Goal: Task Accomplishment & Management: Contribute content

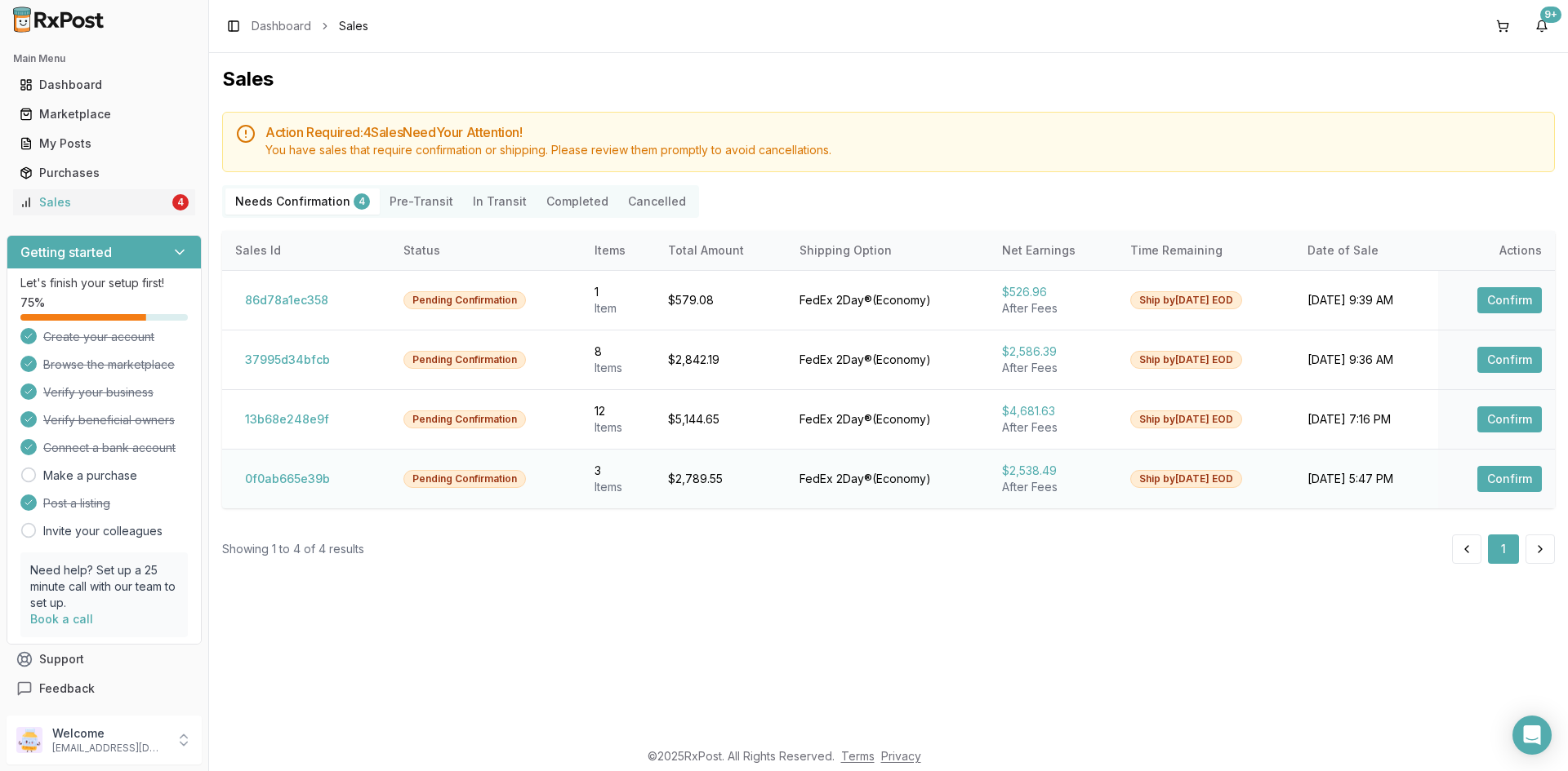
click at [1505, 482] on button "Confirm" at bounding box center [1509, 480] width 65 height 27
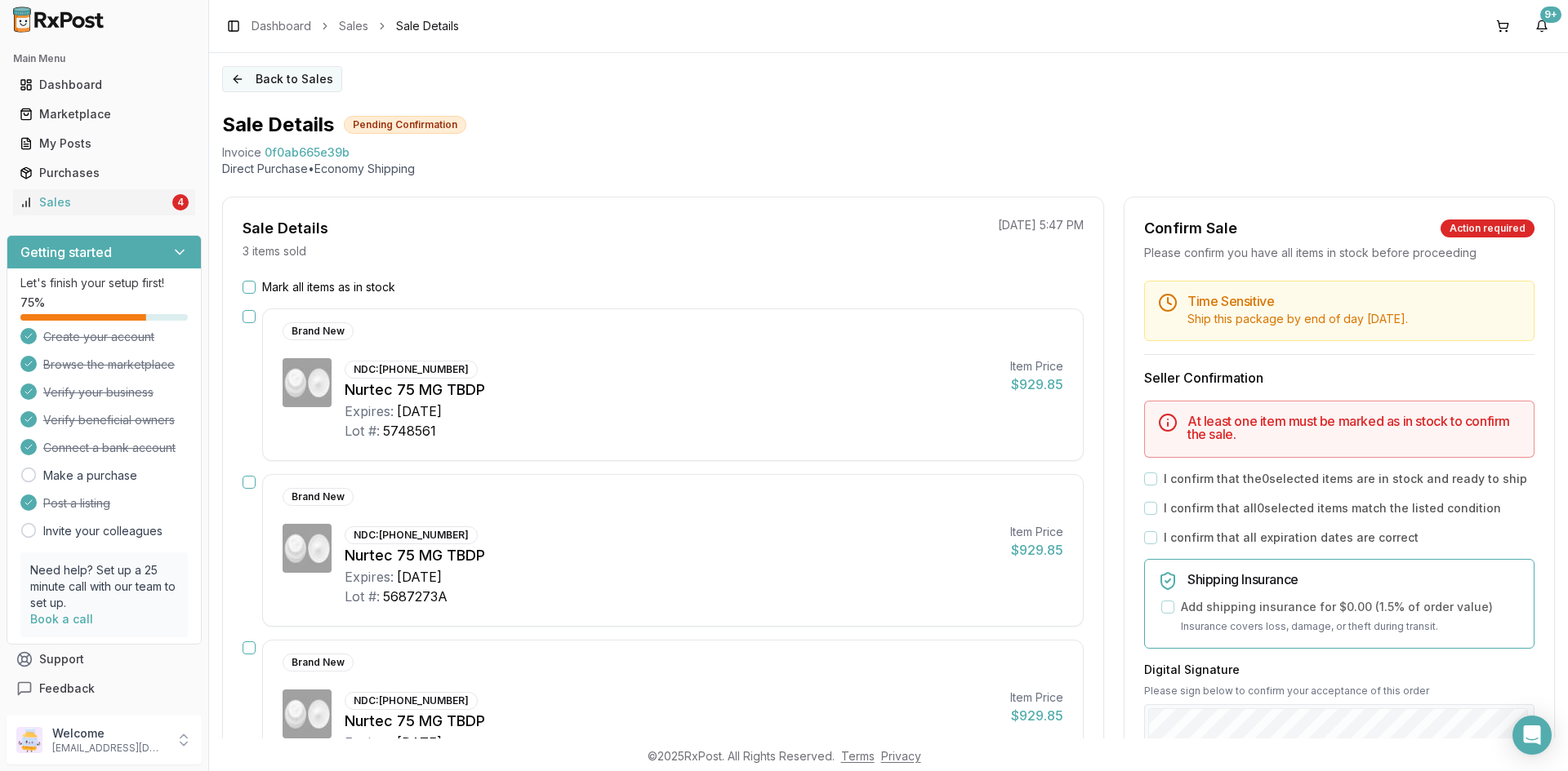
click at [247, 85] on button "Back to Sales" at bounding box center [282, 80] width 120 height 27
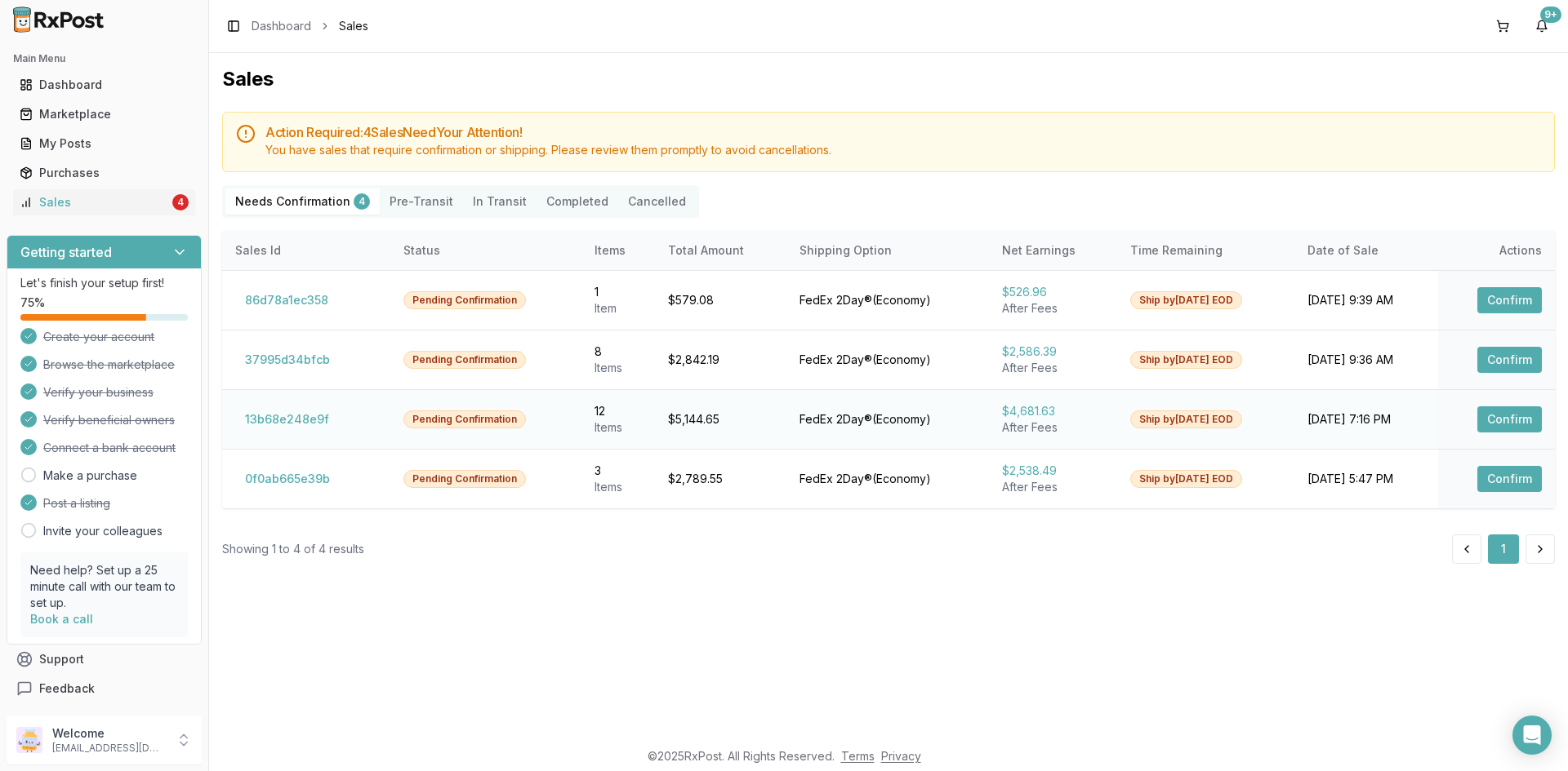
click at [1521, 410] on button "Confirm" at bounding box center [1509, 420] width 65 height 27
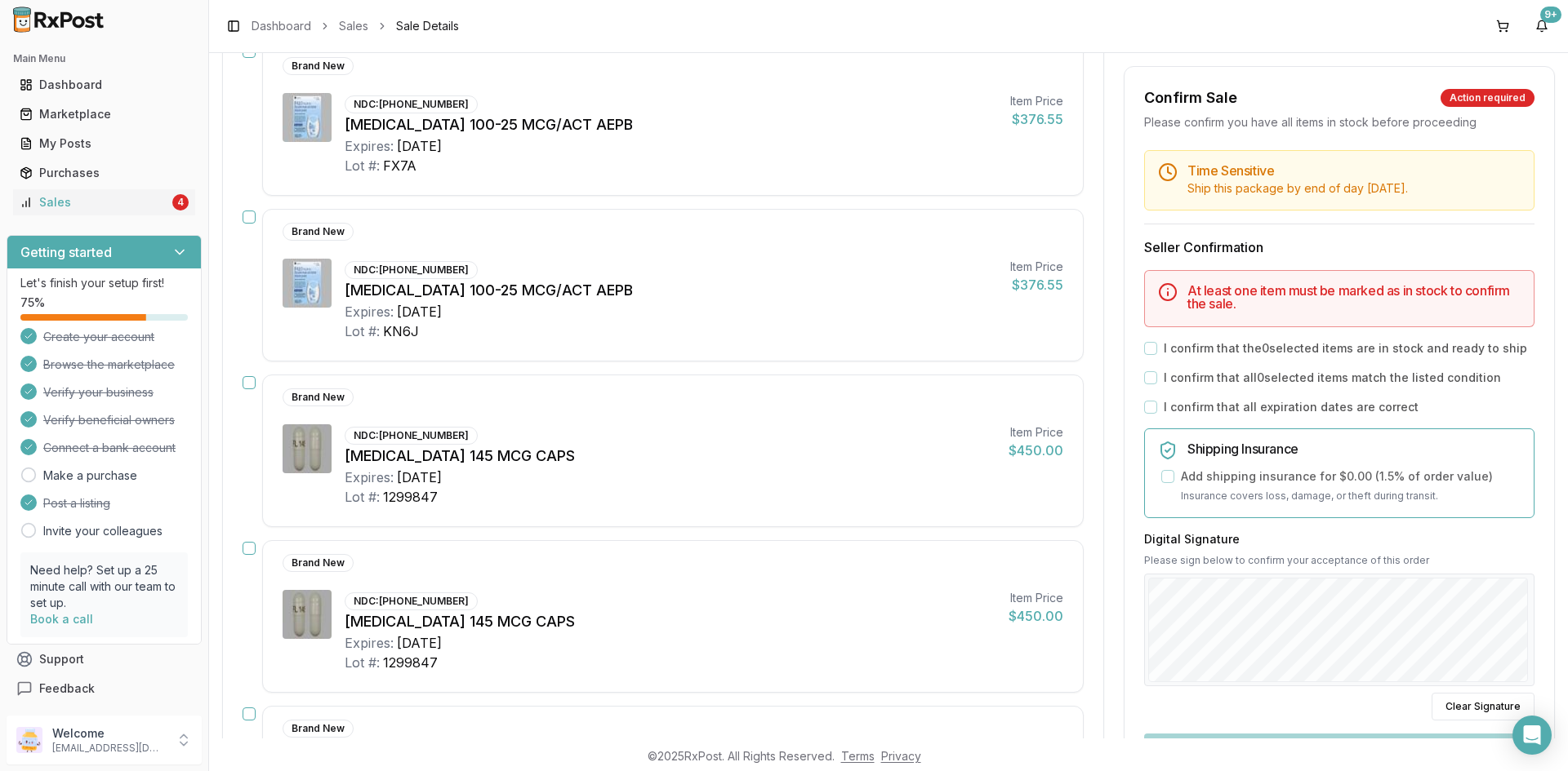
scroll to position [262, 0]
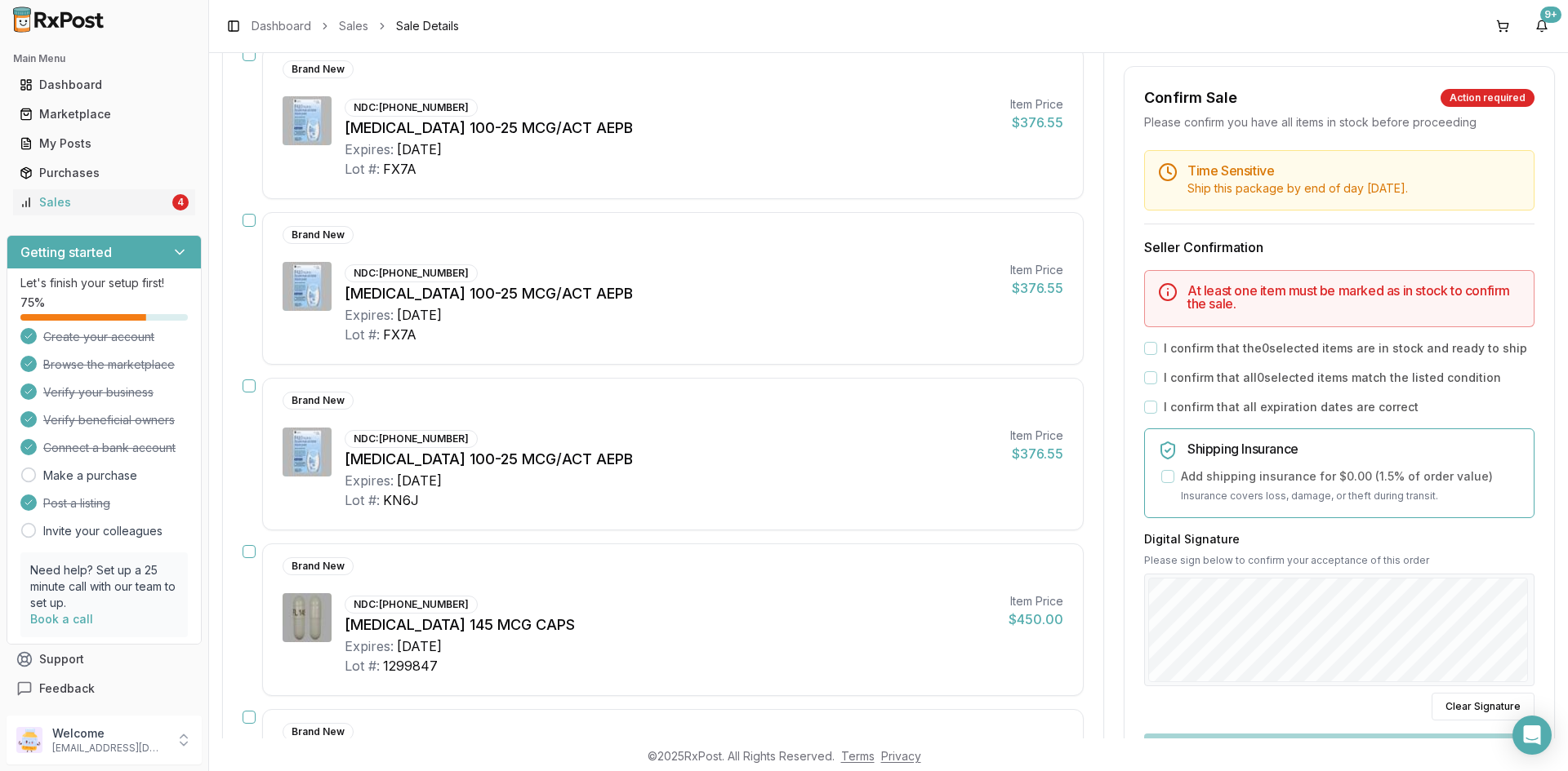
click at [247, 62] on div "Brand New NDC: 00173-0859-10 Breo Ellipta 100-25 MCG/ACT AEPB Expires: 2027-03-…" at bounding box center [663, 122] width 841 height 153
click at [247, 58] on button "button" at bounding box center [249, 55] width 13 height 13
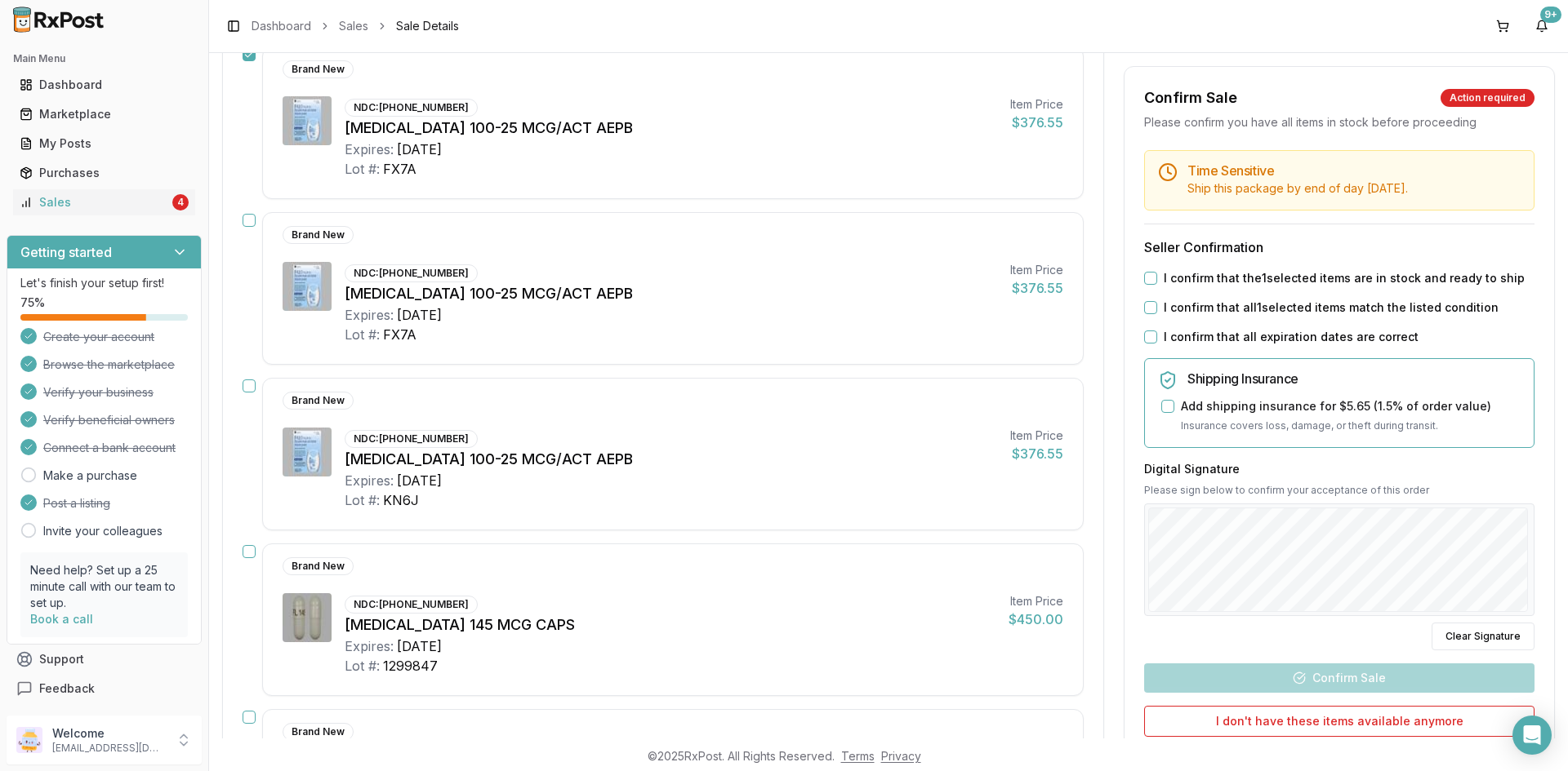
drag, startPoint x: 251, startPoint y: 224, endPoint x: 254, endPoint y: 234, distance: 10.4
click at [252, 224] on button "button" at bounding box center [249, 220] width 13 height 13
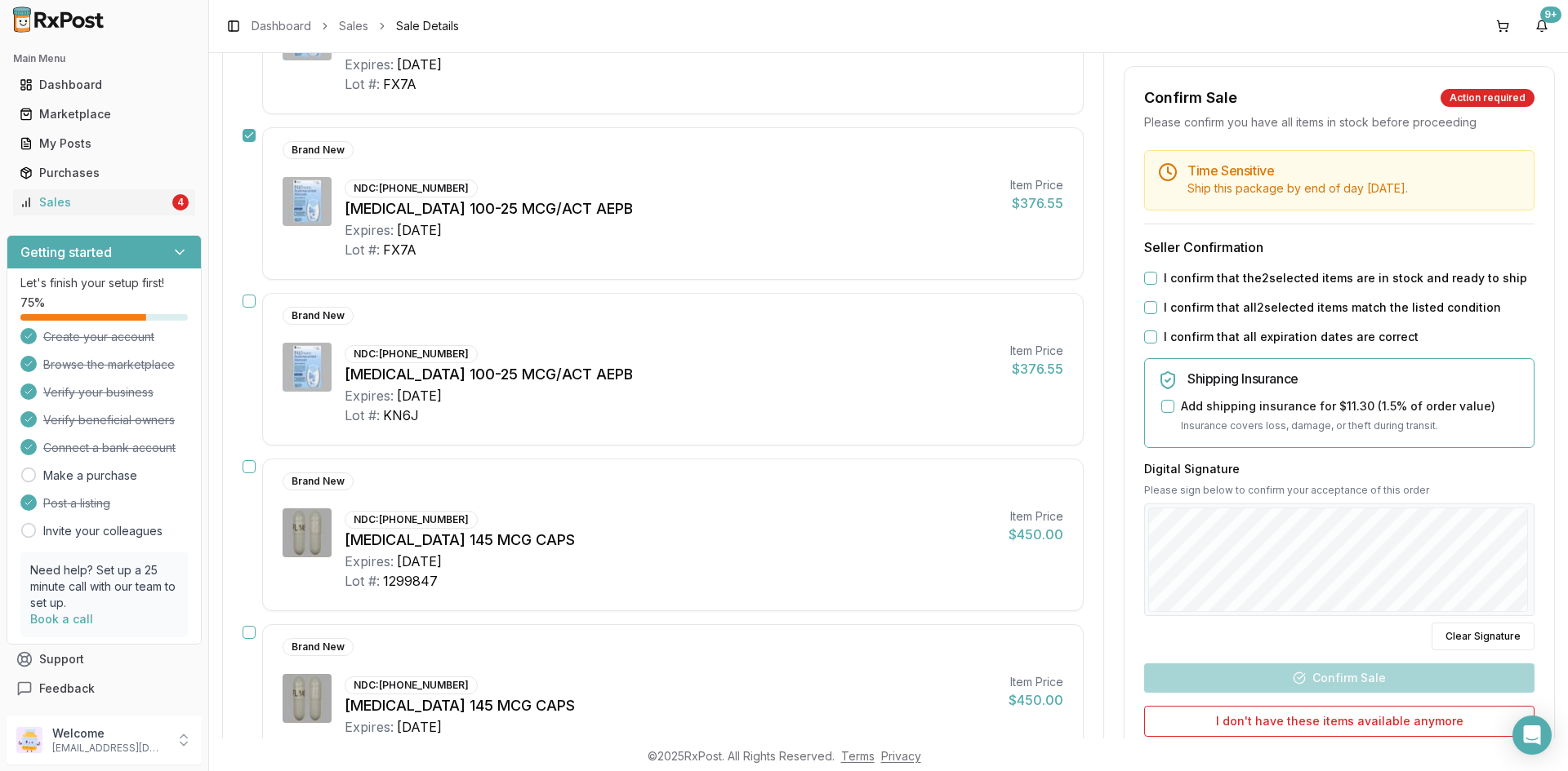
scroll to position [425, 0]
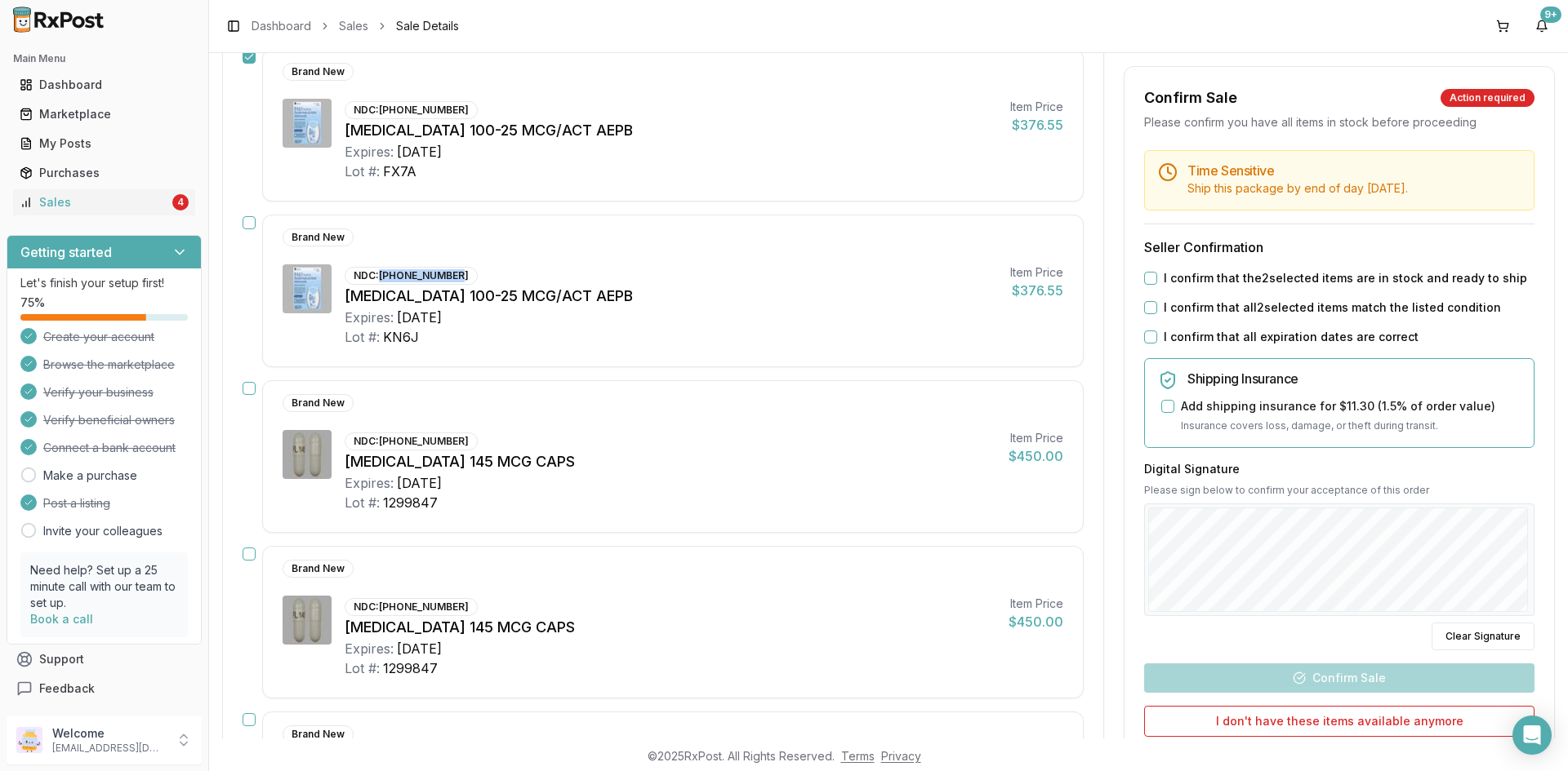
drag, startPoint x: 382, startPoint y: 276, endPoint x: 457, endPoint y: 276, distance: 75.0
click at [457, 276] on div "NDC: 00173-0859-10" at bounding box center [411, 275] width 133 height 18
copy div "00173-0859-10"
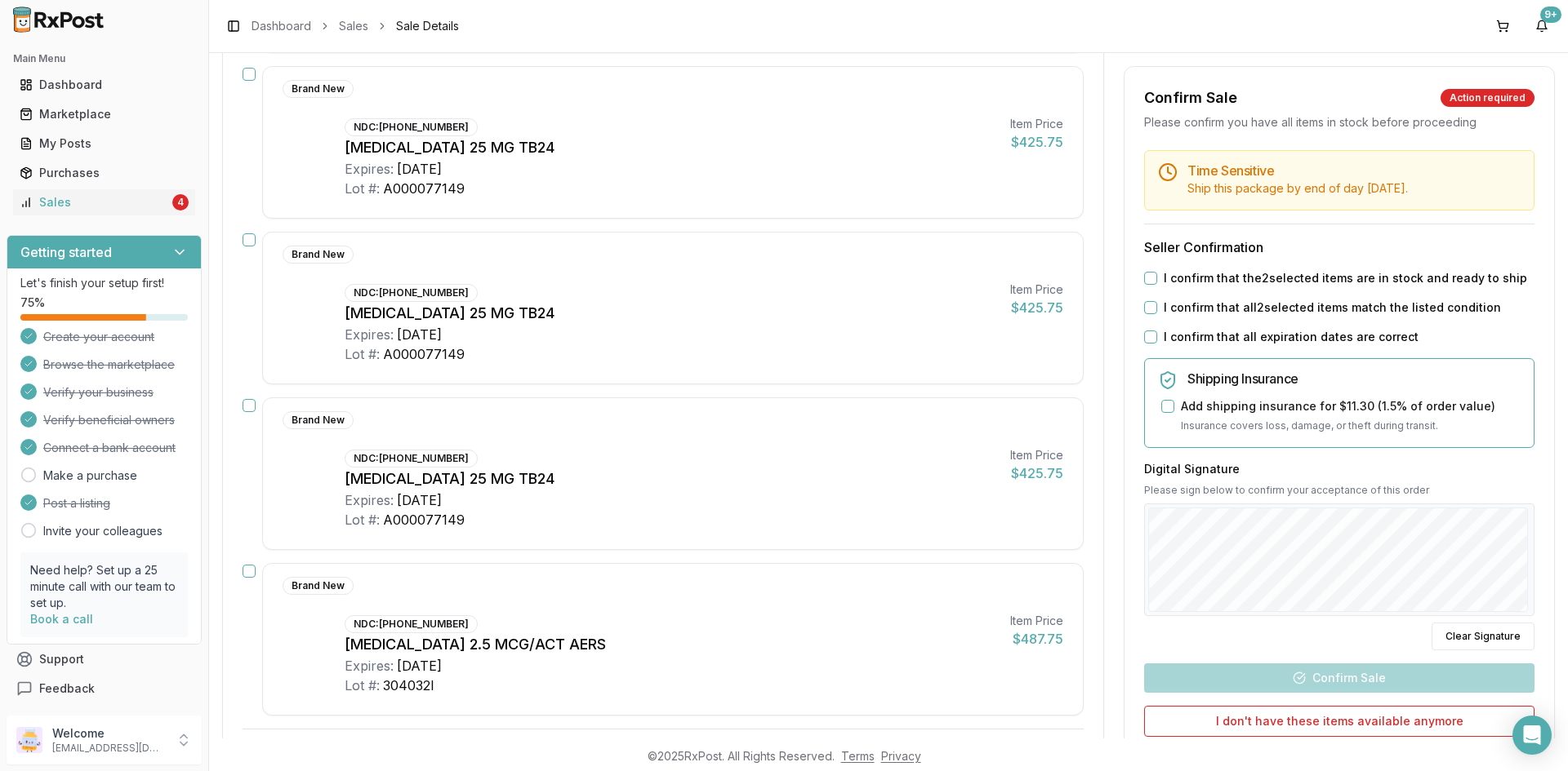
scroll to position [1487, 0]
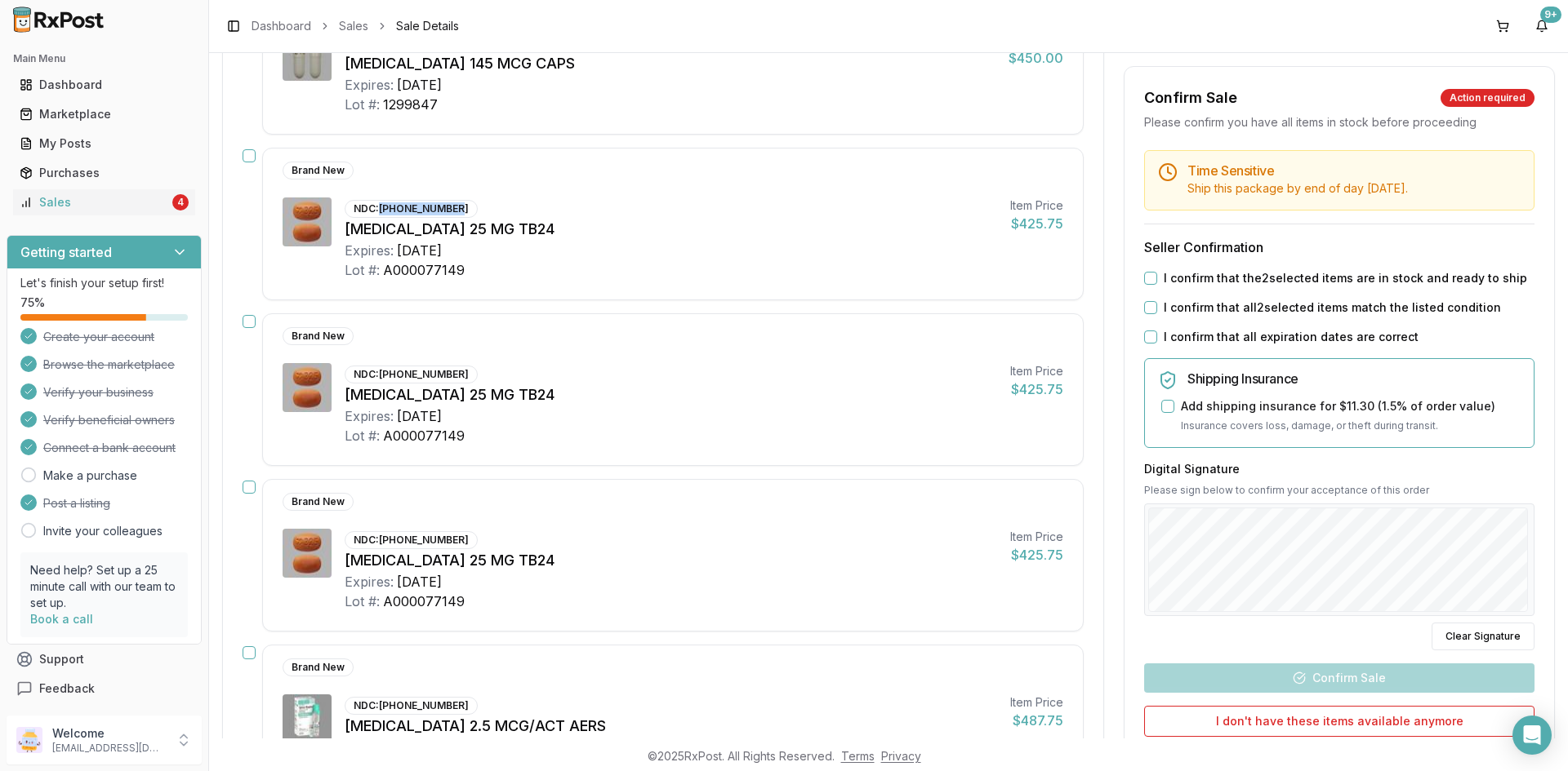
drag, startPoint x: 387, startPoint y: 209, endPoint x: 456, endPoint y: 205, distance: 69.1
click at [456, 205] on div "NDC: 00469-2601-30" at bounding box center [411, 209] width 133 height 18
copy div "00469-2601-30"
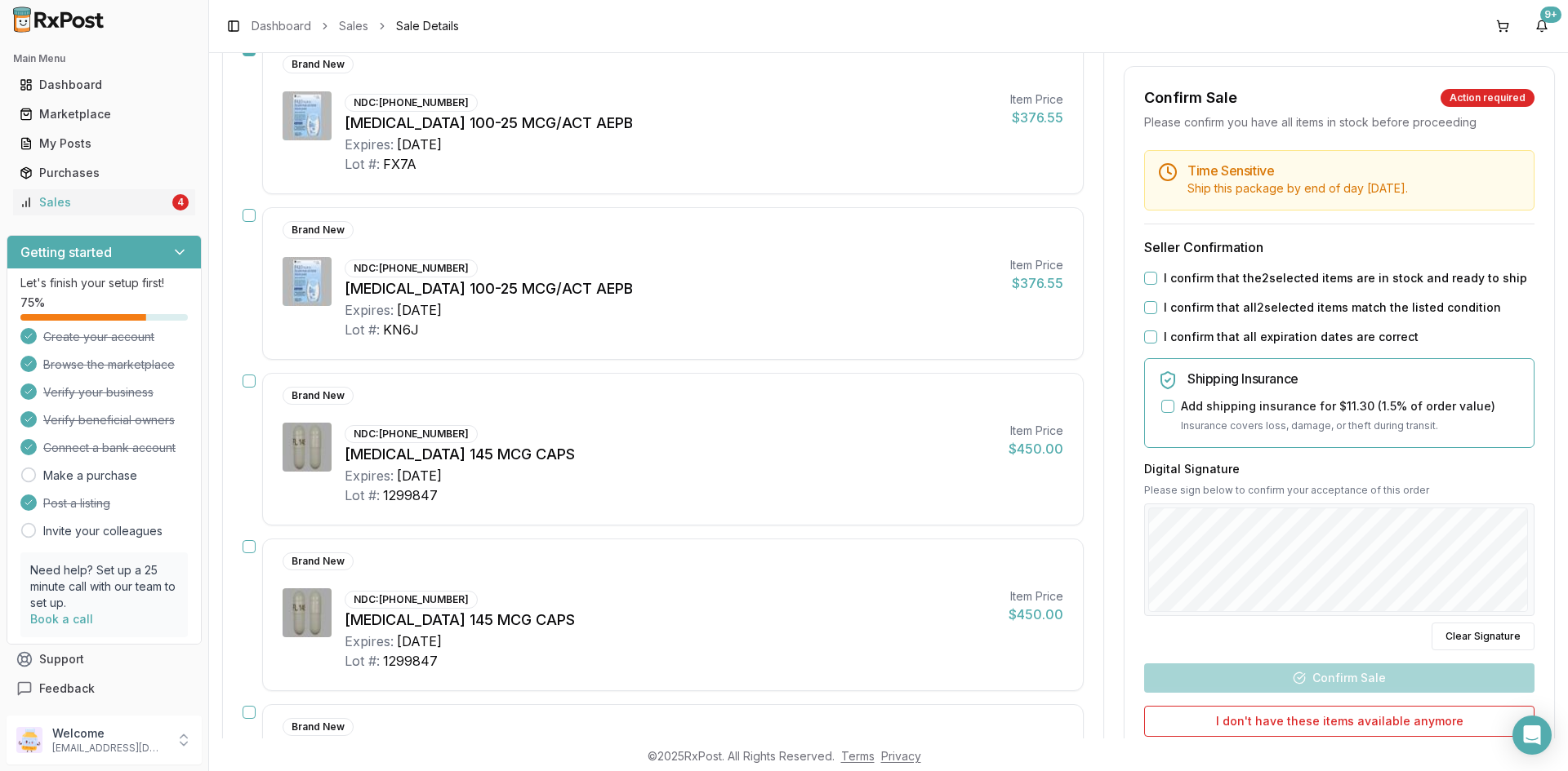
scroll to position [425, 0]
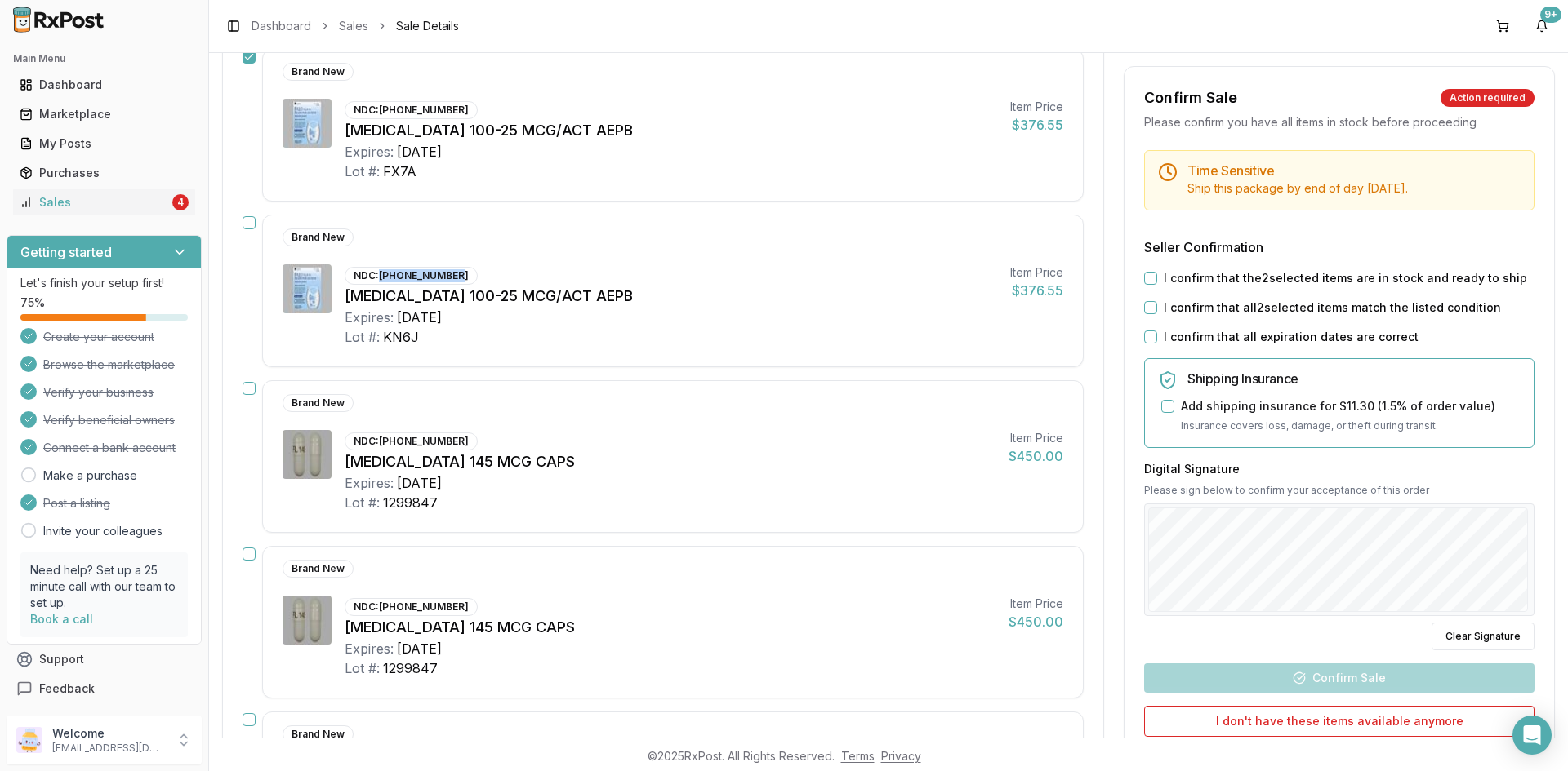
drag, startPoint x: 381, startPoint y: 276, endPoint x: 460, endPoint y: 270, distance: 79.2
click at [460, 270] on div "NDC: 00173-0859-10" at bounding box center [411, 275] width 133 height 18
copy div "00173-0859-10"
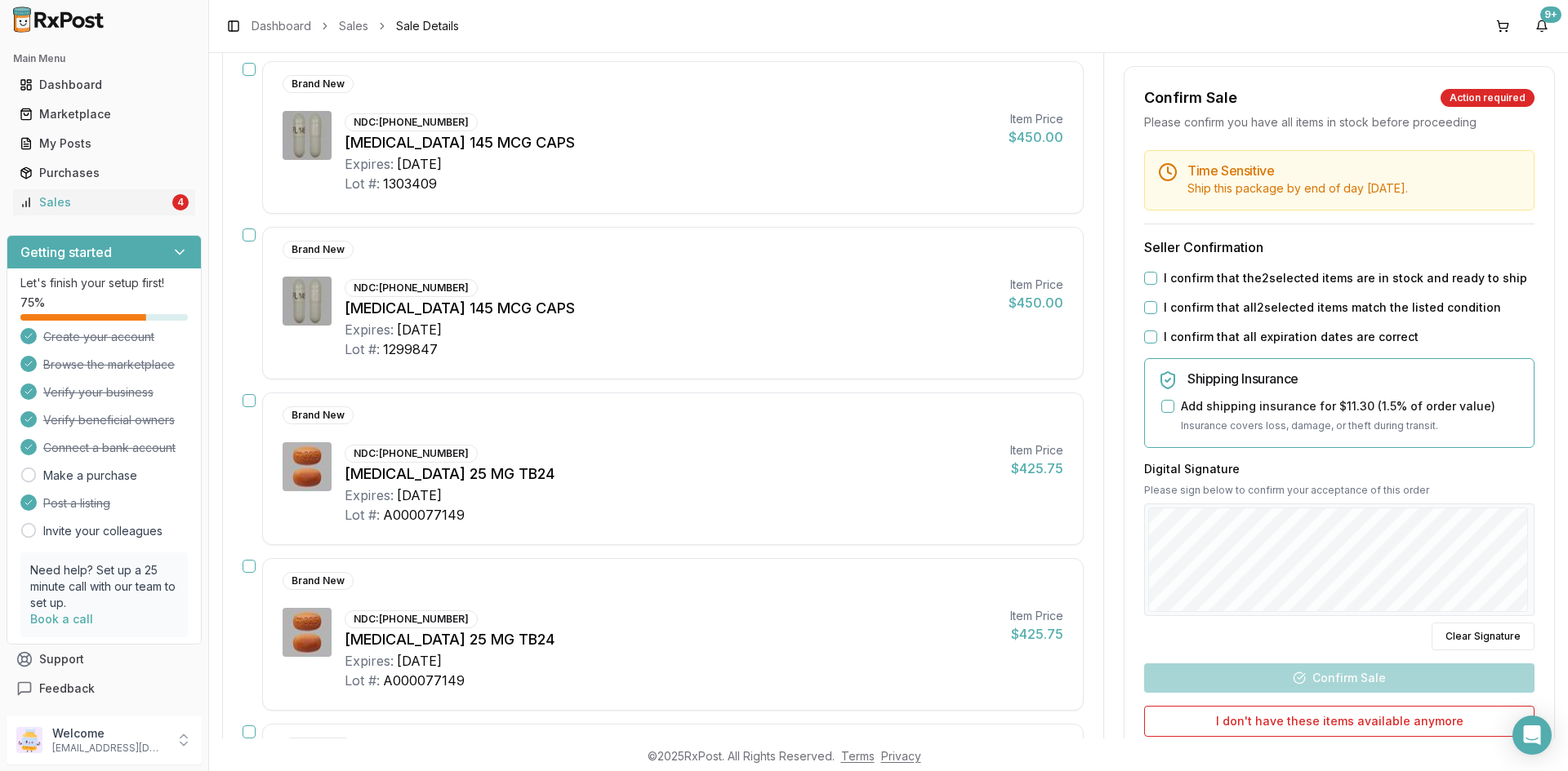
scroll to position [1487, 0]
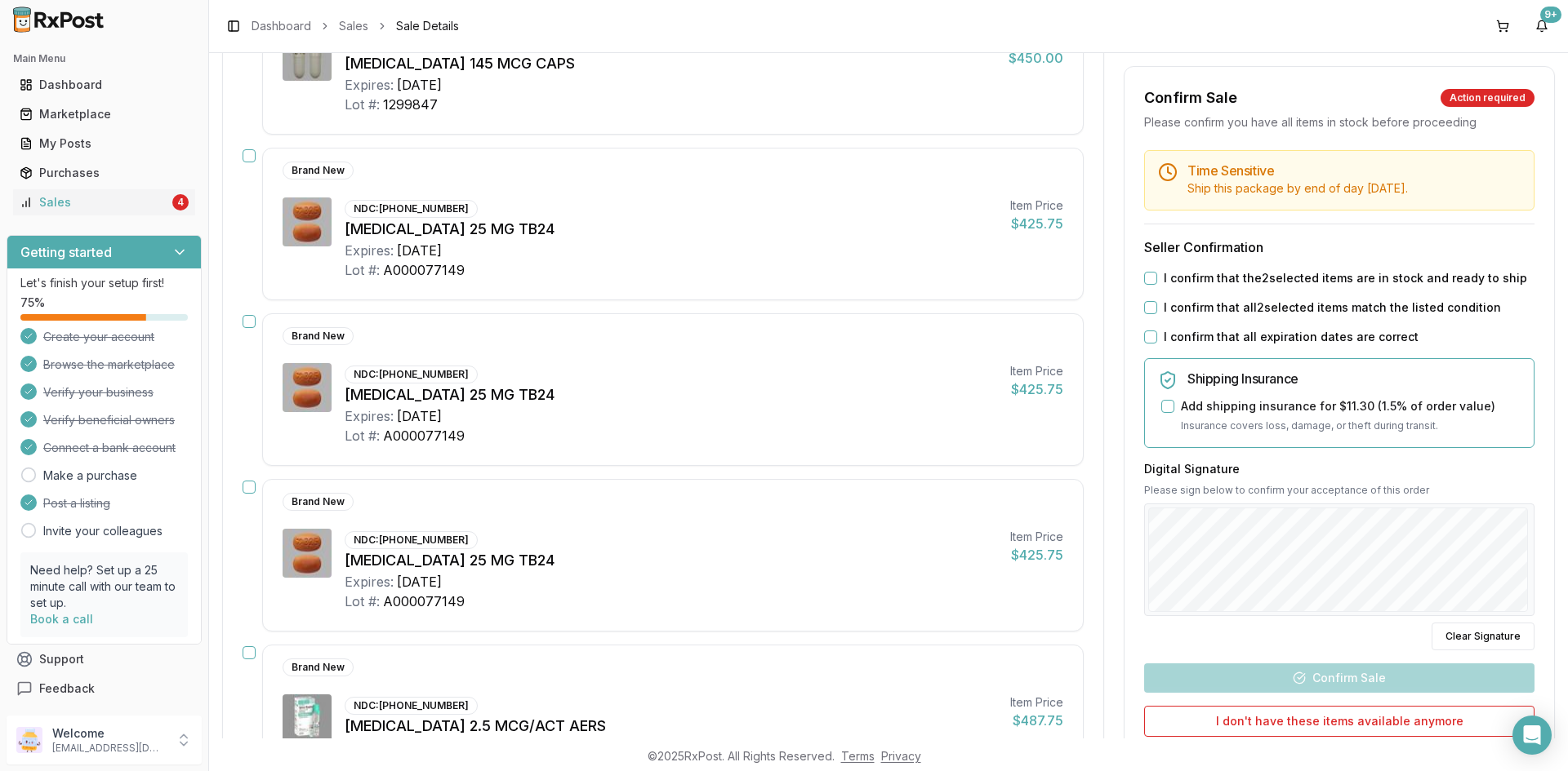
drag, startPoint x: 250, startPoint y: 150, endPoint x: 253, endPoint y: 193, distance: 43.1
click at [250, 154] on button "button" at bounding box center [249, 156] width 13 height 13
click at [247, 319] on button "button" at bounding box center [249, 322] width 13 height 13
click at [247, 487] on button "button" at bounding box center [249, 487] width 13 height 13
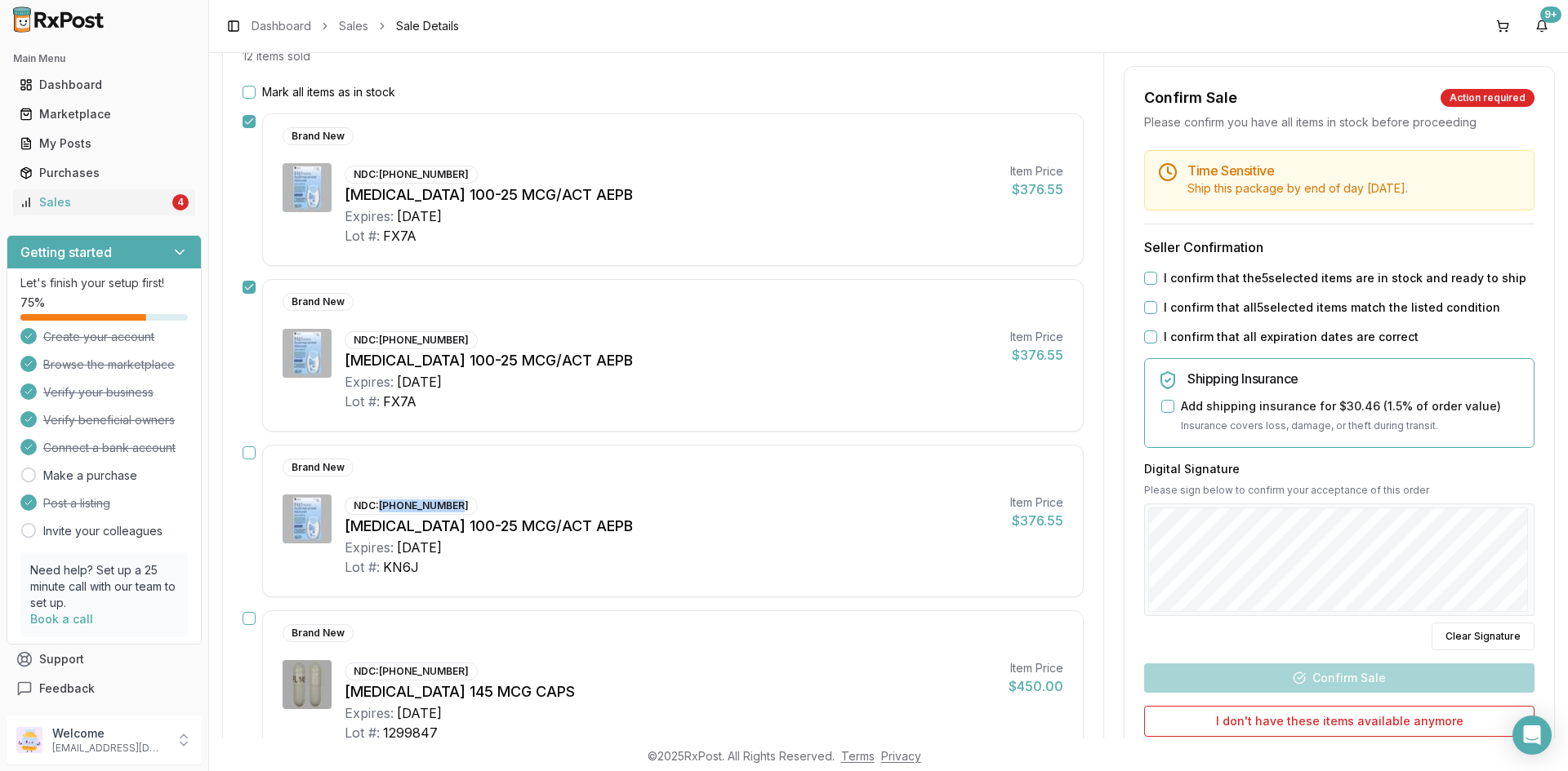
scroll to position [180, 0]
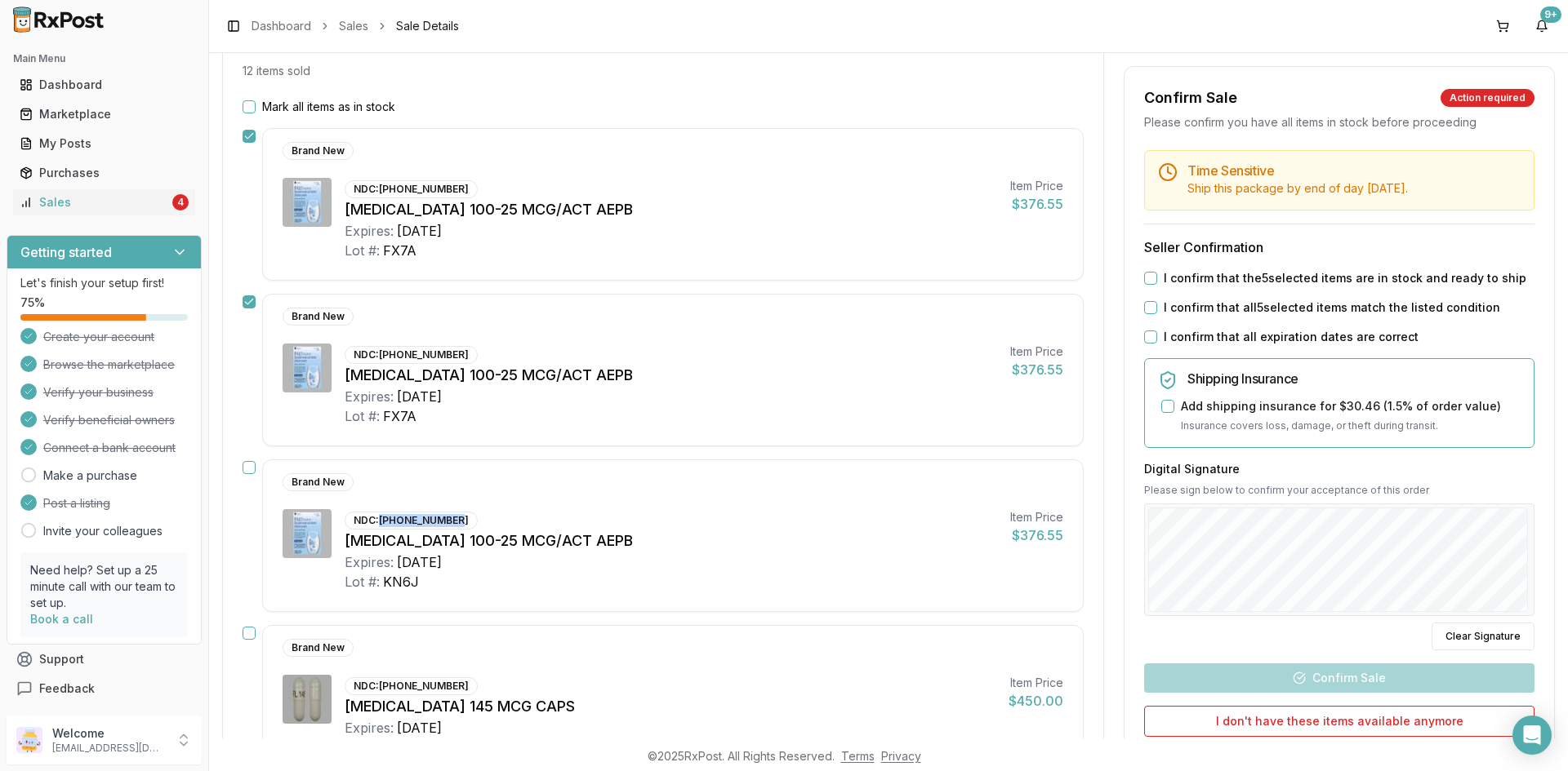
click at [247, 467] on button "button" at bounding box center [249, 468] width 13 height 13
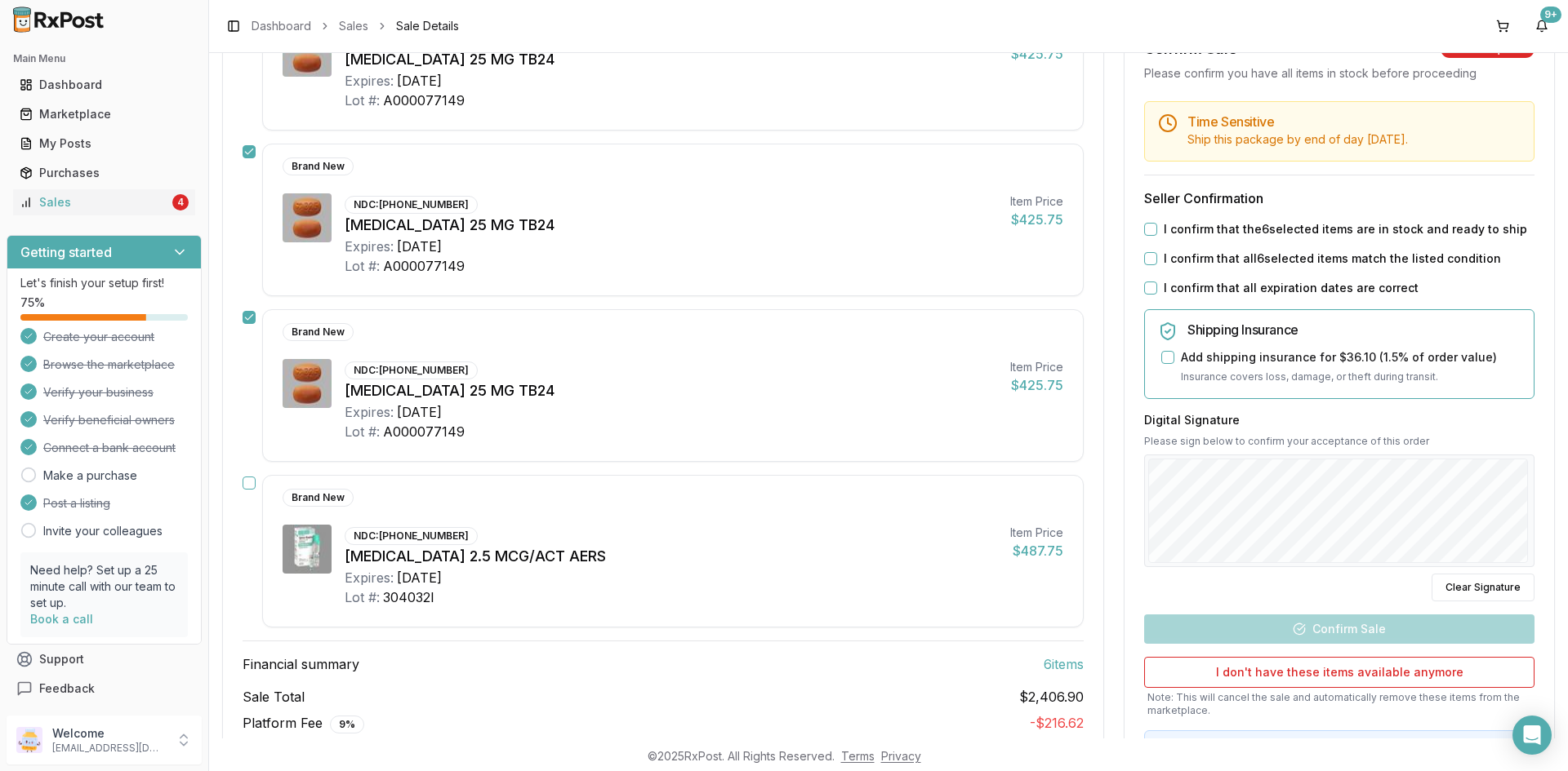
scroll to position [1755, 0]
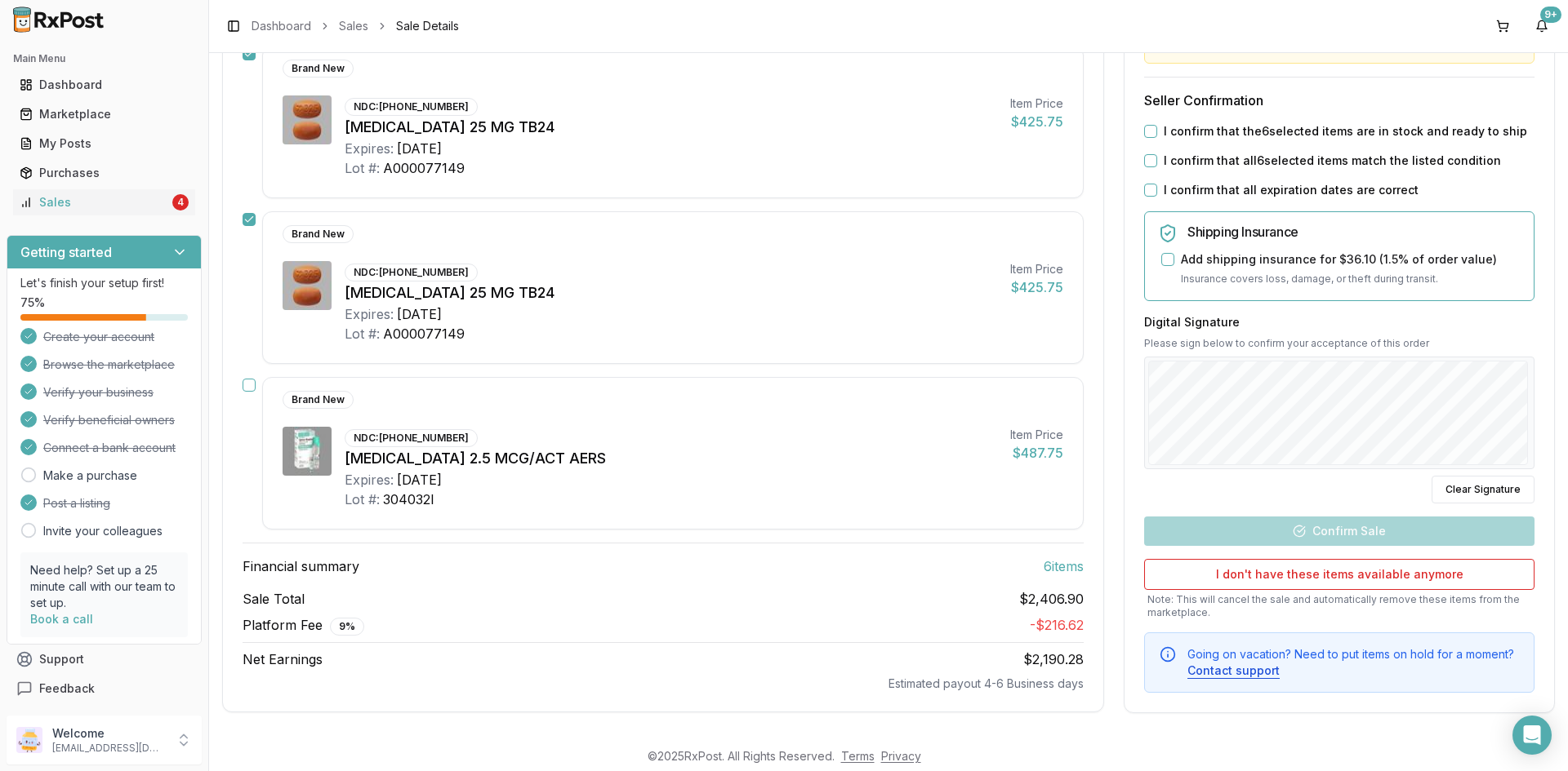
click at [245, 385] on button "button" at bounding box center [249, 386] width 13 height 13
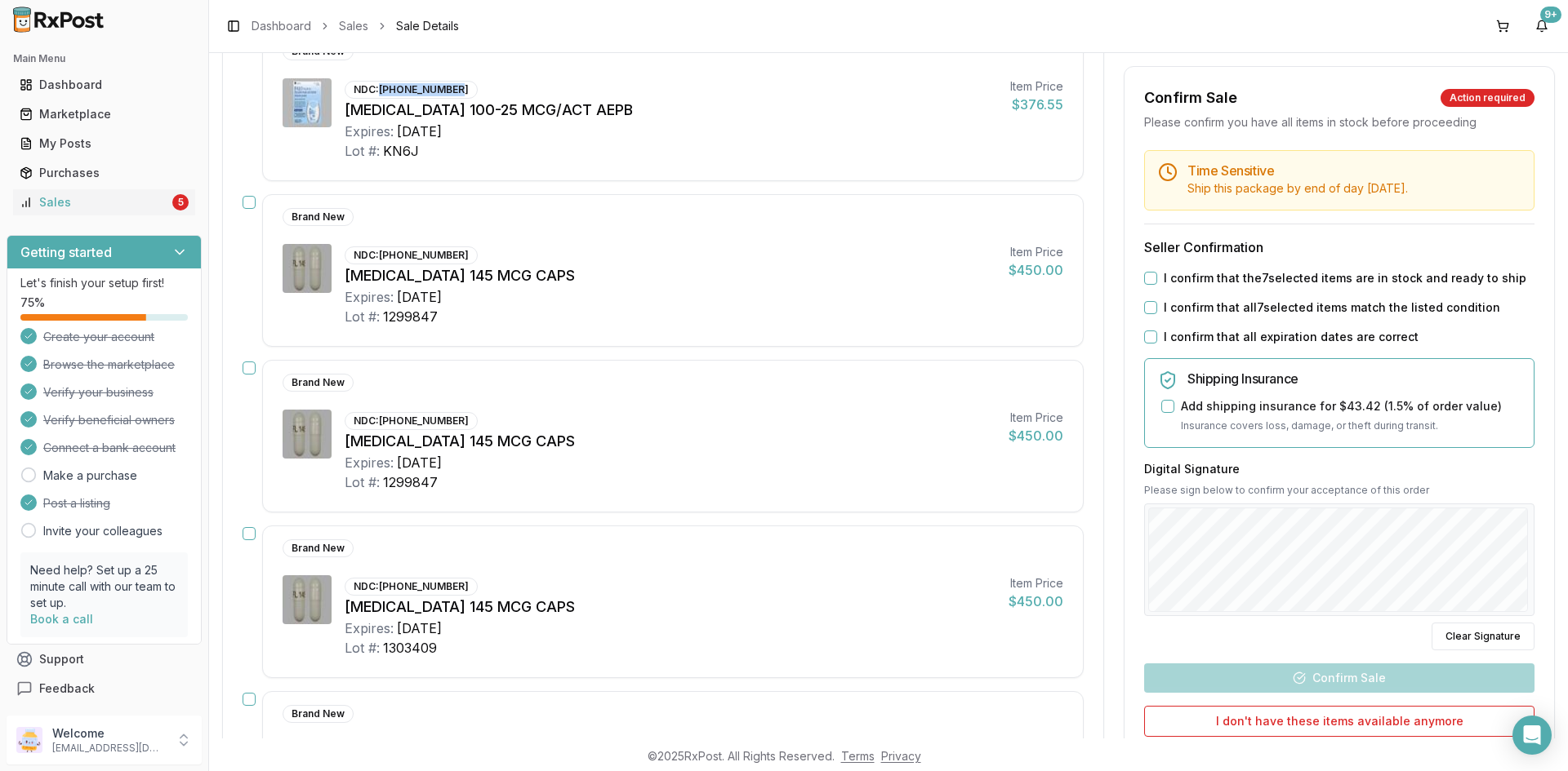
scroll to position [285, 0]
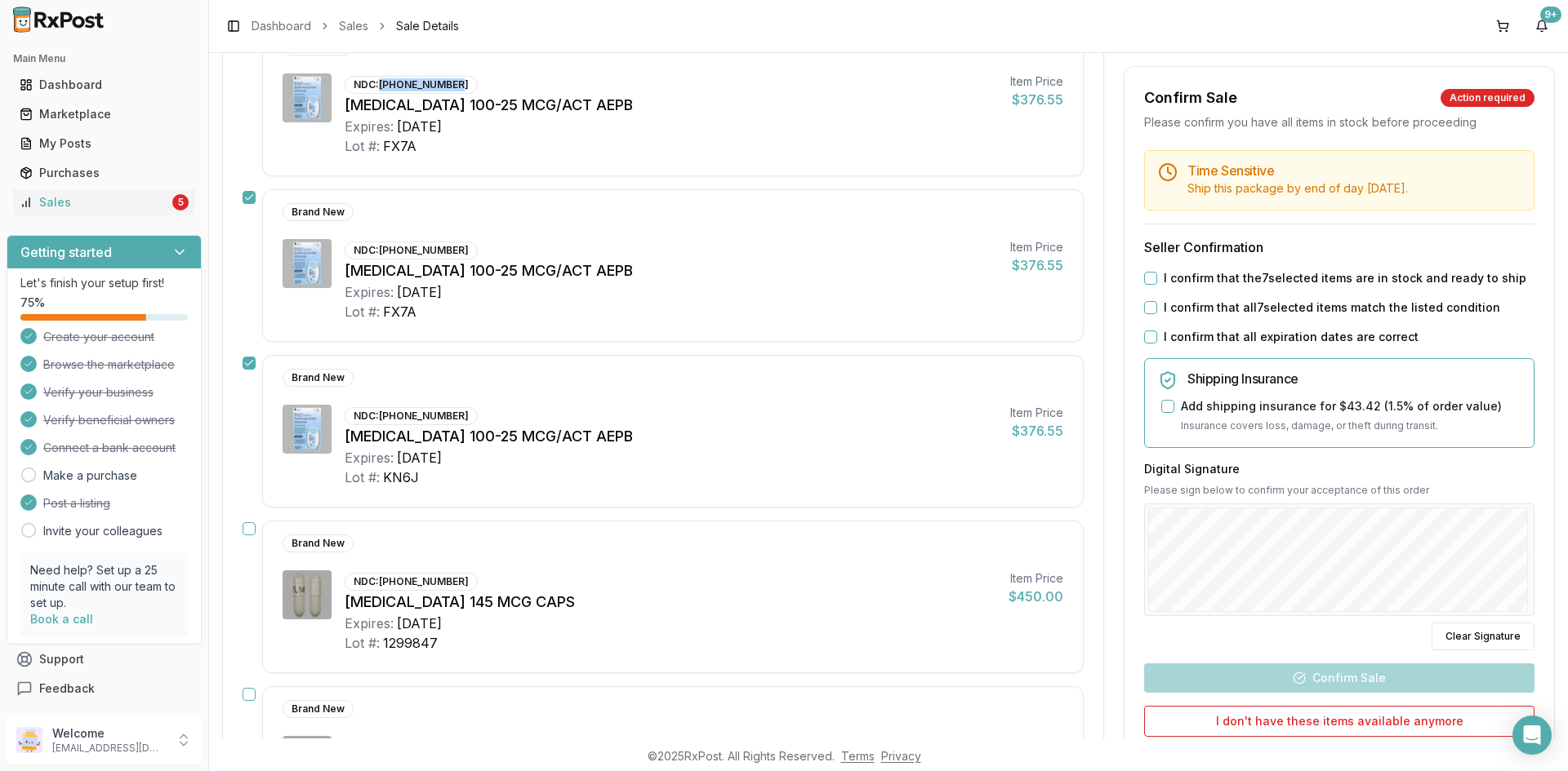
drag, startPoint x: 381, startPoint y: 85, endPoint x: 455, endPoint y: 84, distance: 74.0
click at [455, 84] on div "NDC: 00173-0859-10" at bounding box center [411, 85] width 133 height 18
copy div "00173-0859-10"
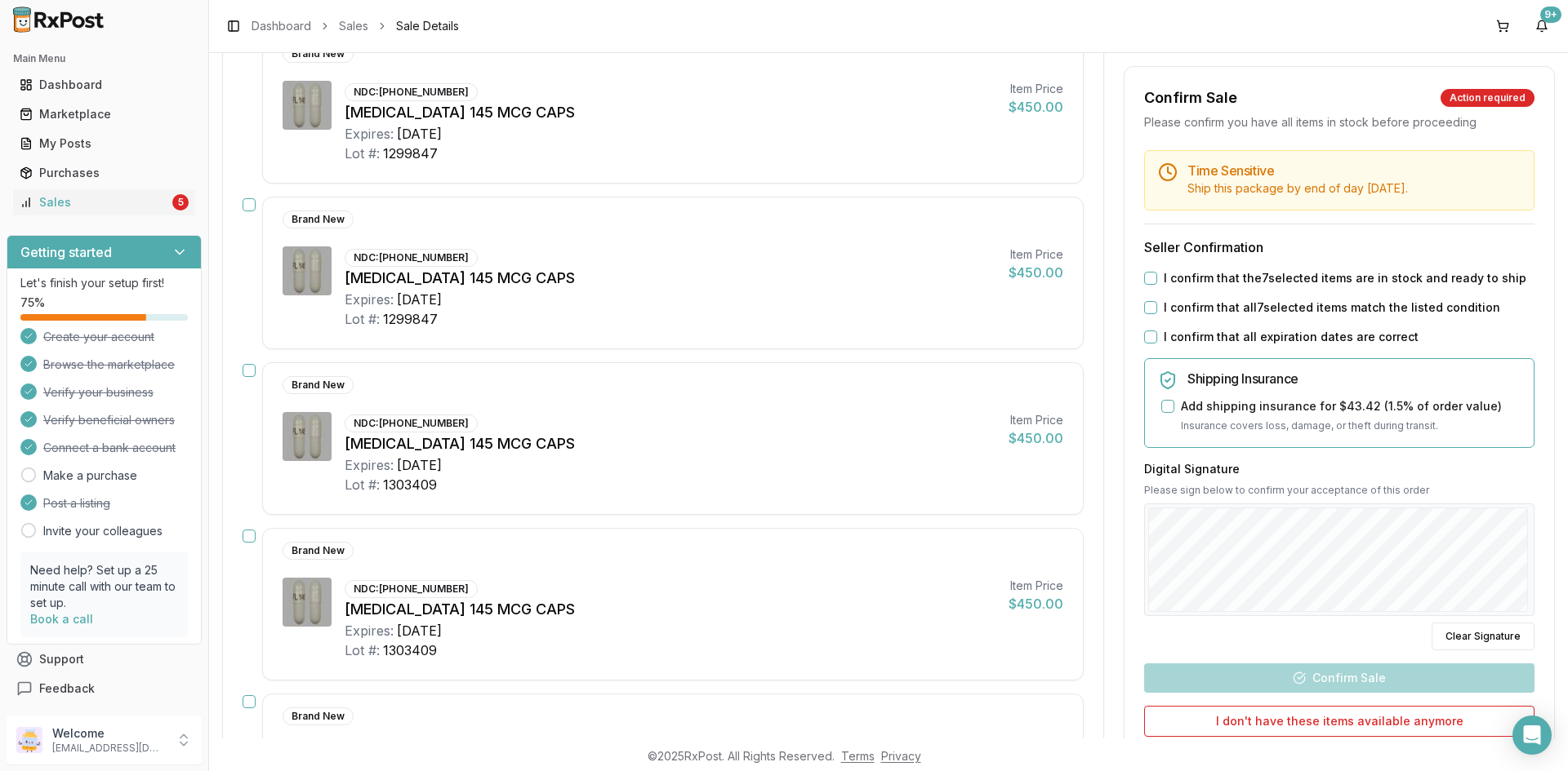
scroll to position [1101, 0]
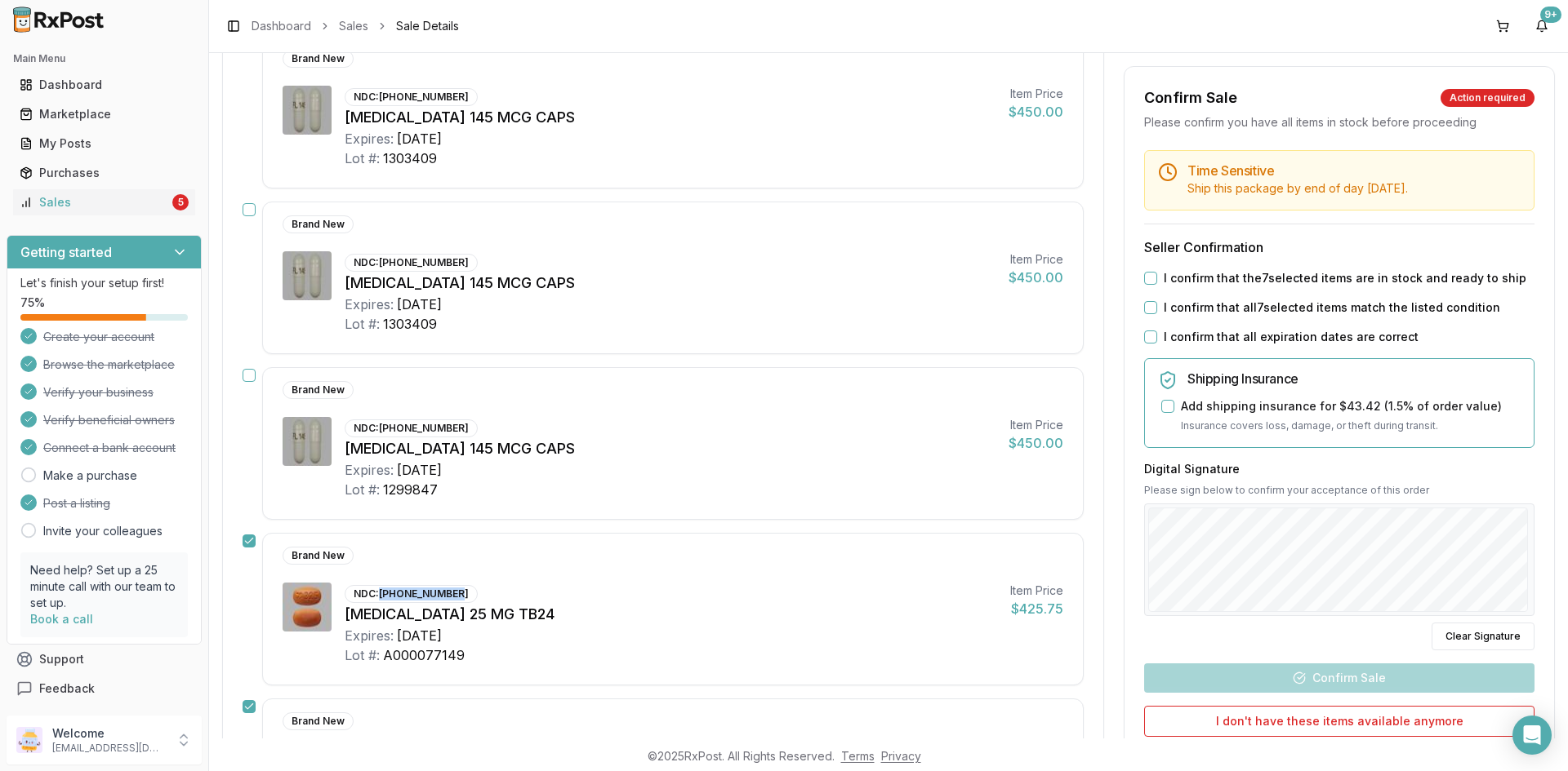
drag, startPoint x: 382, startPoint y: 596, endPoint x: 457, endPoint y: 602, distance: 75.2
click at [463, 600] on div "NDC: 00469-2601-30" at bounding box center [411, 593] width 133 height 18
copy div "00469-2601-30"
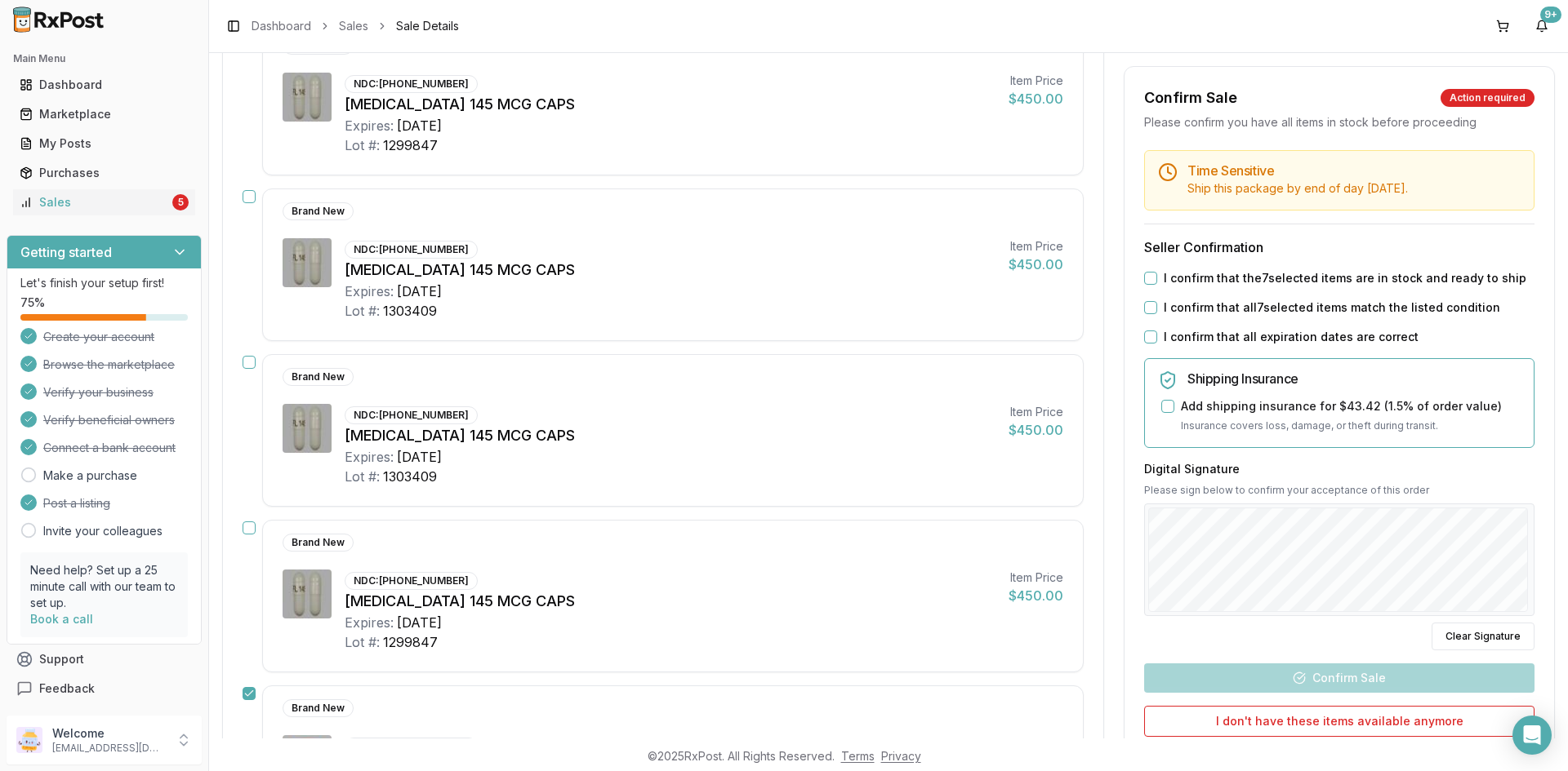
scroll to position [856, 0]
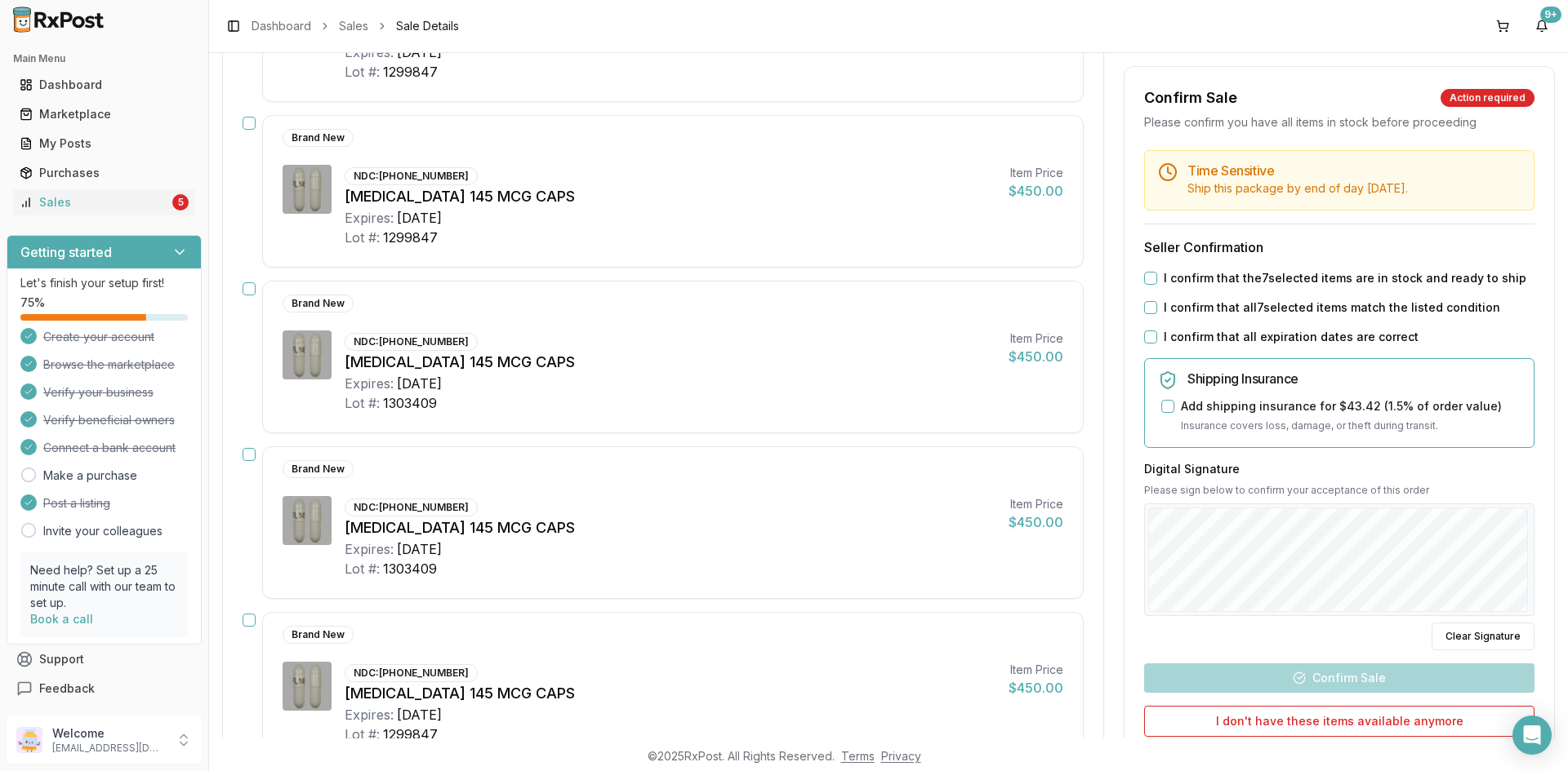
drag, startPoint x: 381, startPoint y: 172, endPoint x: 461, endPoint y: 160, distance: 80.9
click at [461, 160] on div "Brand New NDC: 00456-1201-30 Linzess 145 MCG CAPS Expires: 2026-11-30 Lot #: 12…" at bounding box center [672, 191] width 822 height 153
click at [381, 181] on div "NDC: 00456-1201-30" at bounding box center [411, 176] width 133 height 18
drag, startPoint x: 402, startPoint y: 179, endPoint x: 485, endPoint y: 173, distance: 83.2
click at [481, 172] on div "NDC: 00456-1201-30 Linzess 145 MCG CAPS Expires: 2026-11-30 Lot #: 1299847" at bounding box center [670, 206] width 651 height 83
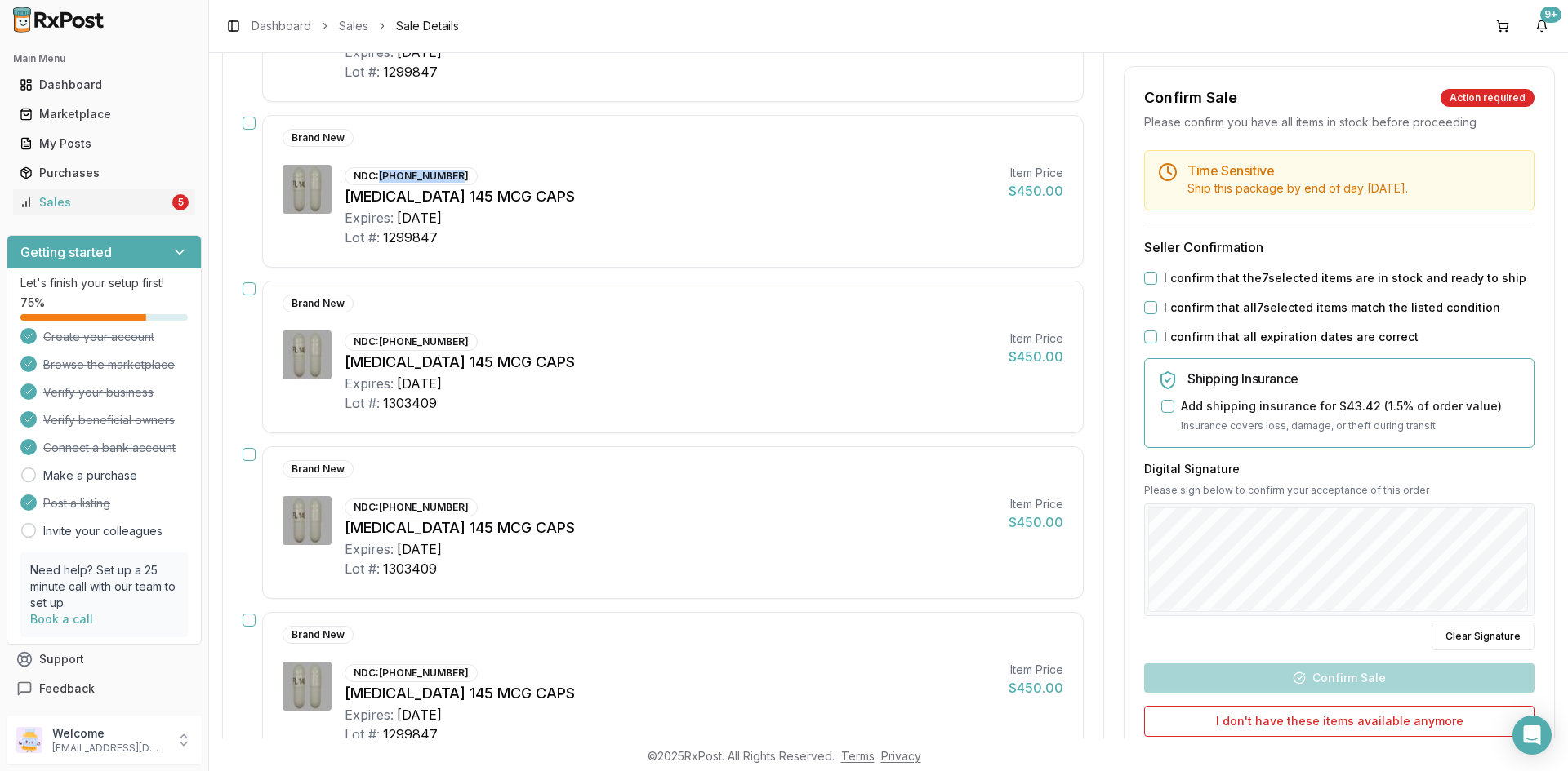
copy div "00456-1201-30"
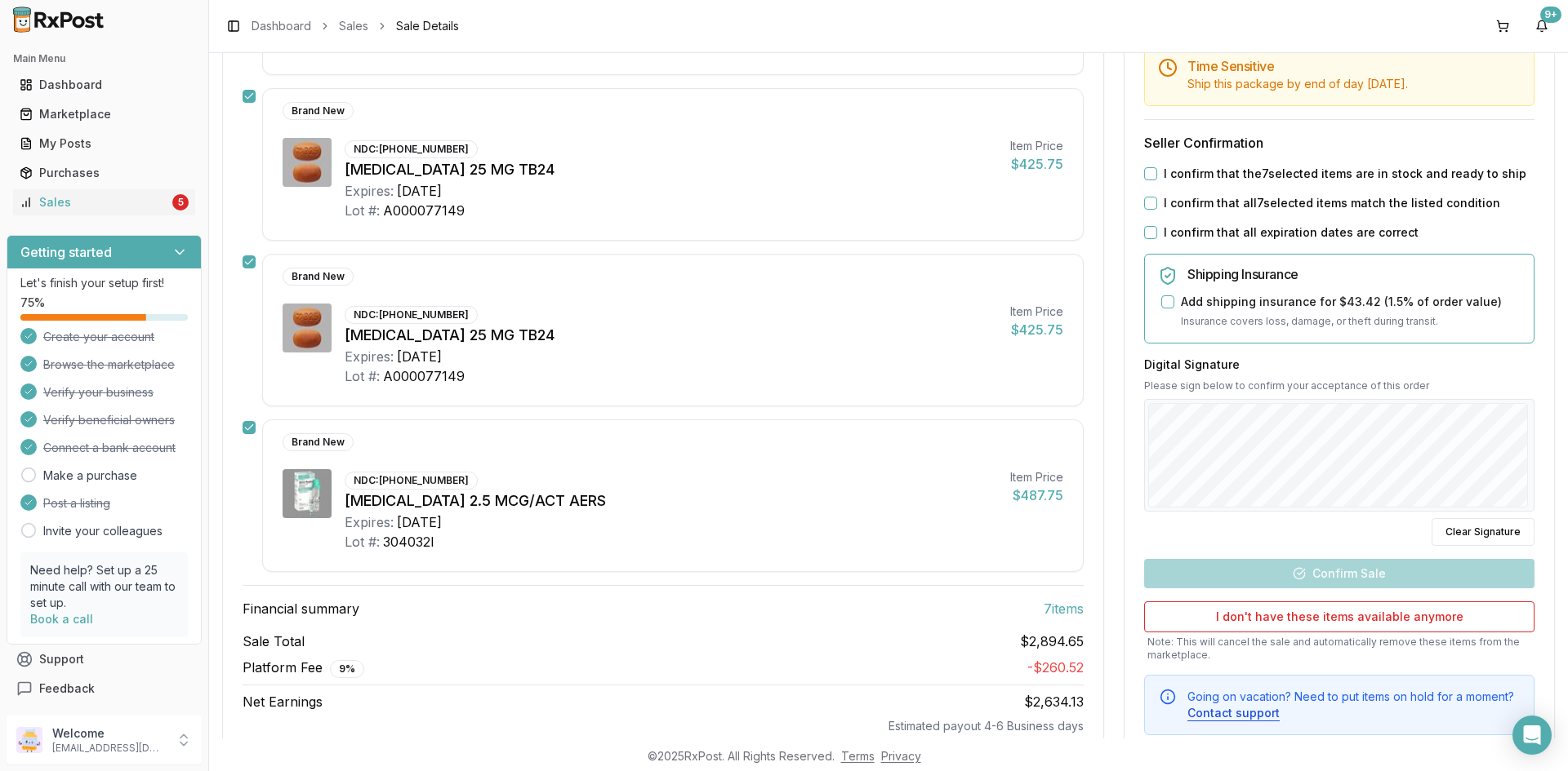
scroll to position [1755, 0]
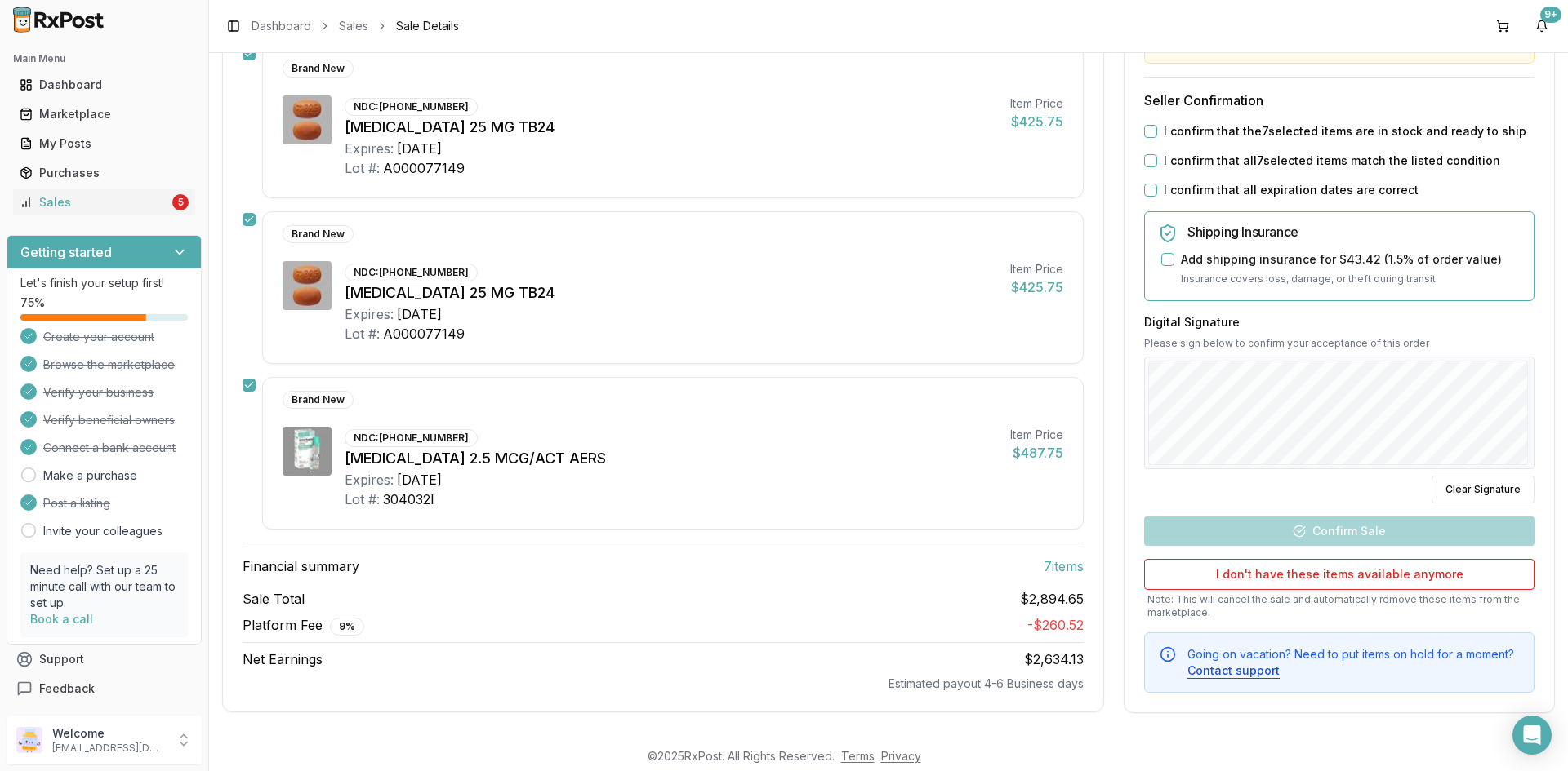
click at [388, 438] on div "NDC: 00597-0100-61" at bounding box center [411, 438] width 133 height 18
drag, startPoint x: 381, startPoint y: 442, endPoint x: 460, endPoint y: 438, distance: 79.1
click at [460, 438] on div "NDC: 00597-0100-61" at bounding box center [411, 438] width 133 height 18
copy div "00597-0100-61"
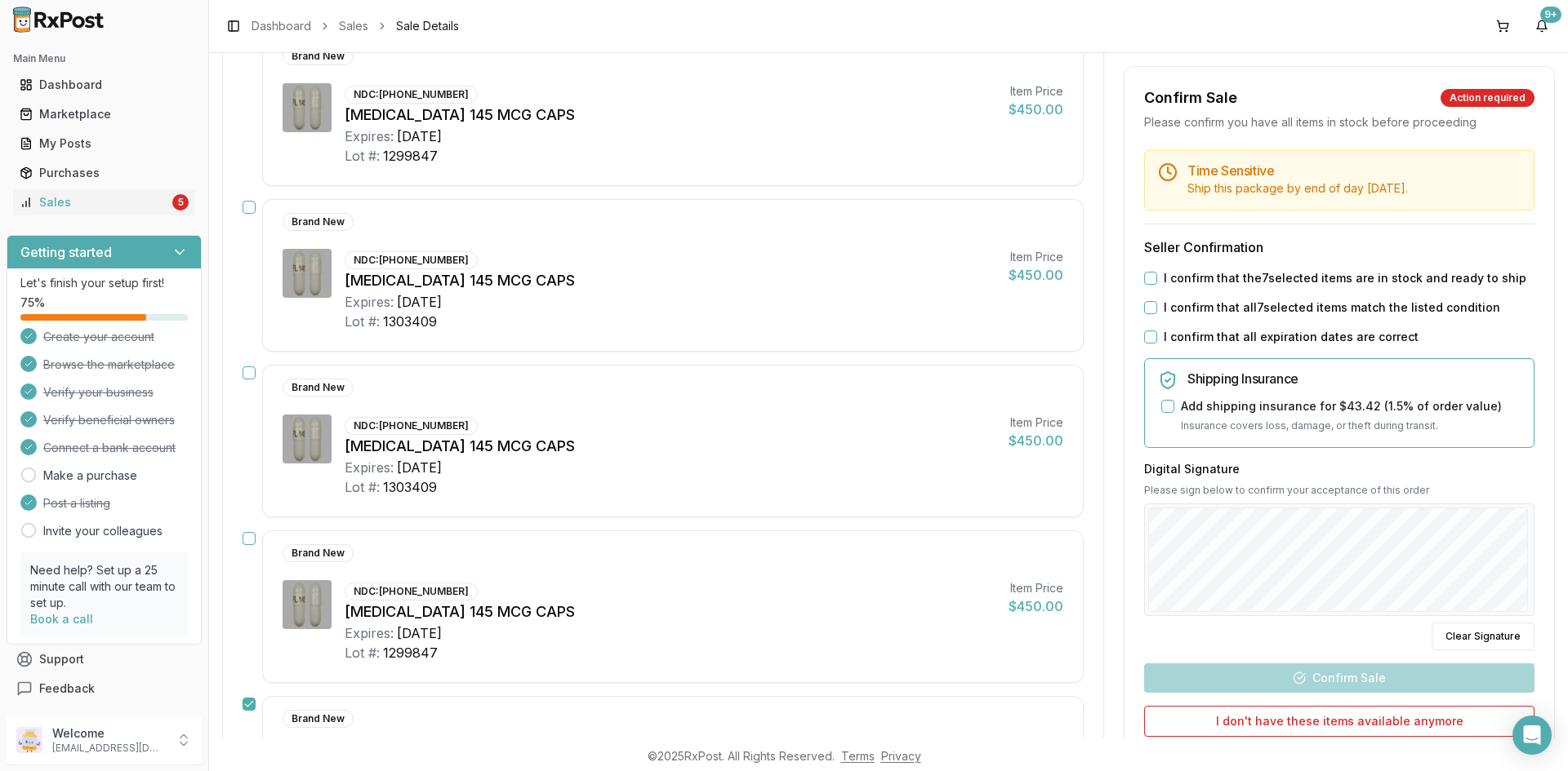
scroll to position [1020, 0]
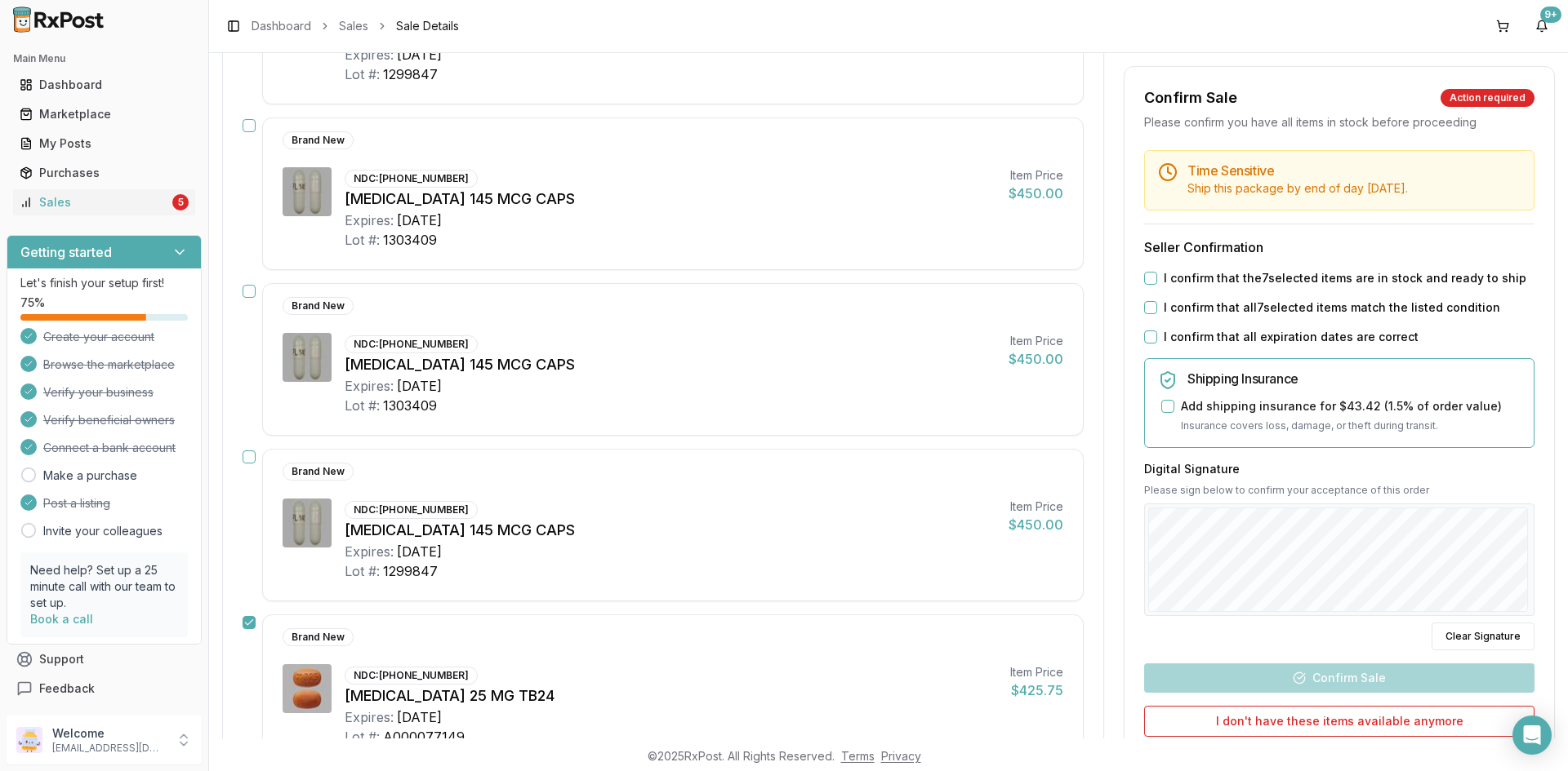
click at [248, 288] on button "button" at bounding box center [249, 291] width 13 height 13
click at [253, 128] on button "button" at bounding box center [249, 126] width 13 height 13
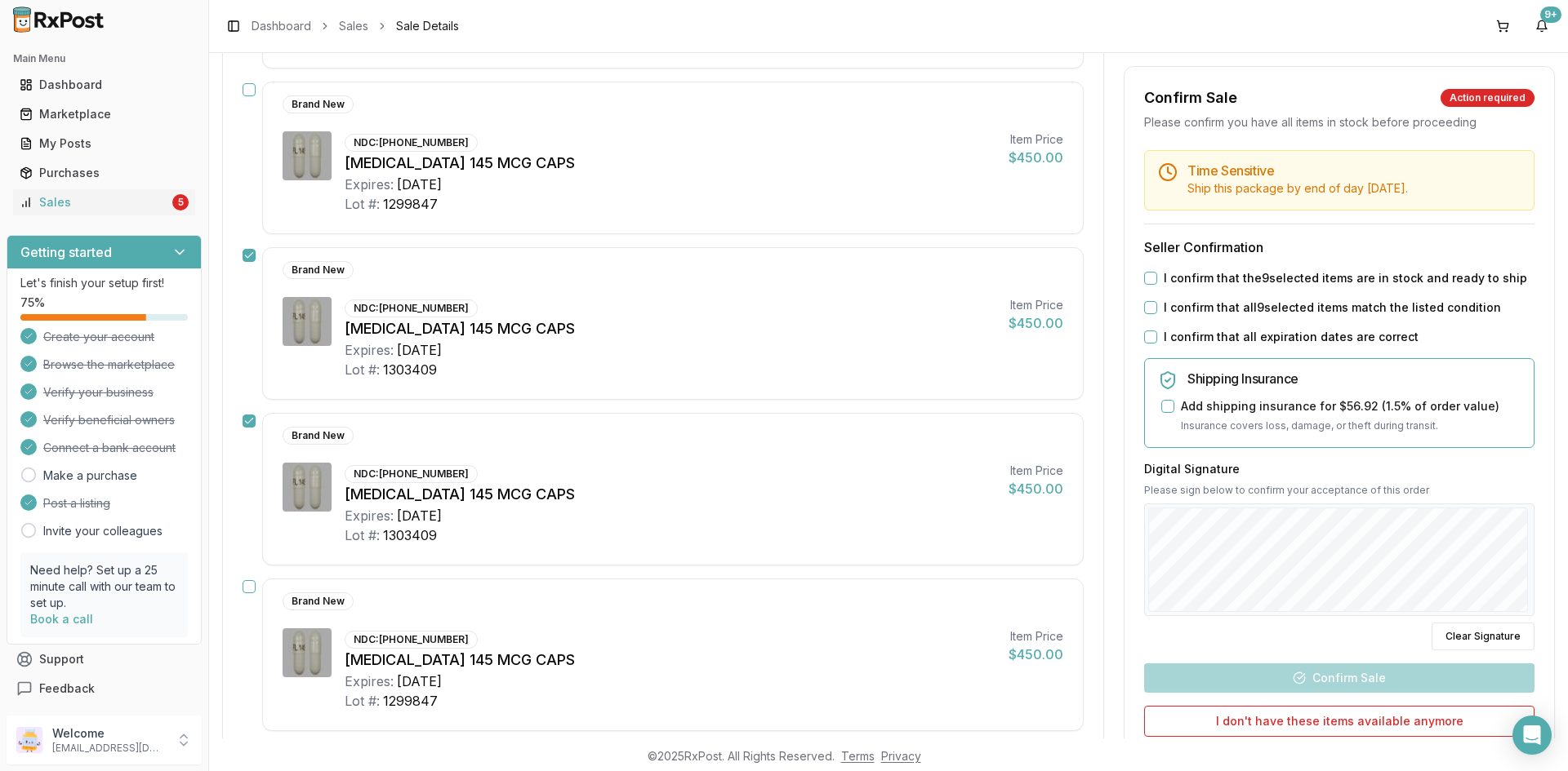
scroll to position [856, 0]
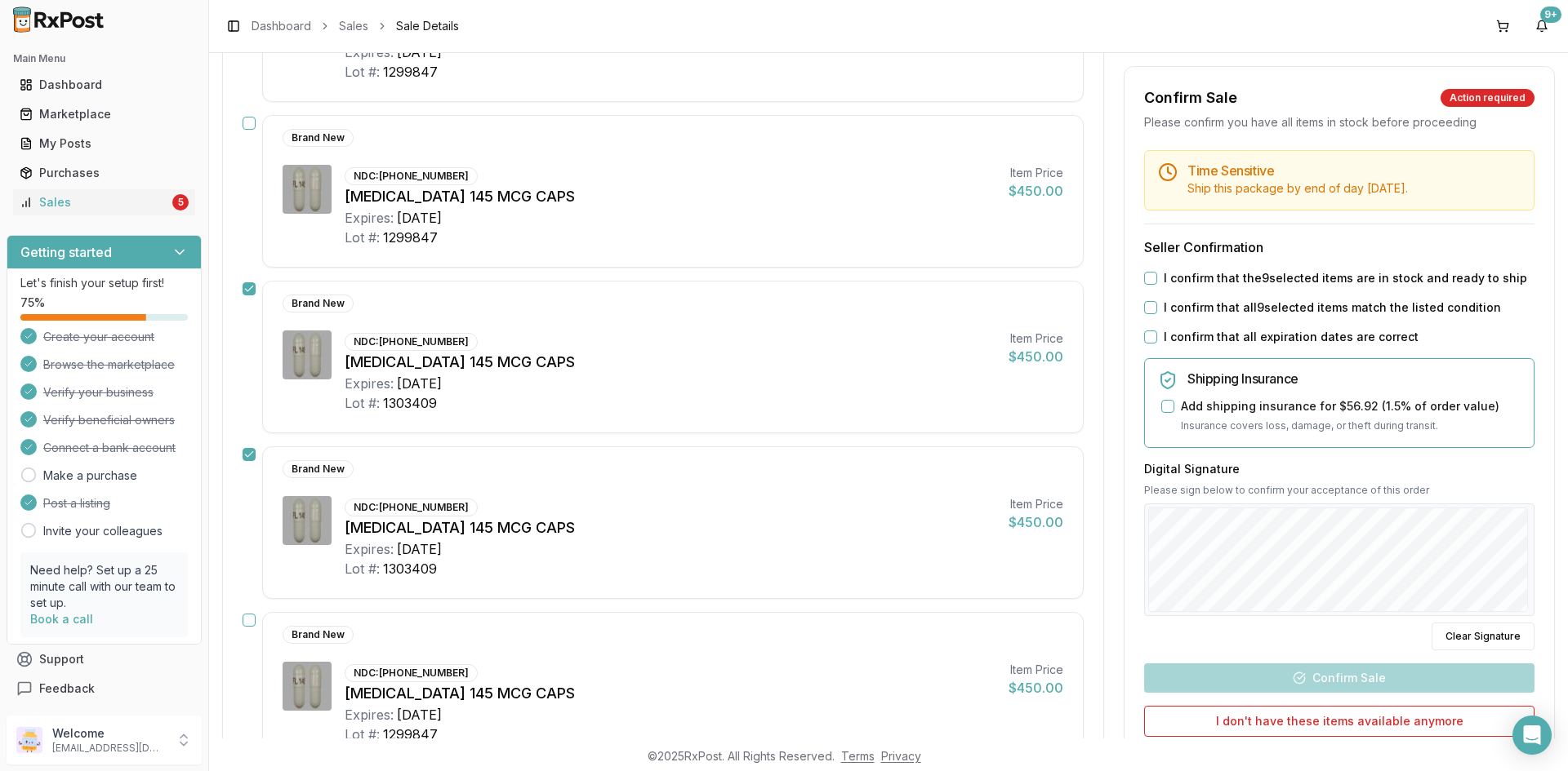
click at [252, 122] on button "button" at bounding box center [249, 123] width 13 height 13
click at [247, 623] on button "button" at bounding box center [249, 621] width 13 height 13
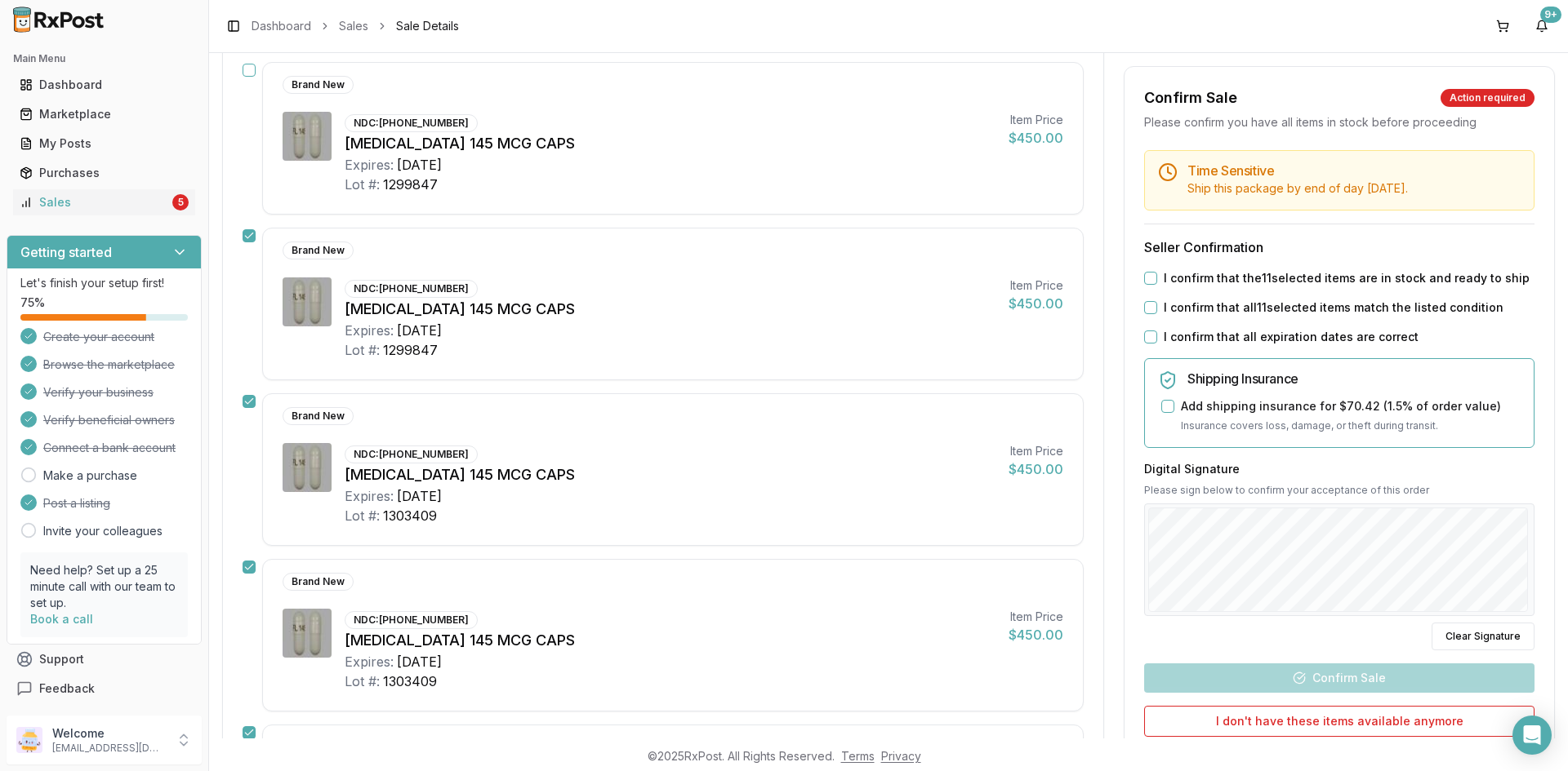
scroll to position [611, 0]
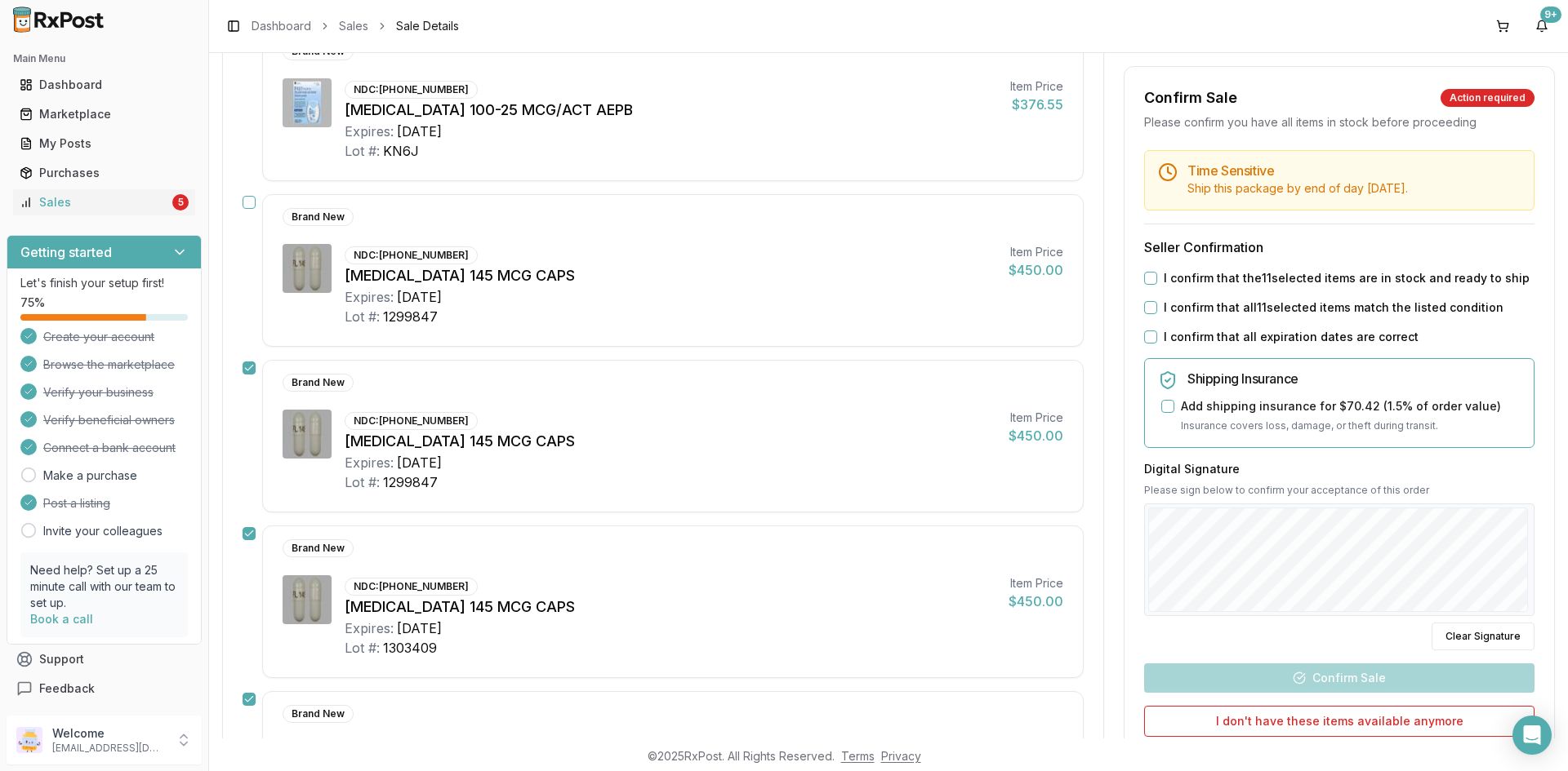
click at [247, 207] on button "button" at bounding box center [249, 202] width 13 height 13
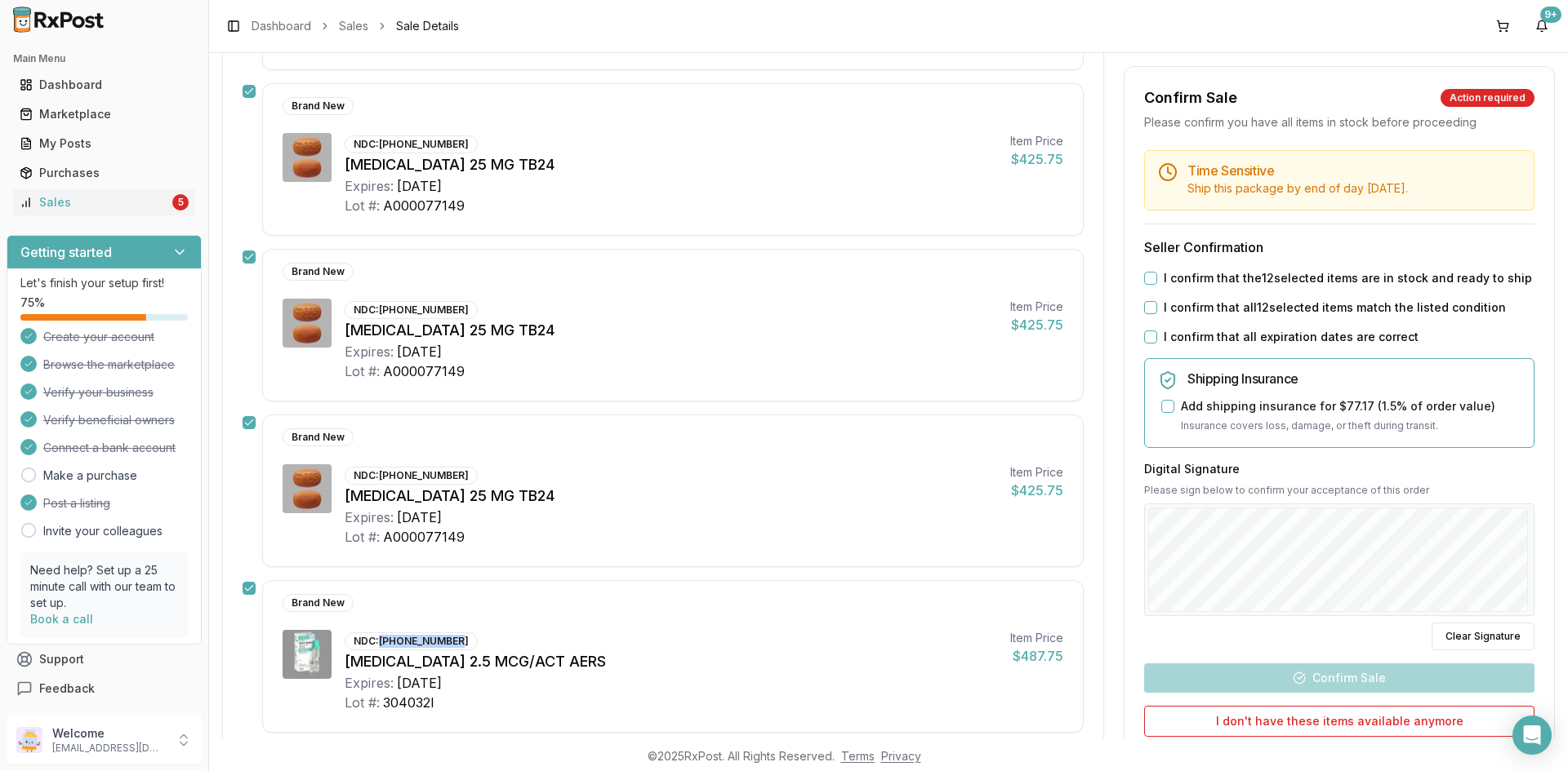
scroll to position [1714, 0]
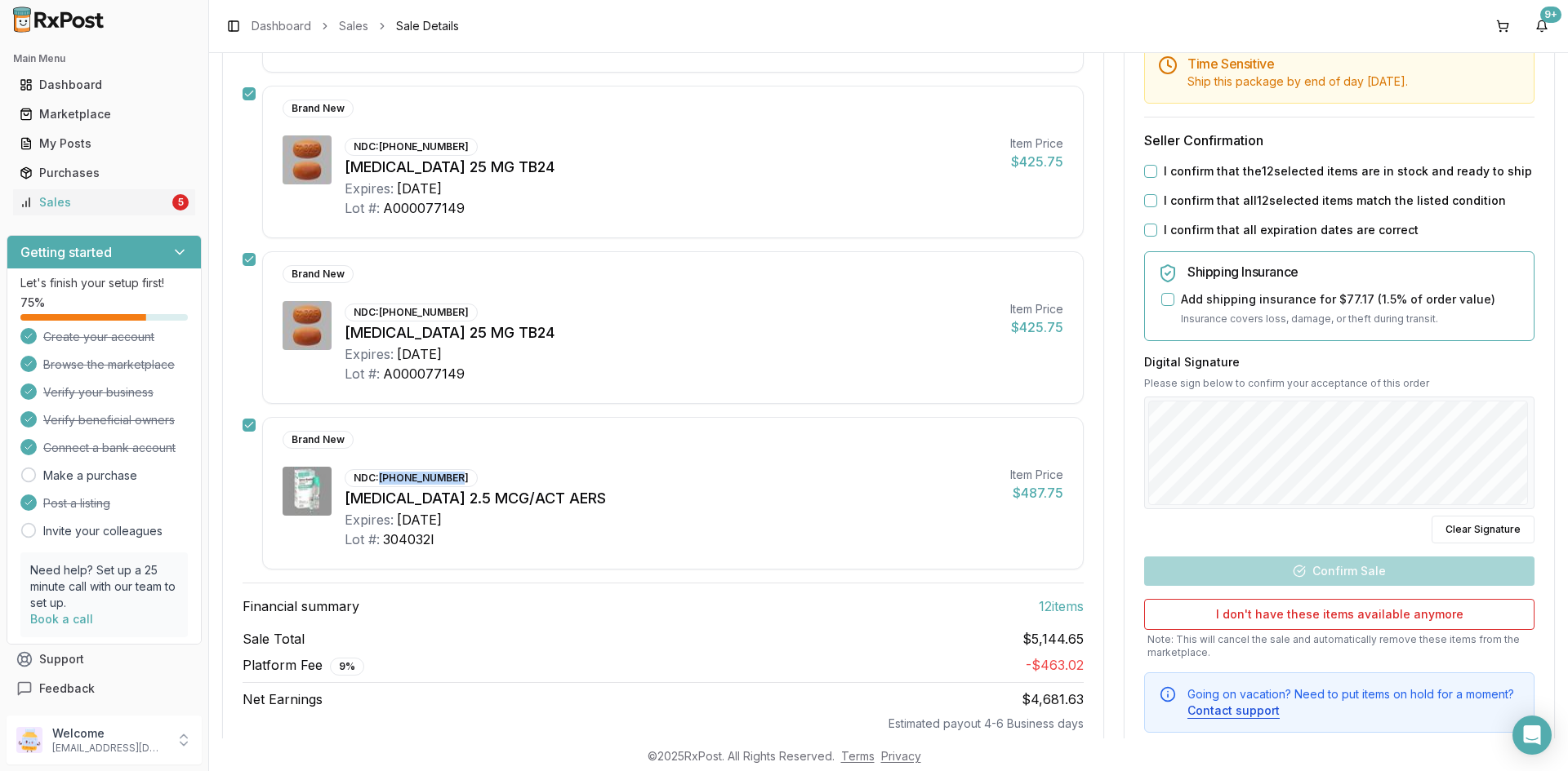
click at [1145, 174] on button "I confirm that the 12 selected items are in stock and ready to ship" at bounding box center [1150, 172] width 13 height 13
click at [1145, 197] on div "I confirm that all 12 selected items match the listed condition" at bounding box center [1338, 200] width 390 height 16
drag, startPoint x: 1145, startPoint y: 200, endPoint x: 1146, endPoint y: 214, distance: 14.0
click at [1146, 207] on button "I confirm that all 12 selected items match the listed condition" at bounding box center [1150, 201] width 13 height 13
click at [1147, 231] on button "I confirm that all expiration dates are correct" at bounding box center [1150, 231] width 13 height 13
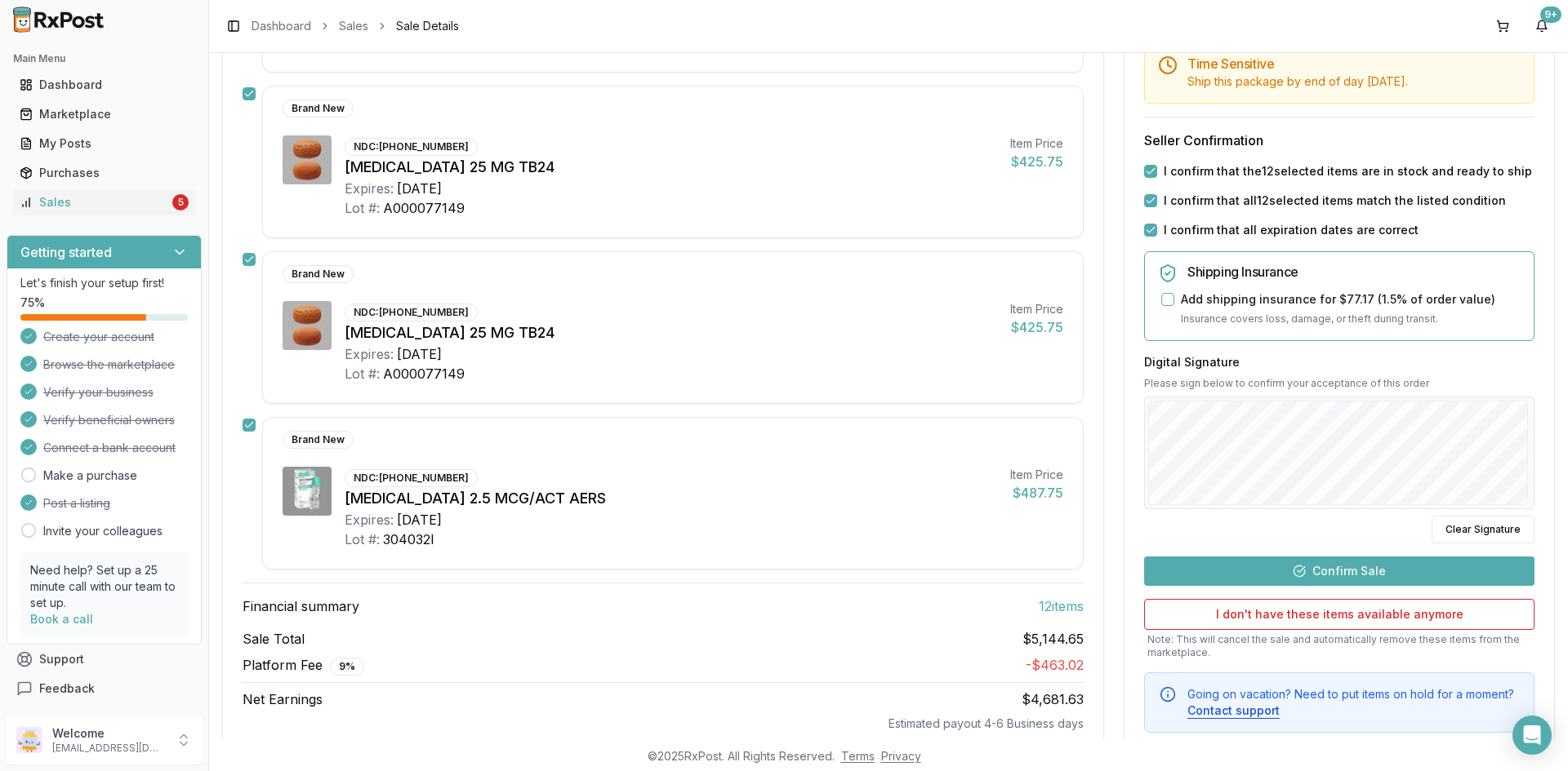
click at [1369, 574] on button "Confirm Sale" at bounding box center [1338, 570] width 390 height 29
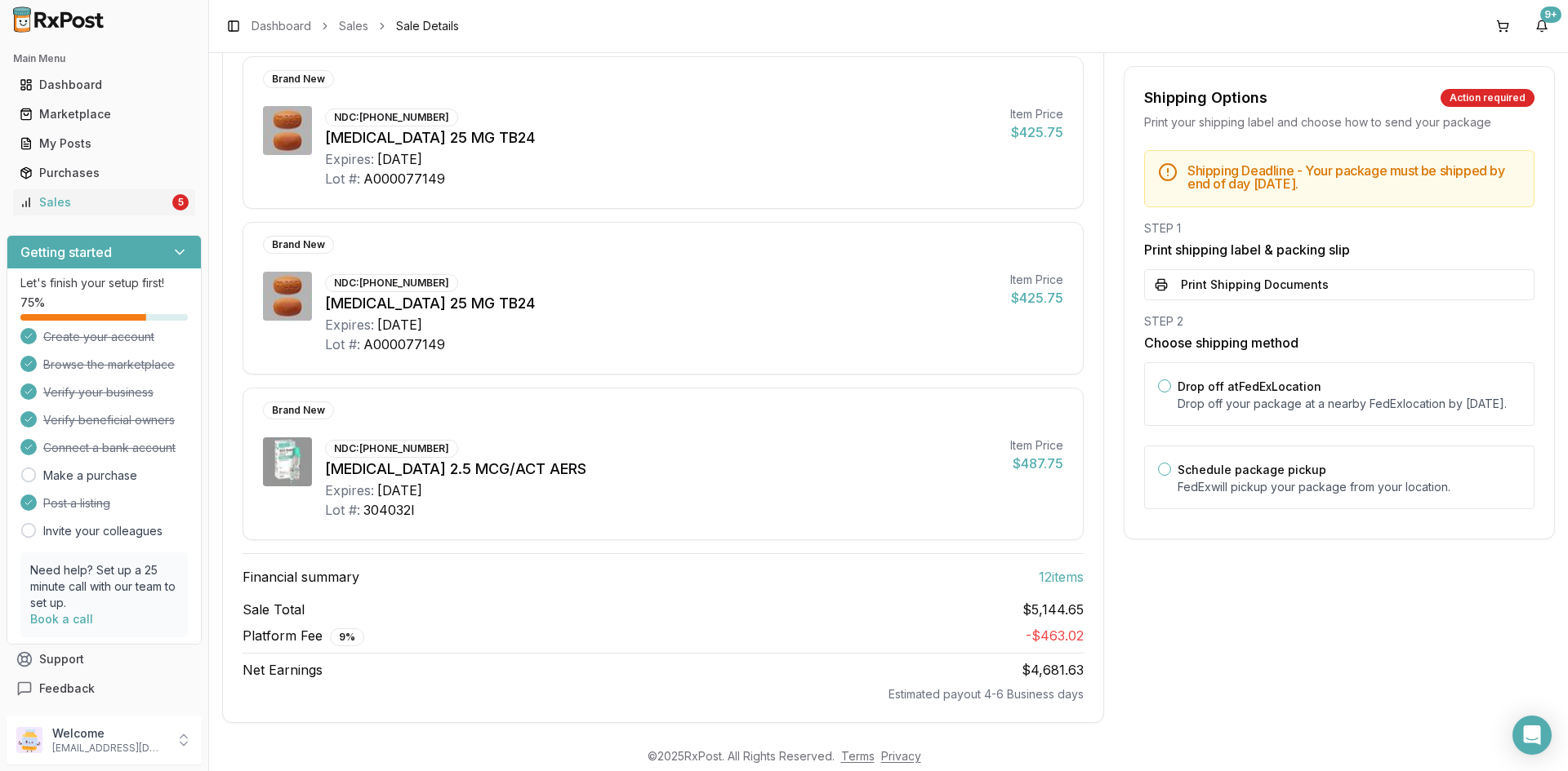
click at [1223, 281] on button "Print Shipping Documents" at bounding box center [1338, 285] width 390 height 31
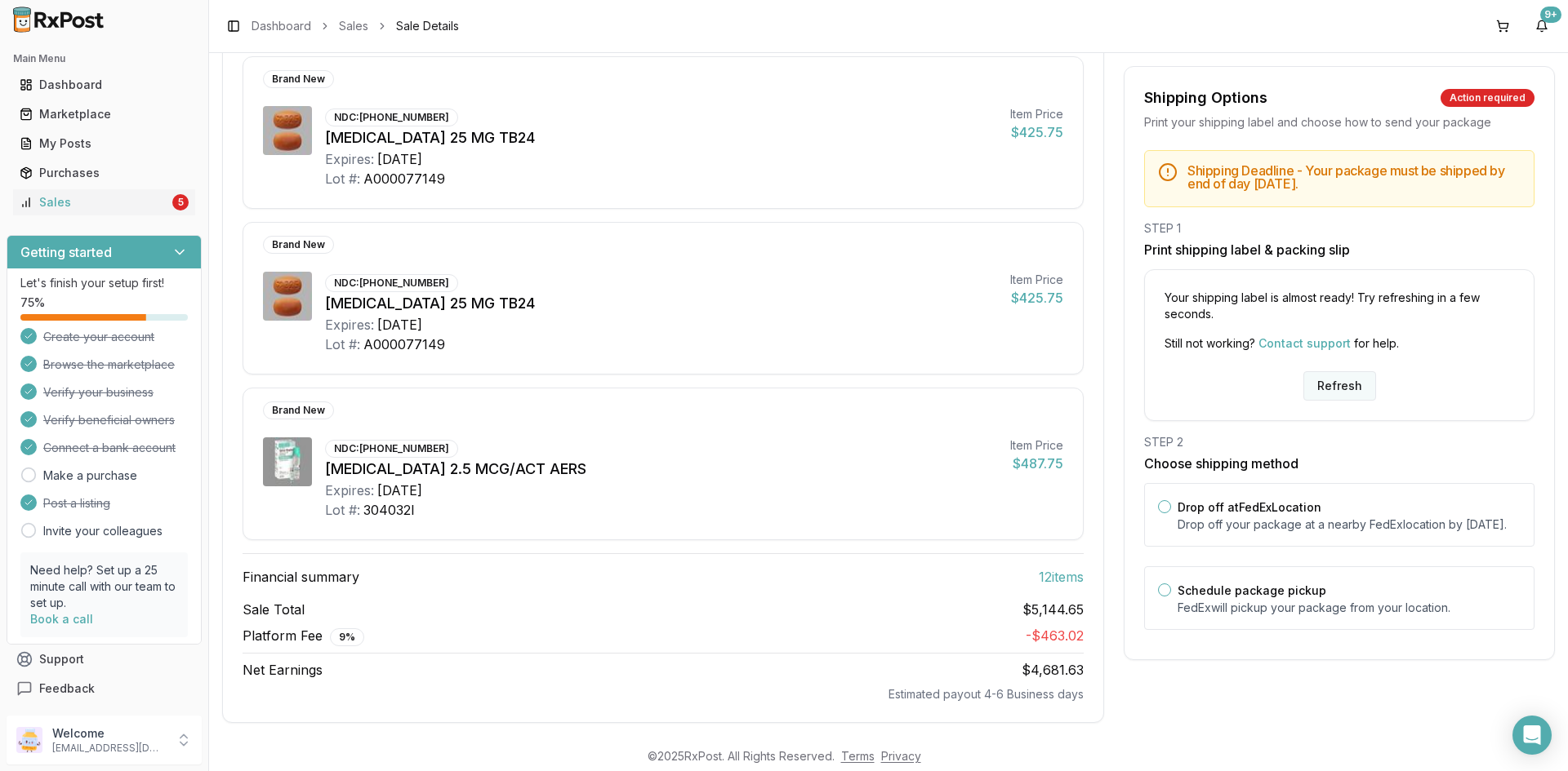
click at [1313, 391] on button "Refresh" at bounding box center [1339, 386] width 73 height 29
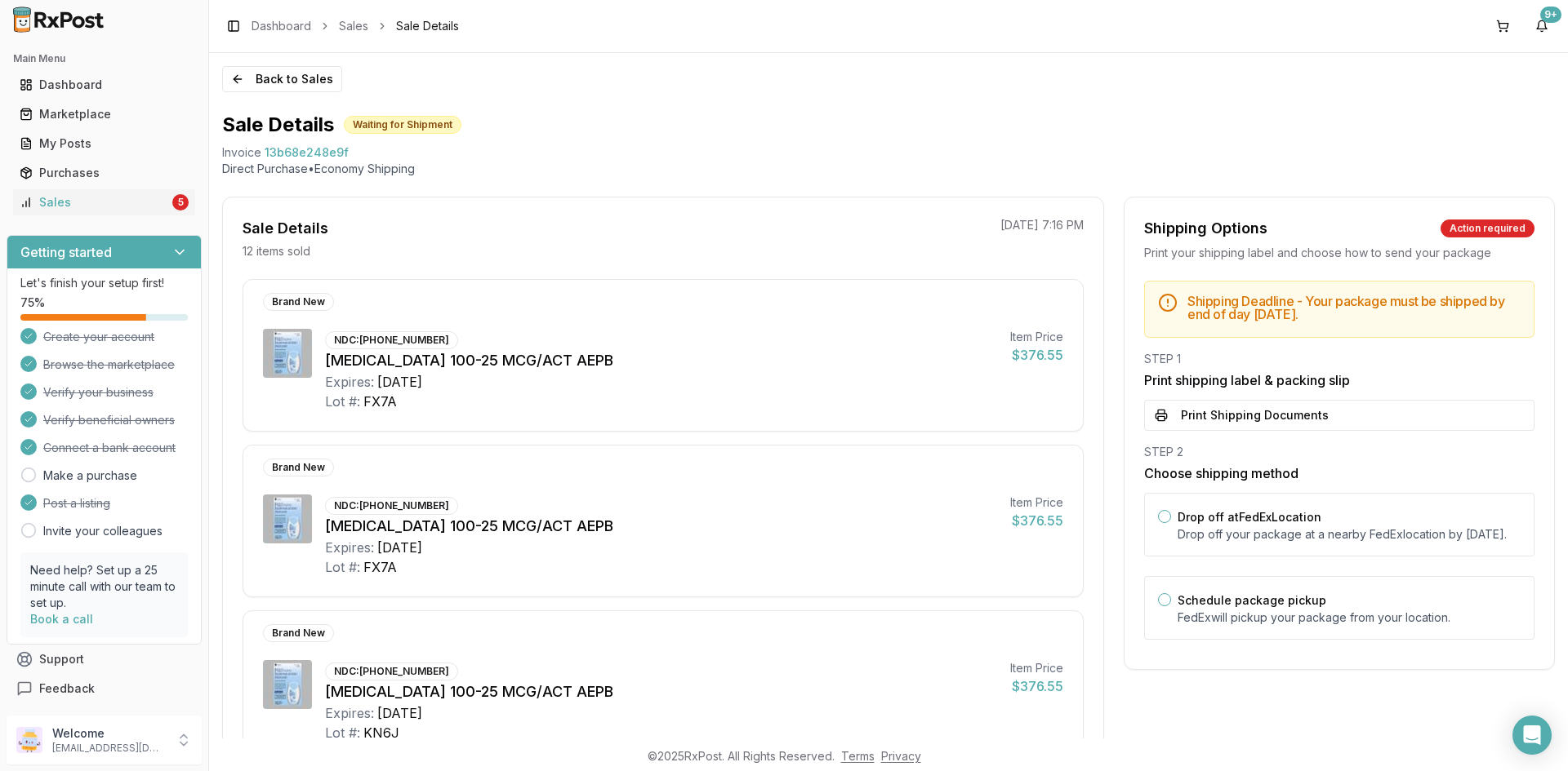
click at [1327, 410] on button "Print Shipping Documents" at bounding box center [1338, 415] width 390 height 31
click at [286, 85] on button "Back to Sales" at bounding box center [282, 80] width 120 height 27
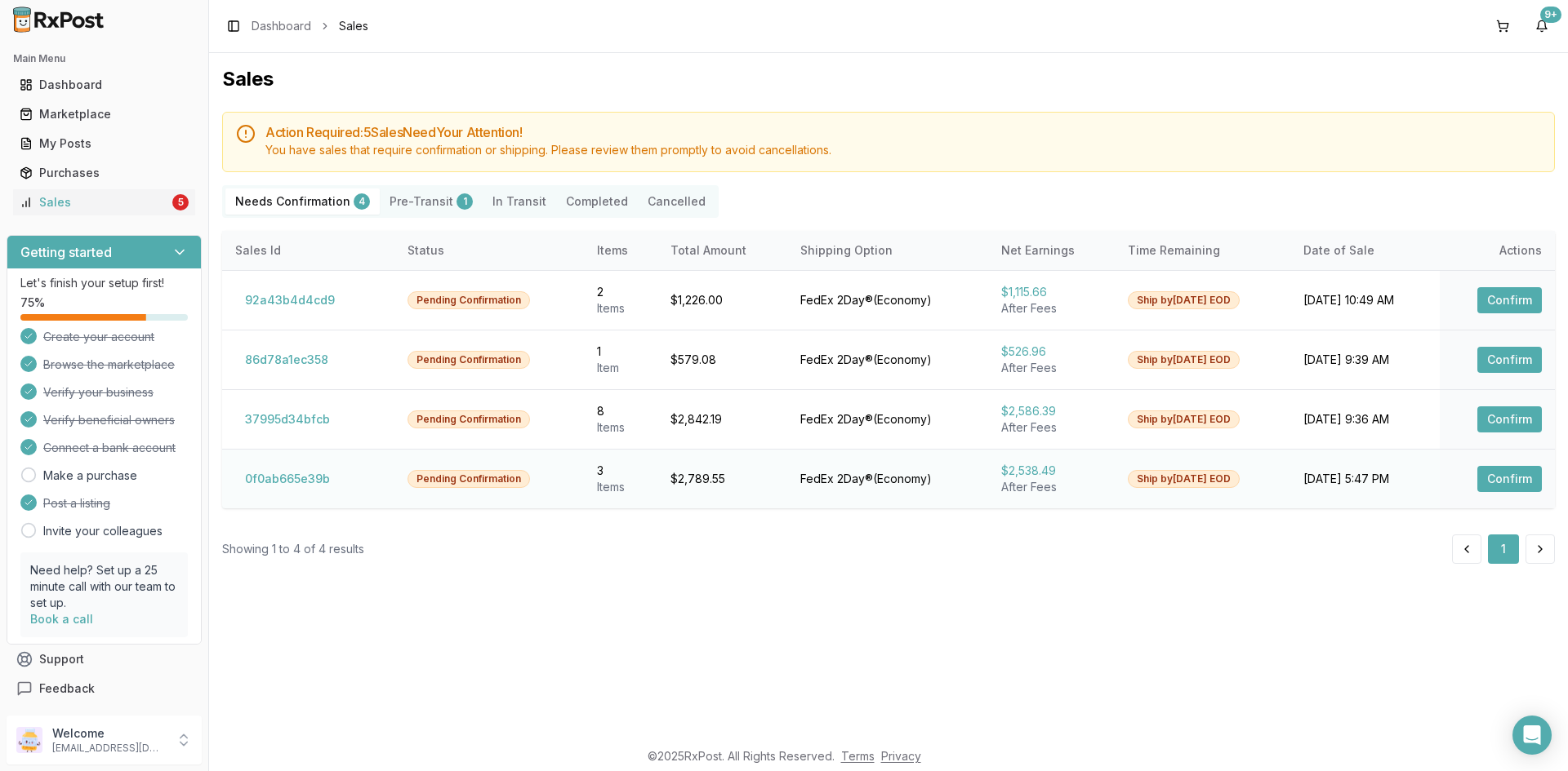
click at [1511, 475] on button "Confirm" at bounding box center [1509, 480] width 65 height 27
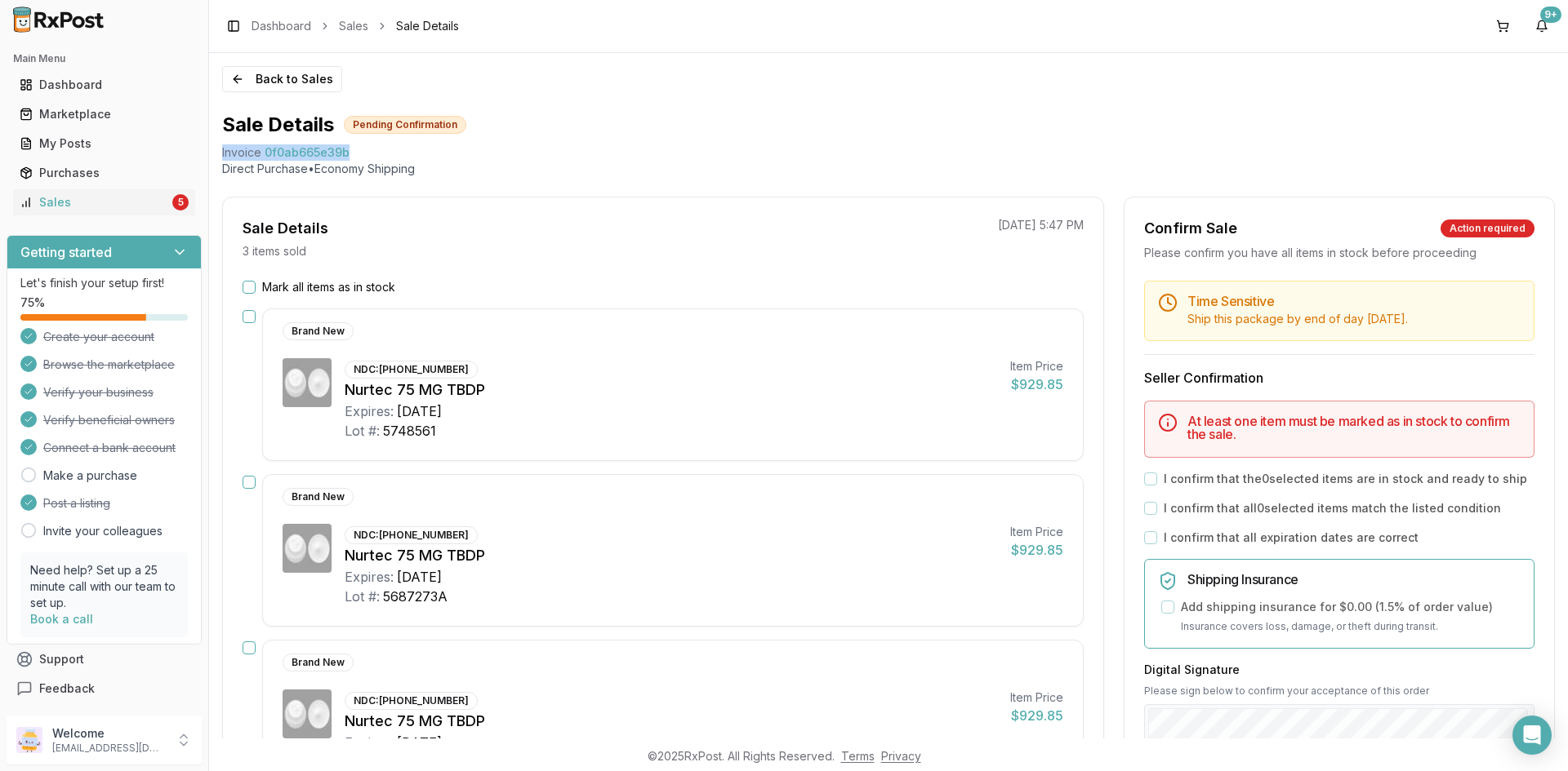
drag, startPoint x: 347, startPoint y: 148, endPoint x: 217, endPoint y: 148, distance: 130.0
click at [217, 148] on div "Back to Sales Sale Details Pending Confirmation Invoice 0f0ab665e39b Direct Pur…" at bounding box center [888, 396] width 1359 height 686
copy div "Invoice 0f0ab665e39b"
click at [308, 93] on div "Back to Sales Sale Details Pending Confirmation Invoice 0f0ab665e39b Direct Pur…" at bounding box center [888, 396] width 1359 height 686
click at [305, 84] on button "Back to Sales" at bounding box center [282, 80] width 120 height 27
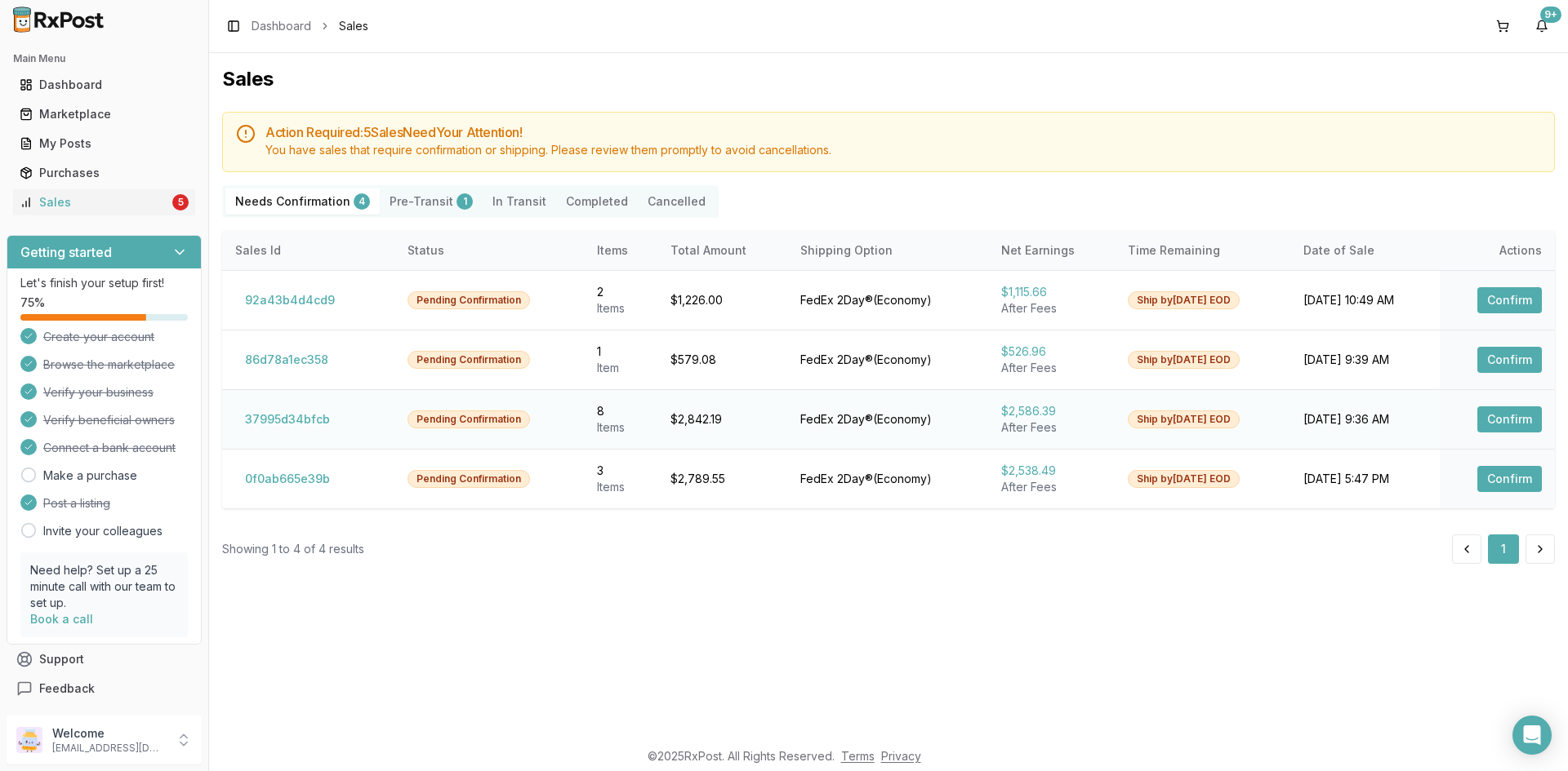
click at [1498, 415] on button "Confirm" at bounding box center [1509, 420] width 65 height 27
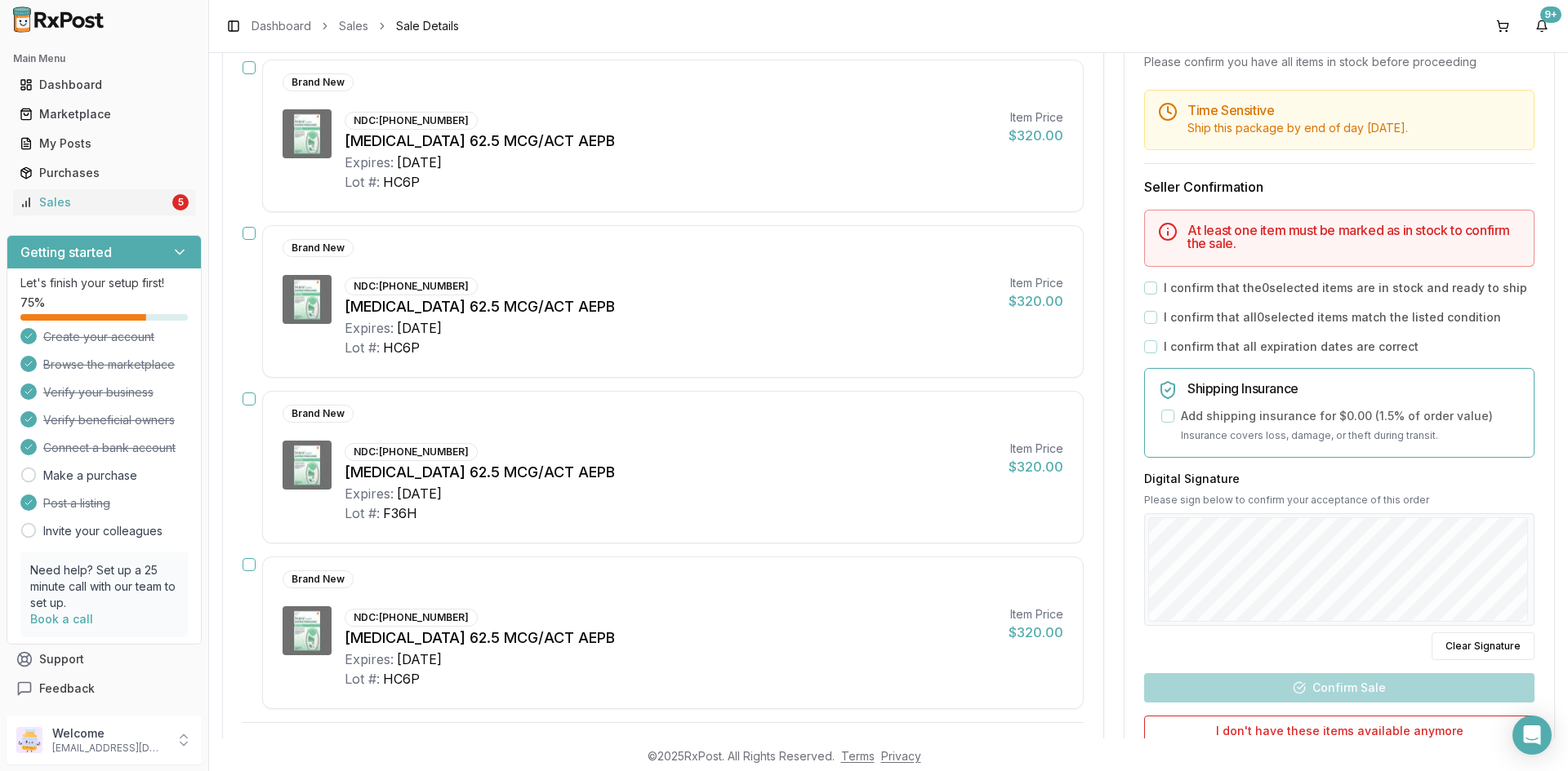
scroll to position [905, 0]
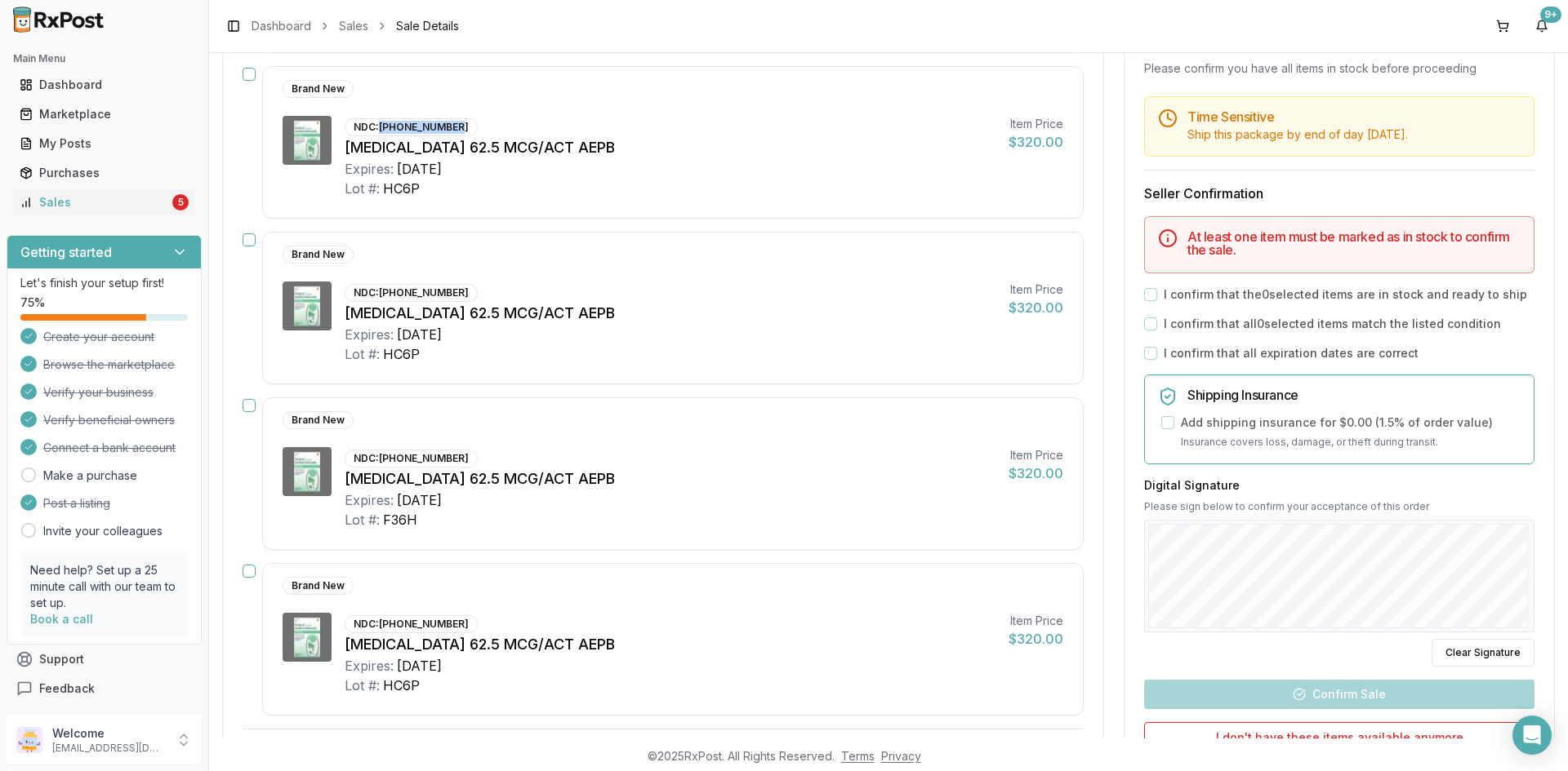
drag, startPoint x: 383, startPoint y: 130, endPoint x: 466, endPoint y: 129, distance: 83.0
click at [462, 129] on div "NDC: 00173-0873-10" at bounding box center [411, 127] width 133 height 18
copy div "[PHONE_NUMBER]"
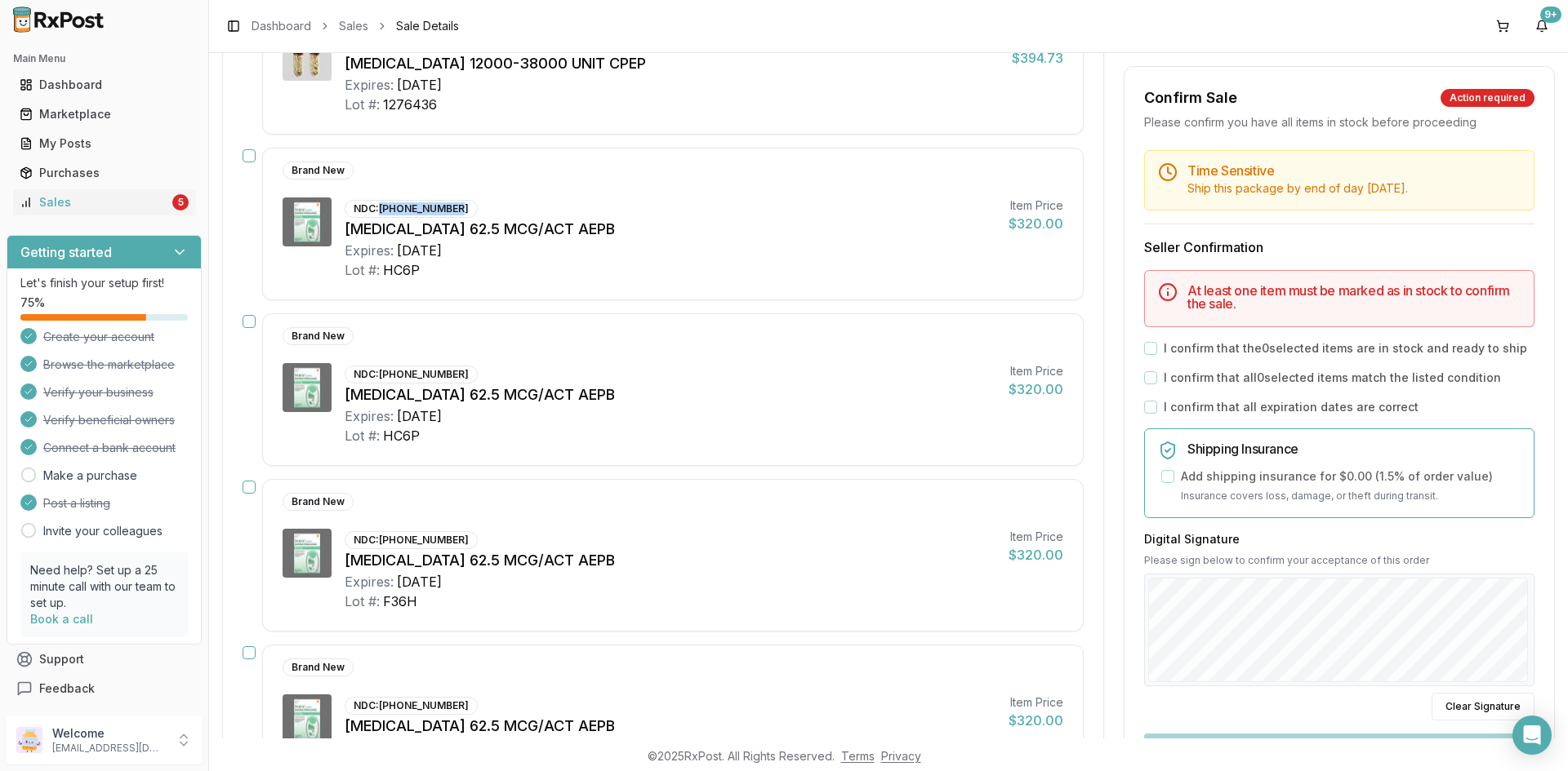
scroll to position [742, 0]
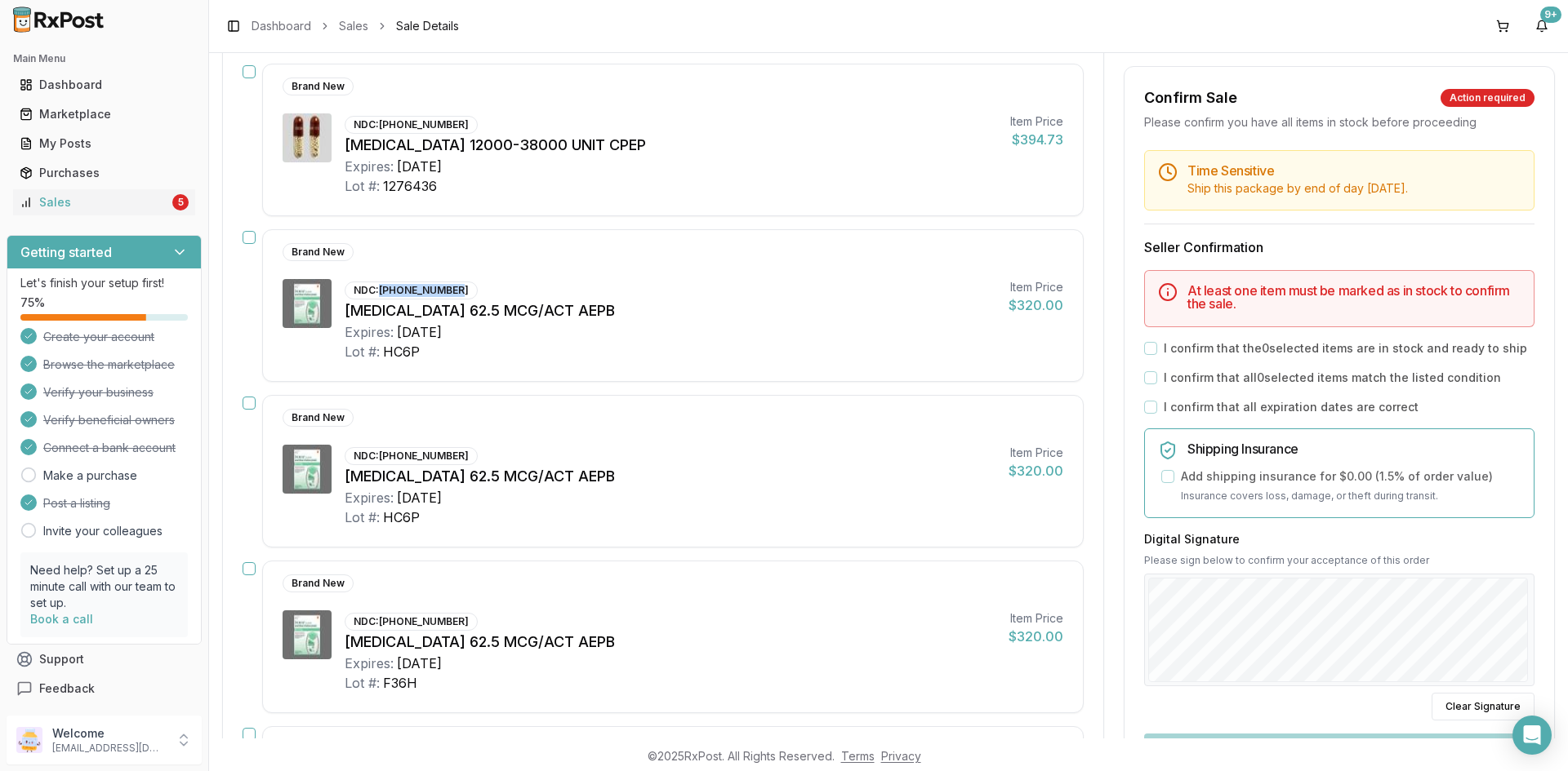
click at [251, 568] on button "button" at bounding box center [249, 569] width 13 height 13
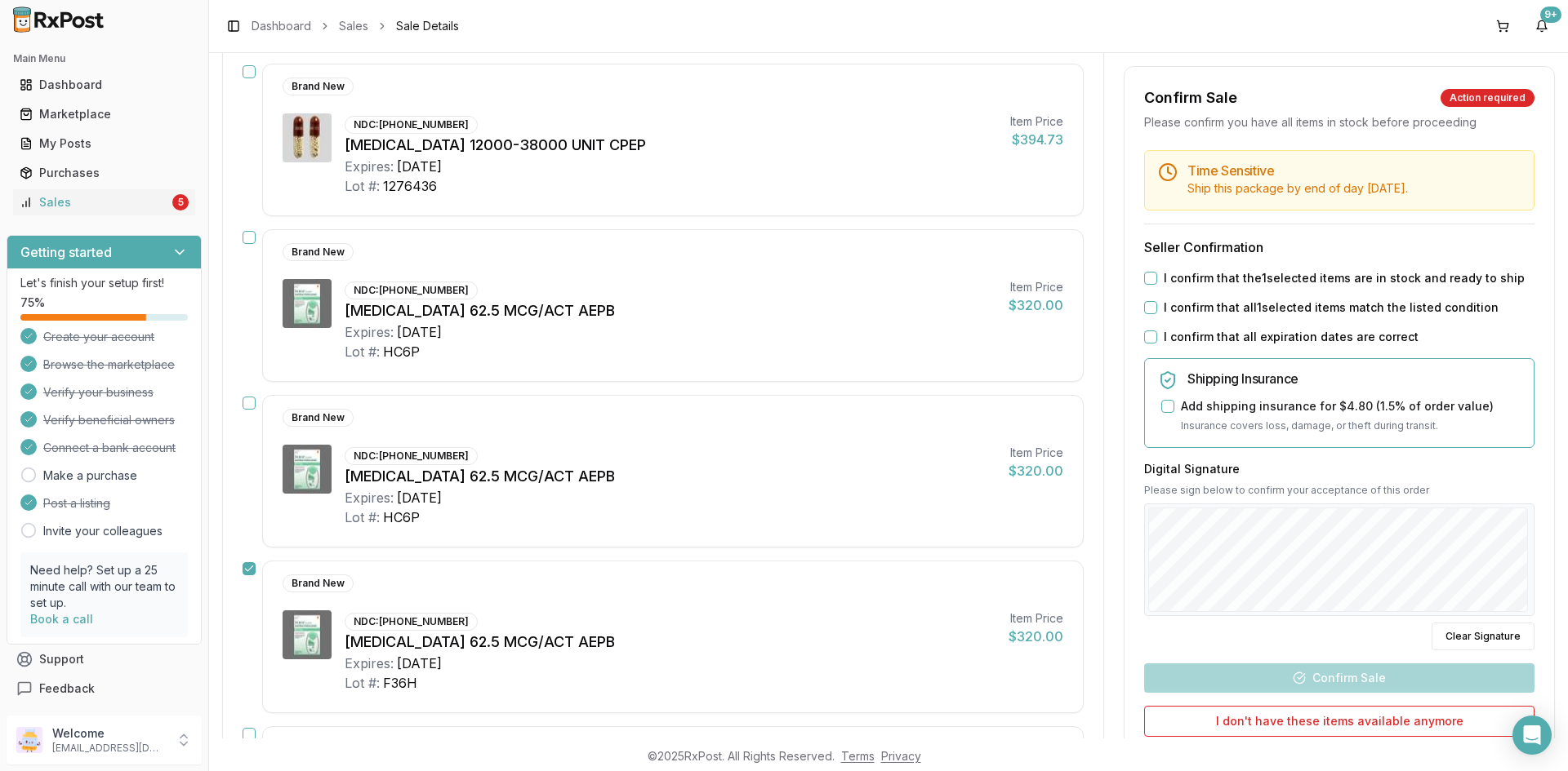
click at [254, 244] on div "Brand New NDC: 00173-0873-10 Incruse Ellipta 62.5 MCG/ACT AEPB Expires: 2027-04…" at bounding box center [663, 306] width 841 height 153
click at [247, 232] on button "button" at bounding box center [249, 237] width 13 height 13
click at [248, 405] on button "button" at bounding box center [249, 404] width 13 height 13
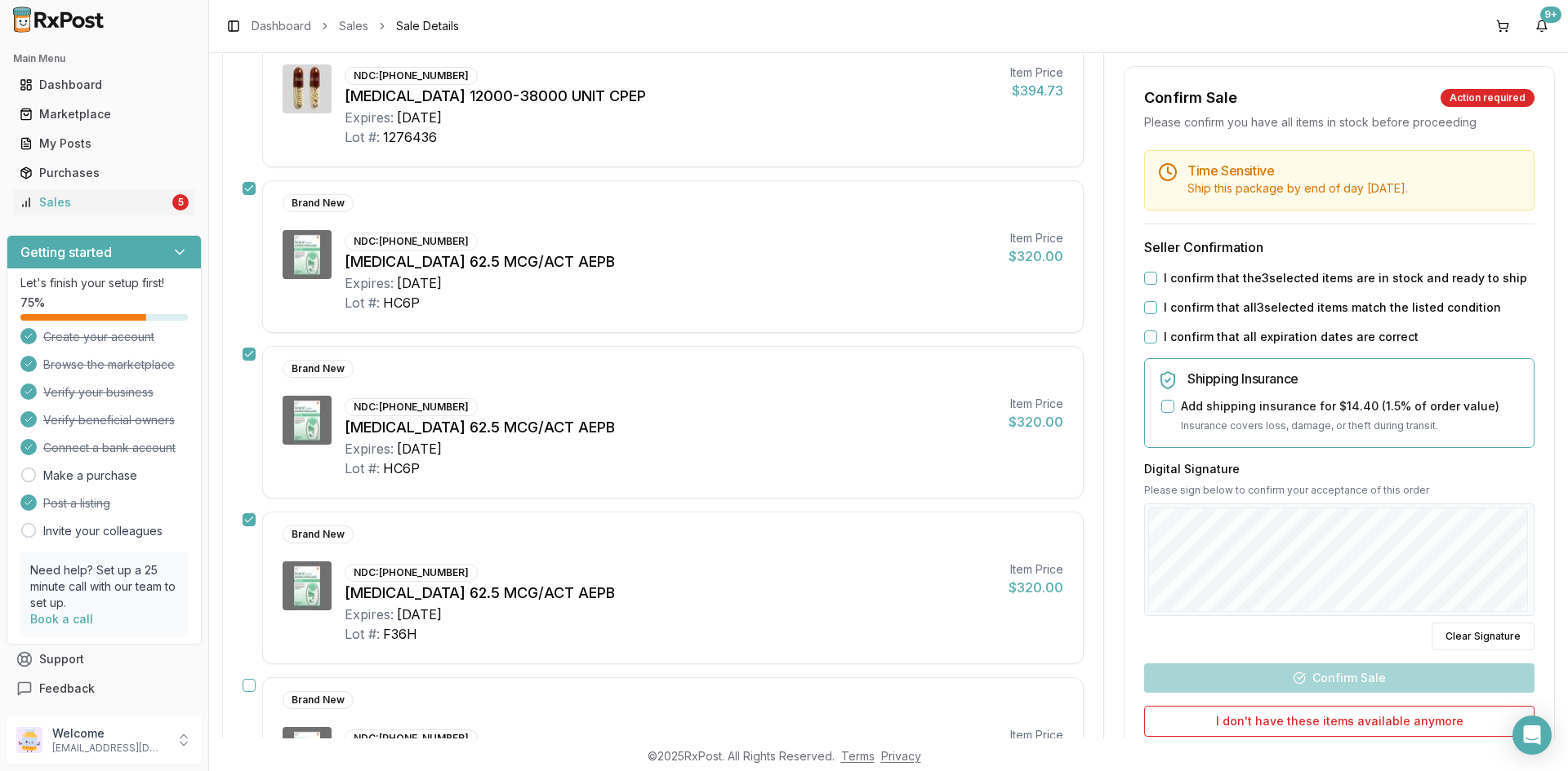
scroll to position [987, 0]
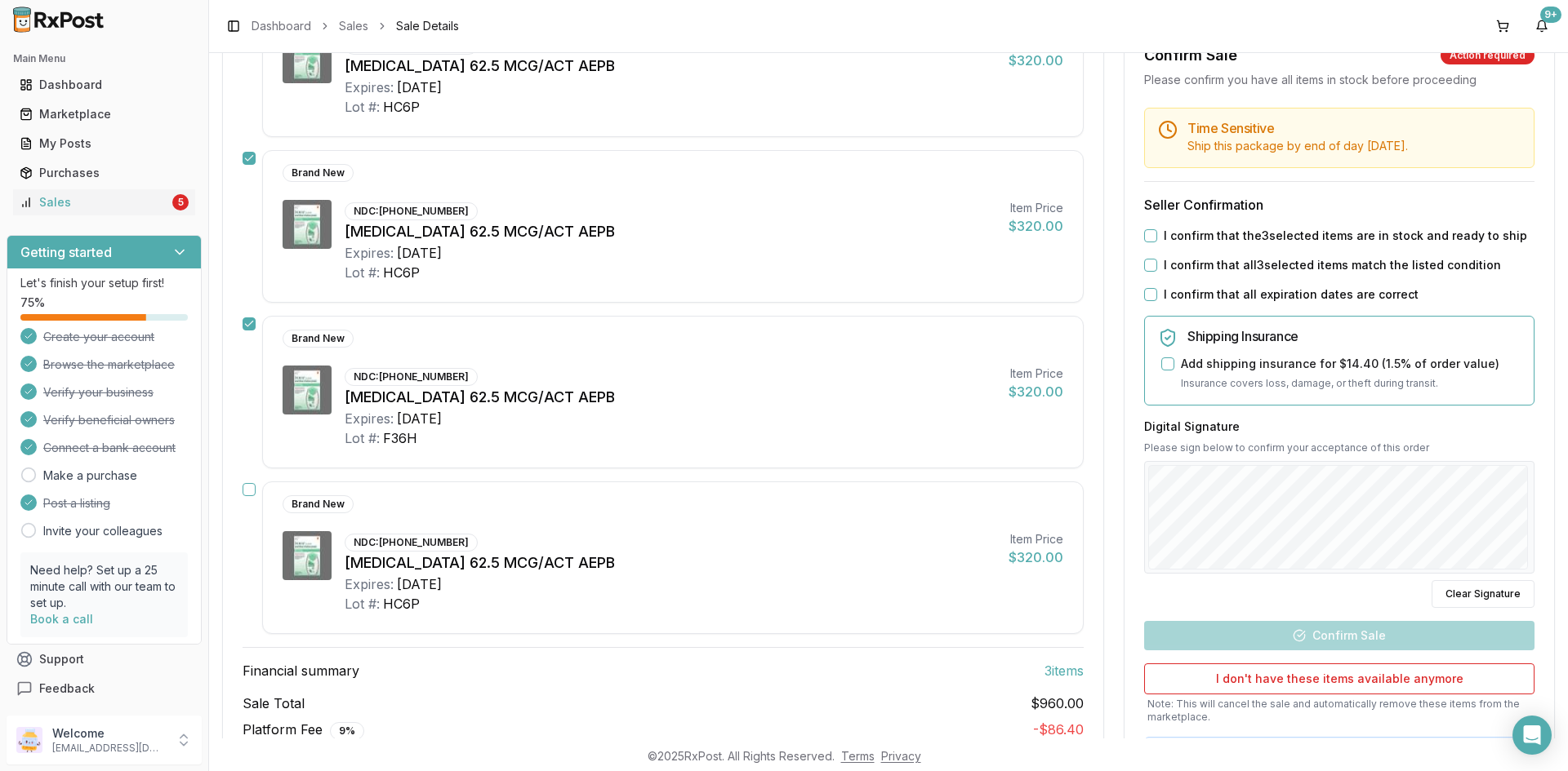
click at [250, 494] on button "button" at bounding box center [249, 490] width 13 height 13
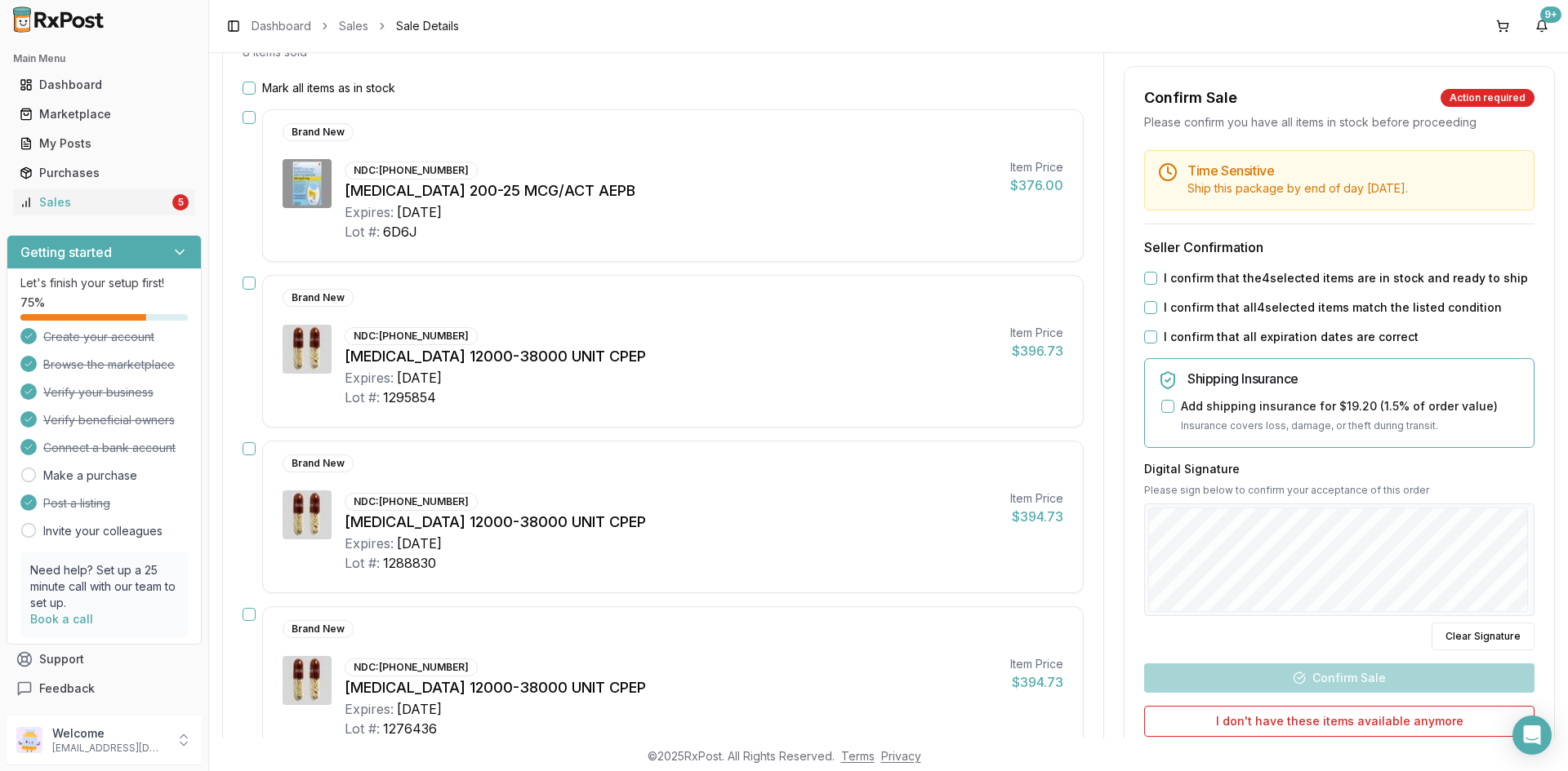
scroll to position [171, 0]
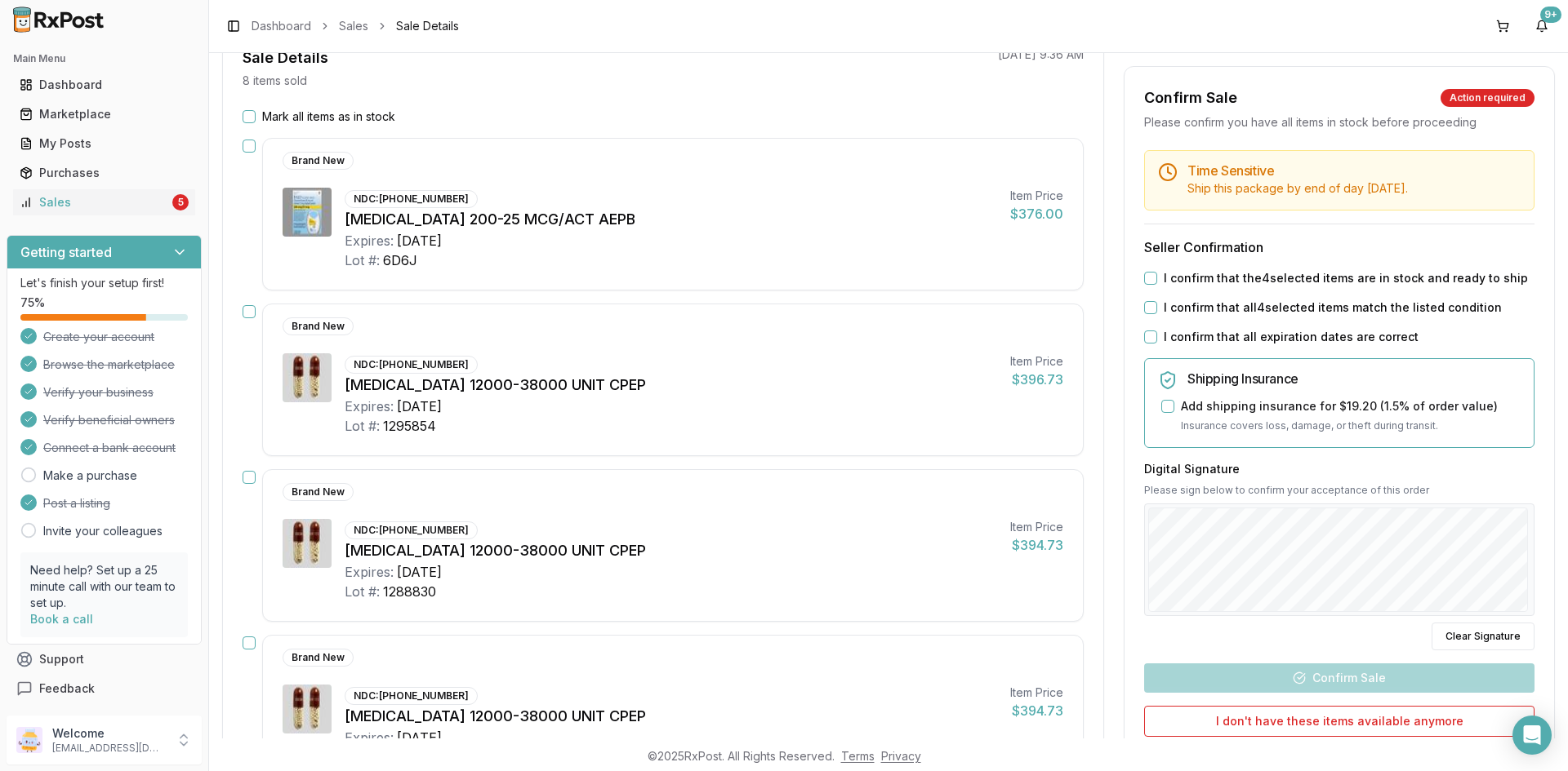
click at [246, 150] on button "button" at bounding box center [249, 146] width 13 height 13
drag, startPoint x: 383, startPoint y: 198, endPoint x: 453, endPoint y: 204, distance: 70.3
click at [453, 204] on div "NDC: 00173-0882-10" at bounding box center [411, 198] width 133 height 18
copy div "00173-0882-10"
click at [247, 484] on div "Brand New NDC: 00032-0047-70 Creon 12000-38000 UNIT CPEP Expires: 2026-12-31 Lo…" at bounding box center [663, 545] width 841 height 153
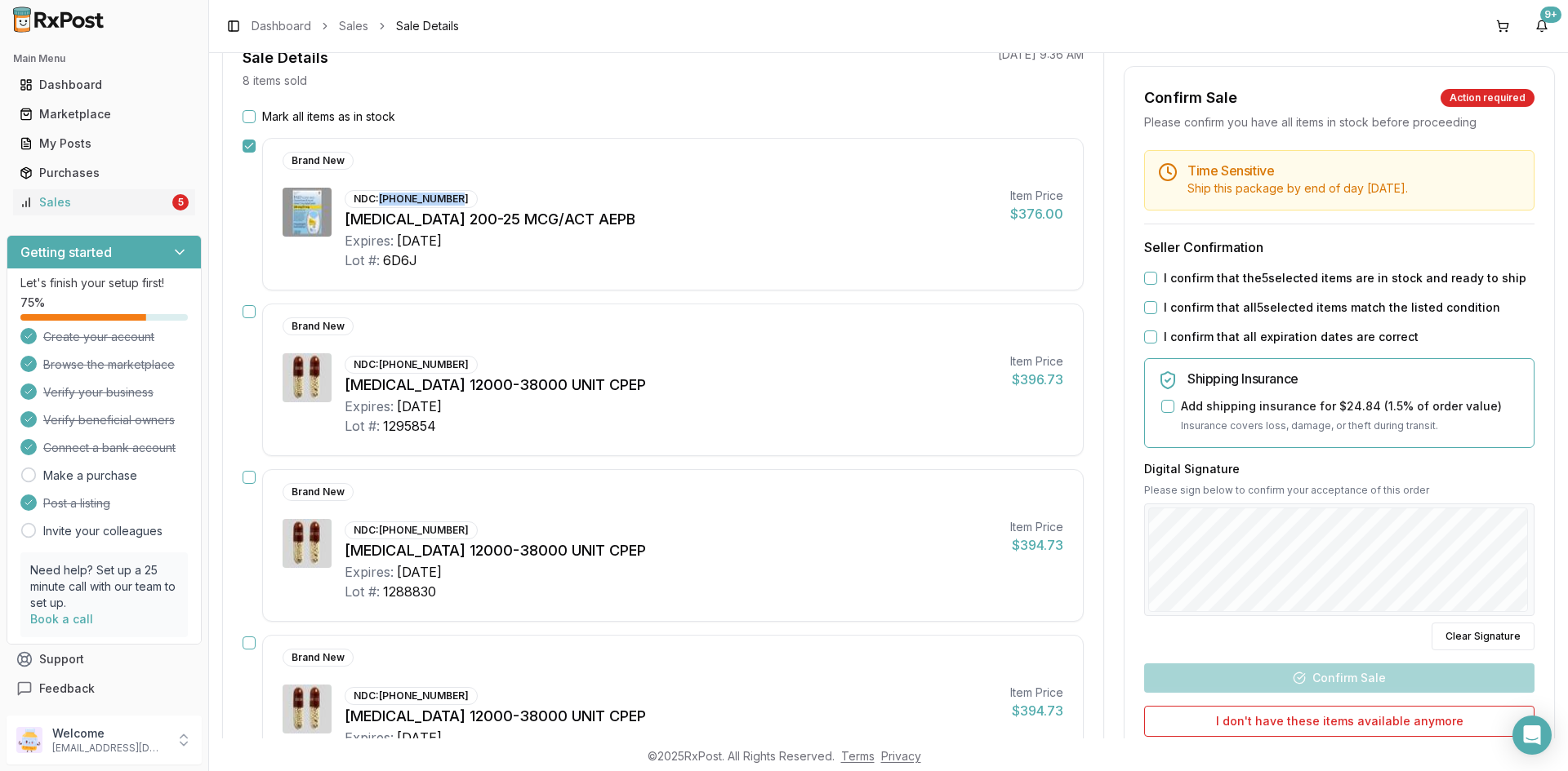
click at [252, 480] on button "button" at bounding box center [249, 478] width 13 height 13
click at [247, 315] on button "button" at bounding box center [249, 312] width 13 height 13
drag, startPoint x: 382, startPoint y: 369, endPoint x: 460, endPoint y: 367, distance: 78.0
click at [460, 366] on div "NDC: 00032-0047-70" at bounding box center [411, 365] width 133 height 18
copy div "00032-0047-70"
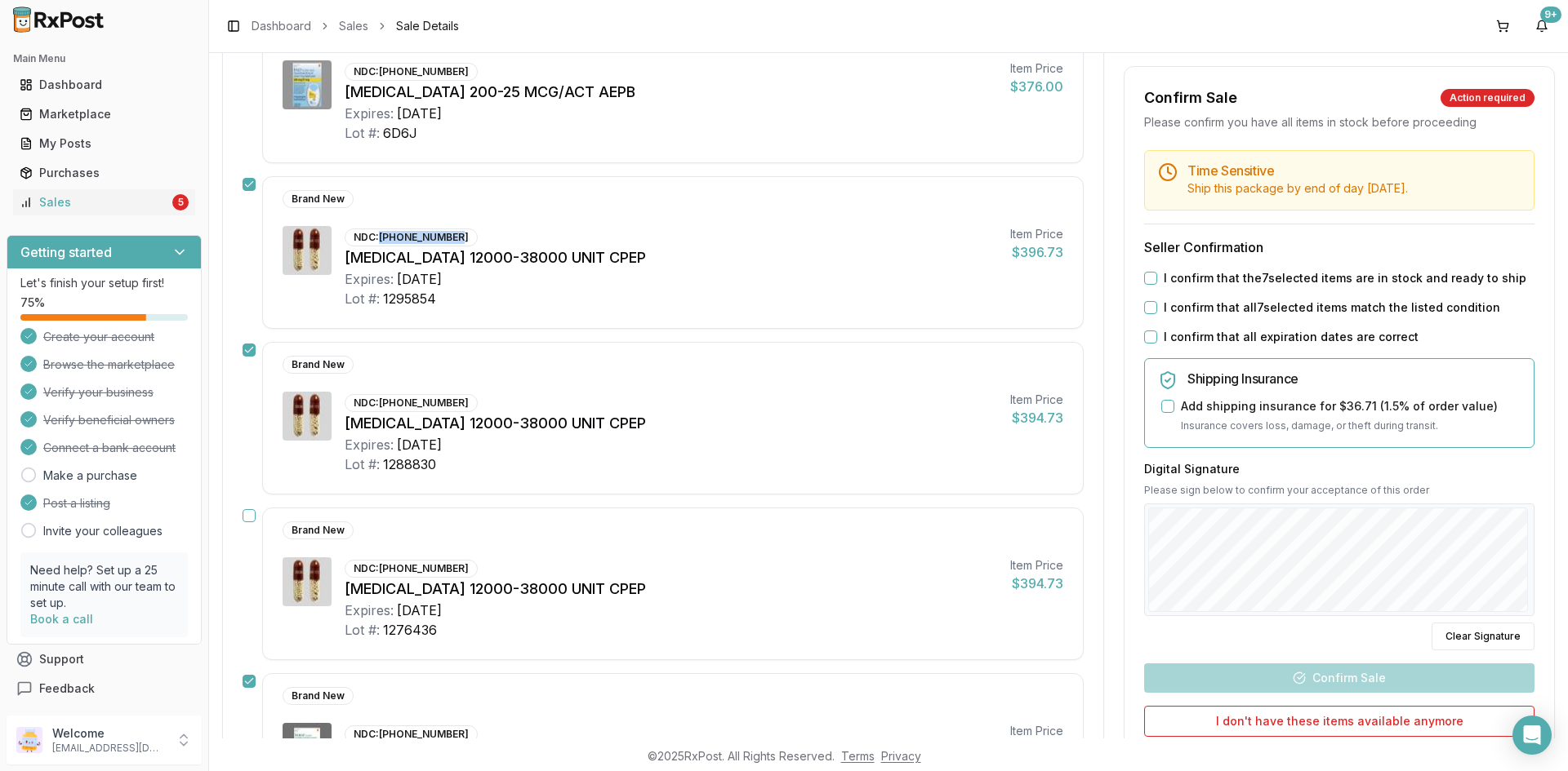
scroll to position [334, 0]
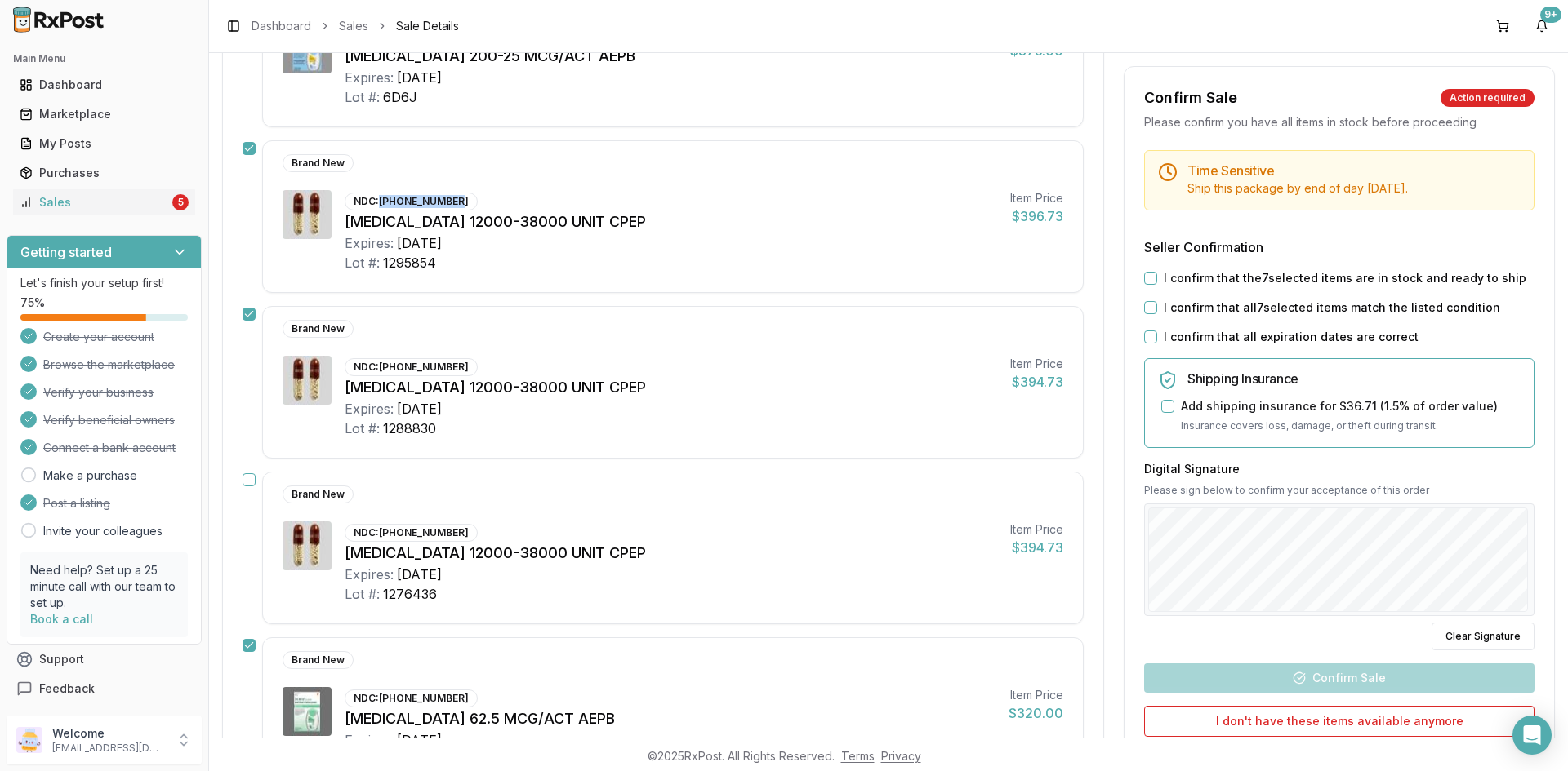
click at [243, 480] on button "button" at bounding box center [249, 480] width 13 height 13
click at [1150, 276] on button "I confirm that the 8 selected items are in stock and ready to ship" at bounding box center [1150, 278] width 13 height 13
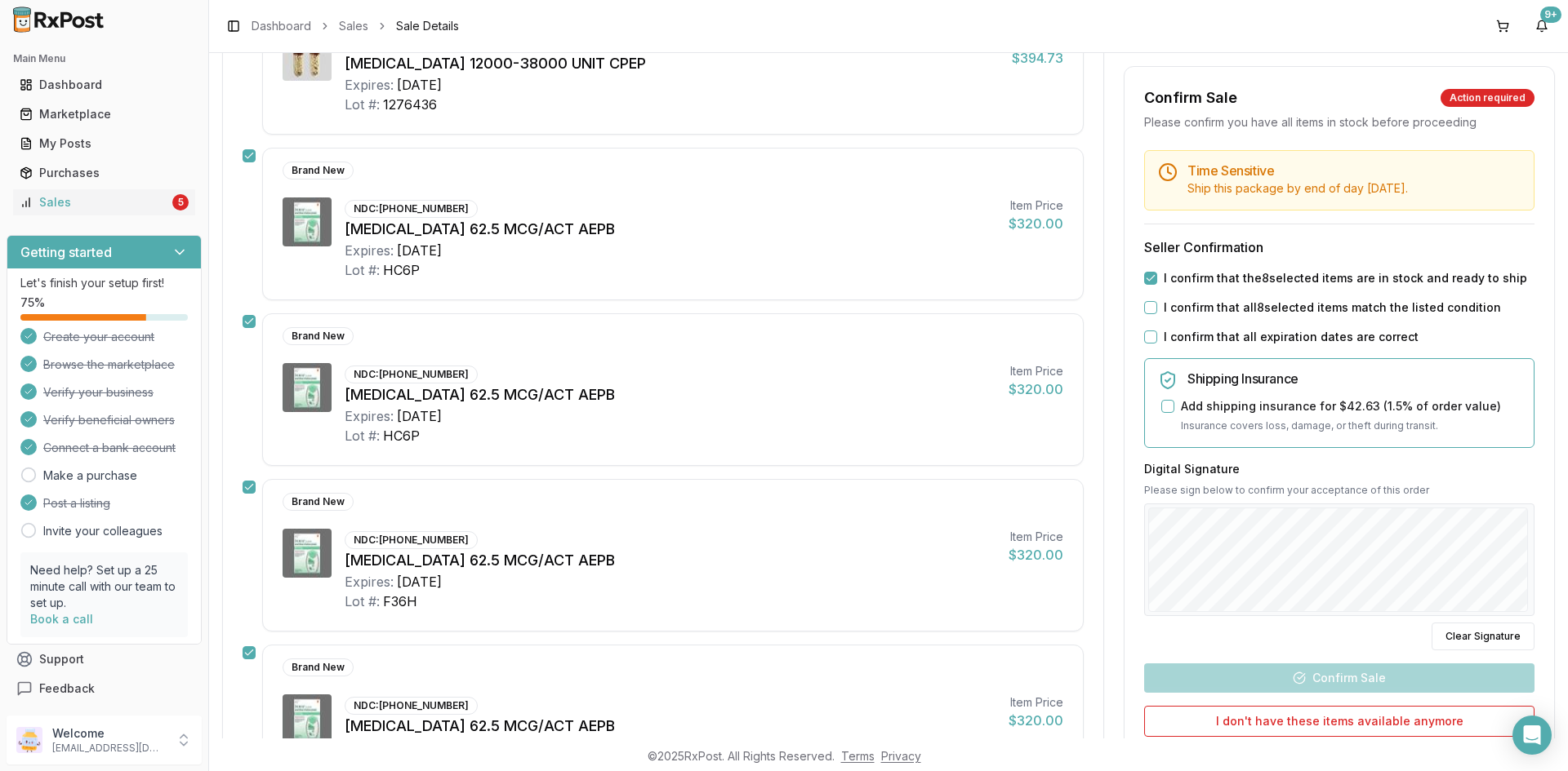
scroll to position [1068, 0]
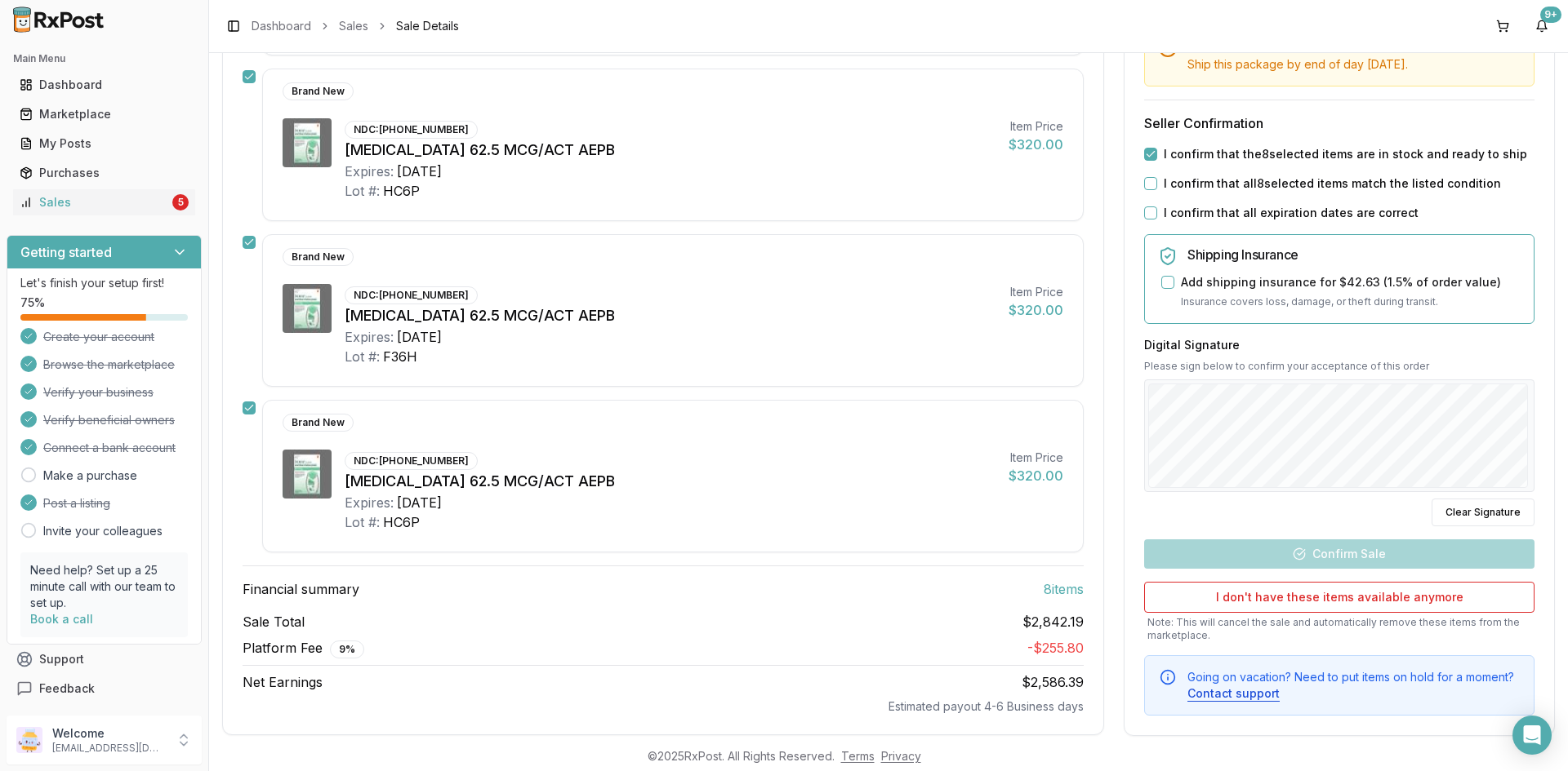
click at [1144, 178] on button "I confirm that all 8 selected items match the listed condition" at bounding box center [1150, 184] width 13 height 13
drag, startPoint x: 1148, startPoint y: 209, endPoint x: 1163, endPoint y: 253, distance: 46.5
click at [1149, 212] on button "I confirm that all expiration dates are correct" at bounding box center [1150, 214] width 13 height 13
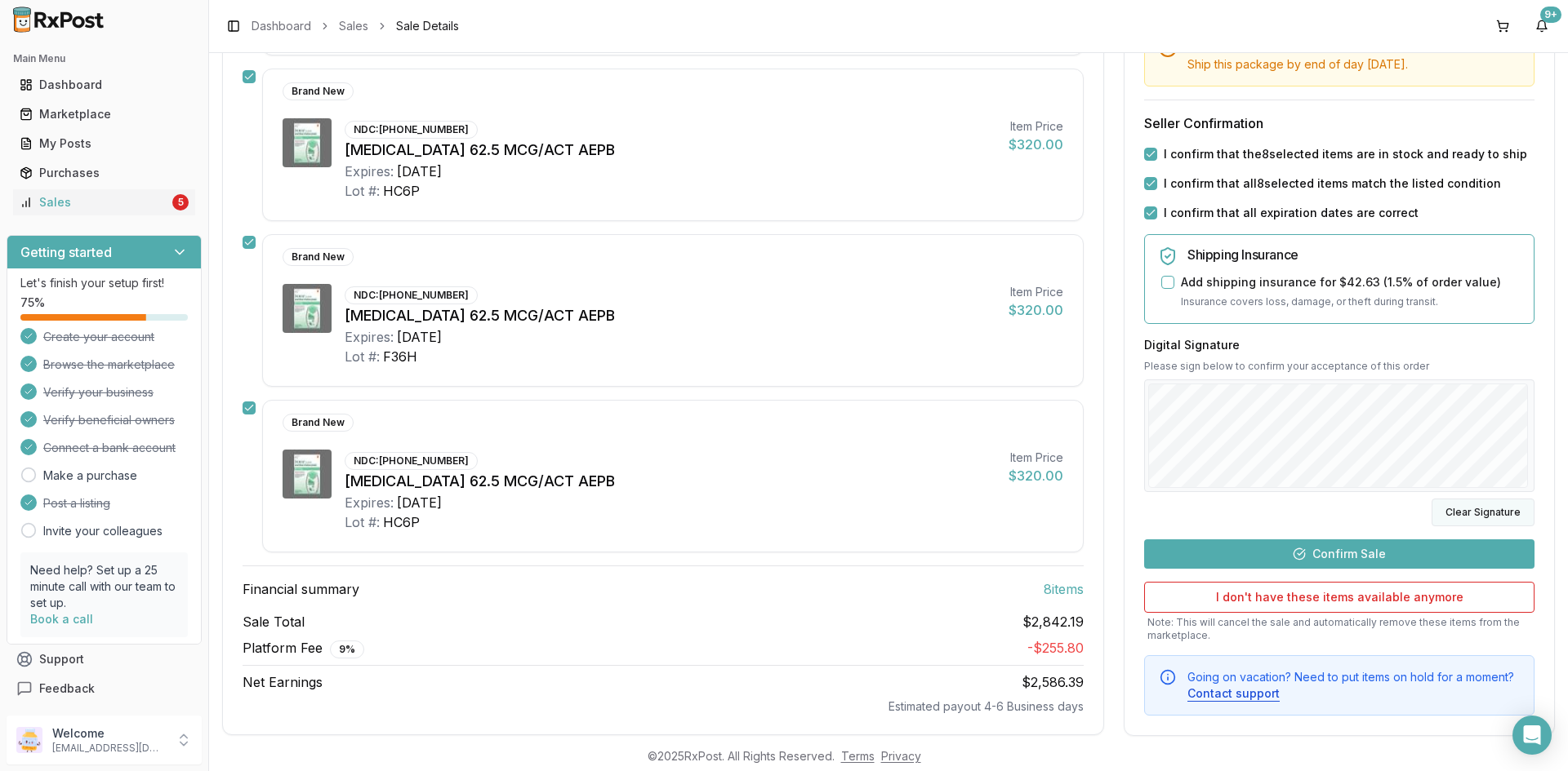
drag, startPoint x: 1461, startPoint y: 511, endPoint x: 1429, endPoint y: 500, distance: 33.8
click at [1461, 509] on button "Clear Signature" at bounding box center [1483, 511] width 103 height 28
click at [1333, 551] on button "Confirm Sale" at bounding box center [1338, 553] width 390 height 29
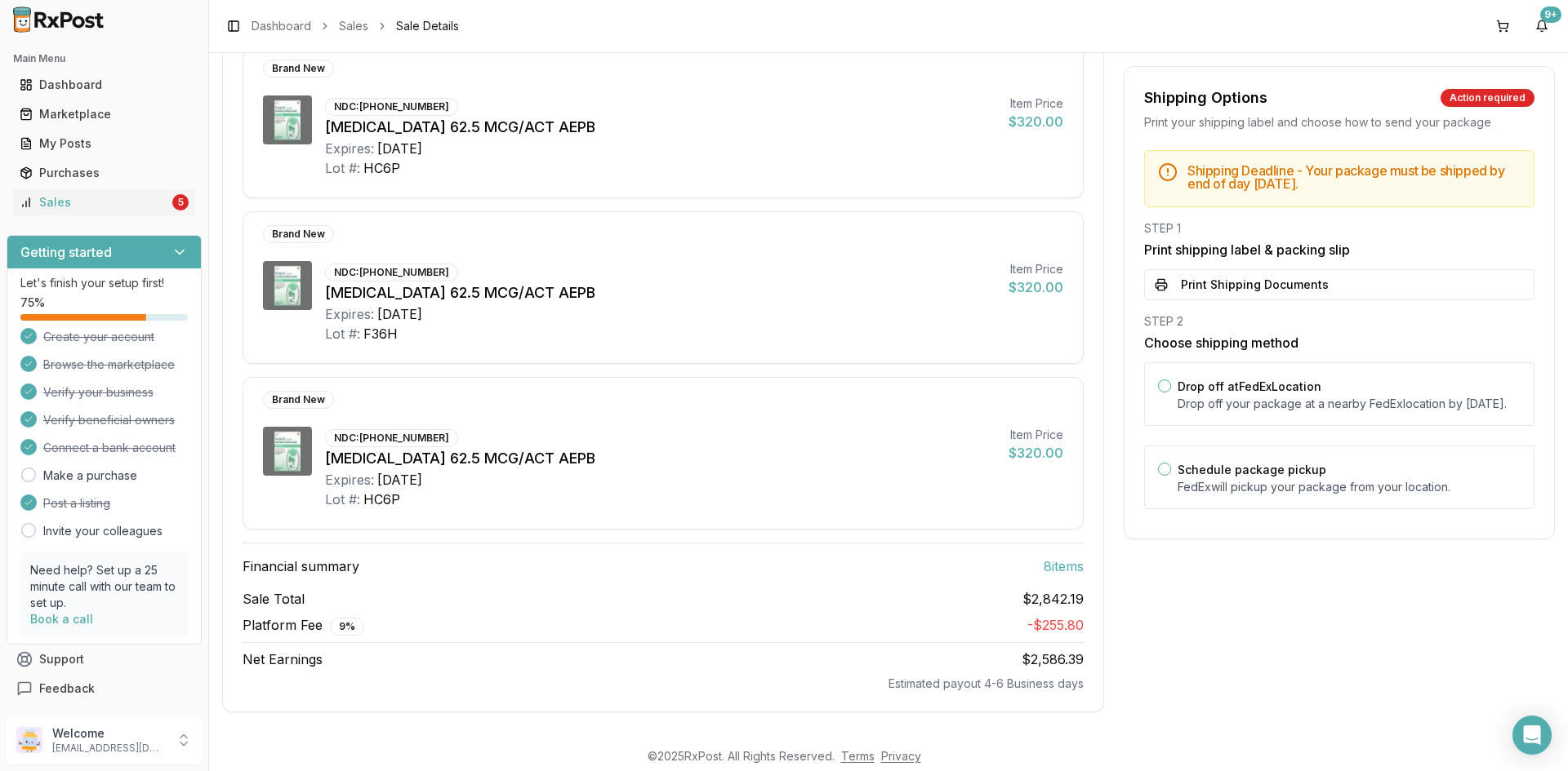
scroll to position [1062, 0]
click at [1250, 281] on button "Print Shipping Documents" at bounding box center [1338, 285] width 390 height 31
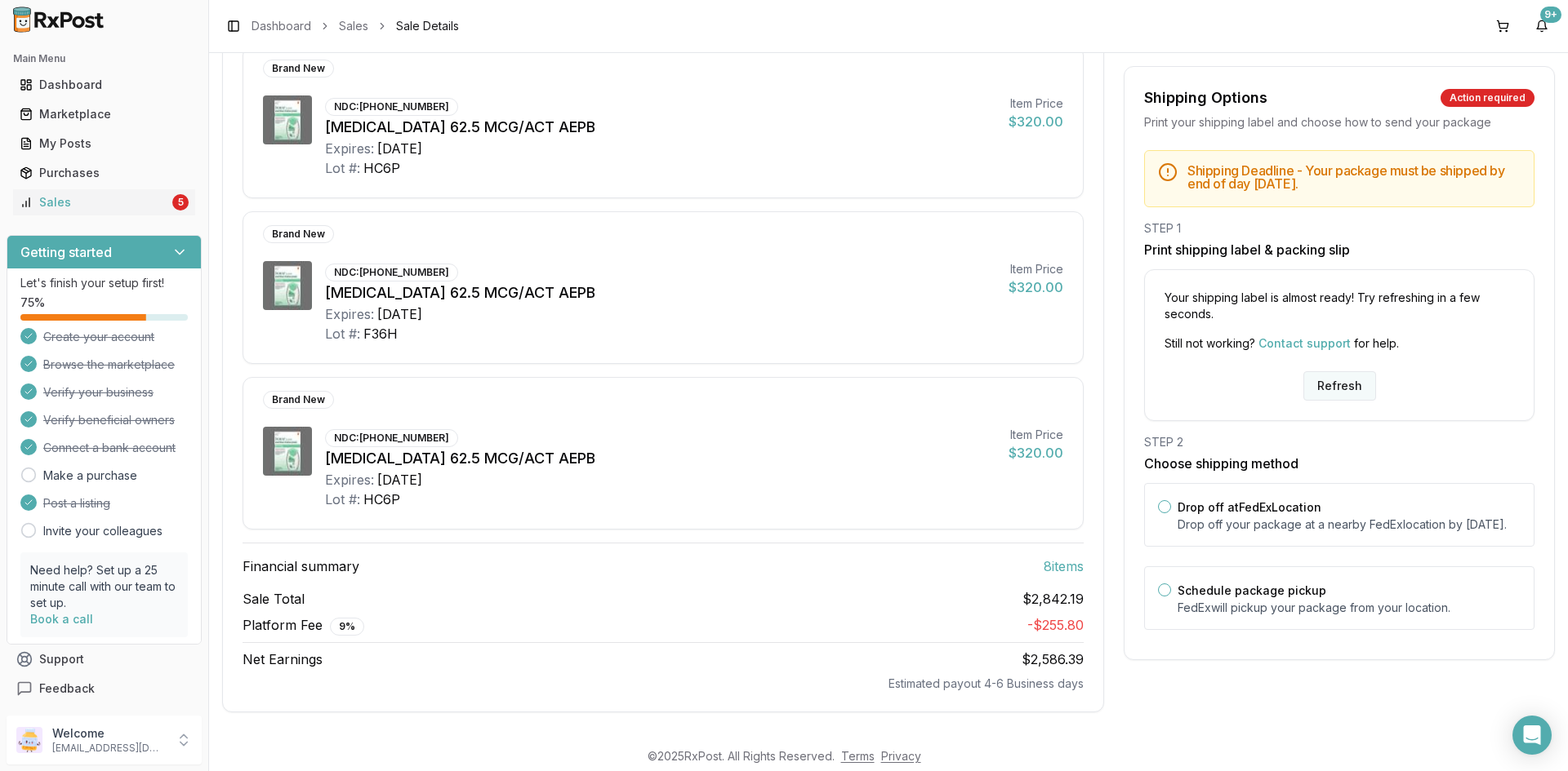
click at [1317, 386] on button "Refresh" at bounding box center [1339, 386] width 73 height 29
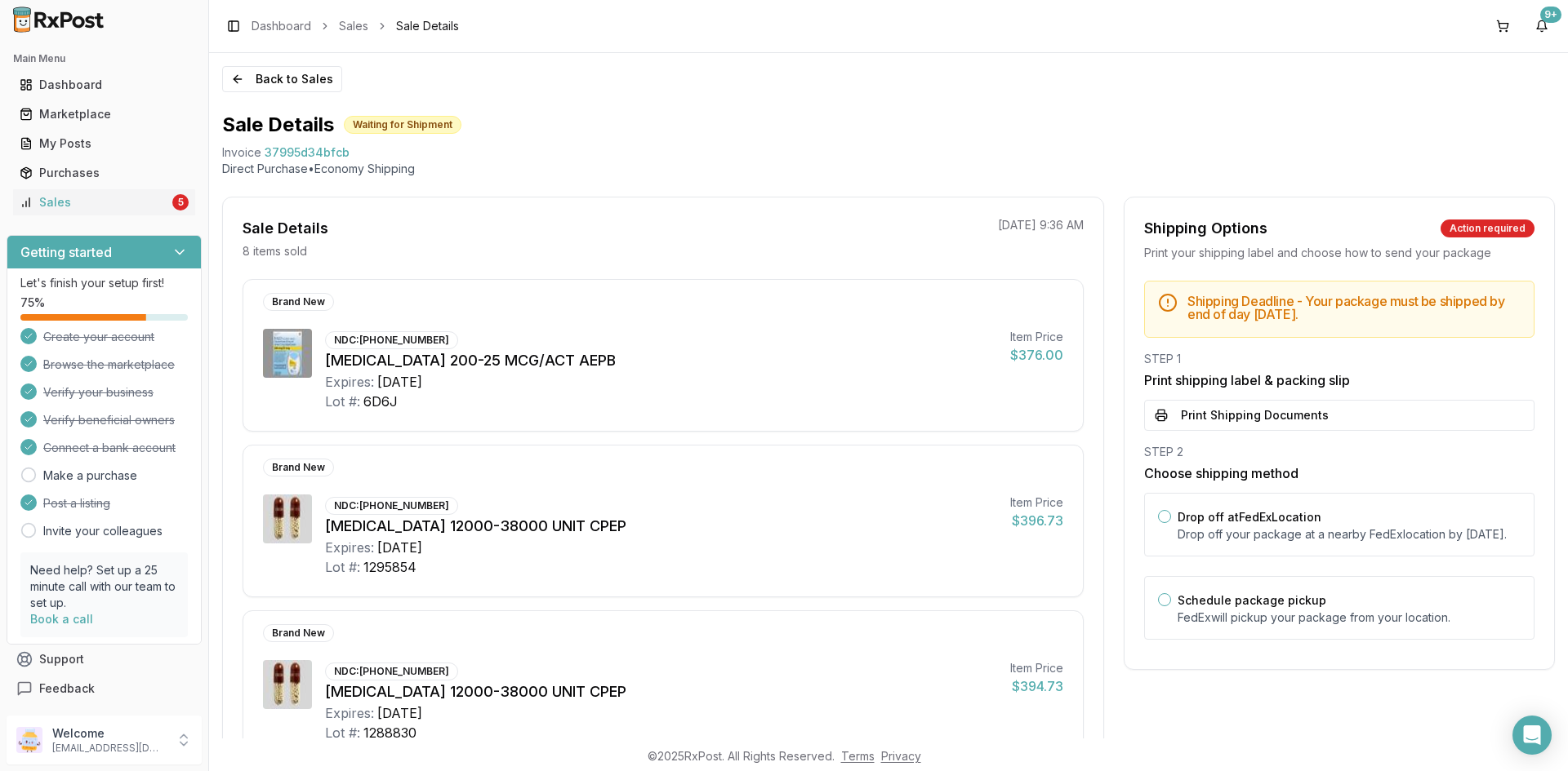
click at [1310, 416] on button "Print Shipping Documents" at bounding box center [1338, 415] width 390 height 31
click at [316, 66] on button "Back to Sales" at bounding box center [282, 80] width 120 height 27
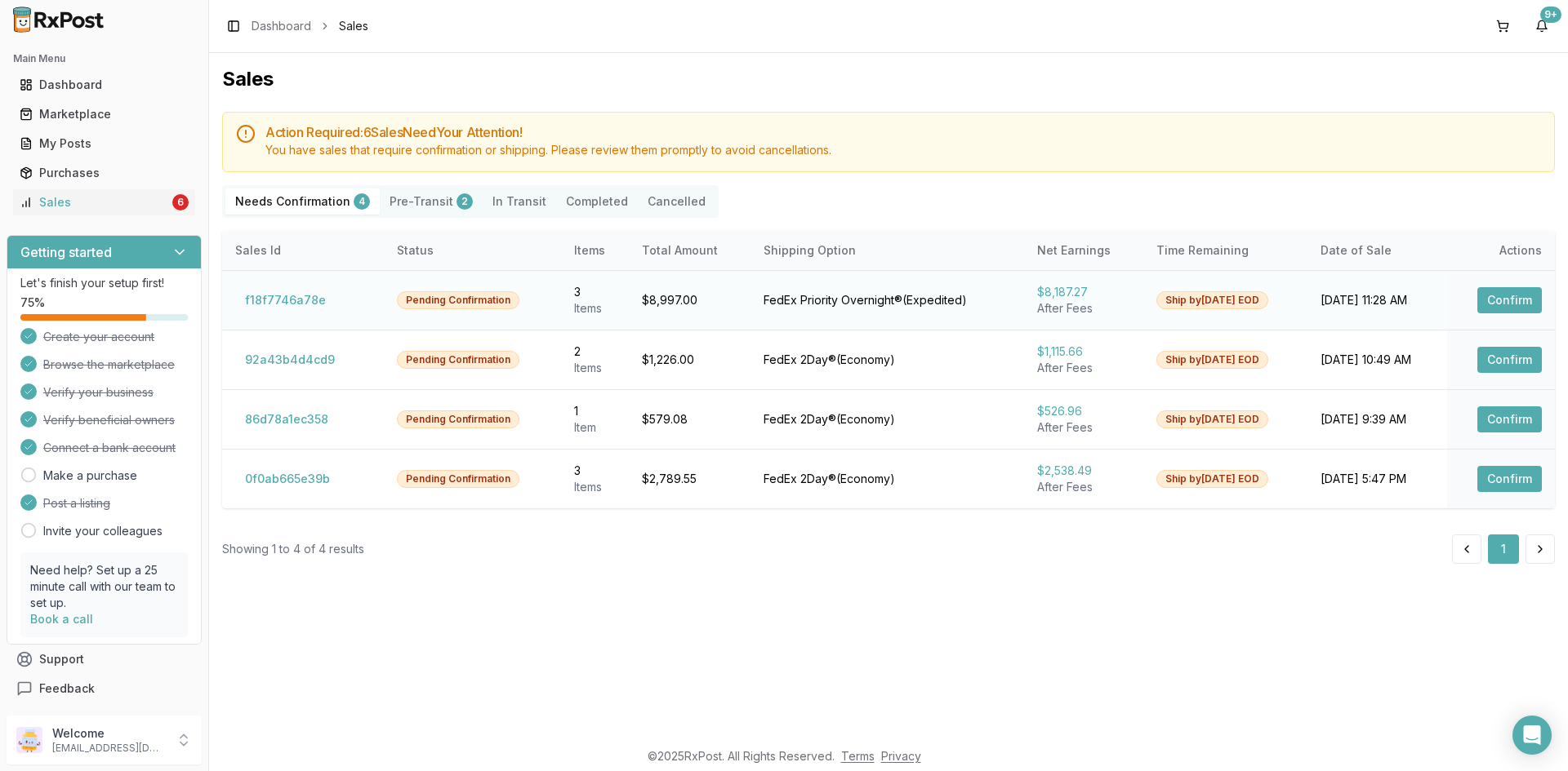
click at [1508, 291] on button "Confirm" at bounding box center [1509, 301] width 65 height 27
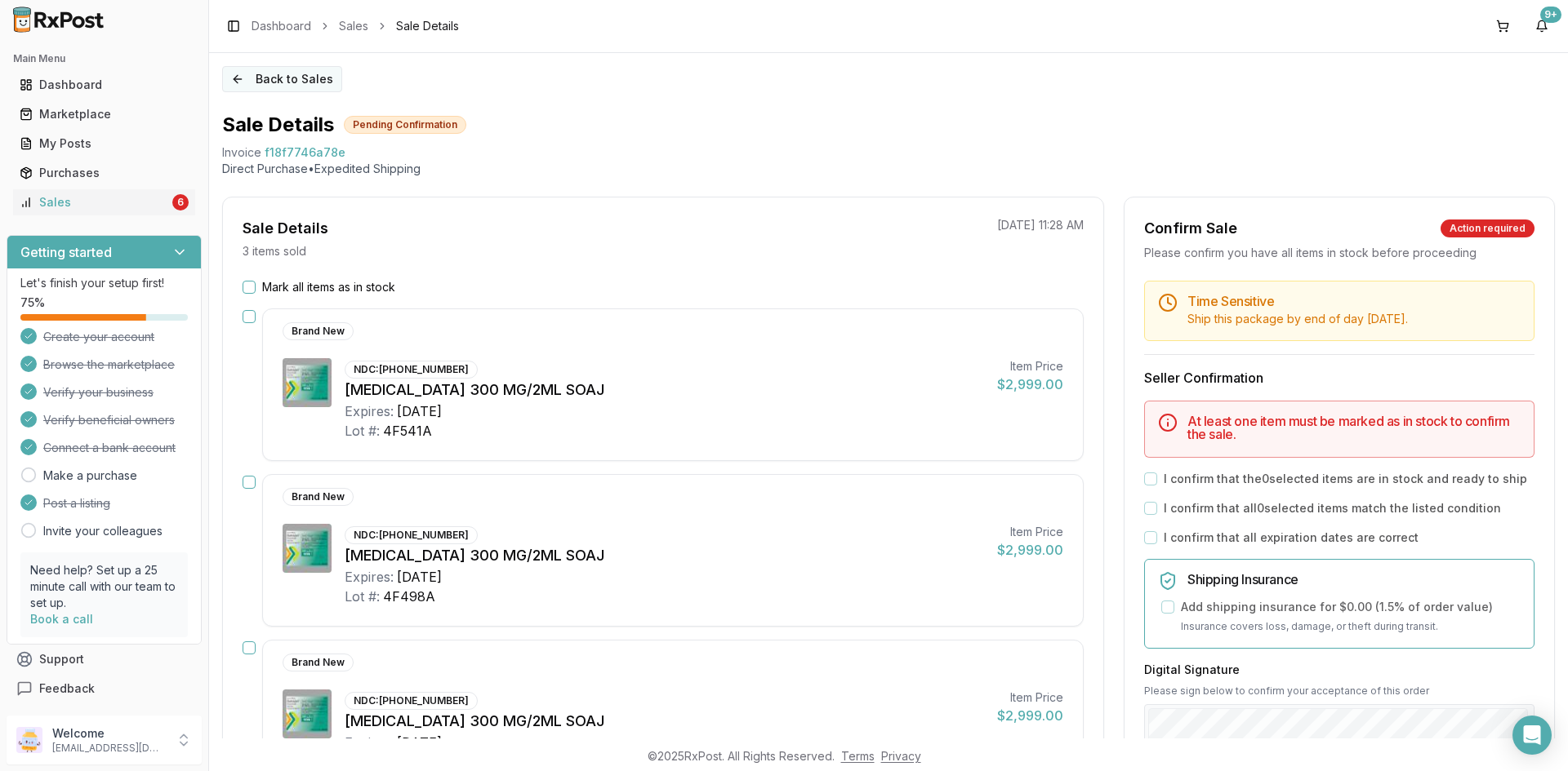
click at [302, 85] on button "Back to Sales" at bounding box center [282, 80] width 120 height 27
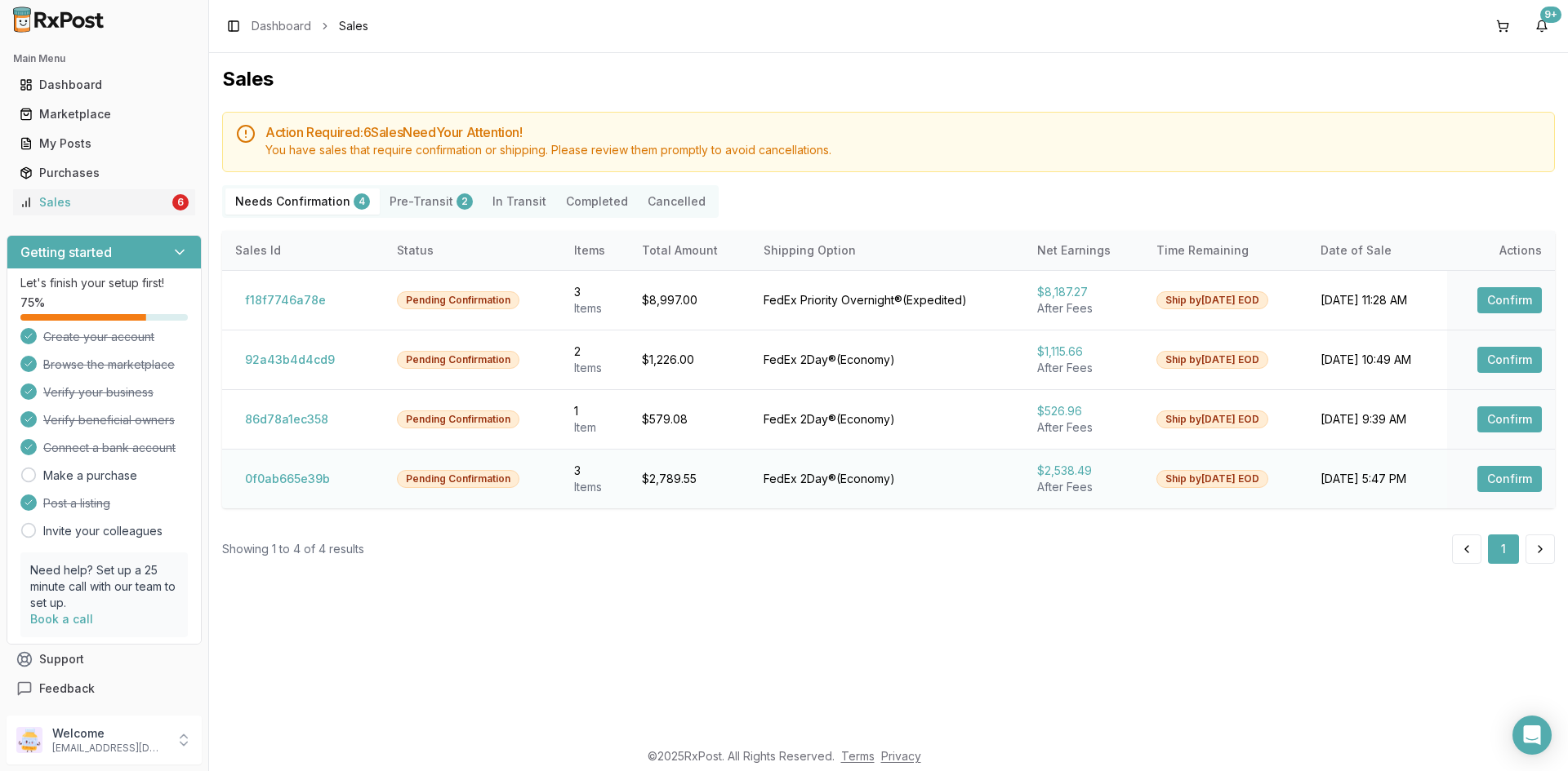
click at [1498, 473] on button "Confirm" at bounding box center [1509, 480] width 65 height 27
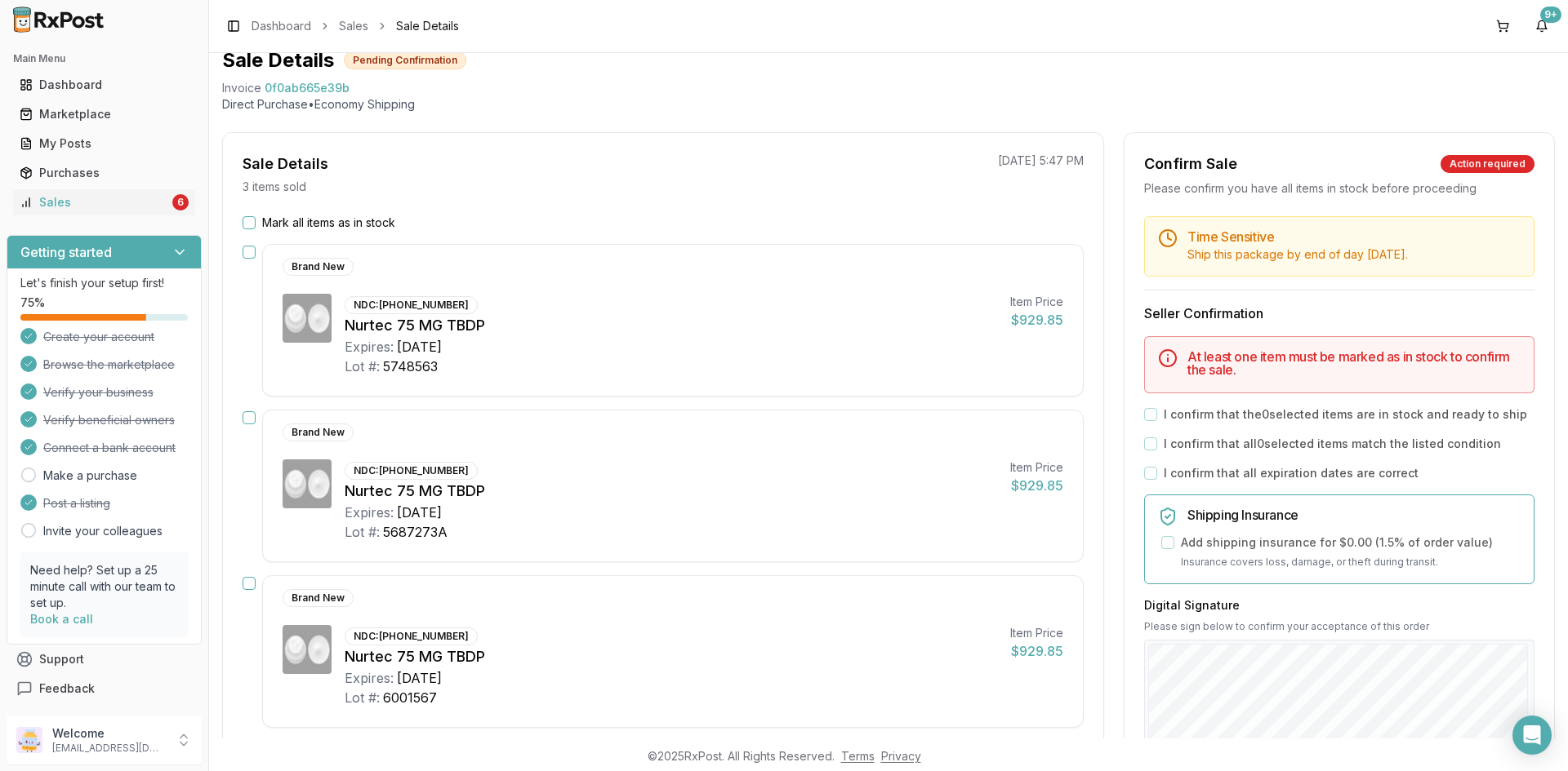
scroll to position [245, 0]
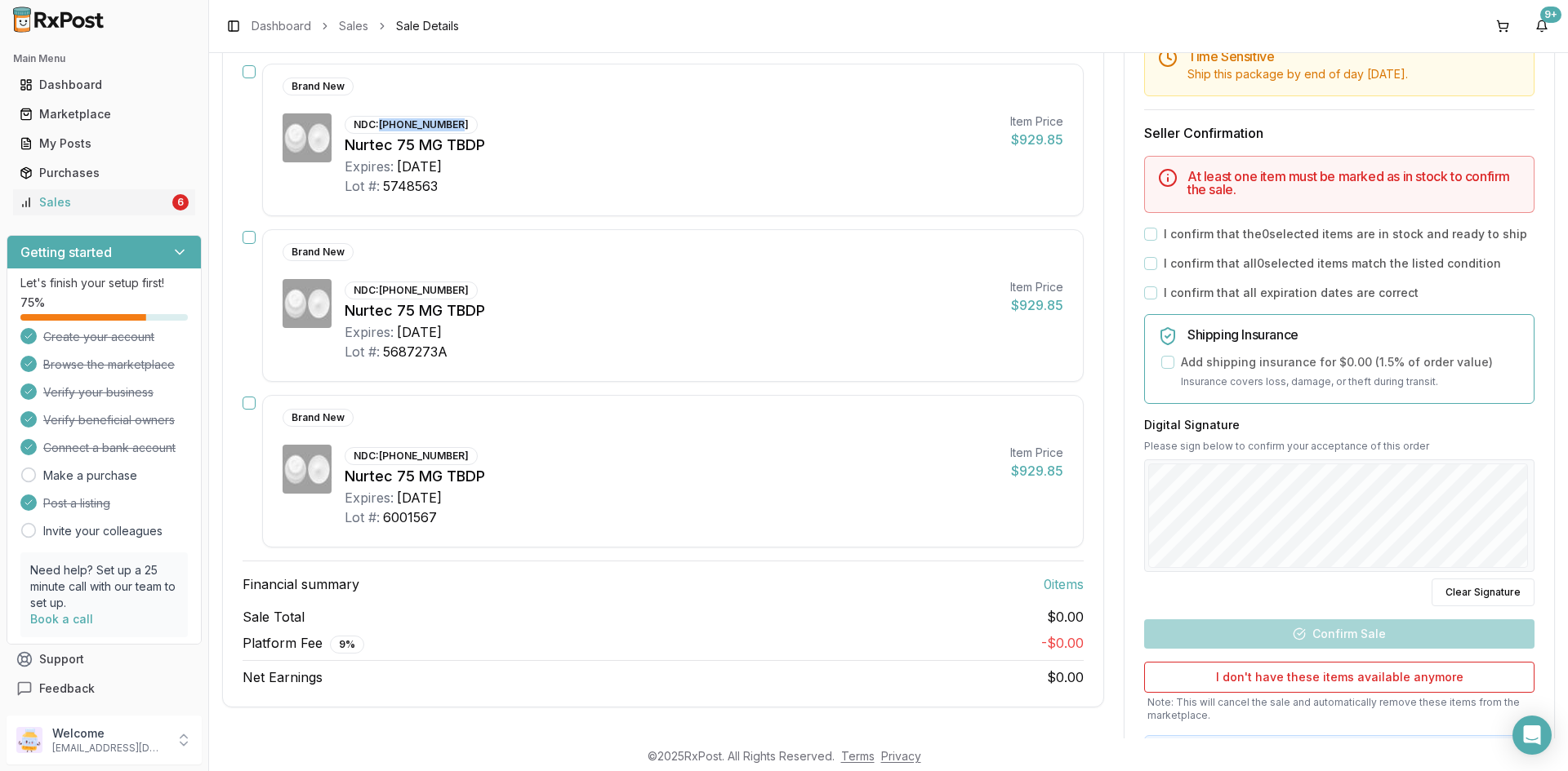
drag, startPoint x: 380, startPoint y: 124, endPoint x: 463, endPoint y: 124, distance: 83.0
click at [463, 124] on div "NDC: 72618-3000-02" at bounding box center [411, 124] width 133 height 18
copy div "72618-3000-02"
click at [253, 73] on button "button" at bounding box center [249, 72] width 13 height 13
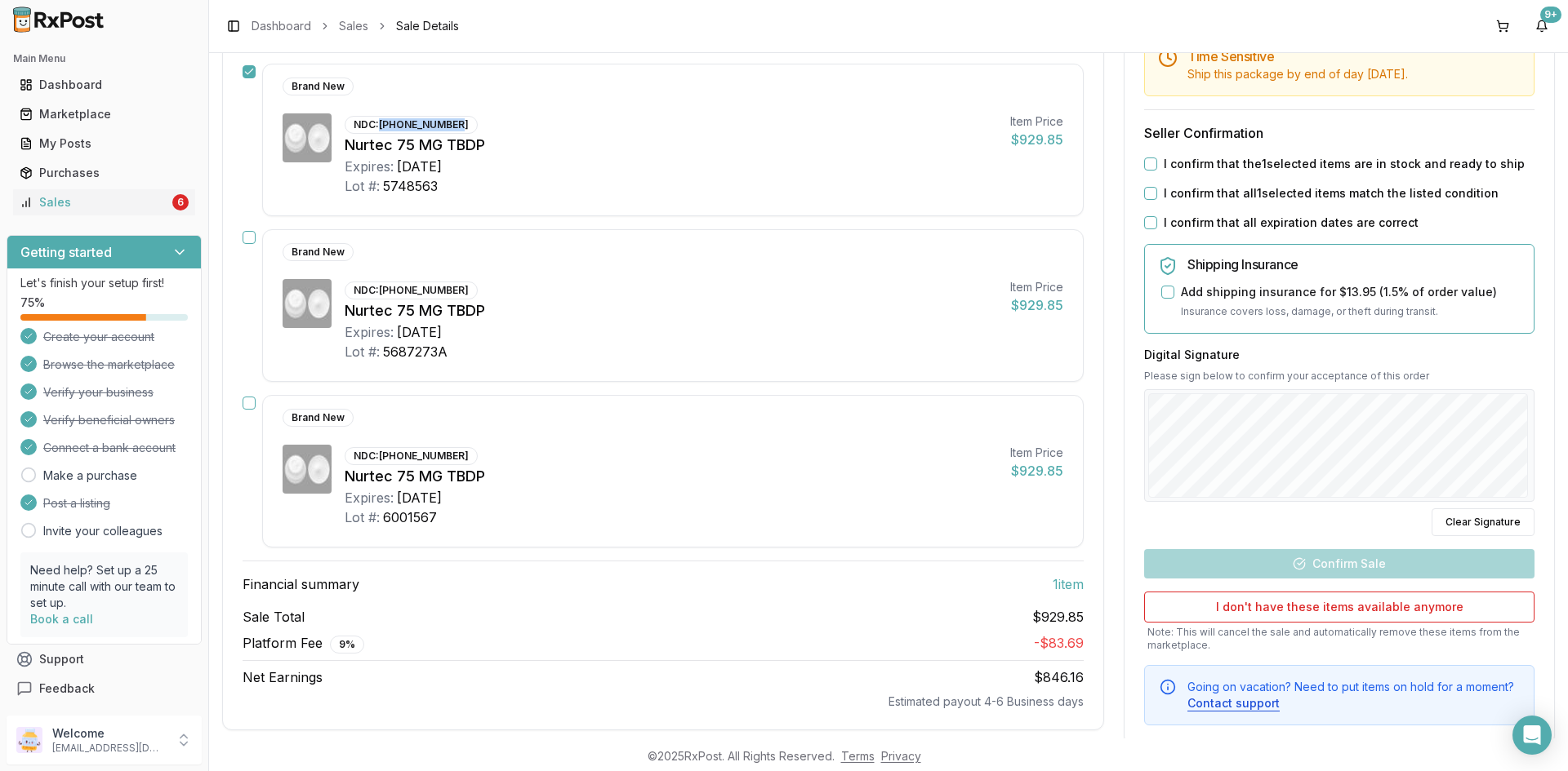
scroll to position [163, 0]
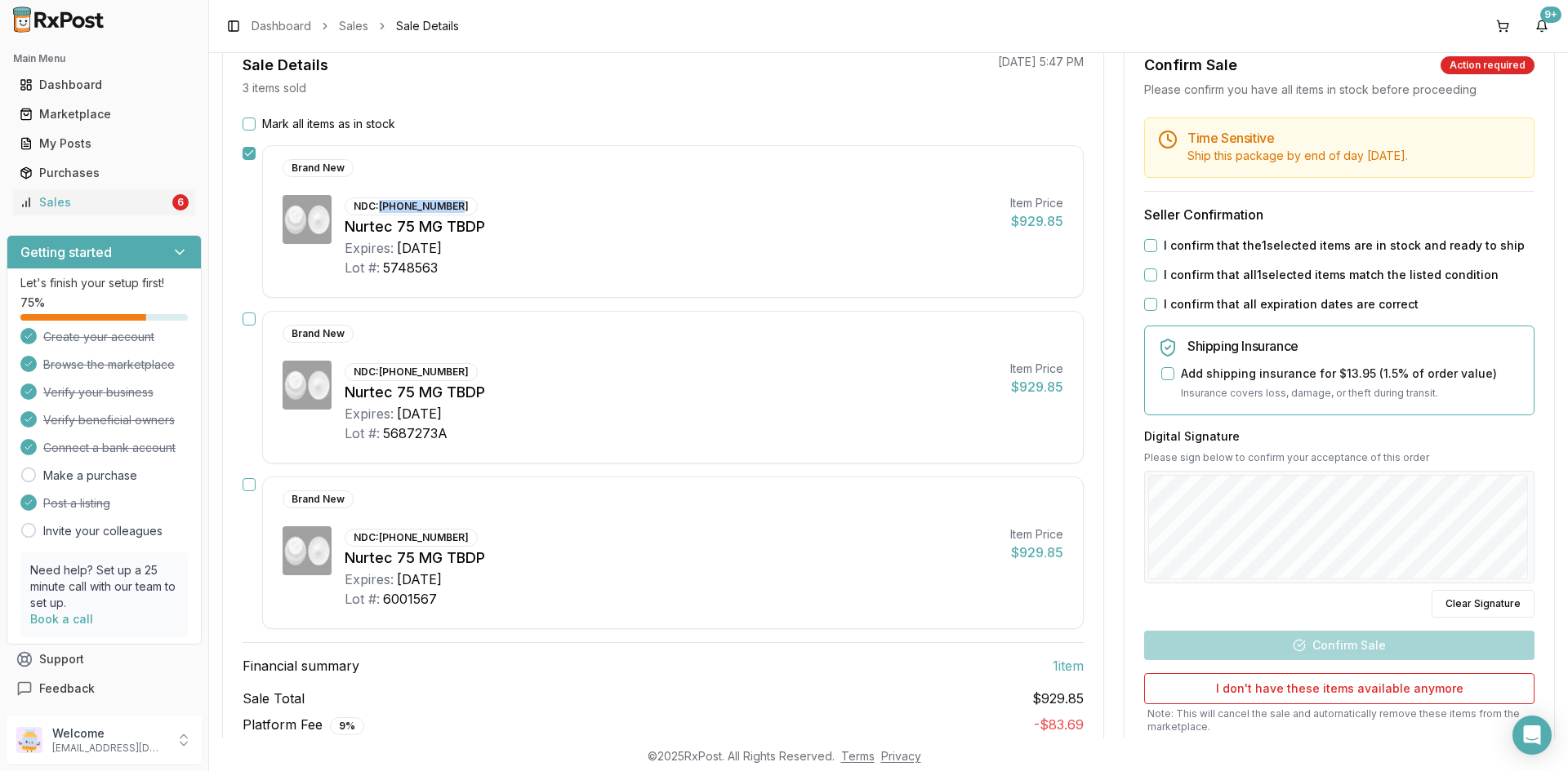
click at [254, 125] on button "Mark all items as in stock" at bounding box center [249, 124] width 13 height 13
drag, startPoint x: 1148, startPoint y: 248, endPoint x: 1149, endPoint y: 268, distance: 20.0
click at [1148, 249] on button "I confirm that the 3 selected items are in stock and ready to ship" at bounding box center [1150, 246] width 13 height 13
click at [1149, 274] on button "I confirm that all 3 selected items match the listed condition" at bounding box center [1150, 275] width 13 height 13
click at [1146, 306] on button "I confirm that all expiration dates are correct" at bounding box center [1150, 305] width 13 height 13
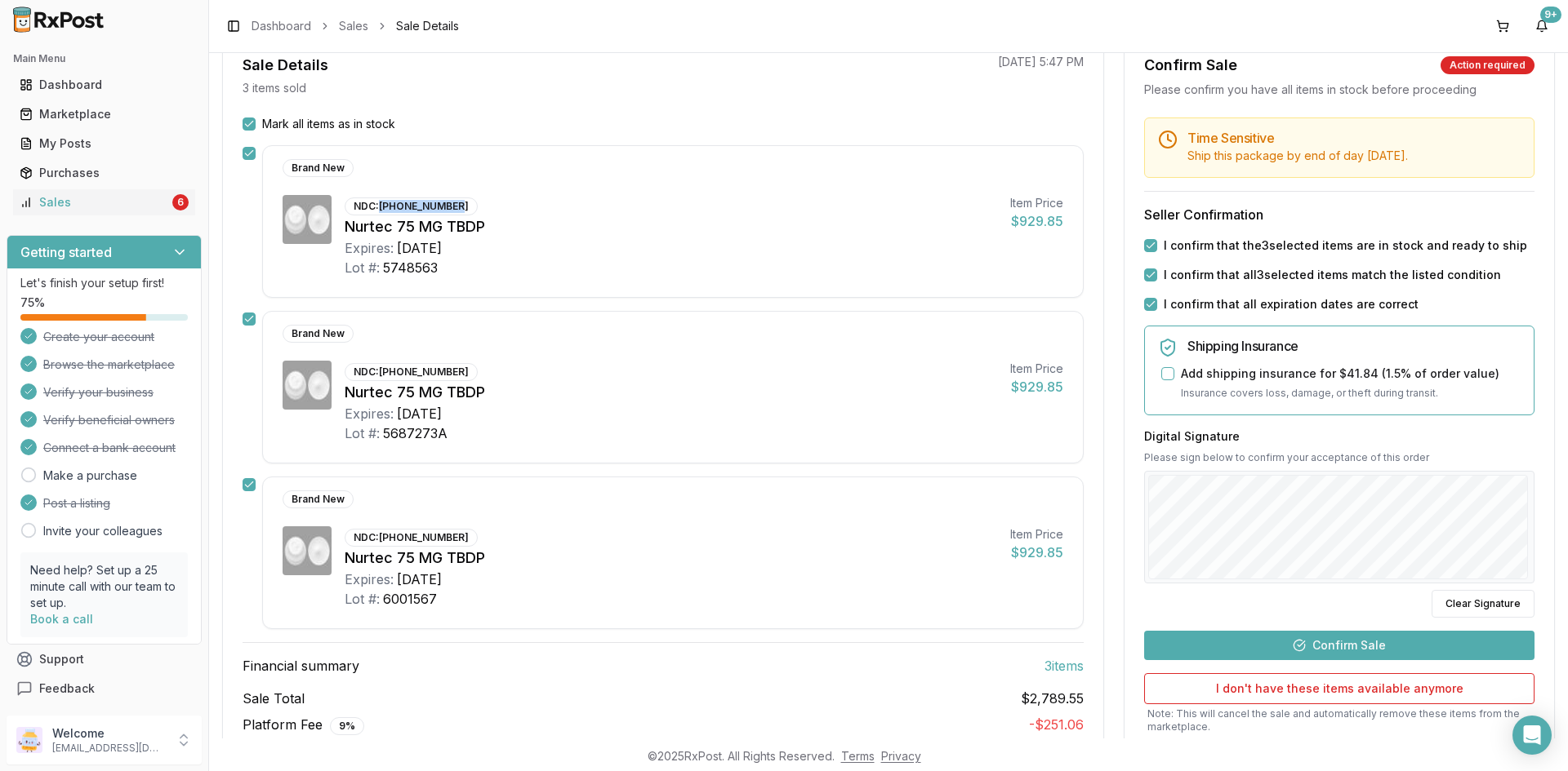
click at [1364, 657] on button "Confirm Sale" at bounding box center [1338, 646] width 390 height 29
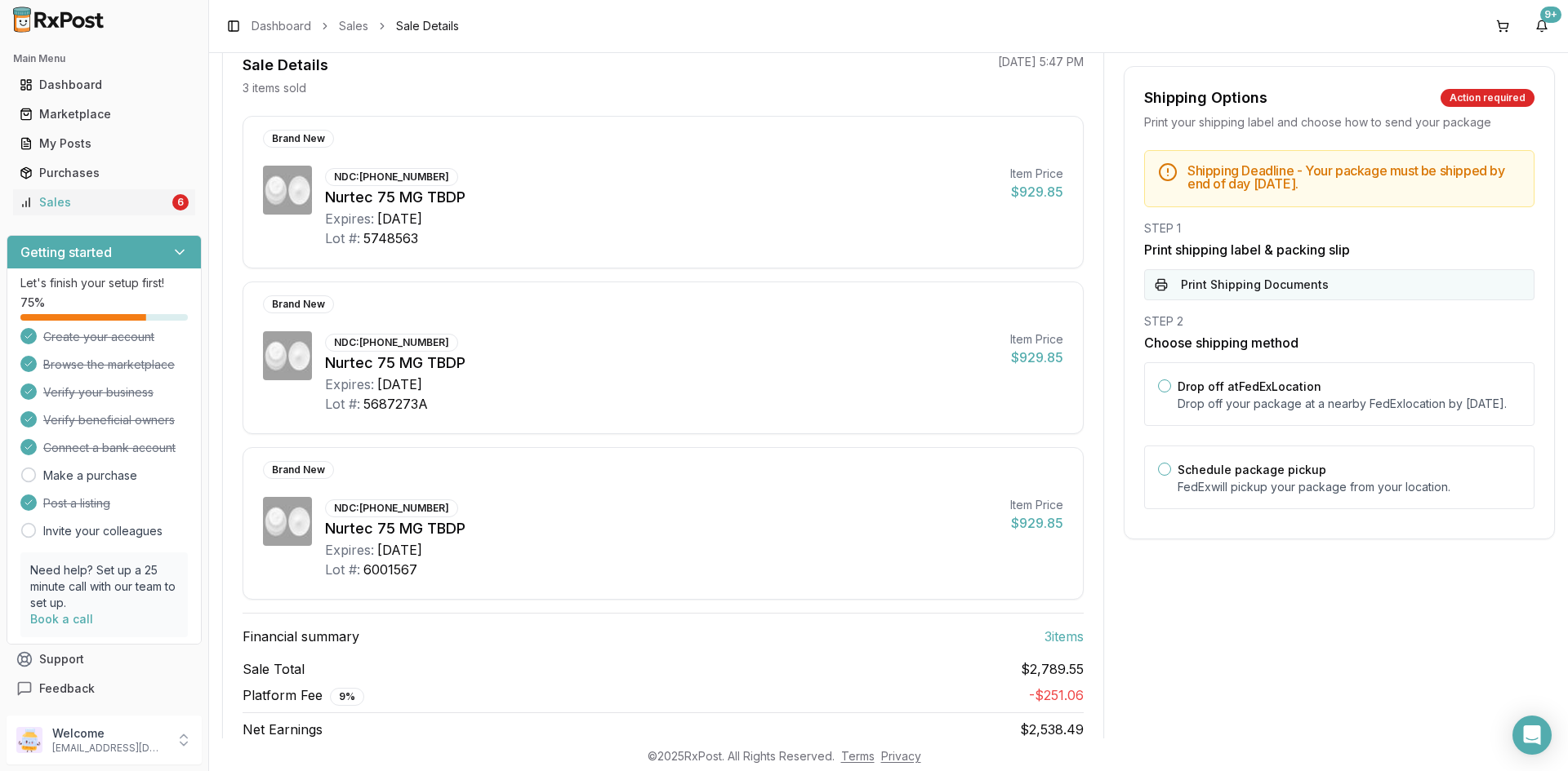
click at [1199, 289] on button "Print Shipping Documents" at bounding box center [1338, 285] width 390 height 31
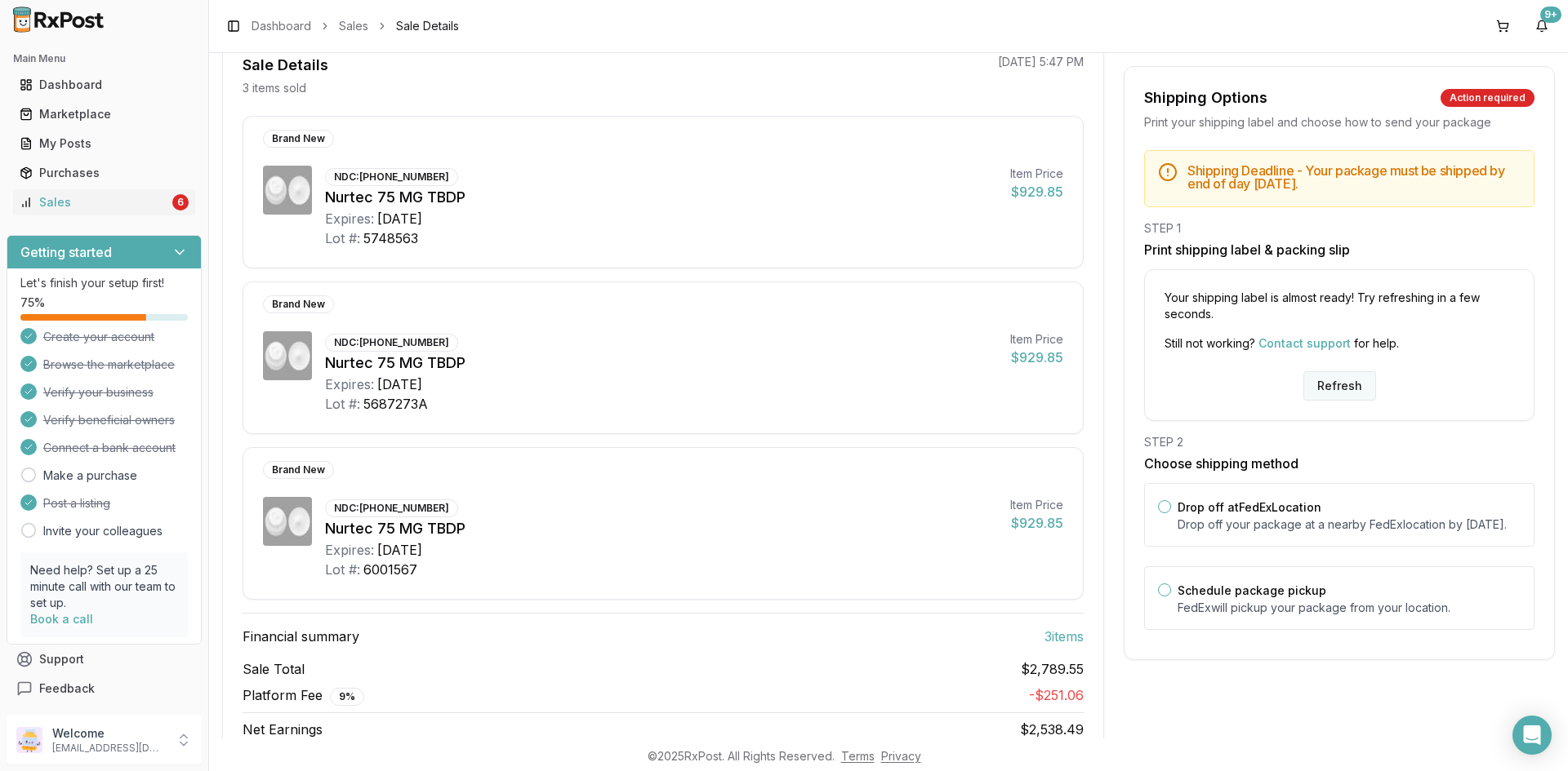
click at [1327, 399] on button "Refresh" at bounding box center [1339, 386] width 73 height 29
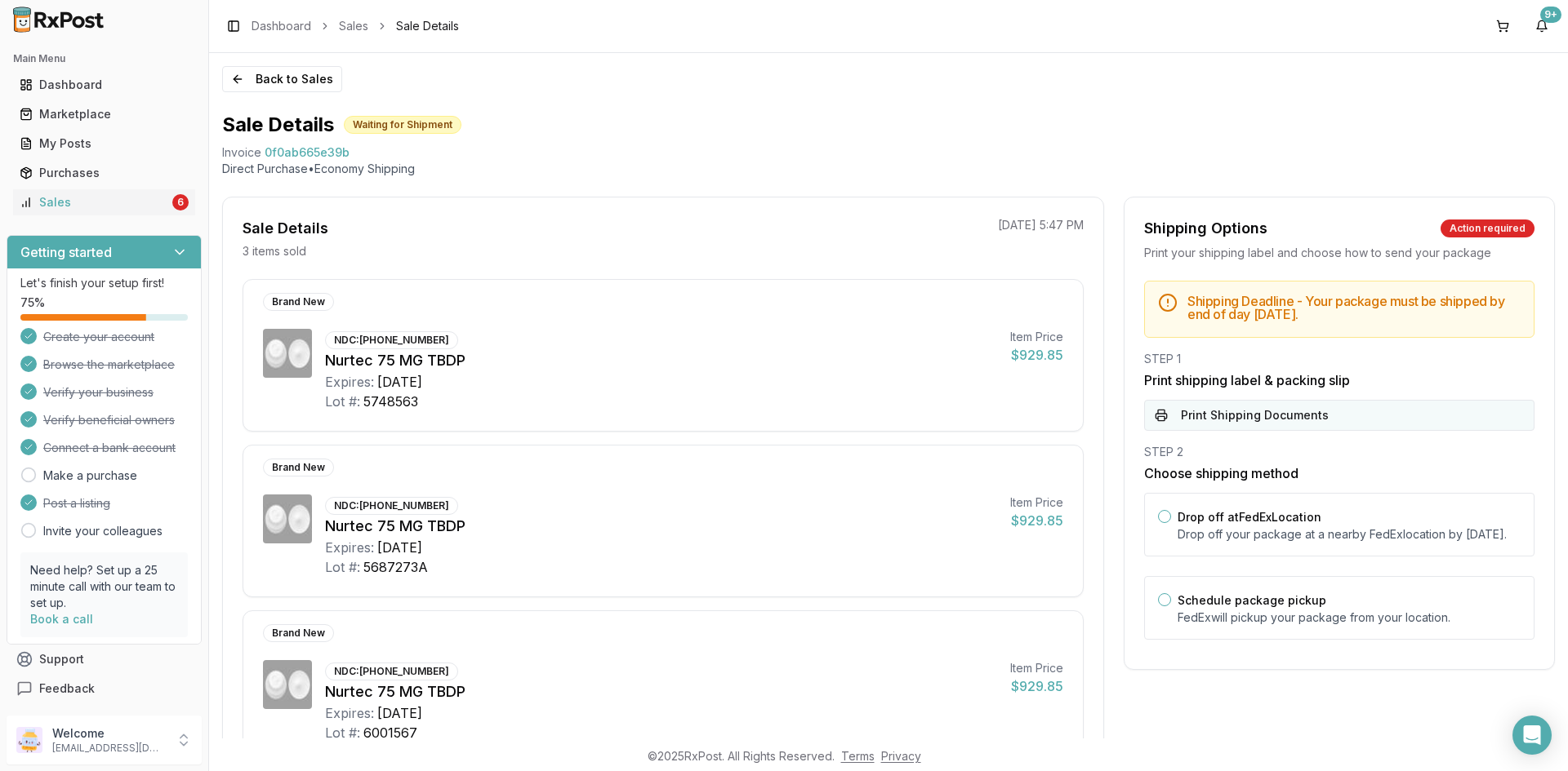
click at [1254, 419] on button "Print Shipping Documents" at bounding box center [1338, 415] width 390 height 31
click at [291, 76] on button "Back to Sales" at bounding box center [282, 80] width 120 height 27
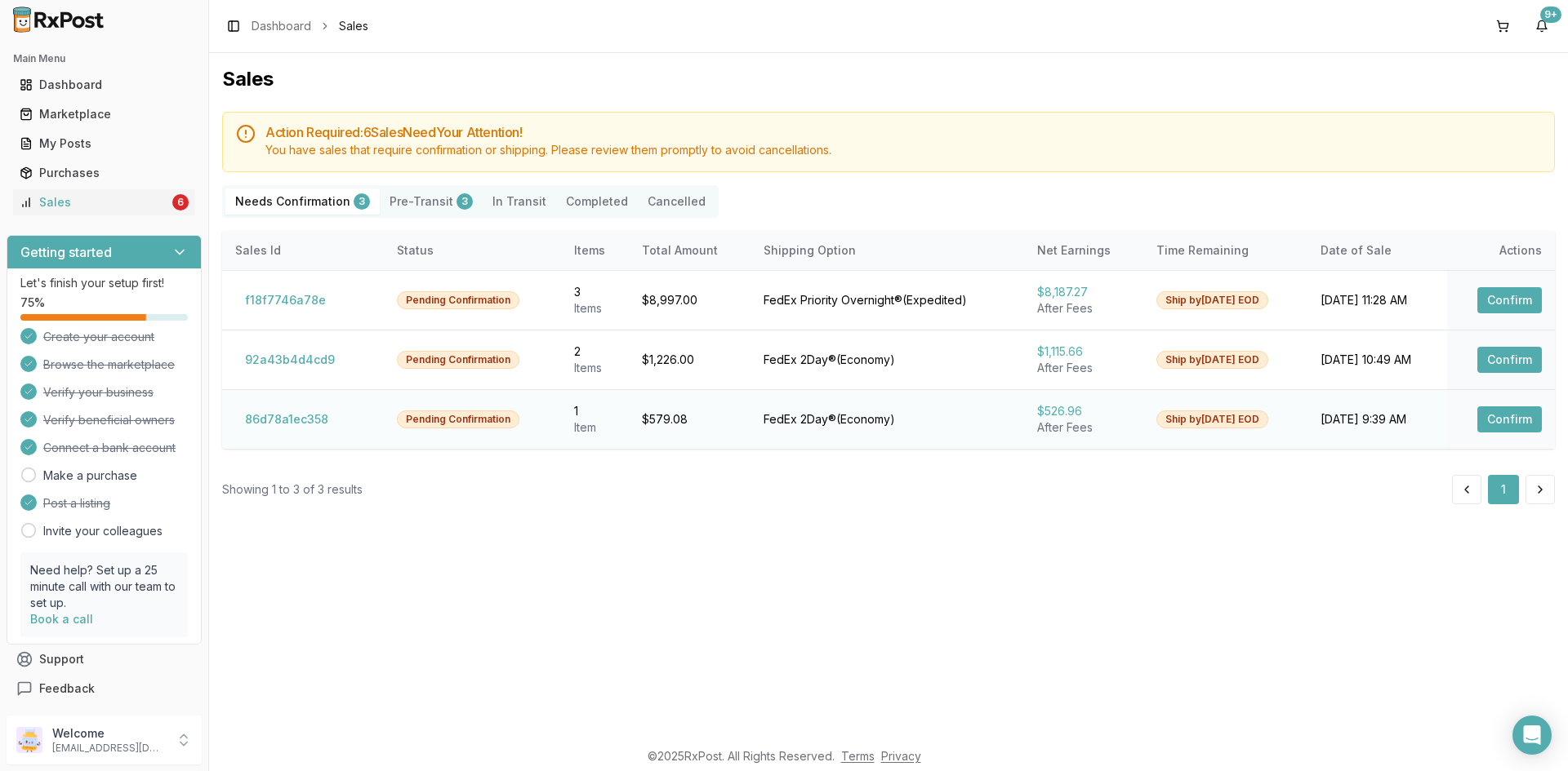
click at [1528, 417] on button "Confirm" at bounding box center [1509, 420] width 65 height 27
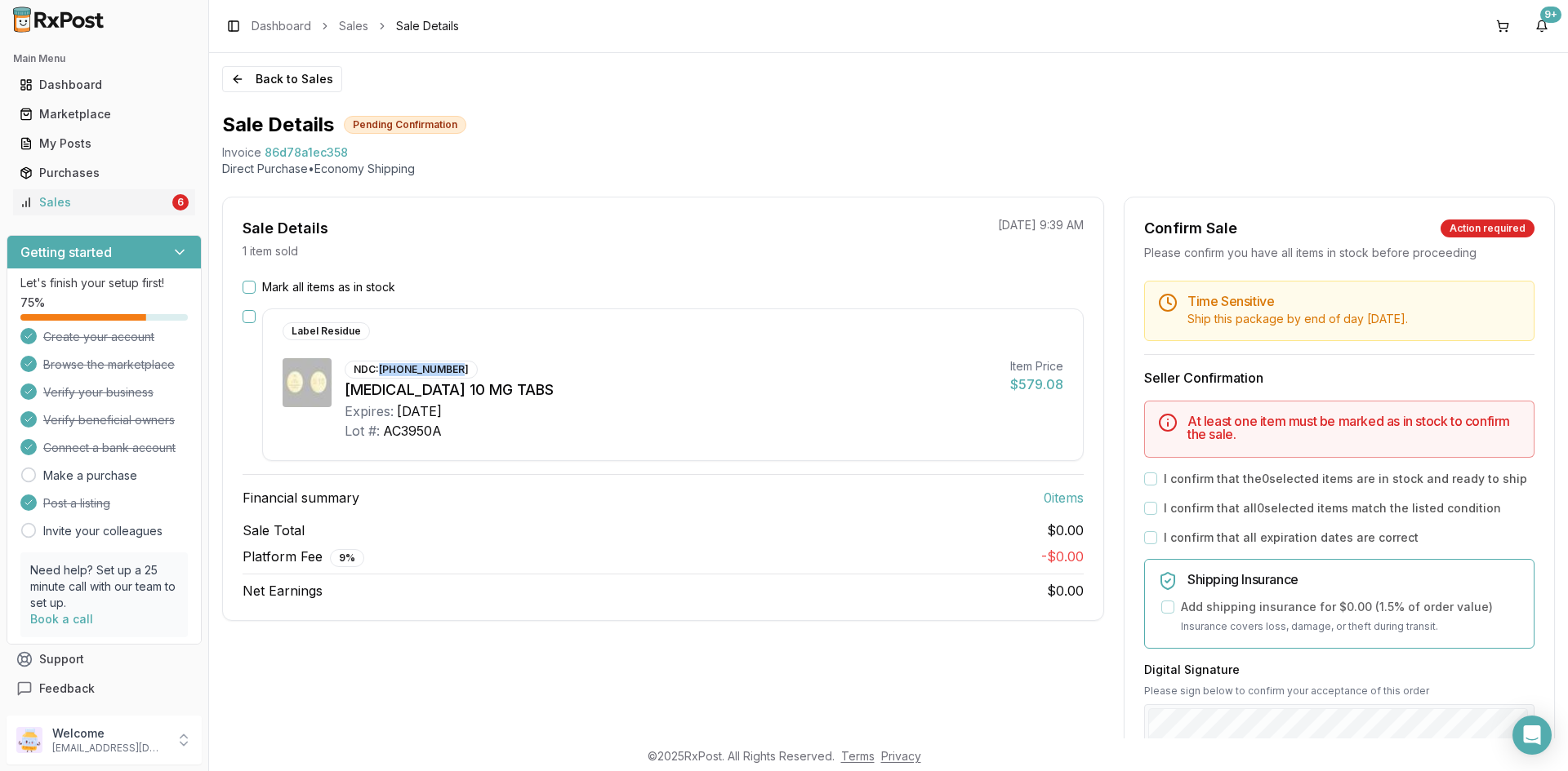
drag, startPoint x: 382, startPoint y: 368, endPoint x: 456, endPoint y: 369, distance: 74.0
click at [456, 369] on div "NDC: [PHONE_NUMBER]" at bounding box center [411, 369] width 133 height 18
copy div "[PHONE_NUMBER]"
click at [253, 286] on button "Mark all items as in stock" at bounding box center [249, 288] width 13 height 13
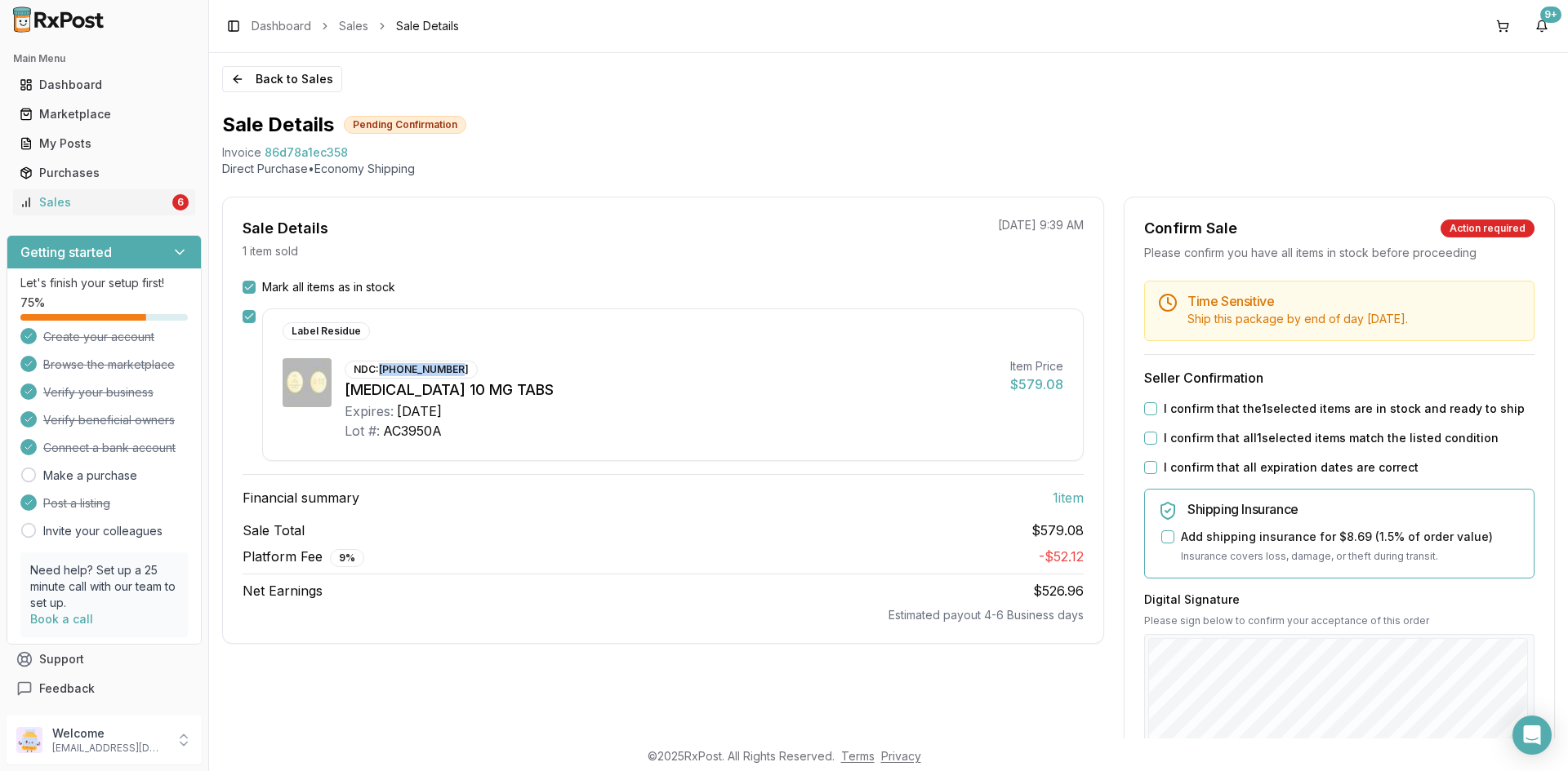
drag, startPoint x: 1149, startPoint y: 408, endPoint x: 1148, endPoint y: 423, distance: 15.0
click at [1148, 408] on button "I confirm that the 1 selected items are in stock and ready to ship" at bounding box center [1150, 409] width 13 height 13
drag, startPoint x: 1148, startPoint y: 442, endPoint x: 1149, endPoint y: 461, distance: 19.0
click at [1149, 445] on div "I confirm that all 1 selected items match the listed condition" at bounding box center [1338, 438] width 390 height 16
click at [1149, 466] on button "I confirm that all expiration dates are correct" at bounding box center [1150, 468] width 13 height 13
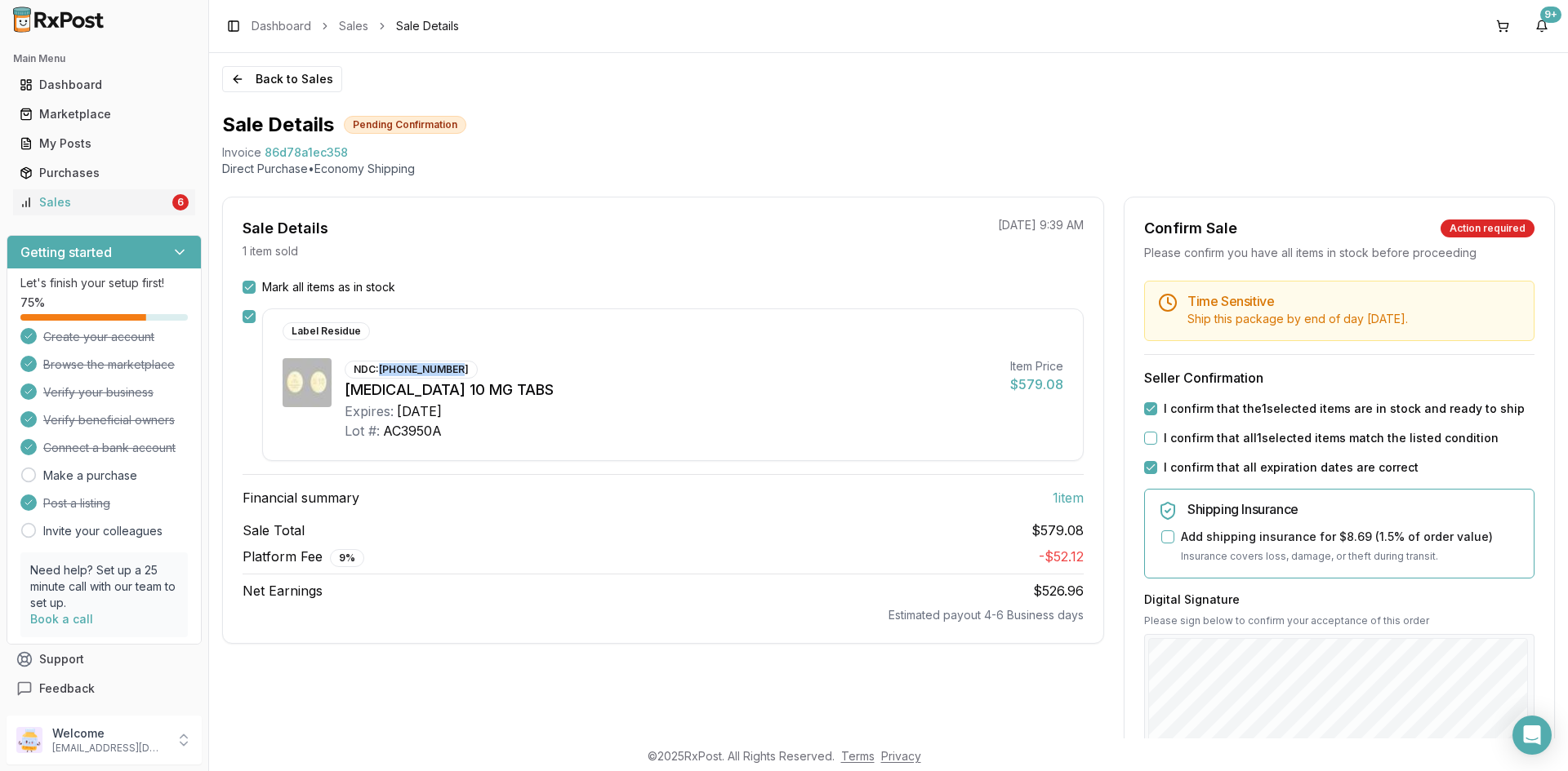
drag, startPoint x: 1147, startPoint y: 437, endPoint x: 1174, endPoint y: 483, distance: 53.3
click at [1148, 435] on button "I confirm that all 1 selected items match the listed condition" at bounding box center [1150, 439] width 13 height 13
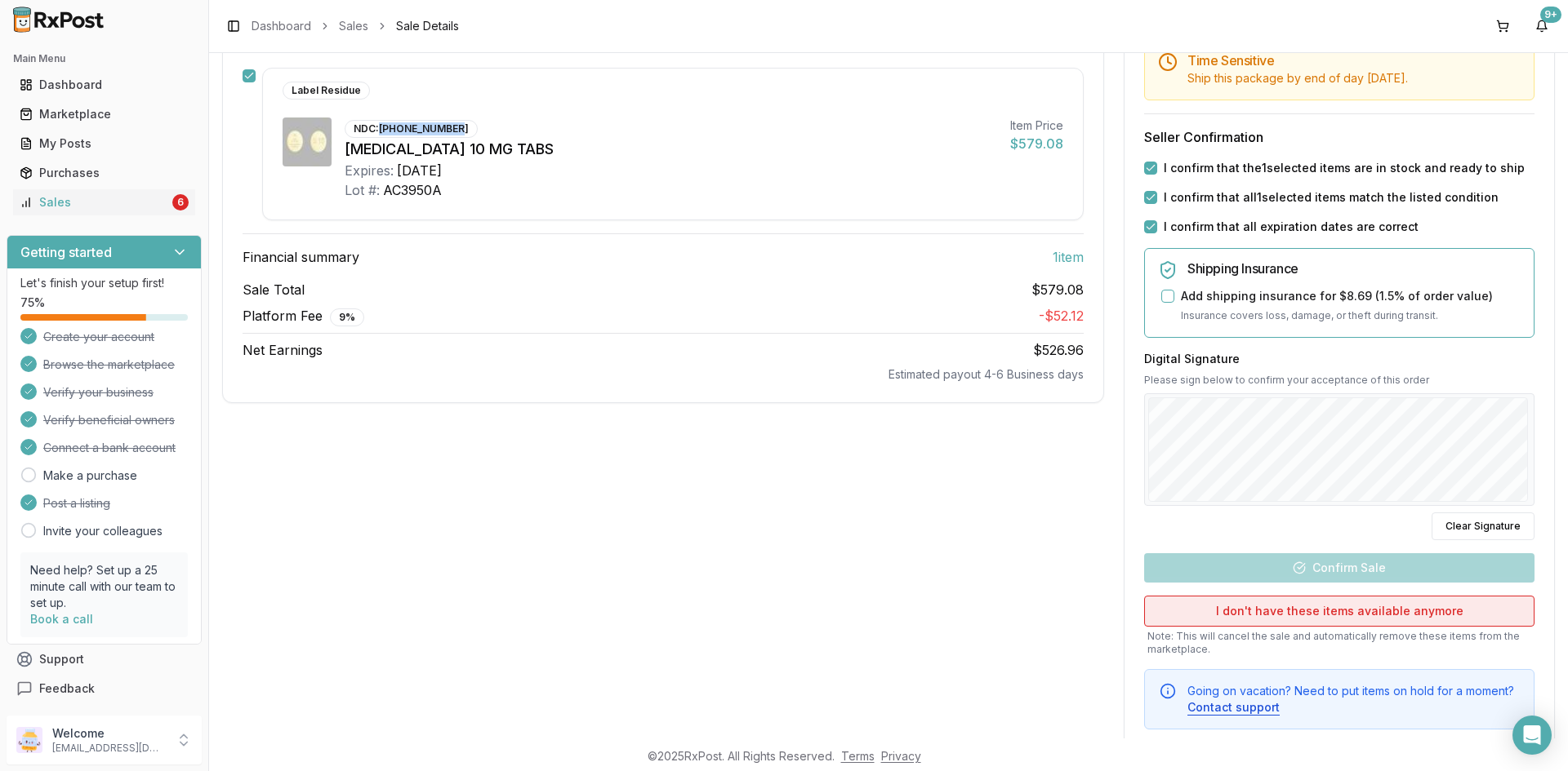
scroll to position [245, 0]
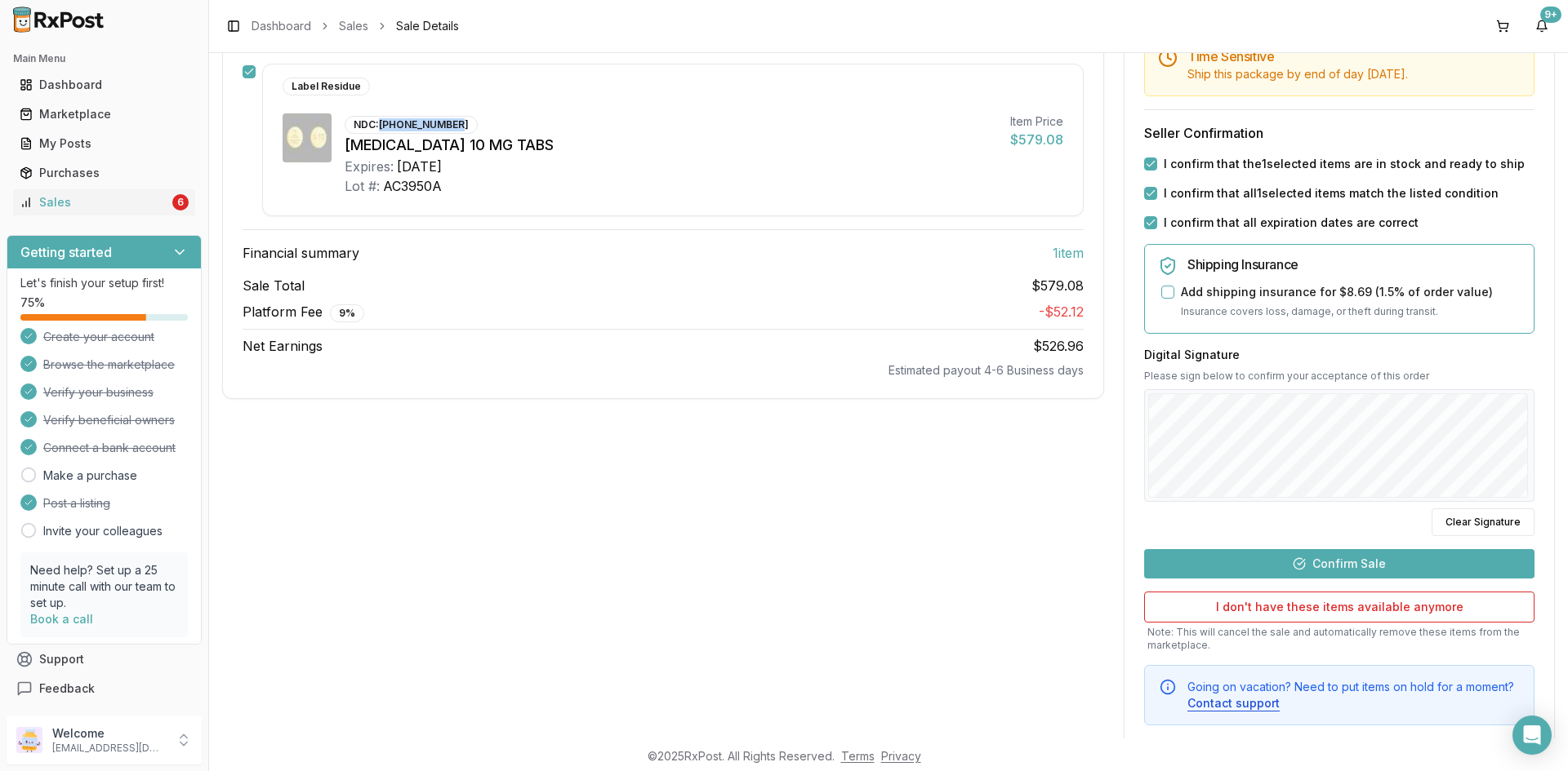
click at [1349, 566] on button "Confirm Sale" at bounding box center [1338, 564] width 390 height 29
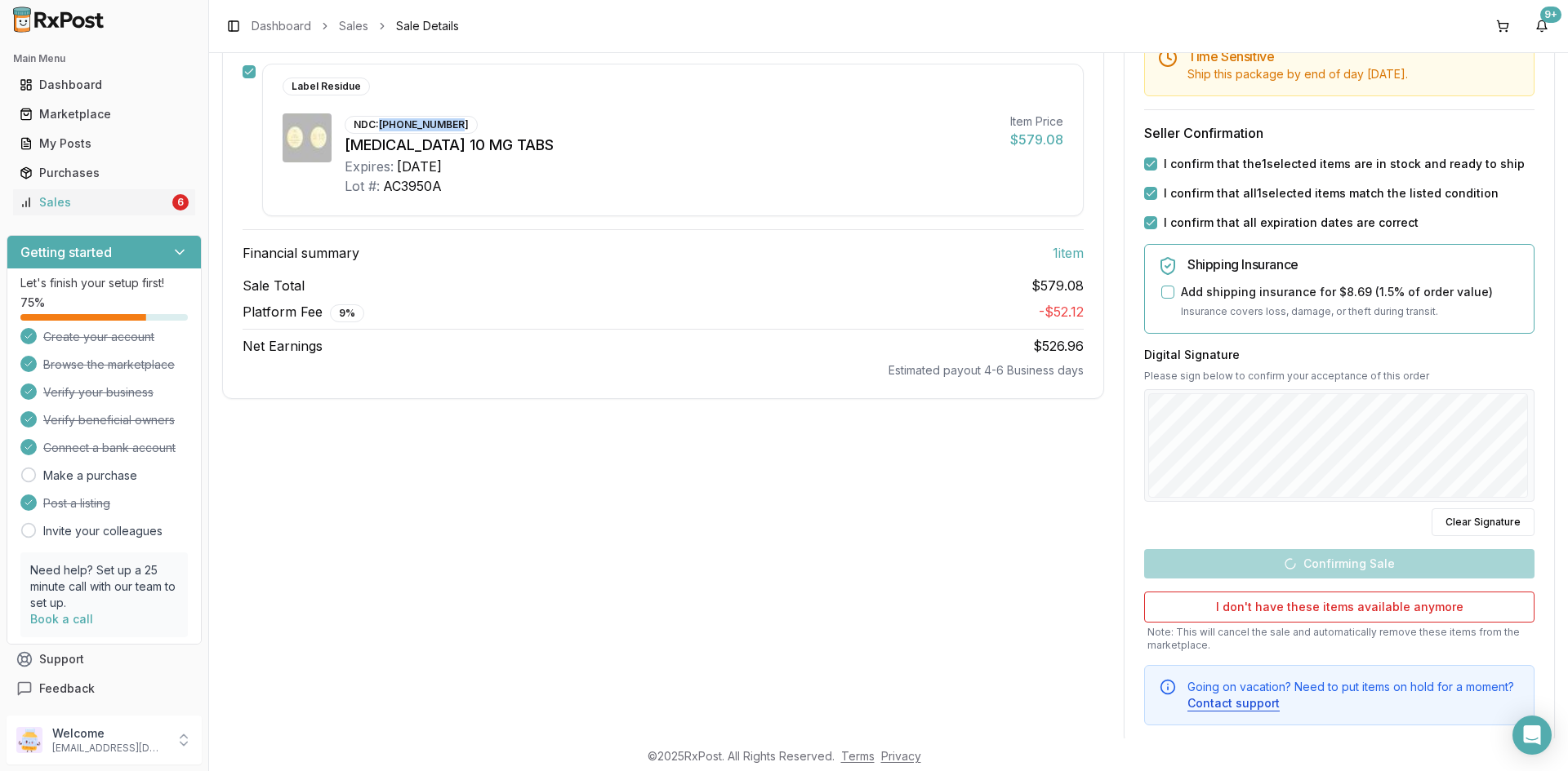
scroll to position [0, 0]
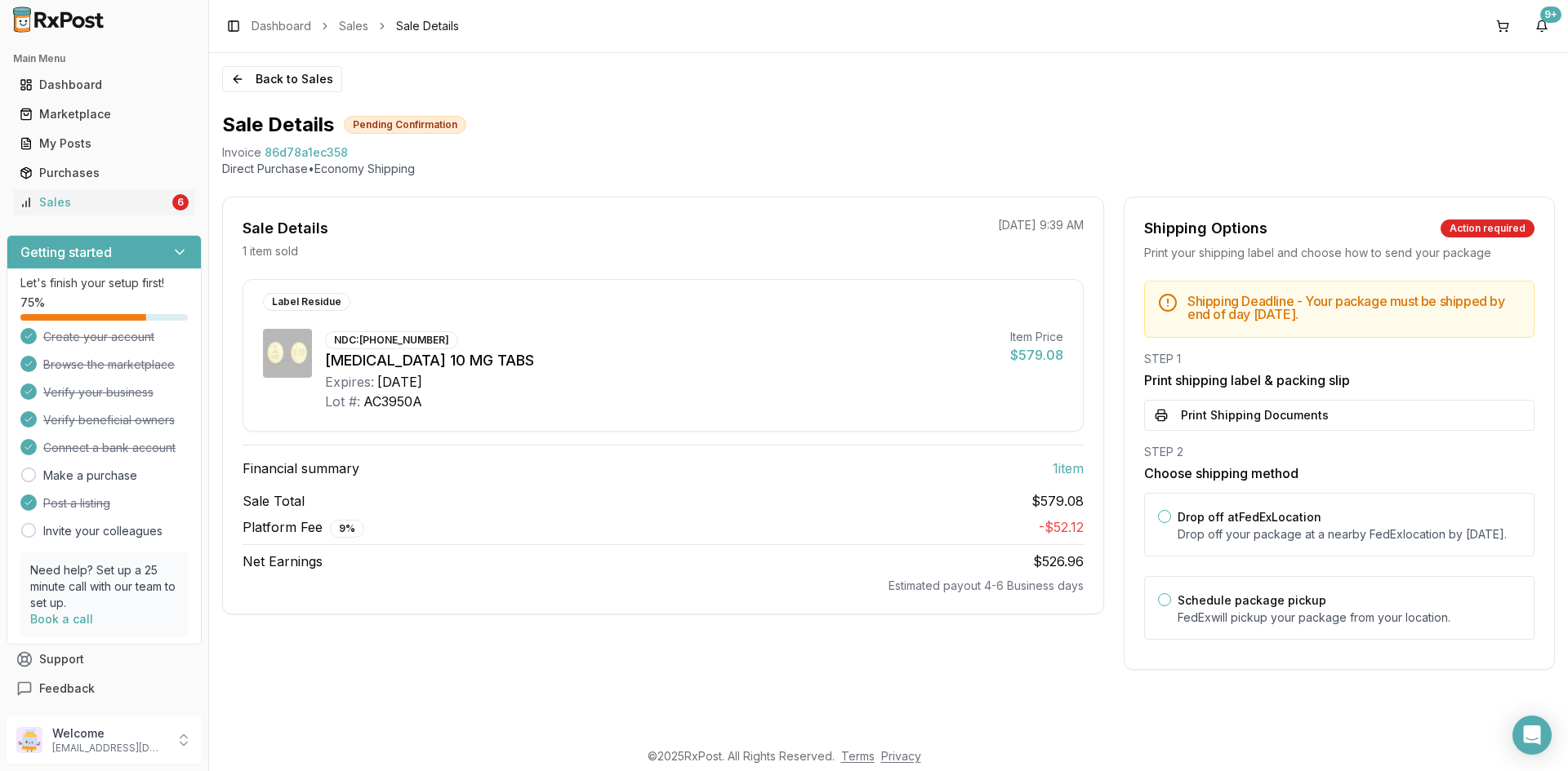
click at [1225, 417] on button "Print Shipping Documents" at bounding box center [1338, 415] width 390 height 31
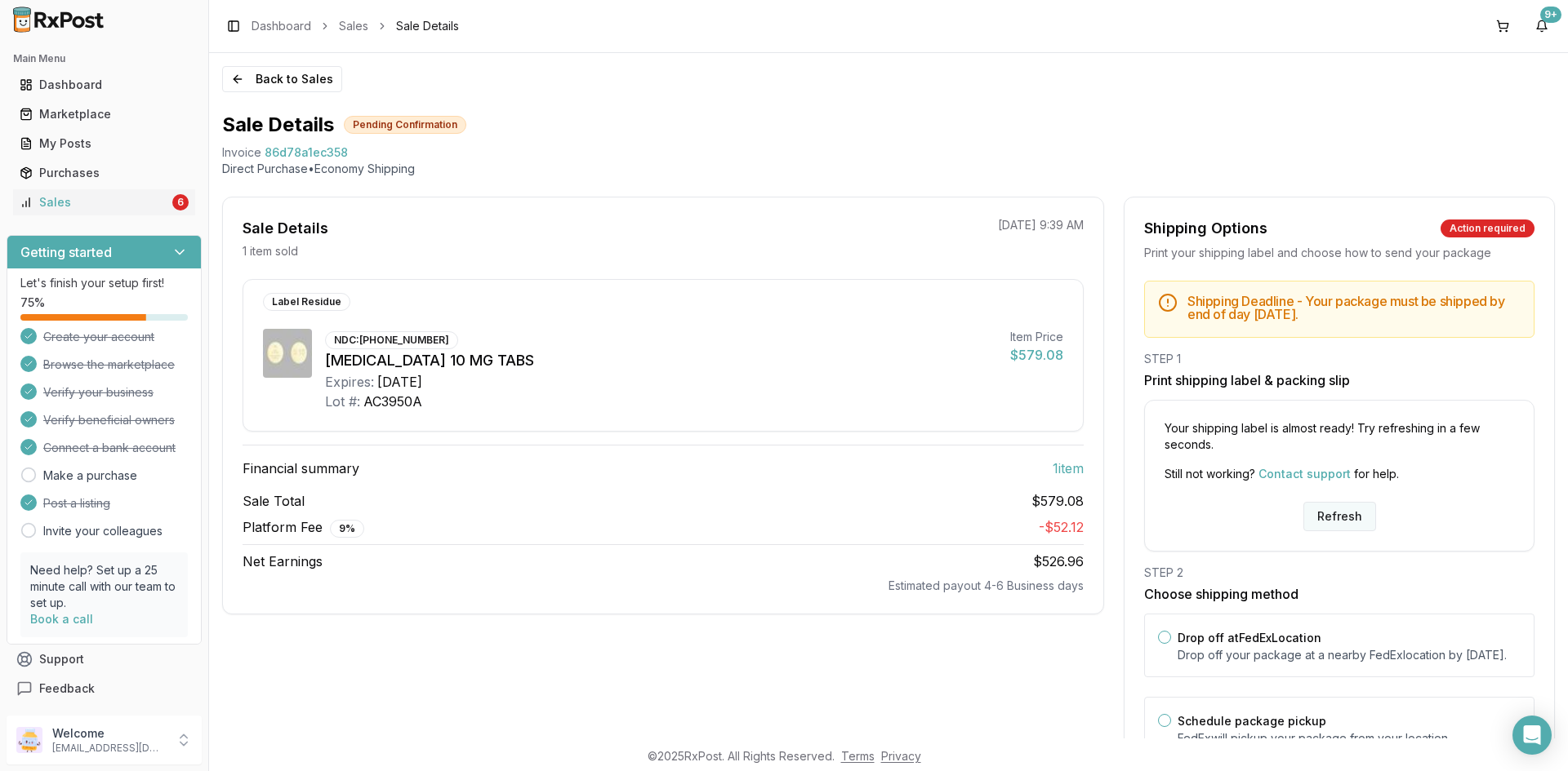
click at [1321, 510] on button "Refresh" at bounding box center [1339, 517] width 73 height 29
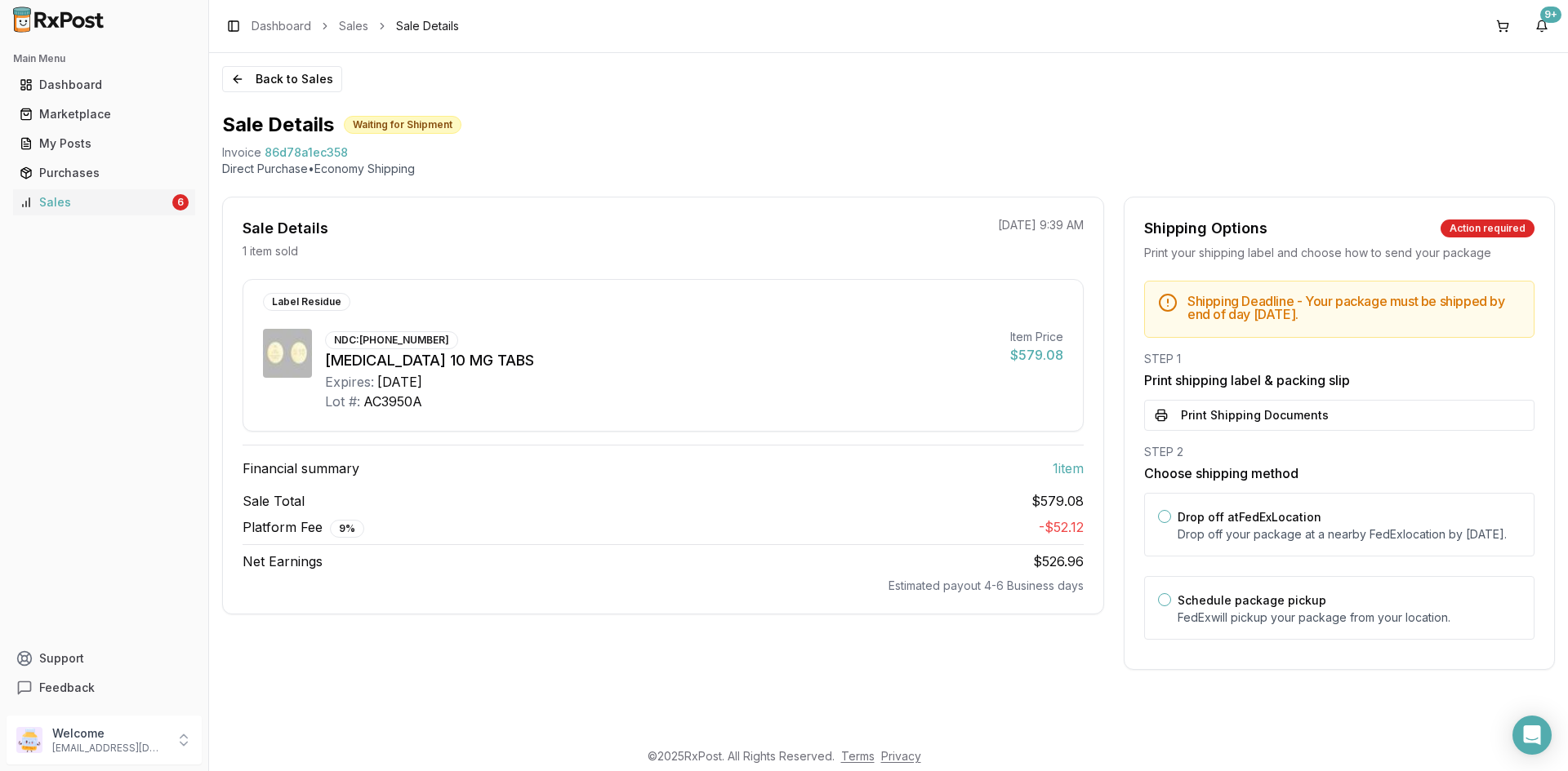
click at [1225, 422] on button "Print Shipping Documents" at bounding box center [1338, 415] width 390 height 31
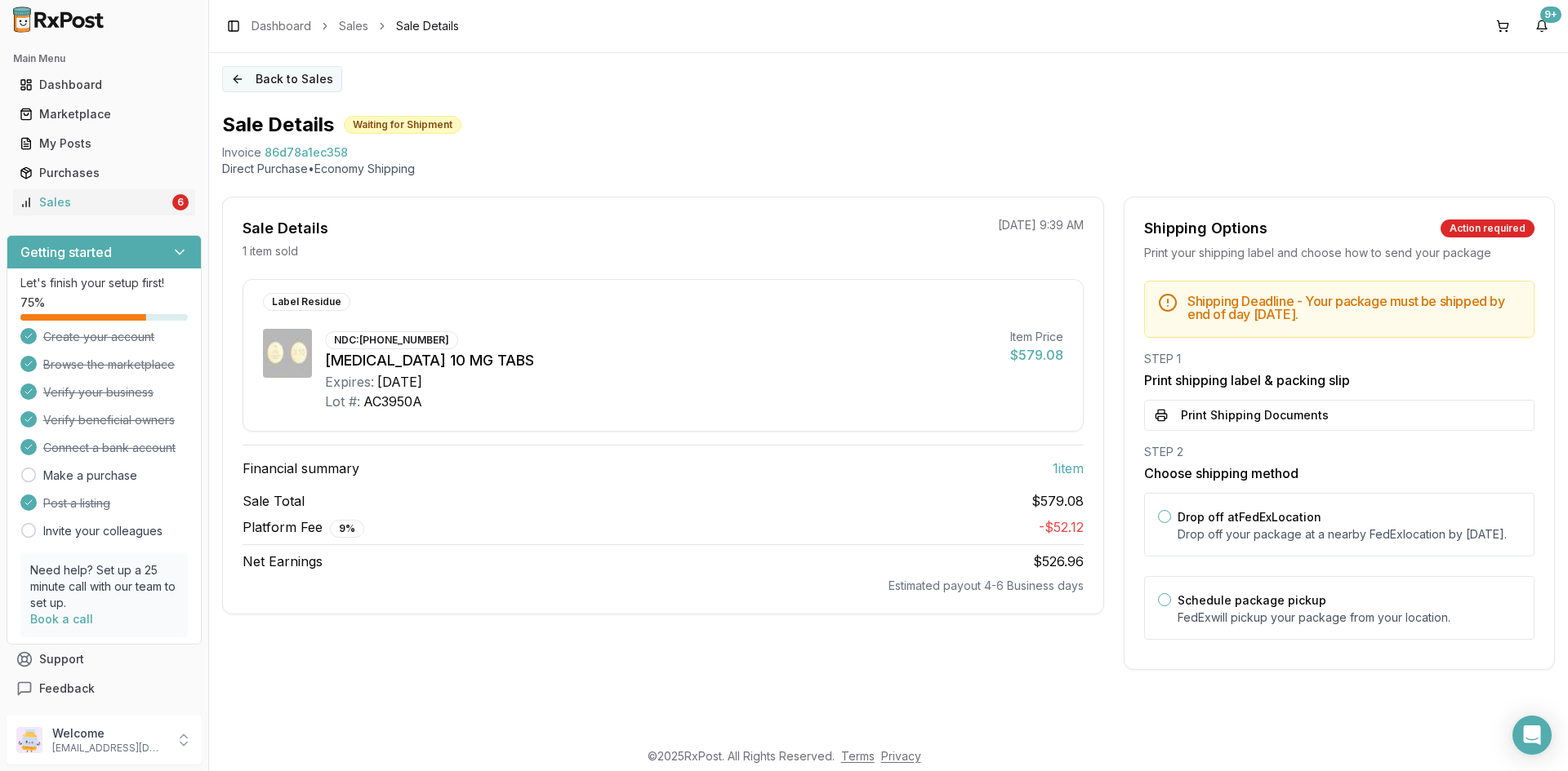
click at [324, 77] on button "Back to Sales" at bounding box center [282, 80] width 120 height 27
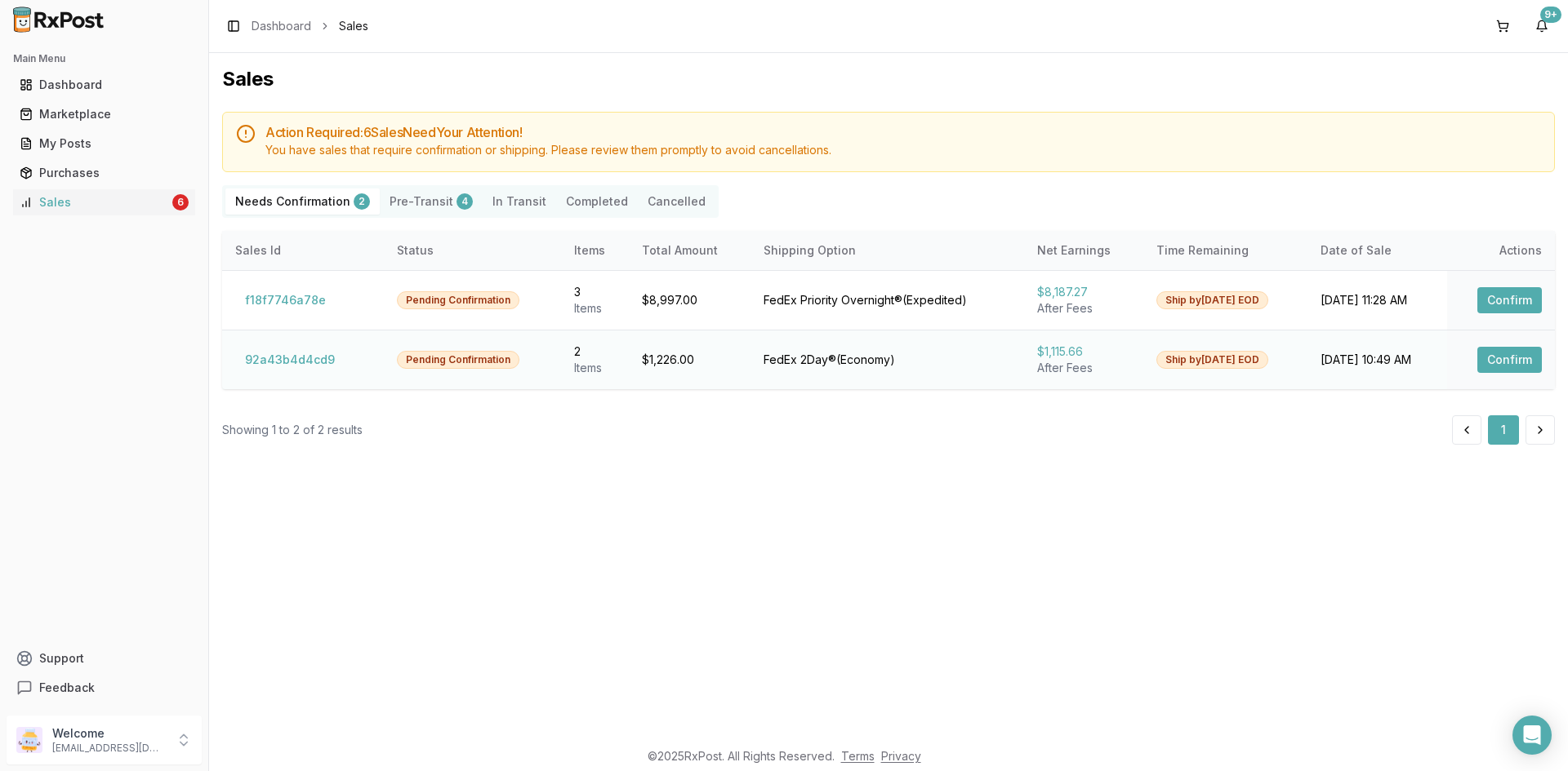
click at [1516, 356] on button "Confirm" at bounding box center [1509, 360] width 65 height 27
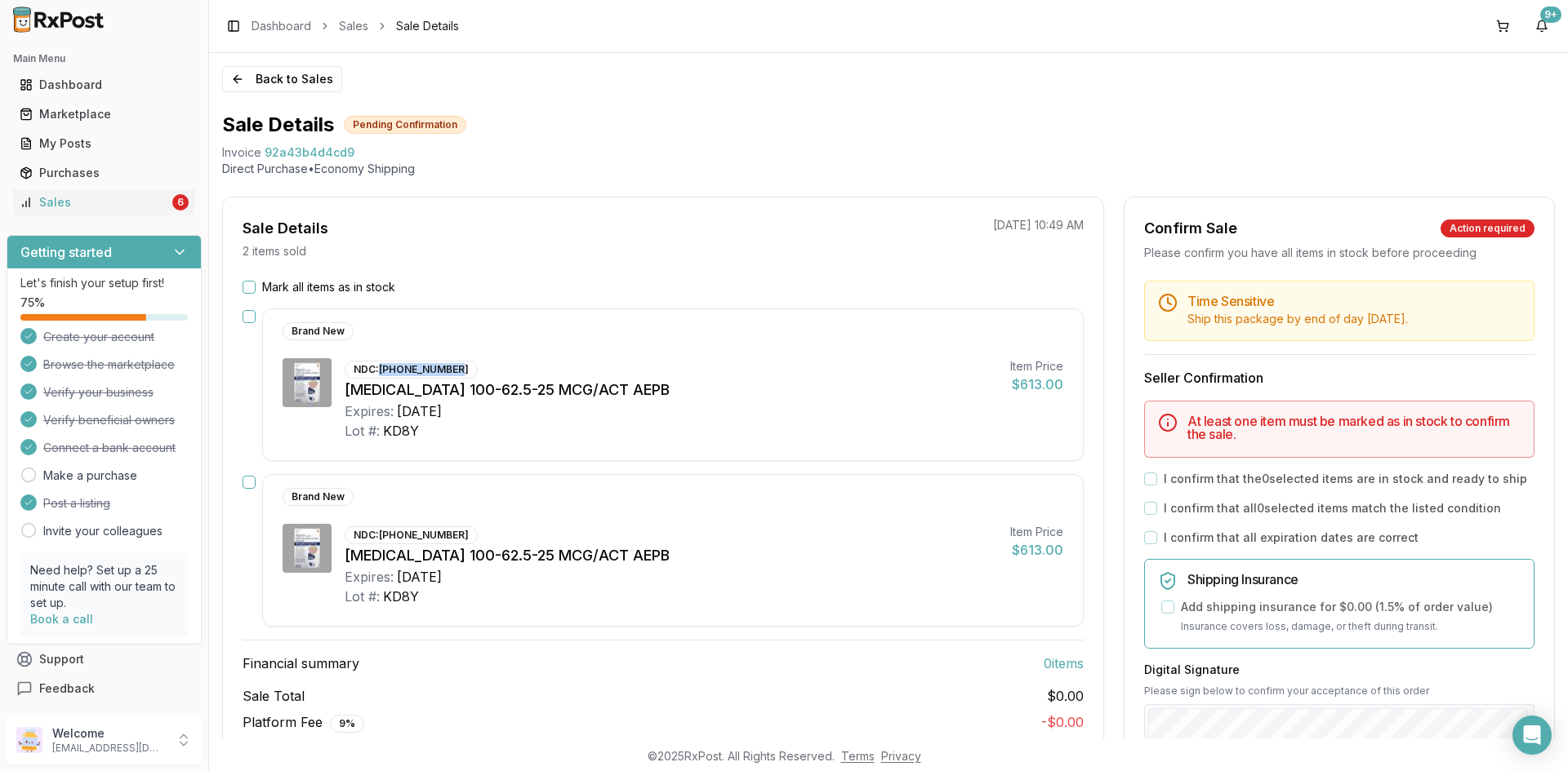
drag, startPoint x: 381, startPoint y: 370, endPoint x: 463, endPoint y: 371, distance: 82.0
click at [463, 371] on div "NDC: 00173-0887-10 Trelegy Ellipta 100-62.5-25 MCG/ACT AEPB Expires: 2027-04-30…" at bounding box center [671, 399] width 652 height 83
copy div "[PHONE_NUMBER]"
click at [248, 289] on button "Mark all items as in stock" at bounding box center [249, 288] width 13 height 13
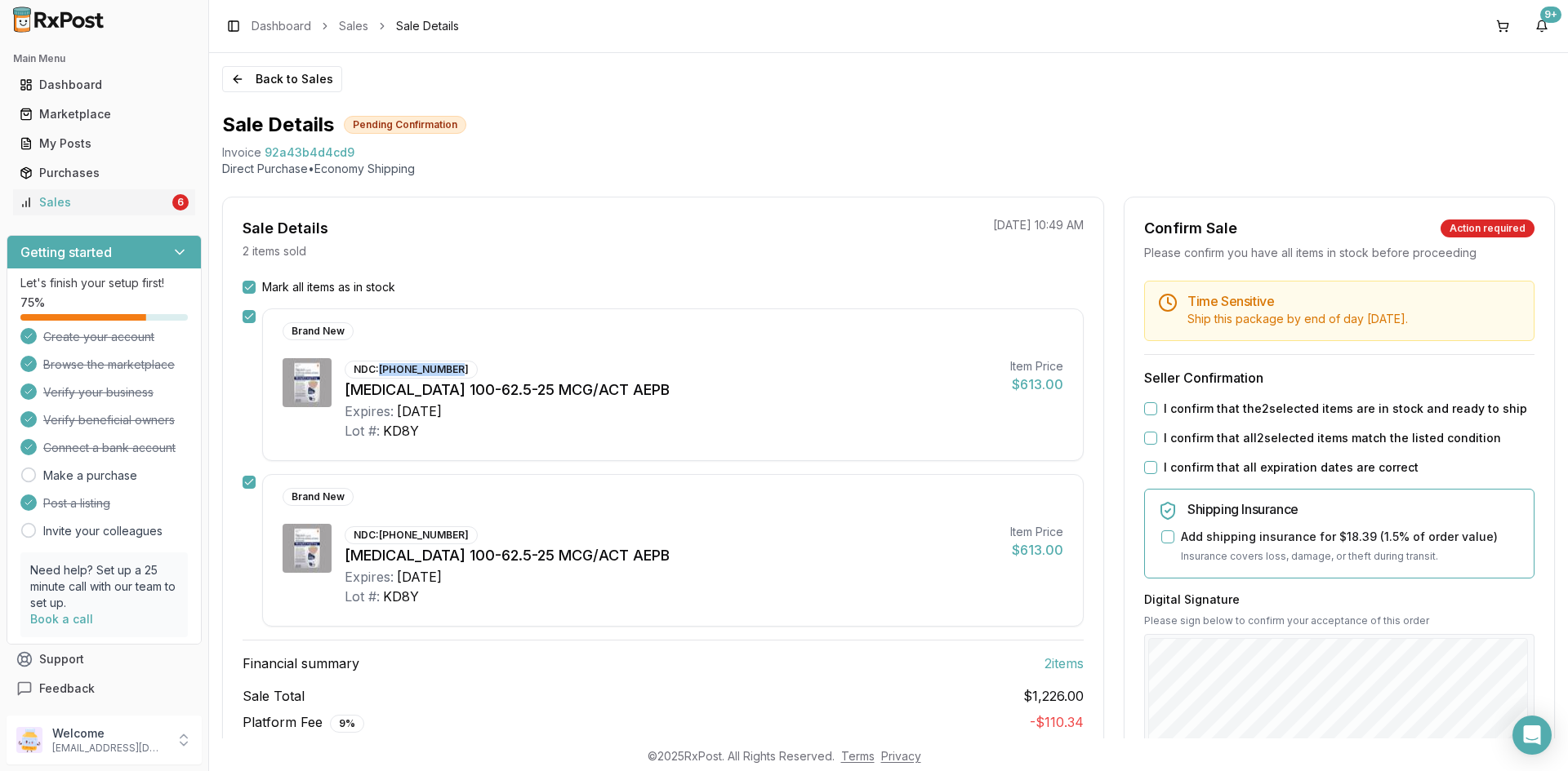
drag, startPoint x: 1149, startPoint y: 410, endPoint x: 1147, endPoint y: 422, distance: 12.2
click at [1148, 416] on div "I confirm that the 2 selected items are in stock and ready to ship" at bounding box center [1338, 408] width 390 height 16
click at [1145, 443] on button "I confirm that all 2 selected items match the listed condition" at bounding box center [1150, 439] width 13 height 13
click at [1146, 406] on button "I confirm that the 2 selected items are in stock and ready to ship" at bounding box center [1150, 409] width 13 height 13
click at [1148, 466] on button "I confirm that all expiration dates are correct" at bounding box center [1150, 468] width 13 height 13
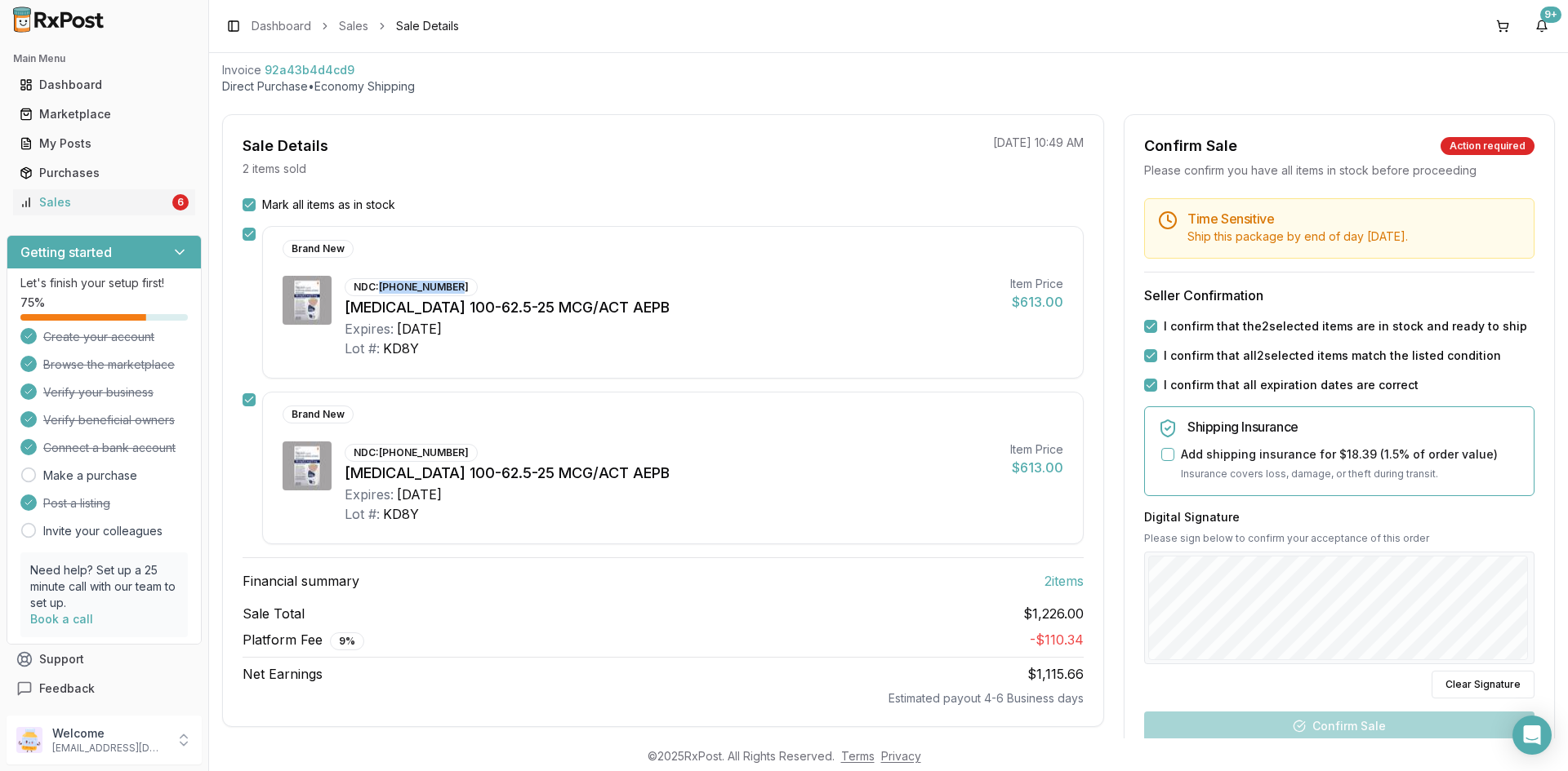
scroll to position [245, 0]
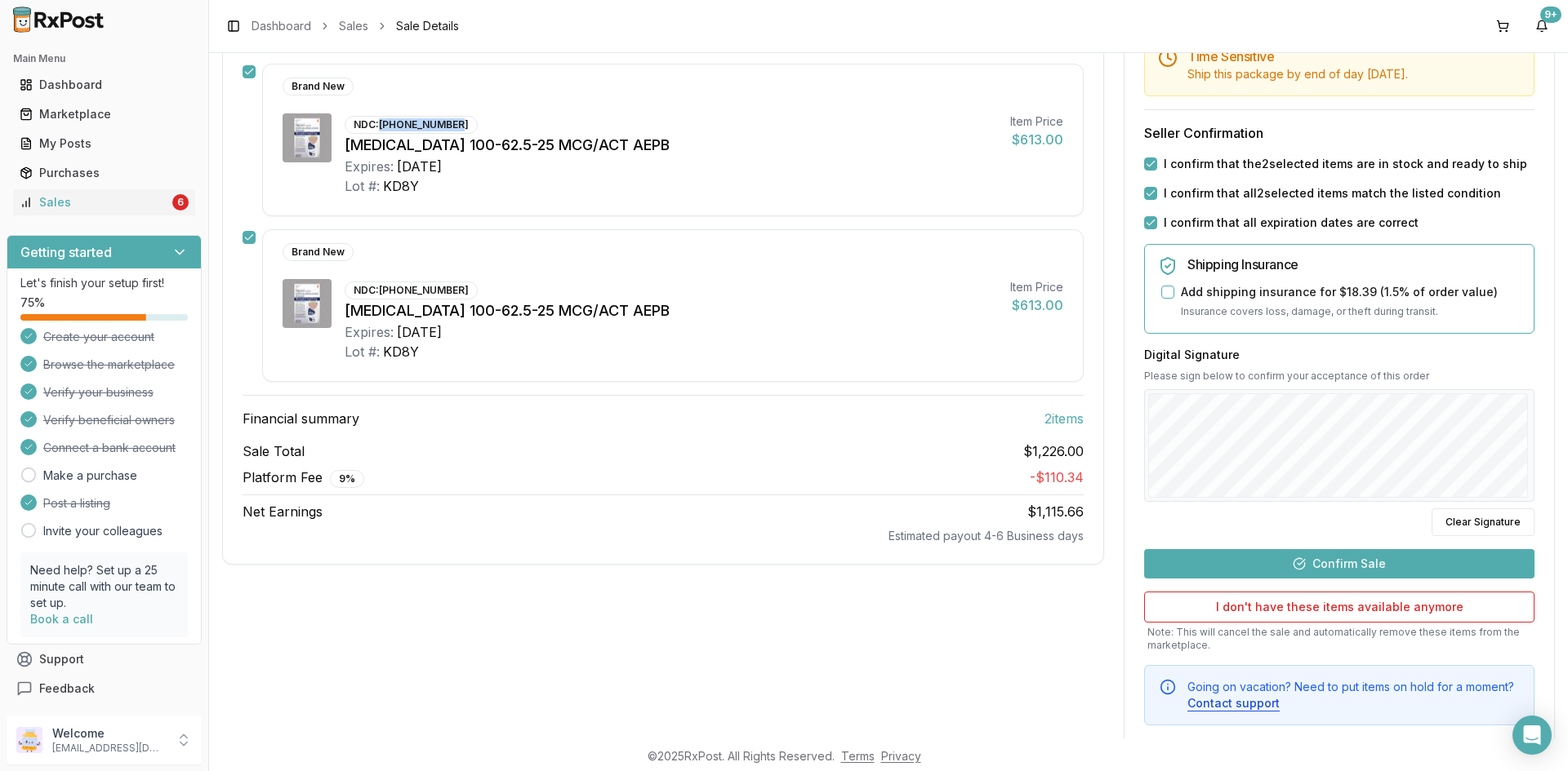
click at [1365, 562] on button "Confirm Sale" at bounding box center [1338, 564] width 390 height 29
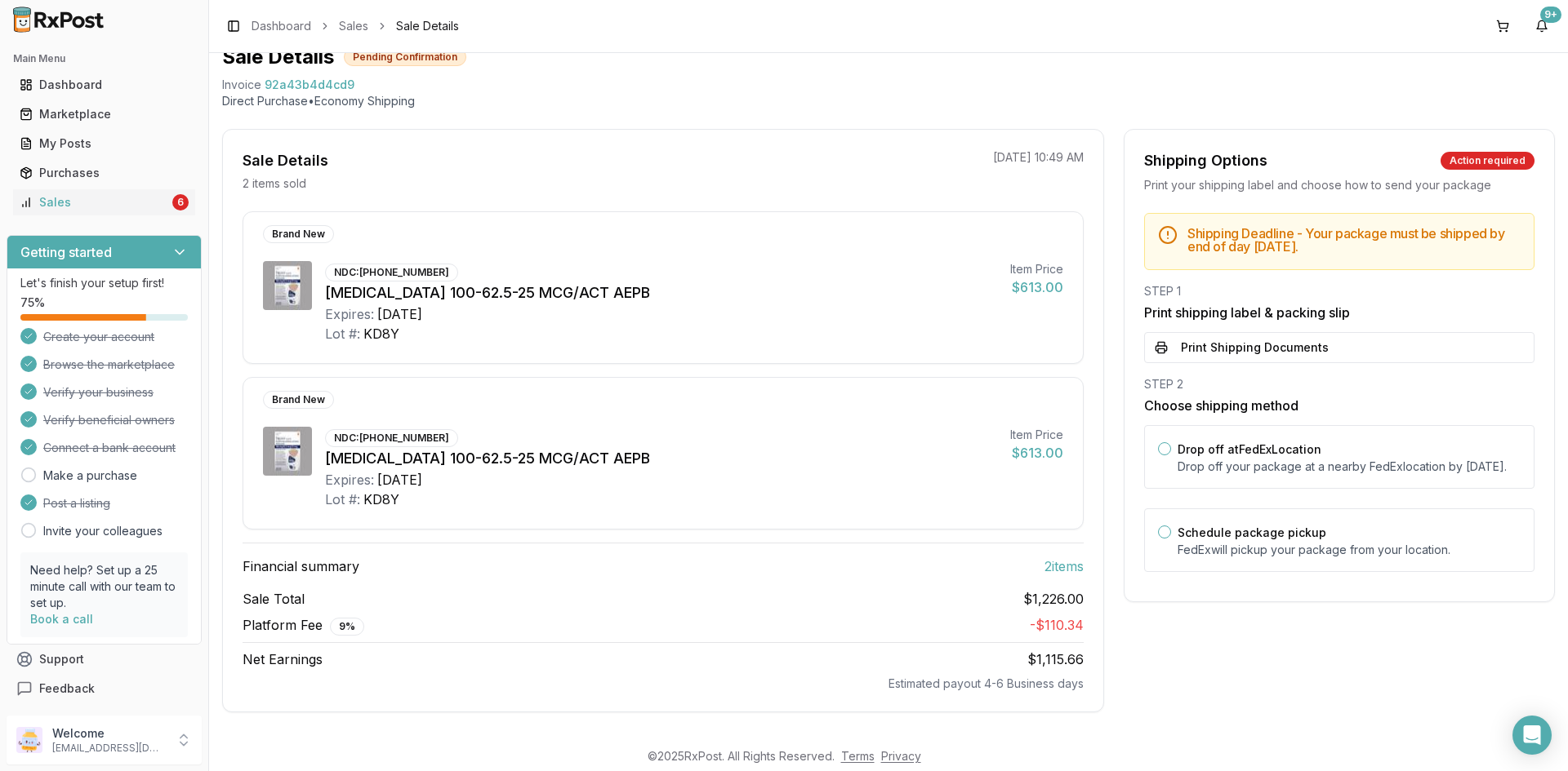
scroll to position [67, 0]
click at [1193, 342] on button "Print Shipping Documents" at bounding box center [1338, 348] width 390 height 31
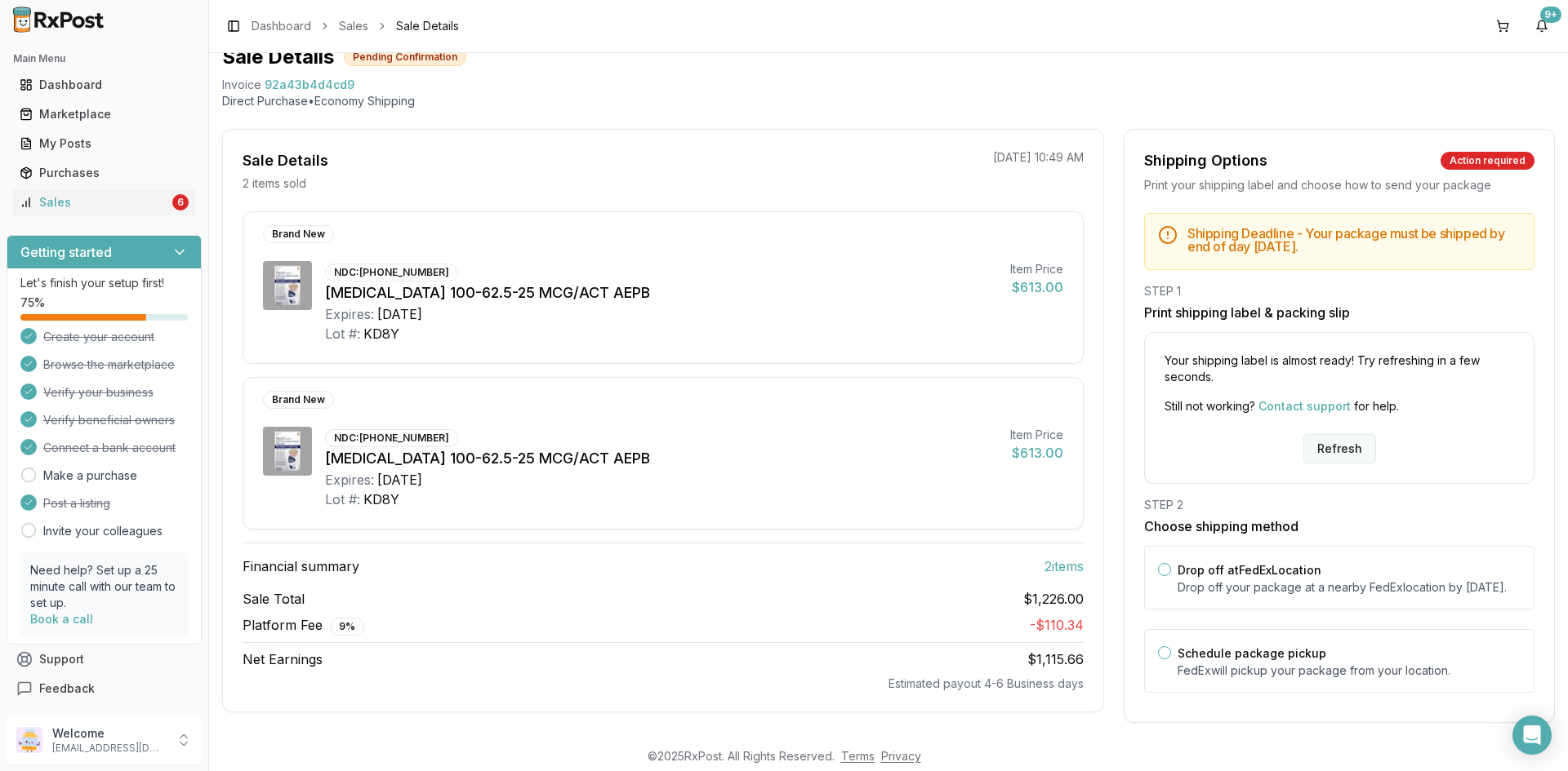
click at [1331, 445] on button "Refresh" at bounding box center [1339, 448] width 73 height 29
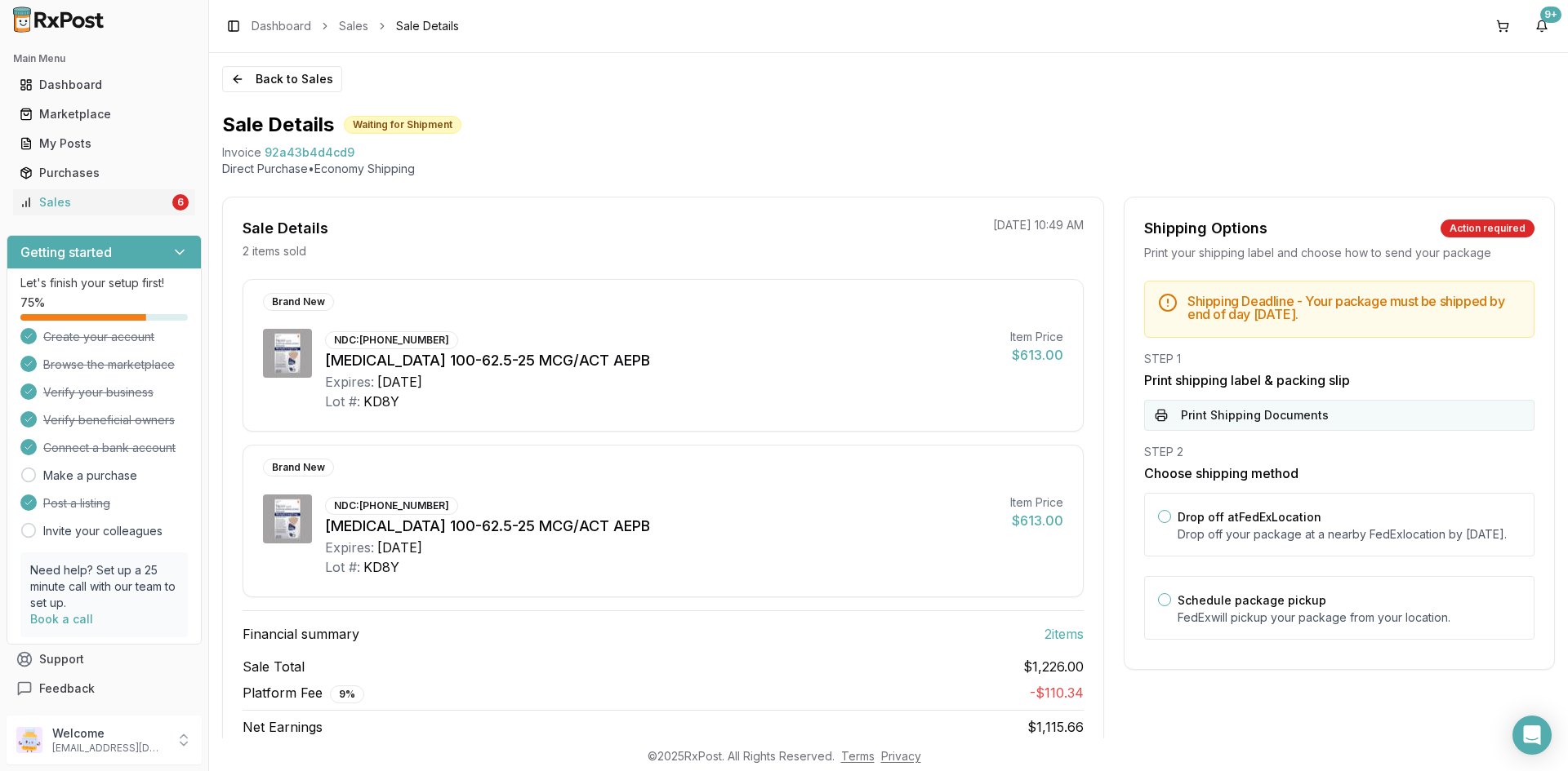
click at [1292, 419] on button "Print Shipping Documents" at bounding box center [1338, 415] width 390 height 31
click at [282, 78] on button "Back to Sales" at bounding box center [282, 80] width 120 height 27
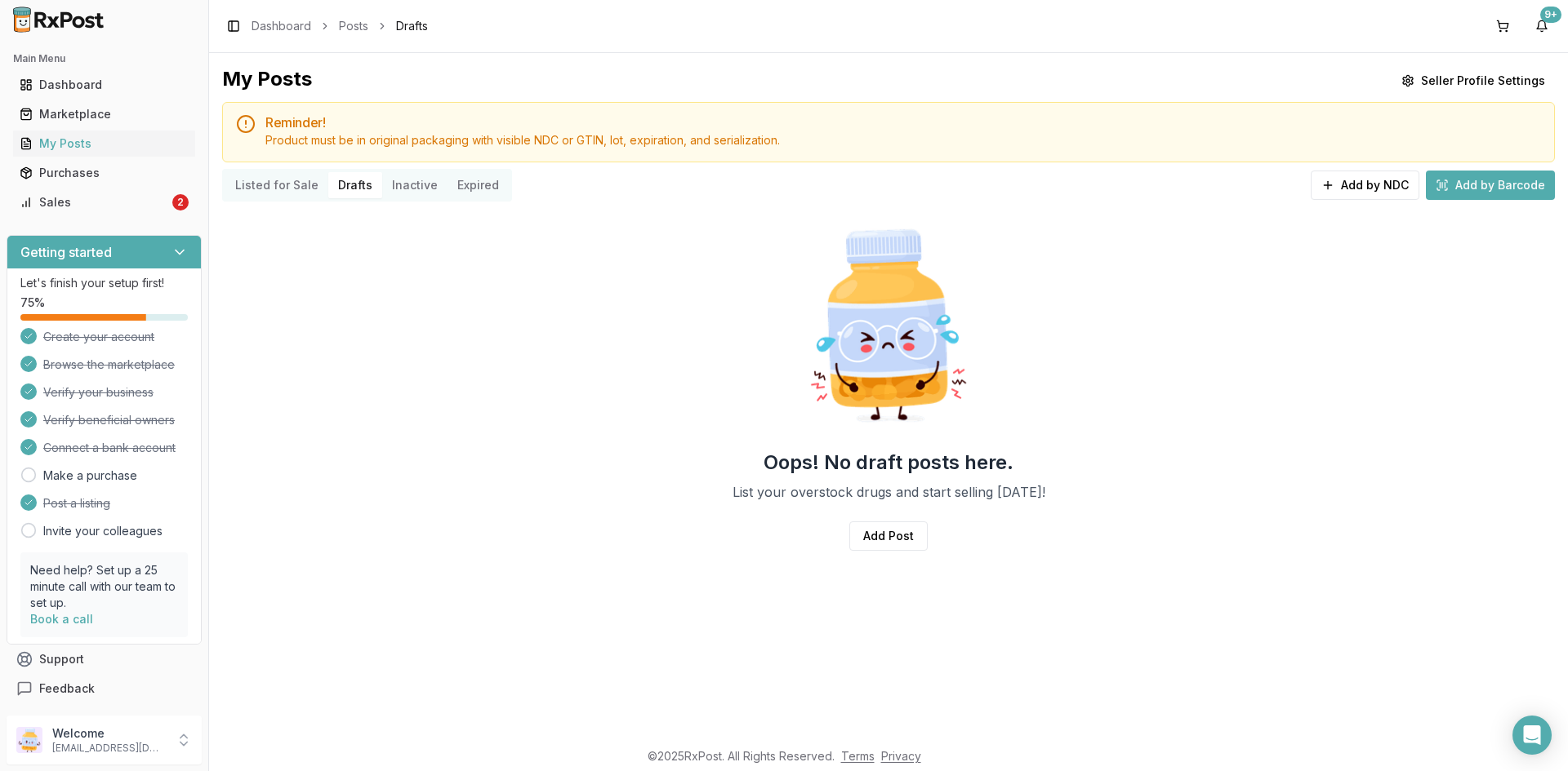
click at [281, 180] on button "Listed for Sale" at bounding box center [276, 185] width 103 height 27
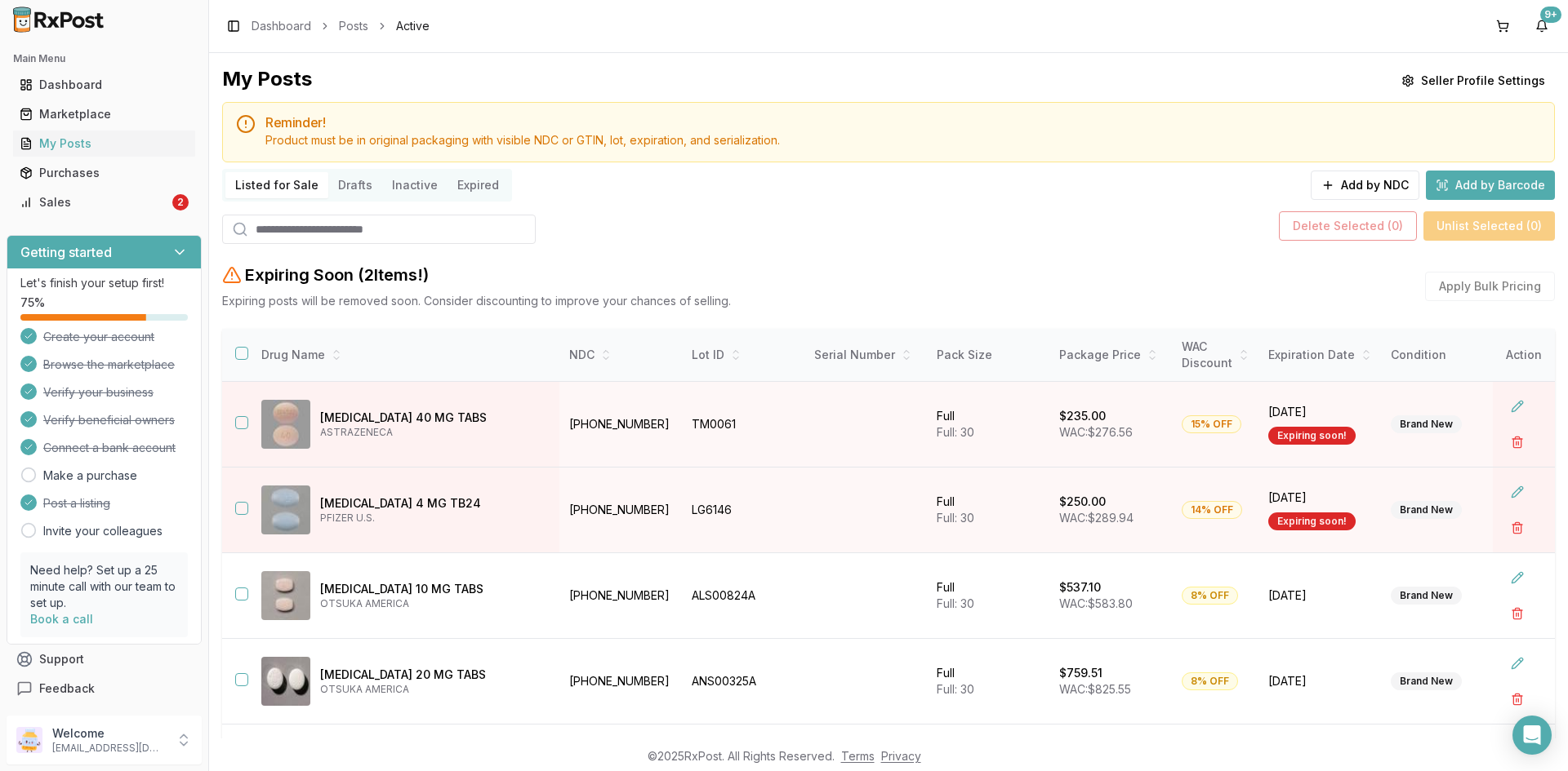
click at [279, 183] on button "Listed for Sale" at bounding box center [276, 185] width 103 height 27
click at [363, 224] on input "search" at bounding box center [379, 229] width 313 height 29
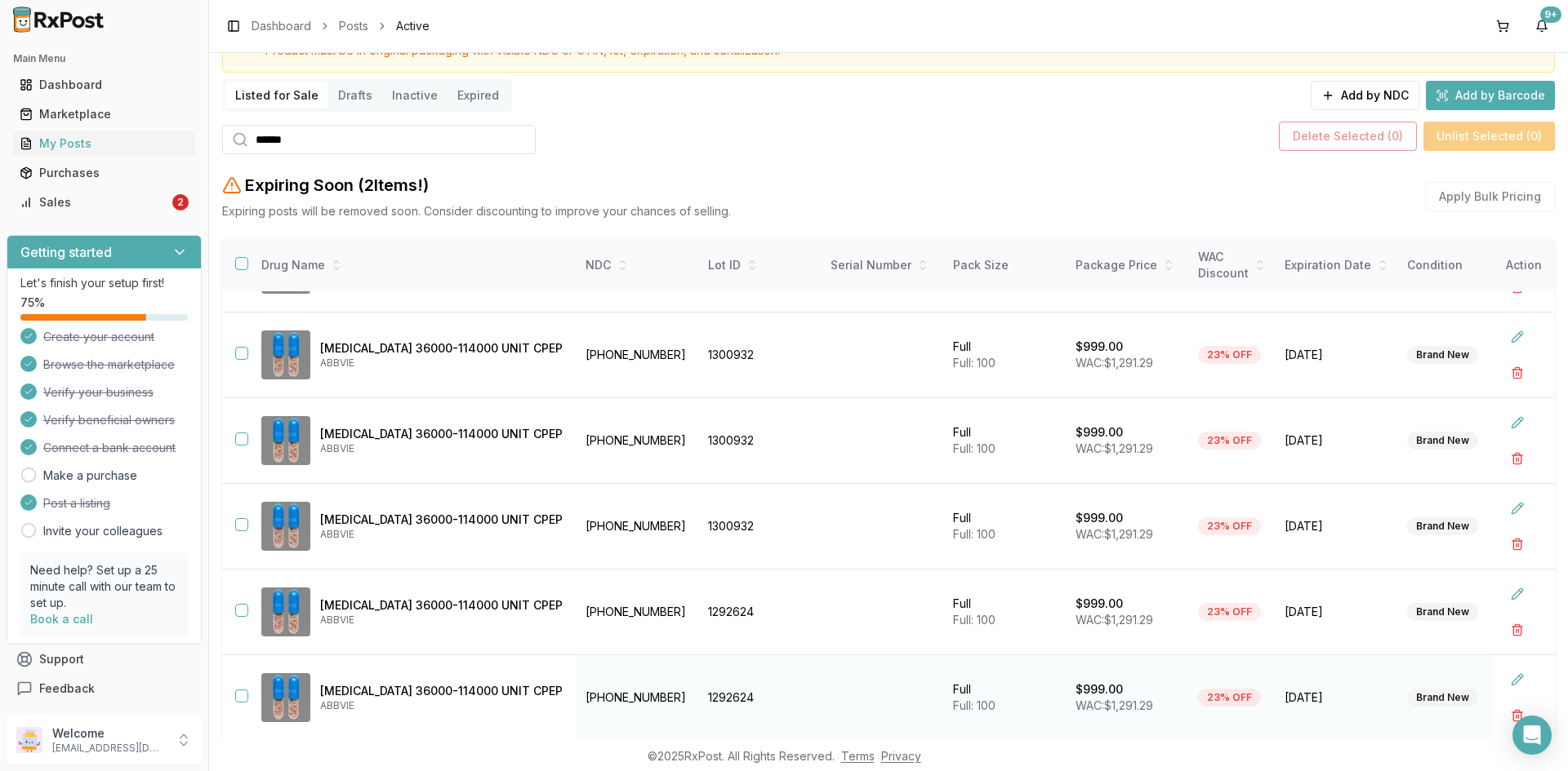
scroll to position [187, 0]
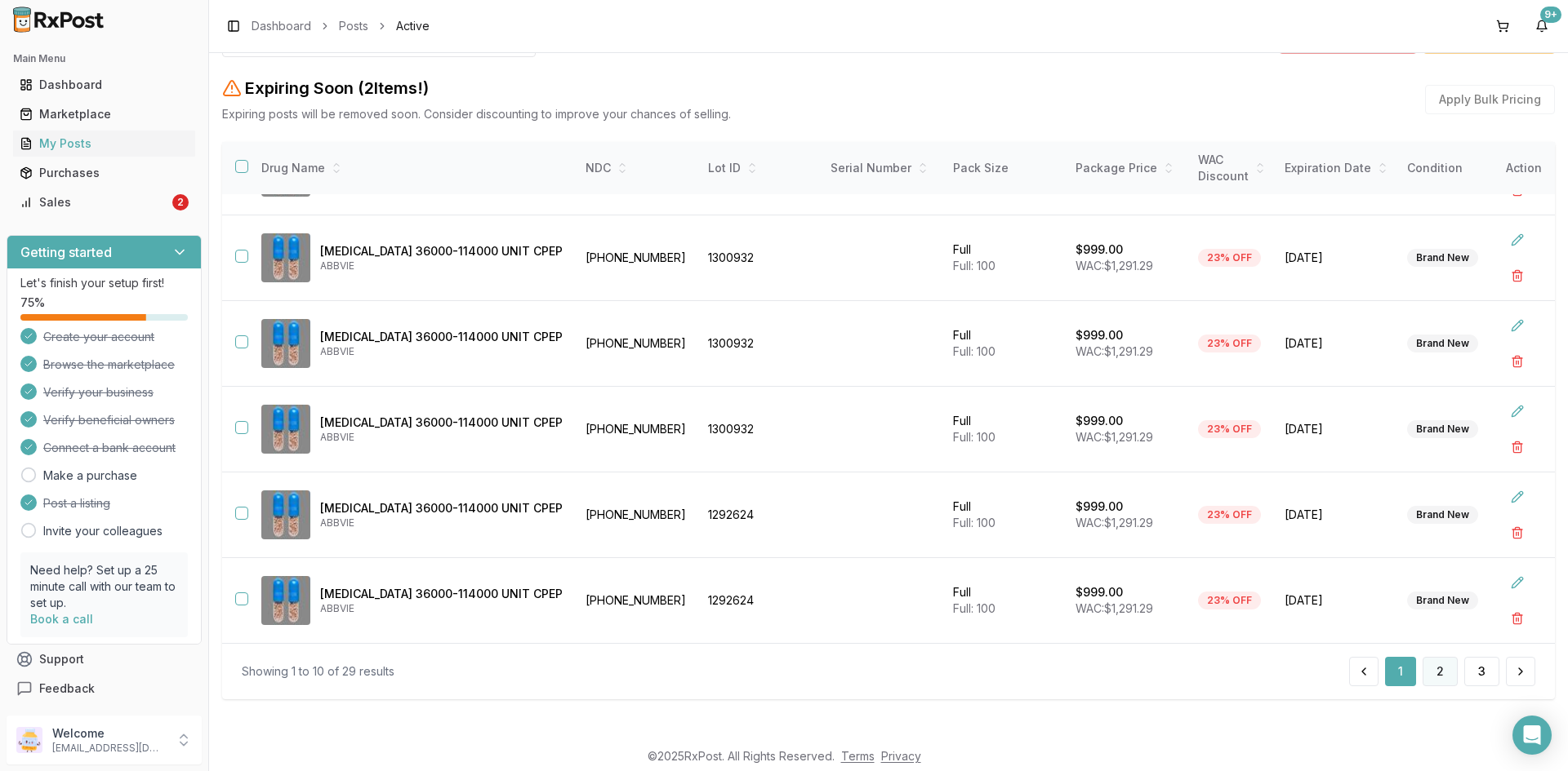
type input "*****"
click at [1436, 679] on button "2" at bounding box center [1440, 671] width 35 height 29
click at [236, 335] on button "button" at bounding box center [242, 342] width 13 height 13
click at [241, 250] on button "button" at bounding box center [242, 256] width 13 height 13
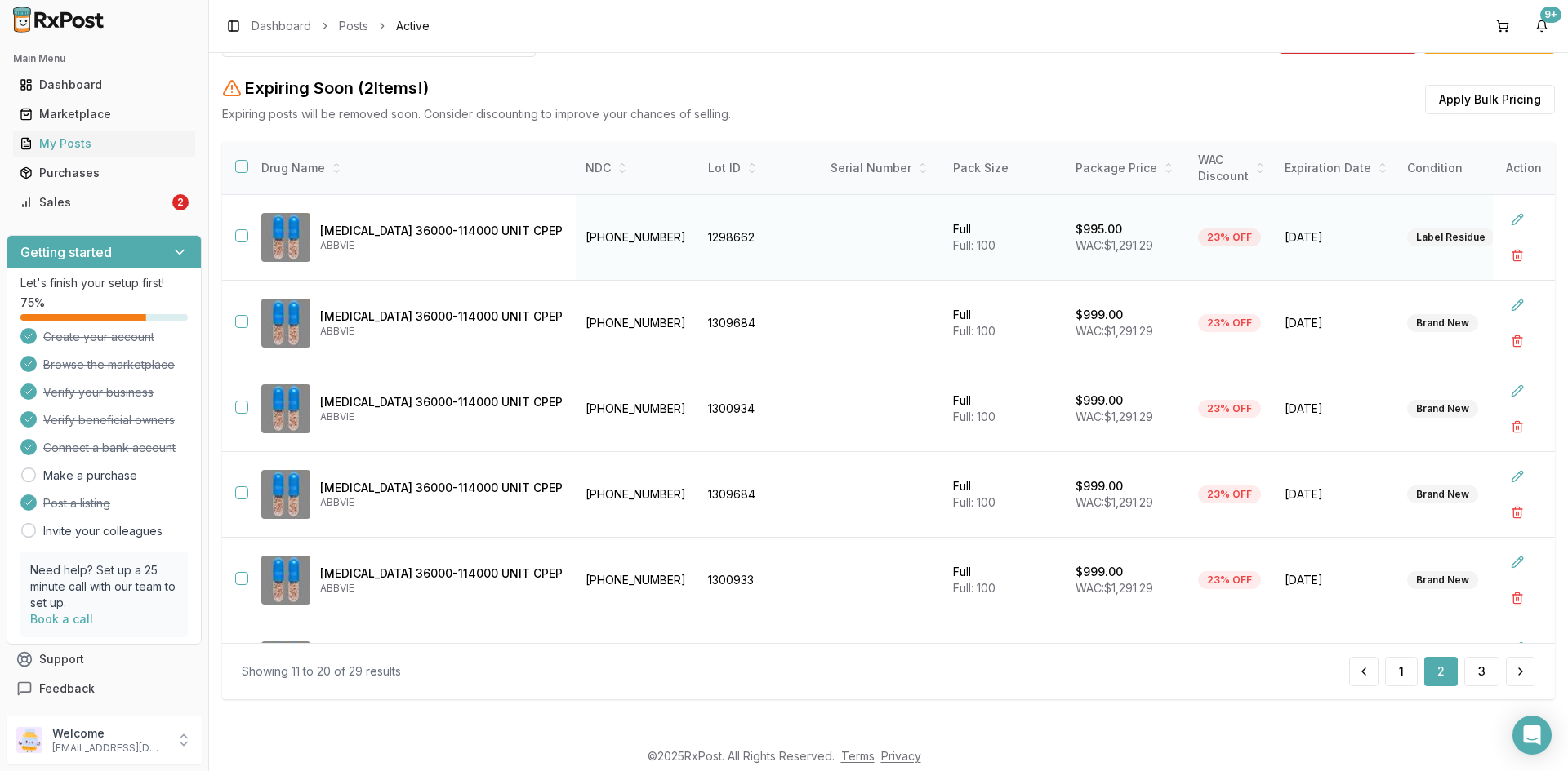
scroll to position [24, 0]
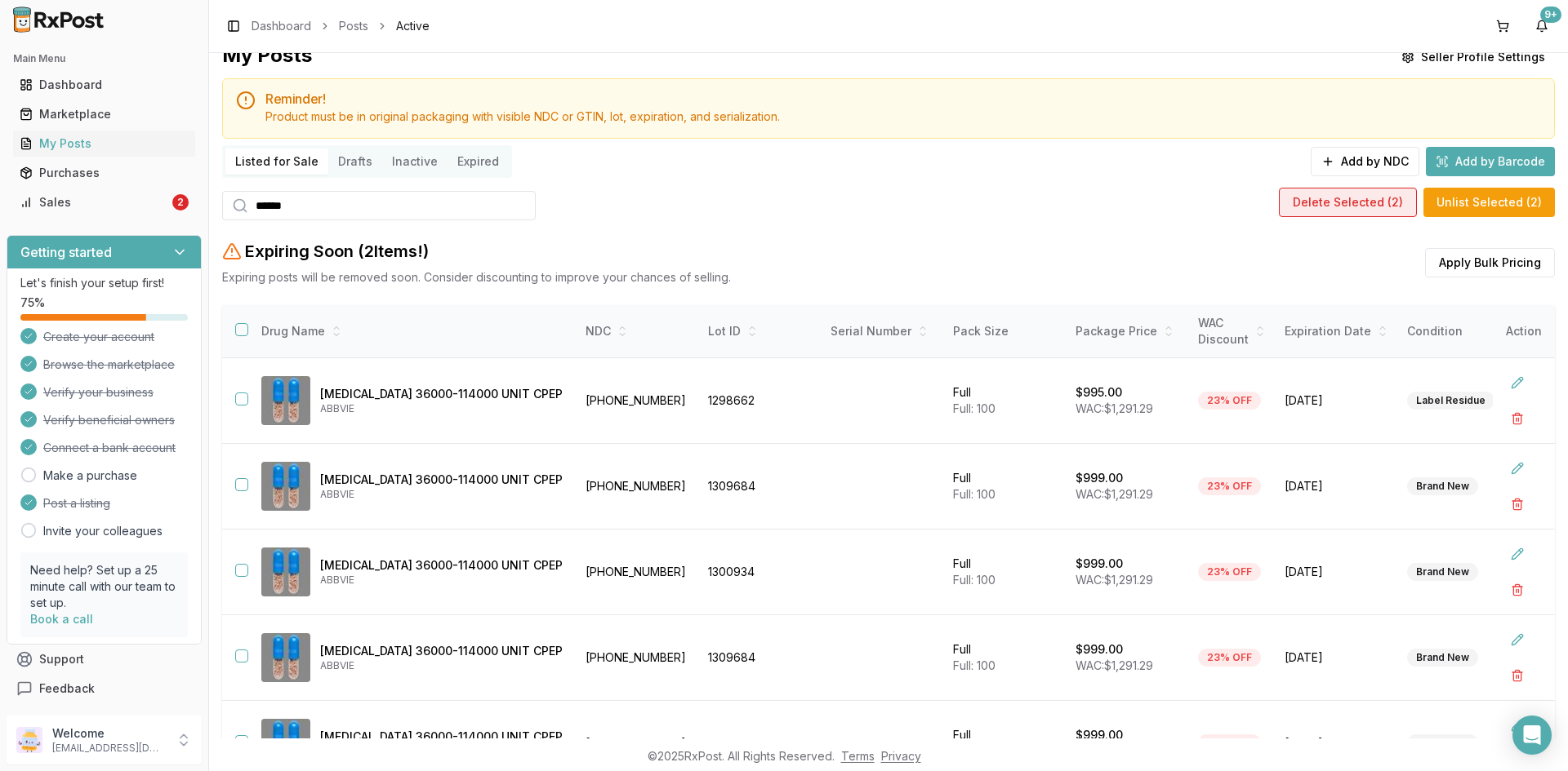
click at [1362, 205] on button "Delete Selected ( 2 )" at bounding box center [1347, 202] width 138 height 29
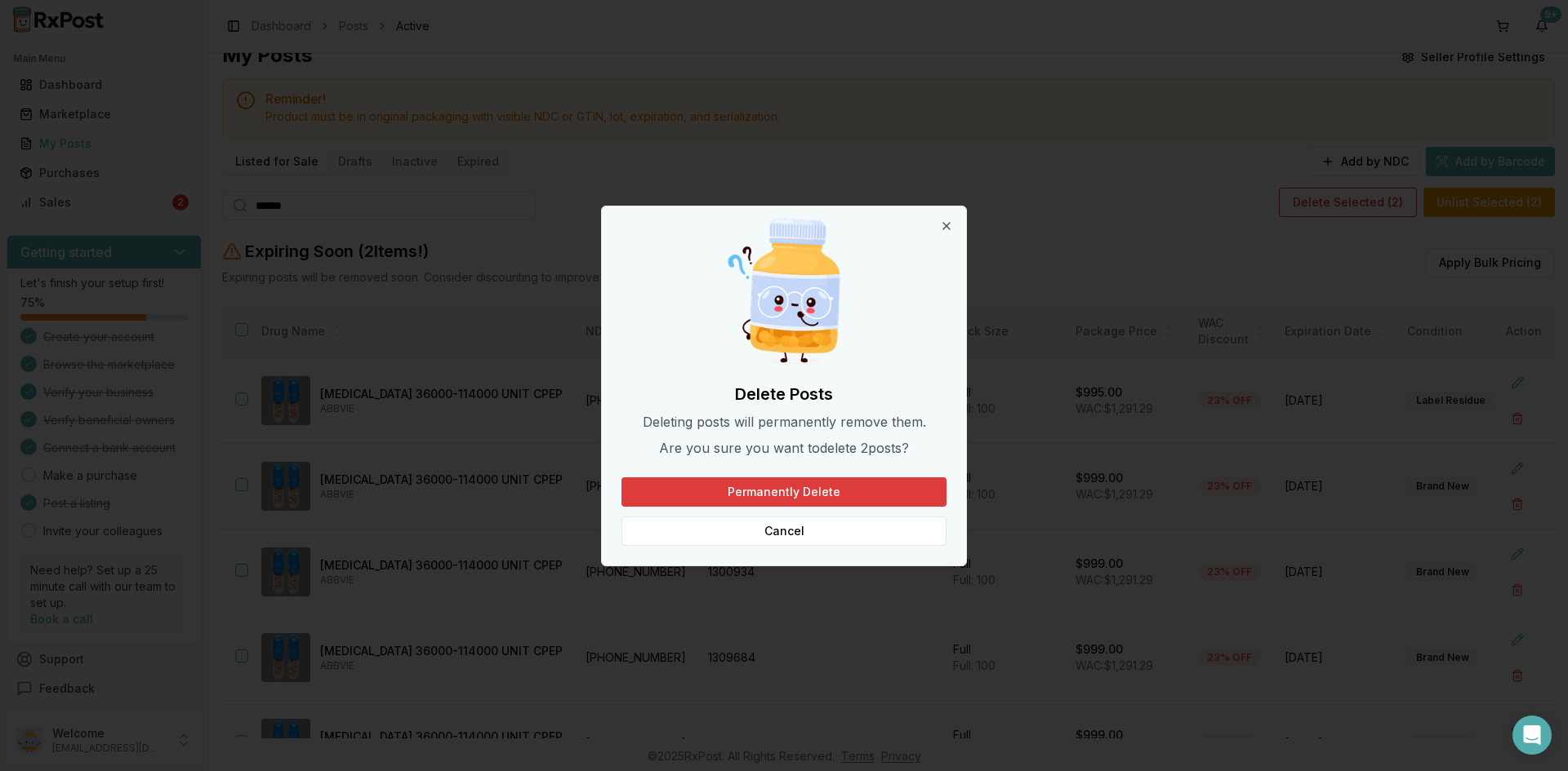
click at [784, 495] on button "Permanently Delete" at bounding box center [784, 492] width 325 height 29
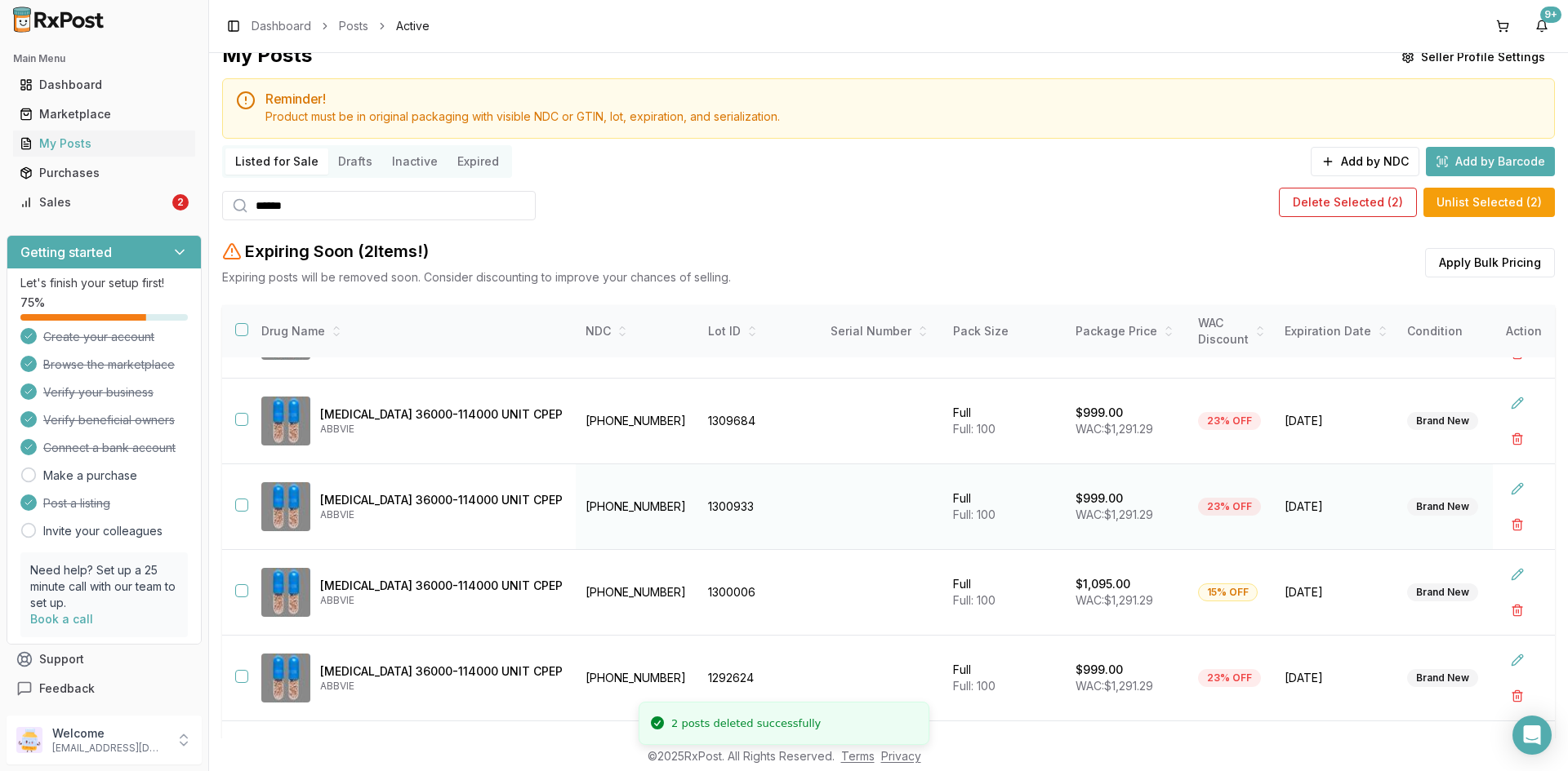
scroll to position [187, 0]
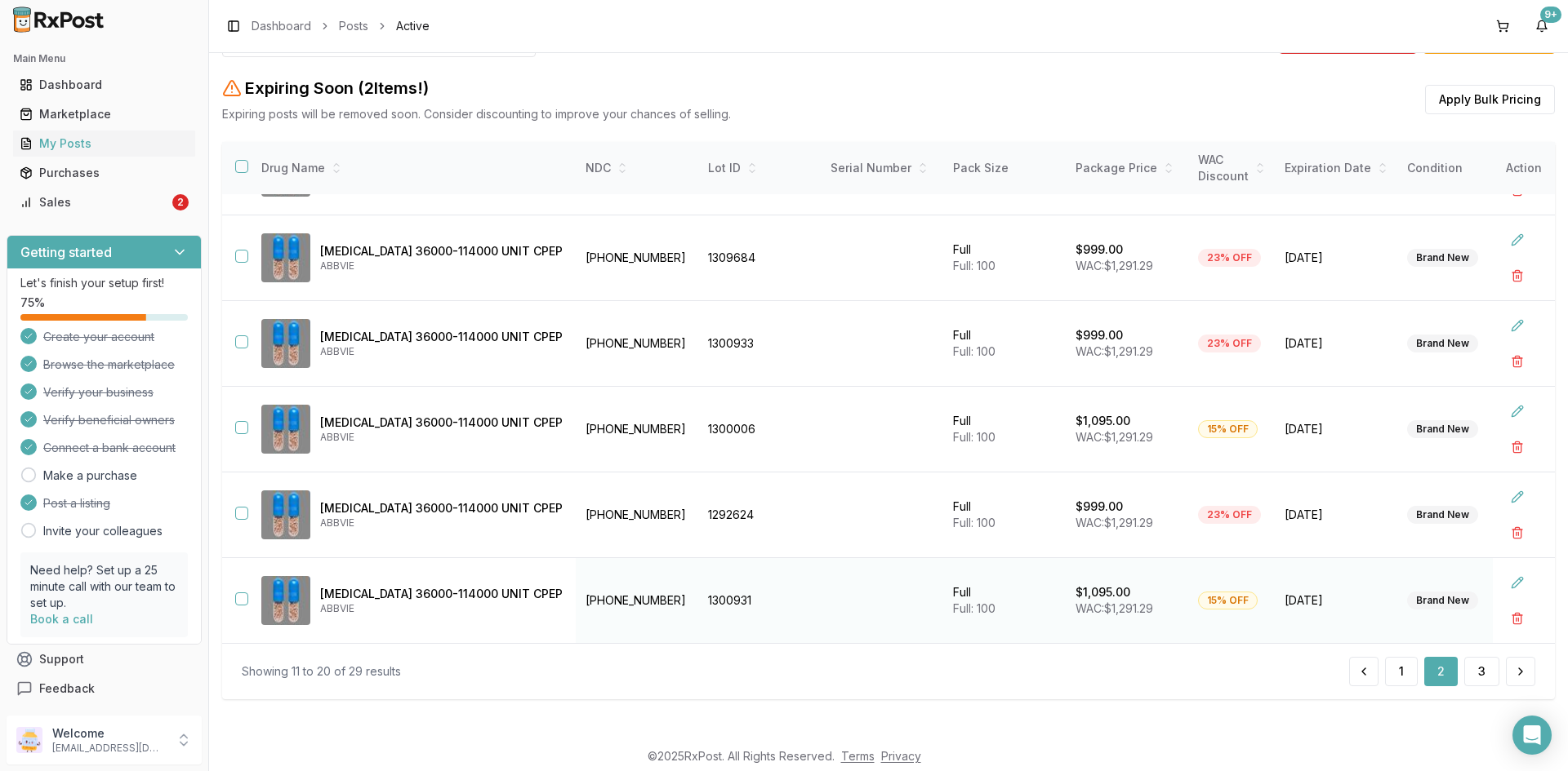
click at [239, 598] on button "button" at bounding box center [242, 599] width 13 height 13
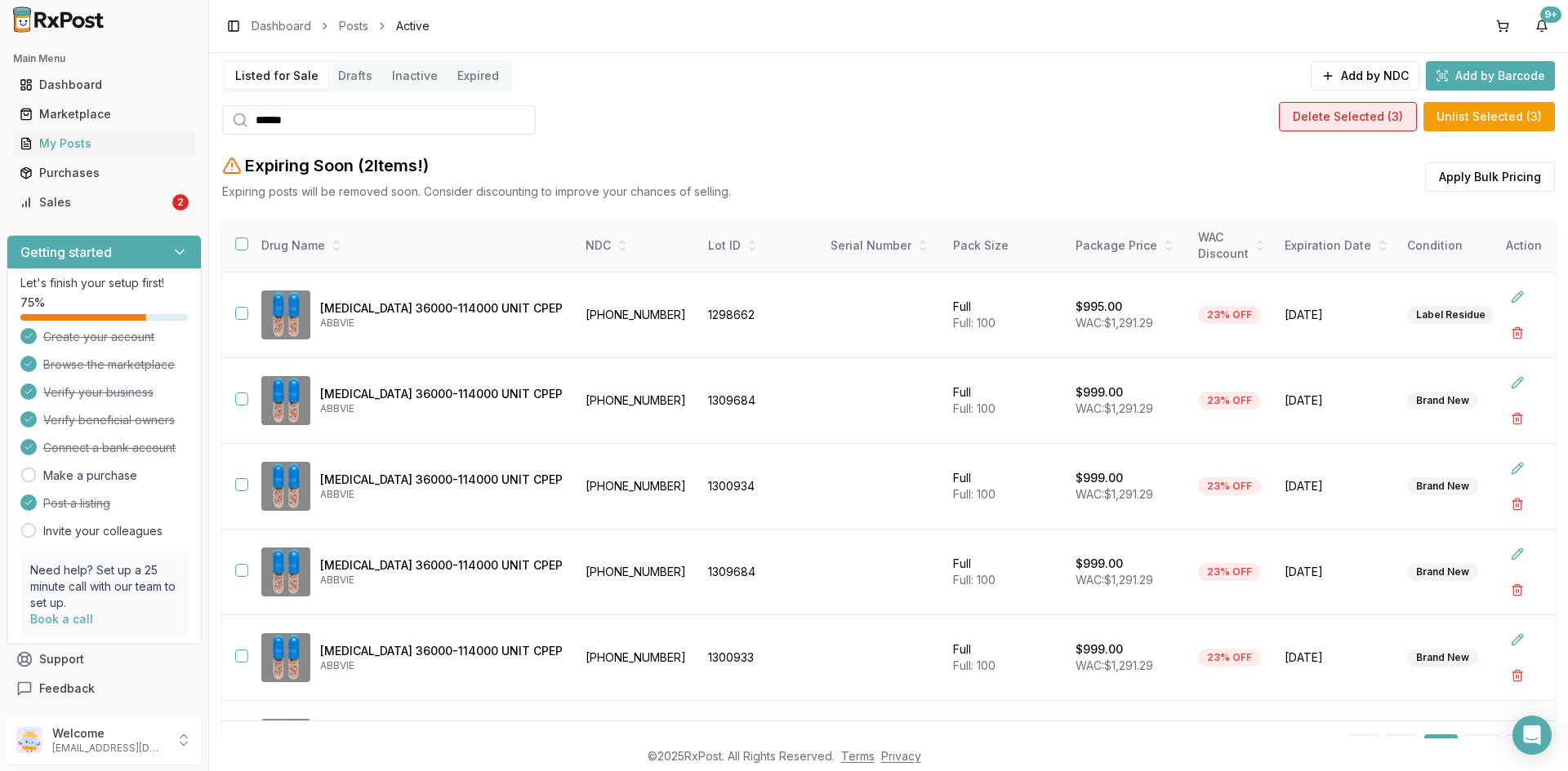
scroll to position [0, 0]
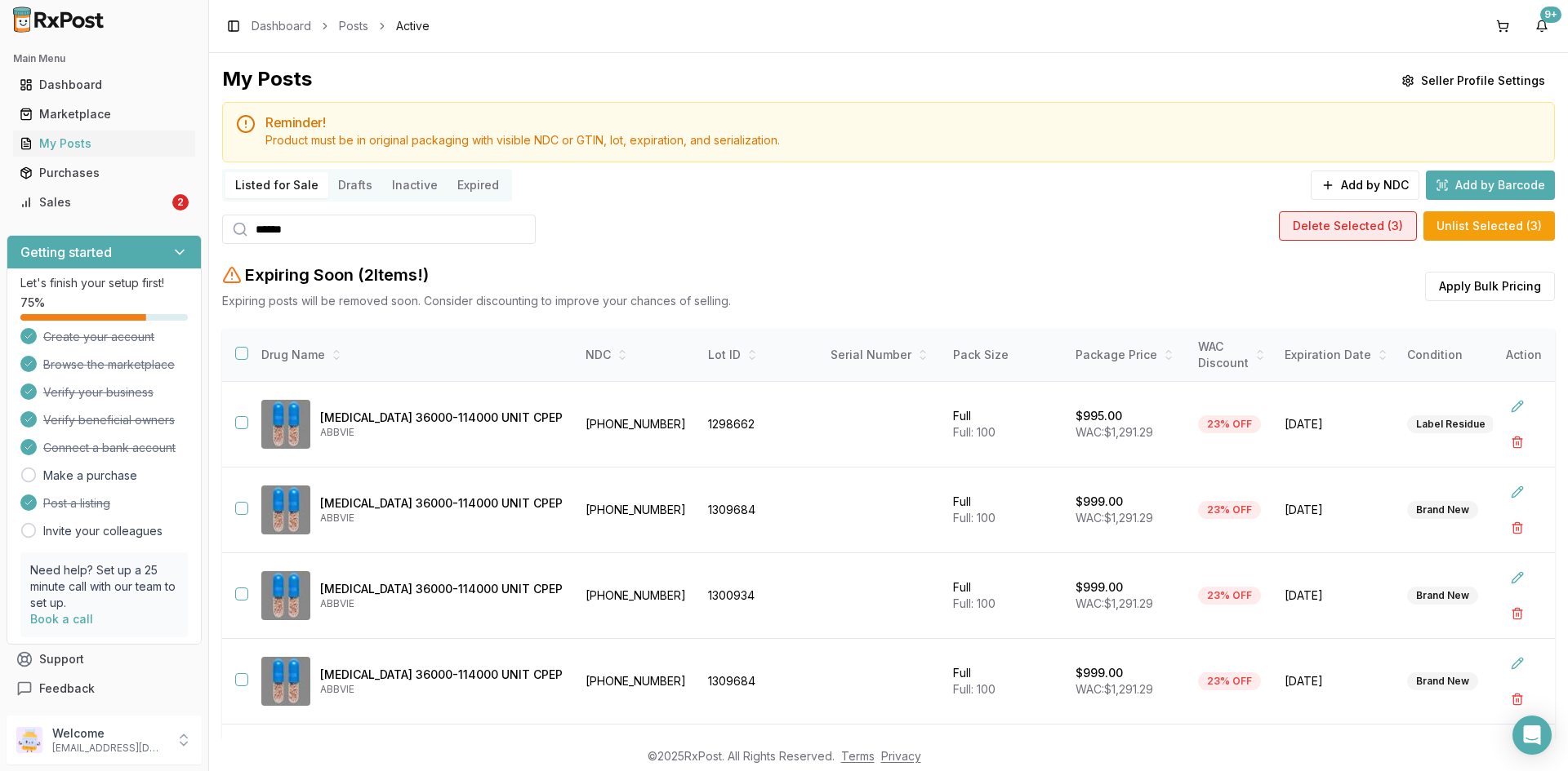
click at [1339, 225] on button "Delete Selected ( 3 )" at bounding box center [1347, 226] width 138 height 29
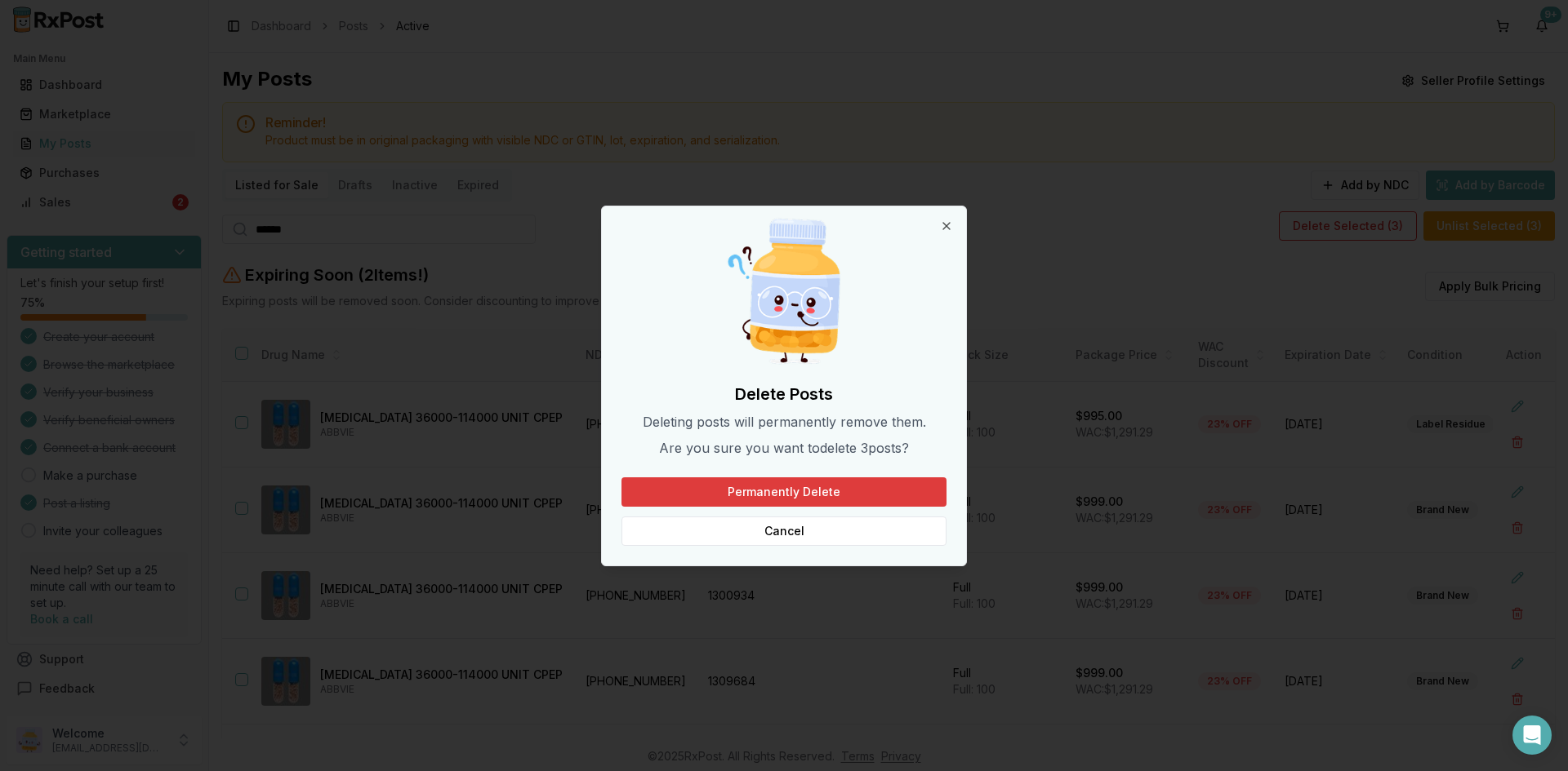
click at [778, 495] on button "Permanently Delete" at bounding box center [784, 492] width 325 height 29
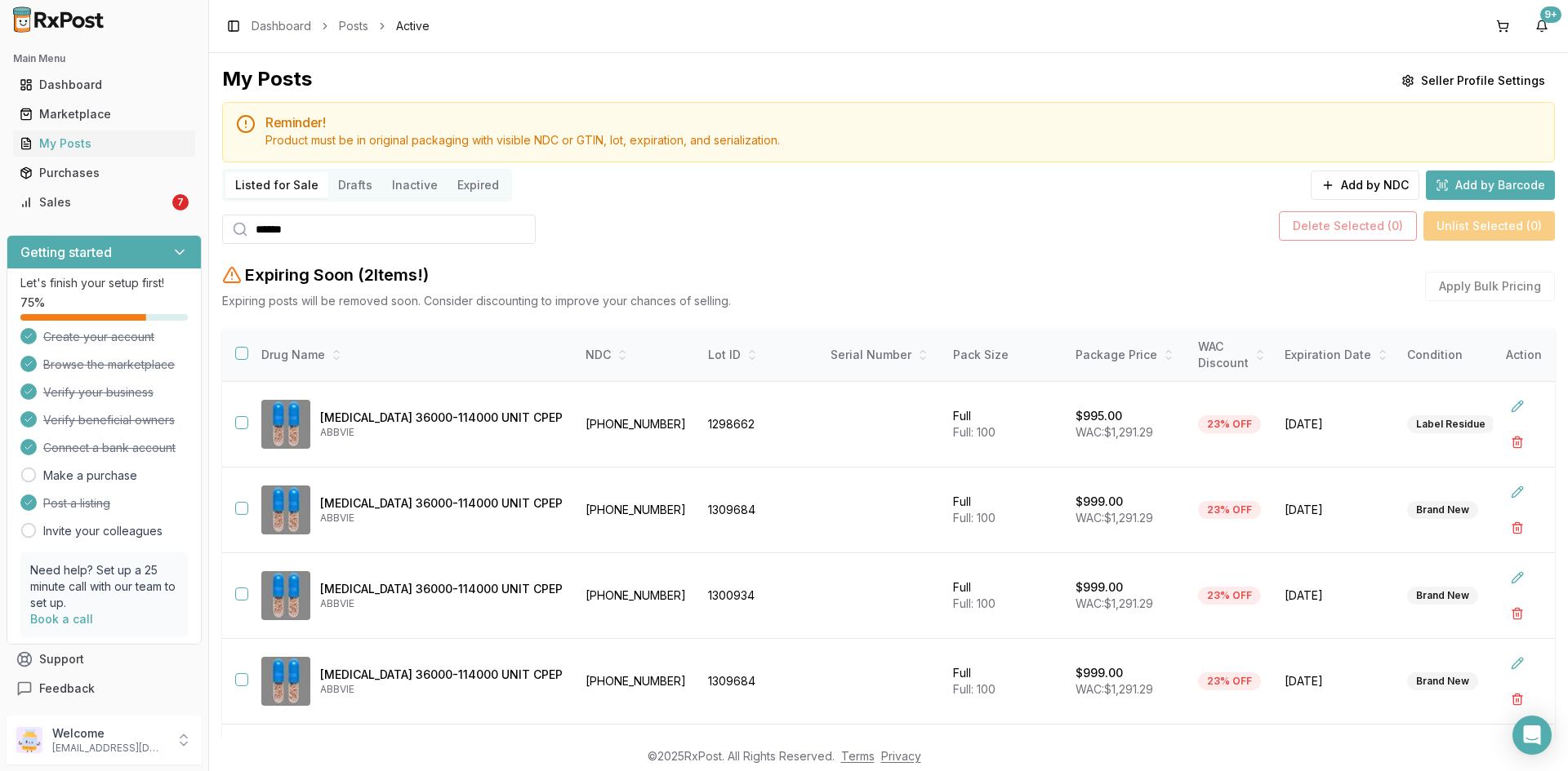
drag, startPoint x: 303, startPoint y: 228, endPoint x: 226, endPoint y: 231, distance: 77.1
click at [227, 230] on div "*****" at bounding box center [379, 229] width 313 height 29
paste input "**"
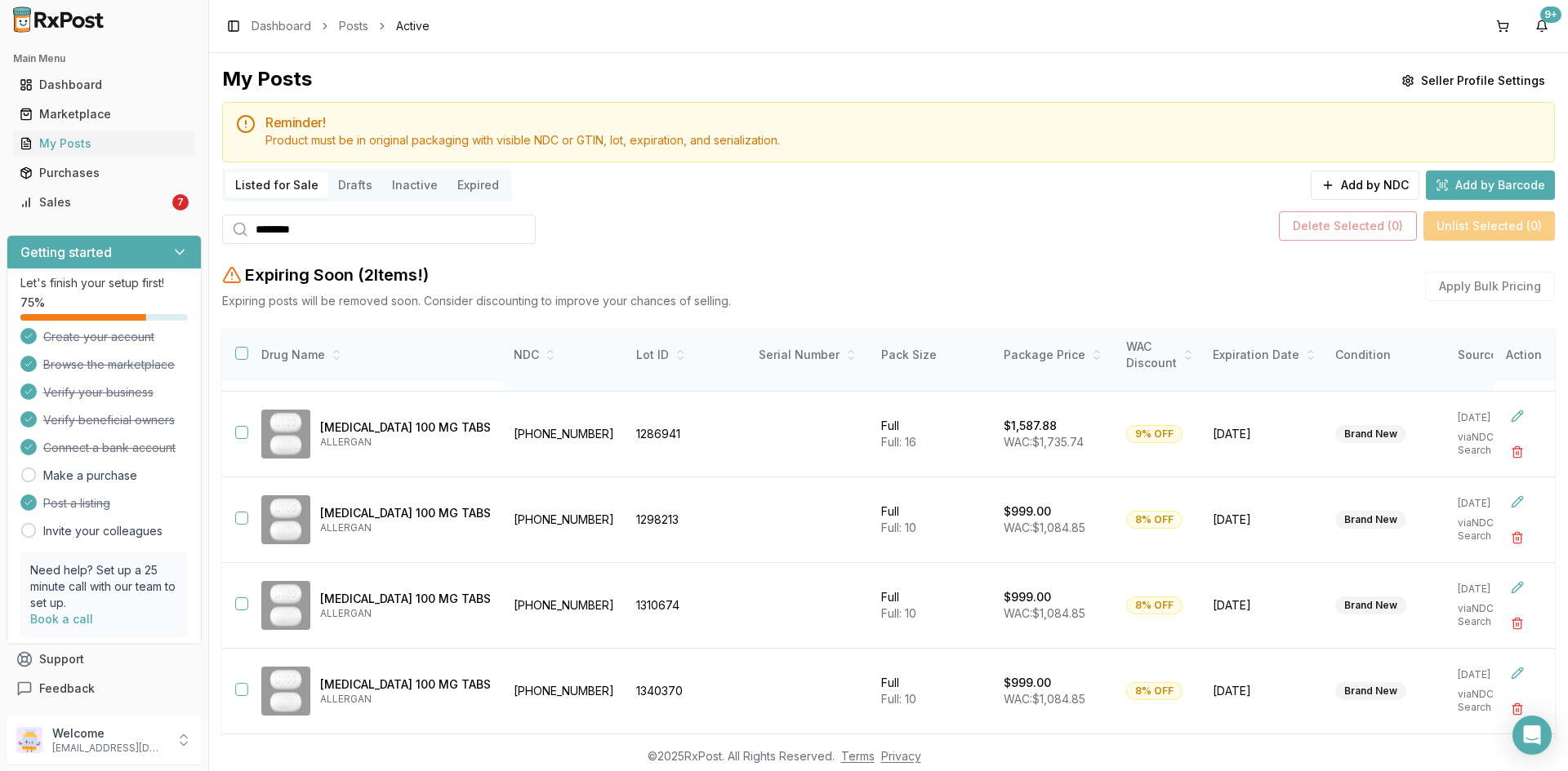
scroll to position [245, 0]
type input "*******"
drag, startPoint x: 245, startPoint y: 519, endPoint x: 246, endPoint y: 540, distance: 21.0
click at [246, 529] on td at bounding box center [236, 523] width 27 height 85
click at [244, 521] on button "button" at bounding box center [242, 521] width 13 height 13
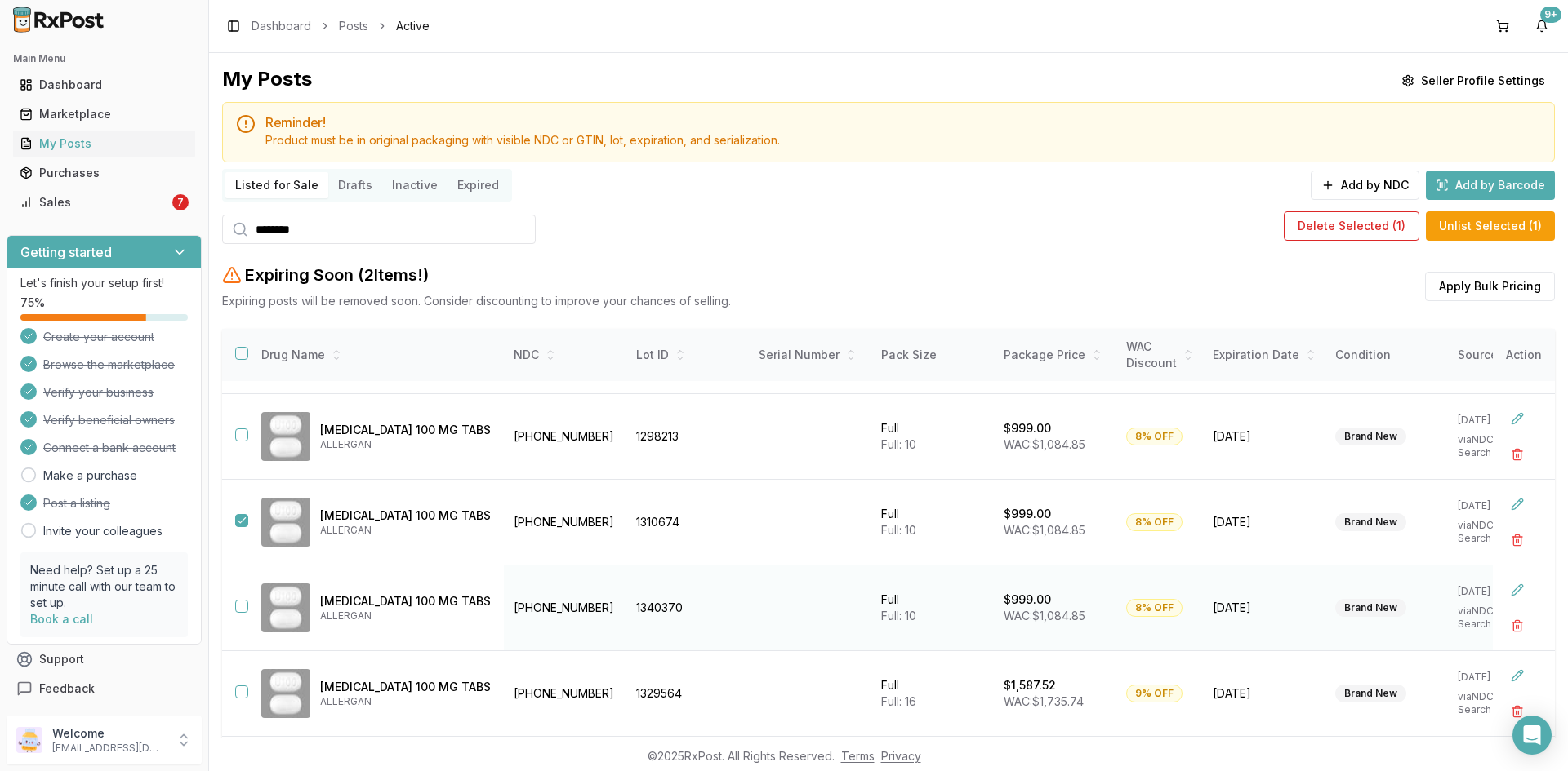
click at [240, 604] on button "button" at bounding box center [242, 607] width 13 height 13
click at [1351, 233] on button "Delete Selected ( 2 )" at bounding box center [1347, 226] width 138 height 29
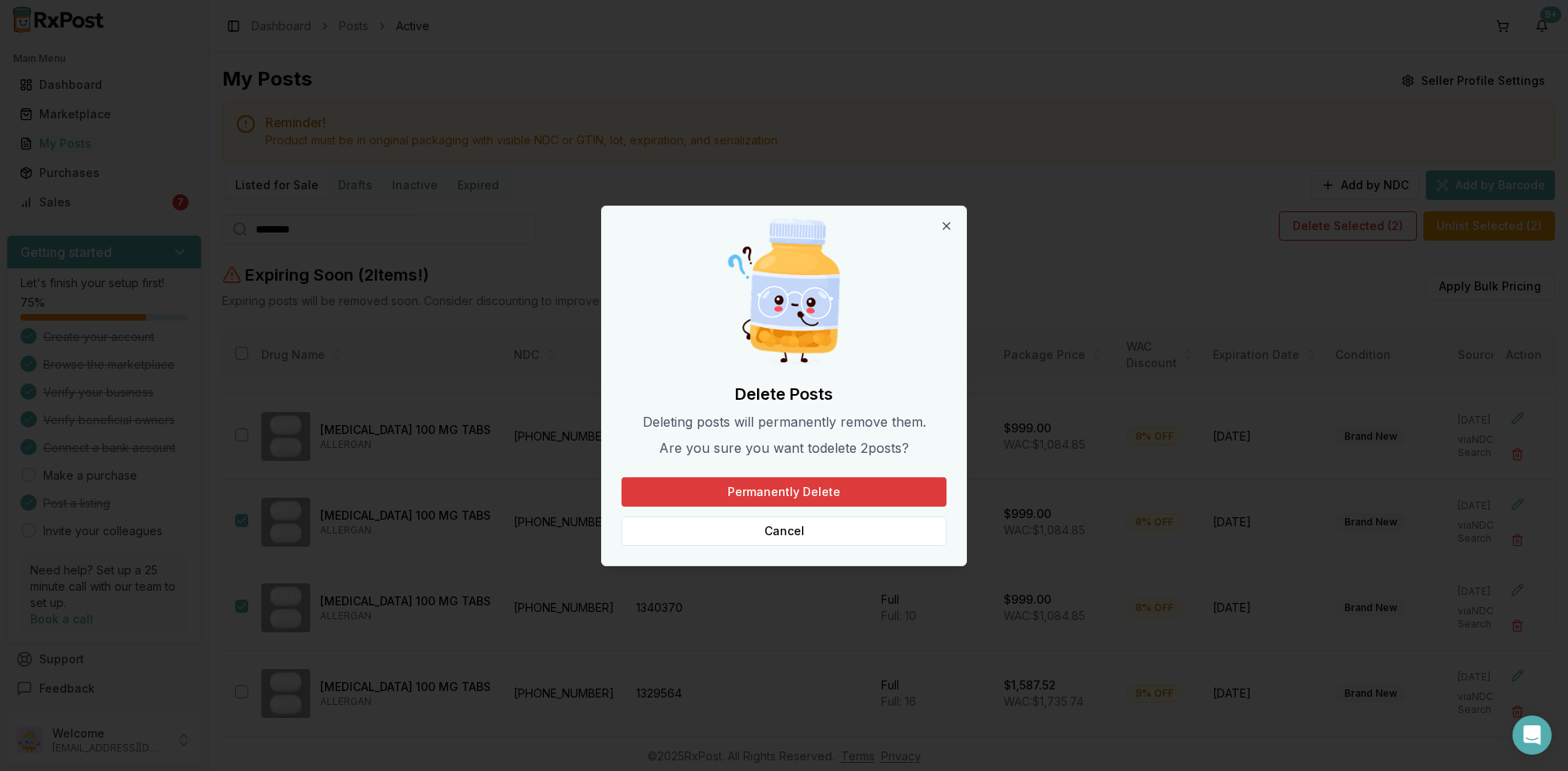
click at [775, 491] on button "Permanently Delete" at bounding box center [784, 492] width 325 height 29
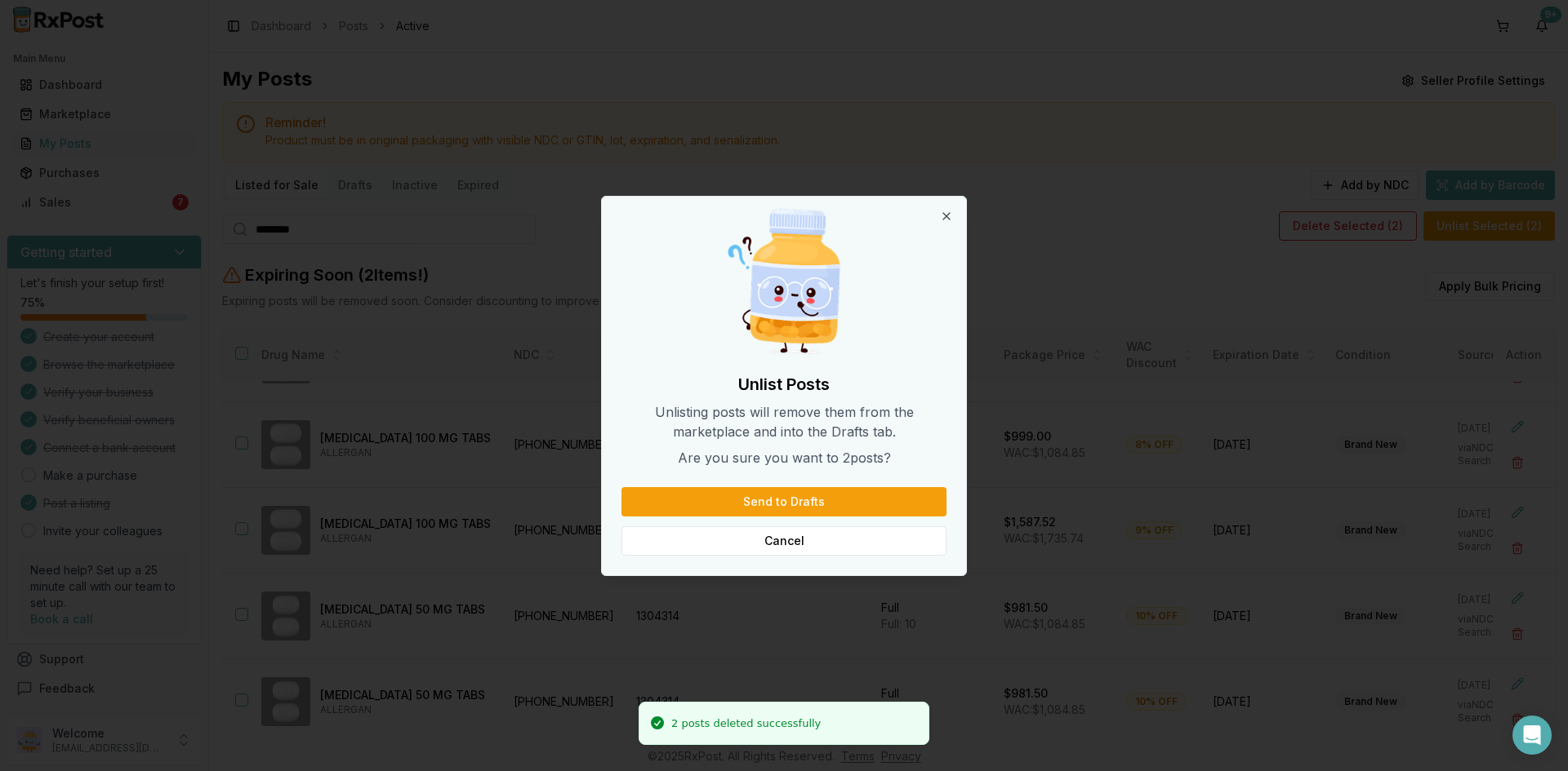
scroll to position [243, 0]
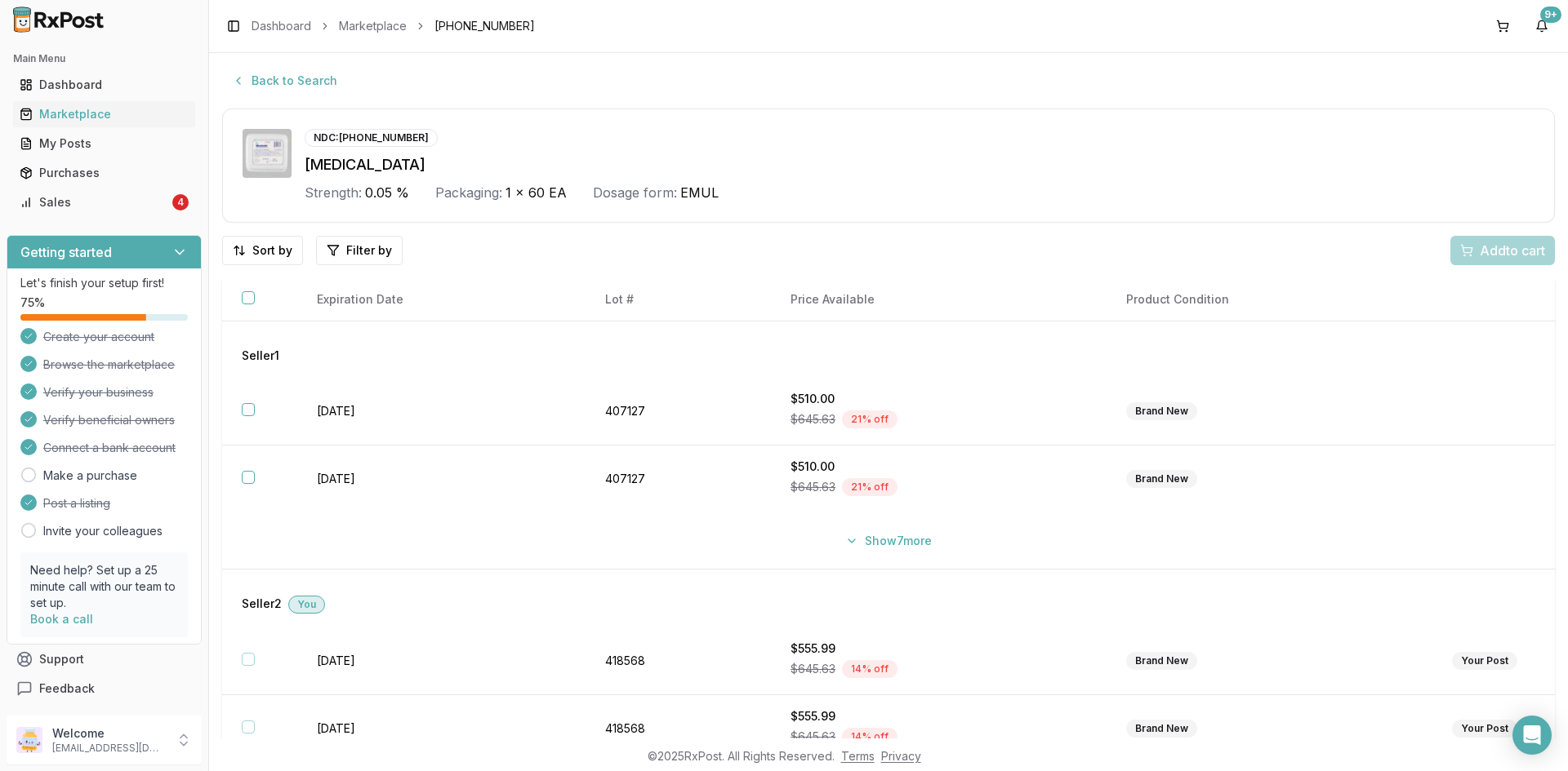
scroll to position [245, 0]
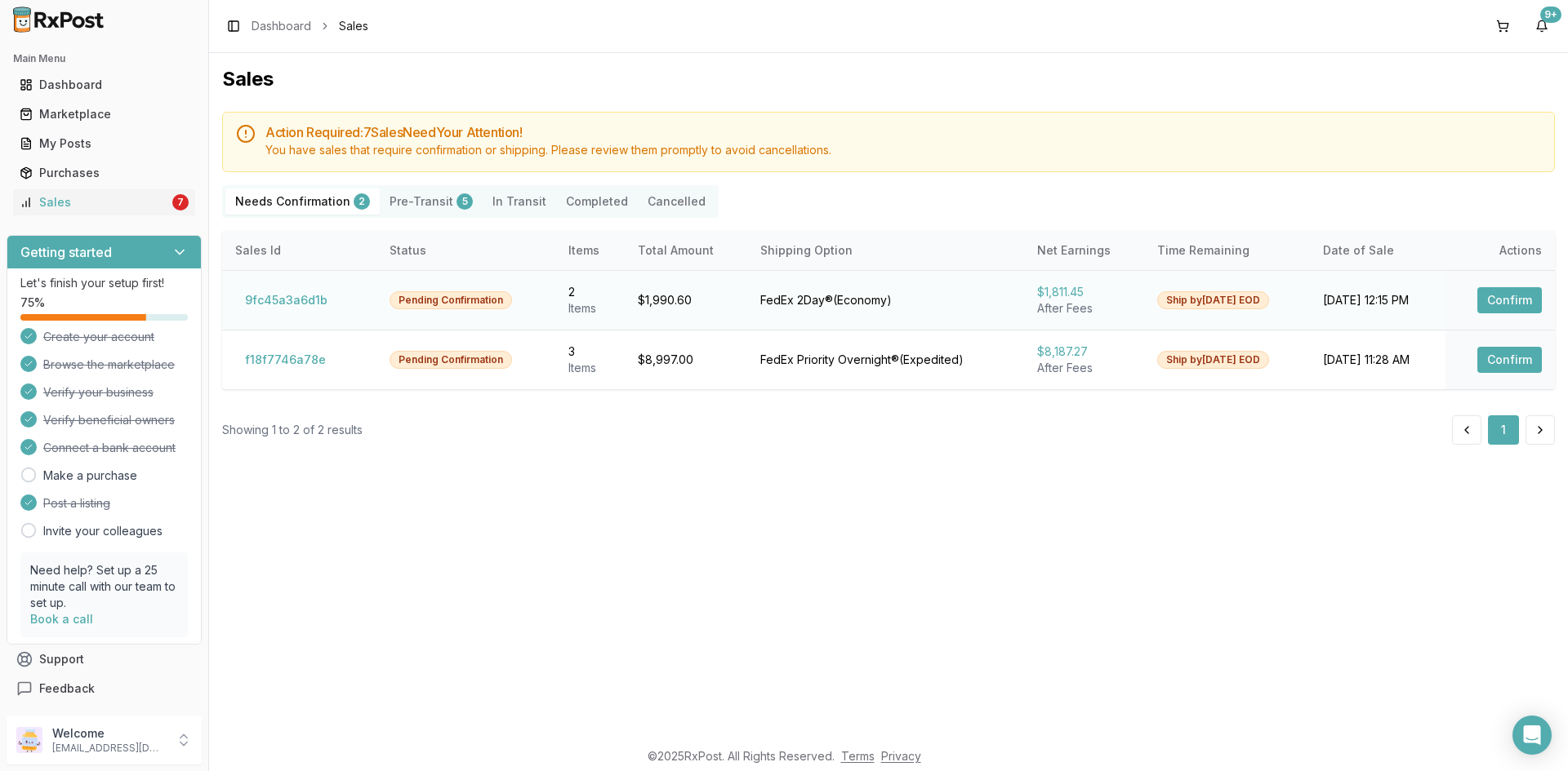
click at [1529, 303] on button "Confirm" at bounding box center [1509, 301] width 65 height 27
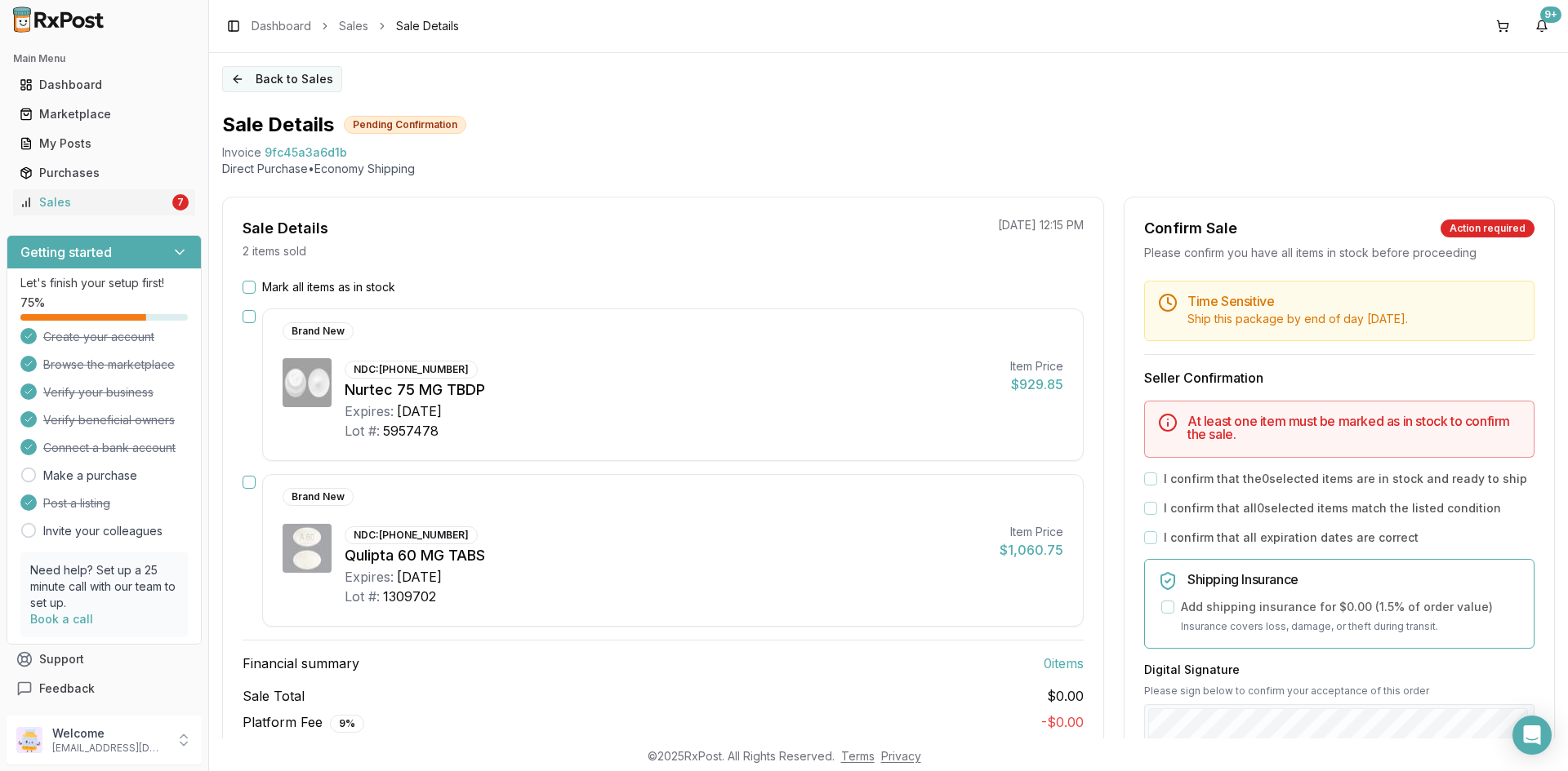
click at [266, 79] on button "Back to Sales" at bounding box center [282, 80] width 120 height 27
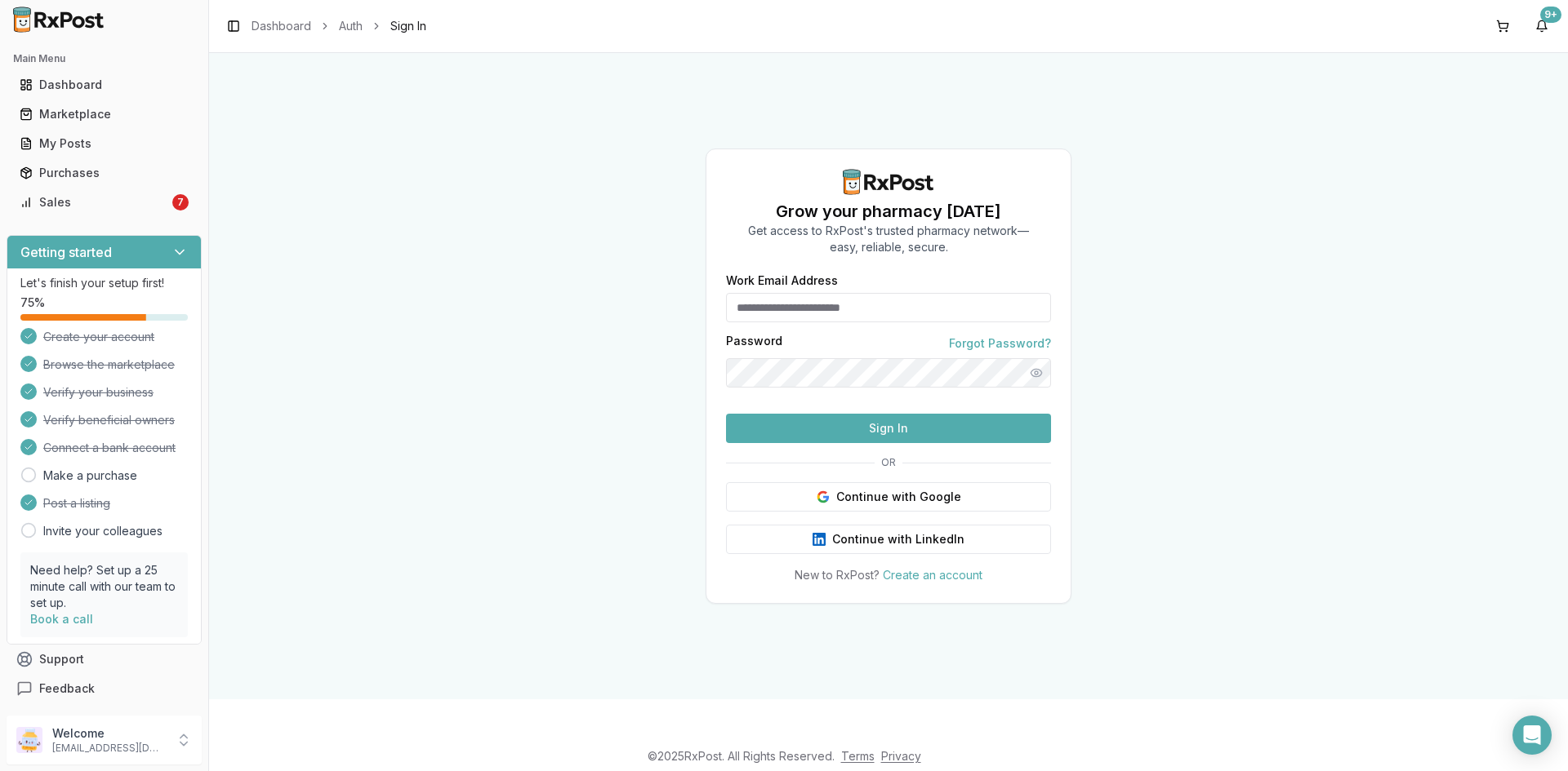
type input "**********"
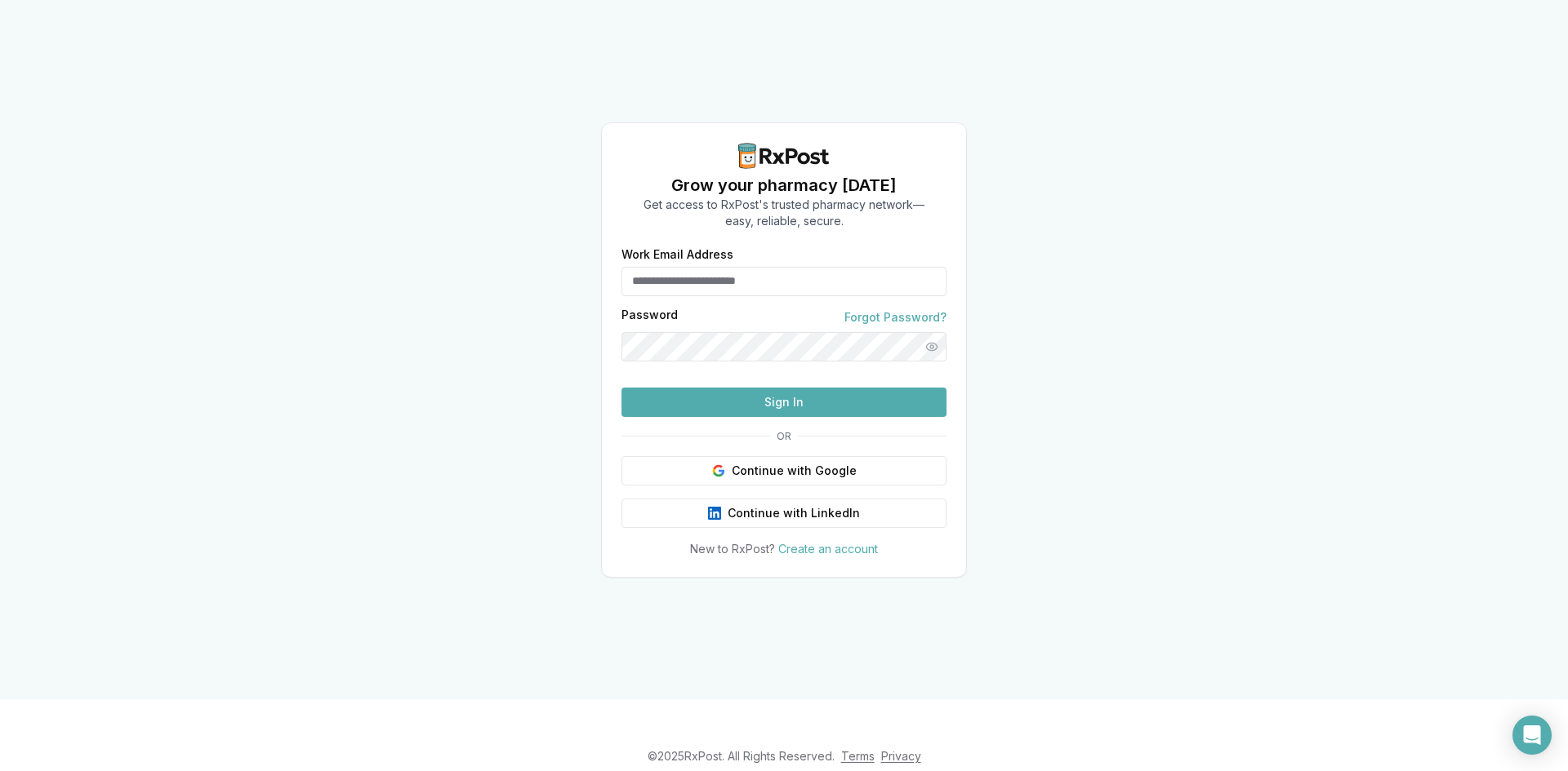
type input "**********"
click at [786, 417] on button "Sign In" at bounding box center [784, 402] width 325 height 29
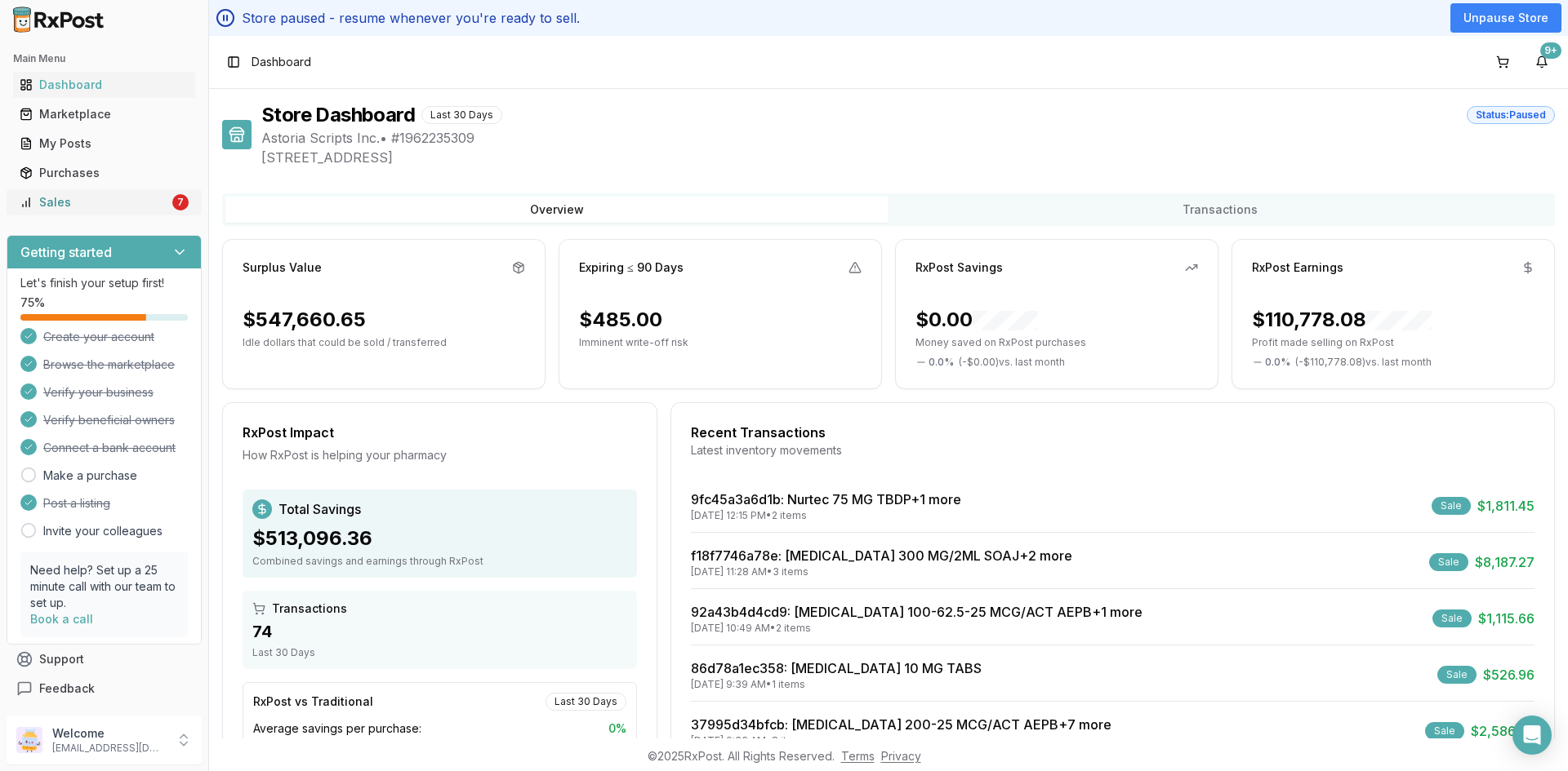
click at [48, 204] on div "Sales" at bounding box center [94, 202] width 149 height 16
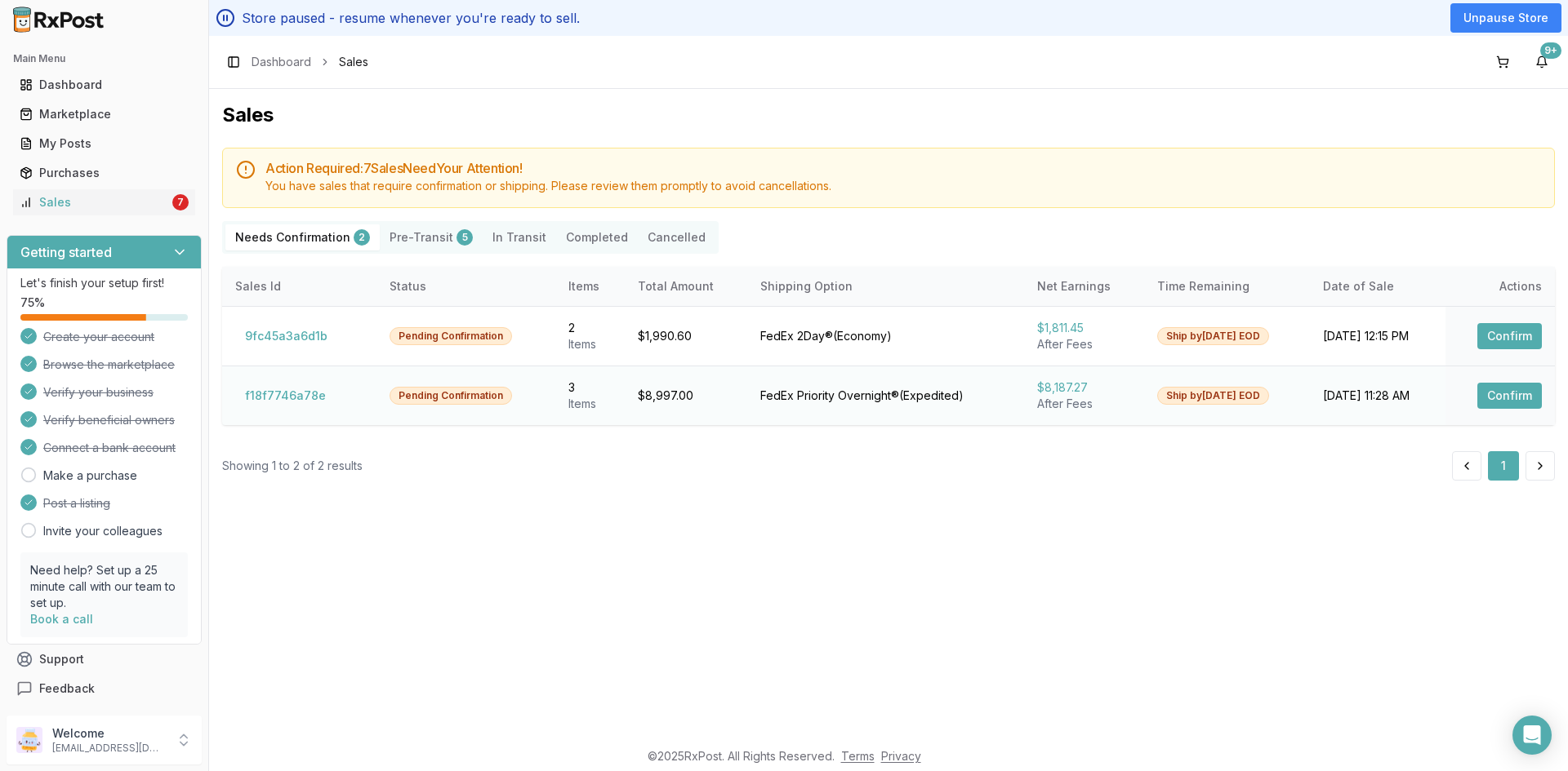
click at [1502, 395] on button "Confirm" at bounding box center [1509, 396] width 65 height 27
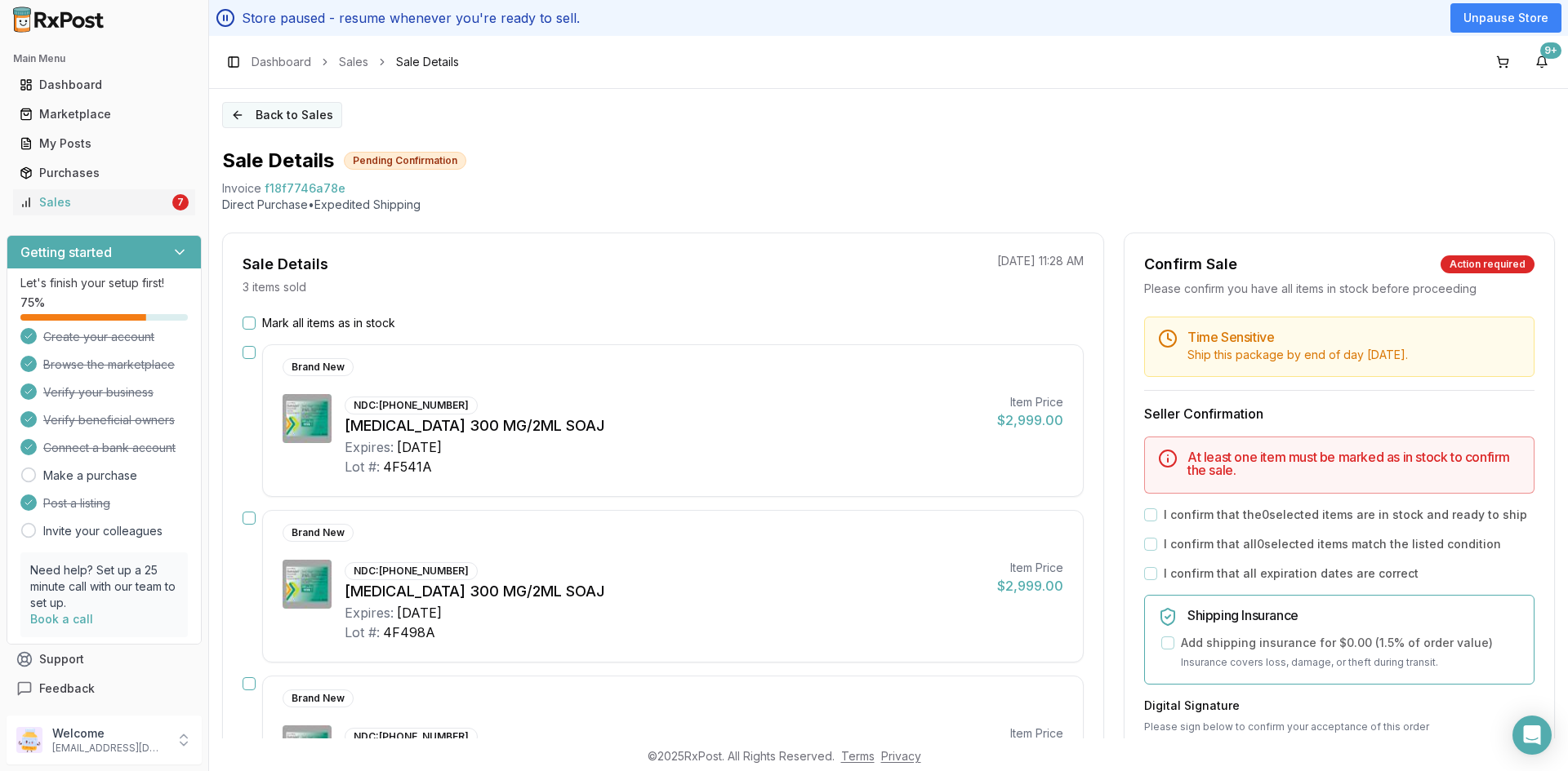
click at [290, 116] on button "Back to Sales" at bounding box center [282, 115] width 120 height 27
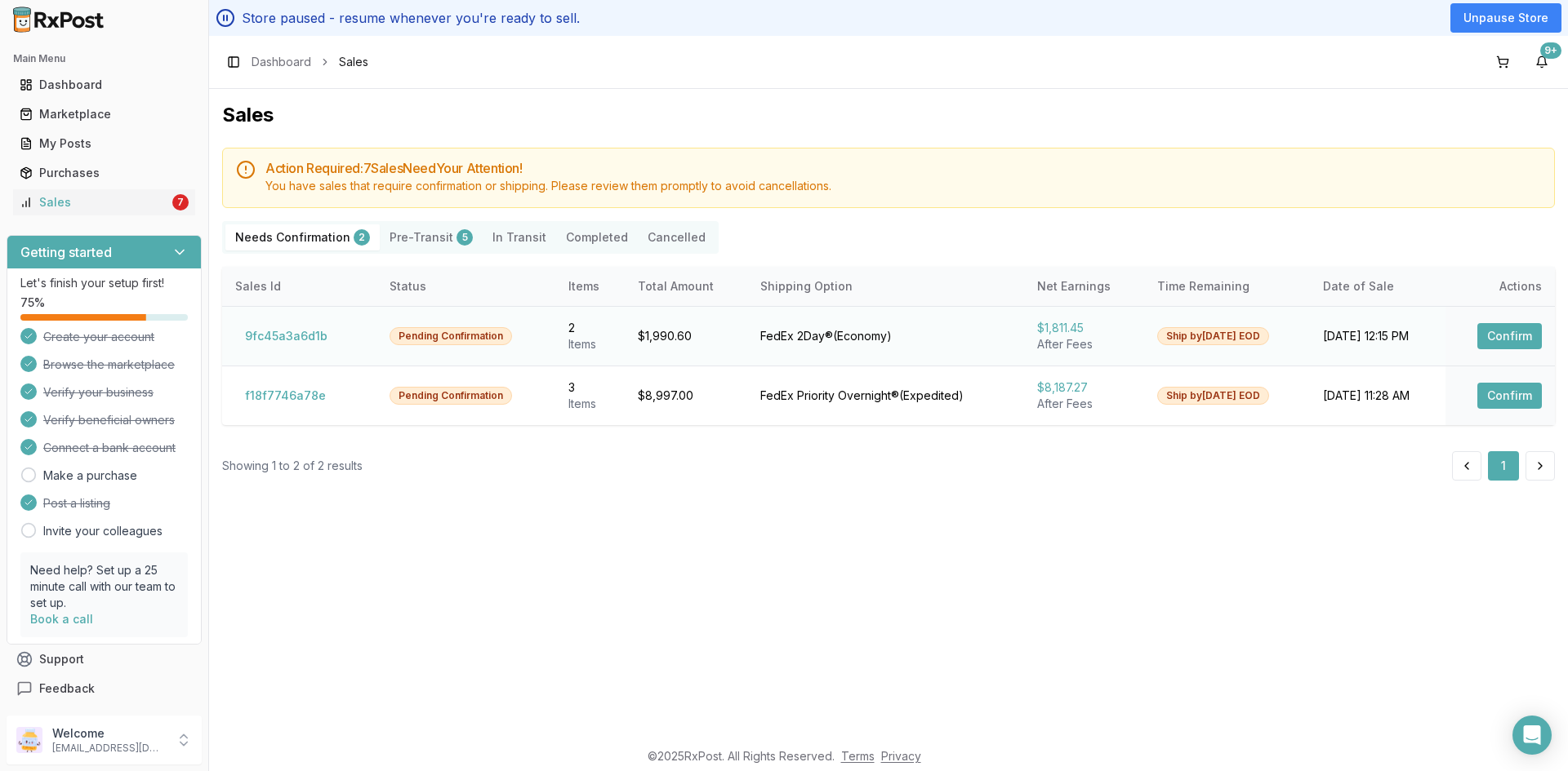
click at [1515, 341] on button "Confirm" at bounding box center [1509, 336] width 65 height 27
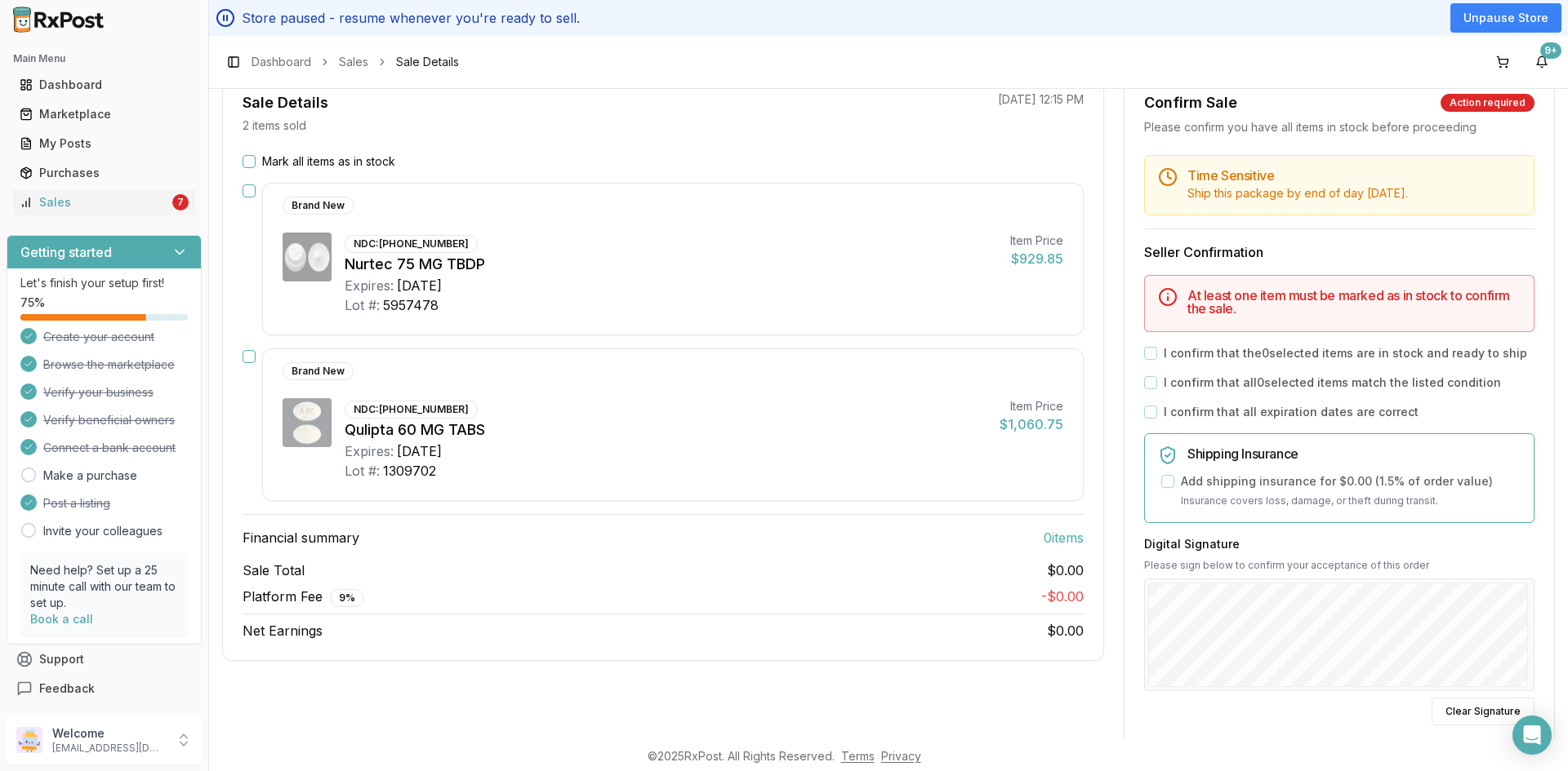
scroll to position [163, 0]
click at [250, 187] on button "button" at bounding box center [249, 190] width 13 height 13
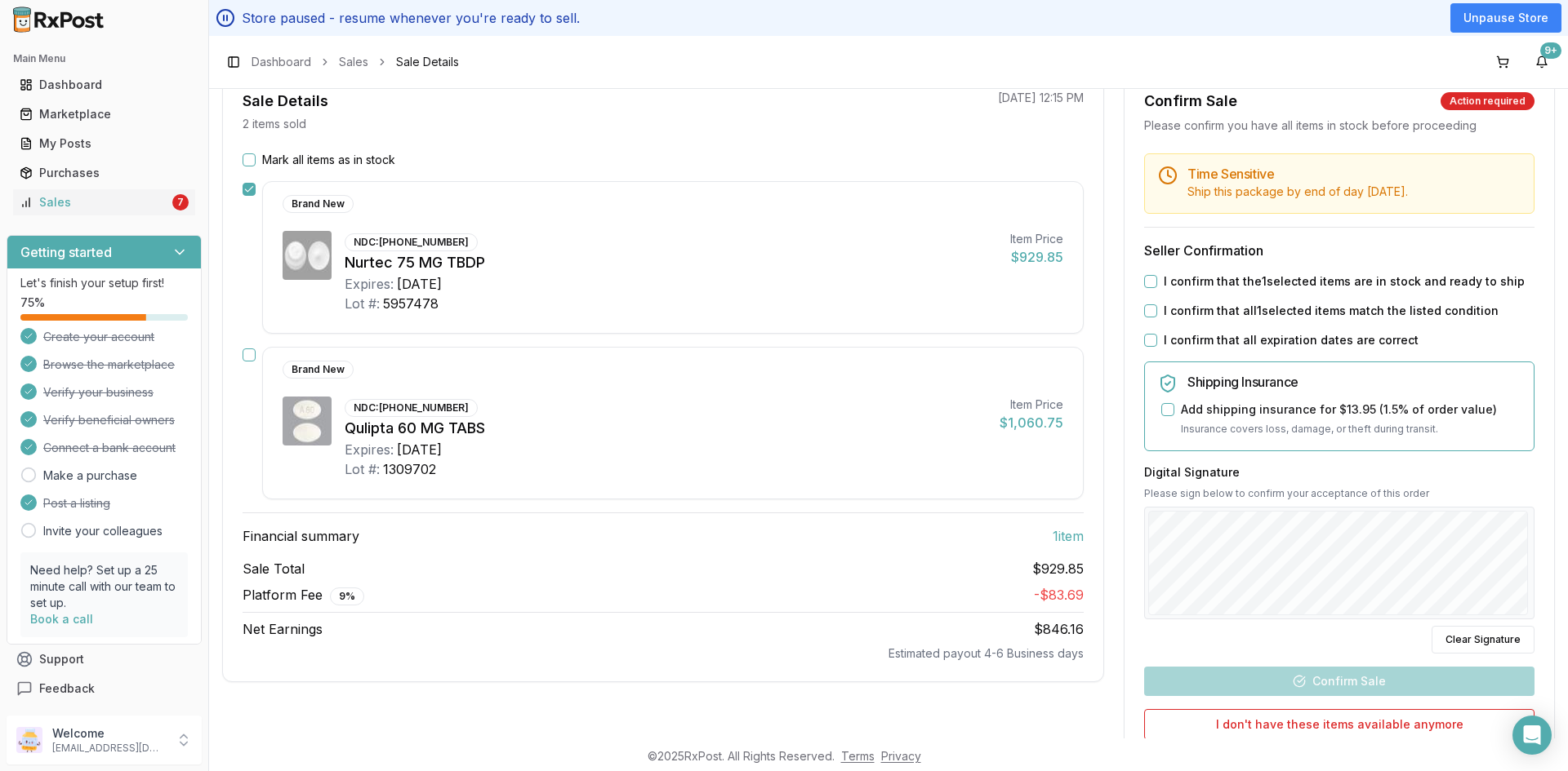
drag, startPoint x: 246, startPoint y: 355, endPoint x: 271, endPoint y: 367, distance: 27.7
click at [246, 354] on button "button" at bounding box center [249, 355] width 13 height 13
drag, startPoint x: 378, startPoint y: 241, endPoint x: 463, endPoint y: 246, distance: 85.1
click at [463, 246] on div "NDC: 72618-3000-02" at bounding box center [411, 242] width 133 height 18
copy div "72618-3000-02"
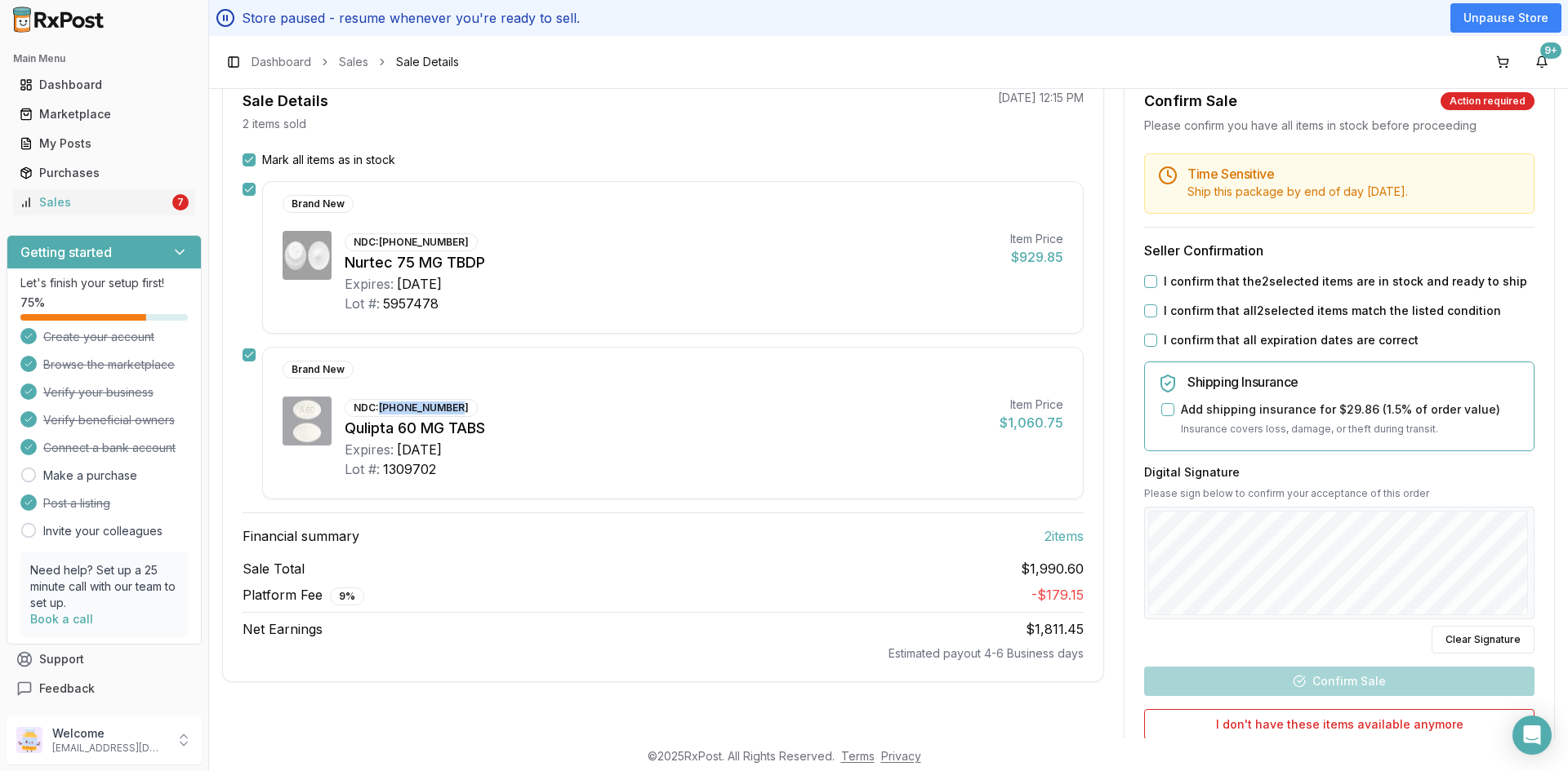
drag, startPoint x: 381, startPoint y: 409, endPoint x: 468, endPoint y: 406, distance: 87.1
click at [468, 406] on div "NDC: 00074-7094-30 Qulipta 60 MG TABS Expires: 2028-02-29 Lot #: 1309702" at bounding box center [666, 438] width 642 height 83
copy div "00074-7094-30"
drag, startPoint x: 1146, startPoint y: 282, endPoint x: 1148, endPoint y: 292, distance: 10.2
click at [1146, 281] on button "I confirm that the 2 selected items are in stock and ready to ship" at bounding box center [1150, 282] width 13 height 13
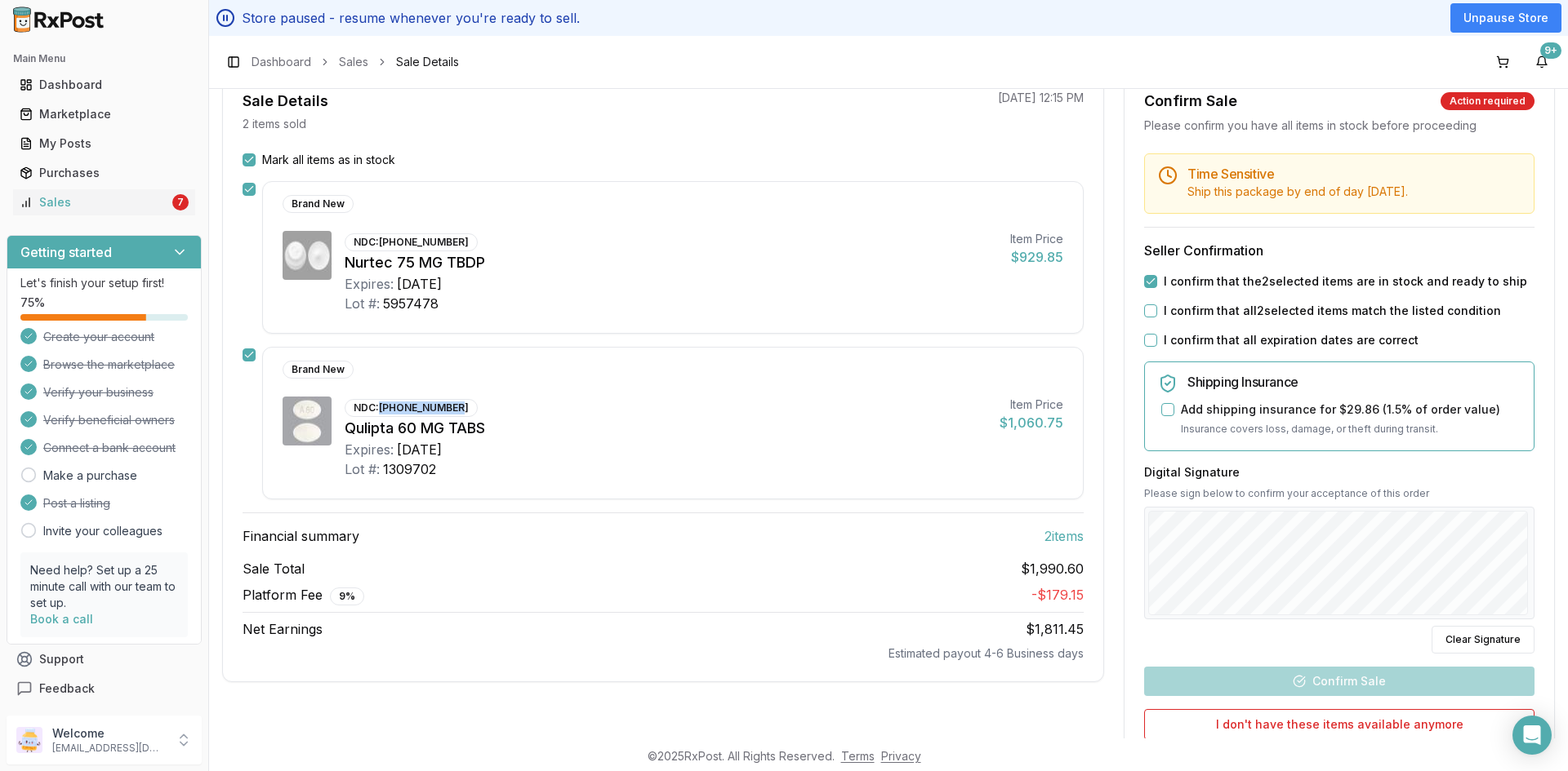
click at [1149, 309] on button "I confirm that all 2 selected items match the listed condition" at bounding box center [1150, 311] width 13 height 13
click at [1151, 338] on button "I confirm that all expiration dates are correct" at bounding box center [1150, 341] width 13 height 13
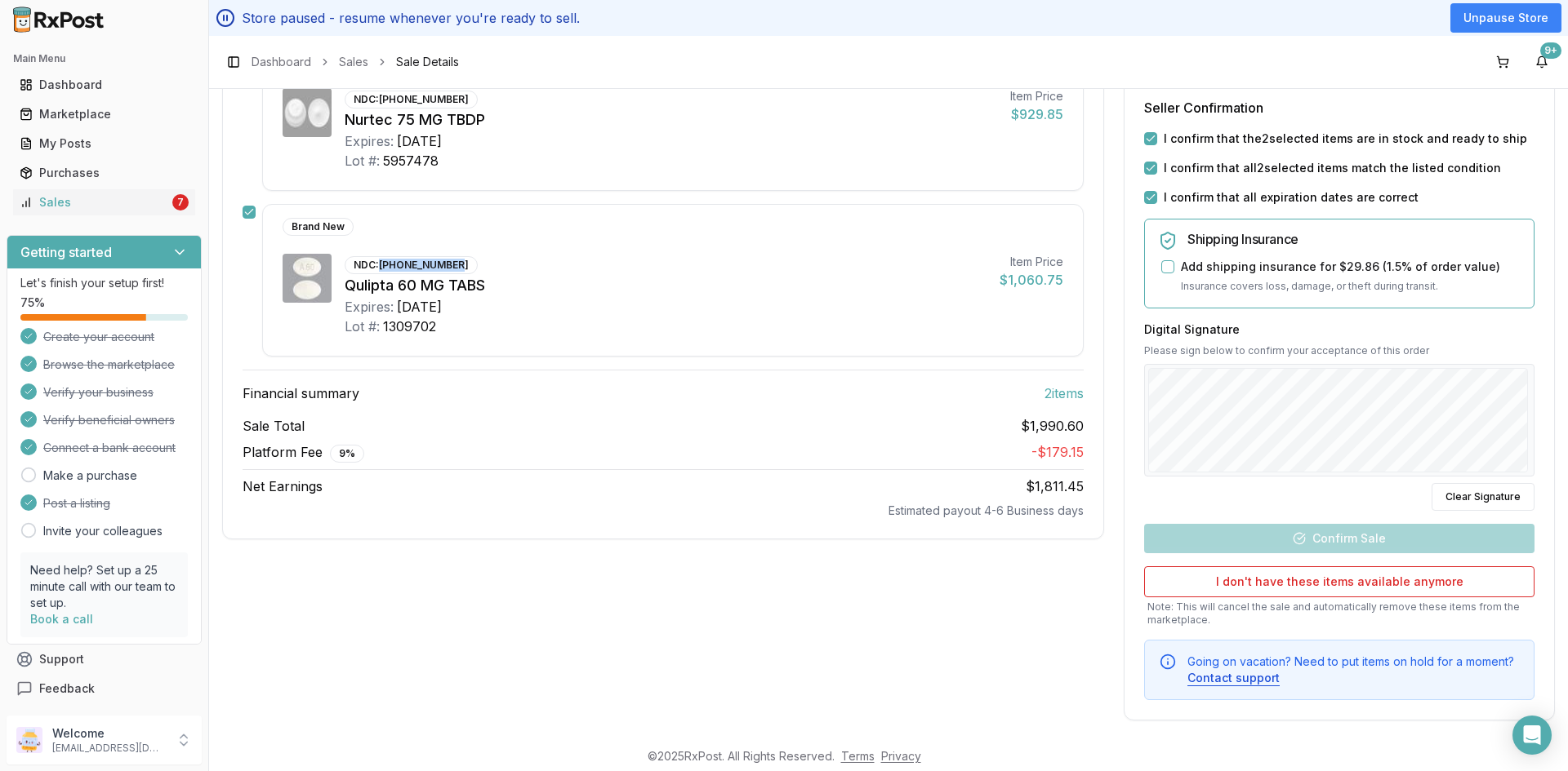
scroll to position [314, 0]
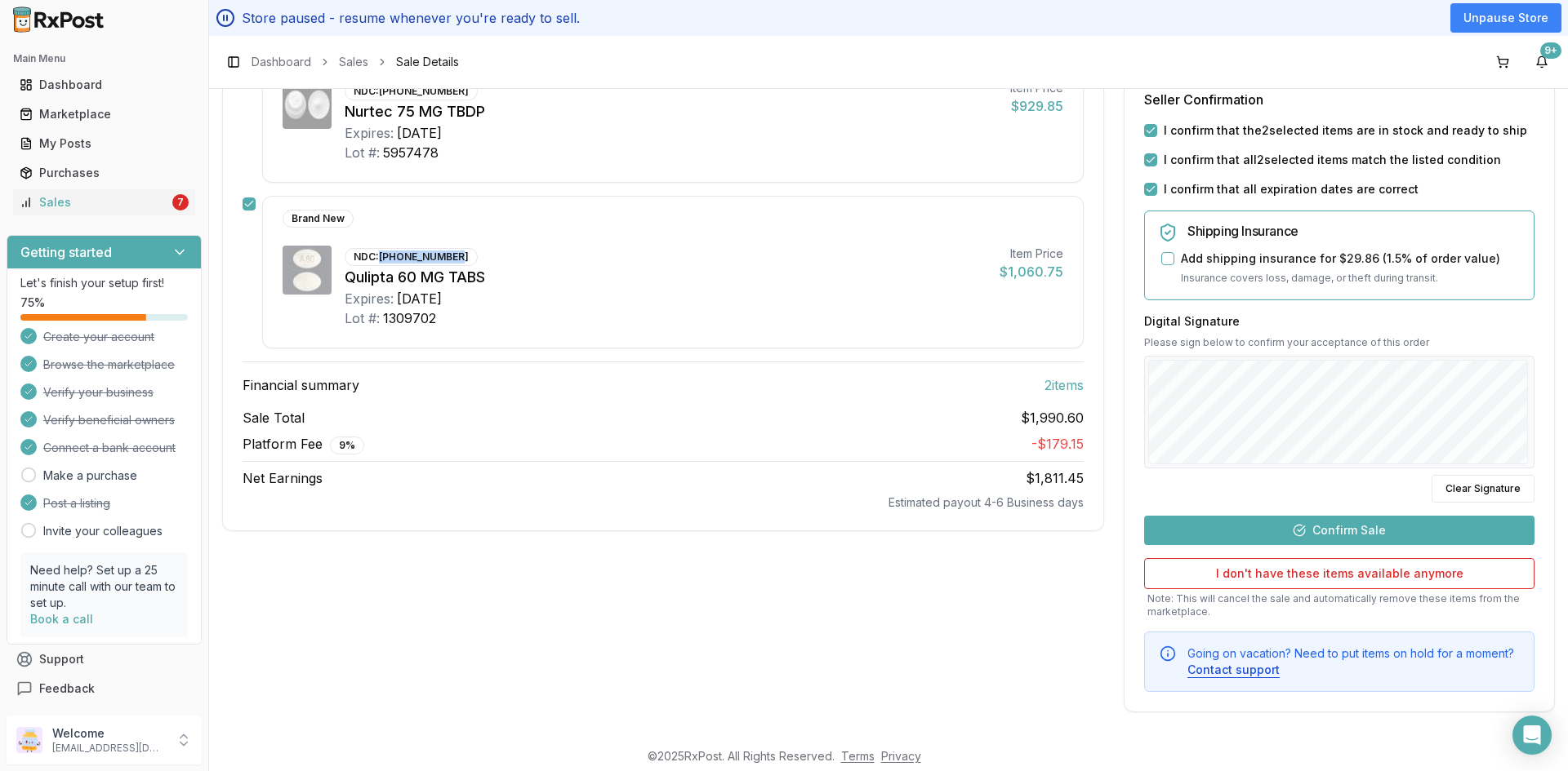
click at [1340, 533] on button "Confirm Sale" at bounding box center [1338, 530] width 390 height 29
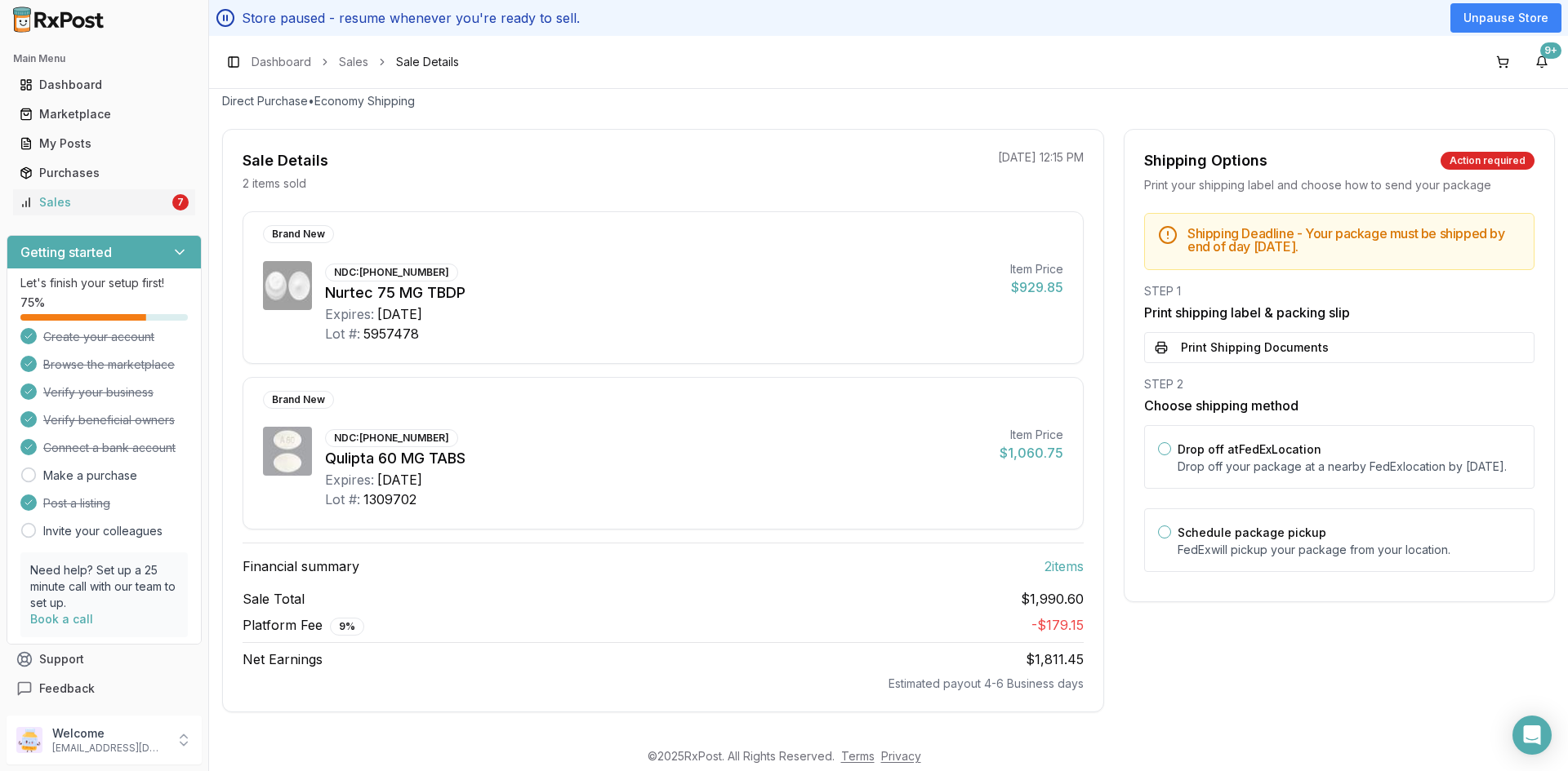
scroll to position [103, 0]
click at [1200, 352] on button "Print Shipping Documents" at bounding box center [1338, 348] width 390 height 31
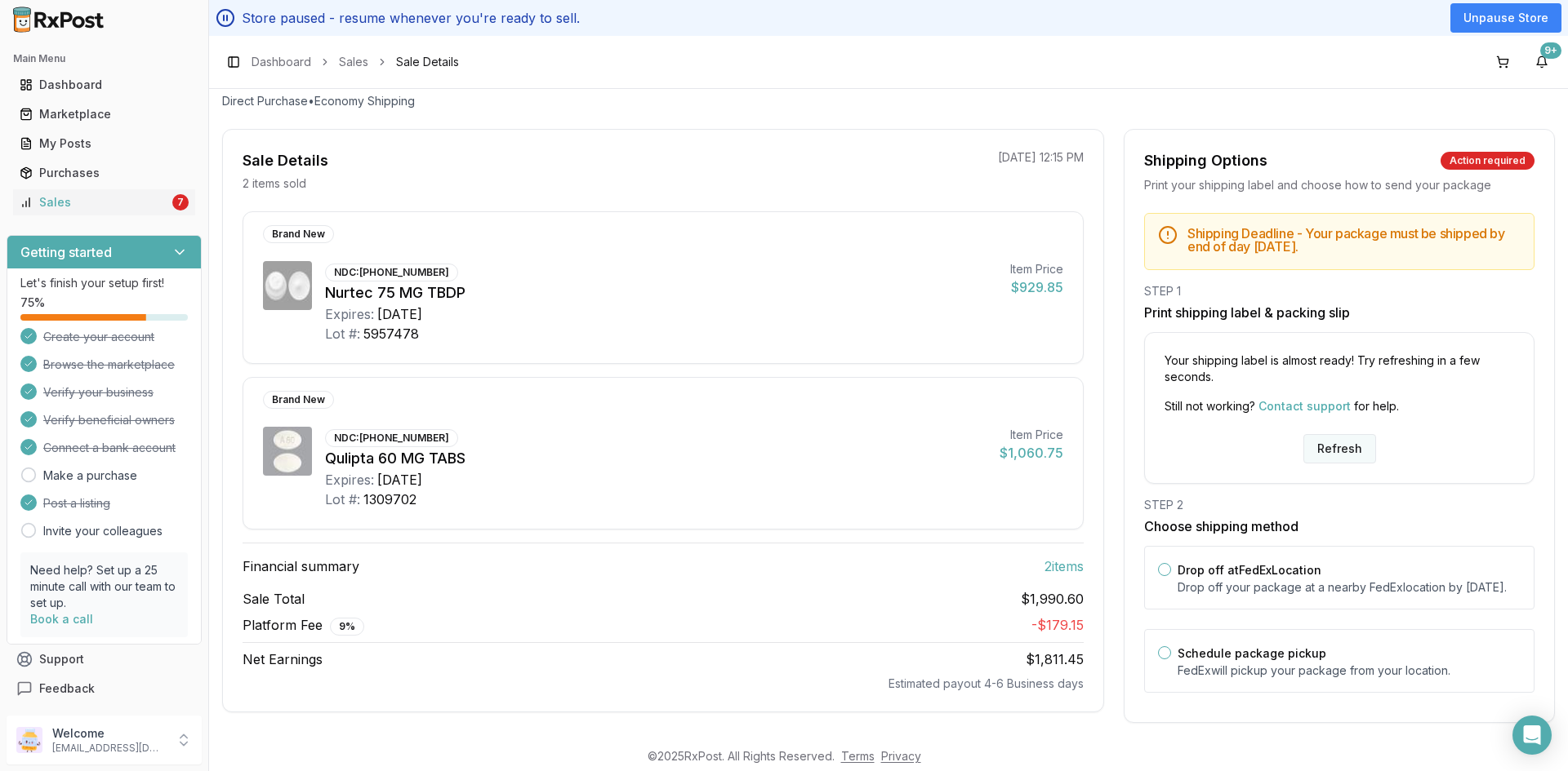
click at [1316, 454] on button "Refresh" at bounding box center [1339, 448] width 73 height 29
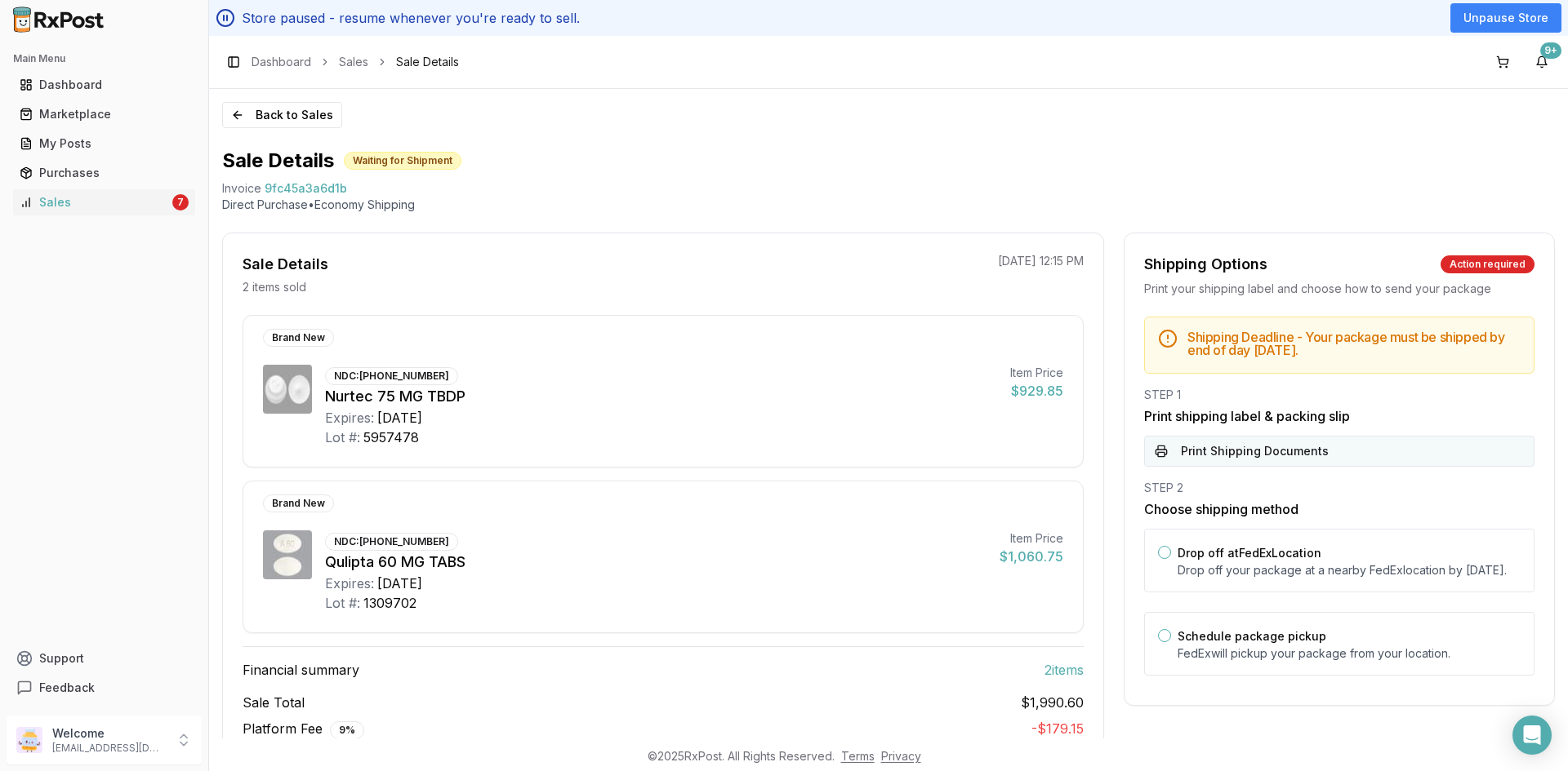
click at [1327, 450] on button "Print Shipping Documents" at bounding box center [1338, 451] width 390 height 31
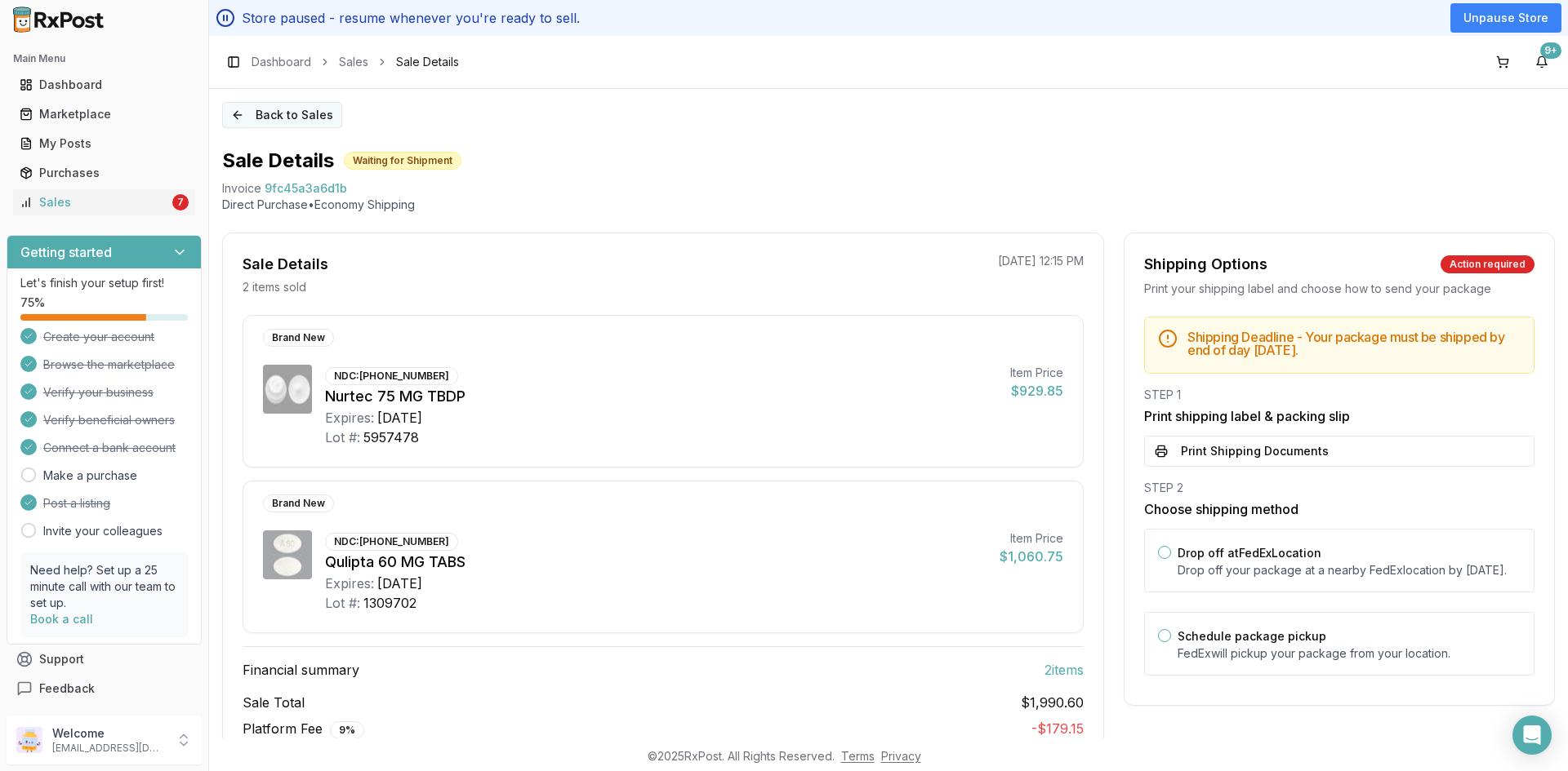
click at [294, 109] on button "Back to Sales" at bounding box center [282, 115] width 120 height 27
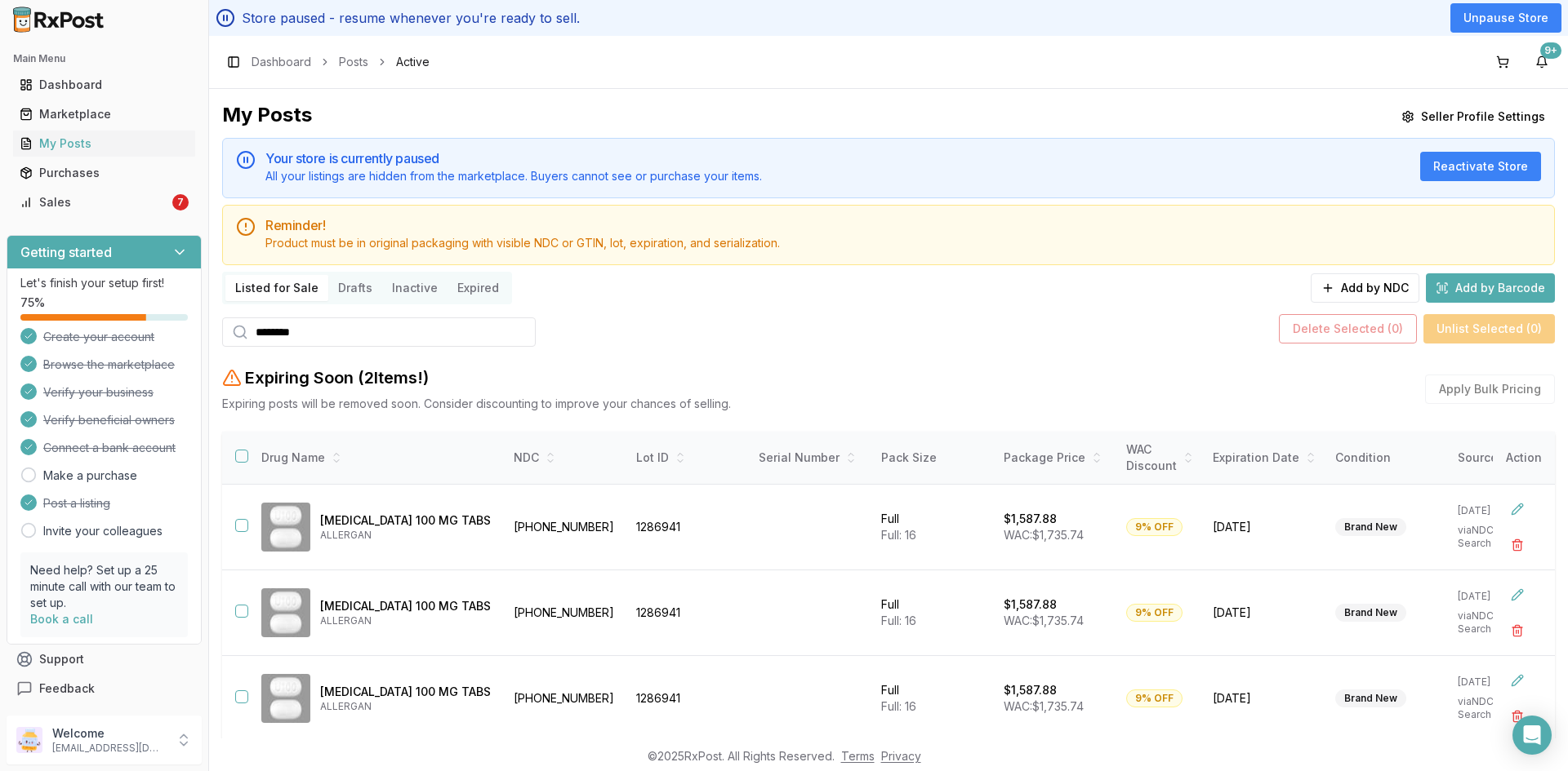
drag, startPoint x: 313, startPoint y: 338, endPoint x: 244, endPoint y: 337, distance: 69.0
click at [244, 337] on div "*******" at bounding box center [379, 331] width 313 height 29
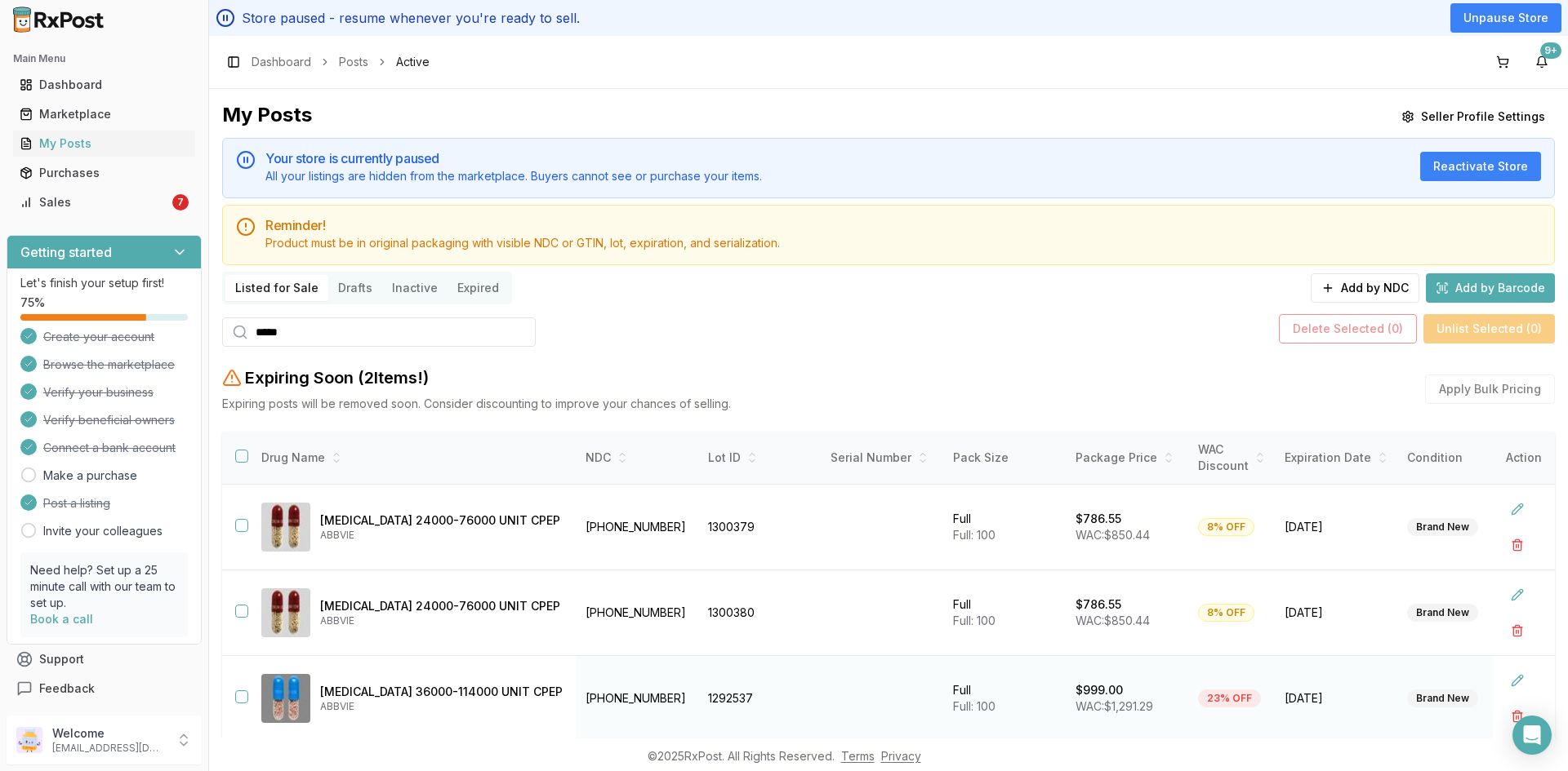
type input "*****"
drag, startPoint x: 585, startPoint y: 698, endPoint x: 524, endPoint y: 718, distance: 64.2
click at [576, 718] on td "[PHONE_NUMBER]" at bounding box center [636, 699] width 123 height 85
copy td "[PHONE_NUMBER]"
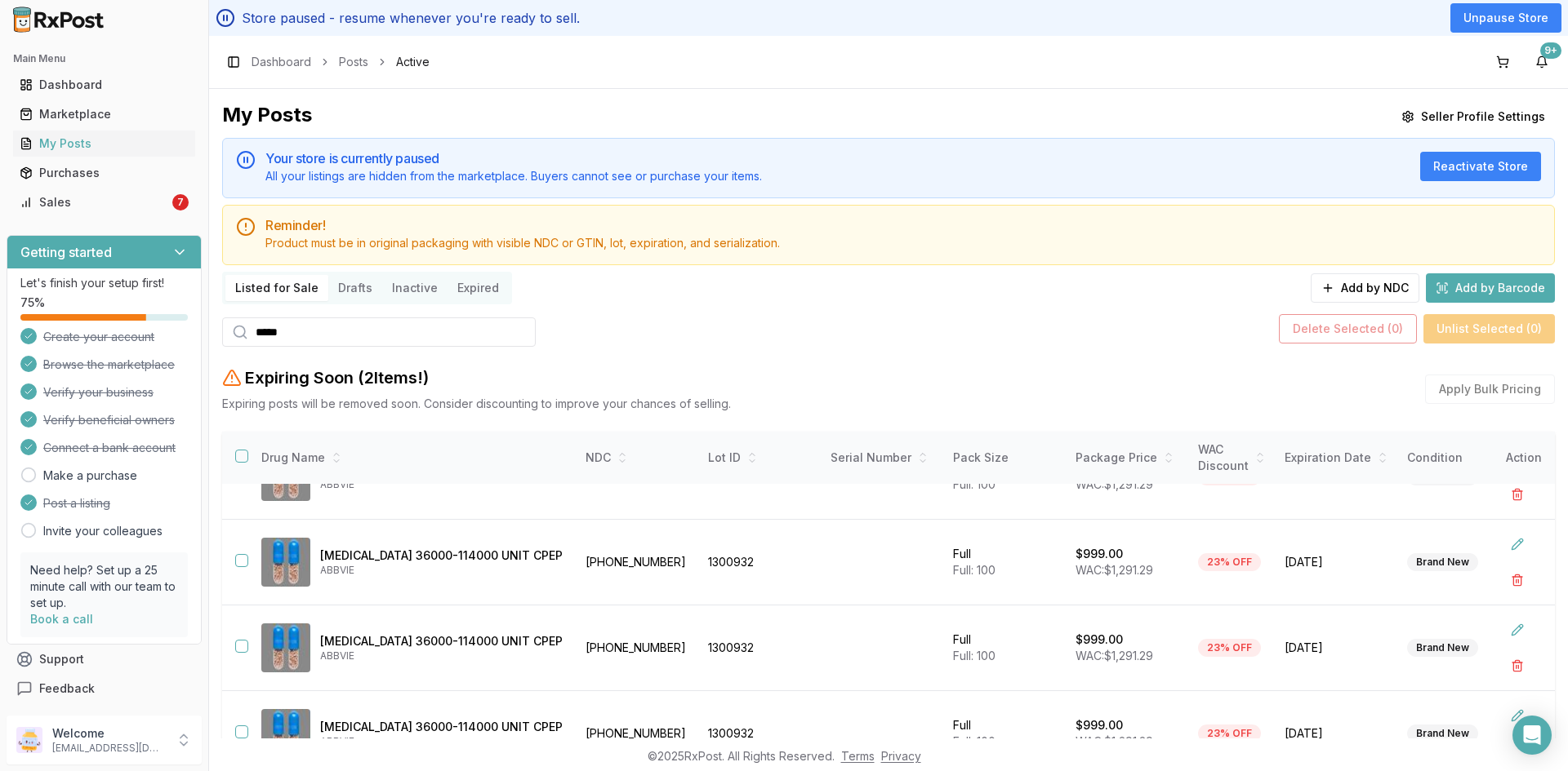
scroll to position [415, 0]
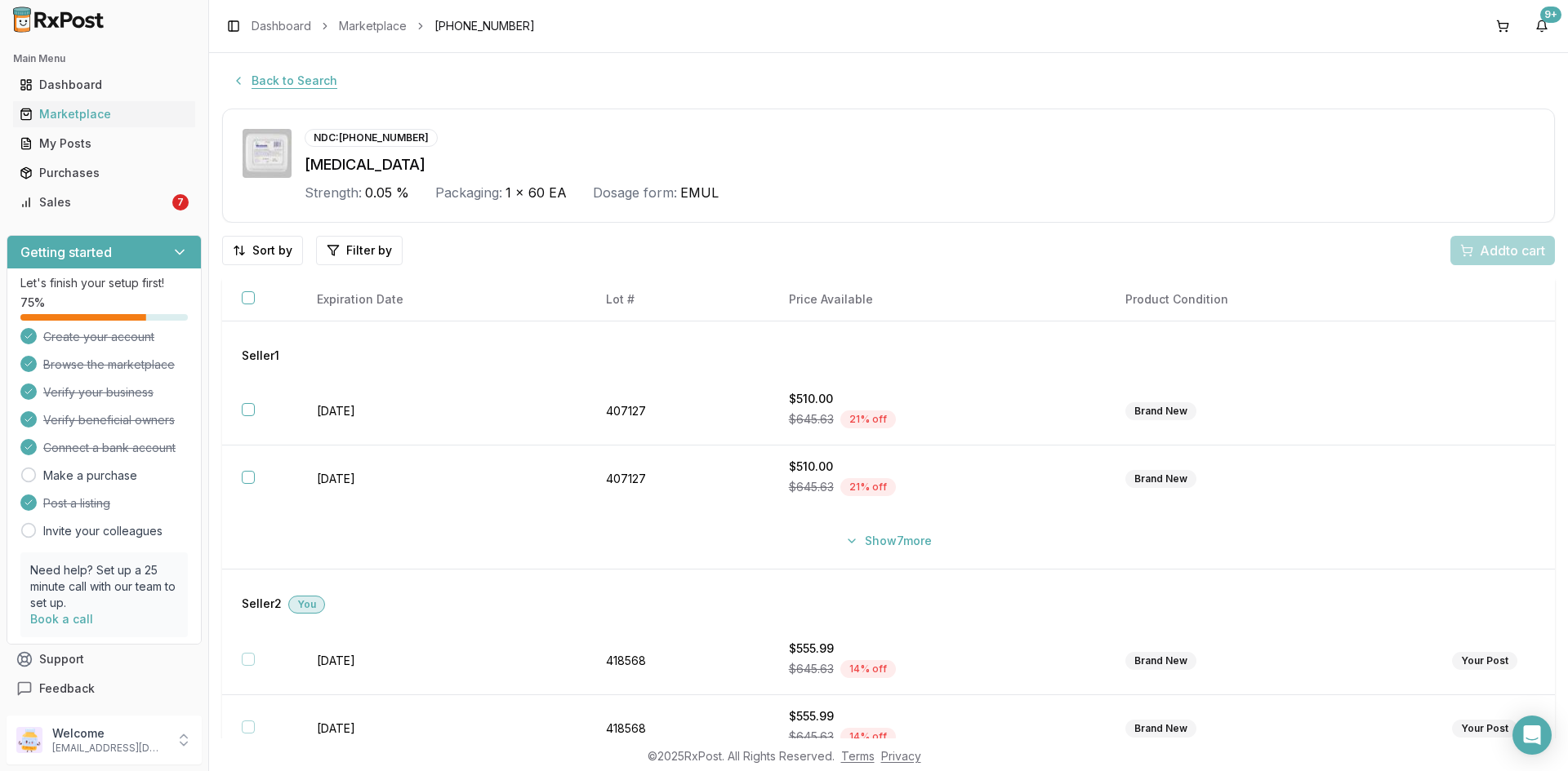
click at [291, 84] on button "Back to Search" at bounding box center [285, 81] width 125 height 29
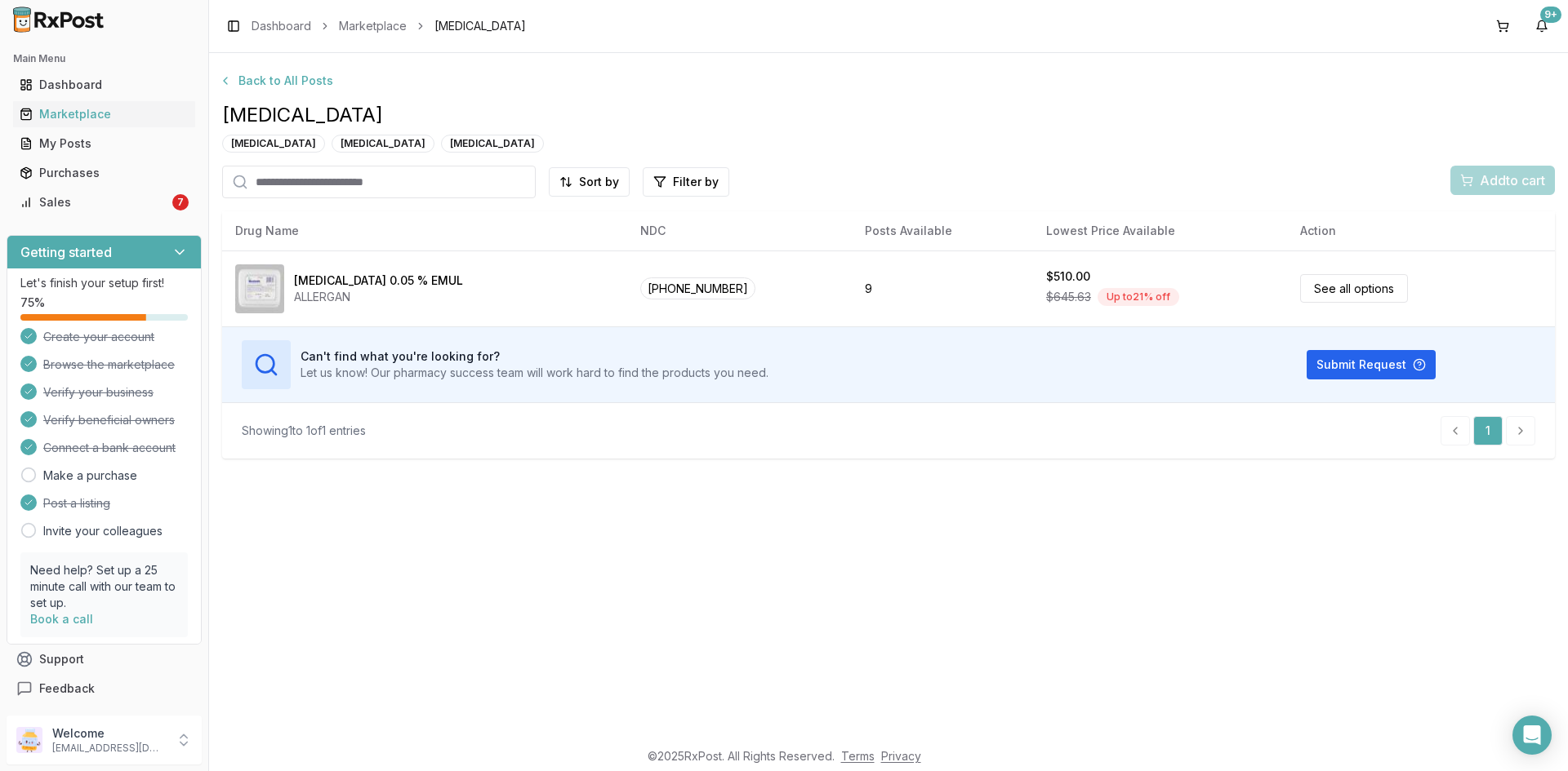
click at [262, 181] on input "search" at bounding box center [379, 182] width 313 height 32
paste input "**********"
type input "**********"
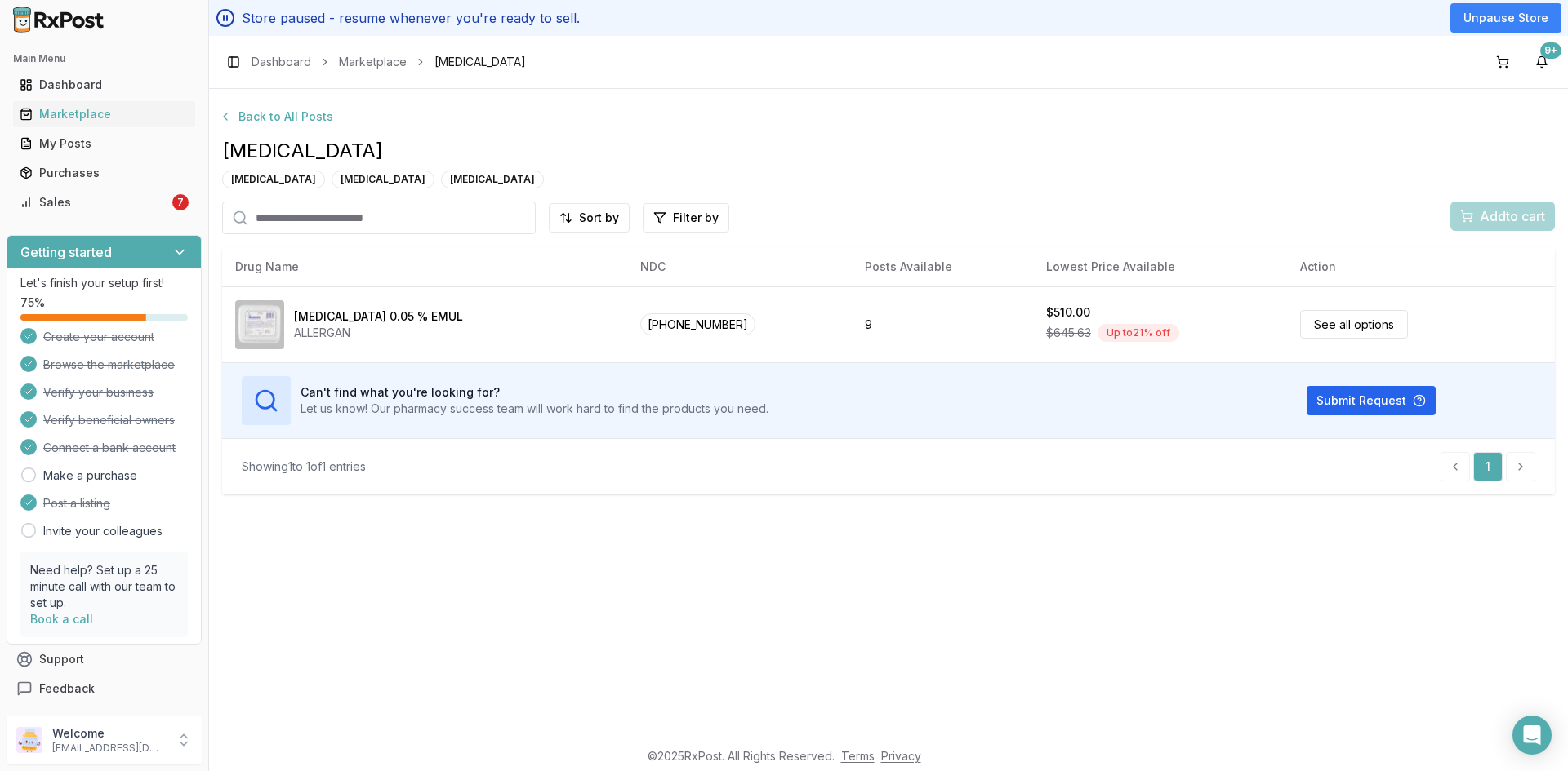
click at [351, 218] on input "search" at bounding box center [379, 217] width 313 height 32
paste input "**********"
type input "**********"
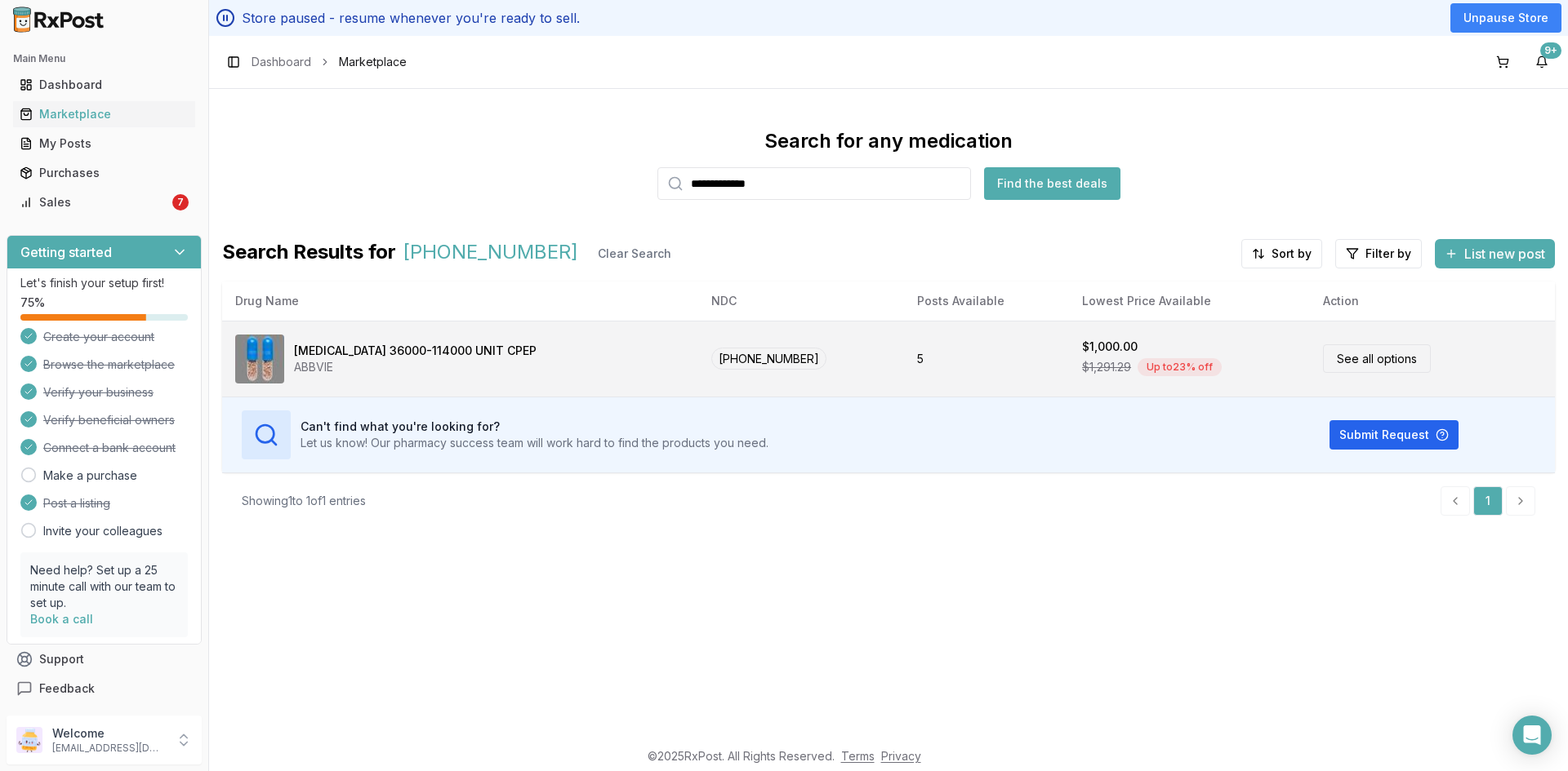
click at [324, 352] on div "[MEDICAL_DATA] 36000-114000 UNIT CPEP" at bounding box center [415, 350] width 242 height 16
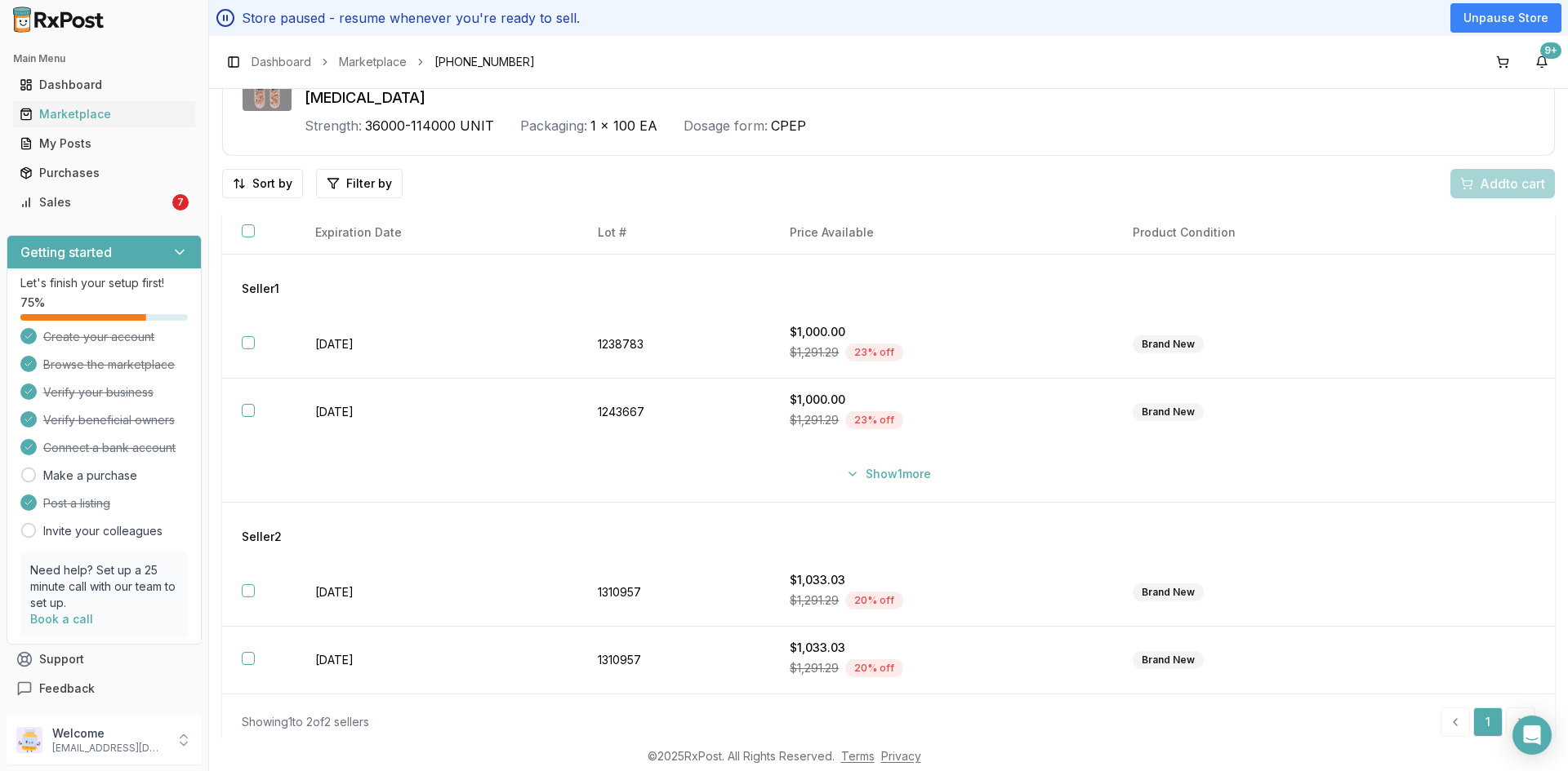
scroll to position [114, 0]
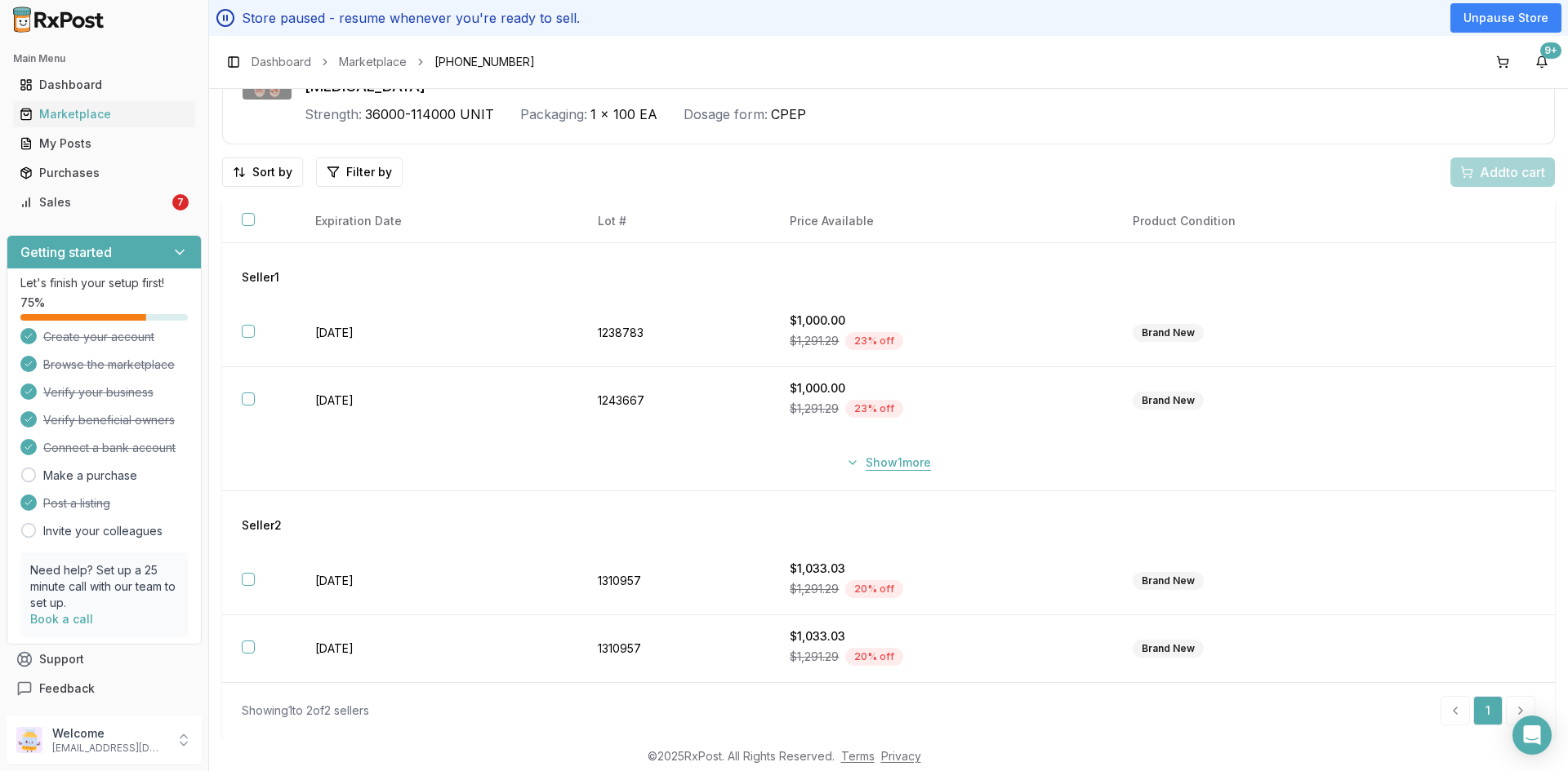
click at [907, 469] on button "Show 1 more" at bounding box center [888, 462] width 104 height 29
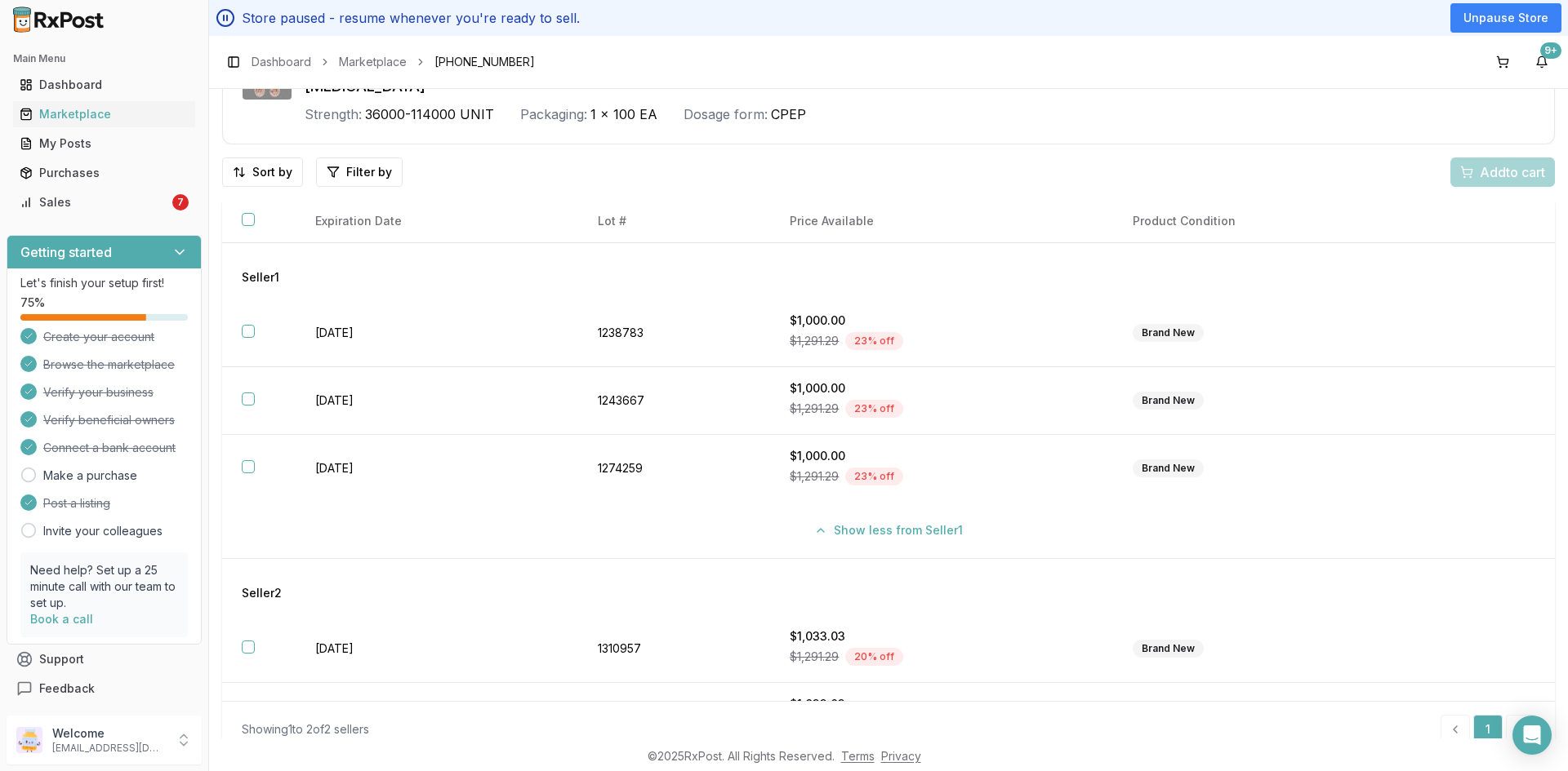
scroll to position [49, 0]
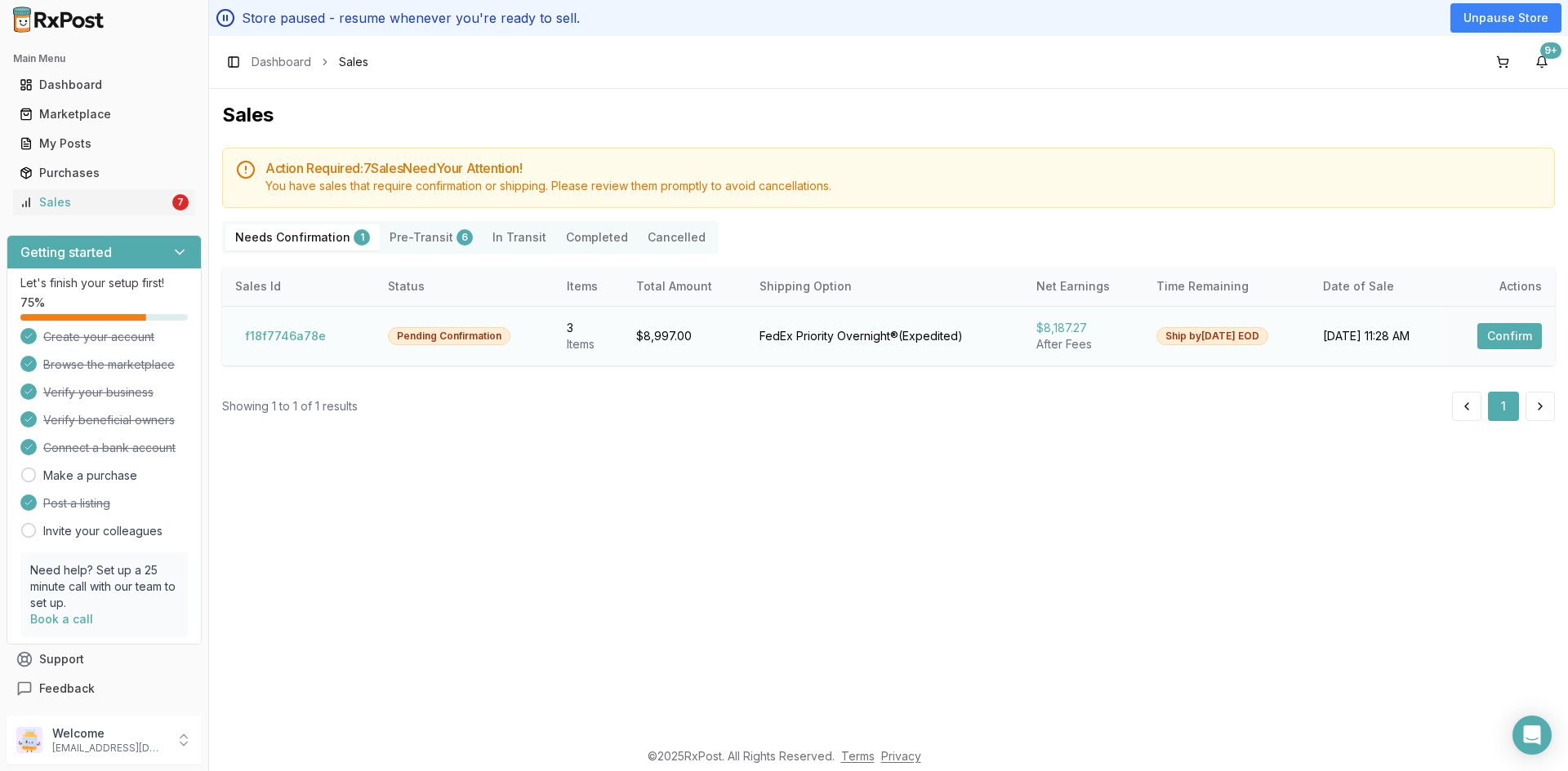
click at [1523, 341] on button "Confirm" at bounding box center [1509, 336] width 65 height 27
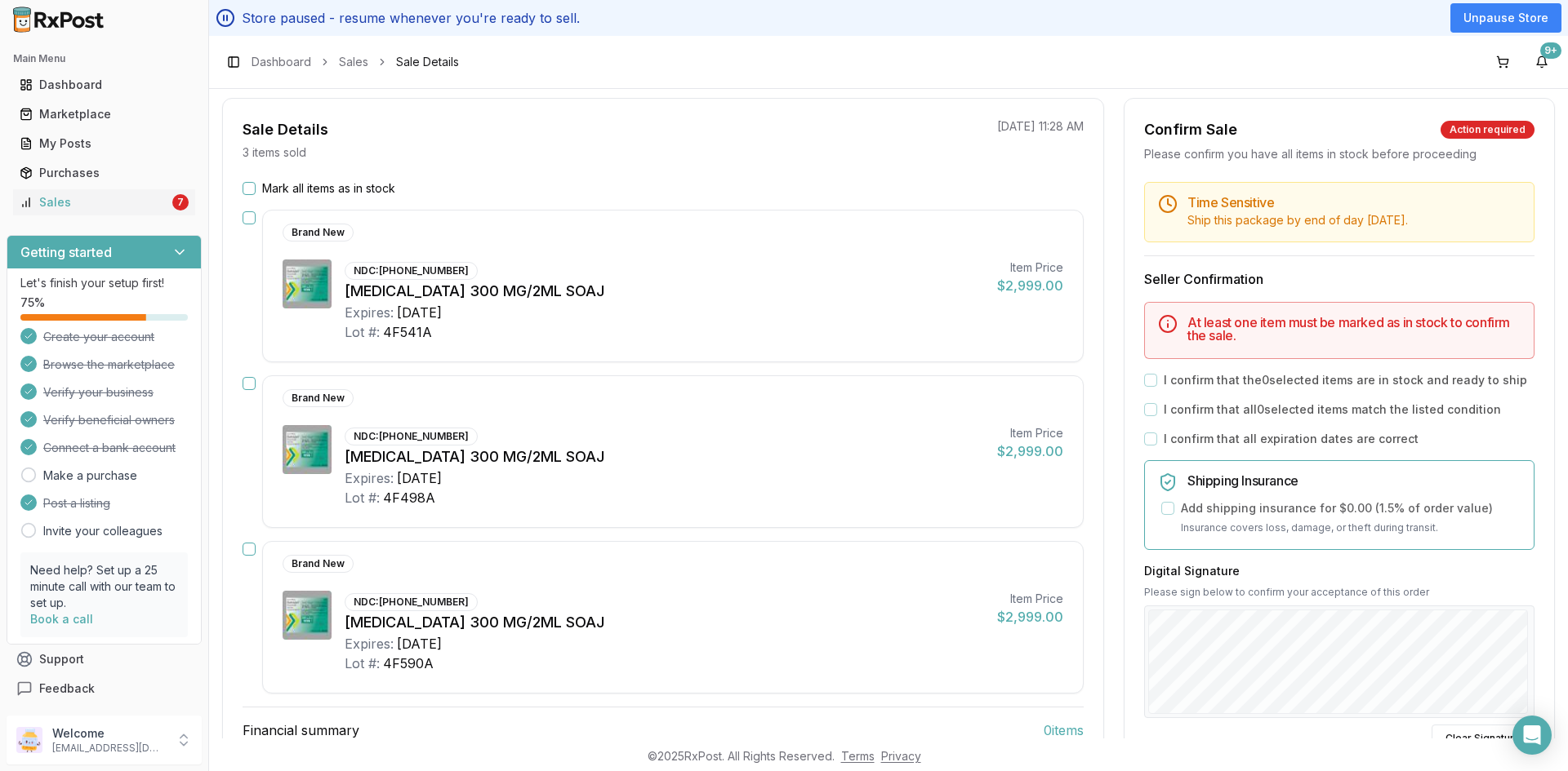
scroll to position [163, 0]
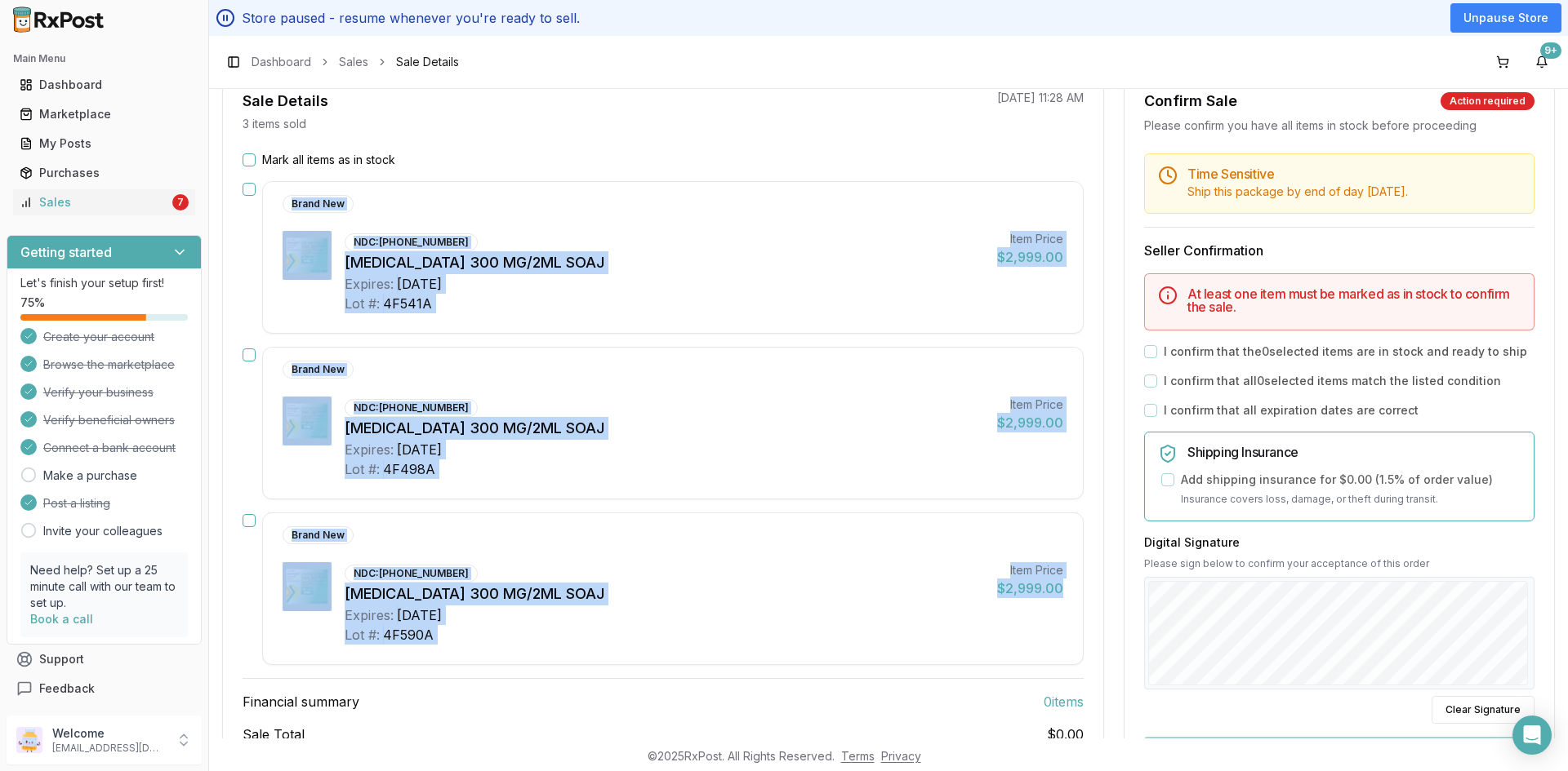
drag, startPoint x: 284, startPoint y: 196, endPoint x: 381, endPoint y: 667, distance: 480.9
click at [381, 667] on div "Mark all items as in stock Brand New NDC: 00024-5915-02 Dupixent 300 MG/2ML SOA…" at bounding box center [663, 479] width 880 height 653
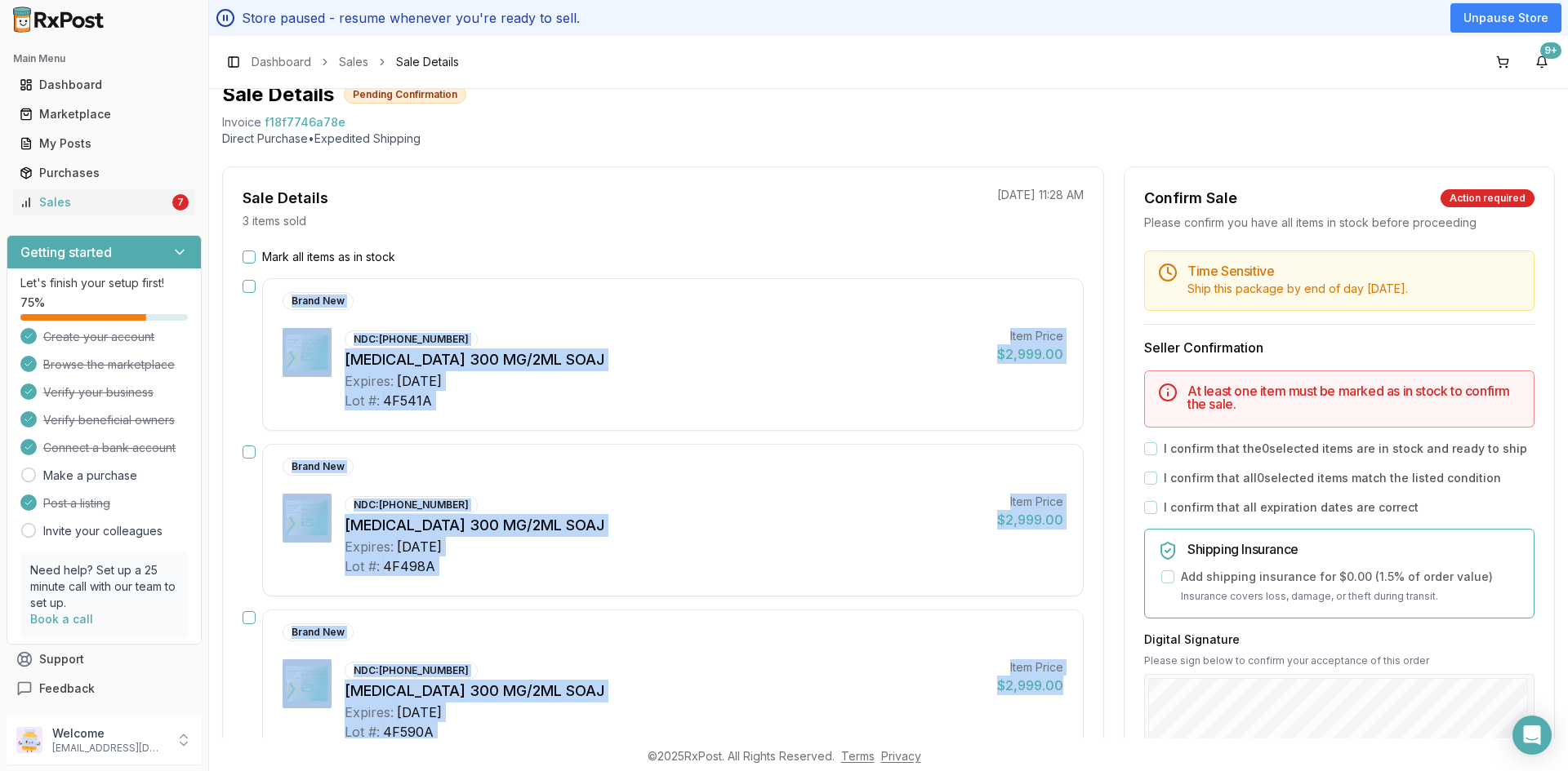
scroll to position [0, 0]
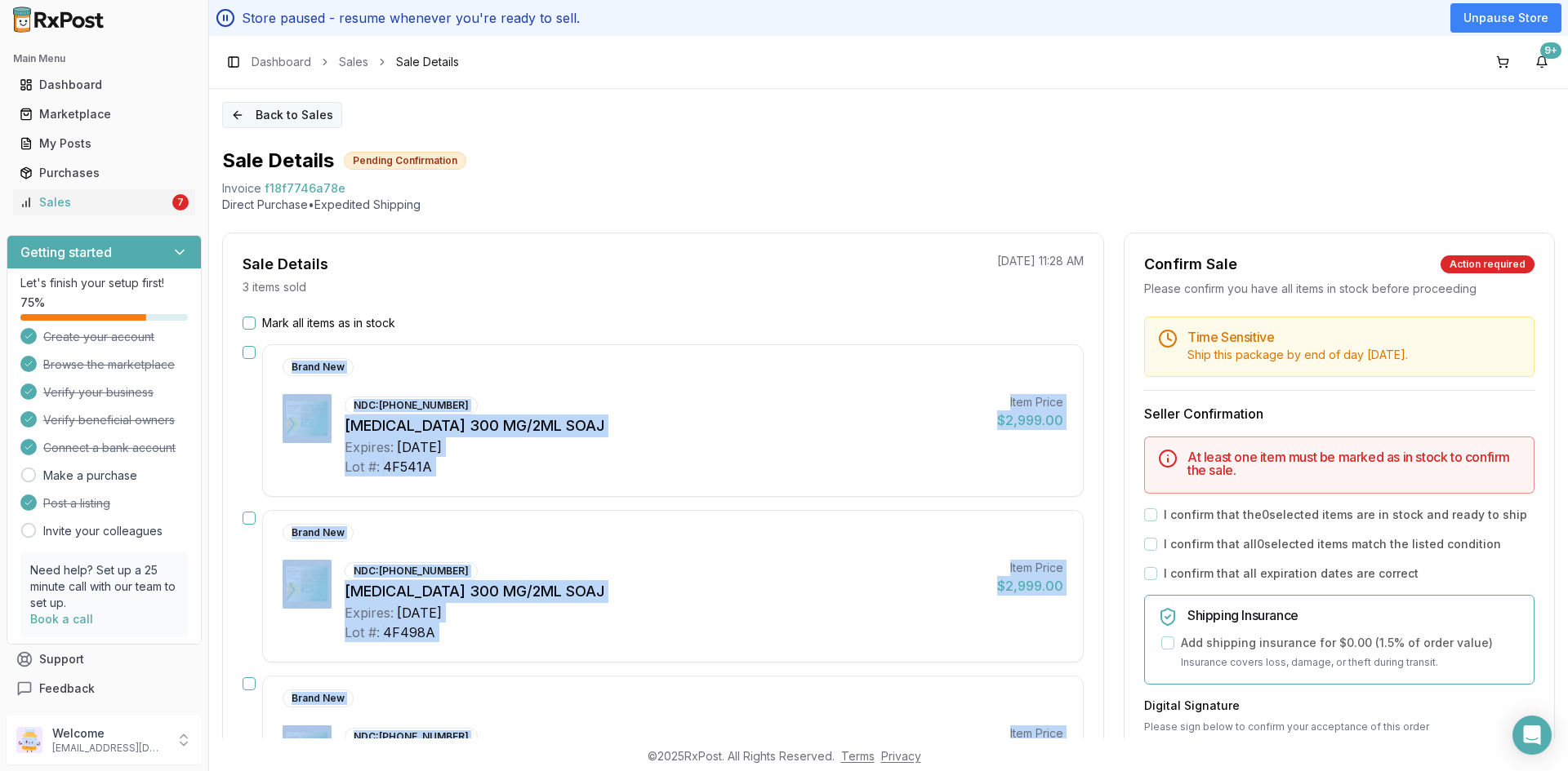
click at [294, 114] on button "Back to Sales" at bounding box center [282, 115] width 120 height 27
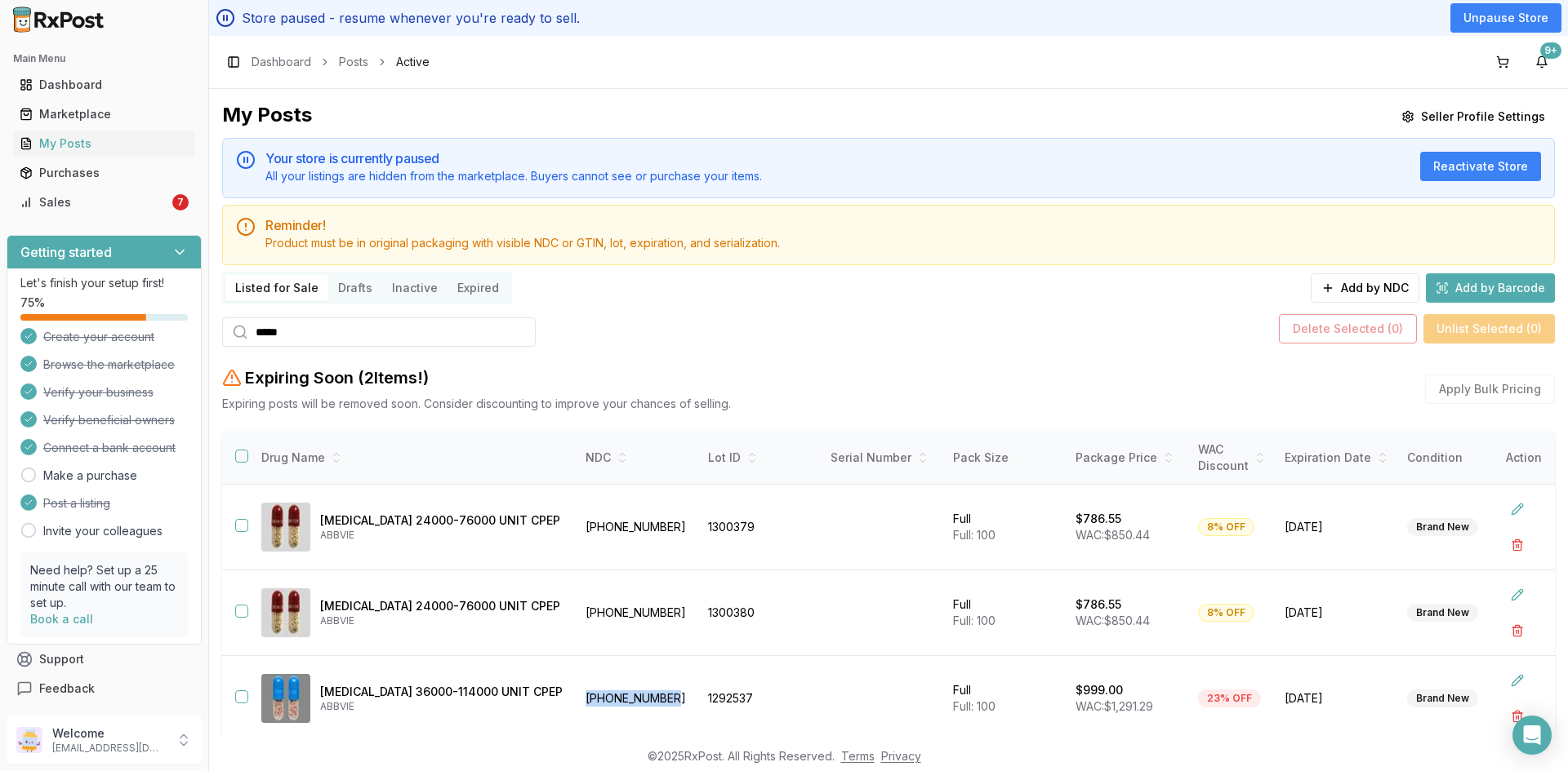
scroll to position [415, 0]
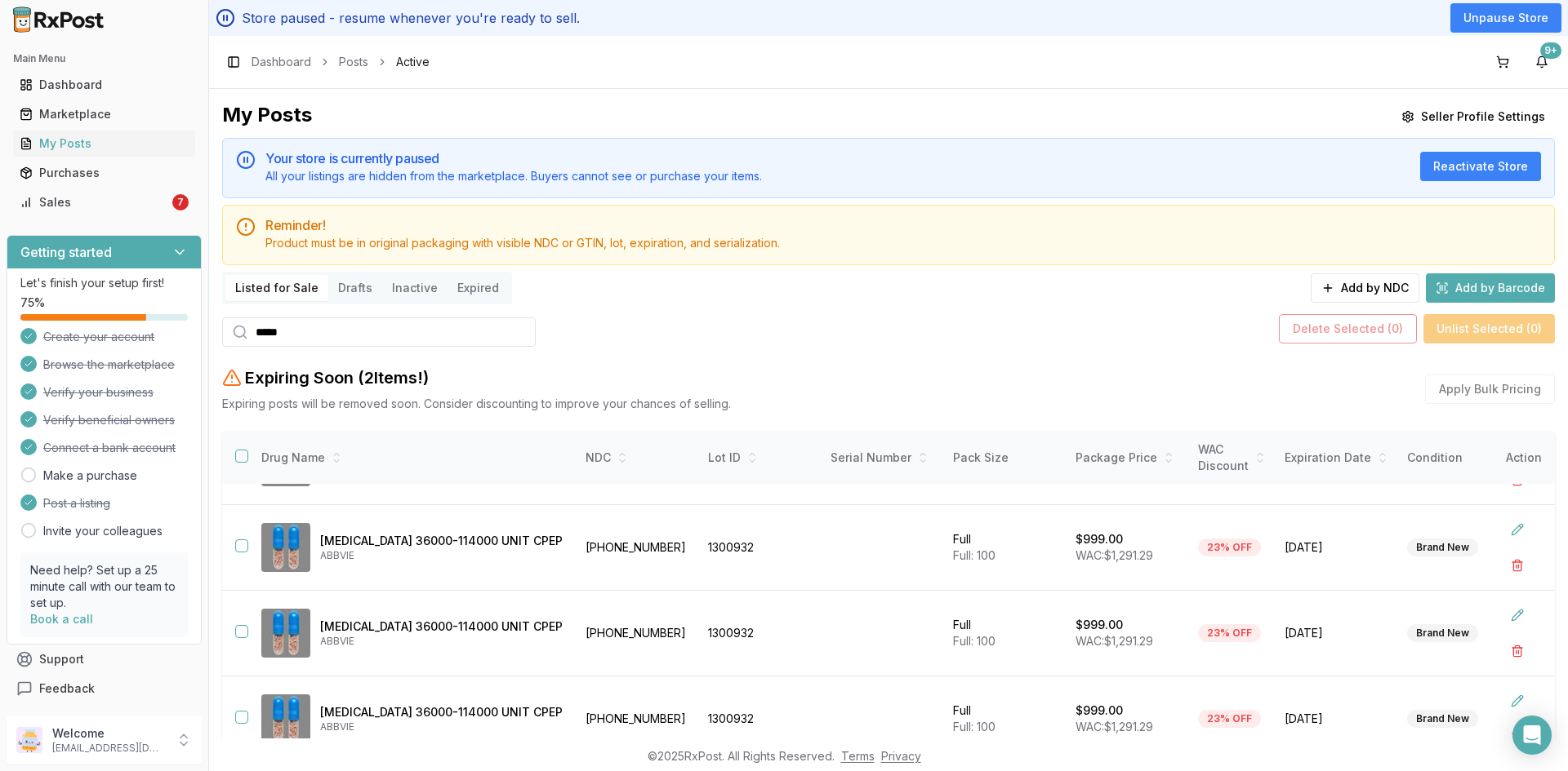
drag, startPoint x: 303, startPoint y: 328, endPoint x: 212, endPoint y: 329, distance: 91.0
click at [215, 329] on div "My Posts Seller Profile Settings Your store is currently paused All your listin…" at bounding box center [888, 414] width 1359 height 649
paste input "*"
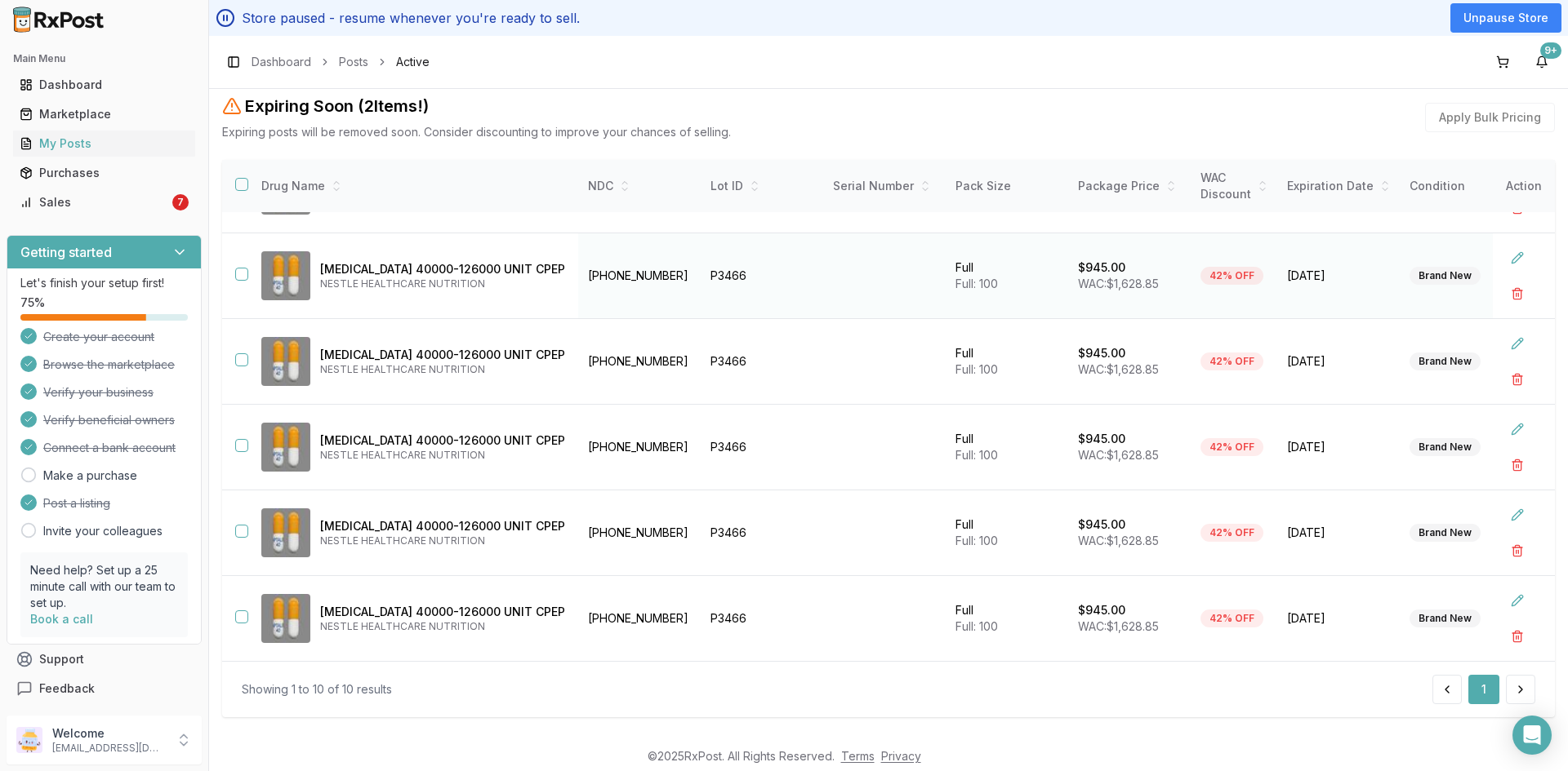
scroll to position [290, 0]
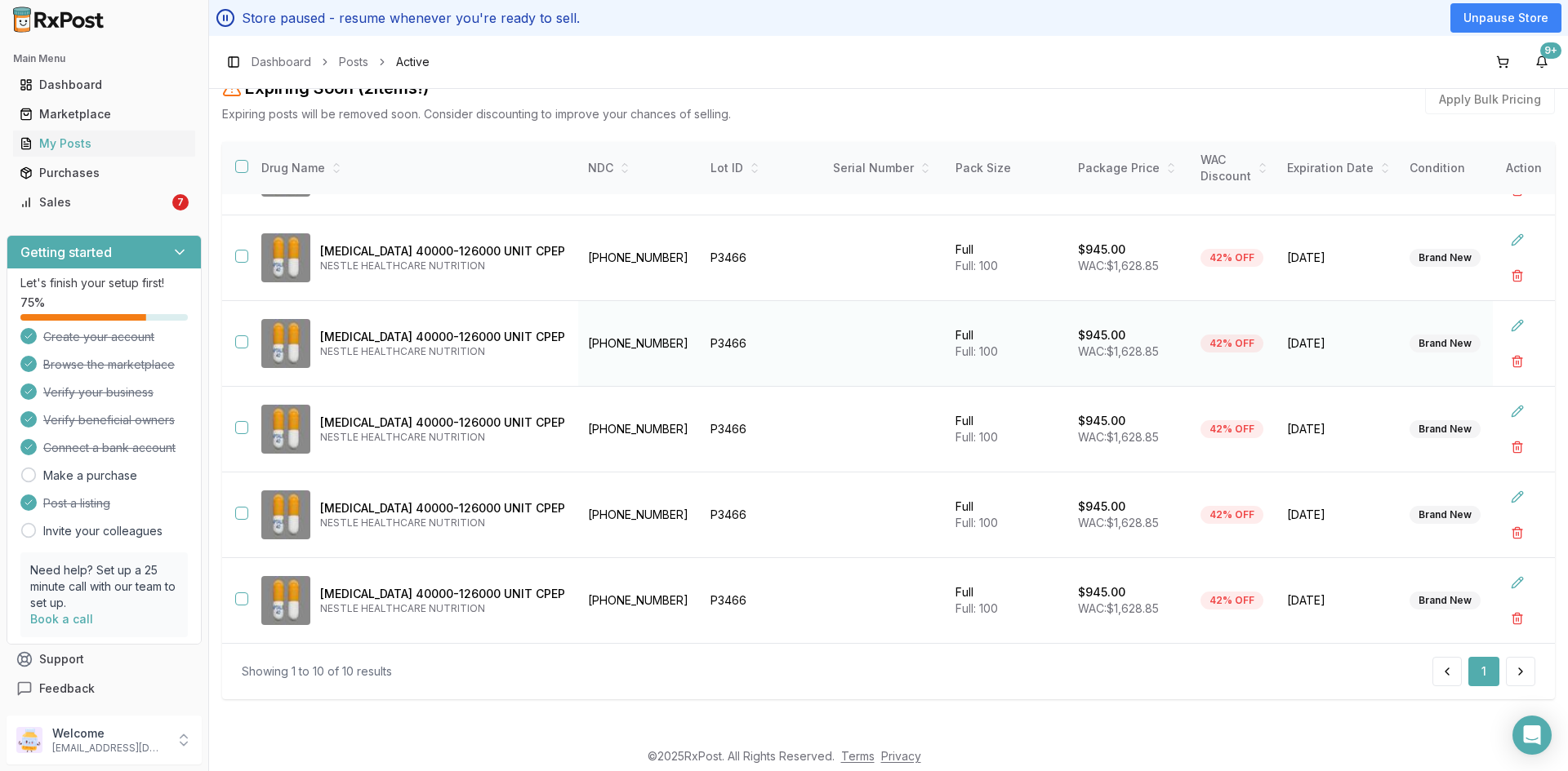
type input "********"
drag, startPoint x: 616, startPoint y: 331, endPoint x: 527, endPoint y: 339, distance: 89.4
click at [578, 339] on td "73562-0114-01" at bounding box center [639, 344] width 123 height 85
copy td "73562-0114-01"
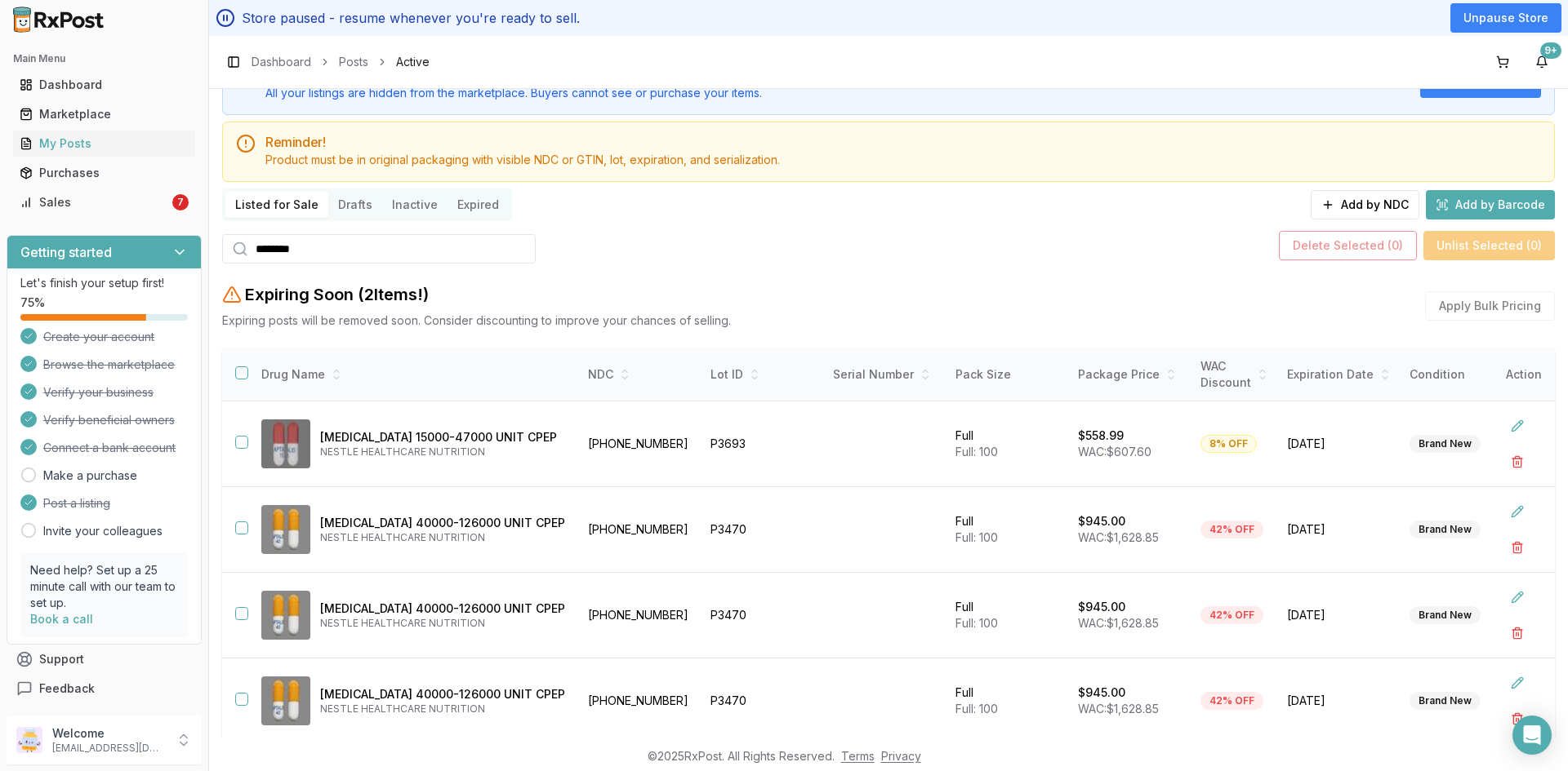
scroll to position [0, 0]
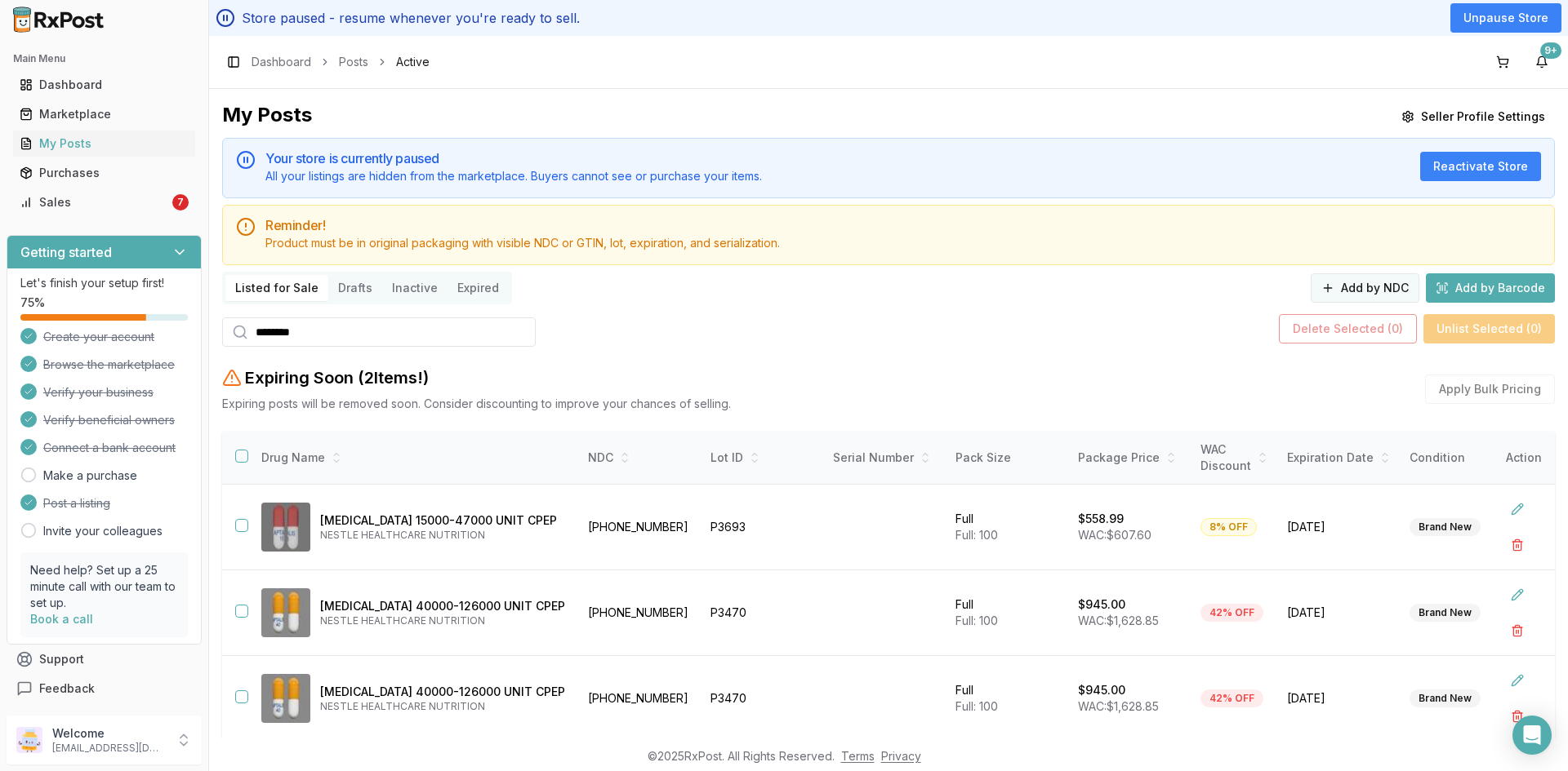
click at [1361, 291] on button "Add by NDC" at bounding box center [1365, 288] width 108 height 29
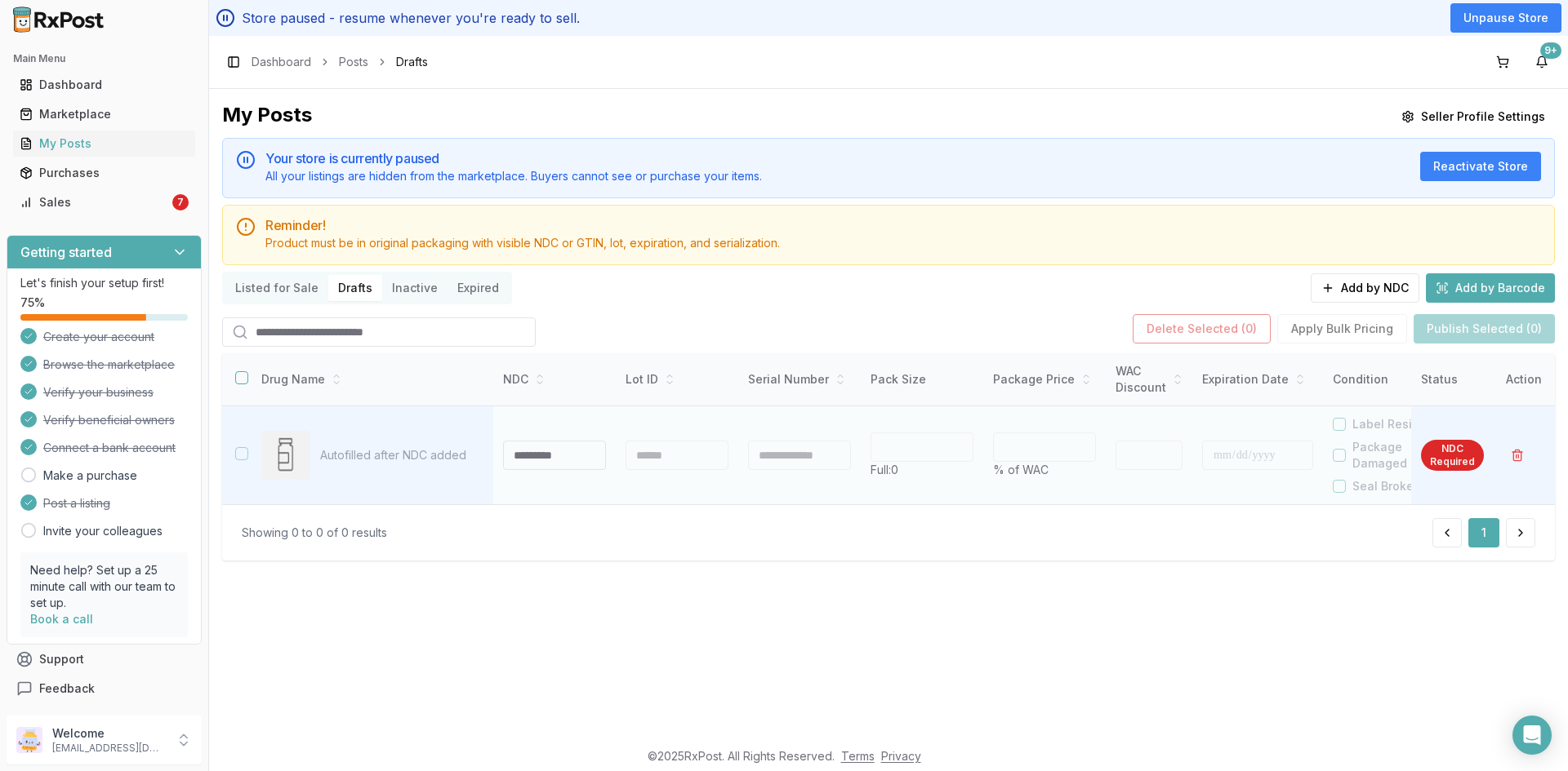
click at [526, 456] on input at bounding box center [555, 455] width 103 height 29
type input "**********"
click at [653, 453] on div at bounding box center [677, 455] width 103 height 29
type input "**"
type input "*"
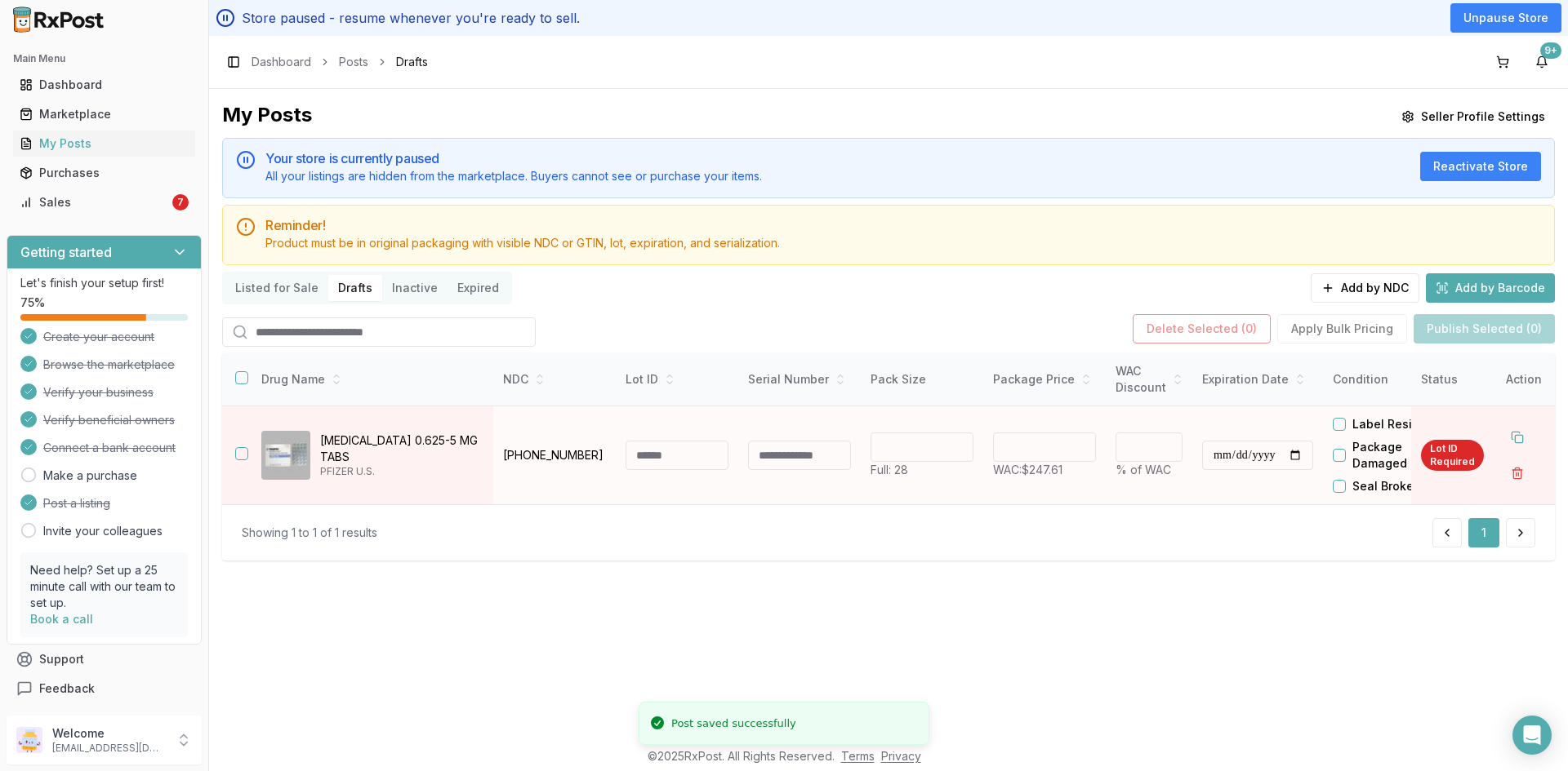
click at [652, 453] on input at bounding box center [677, 455] width 103 height 29
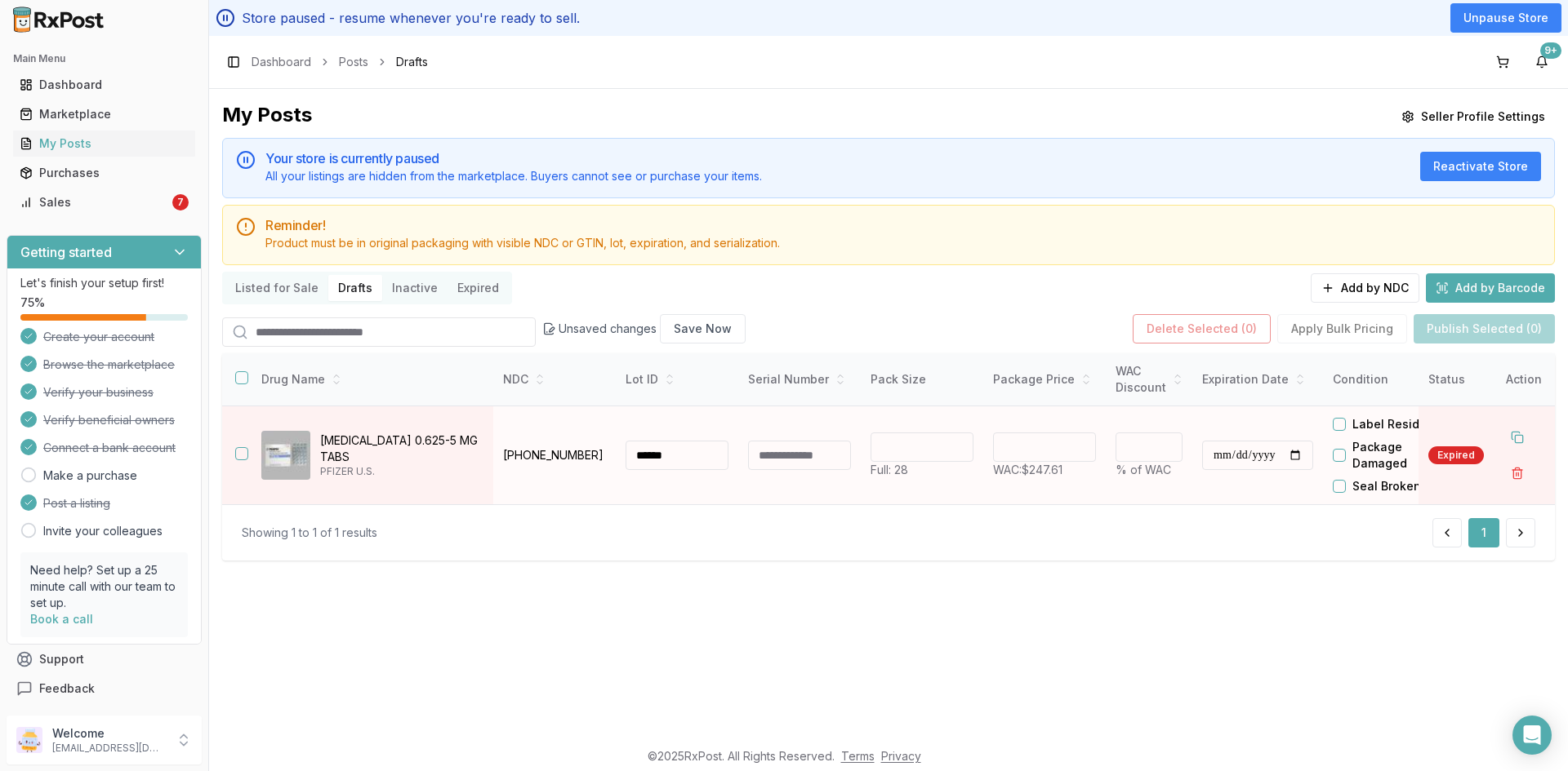
type input "******"
click at [1214, 459] on input "**********" at bounding box center [1257, 455] width 111 height 29
click at [1271, 449] on input "**********" at bounding box center [1257, 455] width 111 height 29
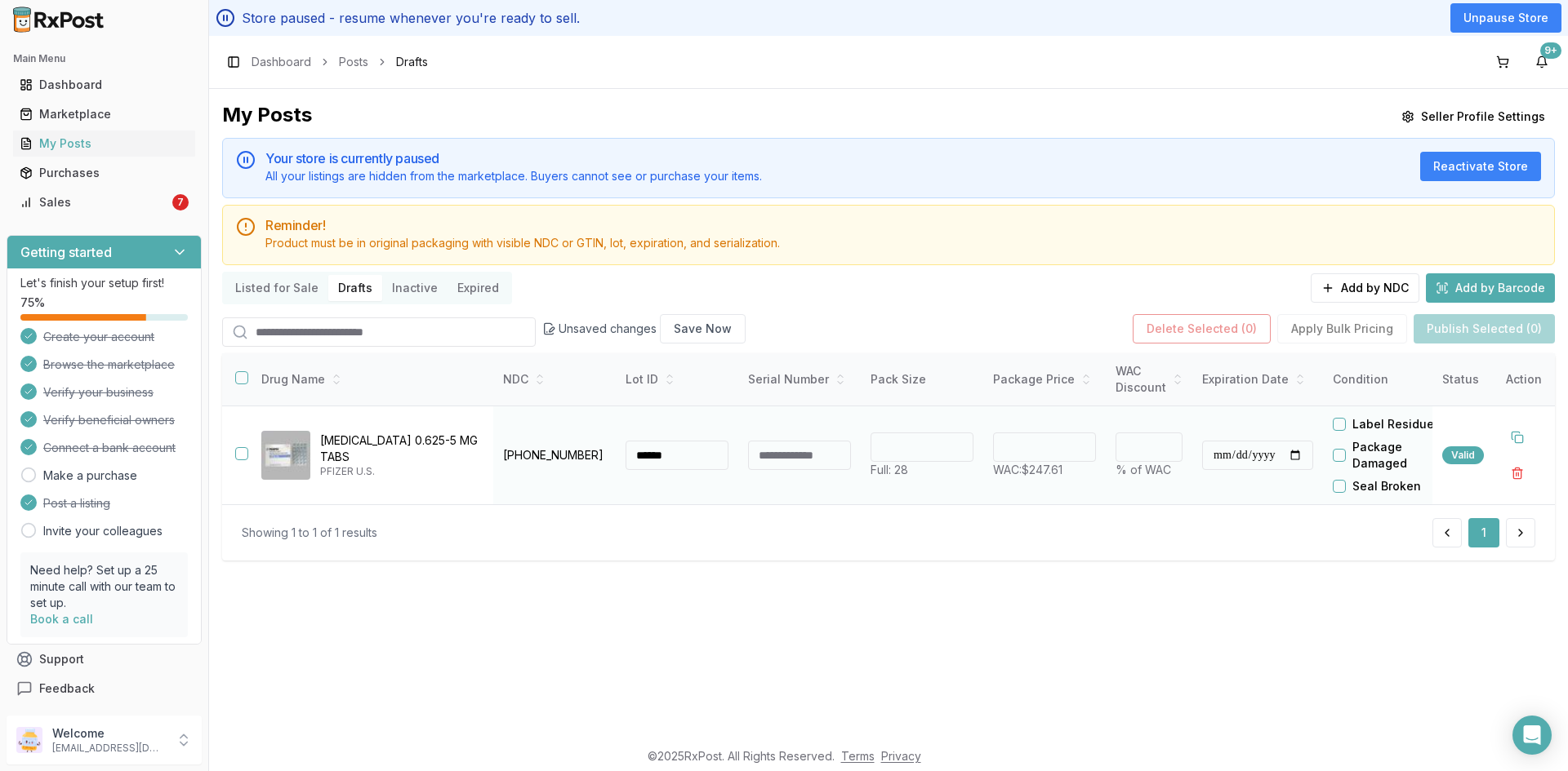
click at [1305, 452] on input "**********" at bounding box center [1257, 455] width 111 height 29
type input "**********"
click at [1523, 436] on button at bounding box center [1517, 437] width 29 height 29
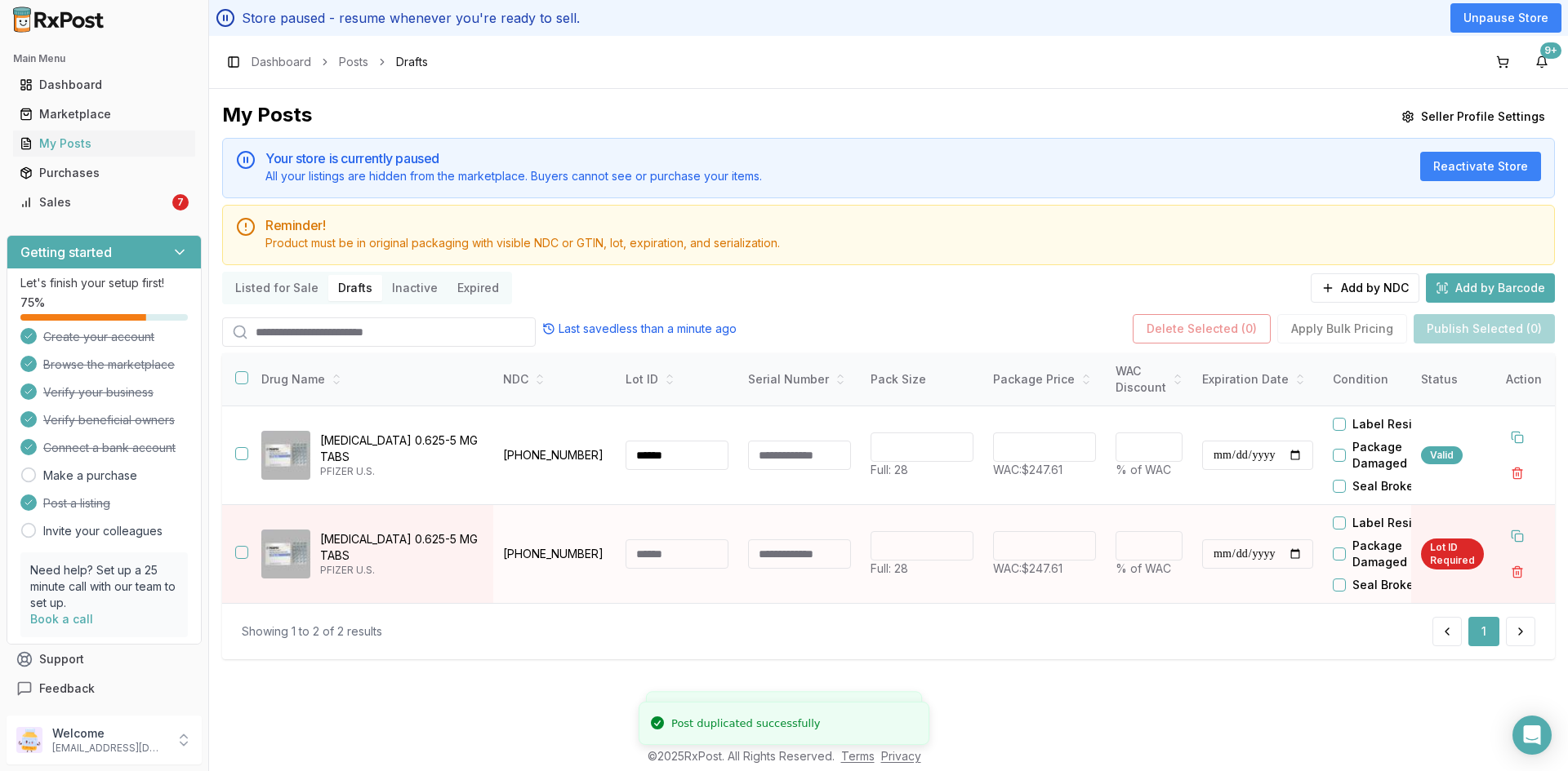
click at [669, 553] on input at bounding box center [677, 554] width 103 height 29
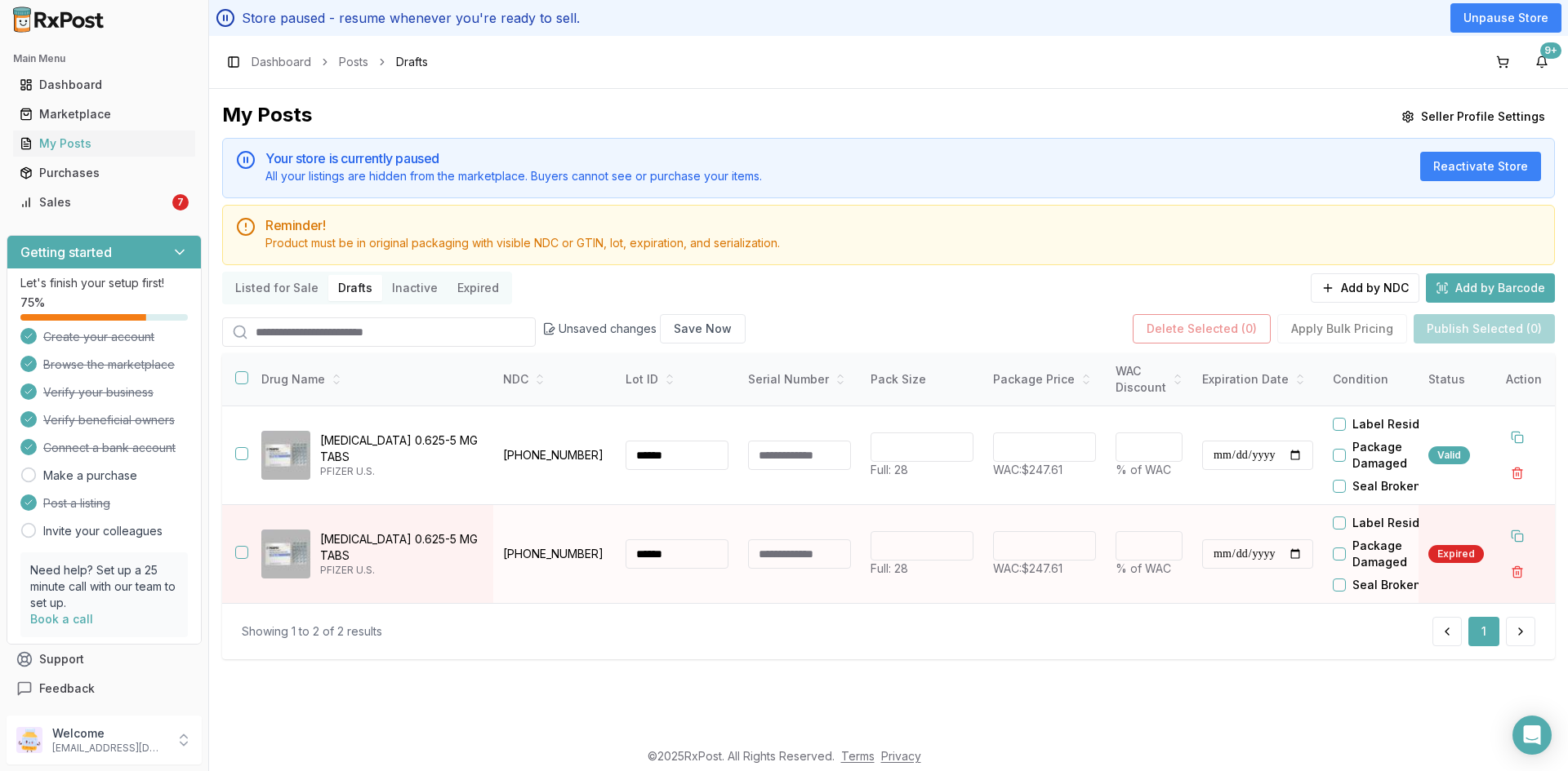
type input "******"
click at [1216, 556] on input "**********" at bounding box center [1257, 554] width 111 height 29
type input "**********"
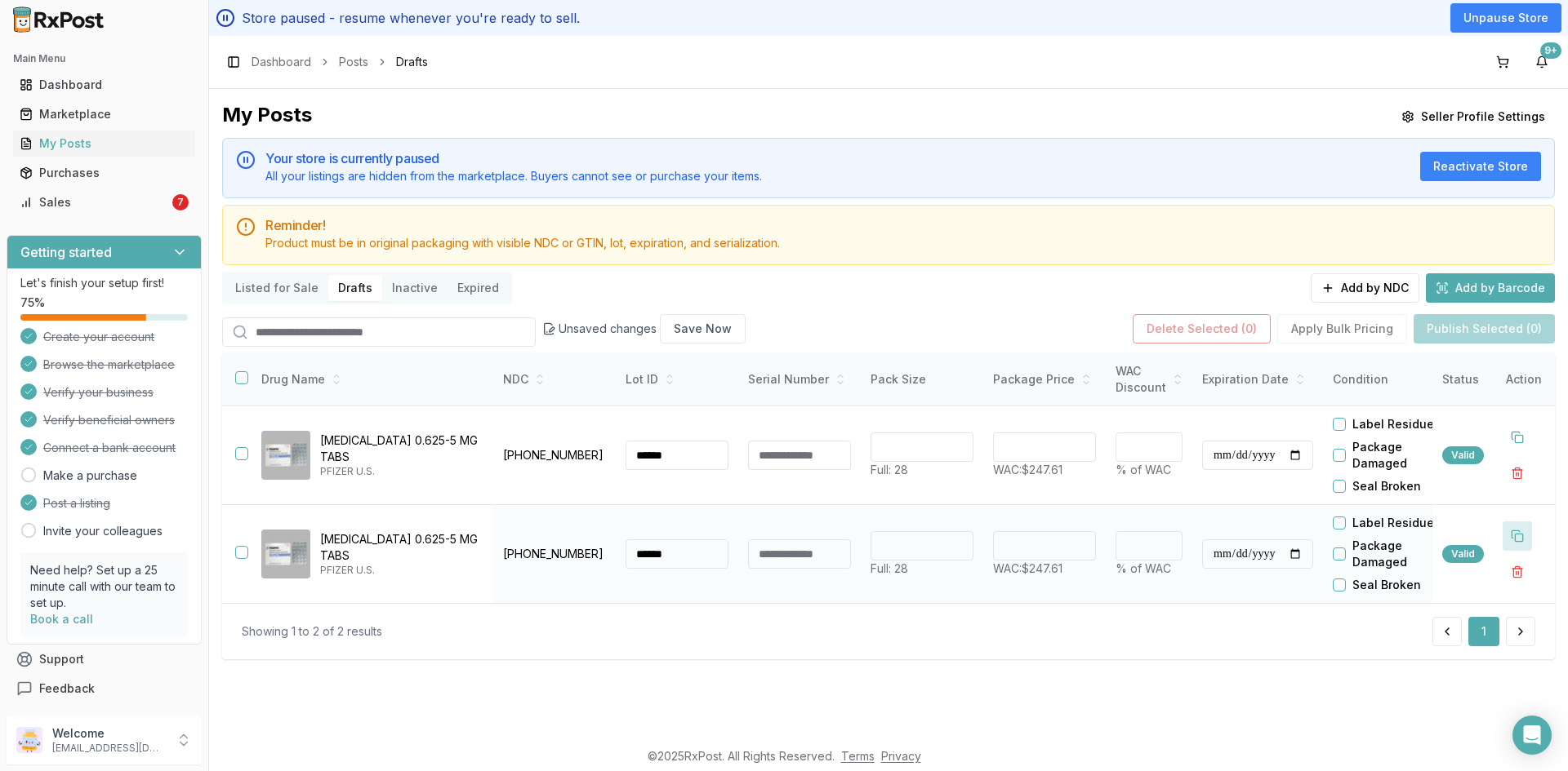
click at [1524, 533] on button at bounding box center [1517, 536] width 29 height 29
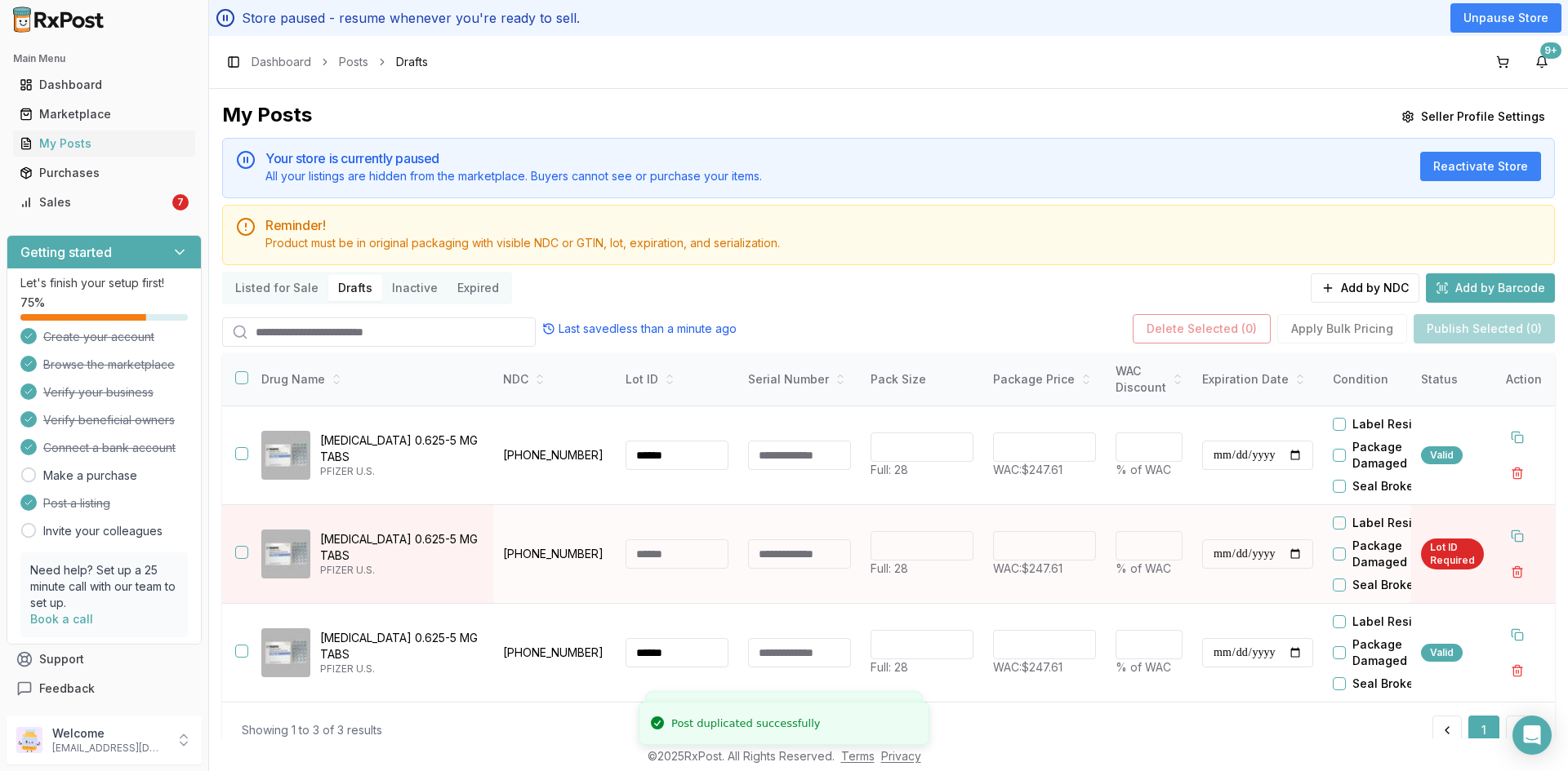
drag, startPoint x: 649, startPoint y: 558, endPoint x: 653, endPoint y: 568, distance: 10.8
click at [648, 555] on input at bounding box center [677, 554] width 103 height 29
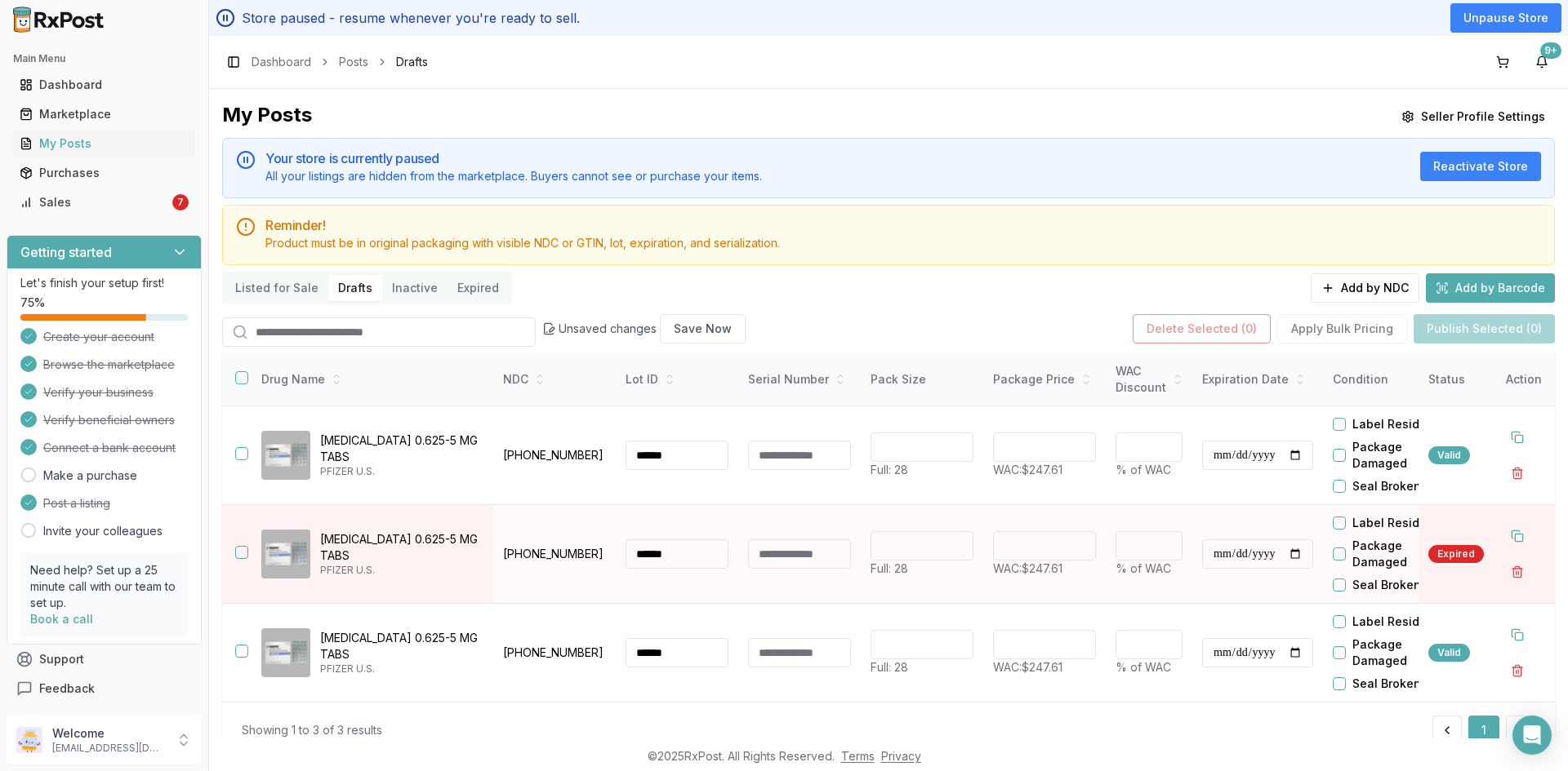
type input "******"
click at [1214, 554] on input "**********" at bounding box center [1257, 554] width 111 height 29
type input "**********"
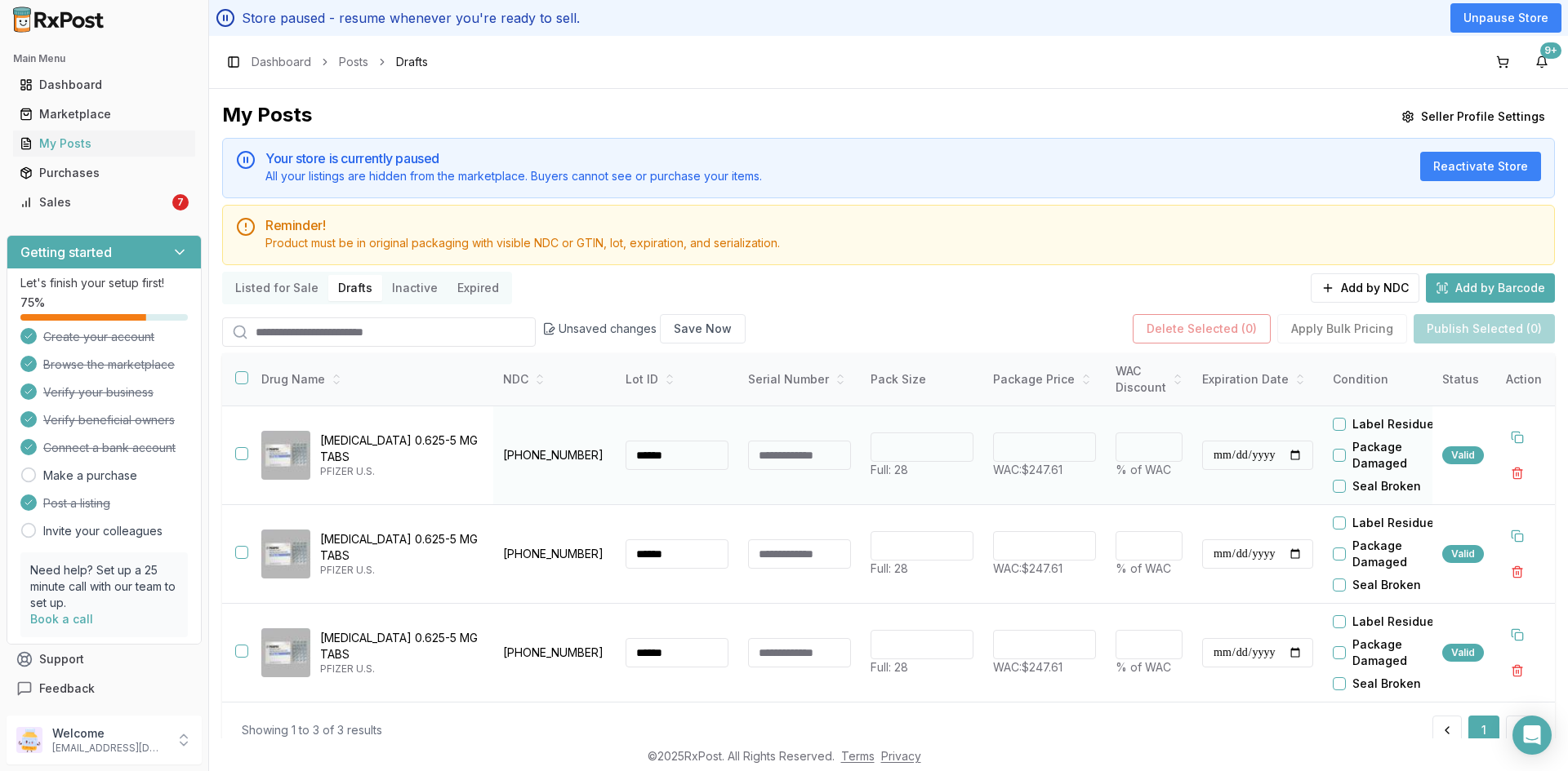
click at [1021, 441] on input "******" at bounding box center [1044, 447] width 103 height 29
type input "******"
type input "*"
click at [957, 498] on td "** Full: 28" at bounding box center [921, 456] width 123 height 99
drag, startPoint x: 1018, startPoint y: 453, endPoint x: 1022, endPoint y: 442, distance: 11.7
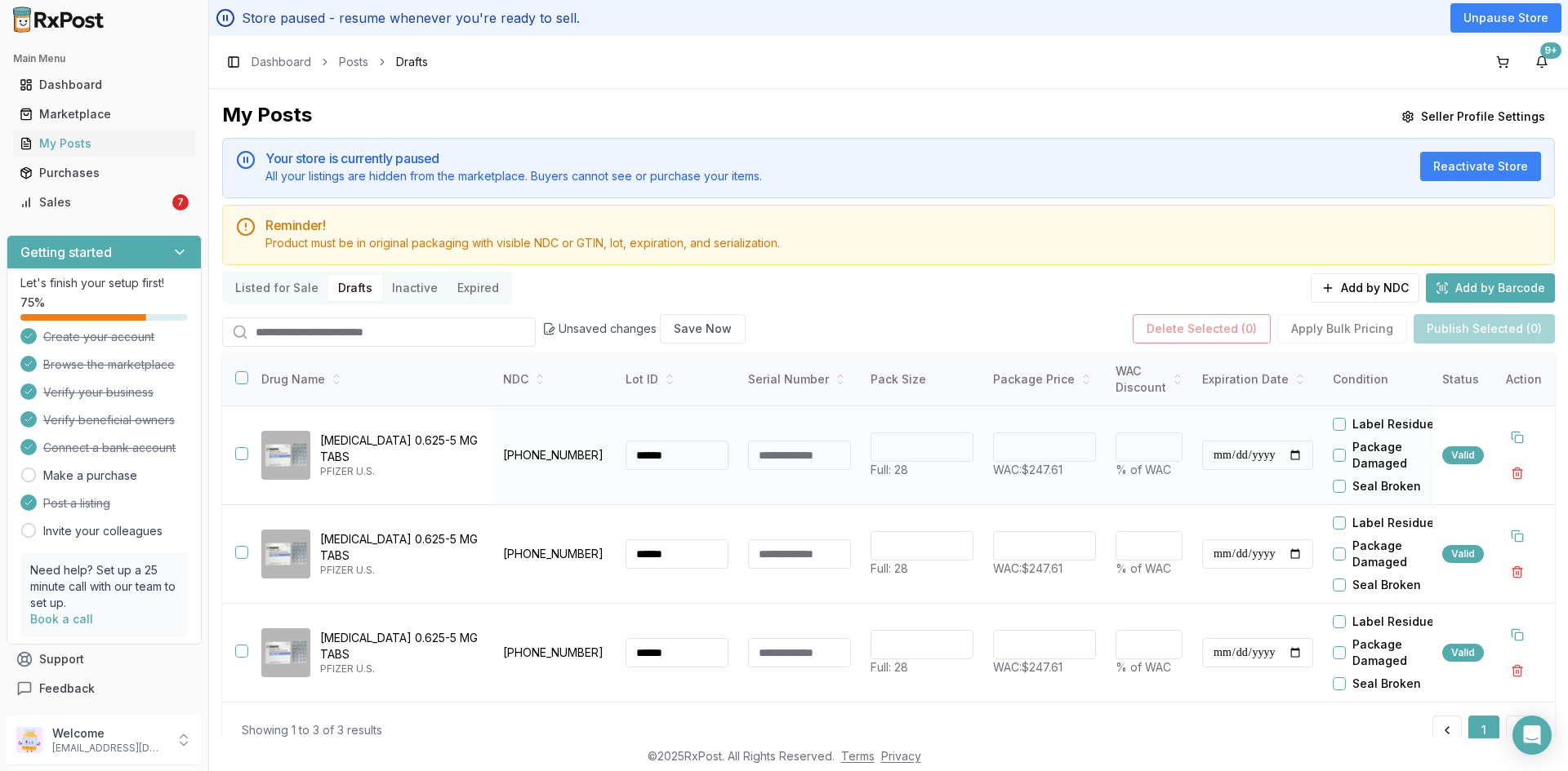
click at [1022, 442] on input "******" at bounding box center [1044, 447] width 103 height 29
type input "******"
type input "*"
click at [991, 480] on td "****** WAC: $247.61" at bounding box center [1044, 456] width 123 height 99
drag, startPoint x: 1022, startPoint y: 541, endPoint x: 1023, endPoint y: 533, distance: 8.1
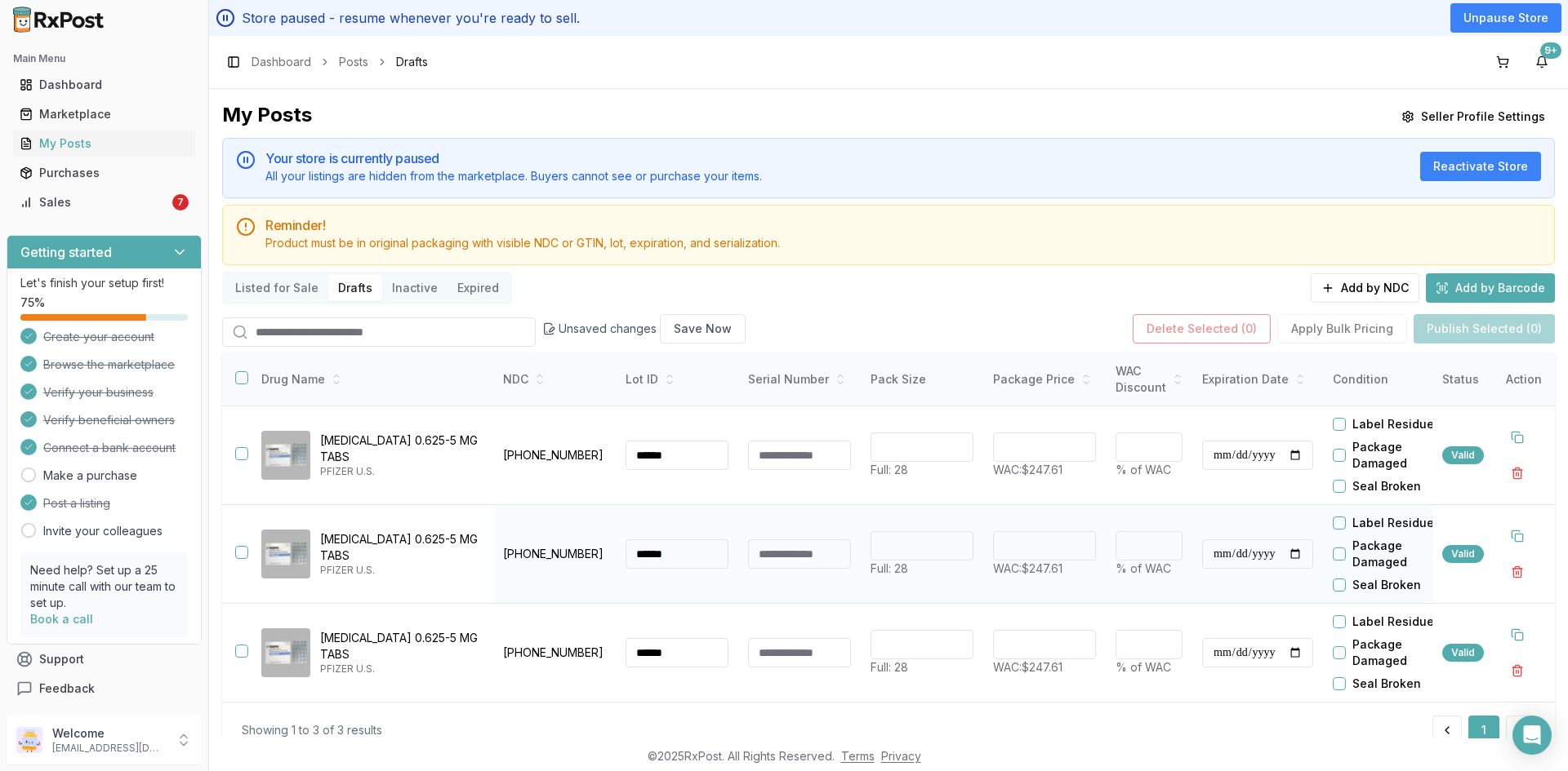
click at [1023, 533] on input "******" at bounding box center [1044, 546] width 103 height 29
type input "******"
drag, startPoint x: 1018, startPoint y: 648, endPoint x: 1022, endPoint y: 638, distance: 10.8
click at [1022, 638] on input "******" at bounding box center [1044, 645] width 103 height 29
type input "******"
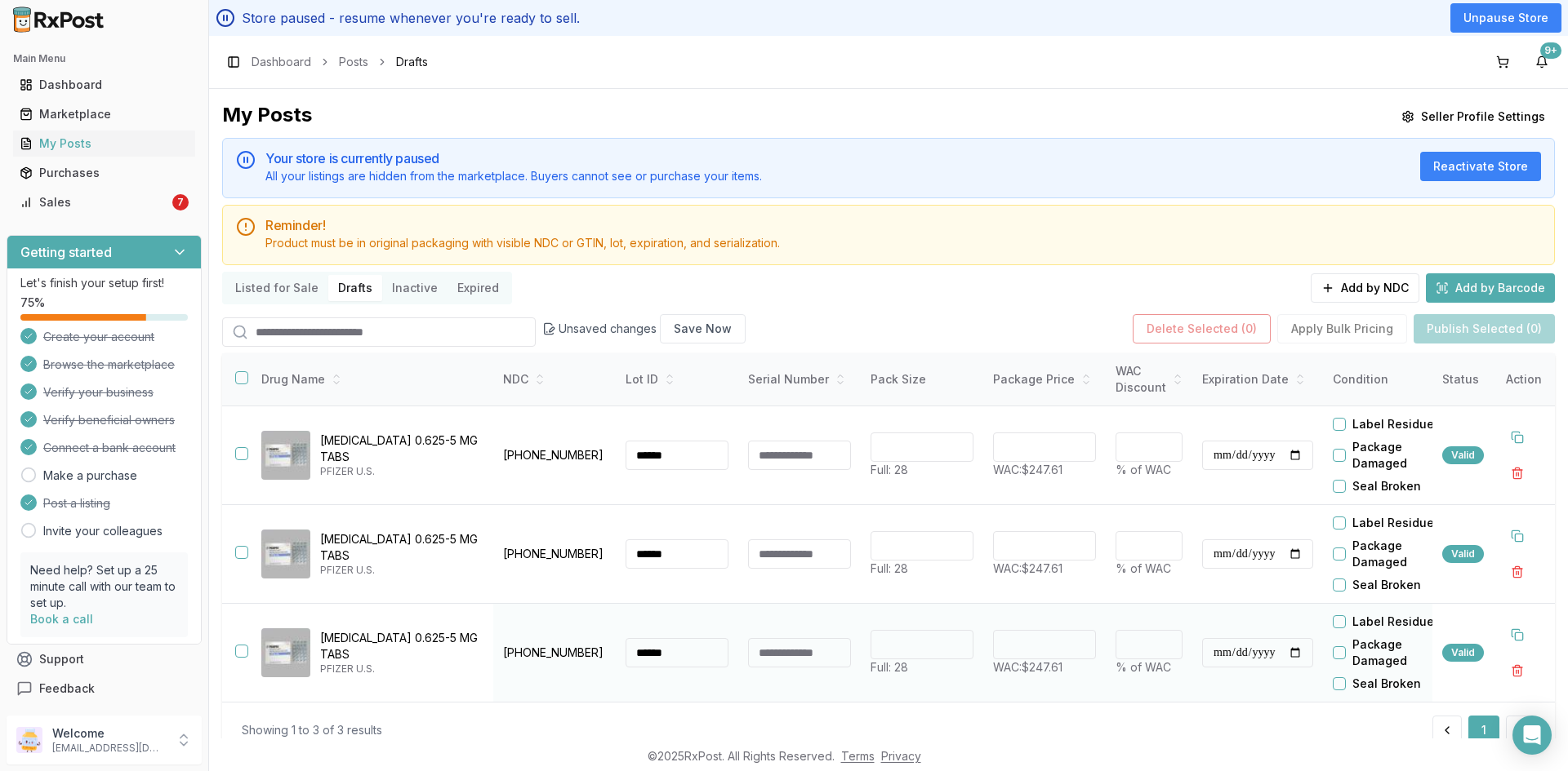
click at [981, 668] on td "** Full: 28" at bounding box center [921, 653] width 123 height 99
drag, startPoint x: 585, startPoint y: 452, endPoint x: 502, endPoint y: 468, distance: 84.5
click at [502, 468] on td "00046-1108-11" at bounding box center [554, 456] width 123 height 99
copy p "00046-1108-11"
click at [1511, 571] on button "button" at bounding box center [1517, 572] width 29 height 29
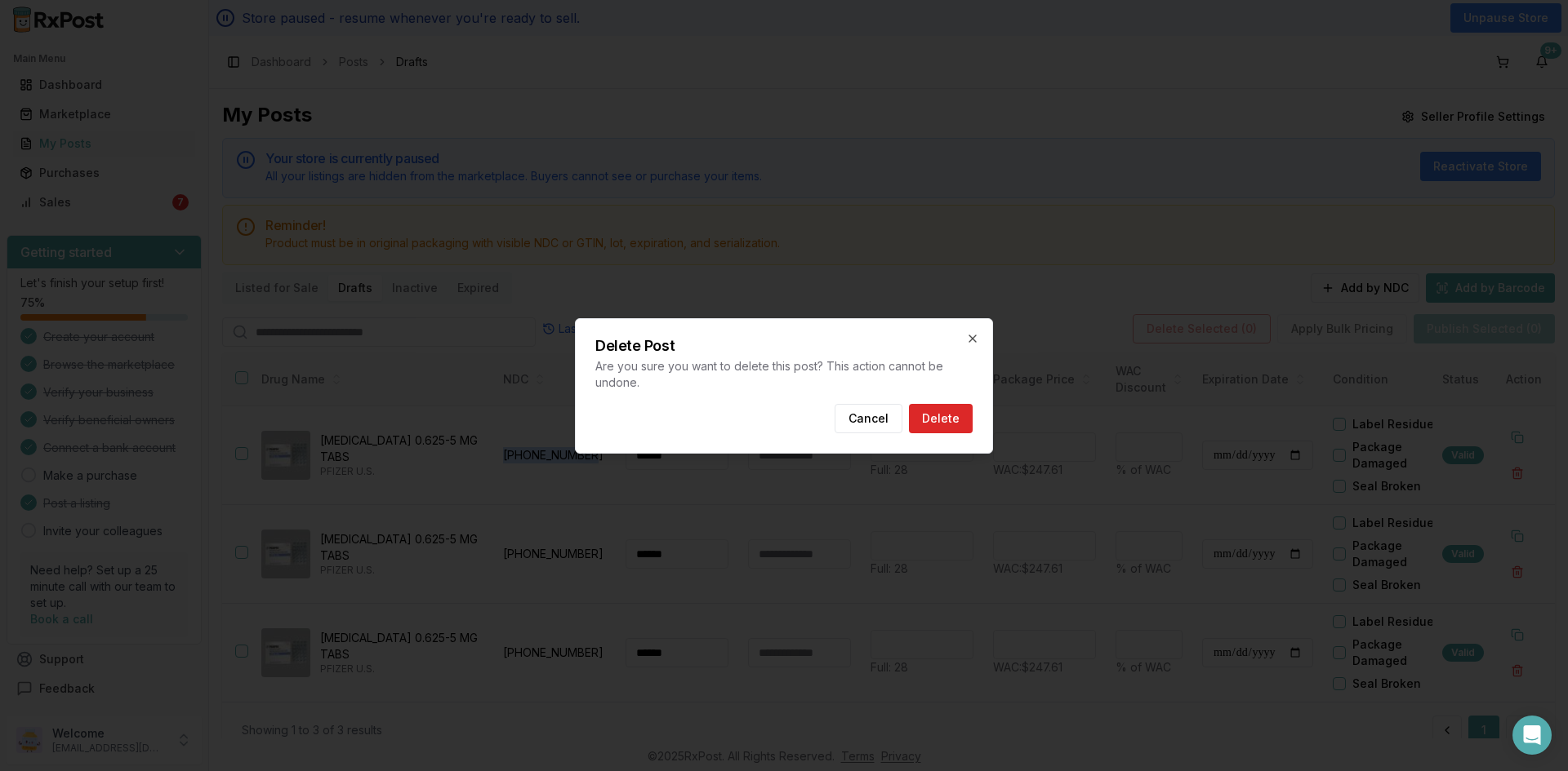
click at [926, 413] on button "Delete" at bounding box center [940, 419] width 64 height 29
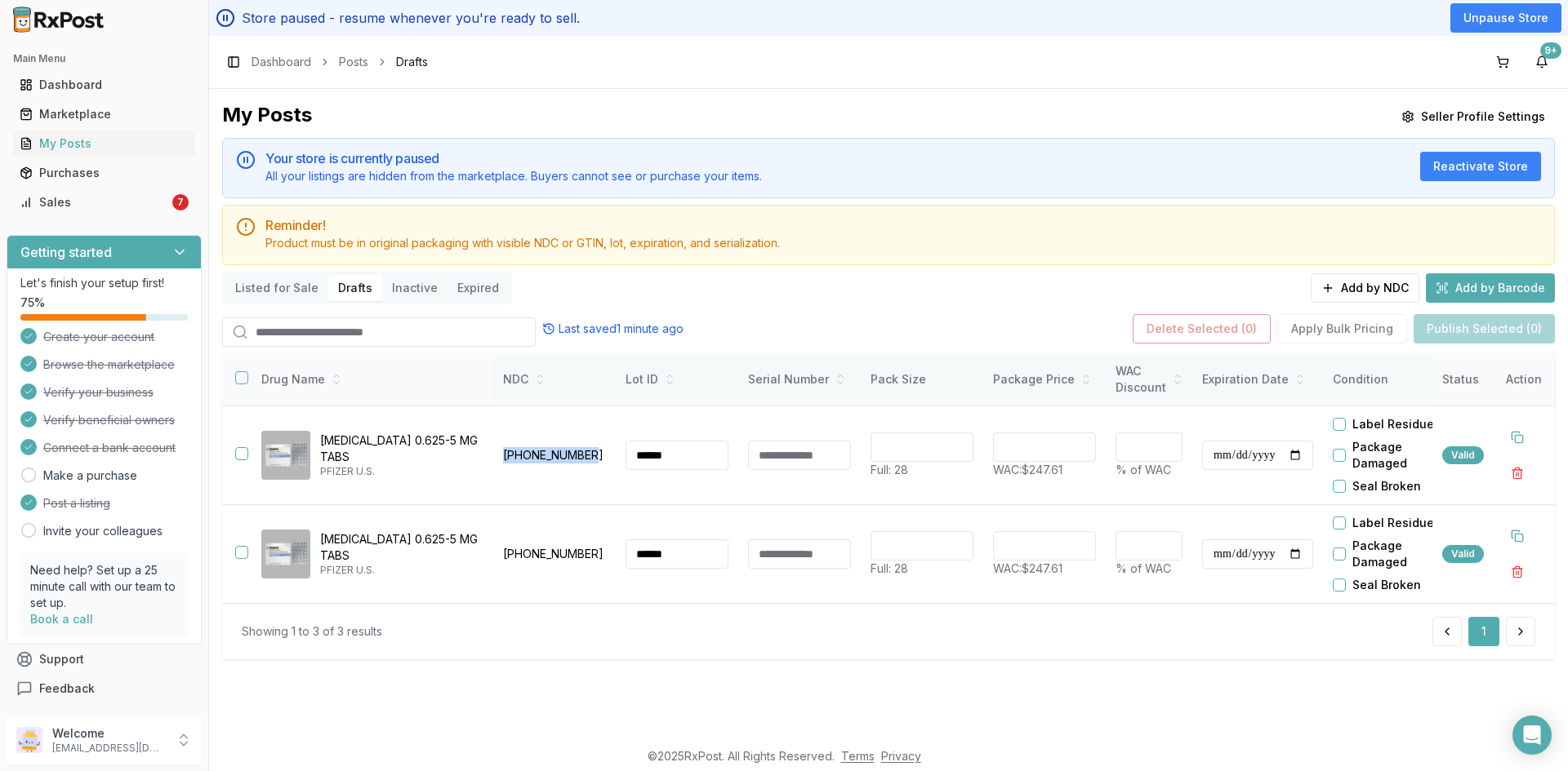
click at [236, 375] on button "button" at bounding box center [242, 378] width 13 height 13
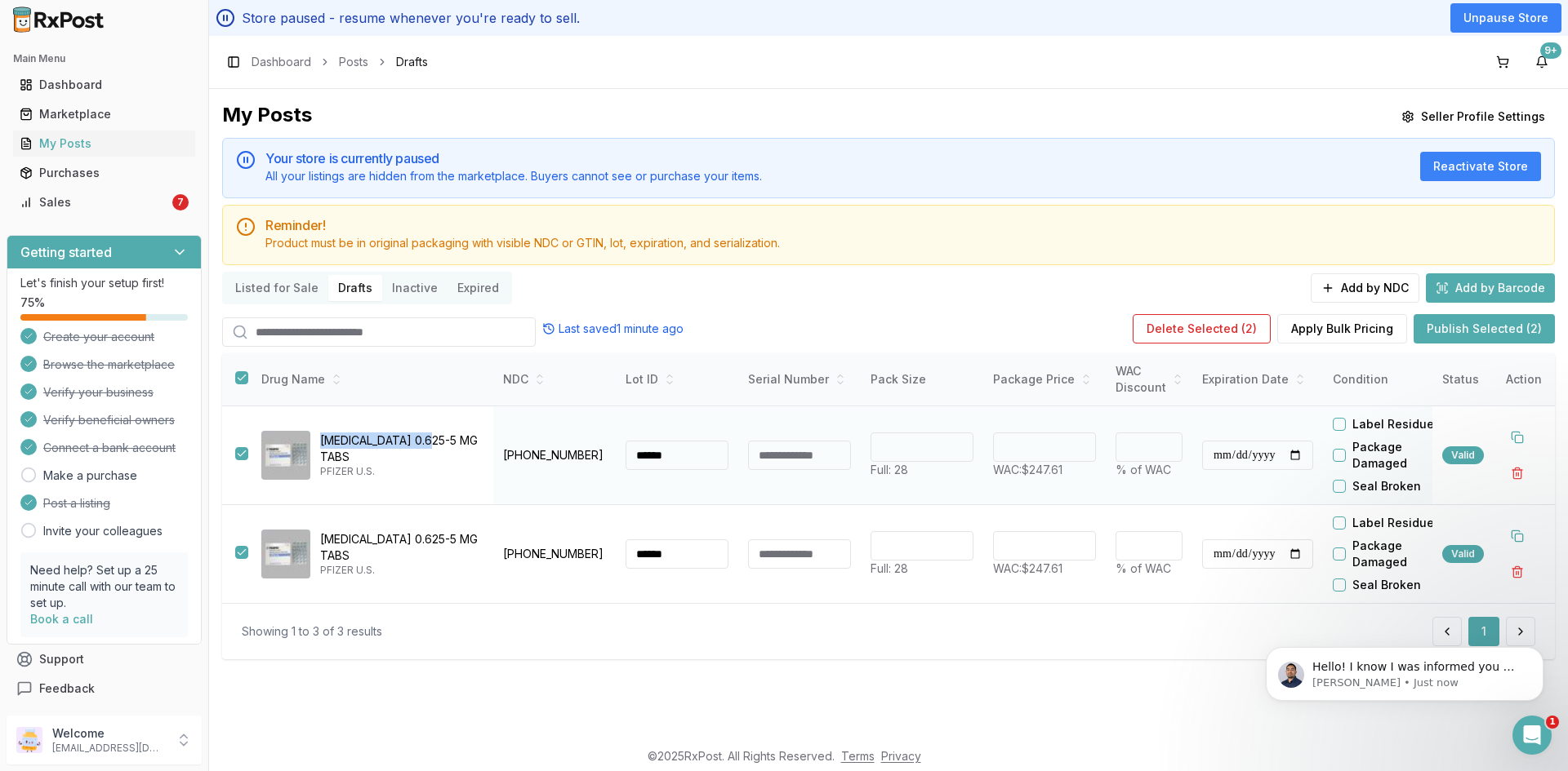
drag, startPoint x: 434, startPoint y: 445, endPoint x: 321, endPoint y: 434, distance: 113.5
click at [321, 434] on div "Prempro 0.625-5 MG TABS PFIZER U.S." at bounding box center [370, 456] width 218 height 49
click at [464, 456] on p "Prempro 0.625-5 MG TABS" at bounding box center [400, 449] width 161 height 32
drag, startPoint x: 464, startPoint y: 445, endPoint x: 319, endPoint y: 442, distance: 145.0
click at [319, 442] on div "Prempro 0.625-5 MG TABS PFIZER U.S." at bounding box center [370, 456] width 218 height 49
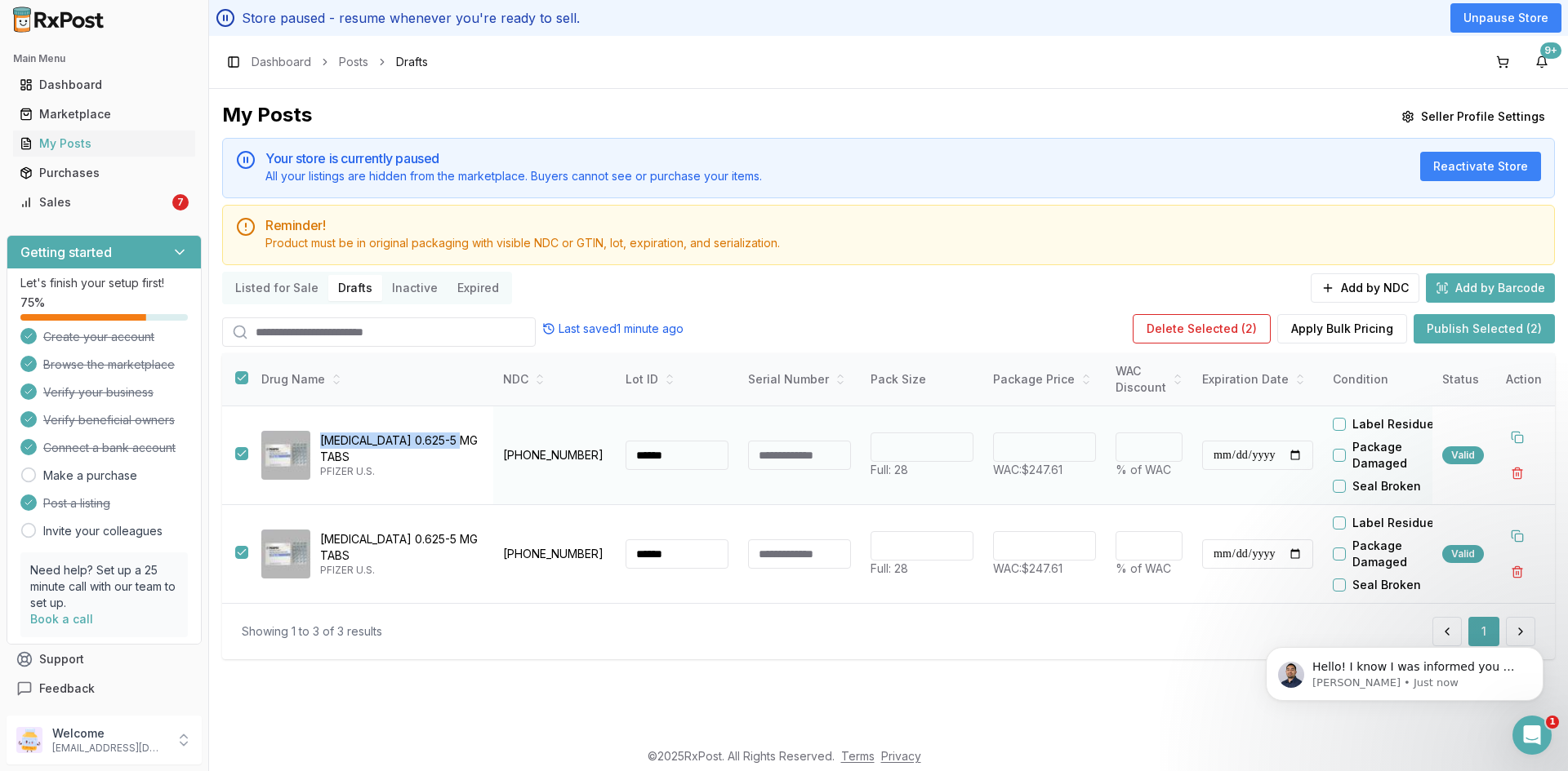
copy p "Prempro 0.625-5 MG TABS"
drag, startPoint x: 583, startPoint y: 451, endPoint x: 498, endPoint y: 456, distance: 85.1
click at [498, 456] on td "00046-1108-11" at bounding box center [554, 456] width 123 height 99
copy p "00046-1108-11"
drag, startPoint x: 1070, startPoint y: 571, endPoint x: 1025, endPoint y: 574, distance: 45.1
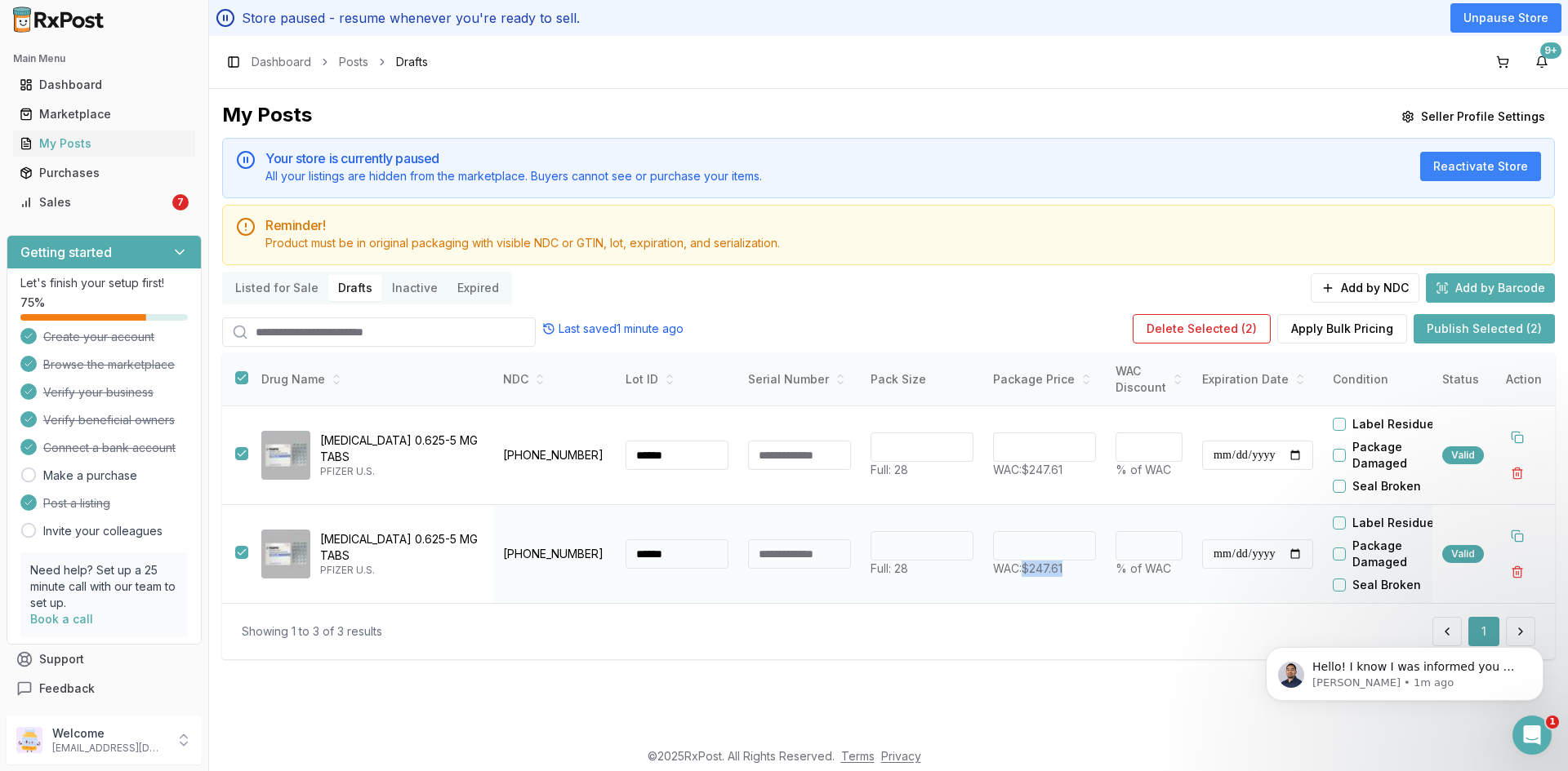
click at [1025, 574] on p "WAC: $247.61" at bounding box center [1044, 569] width 103 height 16
copy span "$247.61"
click at [1481, 331] on button "Publish Selected (2)" at bounding box center [1483, 329] width 142 height 29
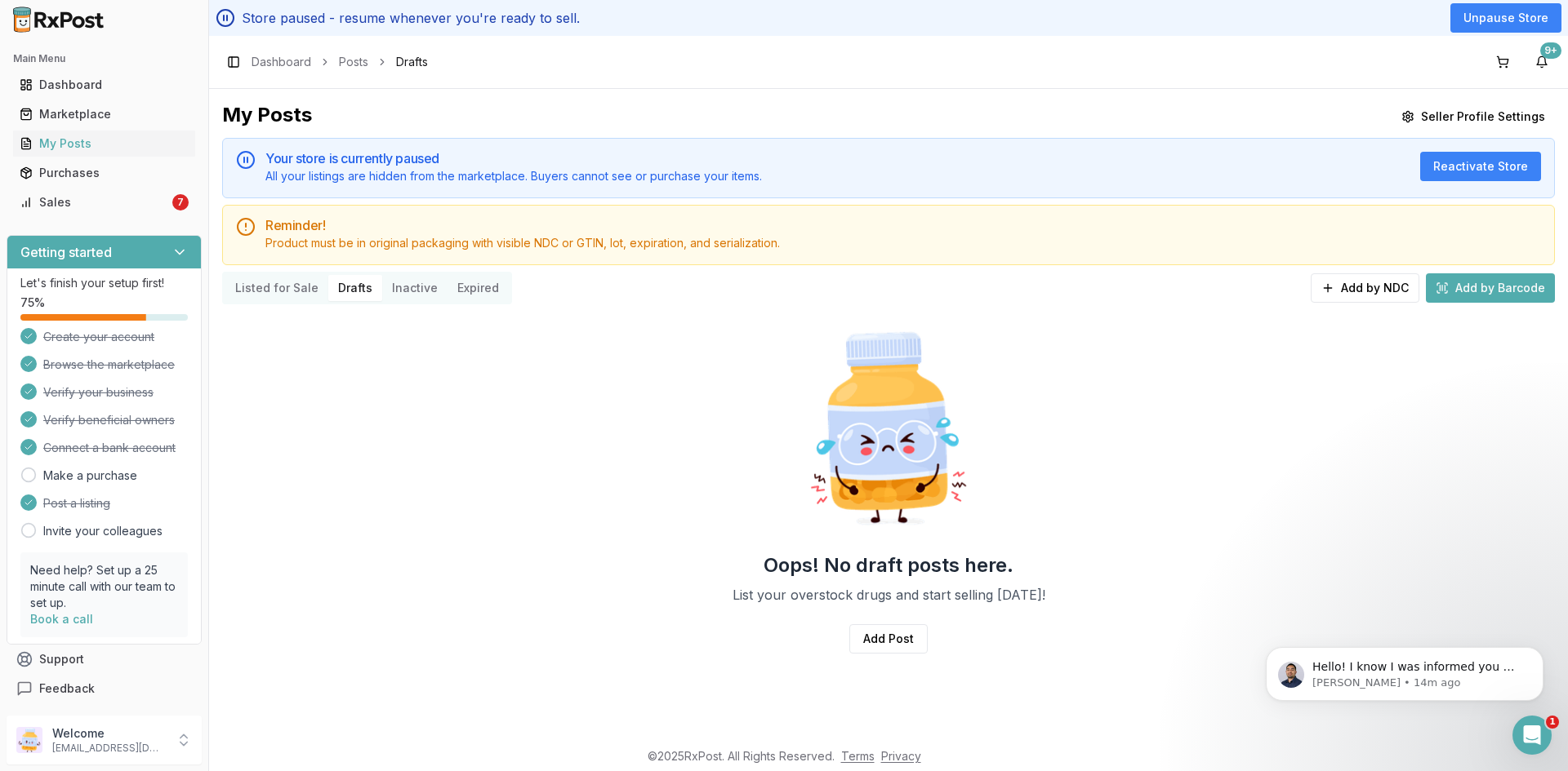
click at [243, 276] on button "Listed for Sale" at bounding box center [276, 289] width 103 height 27
click at [250, 284] on button "Listed for Sale" at bounding box center [276, 289] width 103 height 27
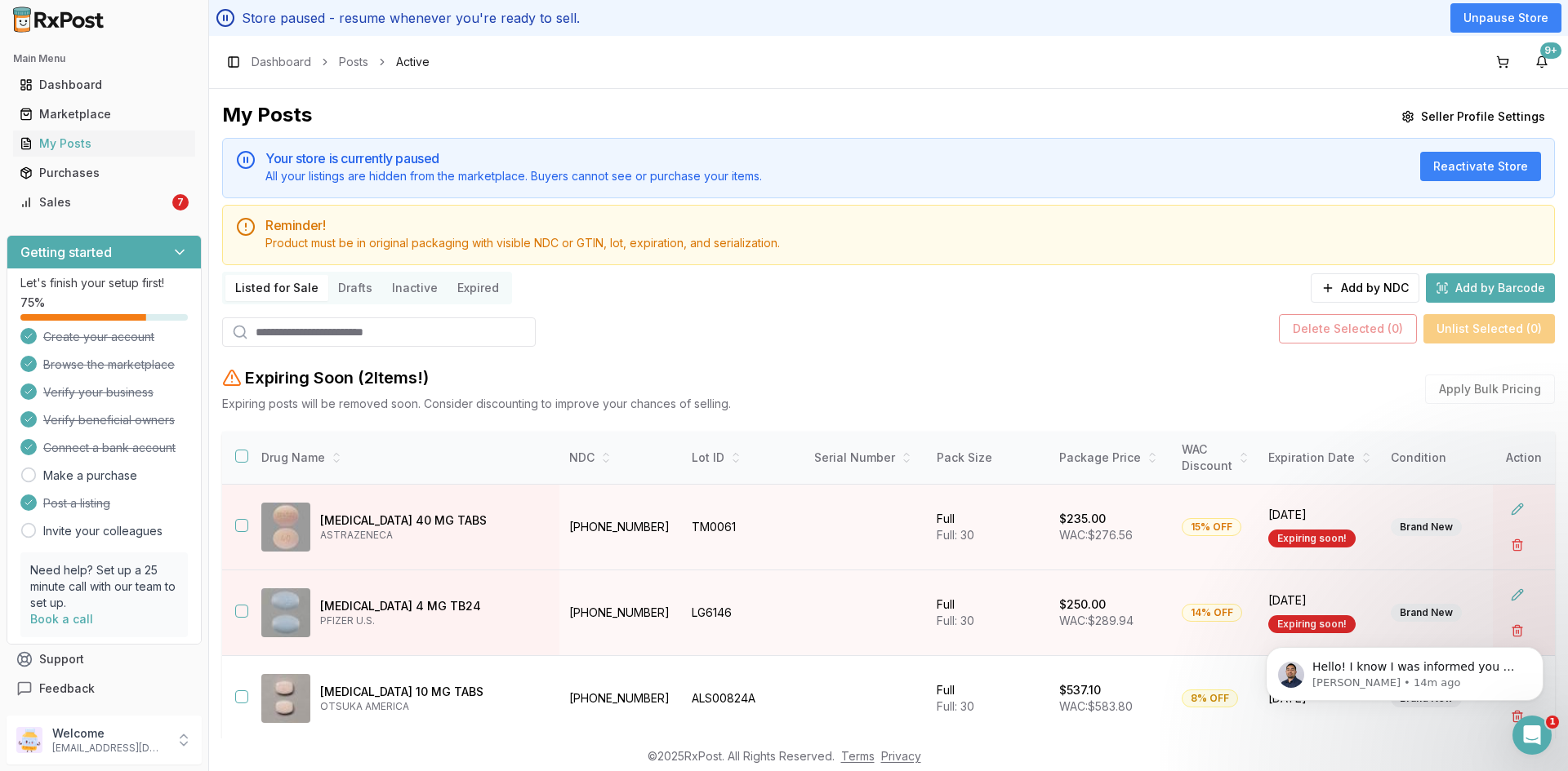
click at [271, 341] on input "search" at bounding box center [379, 331] width 313 height 29
paste input "******"
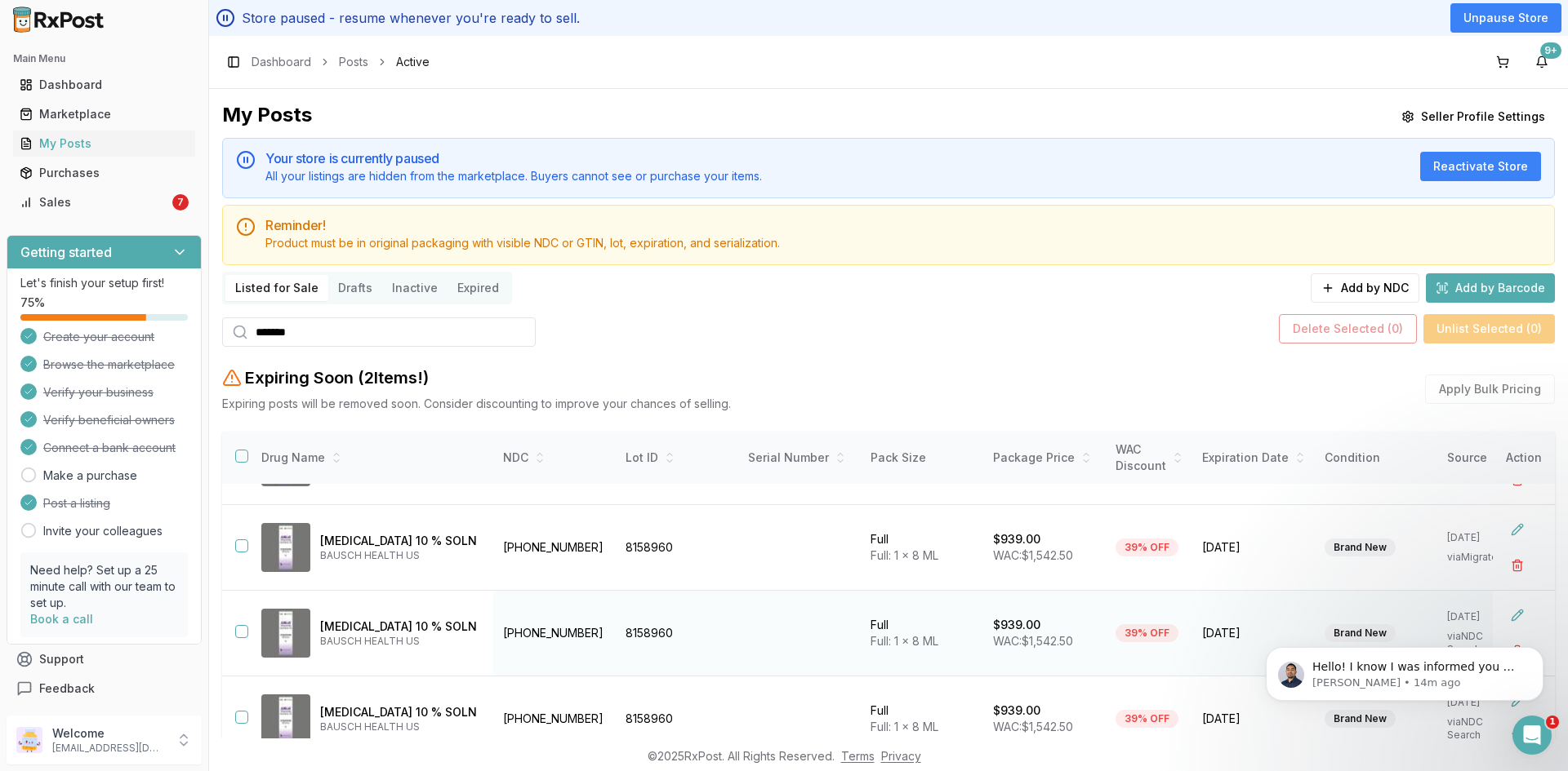
scroll to position [290, 0]
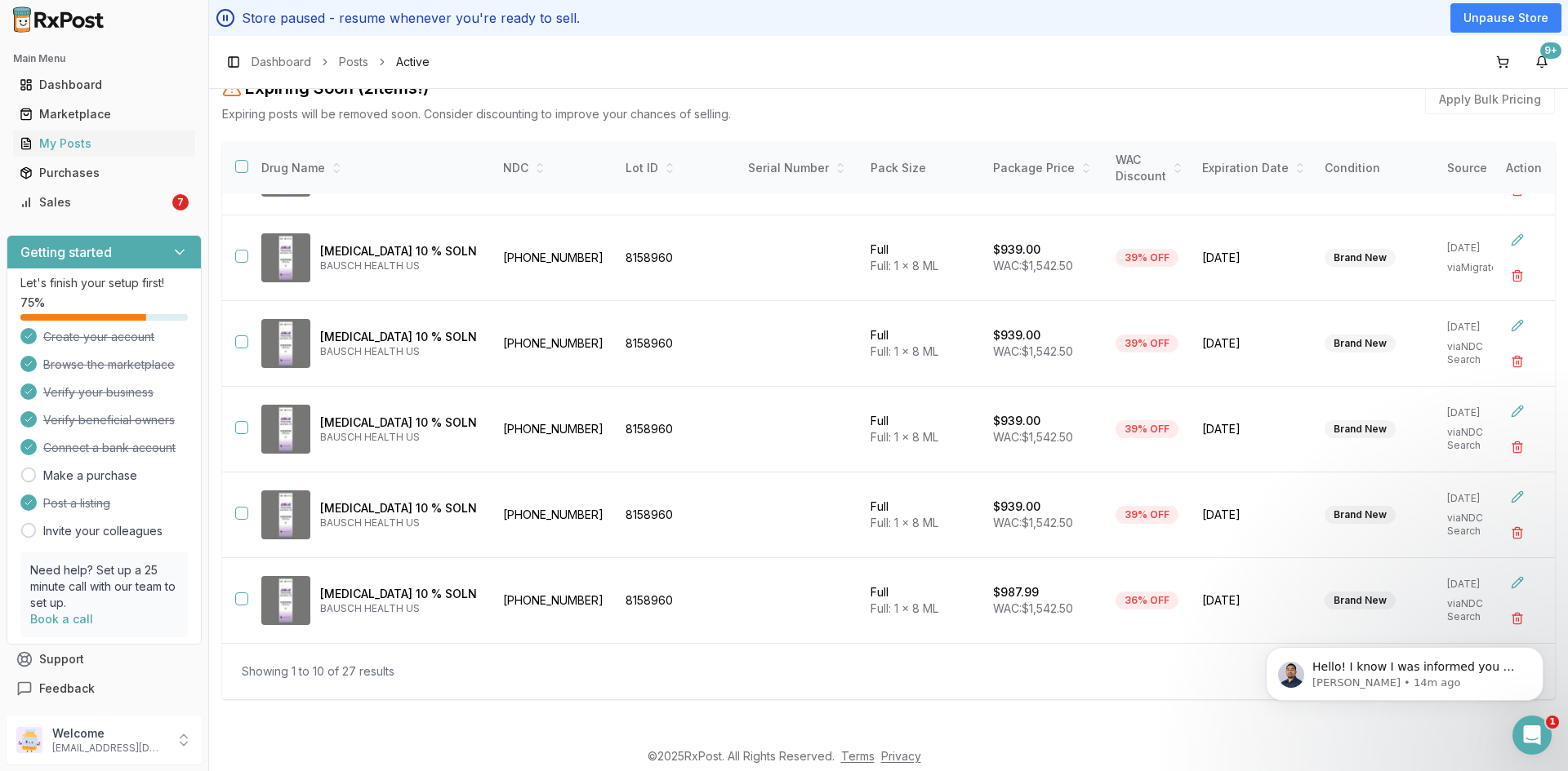
click at [1207, 701] on div "My Posts Seller Profile Settings Your store is currently paused All your listin…" at bounding box center [888, 262] width 1332 height 900
click at [1537, 653] on icon "Dismiss notification" at bounding box center [1538, 651] width 9 height 9
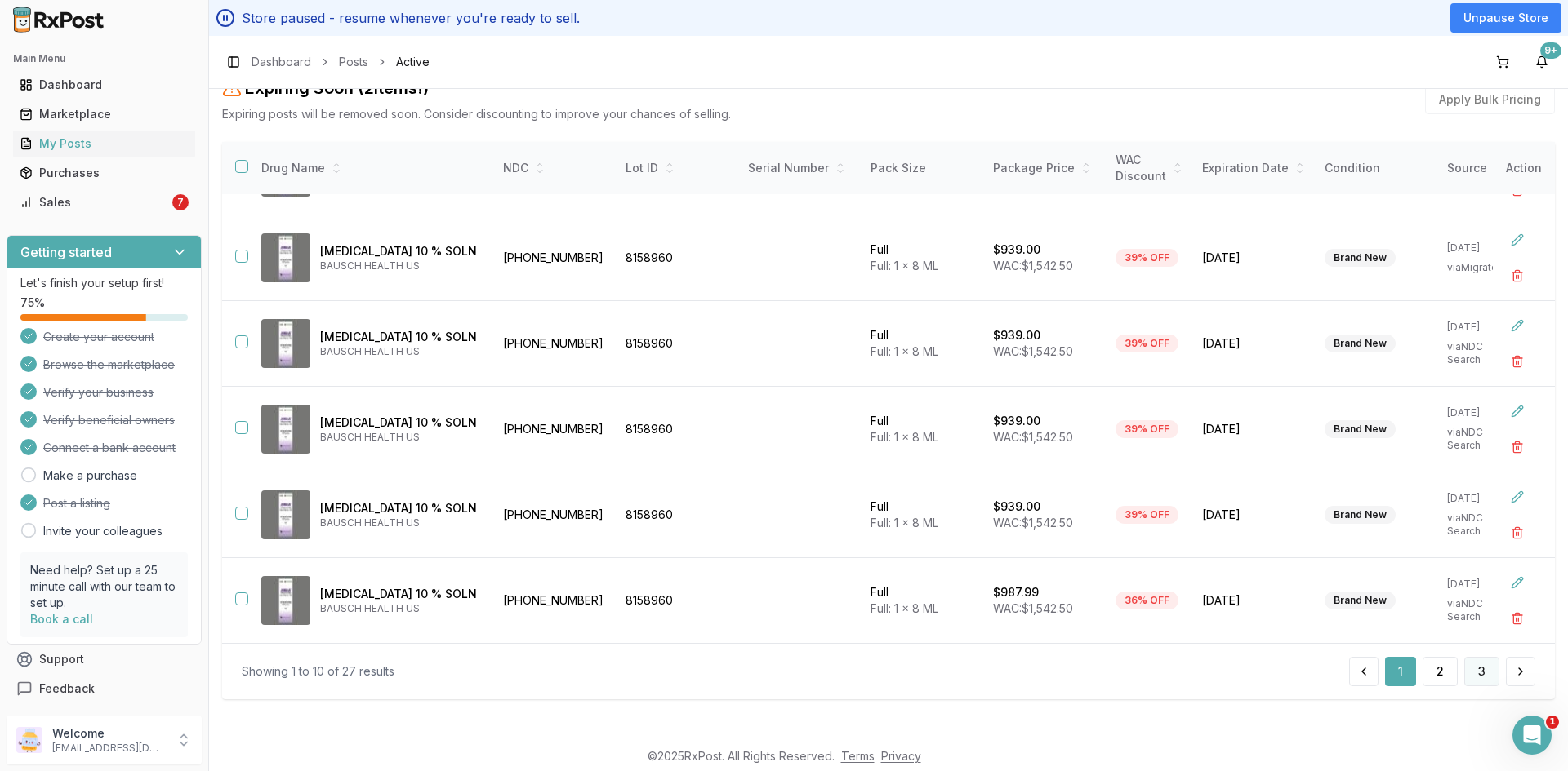
click at [1467, 672] on button "3" at bounding box center [1481, 671] width 35 height 29
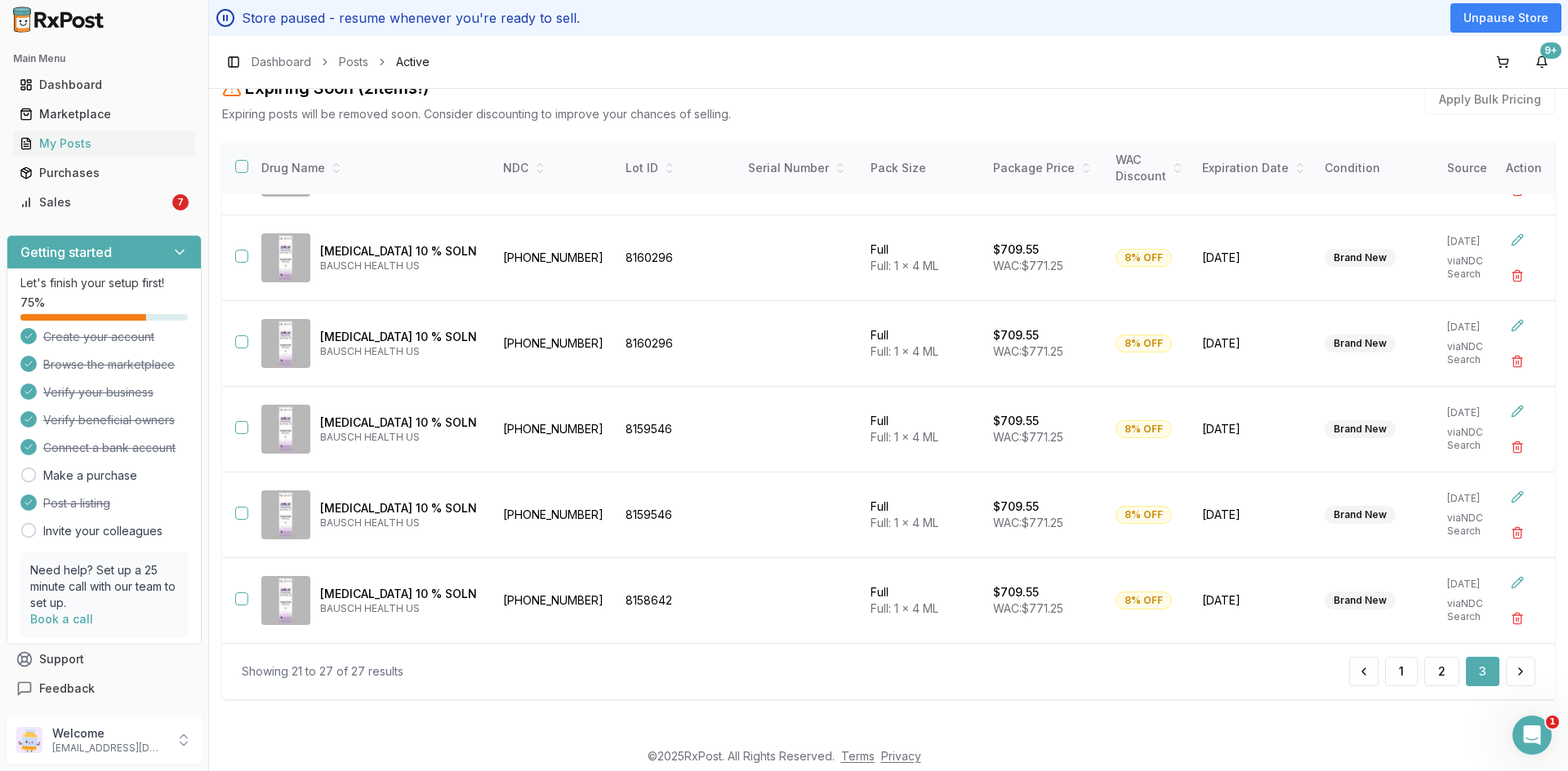
scroll to position [158, 0]
click at [242, 507] on button "button" at bounding box center [242, 514] width 13 height 13
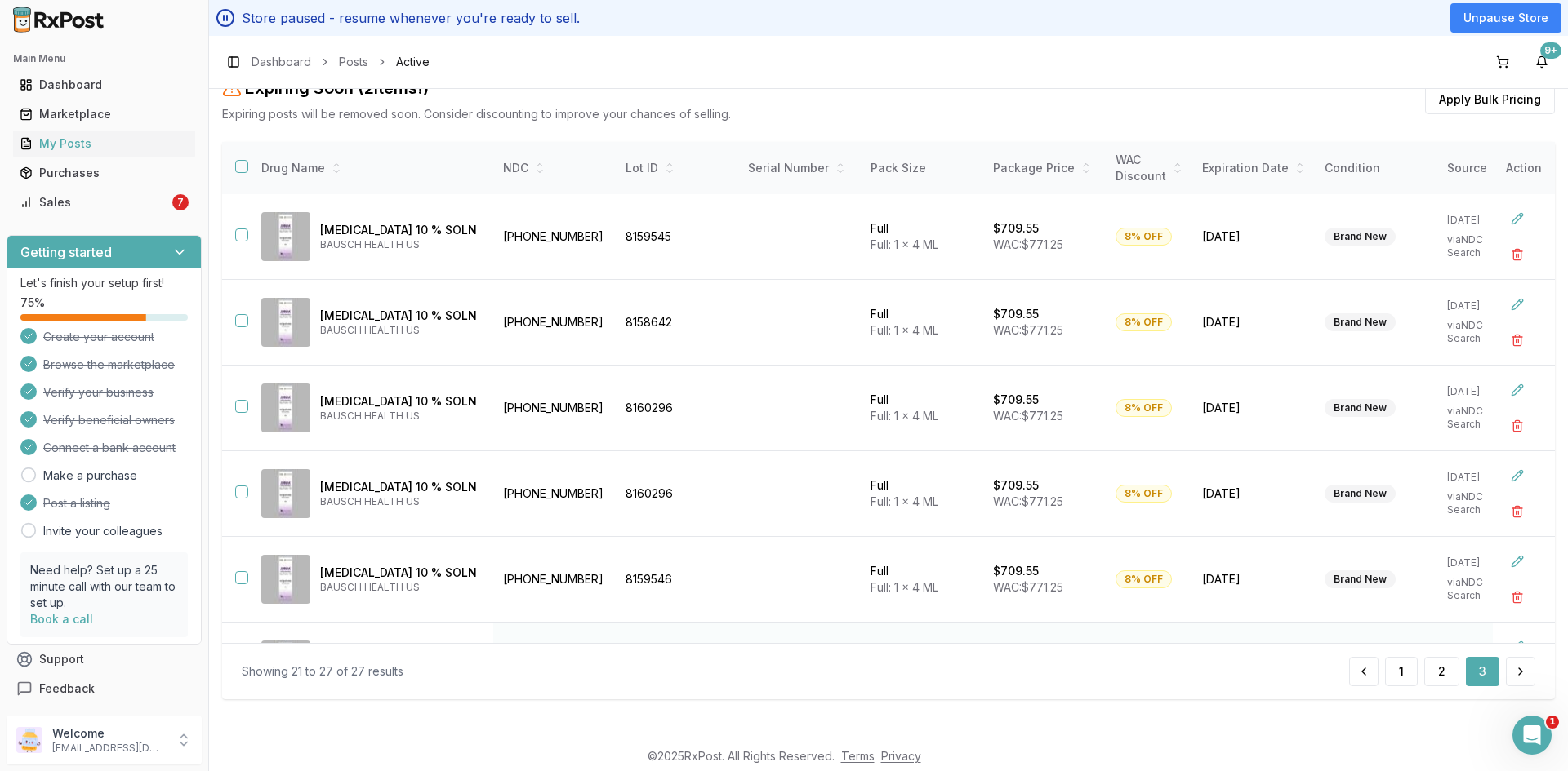
scroll to position [0, 0]
click at [245, 235] on button "button" at bounding box center [242, 236] width 13 height 13
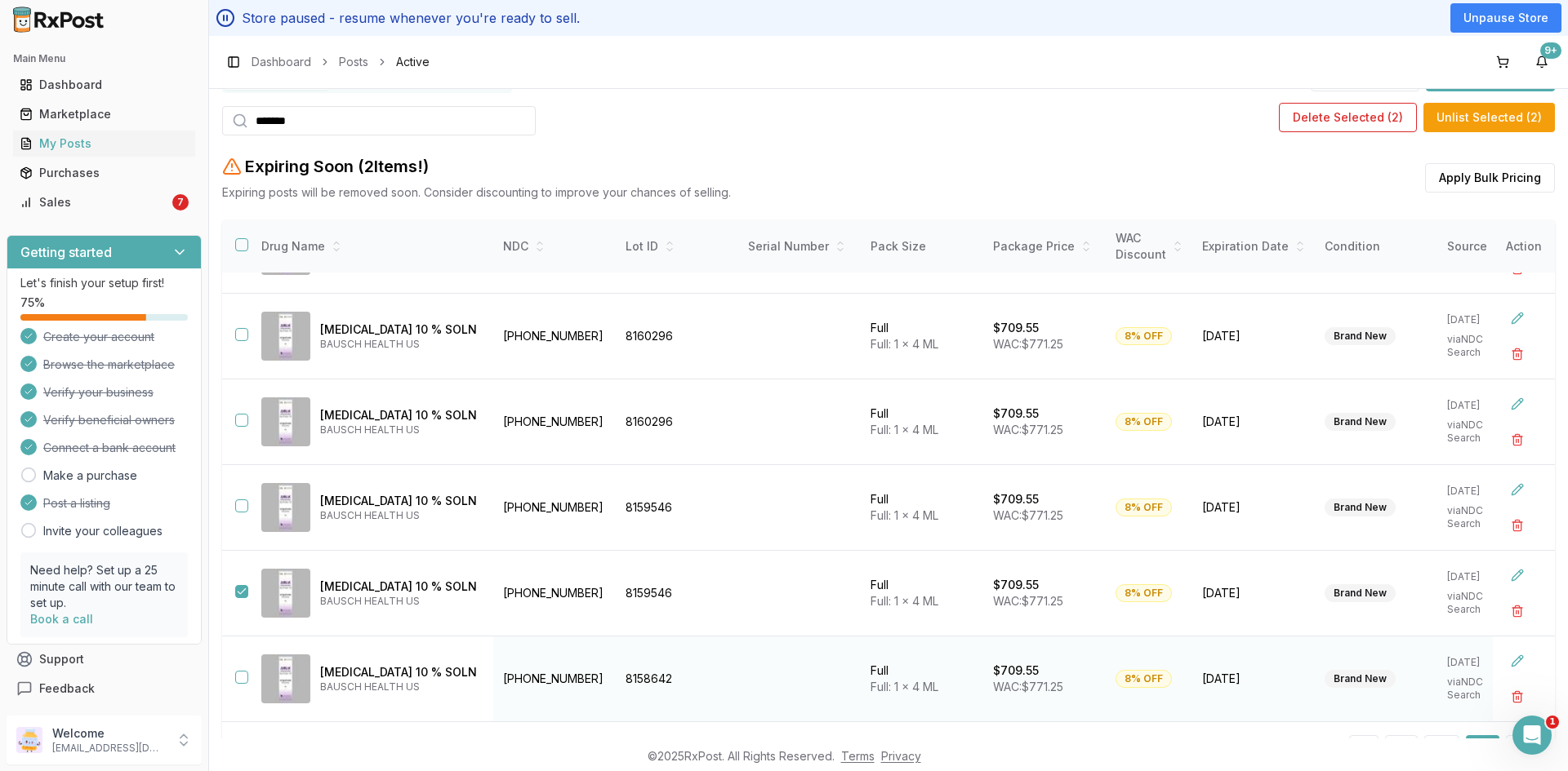
scroll to position [290, 0]
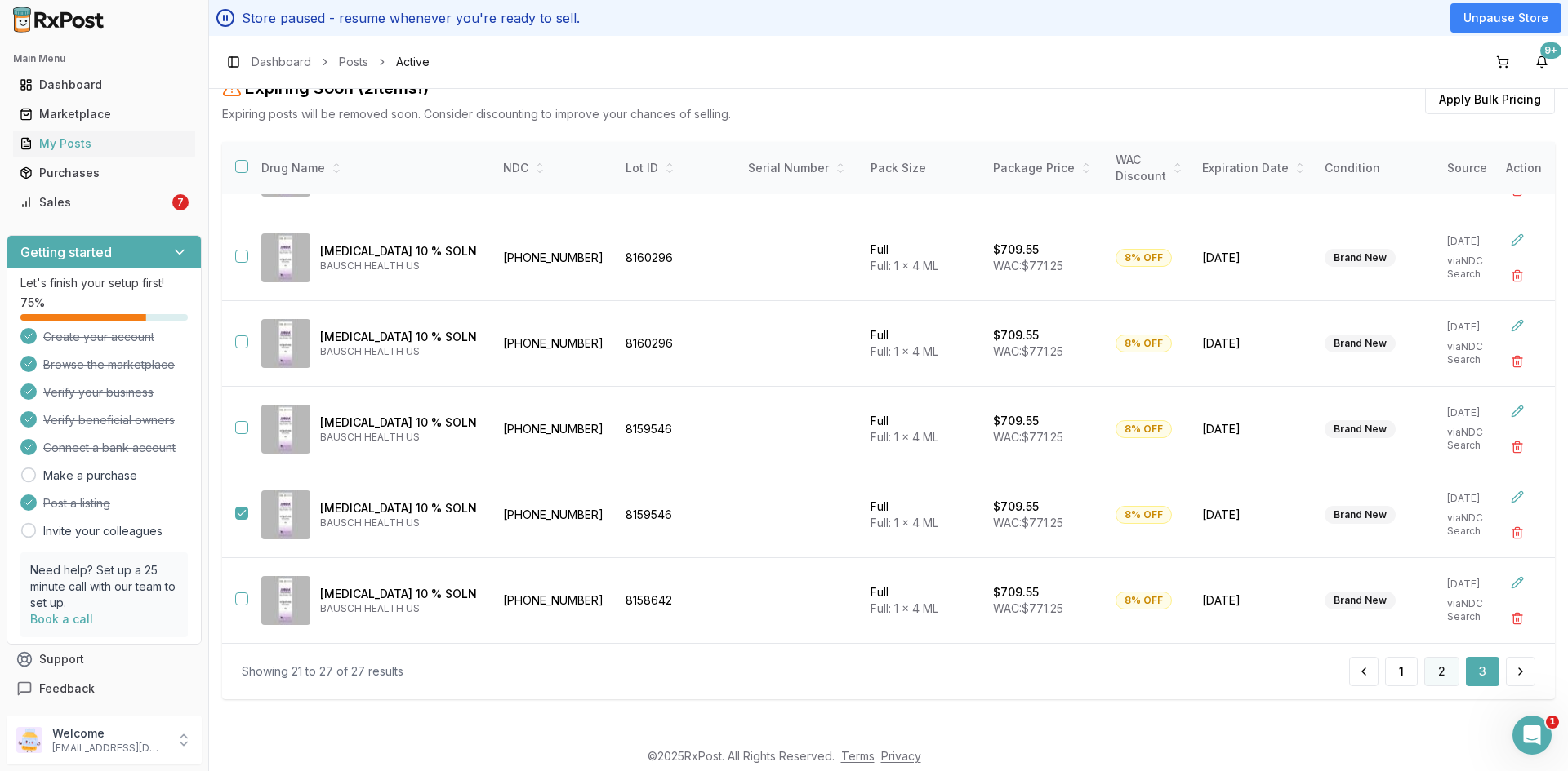
click at [1435, 672] on button "2" at bounding box center [1441, 671] width 35 height 29
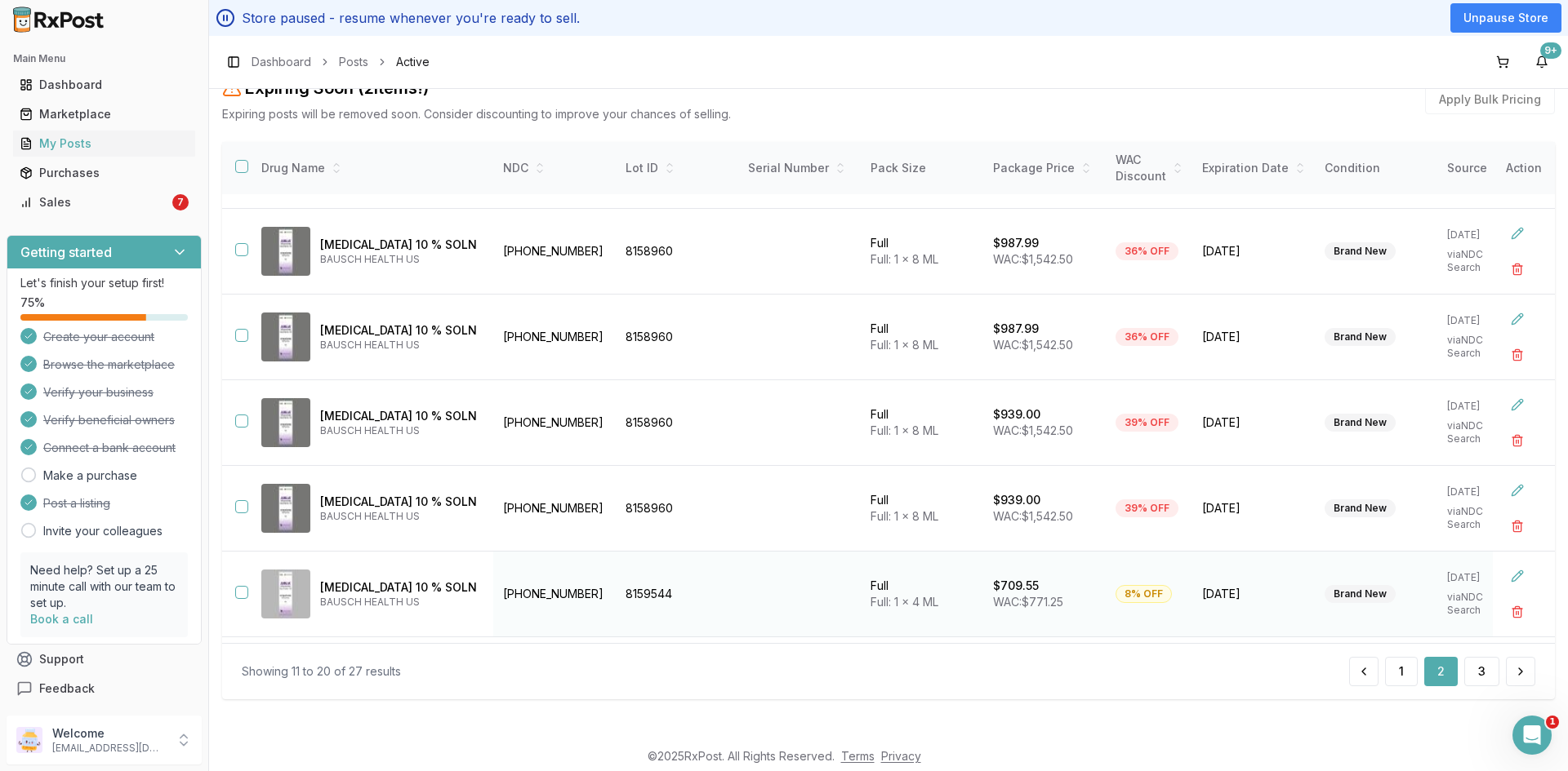
click at [238, 588] on button "button" at bounding box center [242, 592] width 13 height 13
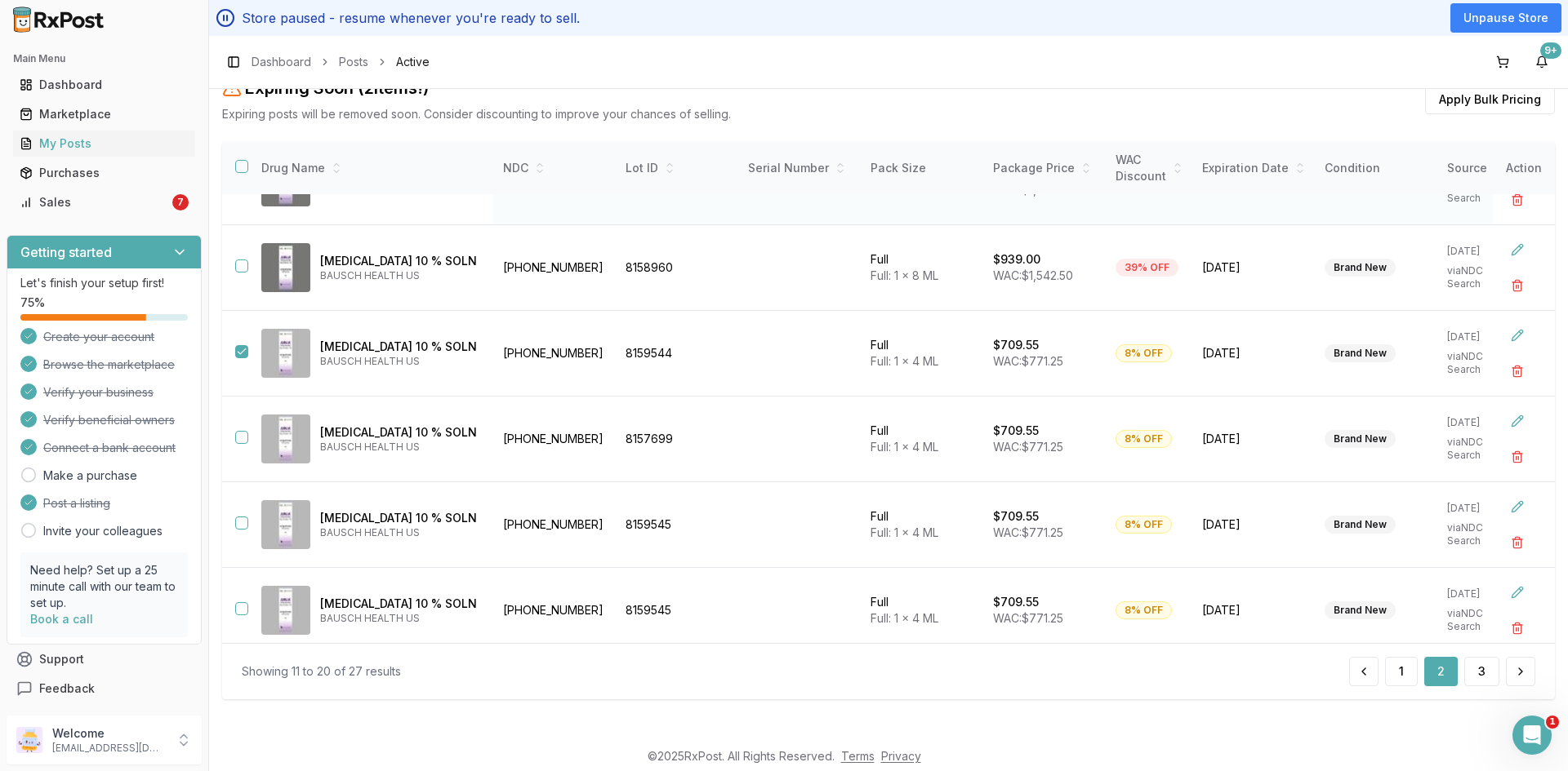
scroll to position [415, 0]
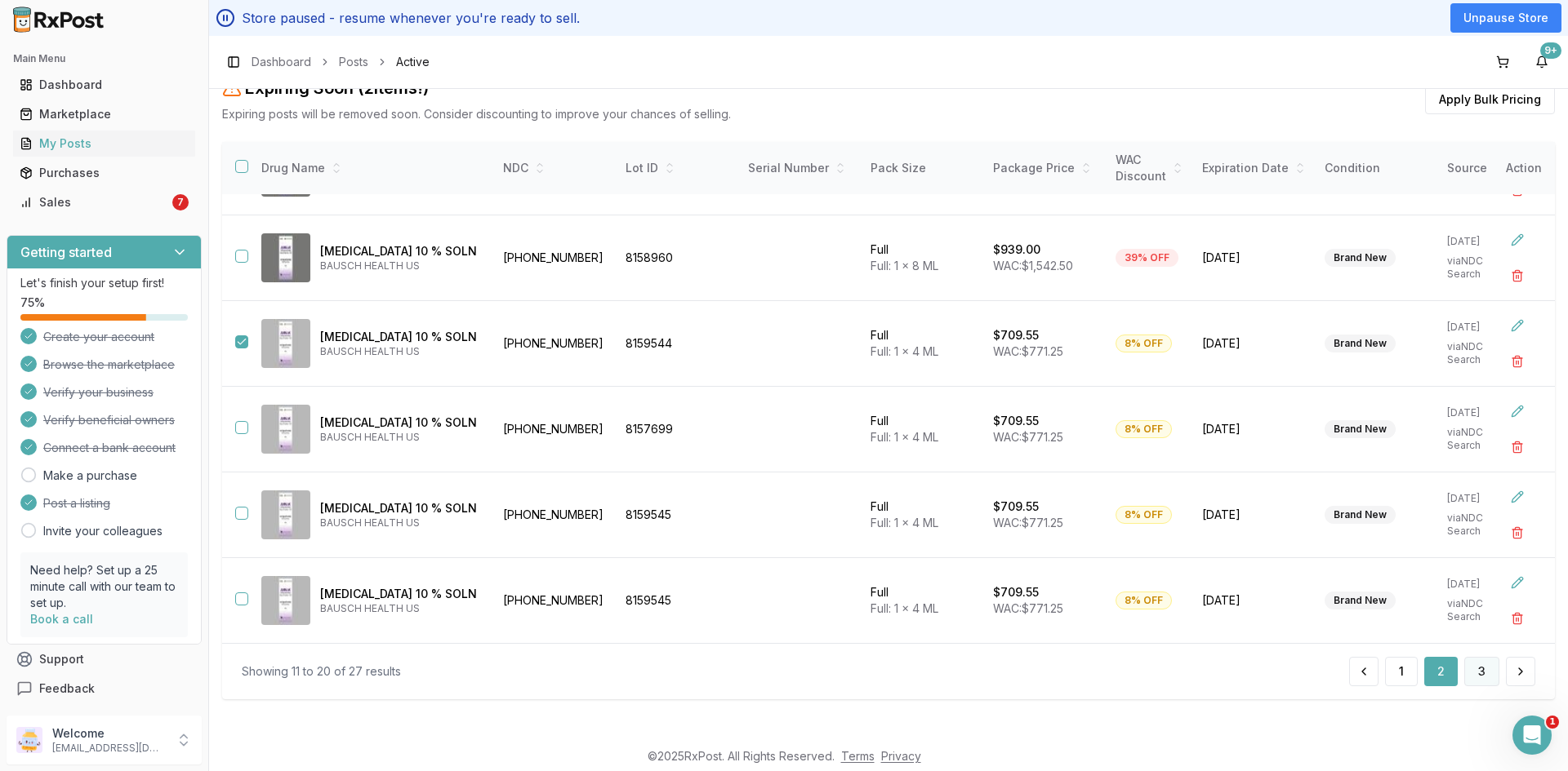
click at [1476, 671] on button "3" at bounding box center [1481, 671] width 35 height 29
click at [1400, 675] on button "1" at bounding box center [1401, 671] width 32 height 29
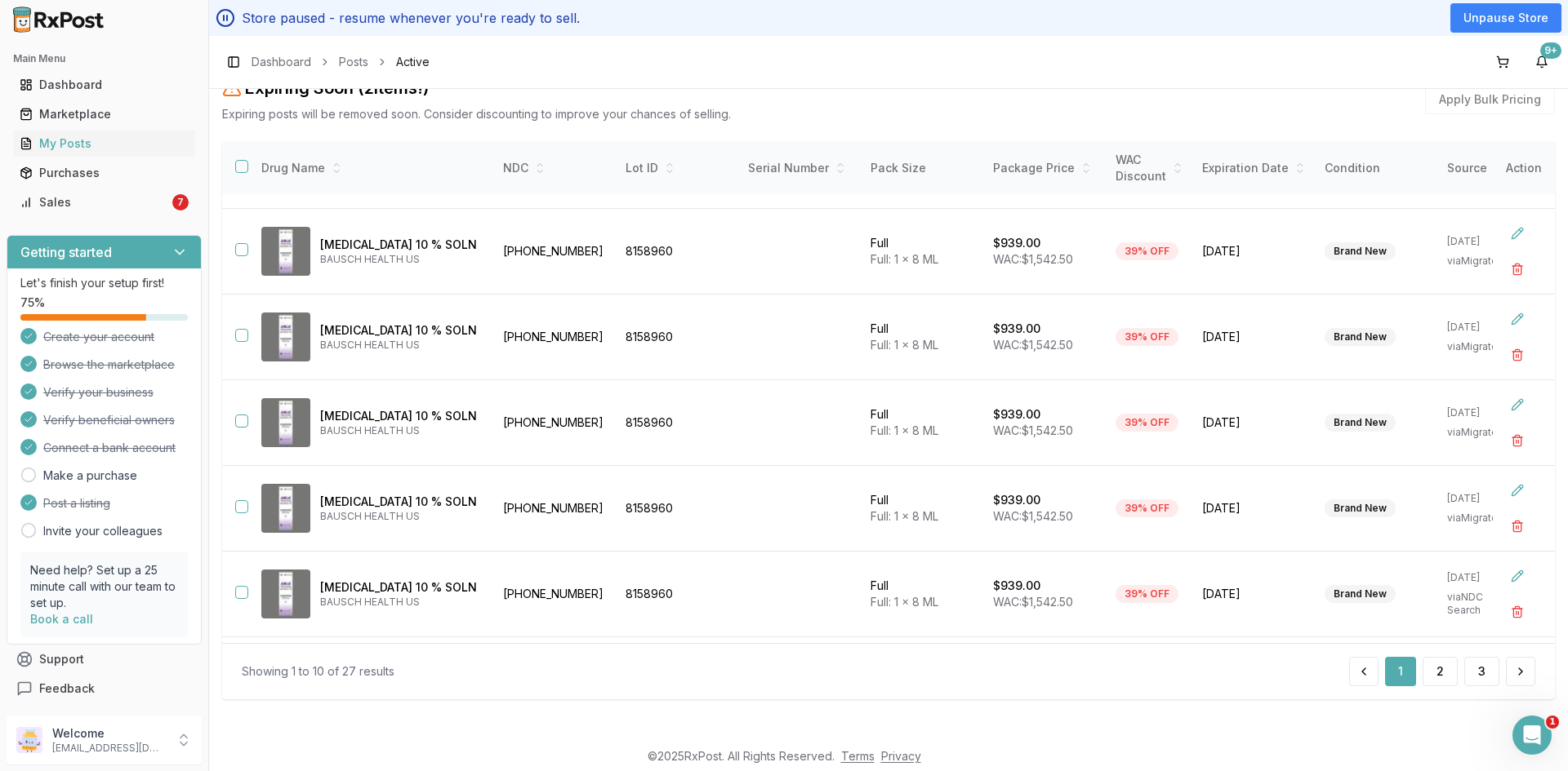
scroll to position [415, 0]
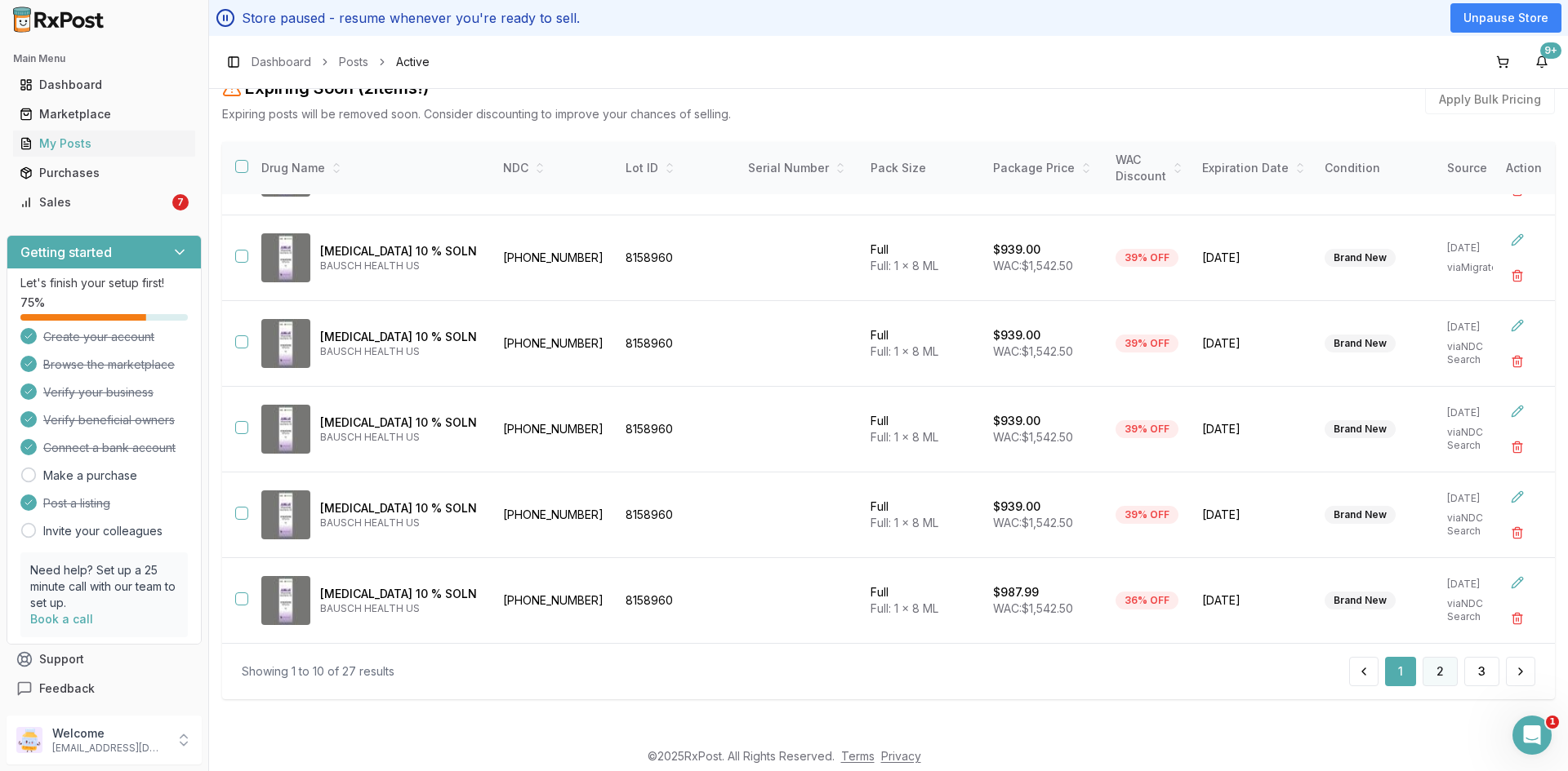
click at [1440, 668] on button "2" at bounding box center [1440, 671] width 35 height 29
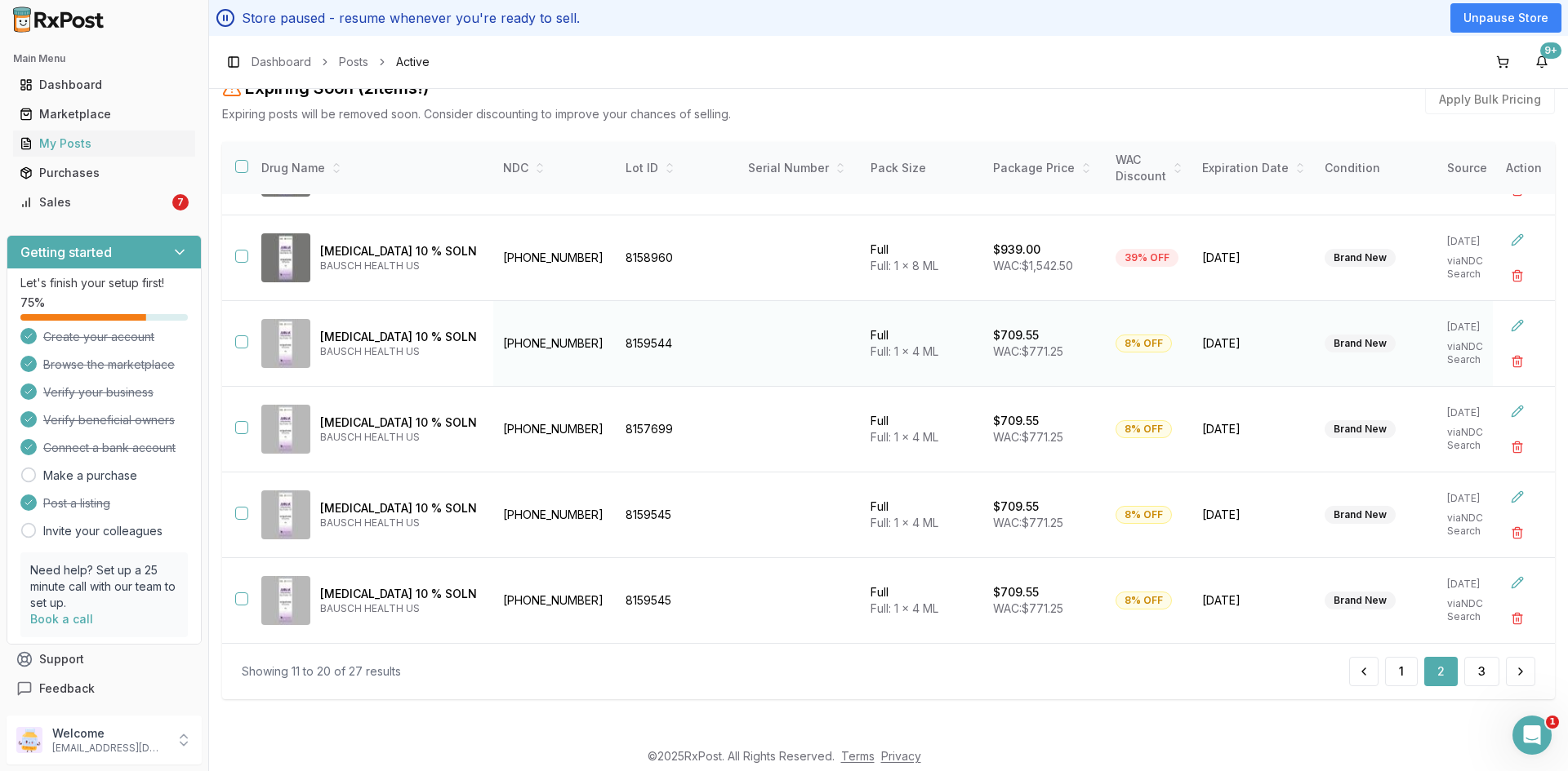
click at [237, 335] on button "button" at bounding box center [242, 342] width 13 height 13
click at [241, 512] on button "button" at bounding box center [242, 514] width 13 height 13
click at [240, 594] on button "button" at bounding box center [242, 599] width 13 height 13
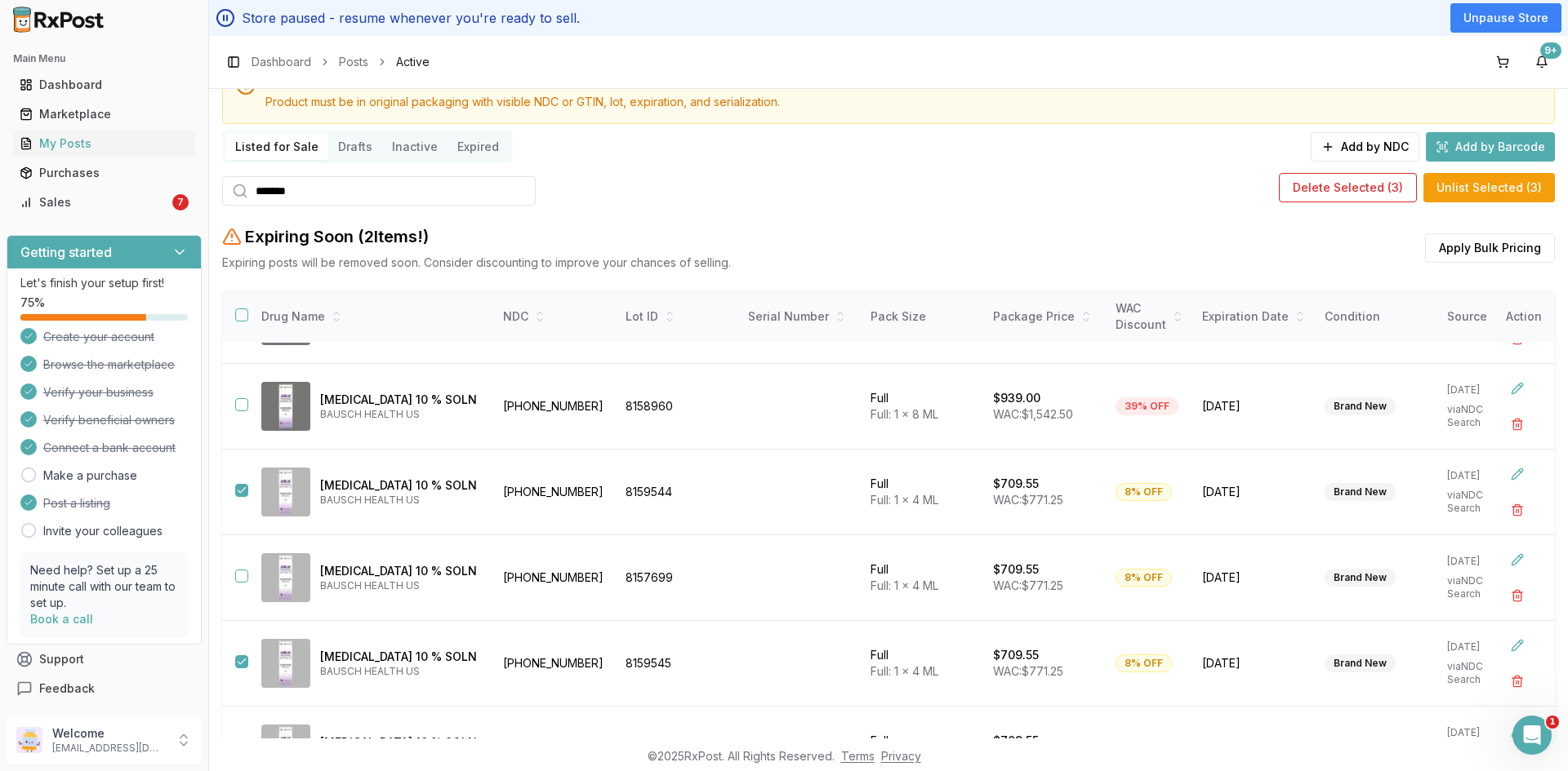
scroll to position [126, 0]
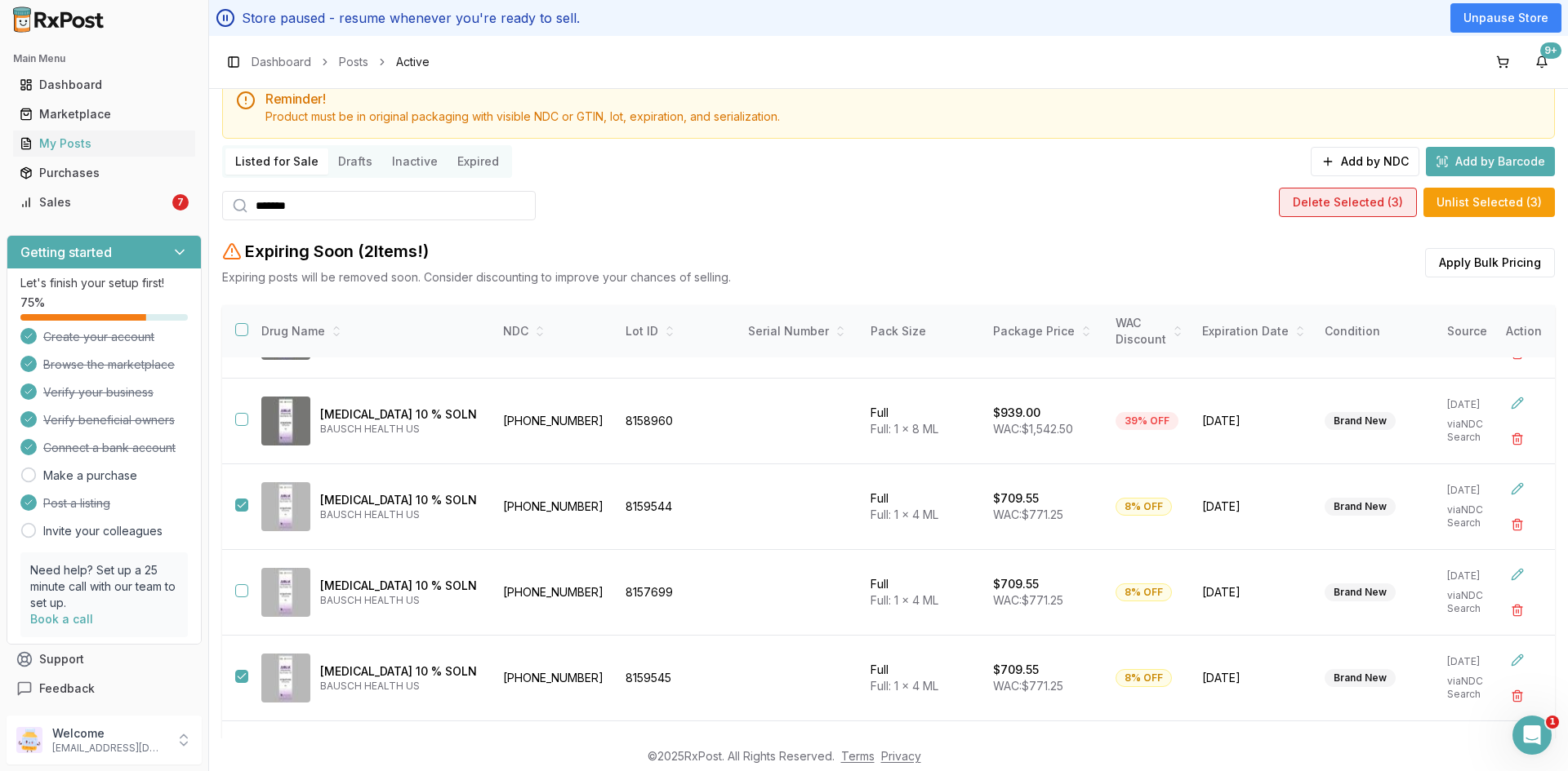
click at [1359, 198] on button "Delete Selected ( 3 )" at bounding box center [1347, 202] width 138 height 29
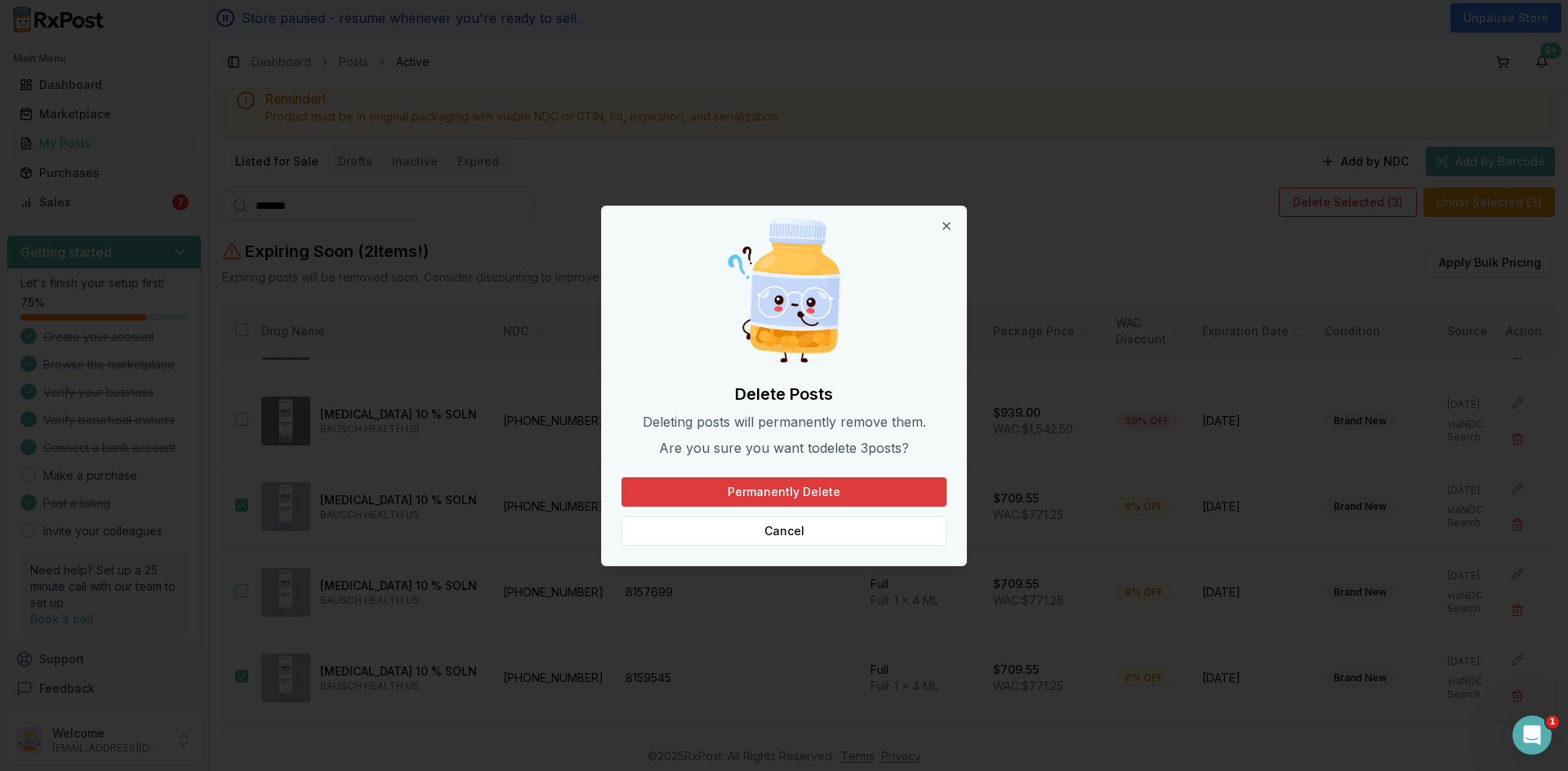
click at [839, 490] on button "Permanently Delete" at bounding box center [784, 492] width 325 height 29
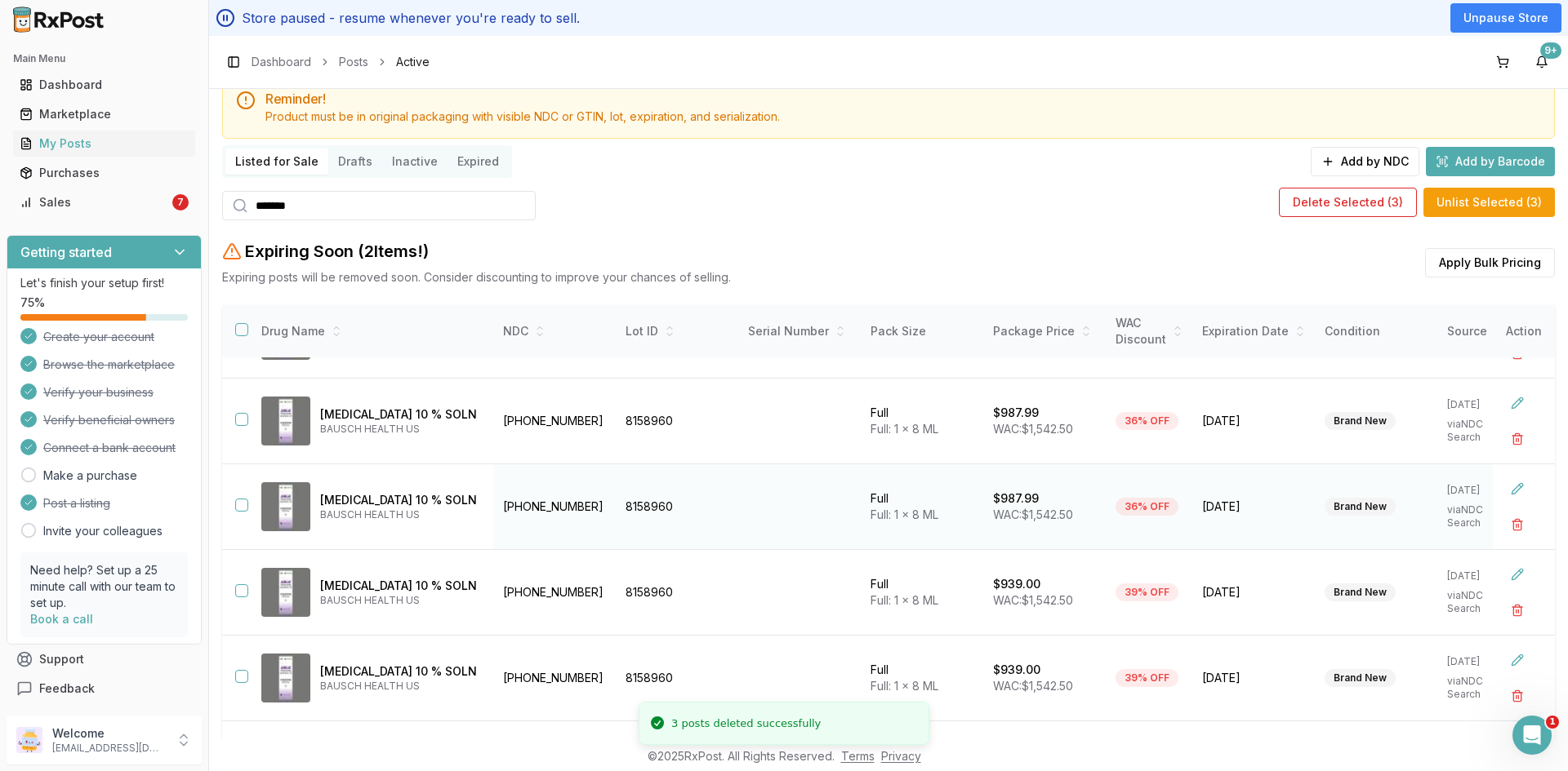
scroll to position [290, 0]
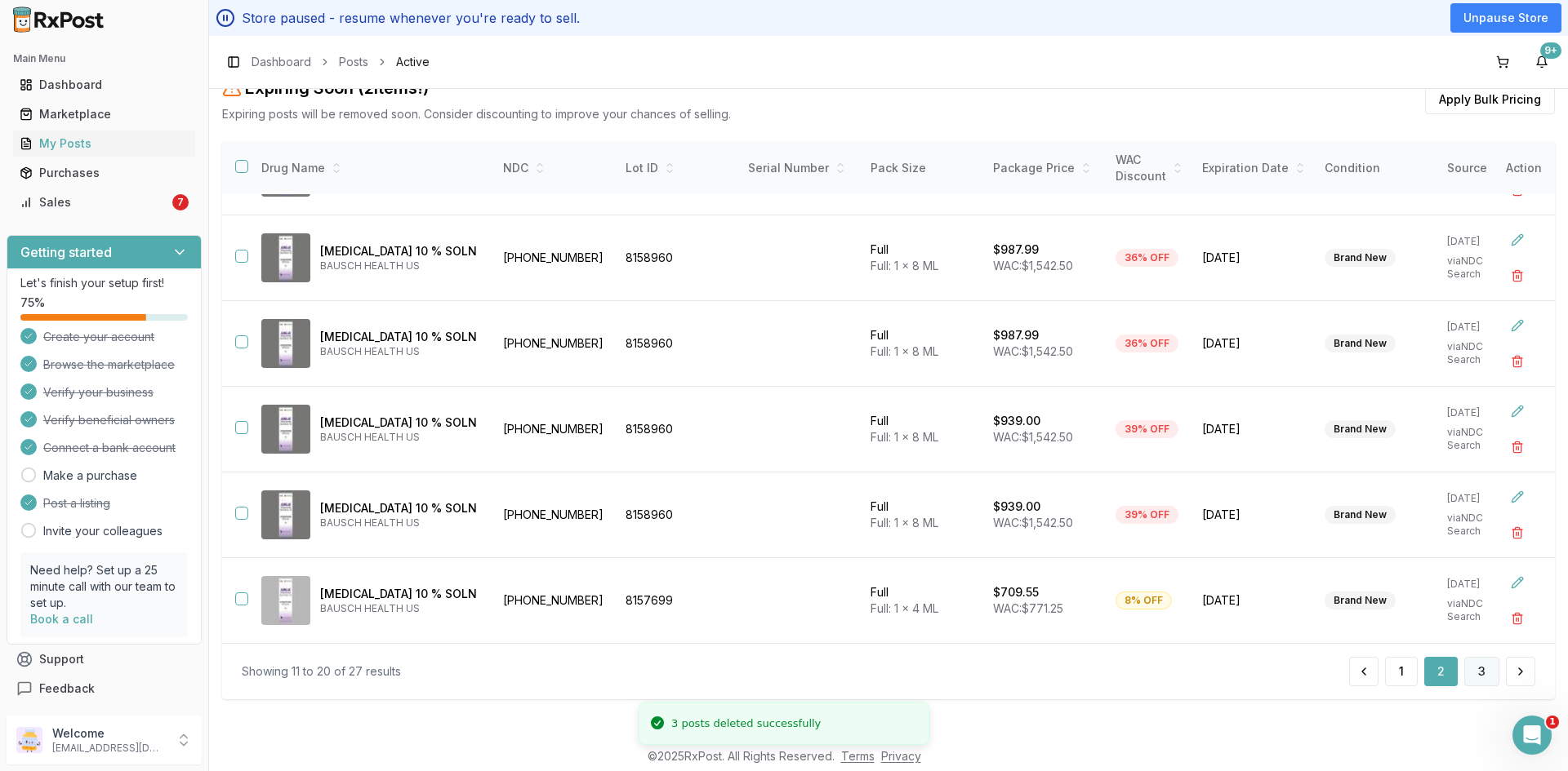
click at [1476, 671] on button "3" at bounding box center [1481, 671] width 35 height 29
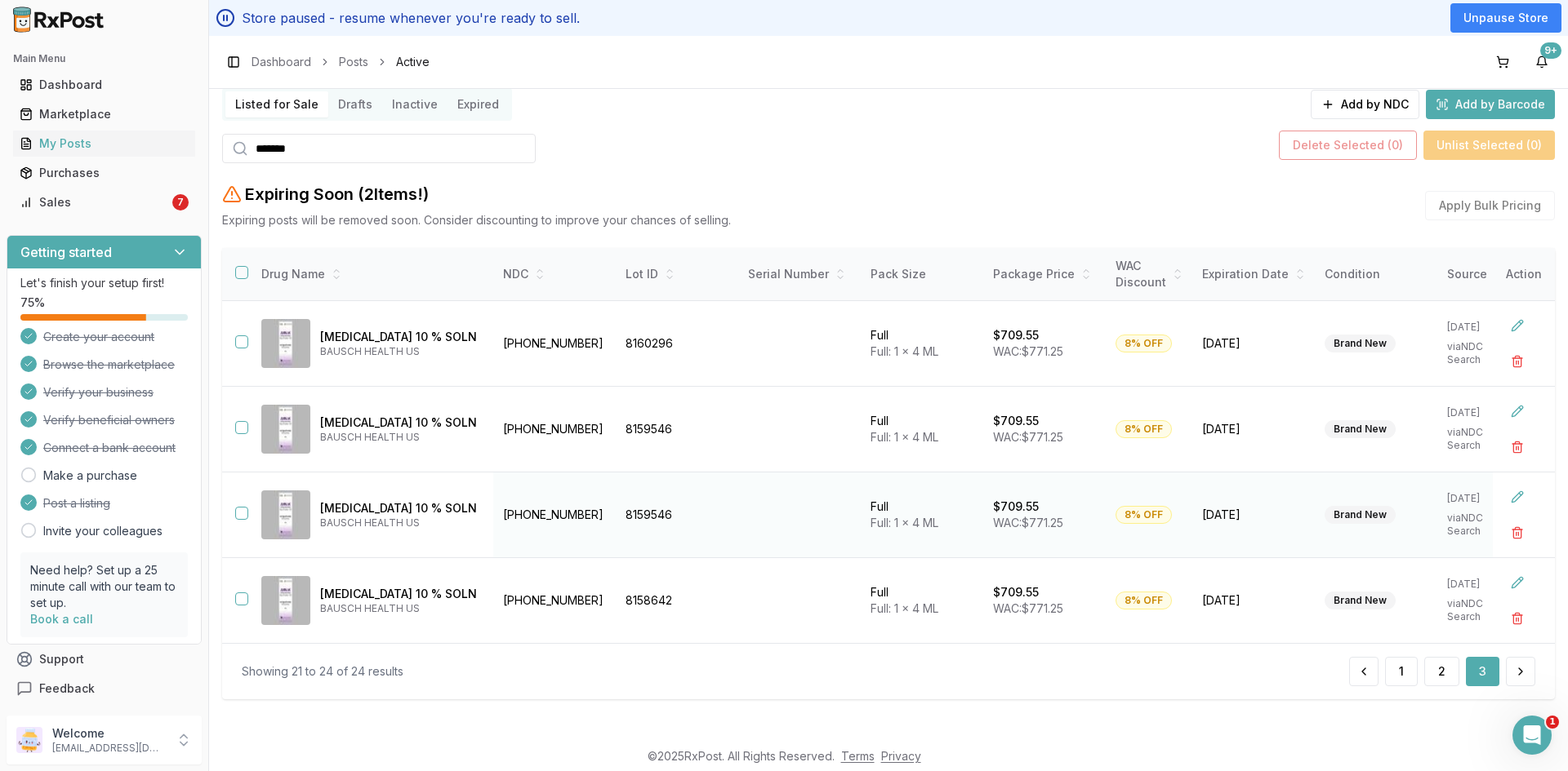
drag, startPoint x: 241, startPoint y: 504, endPoint x: 396, endPoint y: 527, distance: 156.7
click at [241, 507] on button "button" at bounding box center [242, 514] width 13 height 13
click at [1330, 137] on button "Delete Selected ( 1 )" at bounding box center [1351, 145] width 136 height 29
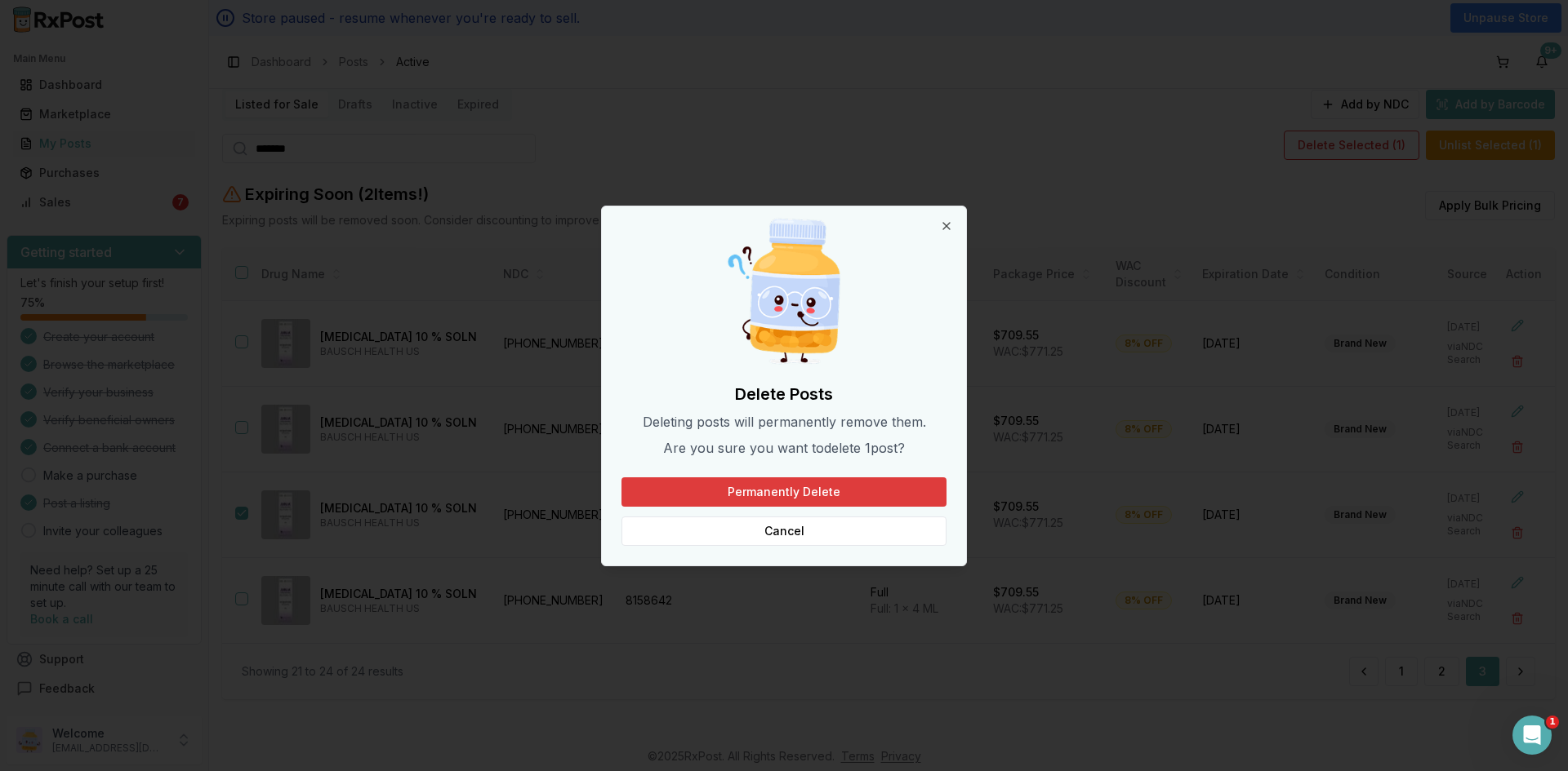
click at [814, 484] on button "Permanently Delete" at bounding box center [784, 492] width 325 height 29
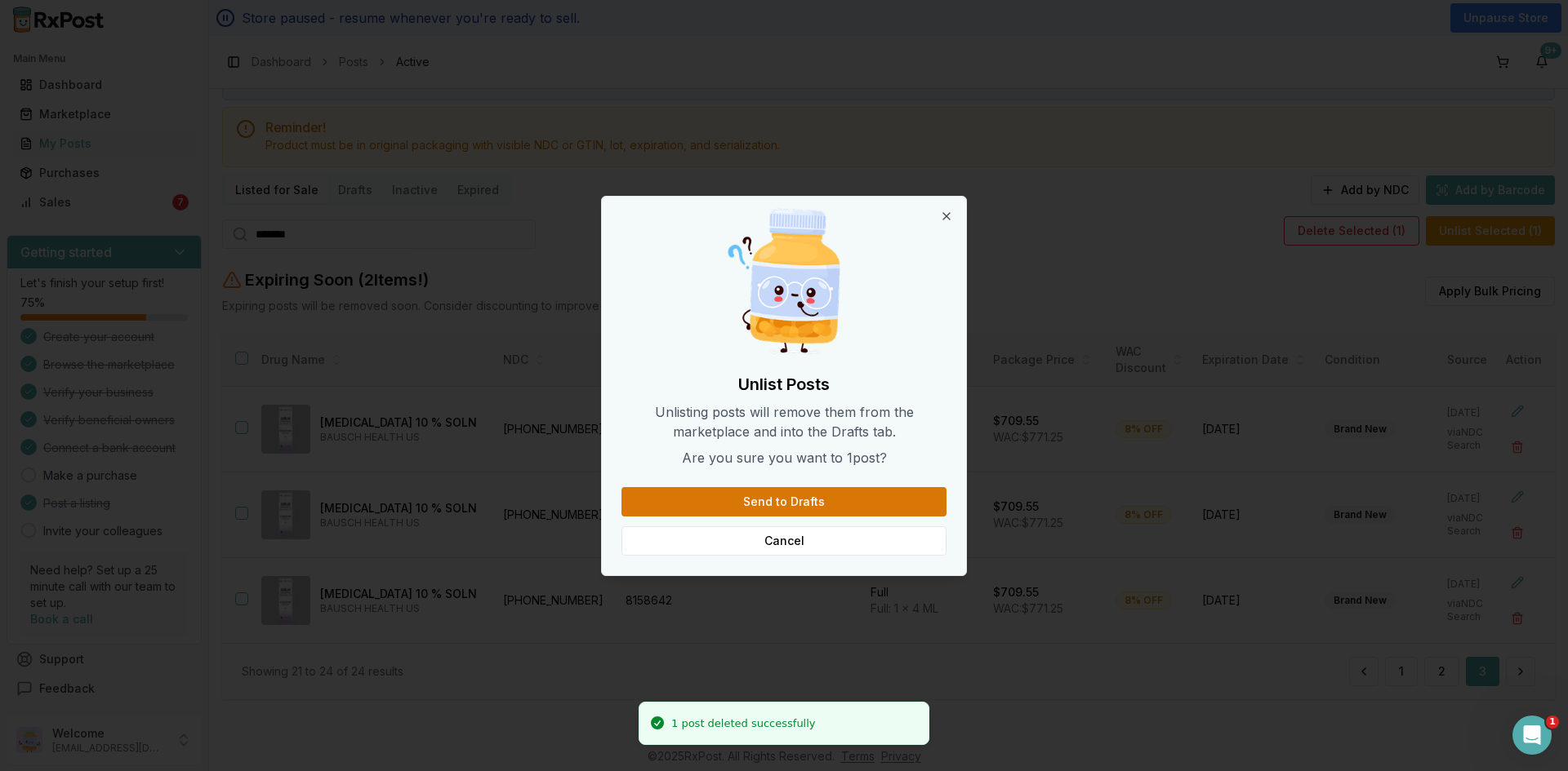
scroll to position [104, 0]
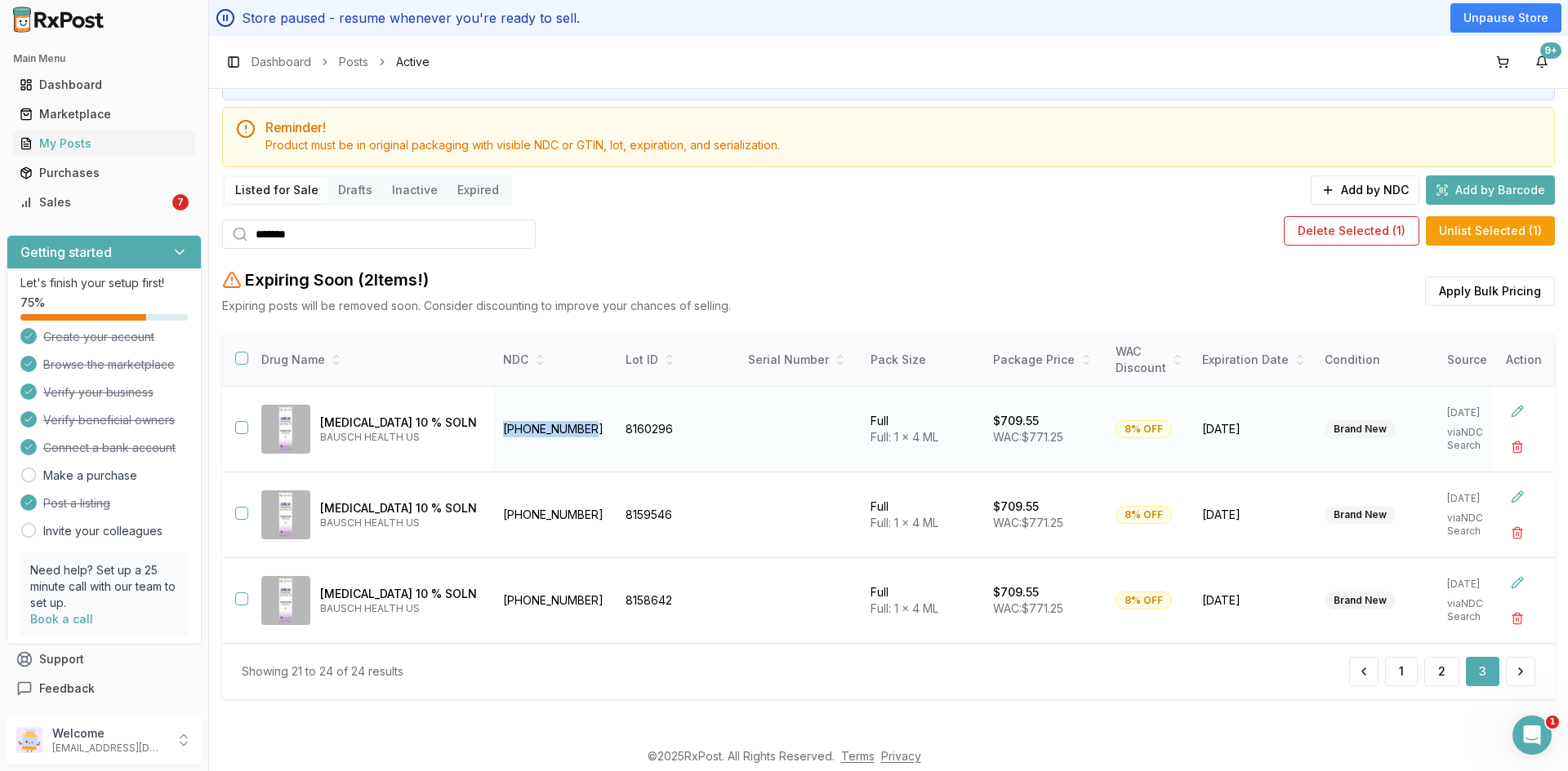
drag, startPoint x: 606, startPoint y: 419, endPoint x: 472, endPoint y: 427, distance: 134.2
click at [472, 427] on tr "Jublia 10 % SOLN BAUSCH HEALTH US 00187-5400-04 8160296 Full Full: 1 x 4 ML $70…" at bounding box center [963, 430] width 1482 height 85
copy tr "00187-5400-04"
drag, startPoint x: 301, startPoint y: 230, endPoint x: 218, endPoint y: 235, distance: 83.2
click at [218, 235] on div "My Posts Seller Profile Settings Your store is currently paused All your listin…" at bounding box center [888, 414] width 1359 height 649
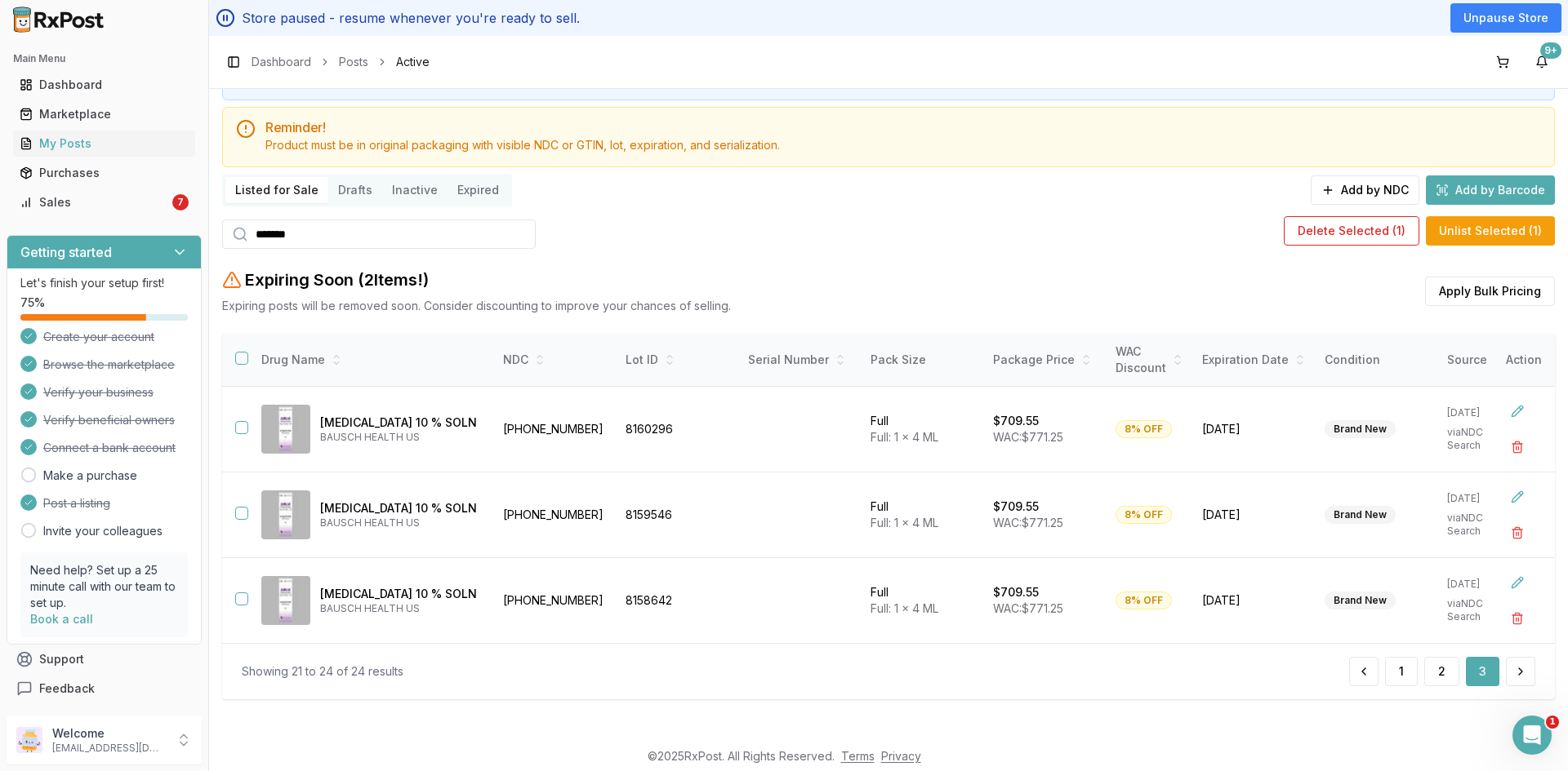
paste input "*"
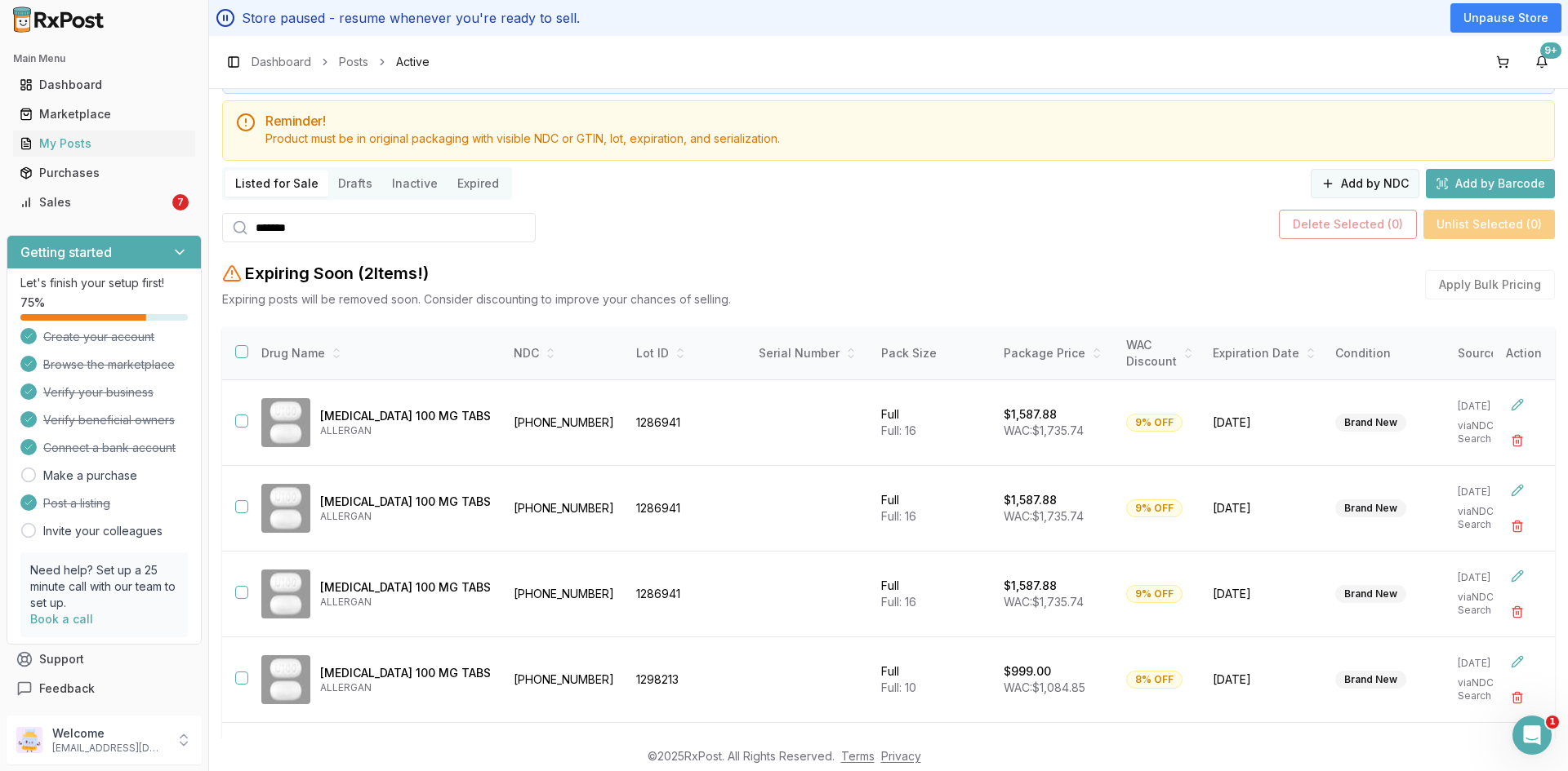
type input "*******"
click at [1378, 183] on button "Add by NDC" at bounding box center [1365, 183] width 108 height 29
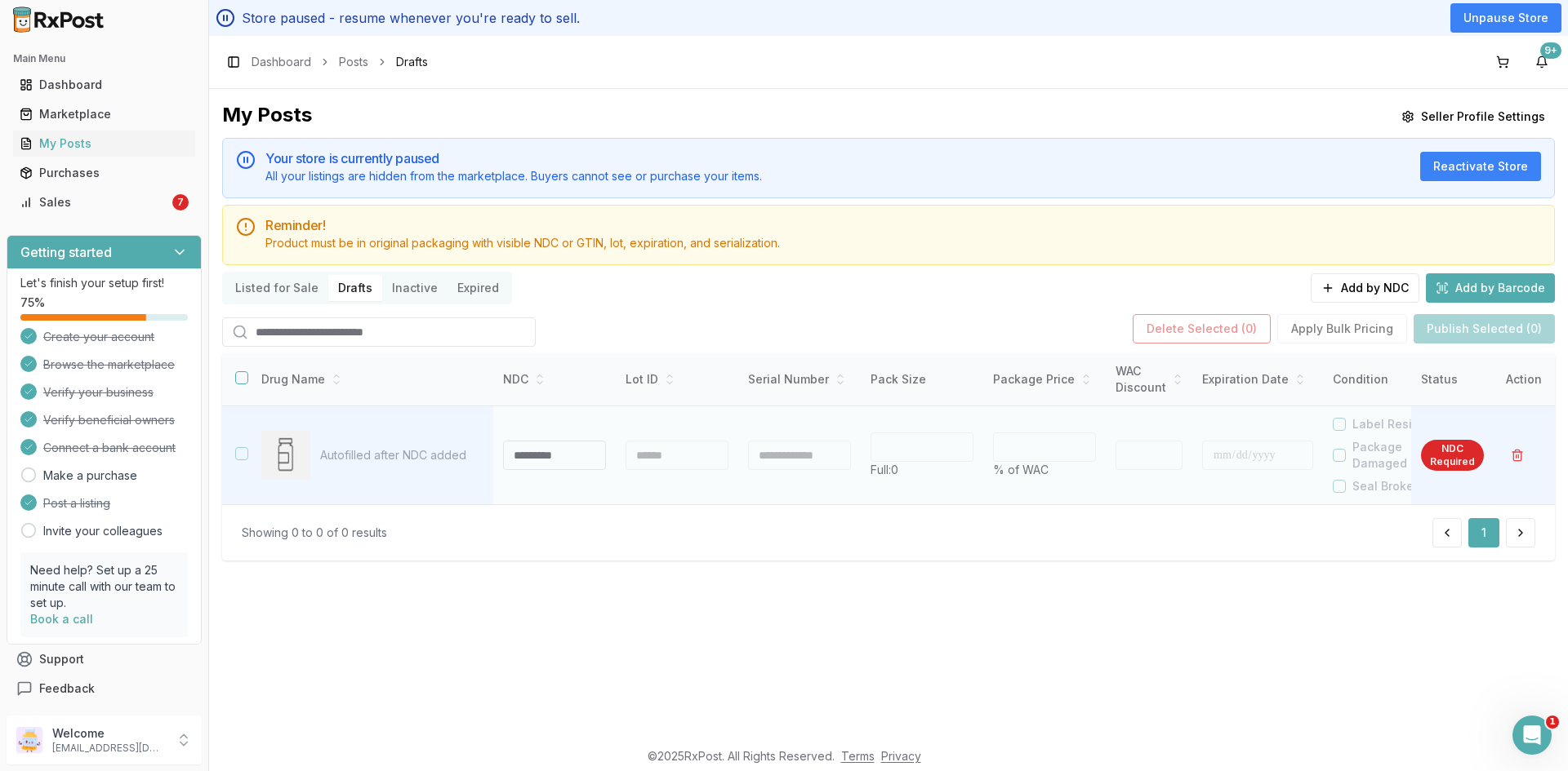
click at [553, 459] on input at bounding box center [555, 455] width 103 height 29
click at [685, 459] on div at bounding box center [677, 455] width 103 height 29
click at [685, 456] on div at bounding box center [677, 455] width 103 height 29
drag, startPoint x: 585, startPoint y: 455, endPoint x: 481, endPoint y: 467, distance: 104.7
click at [482, 467] on tr "Autofilled after NDC added ******* * Full: 0 * % of WAC * Label Residue Package…" at bounding box center [960, 456] width 1476 height 99
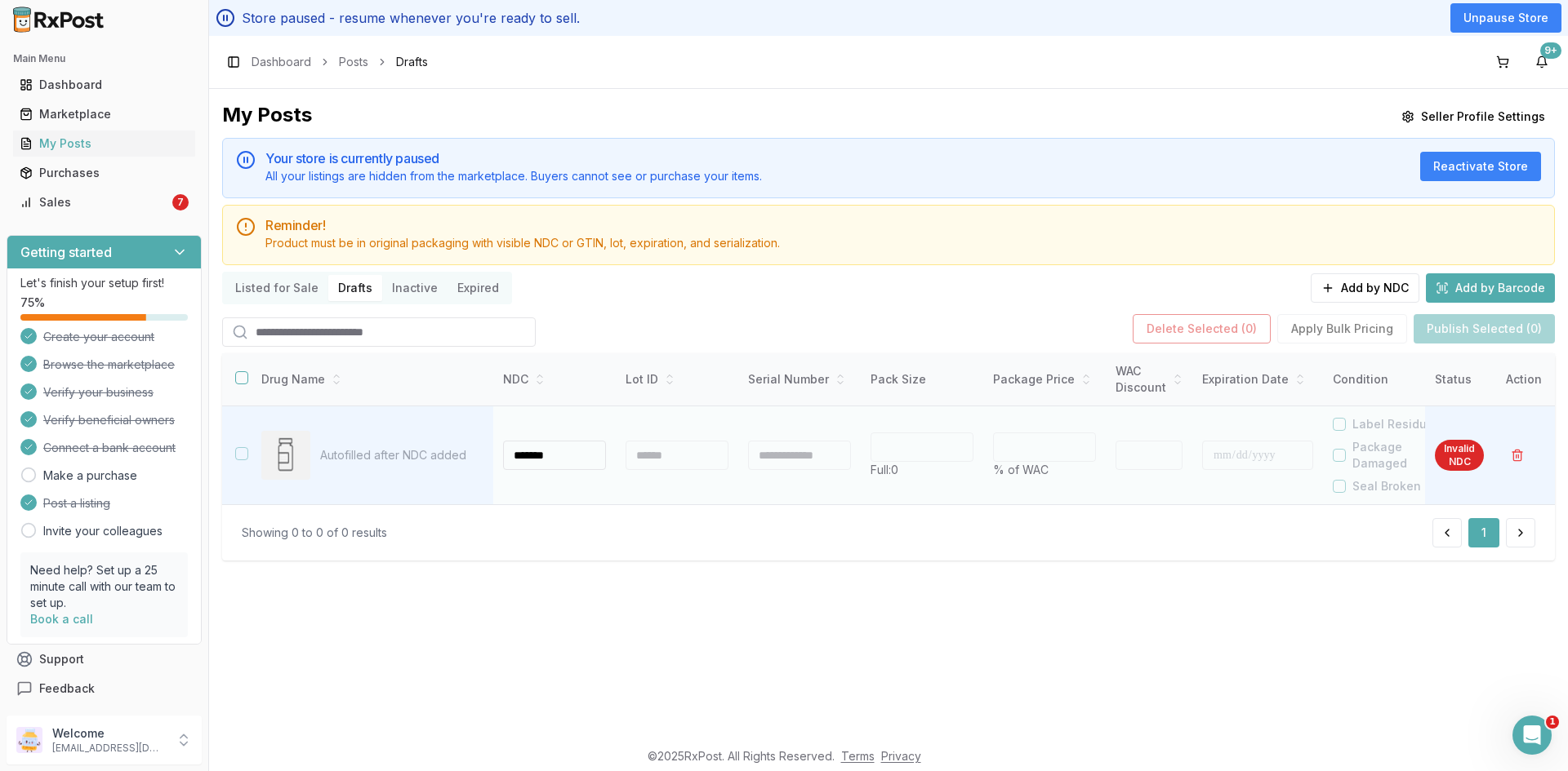
paste input "******"
click at [671, 457] on div at bounding box center [677, 455] width 103 height 29
type input "**********"
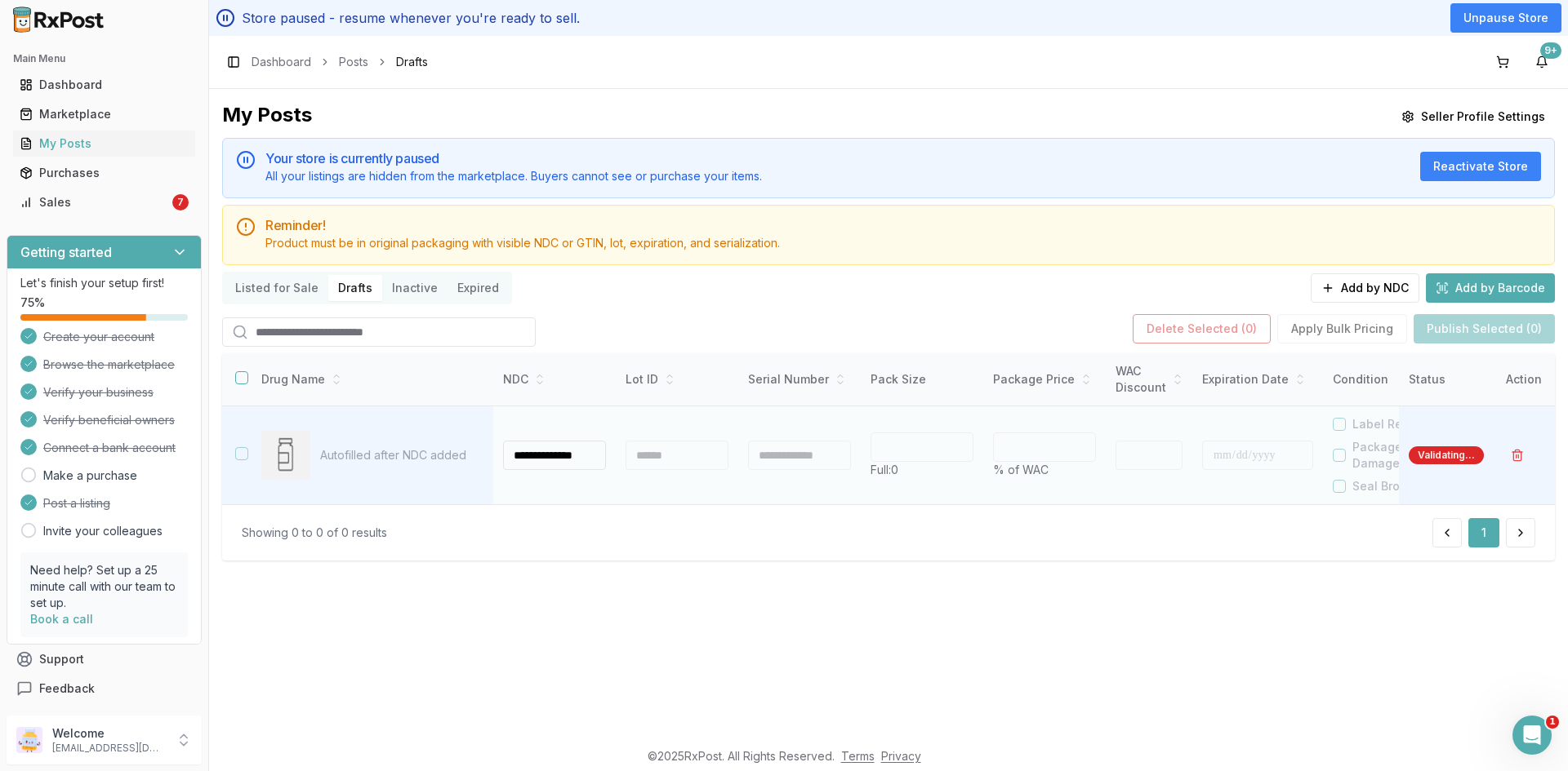
type input "**"
type input "*"
click at [672, 458] on div at bounding box center [677, 455] width 103 height 29
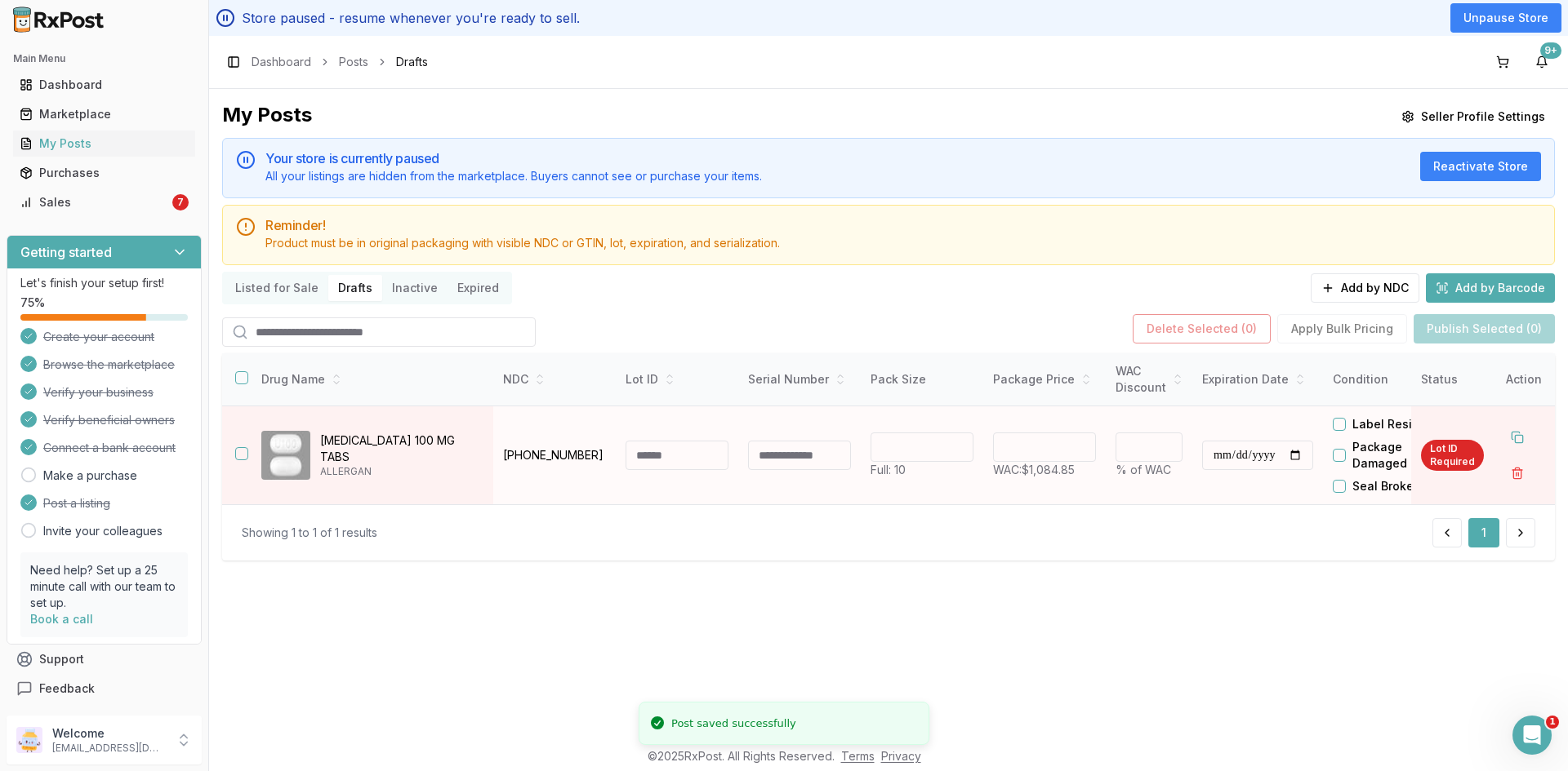
click at [679, 454] on input at bounding box center [677, 455] width 103 height 29
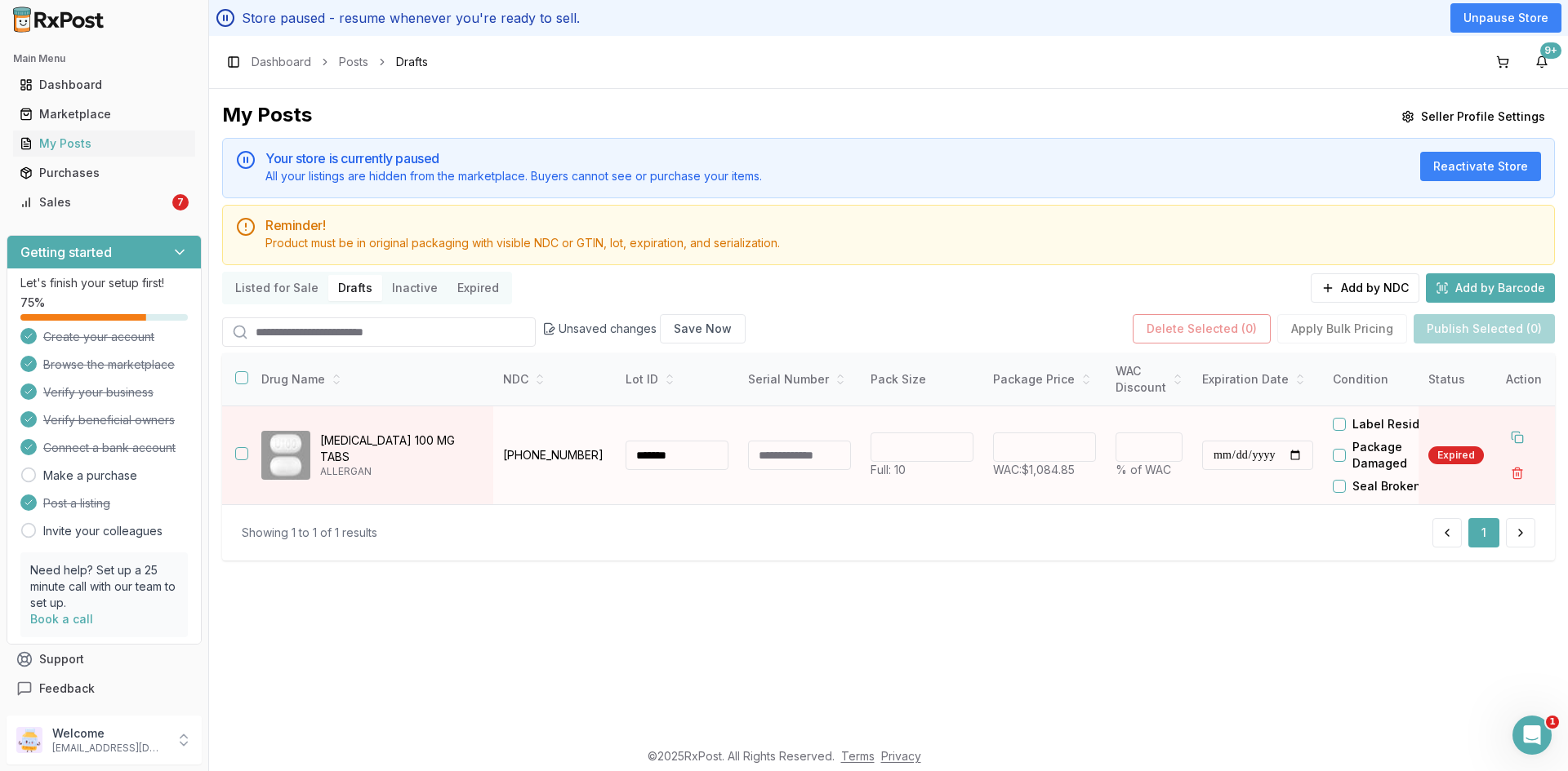
type input "*******"
drag, startPoint x: 1019, startPoint y: 450, endPoint x: 1067, endPoint y: 458, distance: 48.7
click at [1067, 458] on input "******" at bounding box center [1044, 447] width 103 height 29
type input "******"
click at [1214, 462] on input "**********" at bounding box center [1257, 455] width 111 height 29
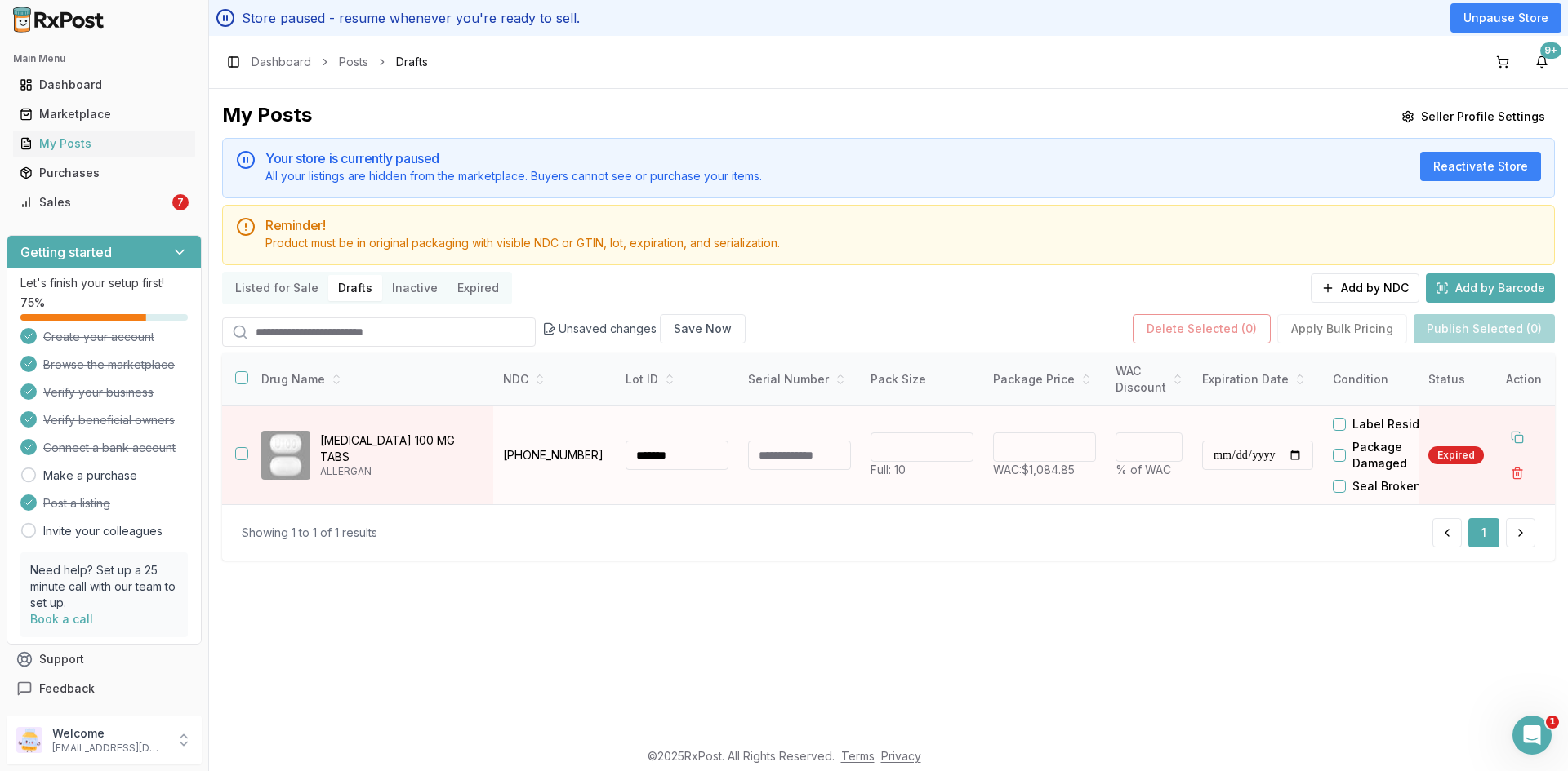
type input "**********"
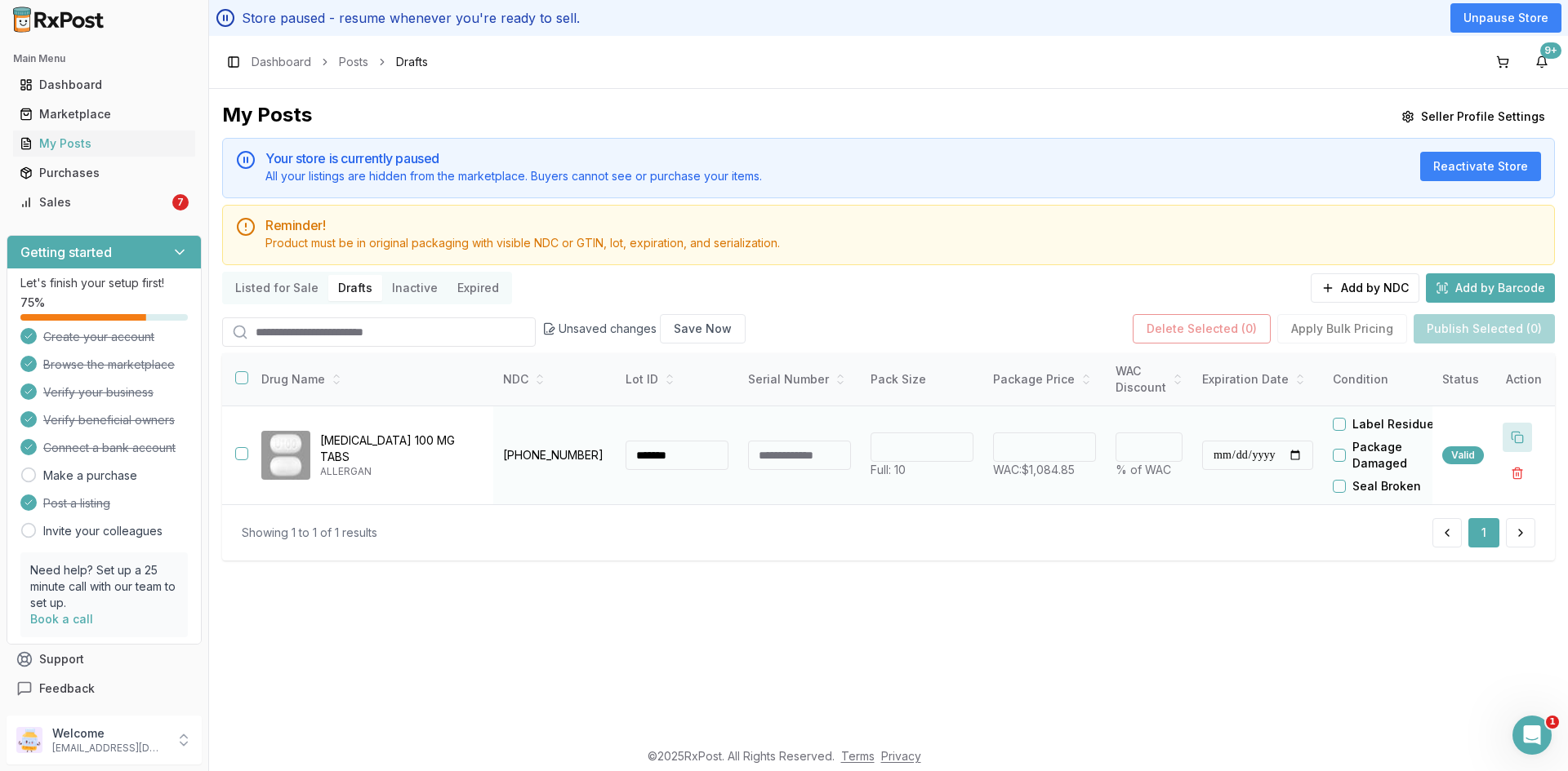
click at [1521, 434] on button at bounding box center [1517, 437] width 29 height 29
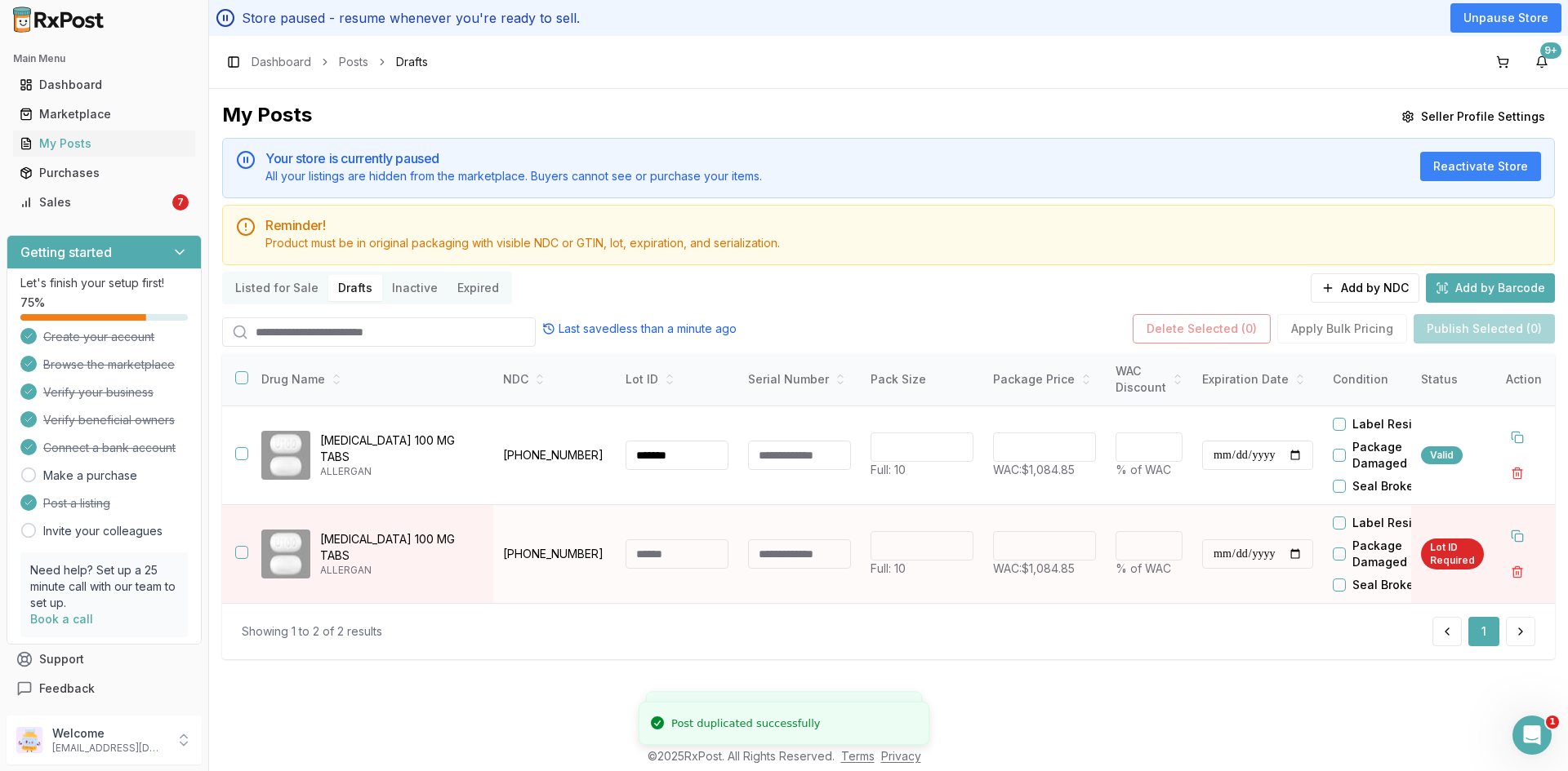
click at [651, 546] on input at bounding box center [677, 554] width 103 height 29
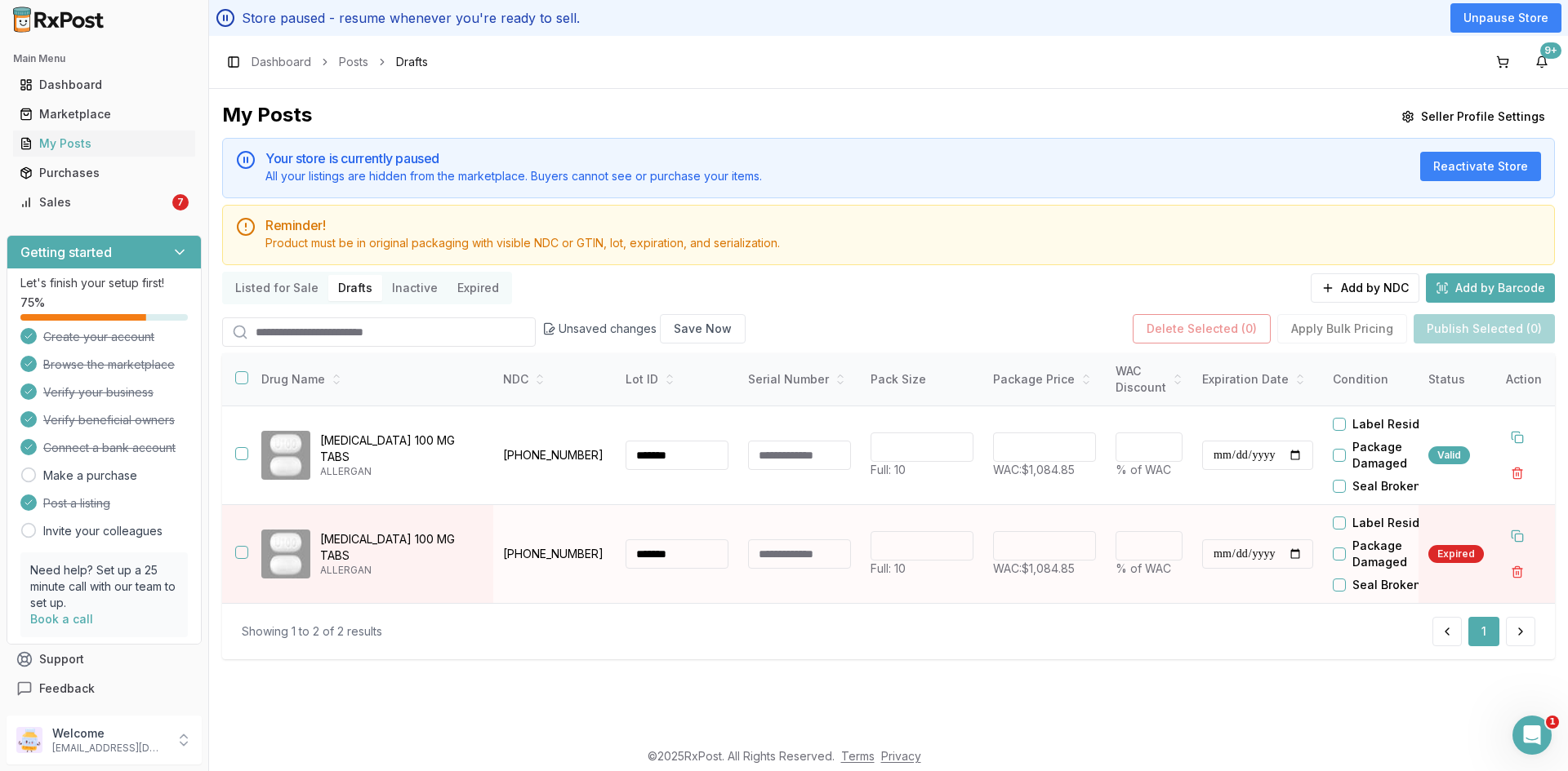
type input "*******"
click at [1237, 554] on input "**********" at bounding box center [1257, 554] width 111 height 29
type input "**********"
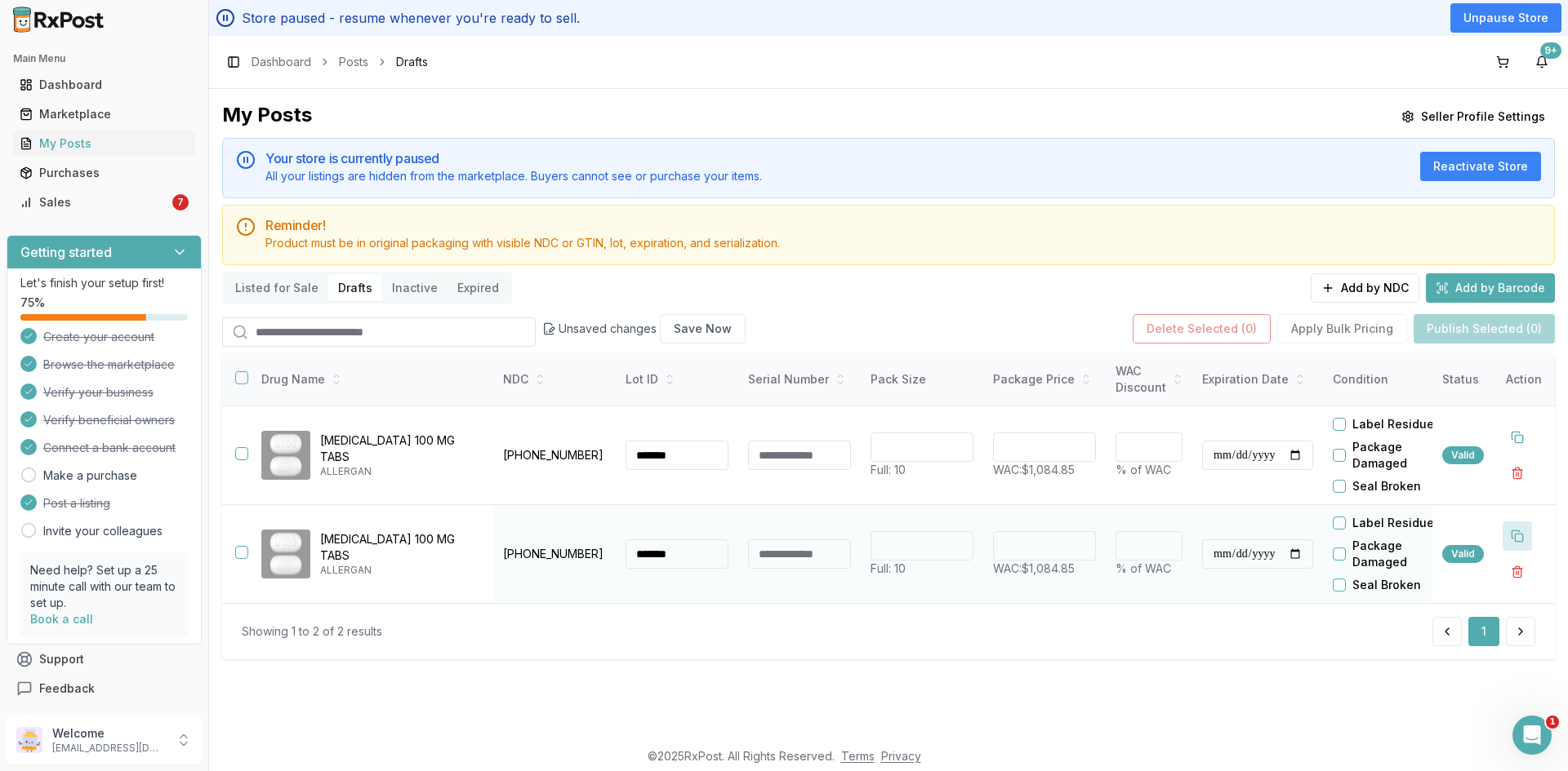
click at [1517, 527] on button at bounding box center [1517, 536] width 29 height 29
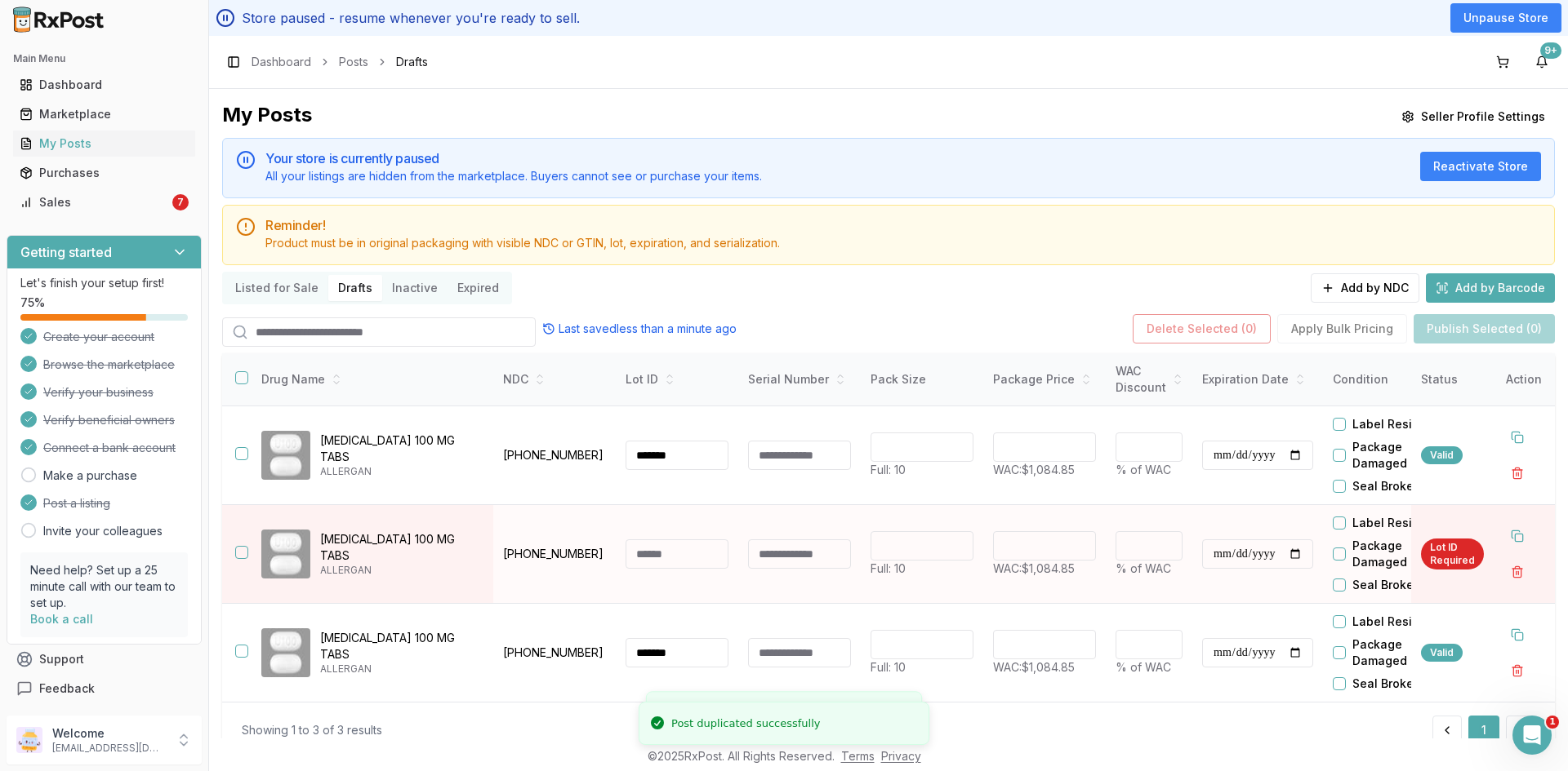
click at [648, 559] on input at bounding box center [677, 554] width 103 height 29
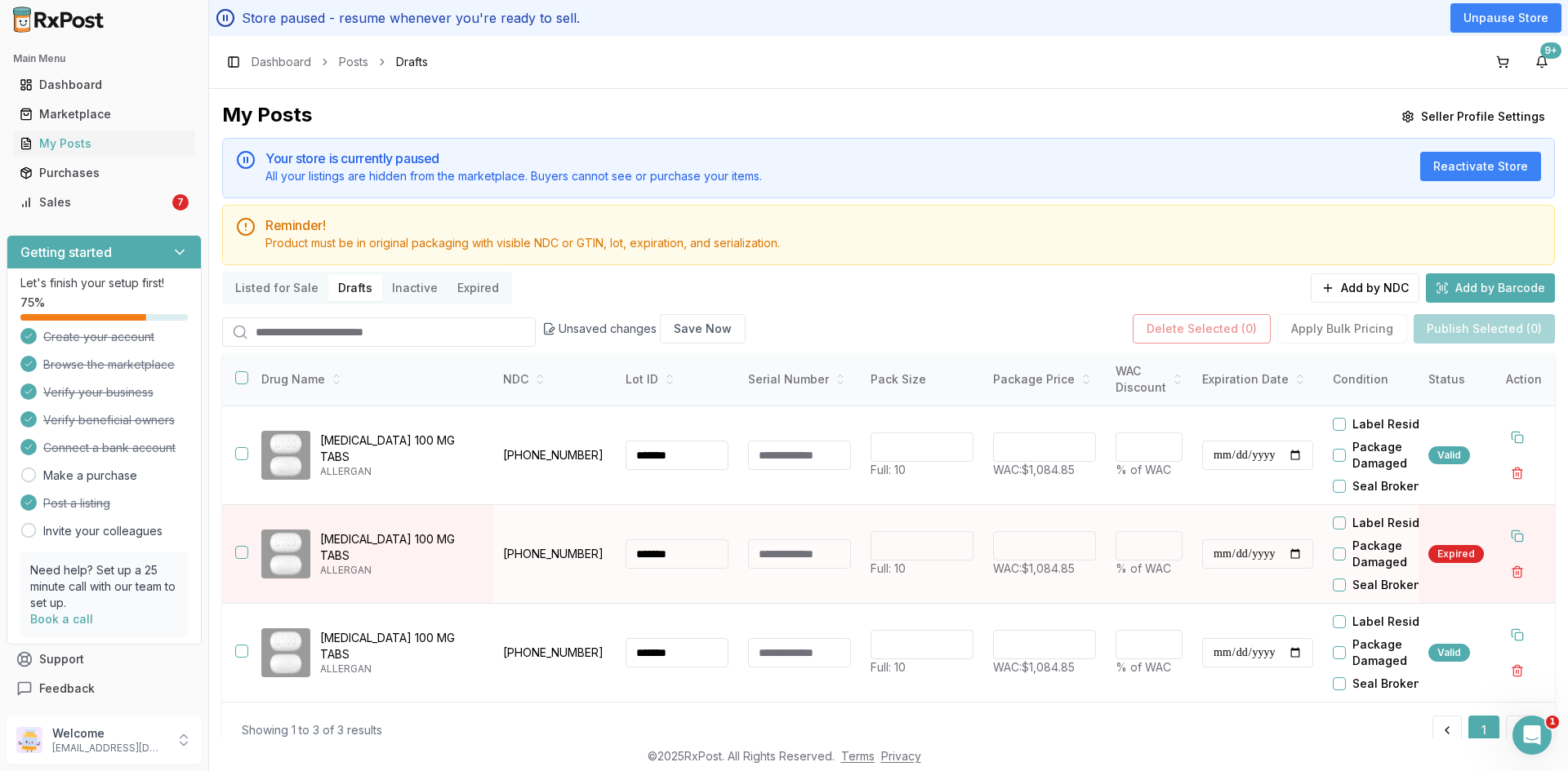
type input "*******"
click at [1238, 559] on input "**********" at bounding box center [1257, 554] width 111 height 29
type input "**********"
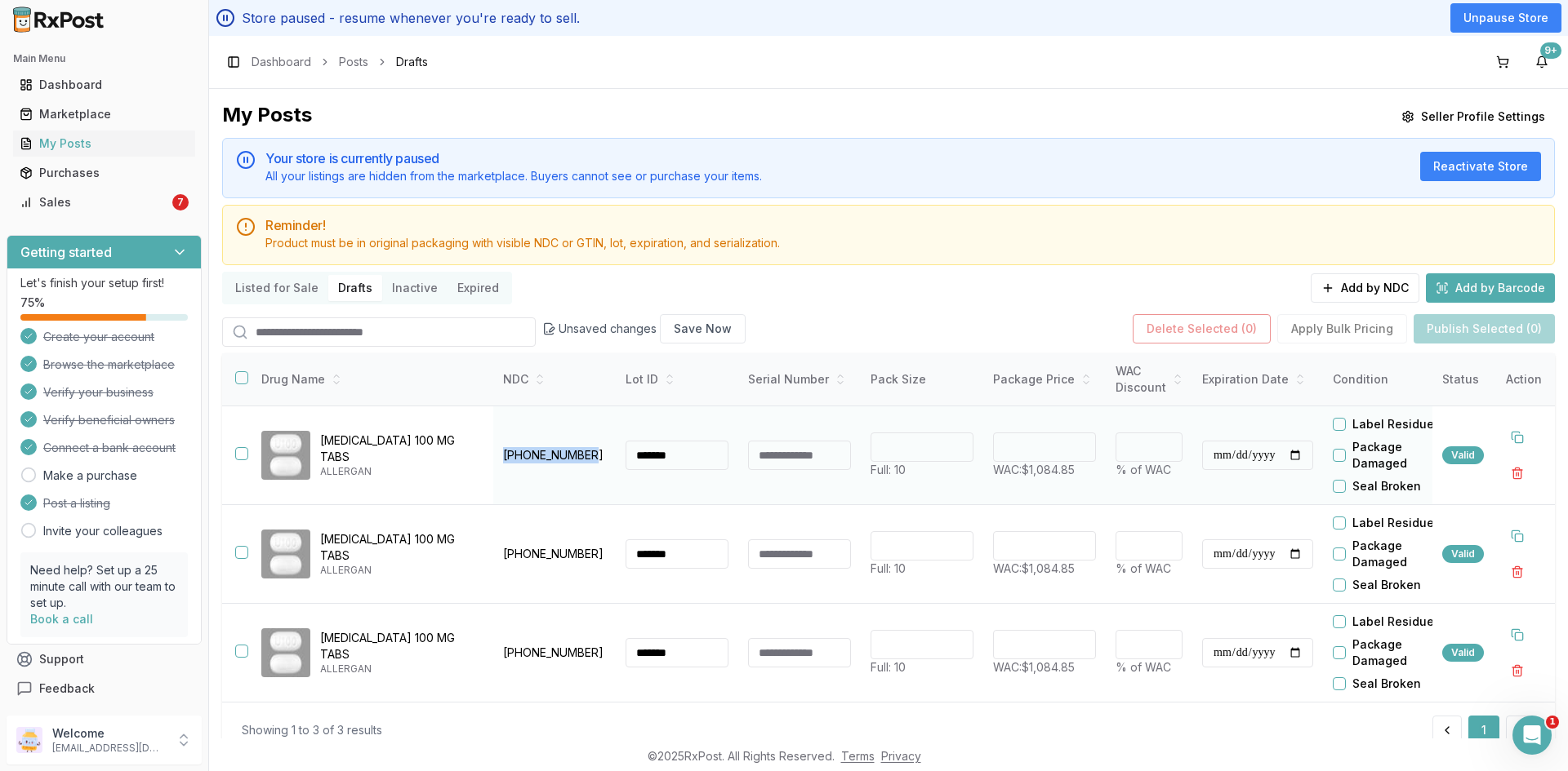
drag, startPoint x: 590, startPoint y: 458, endPoint x: 504, endPoint y: 458, distance: 86.0
click at [504, 458] on p "00023-6501-10" at bounding box center [555, 455] width 103 height 16
copy p "00023-6501-10"
drag, startPoint x: 241, startPoint y: 384, endPoint x: 252, endPoint y: 393, distance: 14.2
click at [242, 386] on th at bounding box center [236, 380] width 27 height 53
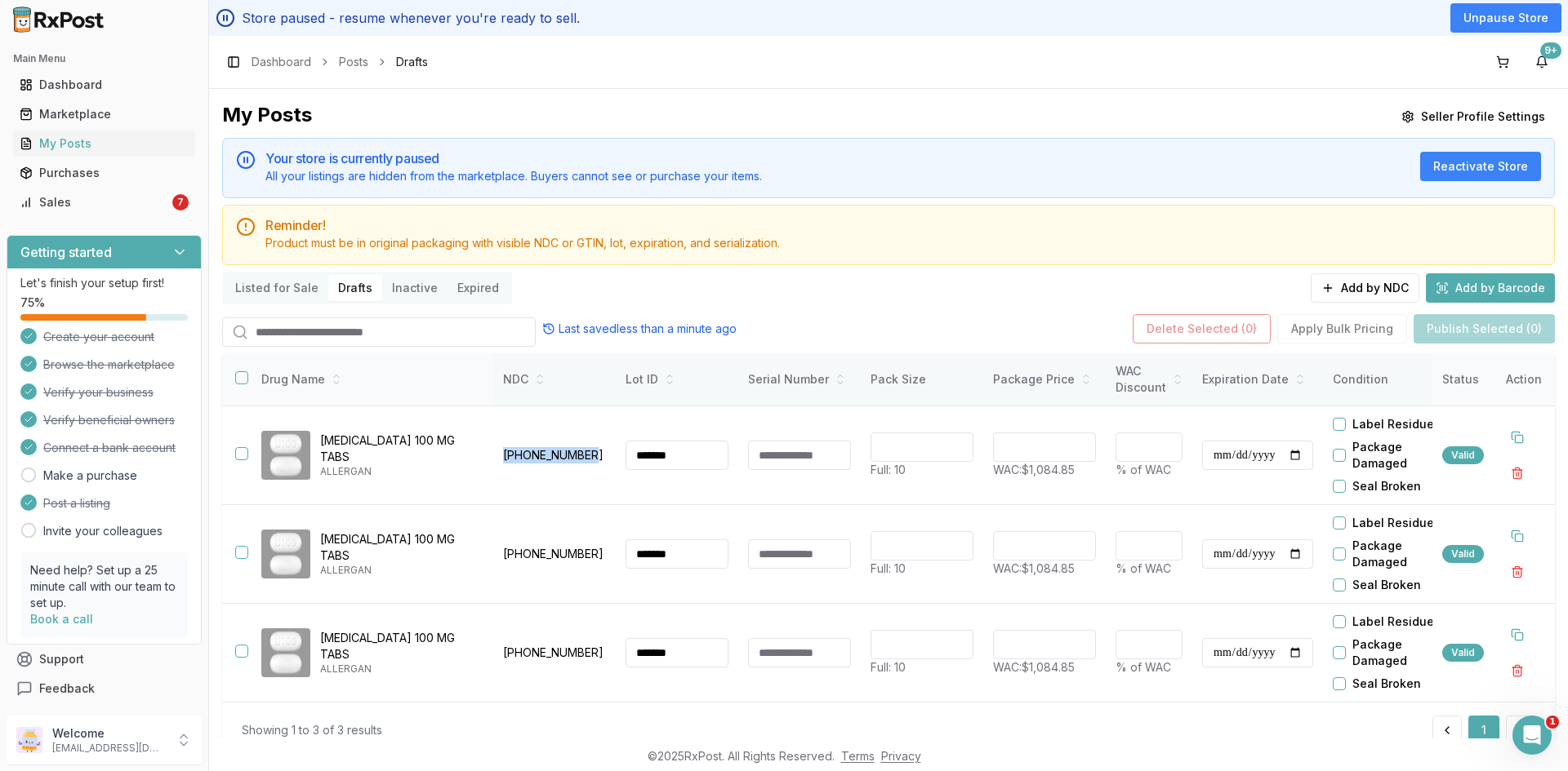
click at [243, 375] on button "button" at bounding box center [242, 378] width 13 height 13
click at [1484, 330] on button "Publish Selected (3)" at bounding box center [1483, 329] width 142 height 29
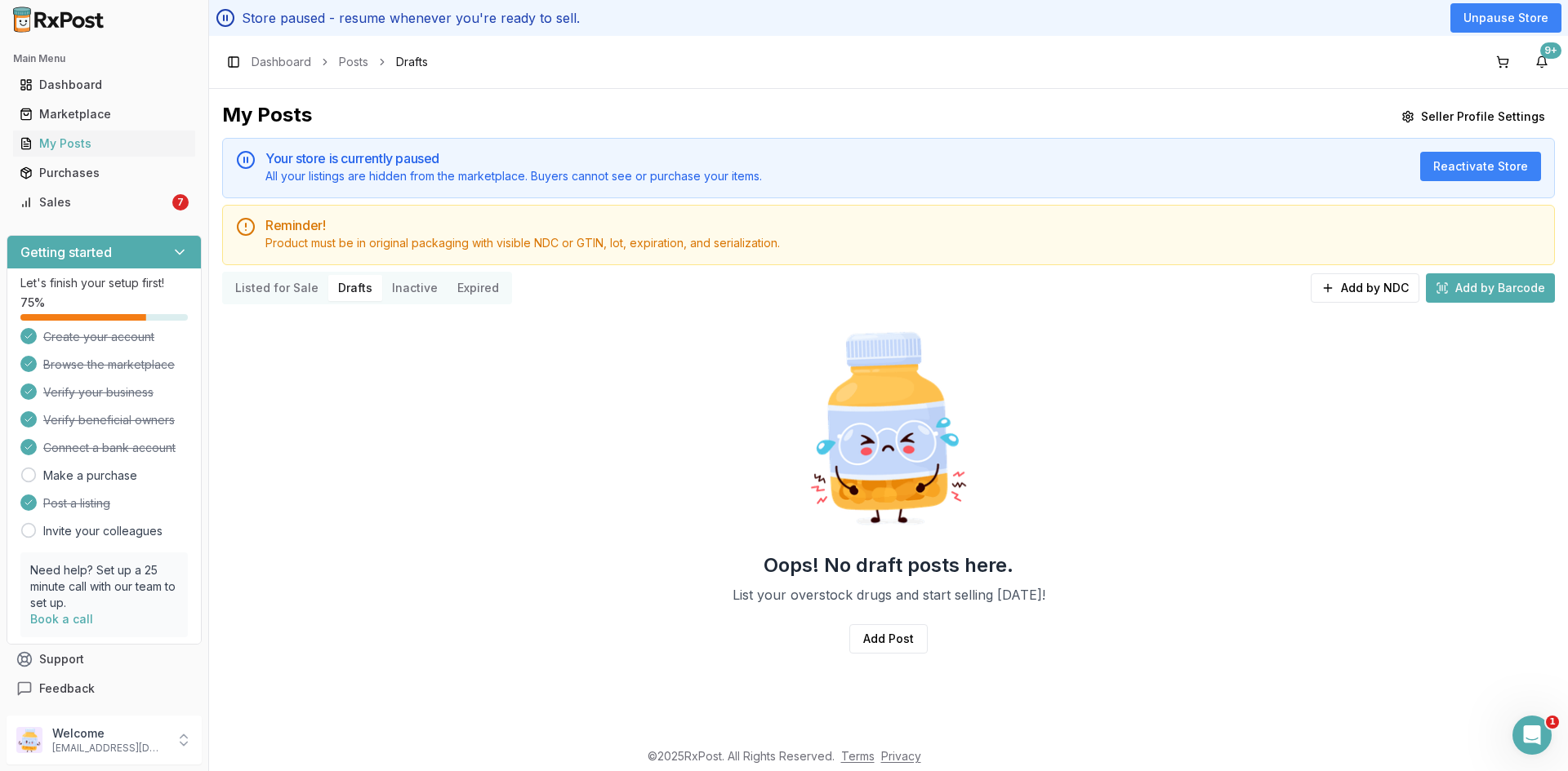
click at [271, 291] on button "Listed for Sale" at bounding box center [276, 289] width 103 height 27
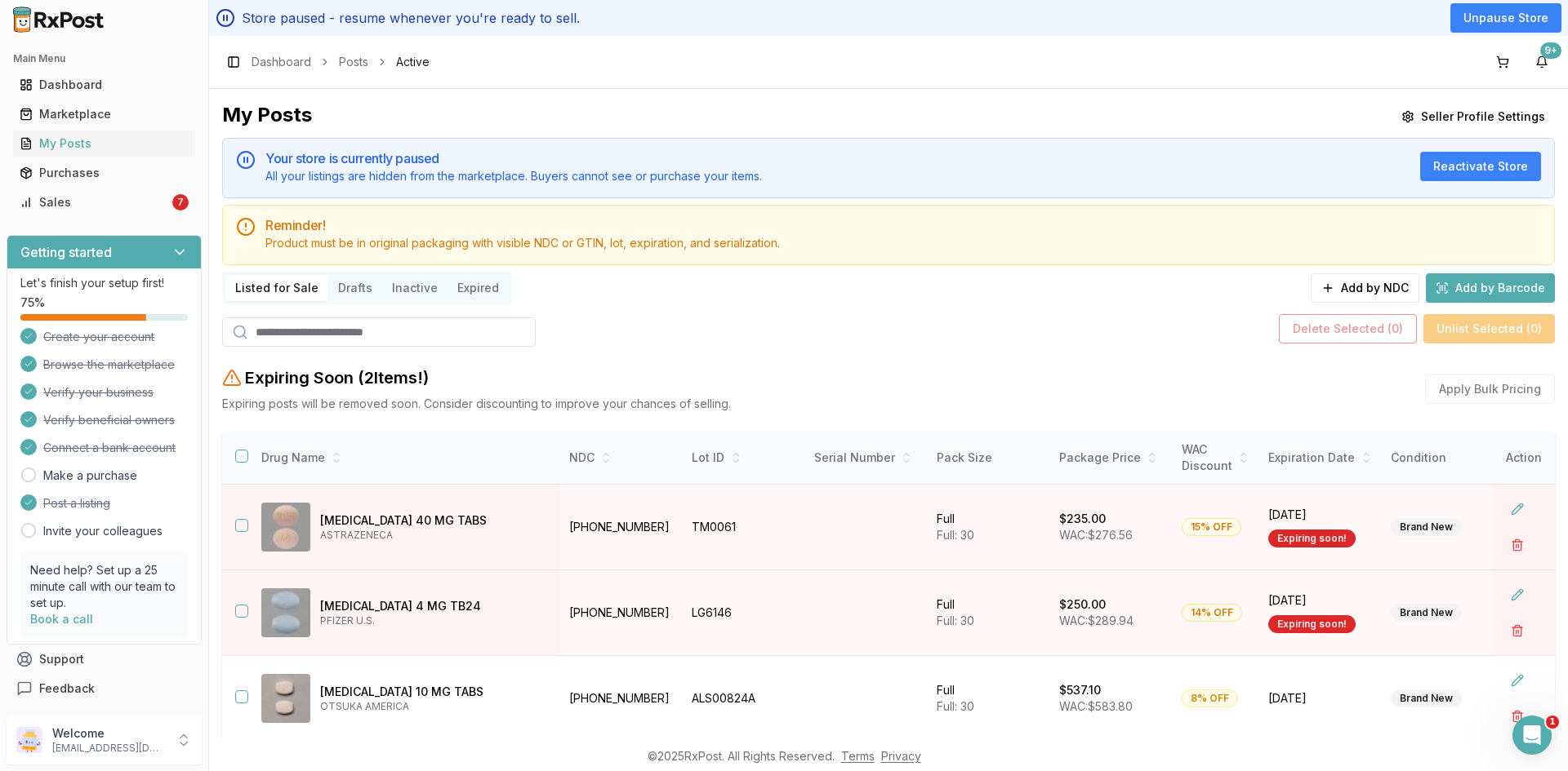
click at [293, 339] on input "search" at bounding box center [379, 331] width 313 height 29
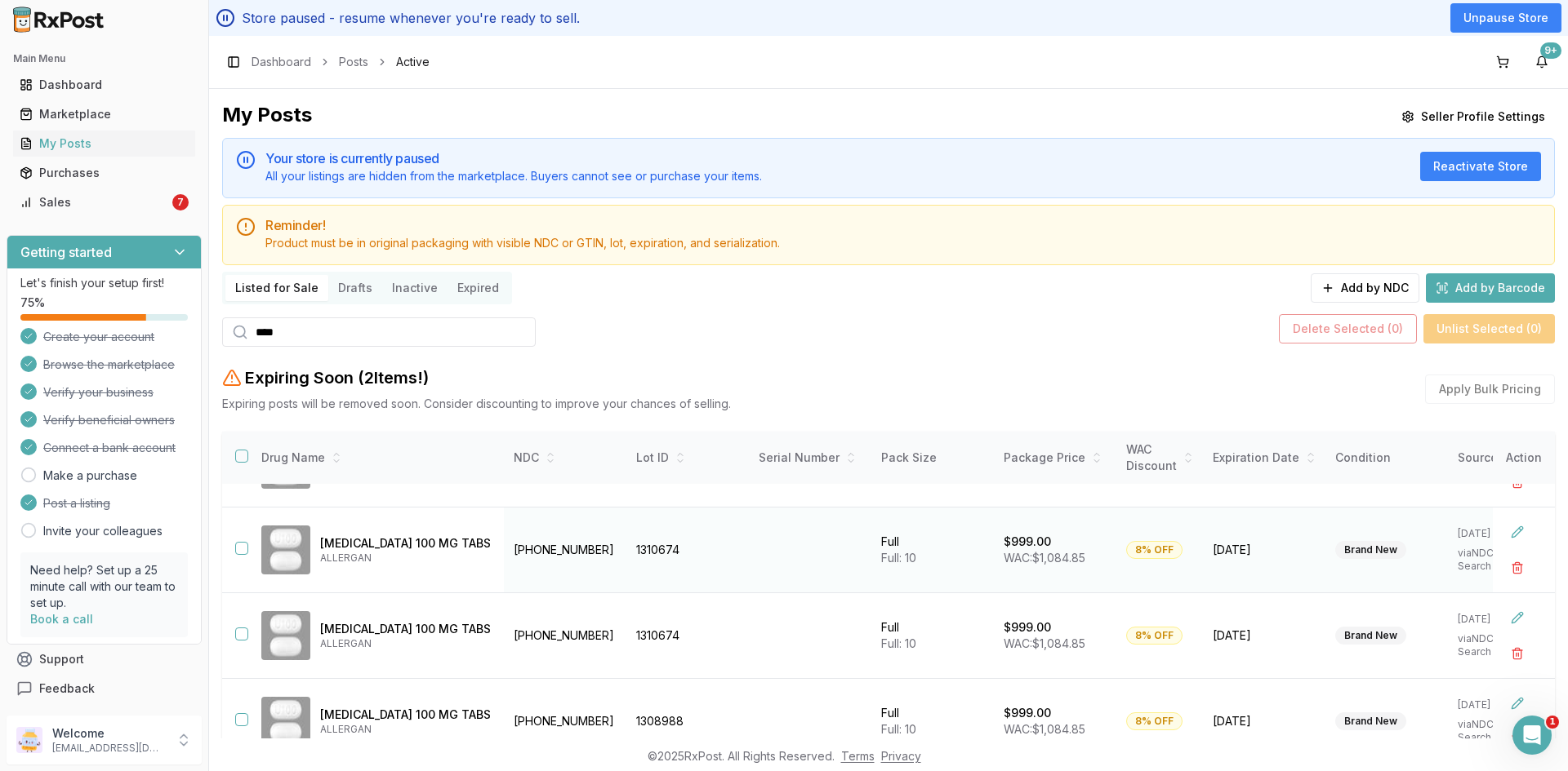
scroll to position [415, 0]
drag, startPoint x: 361, startPoint y: 538, endPoint x: 323, endPoint y: 529, distance: 39.1
click at [323, 533] on p "Ubrelvy 100 MG TABS" at bounding box center [406, 540] width 171 height 16
copy p "Ubrelvy"
drag, startPoint x: 249, startPoint y: 329, endPoint x: 219, endPoint y: 329, distance: 30.0
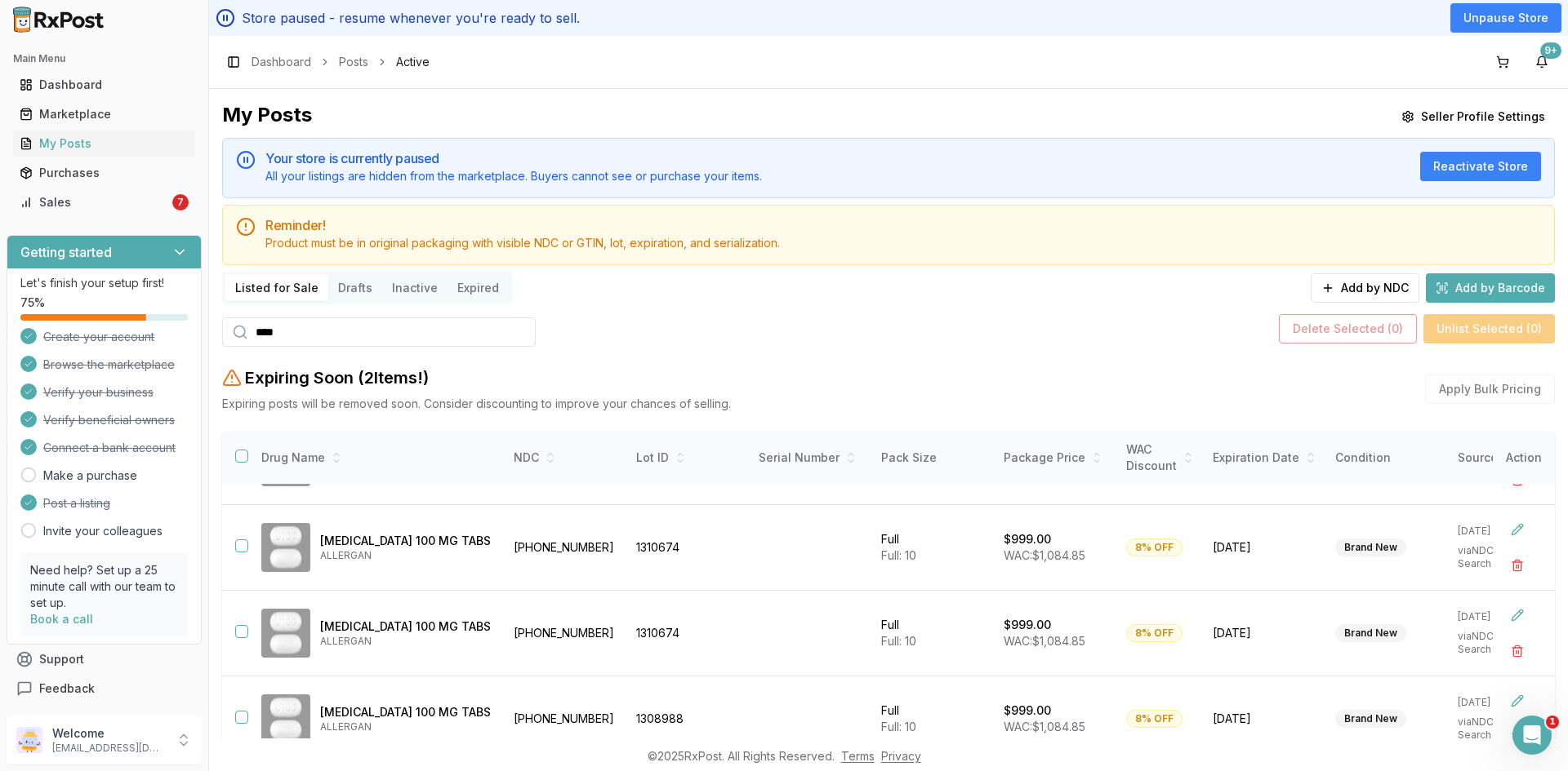
click at [219, 329] on div "My Posts Seller Profile Settings Your store is currently paused All your listin…" at bounding box center [888, 414] width 1359 height 649
paste input "***"
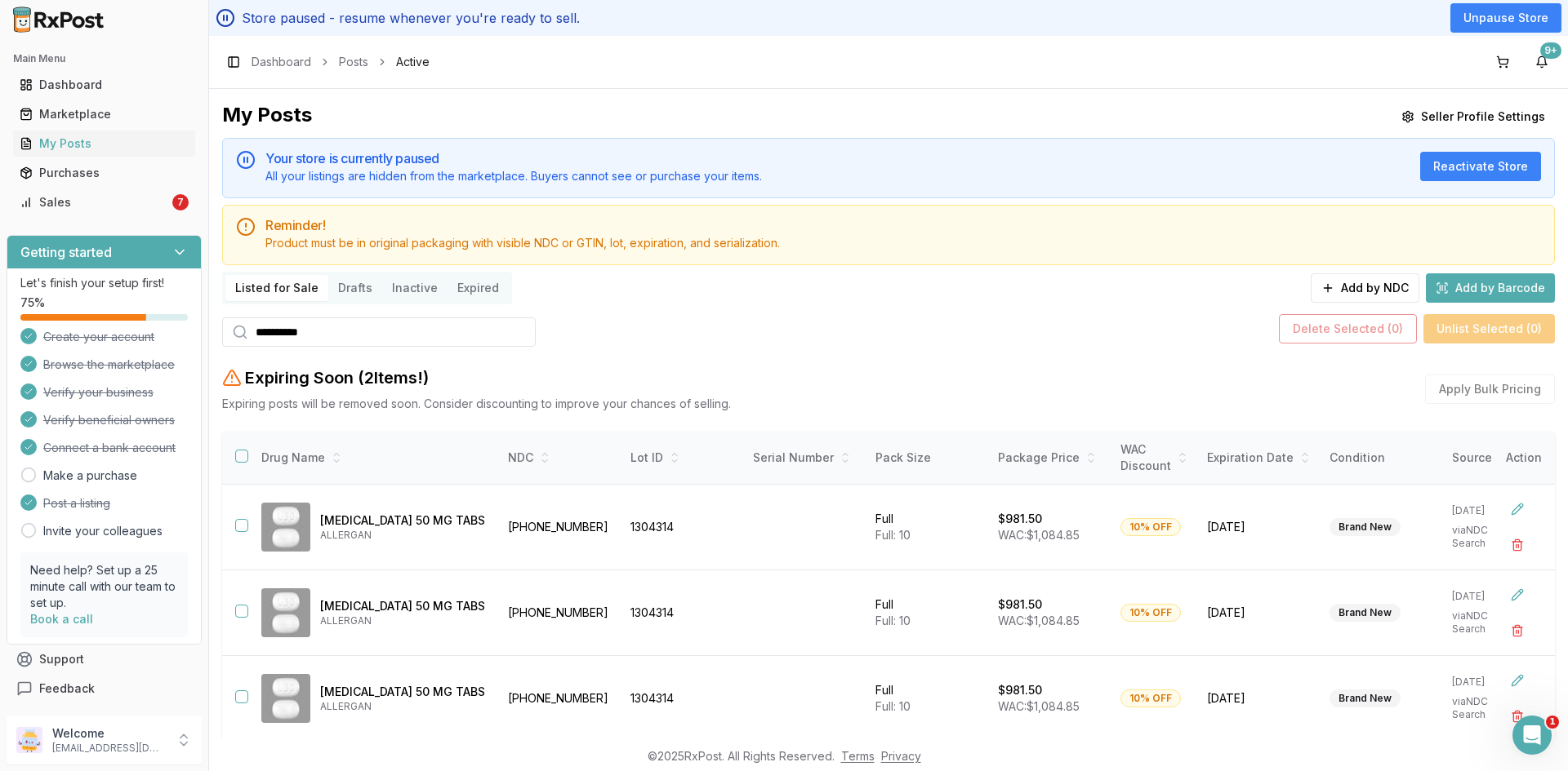
type input "**********"
click at [1369, 289] on button "Add by NDC" at bounding box center [1365, 288] width 108 height 29
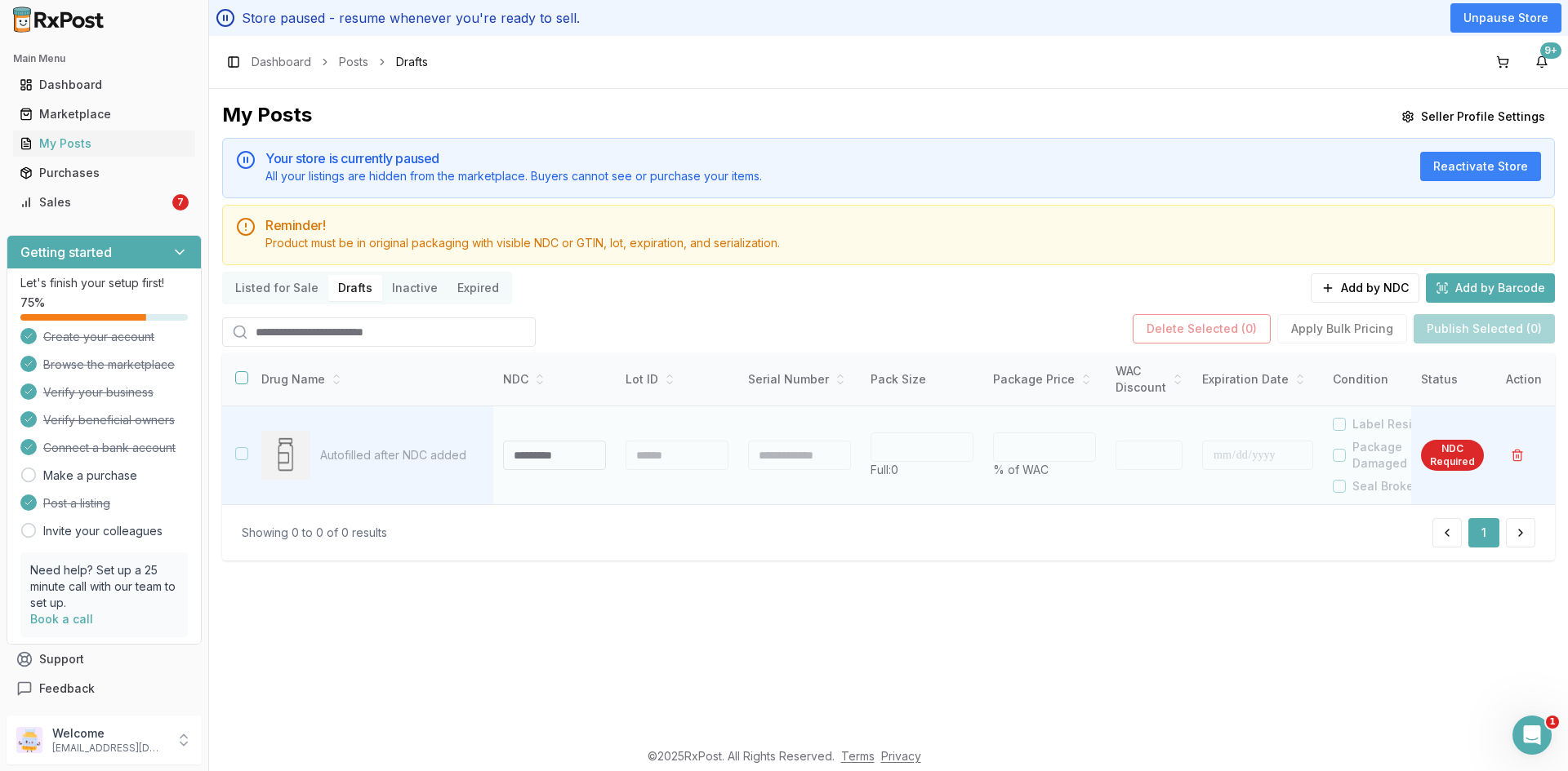
click at [571, 451] on input at bounding box center [555, 455] width 103 height 29
type input "*******"
drag, startPoint x: 567, startPoint y: 458, endPoint x: 483, endPoint y: 462, distance: 84.1
click at [485, 461] on tr "Autofilled after NDC added ******* * Full: 0 * % of WAC * Label Residue Package…" at bounding box center [967, 456] width 1490 height 99
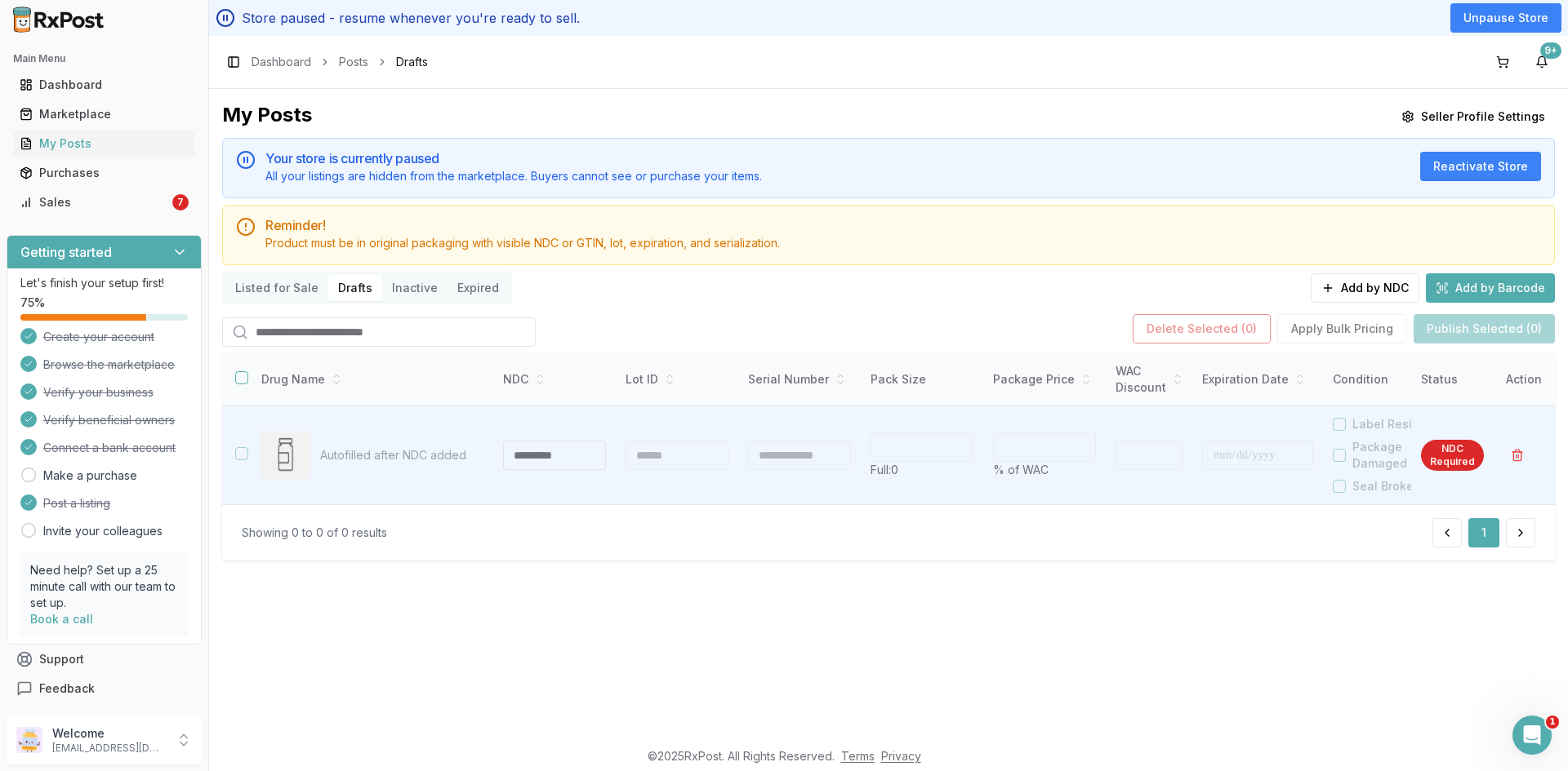
paste input "**********"
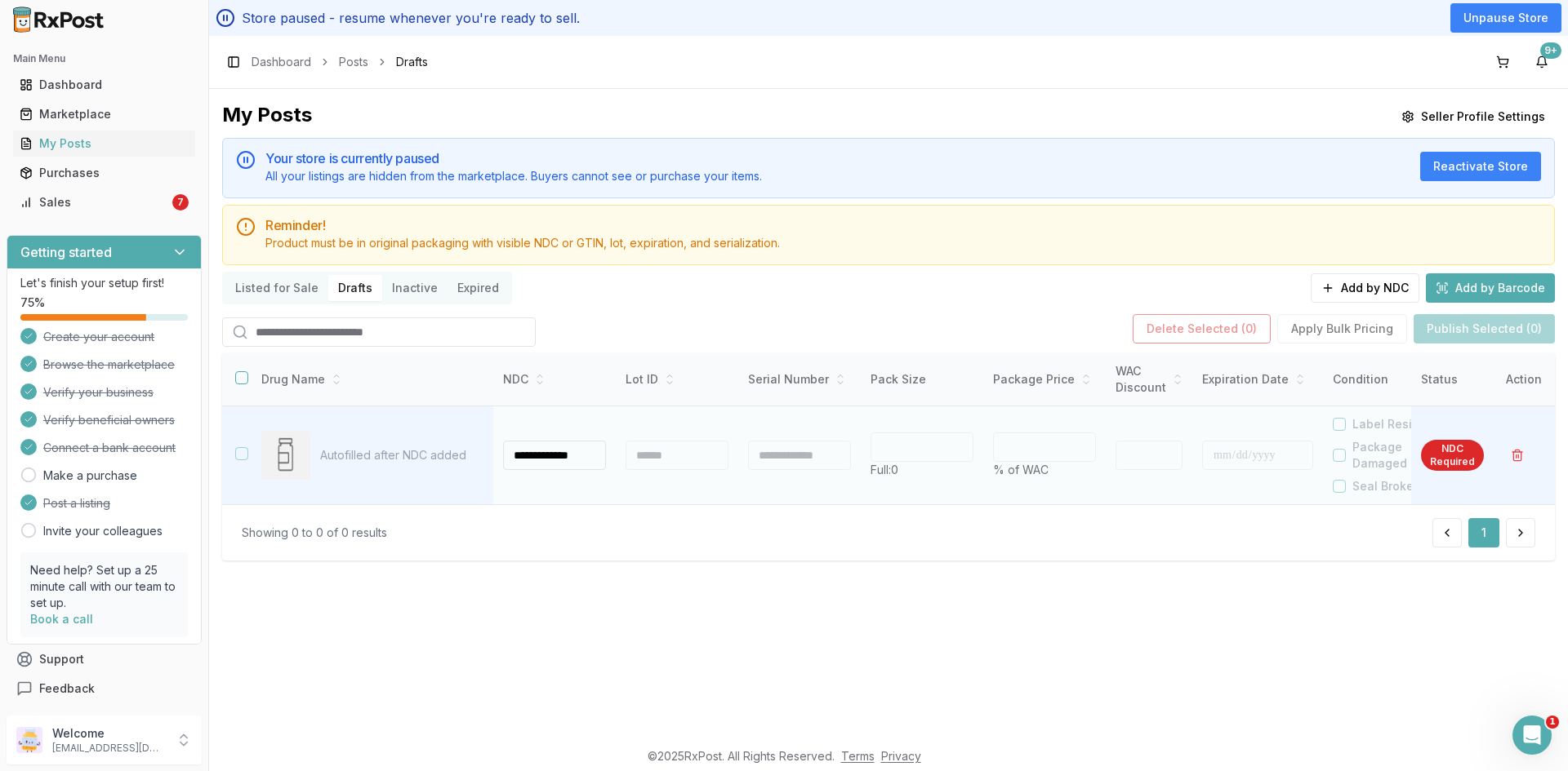
type input "**********"
click at [672, 462] on div at bounding box center [677, 455] width 103 height 29
click at [670, 462] on div at bounding box center [677, 455] width 103 height 29
type input "**"
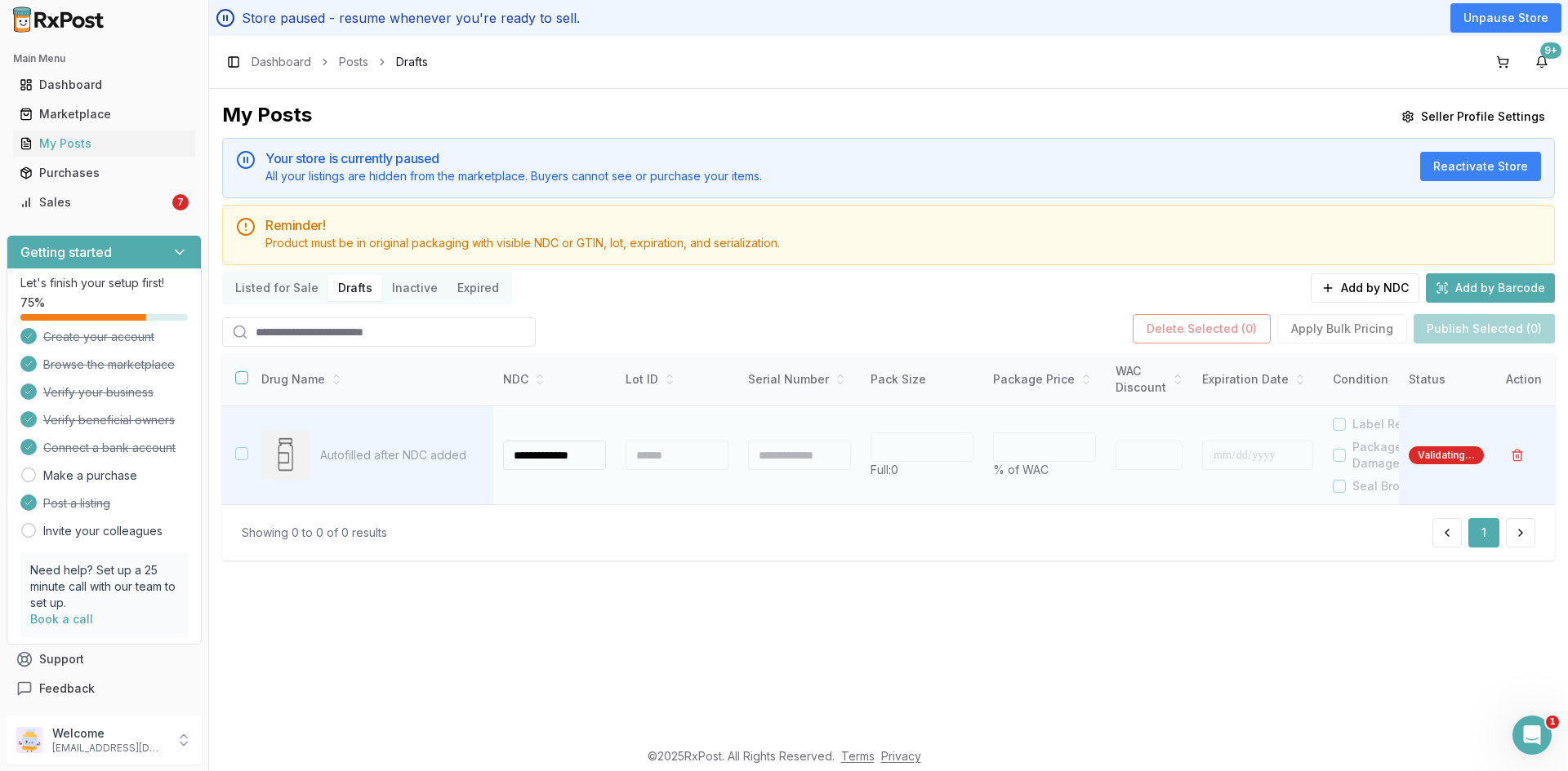
type input "*"
click at [670, 460] on div at bounding box center [677, 455] width 103 height 29
click at [671, 457] on div at bounding box center [677, 455] width 103 height 29
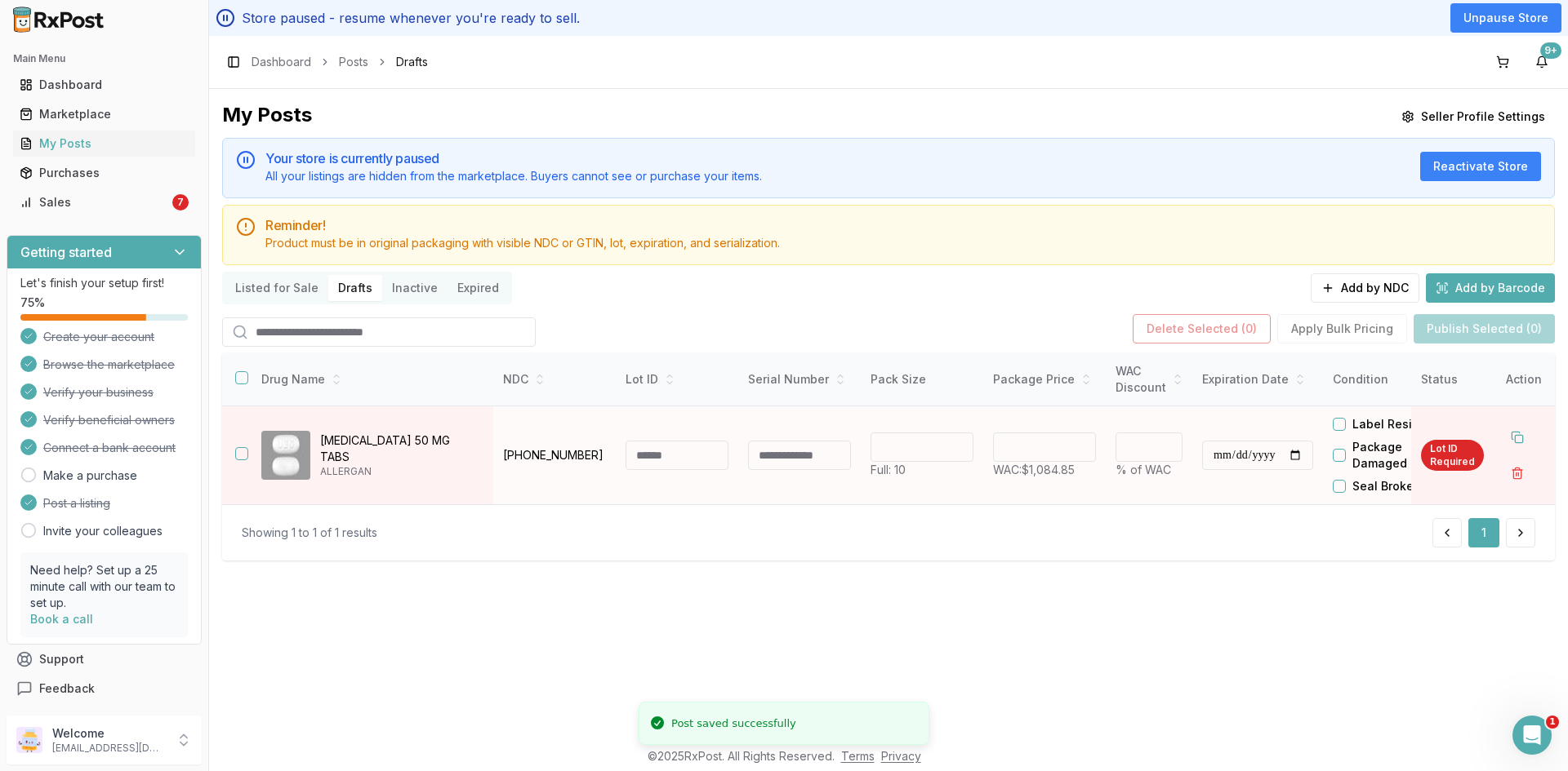
click at [671, 457] on input at bounding box center [677, 455] width 103 height 29
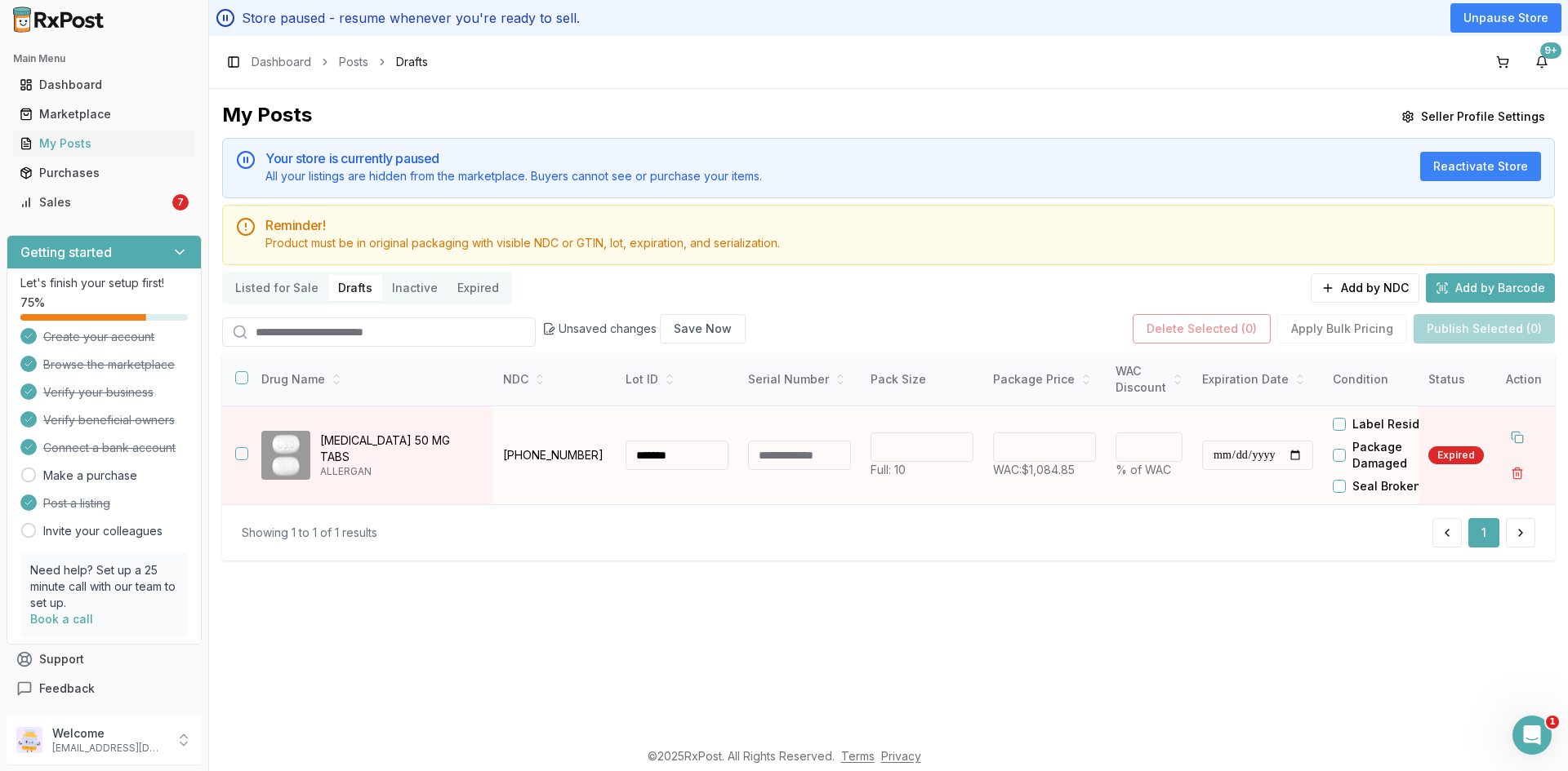
type input "*******"
drag, startPoint x: 1134, startPoint y: 444, endPoint x: 1121, endPoint y: 438, distance: 14.3
click at [1121, 438] on div "*" at bounding box center [1148, 447] width 66 height 29
type input "**"
click at [1041, 498] on td "****** WAC: $1,084.85" at bounding box center [1044, 456] width 123 height 99
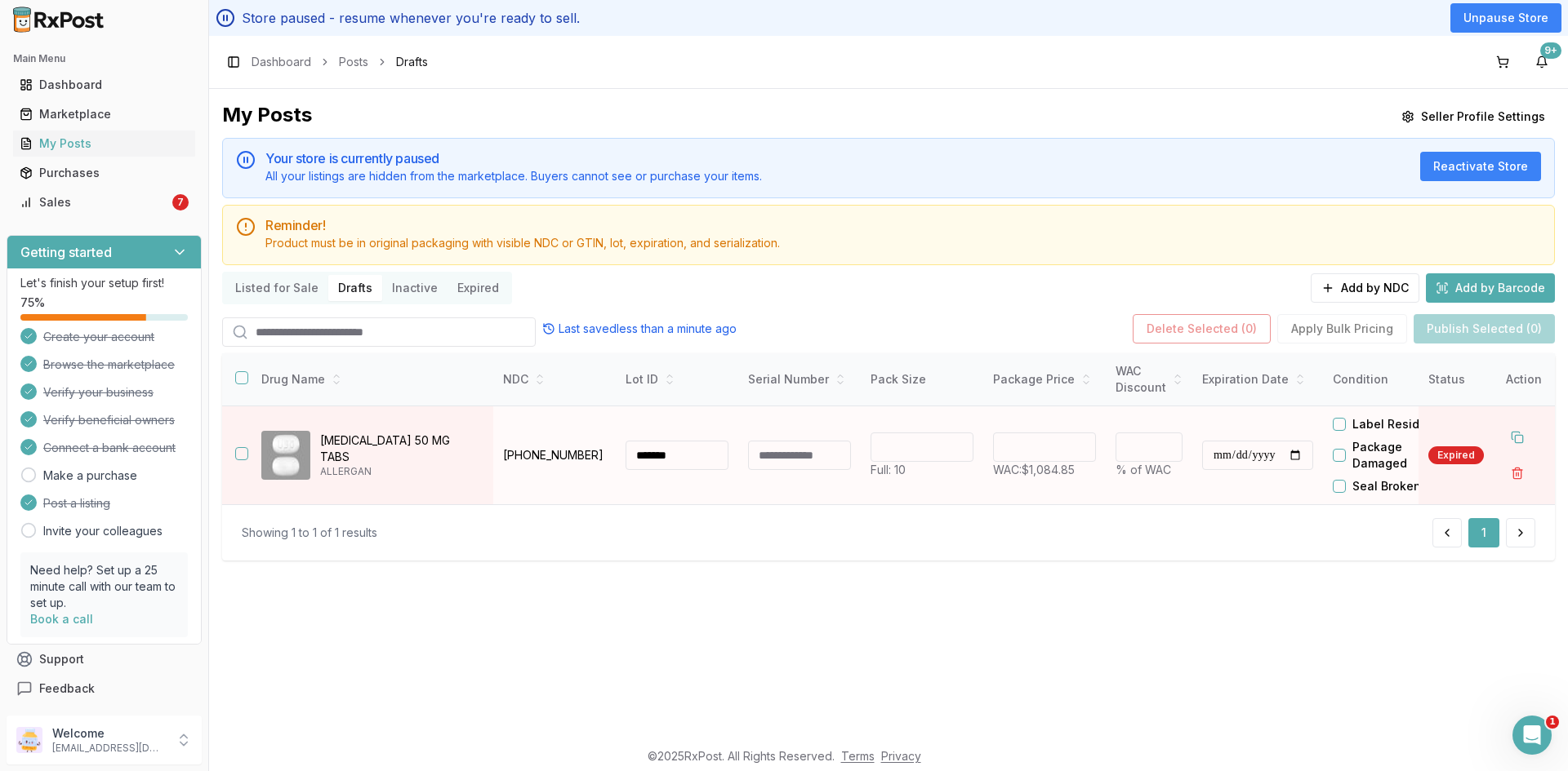
drag, startPoint x: 1045, startPoint y: 445, endPoint x: 994, endPoint y: 451, distance: 51.4
click at [995, 451] on div "******" at bounding box center [1044, 447] width 103 height 29
type input "******"
click at [985, 479] on td "****** WAC: $1,084.85" at bounding box center [1044, 456] width 123 height 99
click at [1211, 462] on input "**********" at bounding box center [1257, 455] width 111 height 29
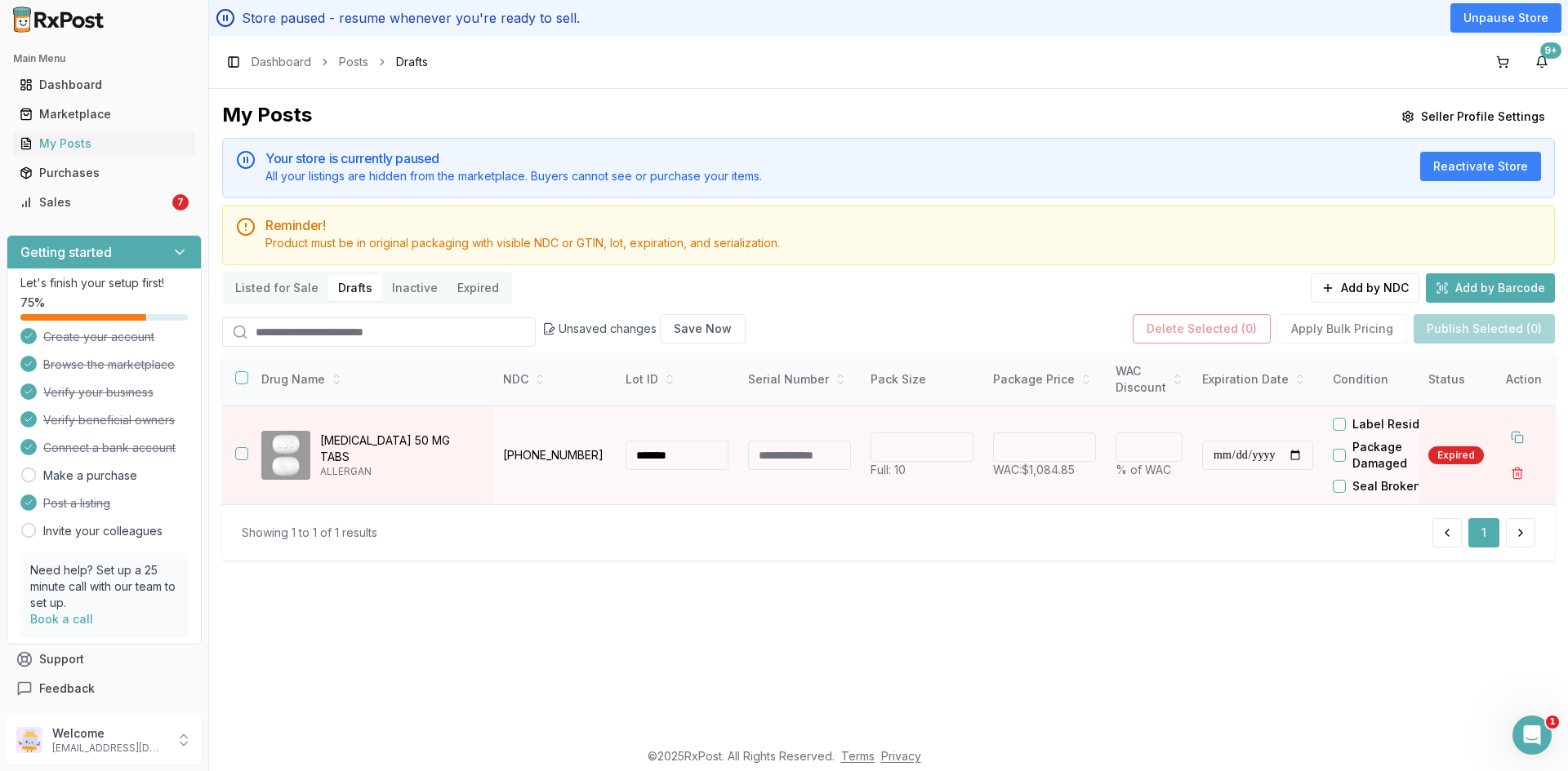
type input "**********"
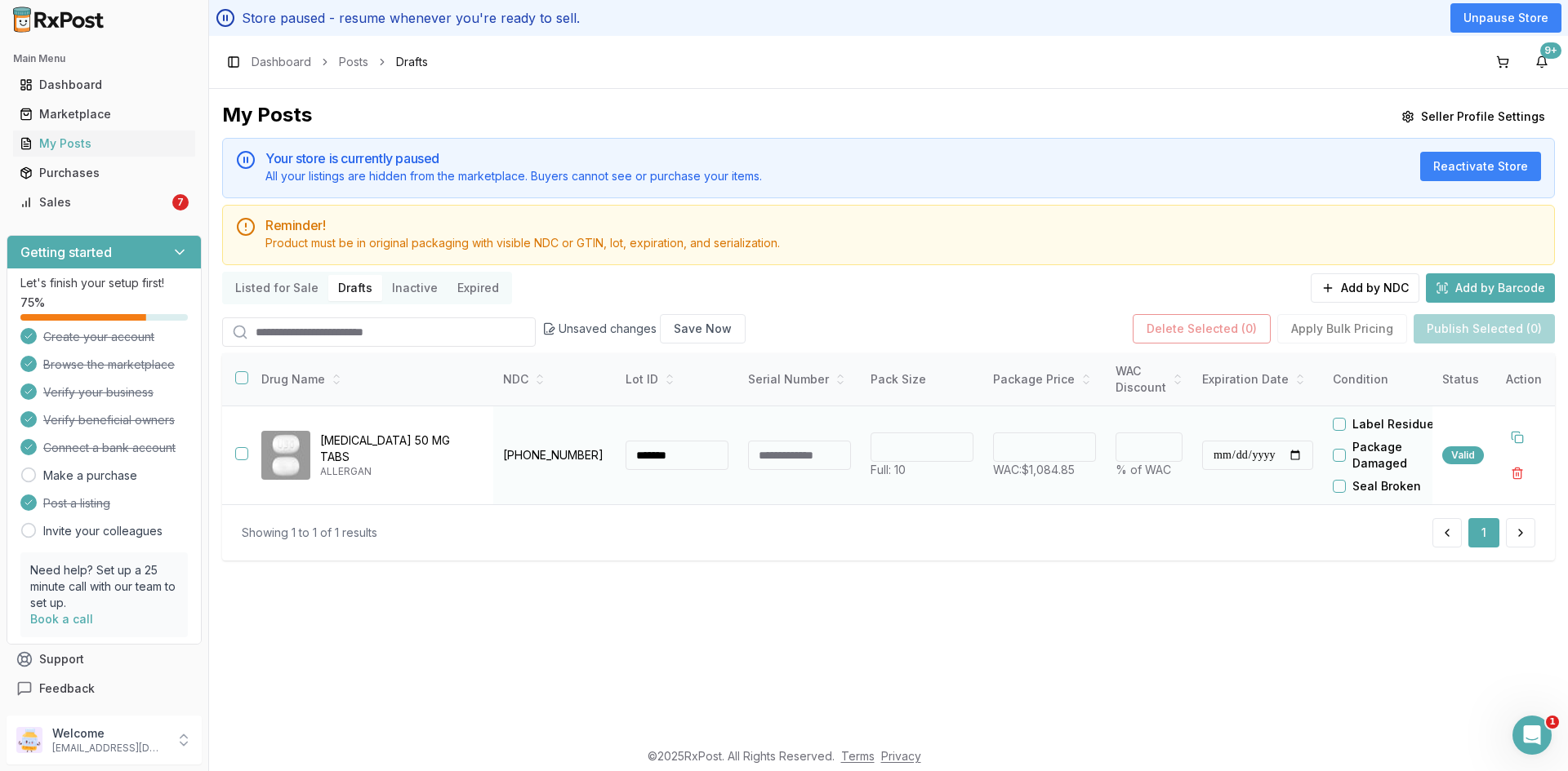
click at [1304, 457] on input "**********" at bounding box center [1257, 455] width 111 height 29
click at [246, 378] on button "button" at bounding box center [242, 378] width 13 height 13
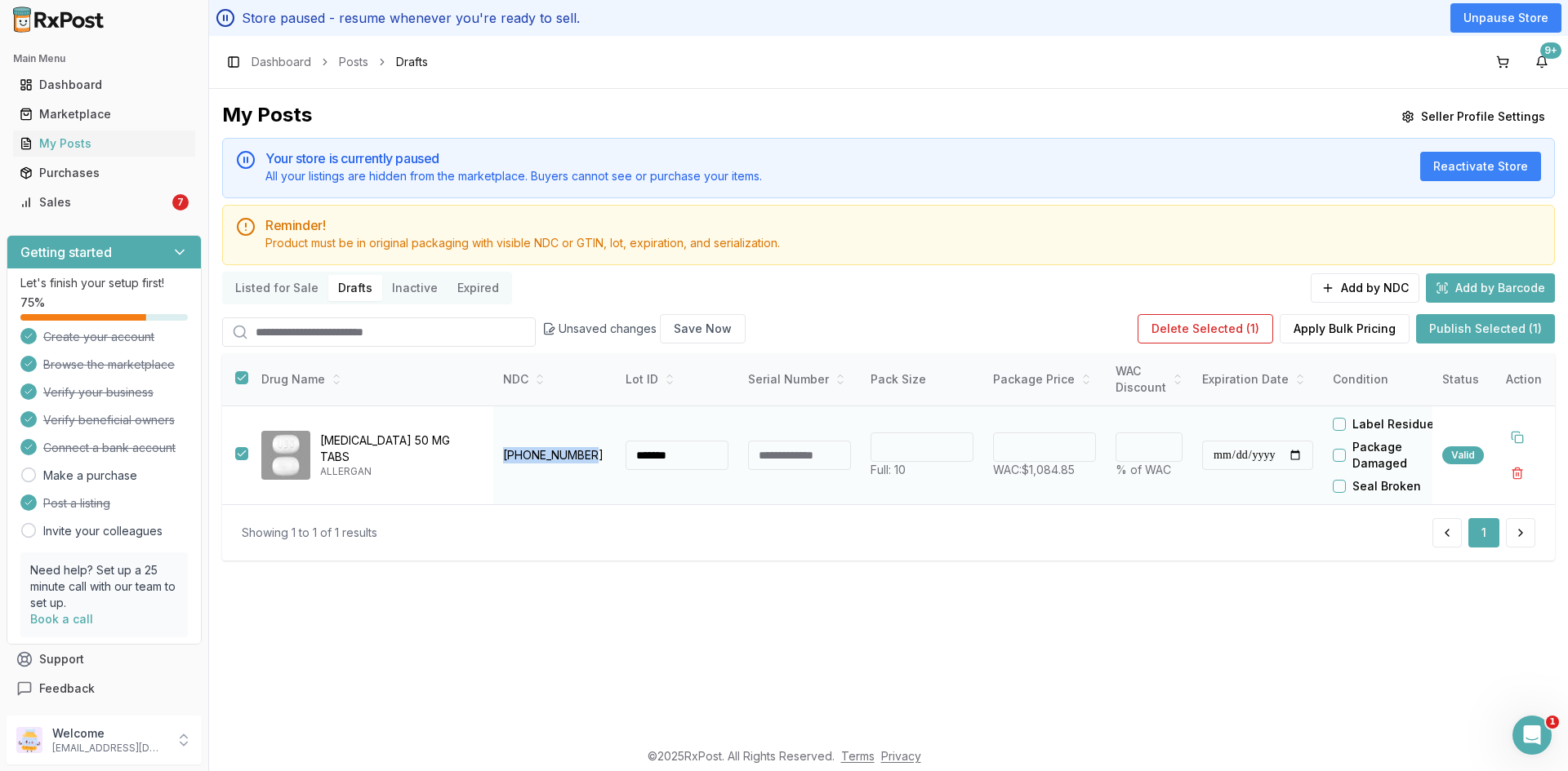
drag, startPoint x: 588, startPoint y: 455, endPoint x: 501, endPoint y: 467, distance: 87.8
click at [501, 467] on td "00023-6498-10" at bounding box center [554, 456] width 123 height 99
copy p "00023-6498-10"
click at [1471, 325] on button "Publish Selected (1)" at bounding box center [1485, 329] width 139 height 29
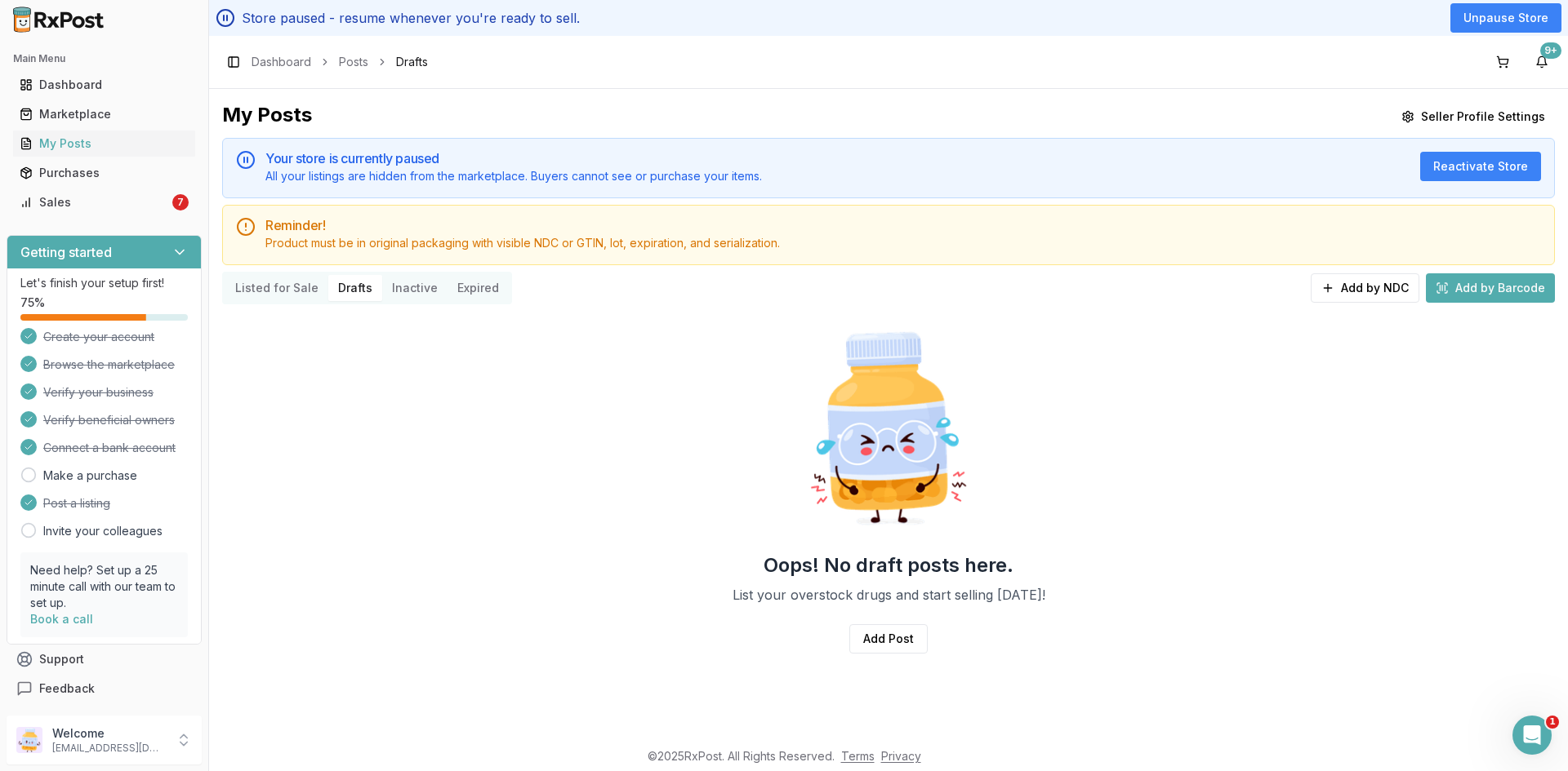
click at [275, 288] on button "Listed for Sale" at bounding box center [276, 289] width 103 height 27
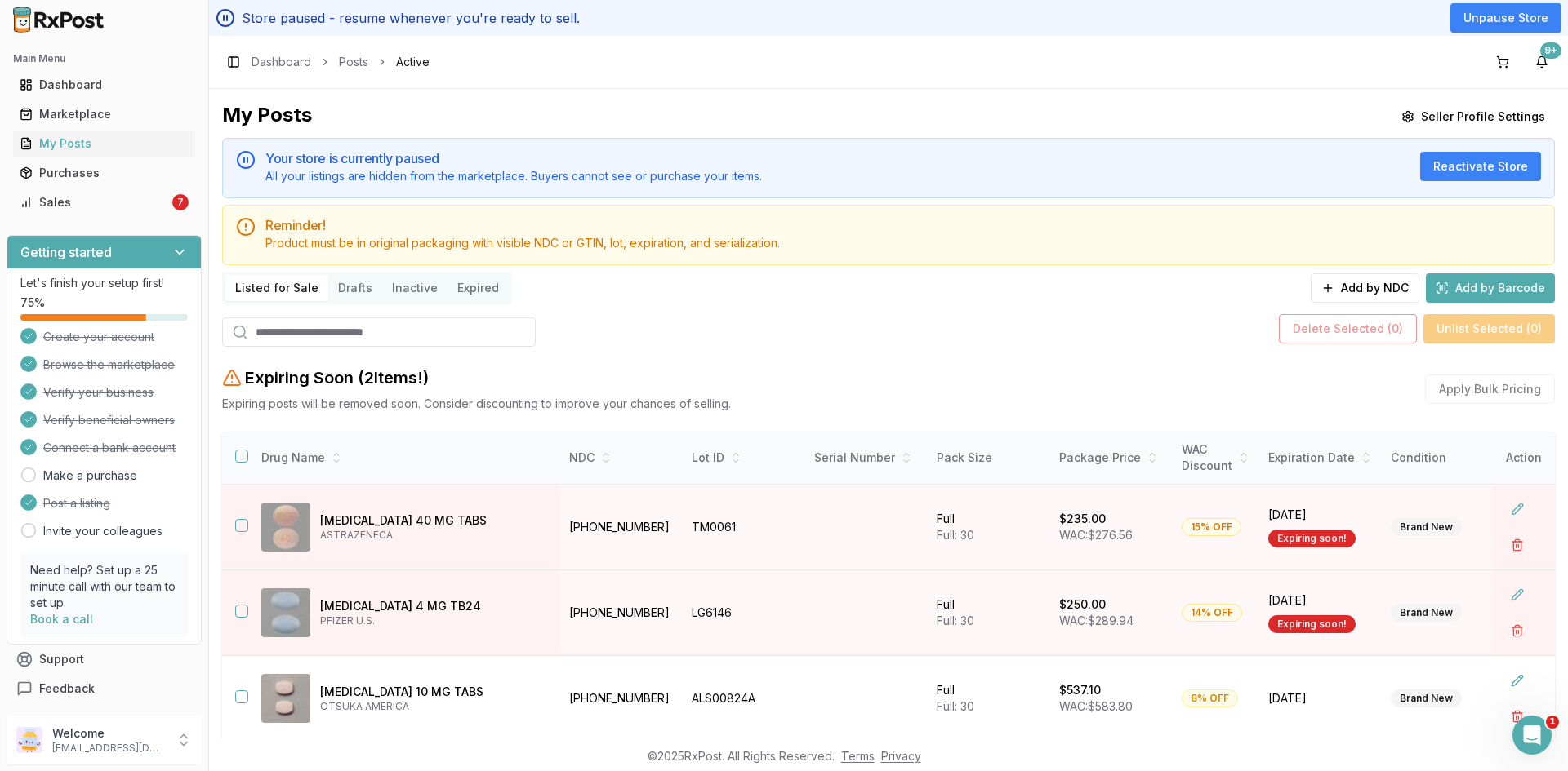
click at [286, 332] on input "search" at bounding box center [379, 331] width 313 height 29
paste input "*******"
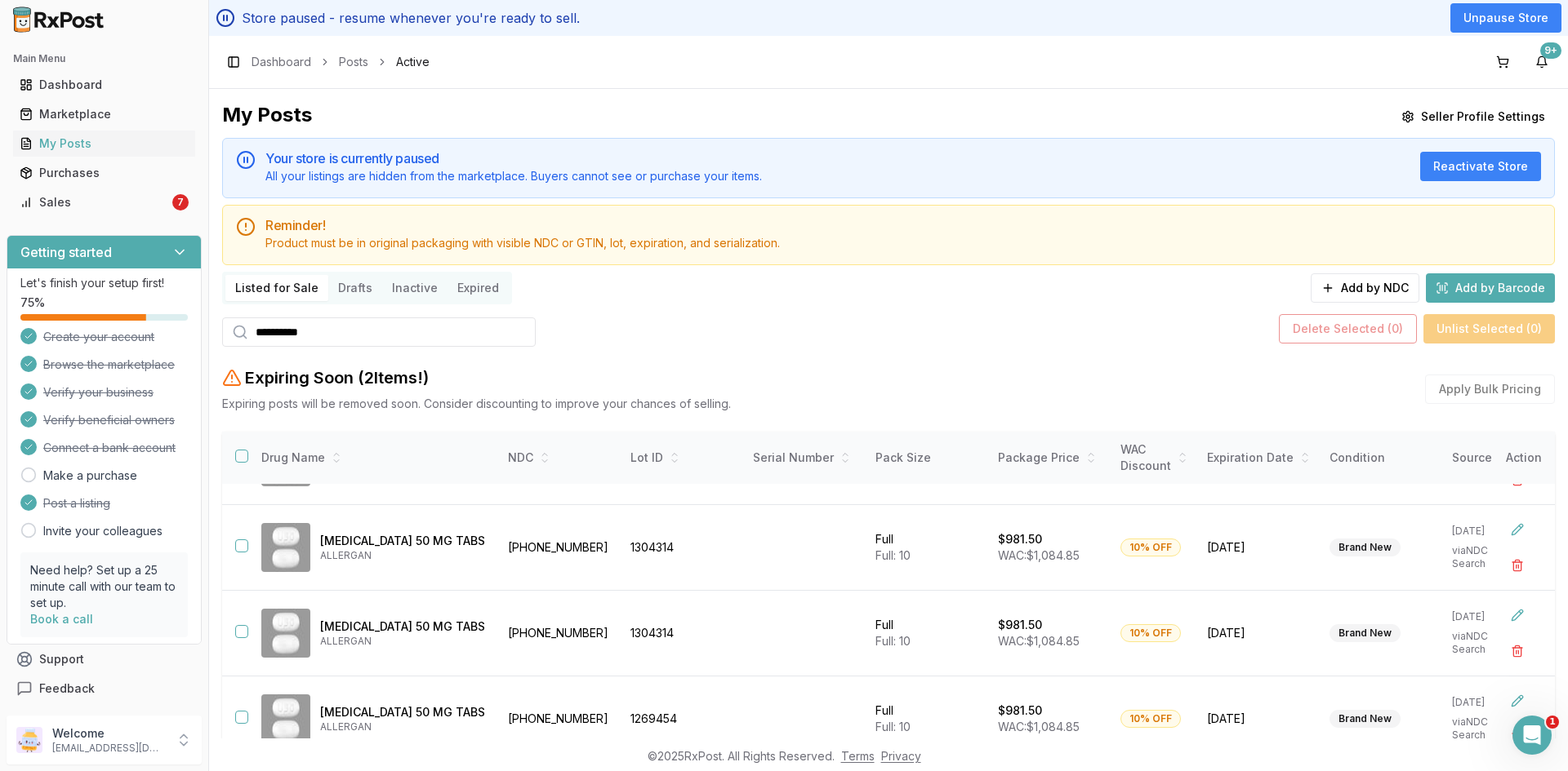
drag, startPoint x: 348, startPoint y: 346, endPoint x: 215, endPoint y: 350, distance: 133.1
click at [216, 348] on div "**********" at bounding box center [888, 414] width 1359 height 649
paste input "**********"
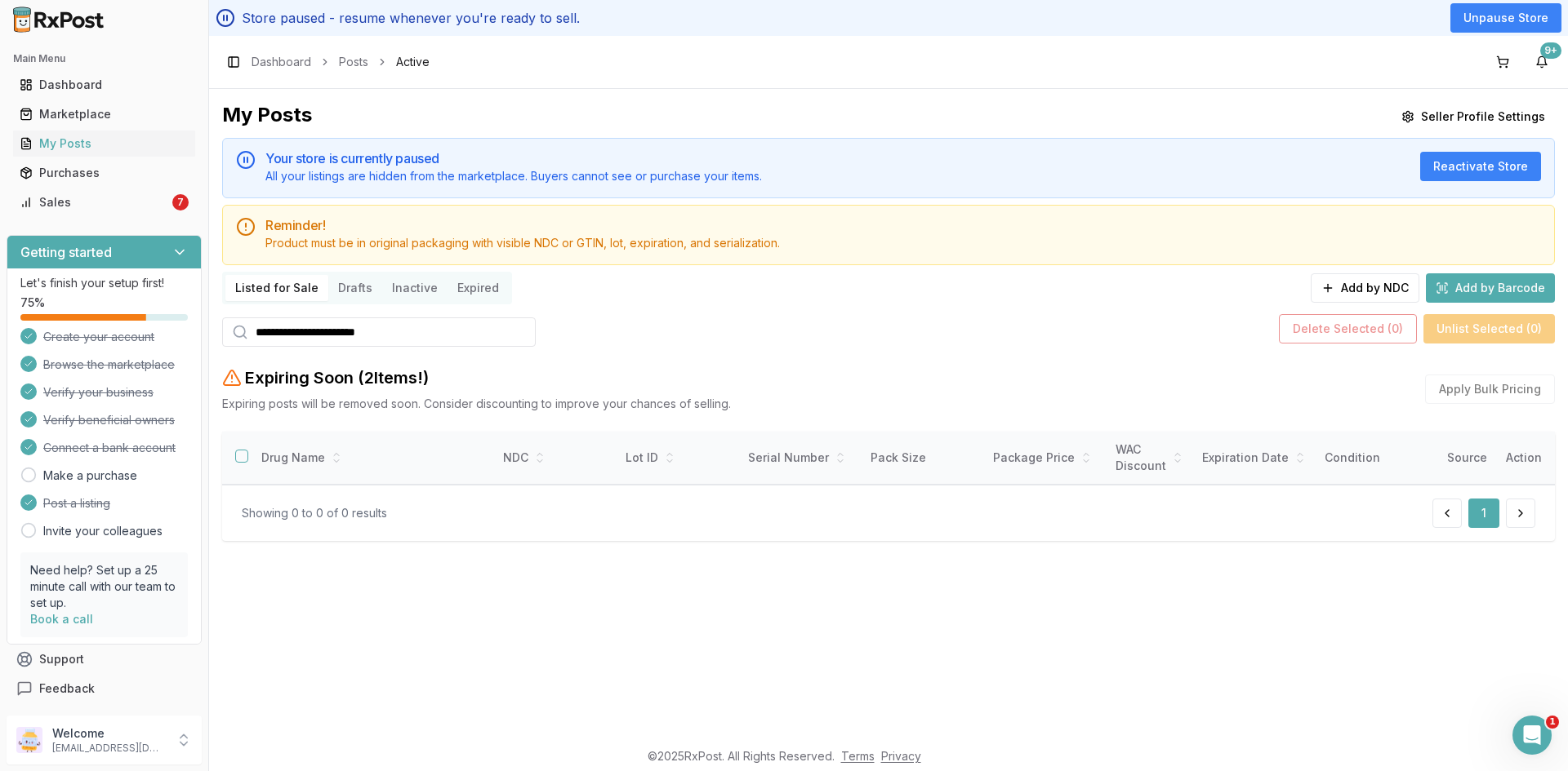
click at [425, 329] on input "**********" at bounding box center [379, 331] width 313 height 29
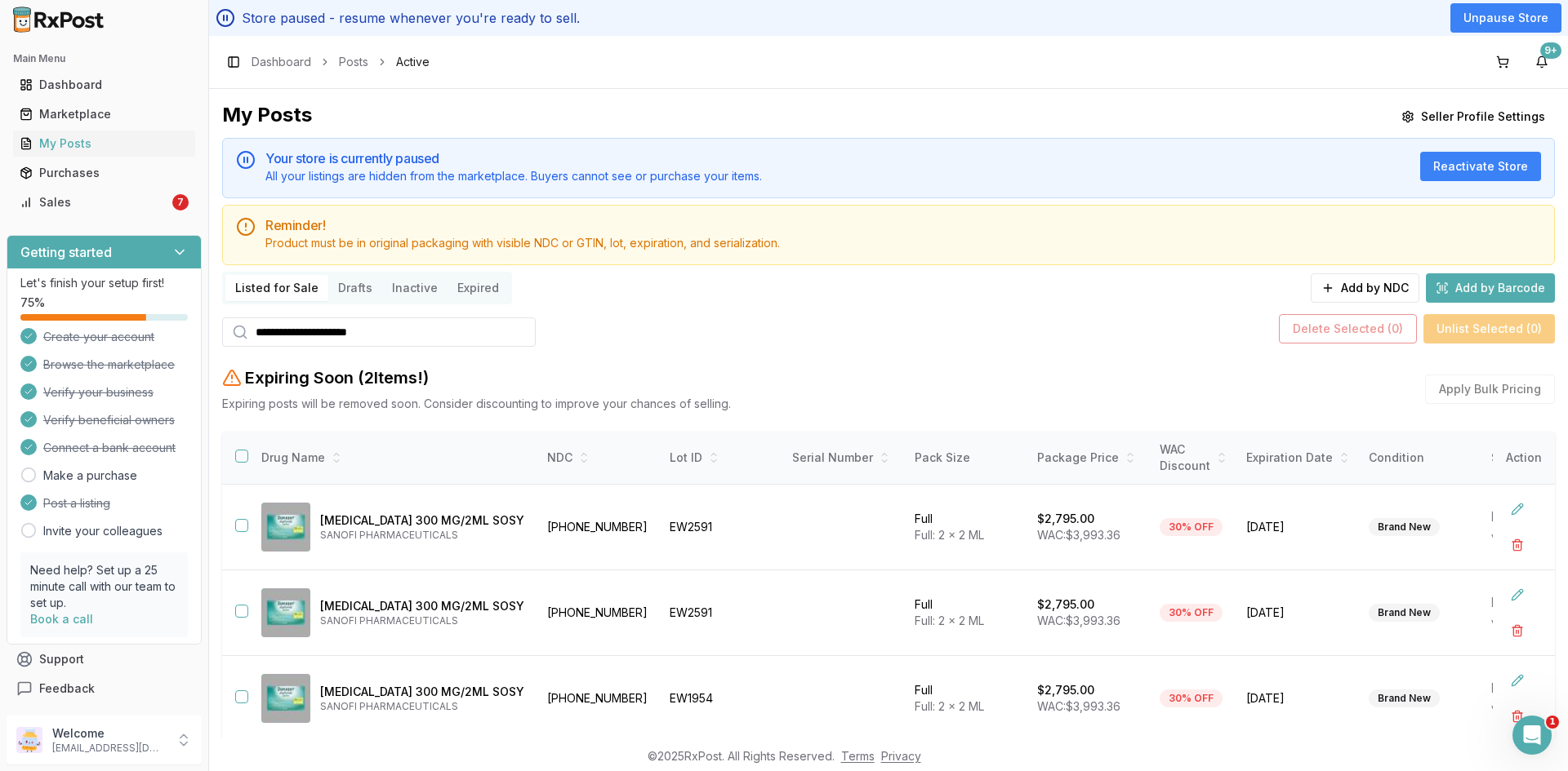
drag, startPoint x: 423, startPoint y: 330, endPoint x: 331, endPoint y: 344, distance: 93.1
click at [331, 344] on input "**********" at bounding box center [379, 331] width 313 height 29
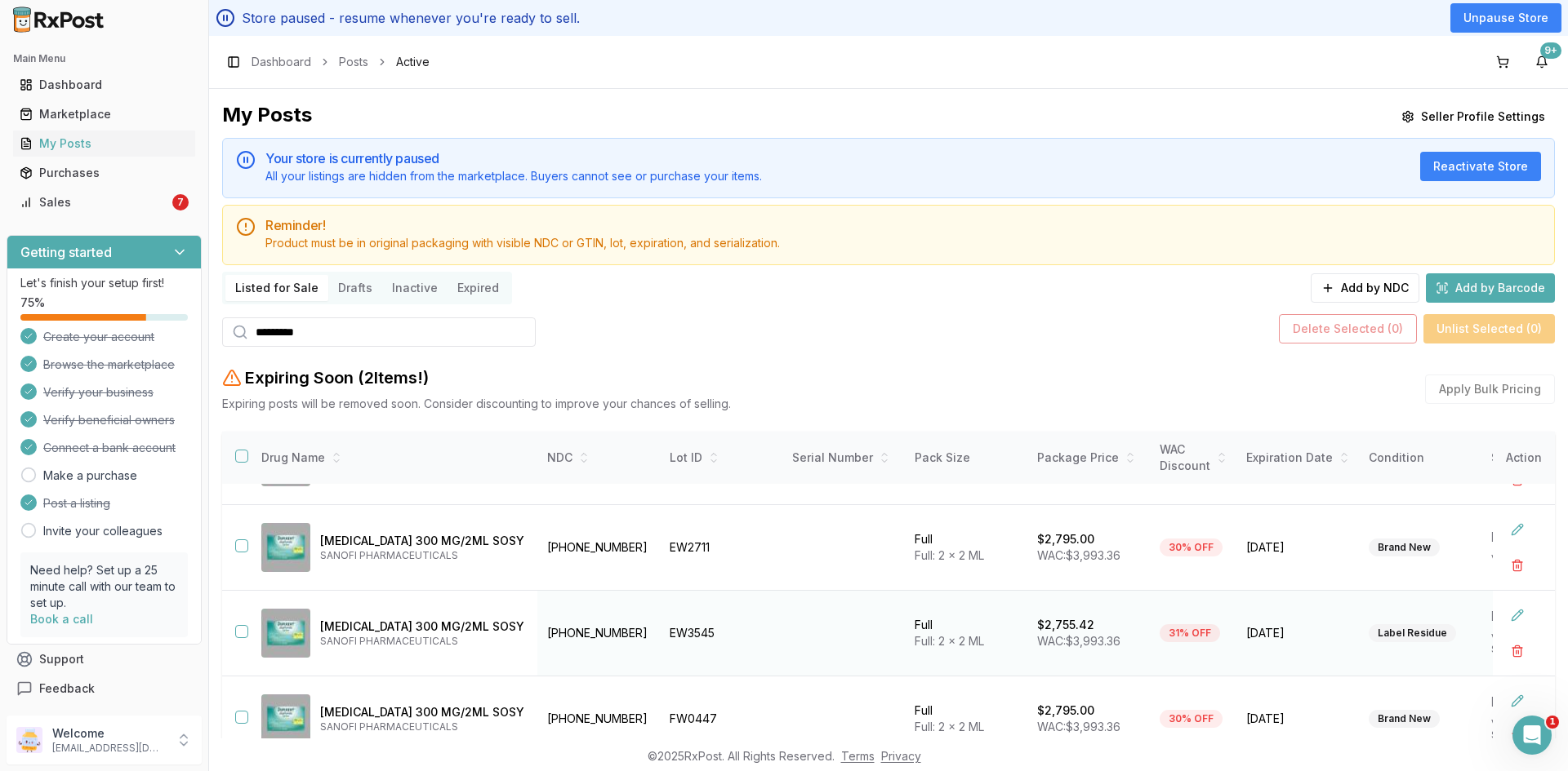
scroll to position [290, 0]
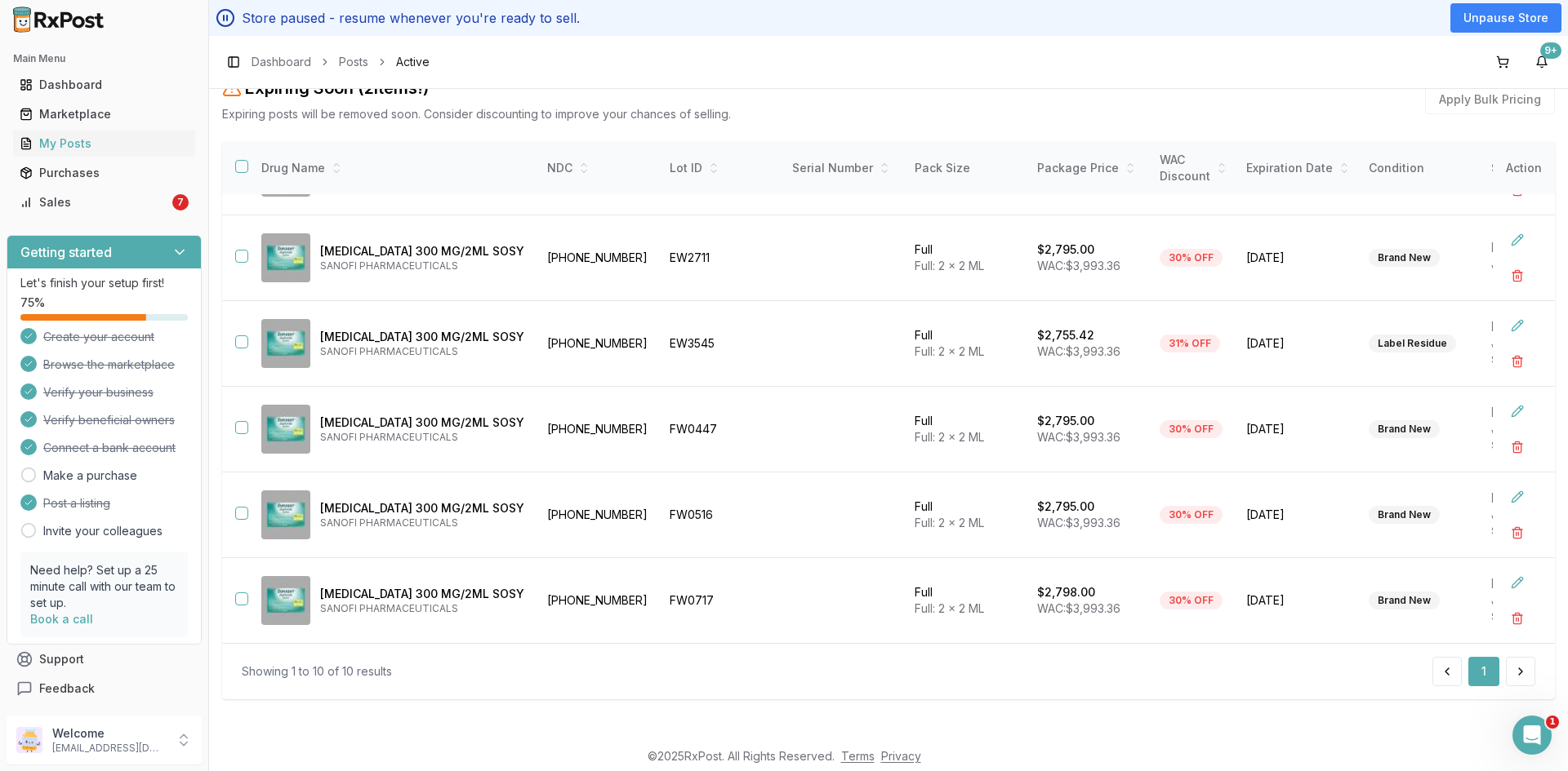
type input "********"
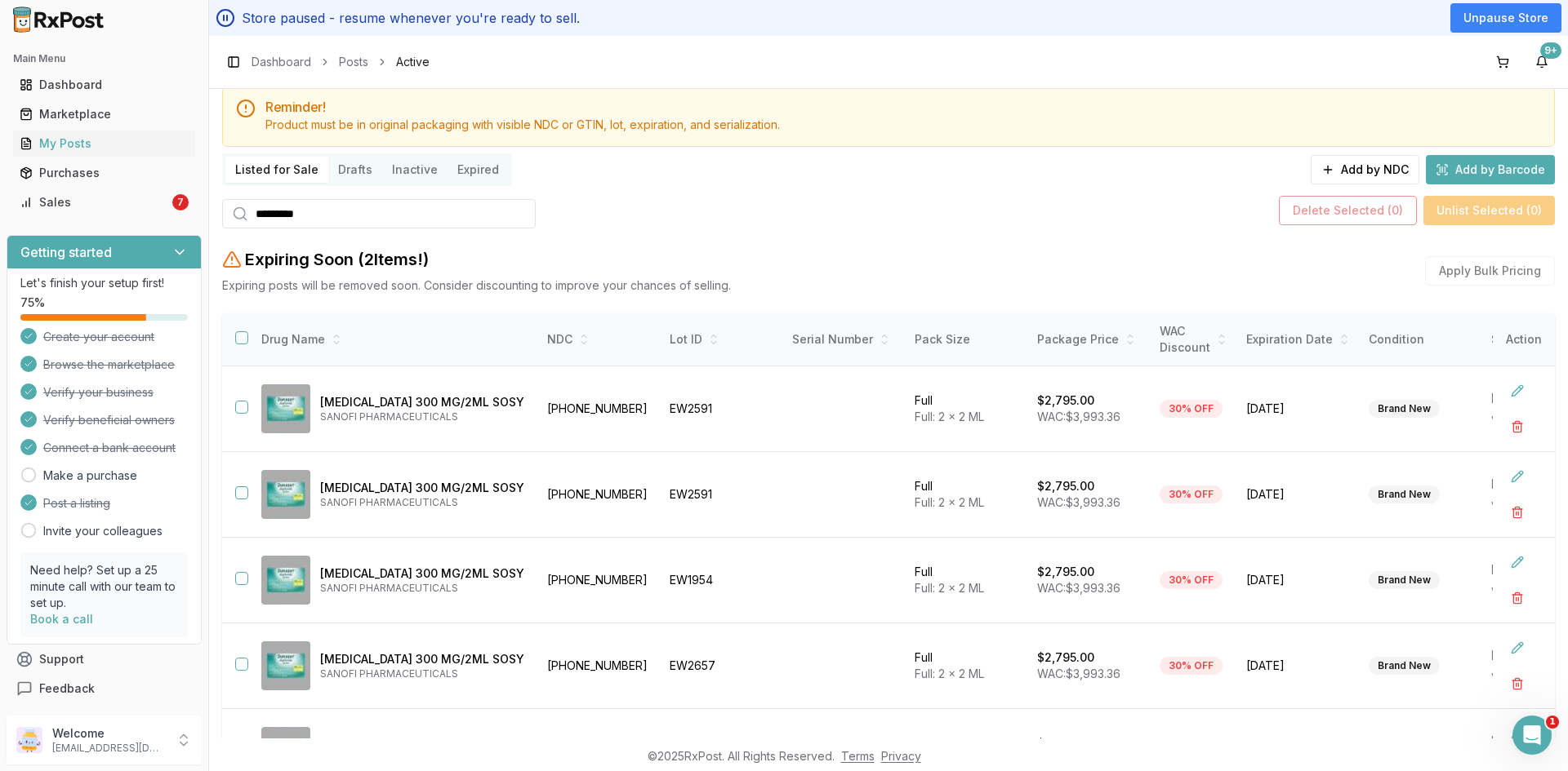
scroll to position [0, 0]
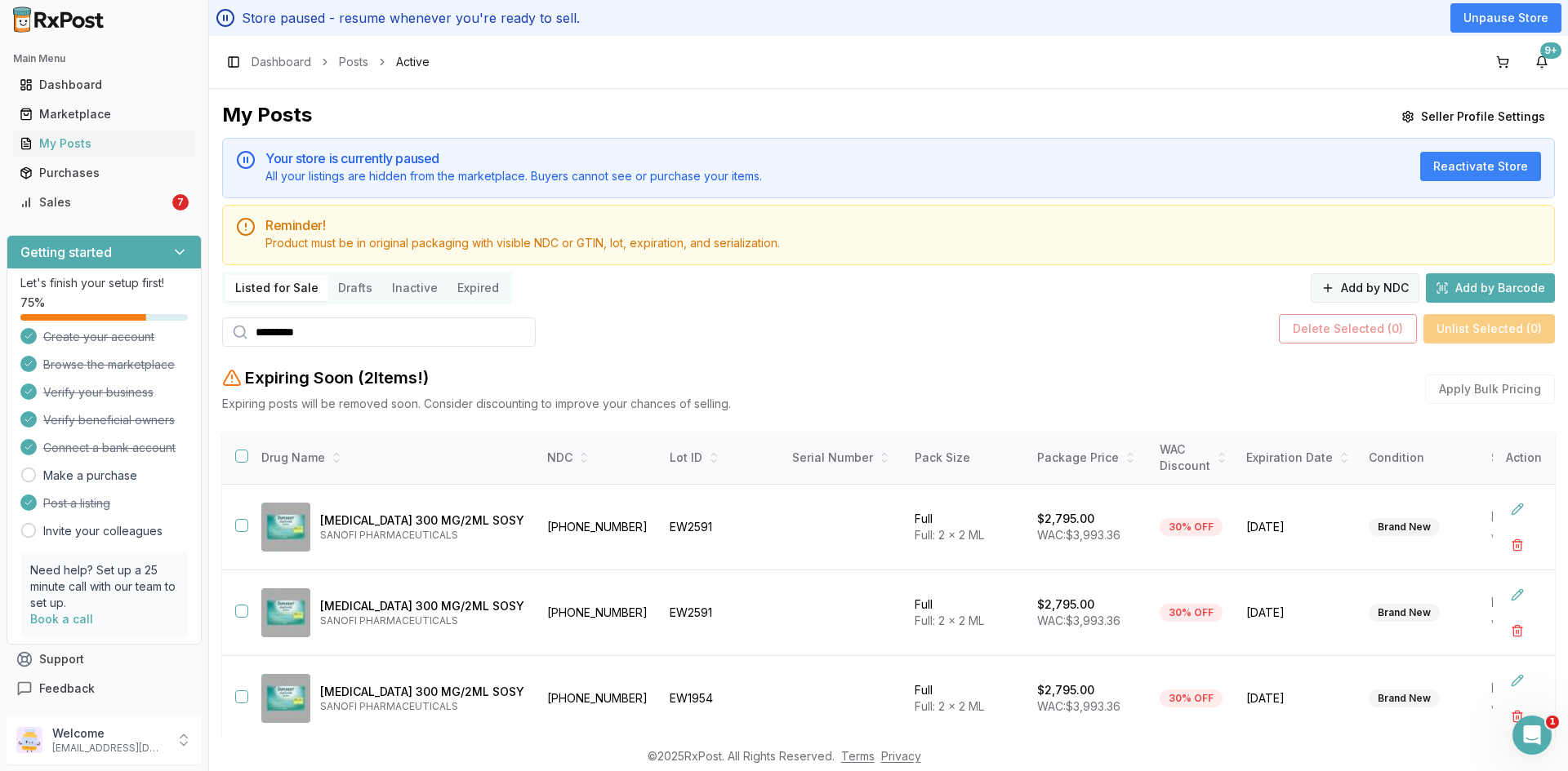
click at [1363, 292] on button "Add by NDC" at bounding box center [1365, 288] width 108 height 29
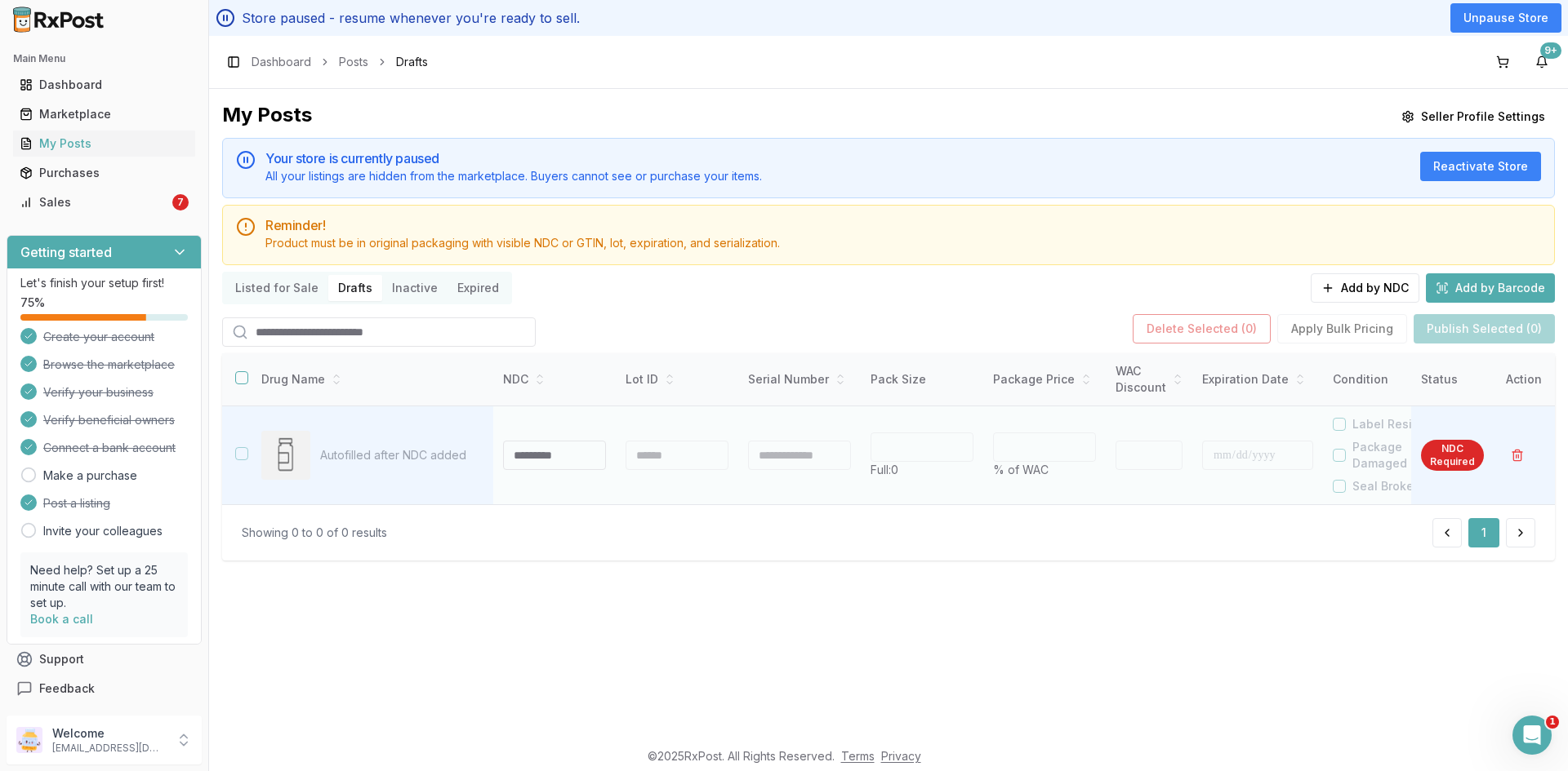
click at [527, 447] on input at bounding box center [555, 455] width 103 height 29
type input "**********"
click at [650, 454] on div at bounding box center [677, 455] width 103 height 29
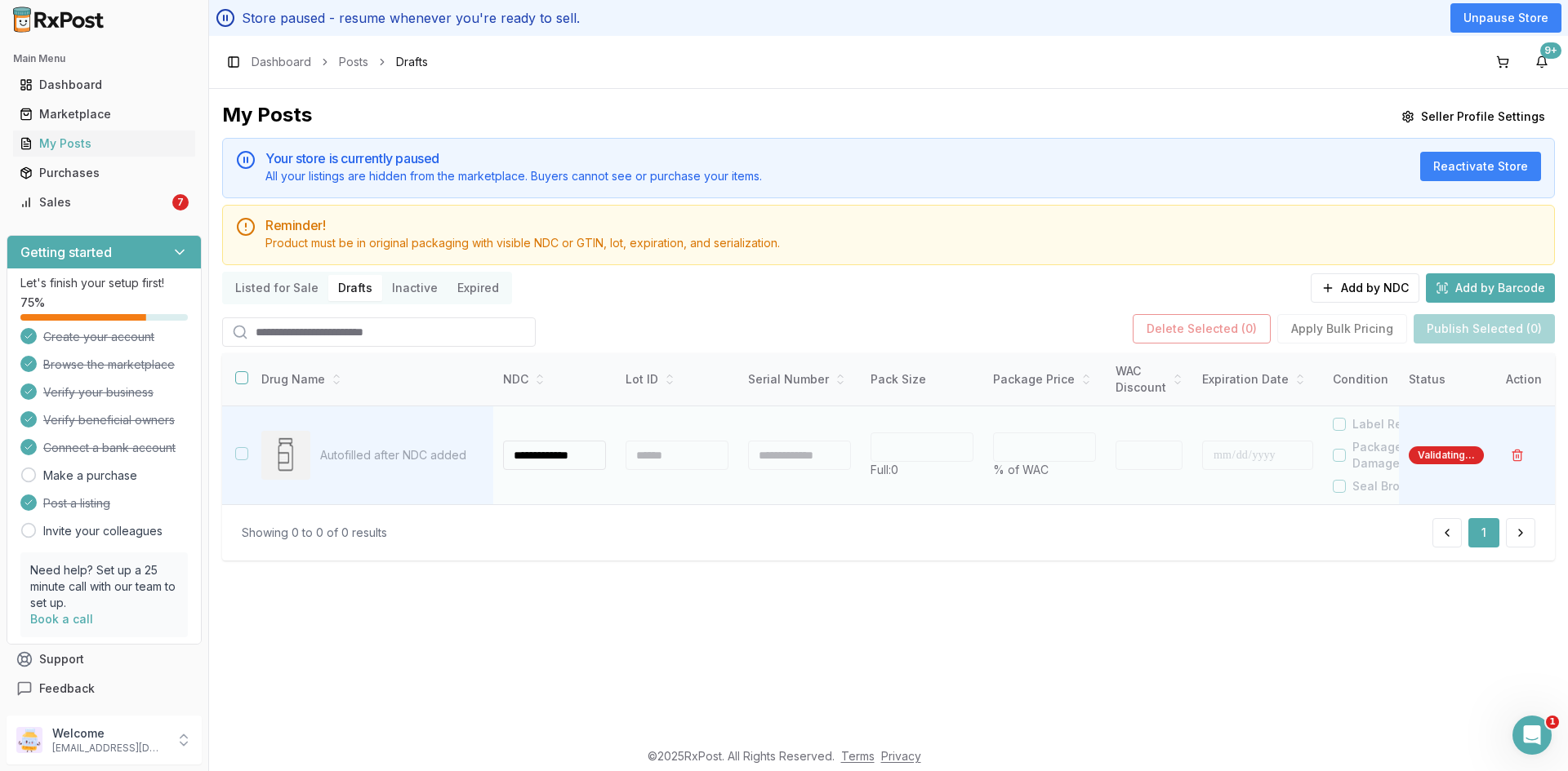
type input "*"
click at [650, 453] on div at bounding box center [677, 455] width 103 height 29
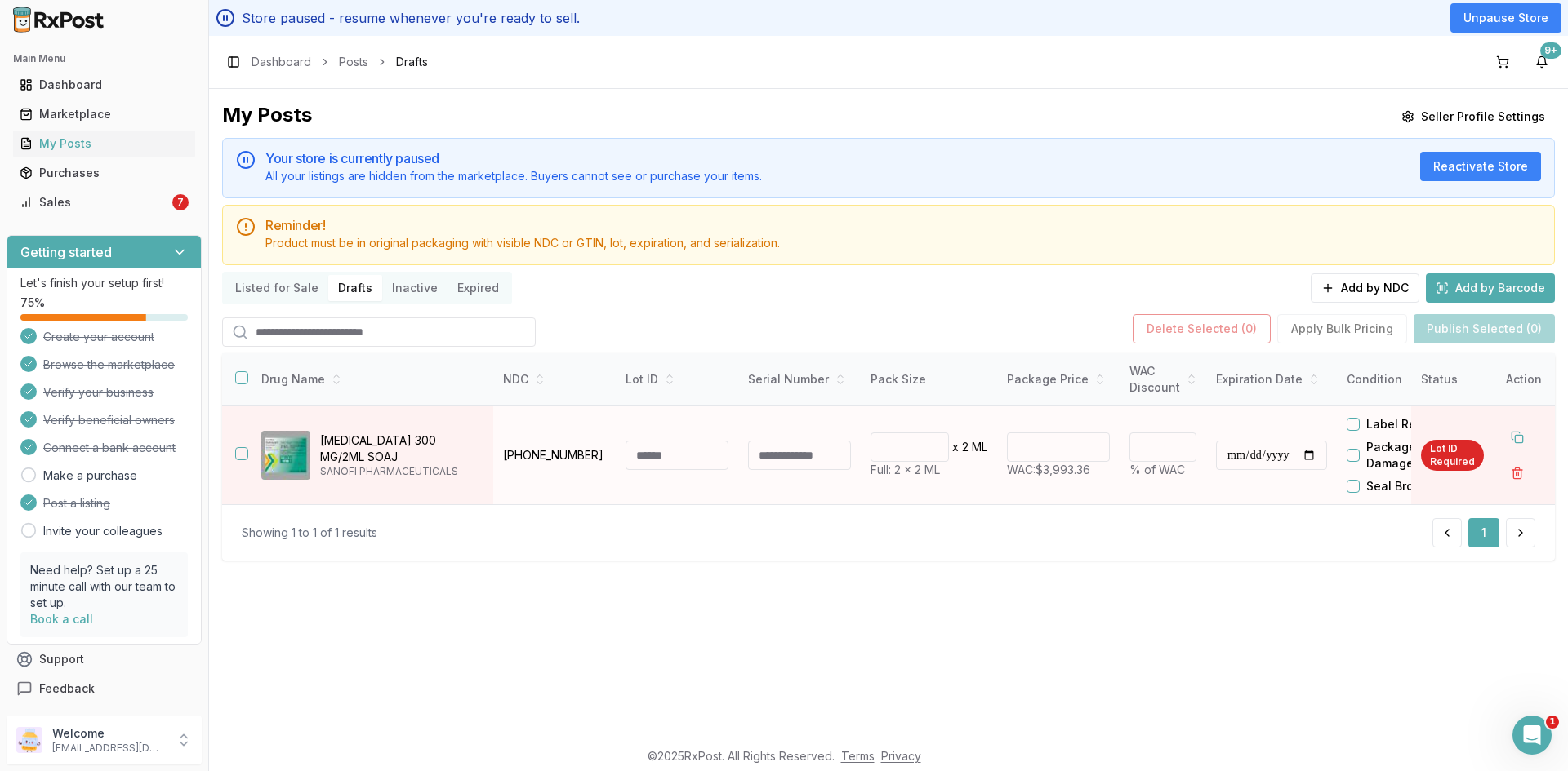
click at [651, 452] on input at bounding box center [677, 455] width 103 height 29
type input "******"
drag, startPoint x: 1073, startPoint y: 451, endPoint x: 1009, endPoint y: 458, distance: 64.4
click at [1009, 458] on div "*******" at bounding box center [1058, 447] width 103 height 29
type input "*******"
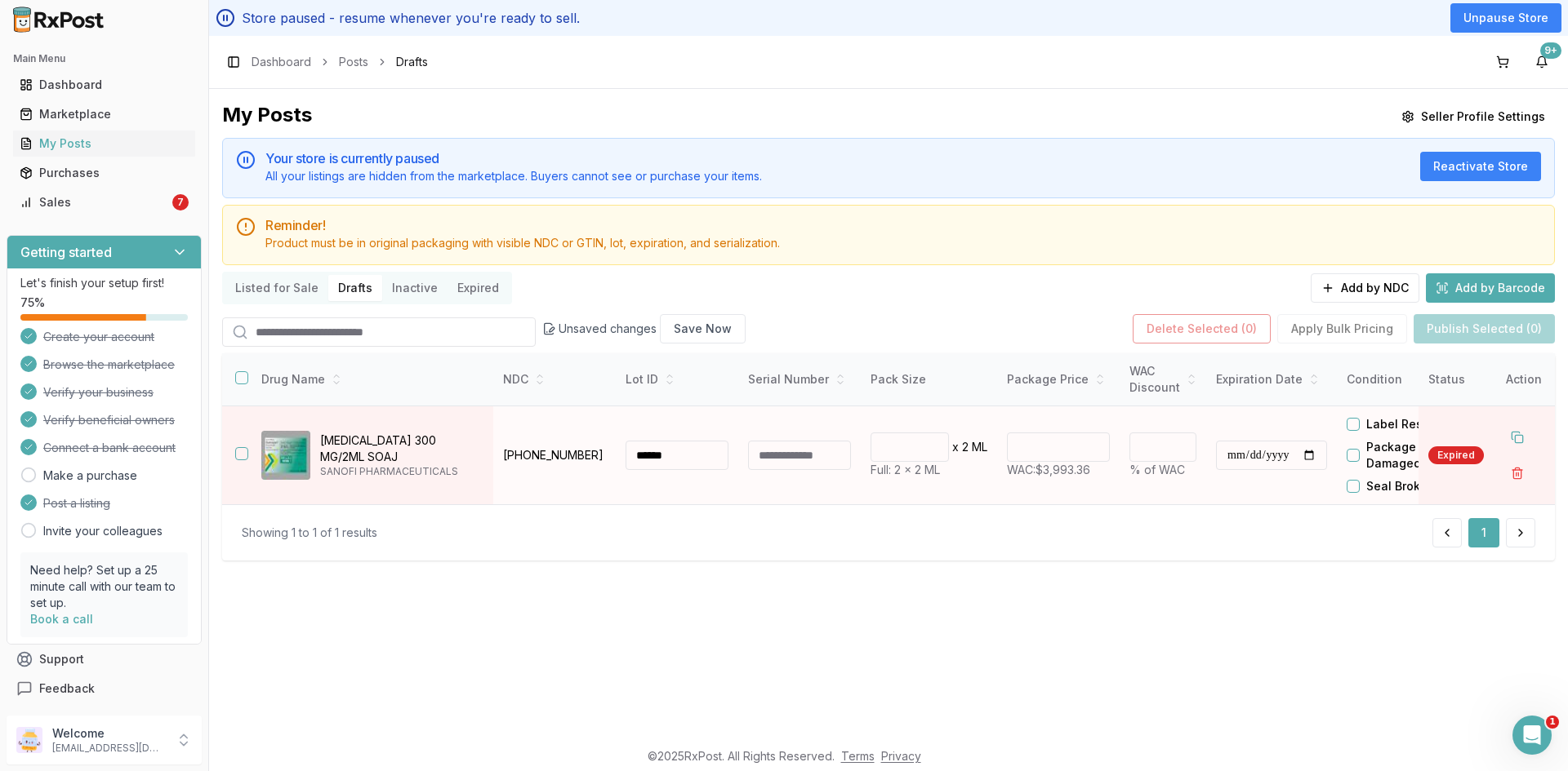
click at [1058, 487] on td "******* WAC: $3,993.36" at bounding box center [1058, 456] width 123 height 99
drag, startPoint x: 1160, startPoint y: 451, endPoint x: 1122, endPoint y: 460, distance: 39.1
click at [1122, 460] on td "** % of WAC" at bounding box center [1162, 456] width 86 height 99
type input "**"
type input "*******"
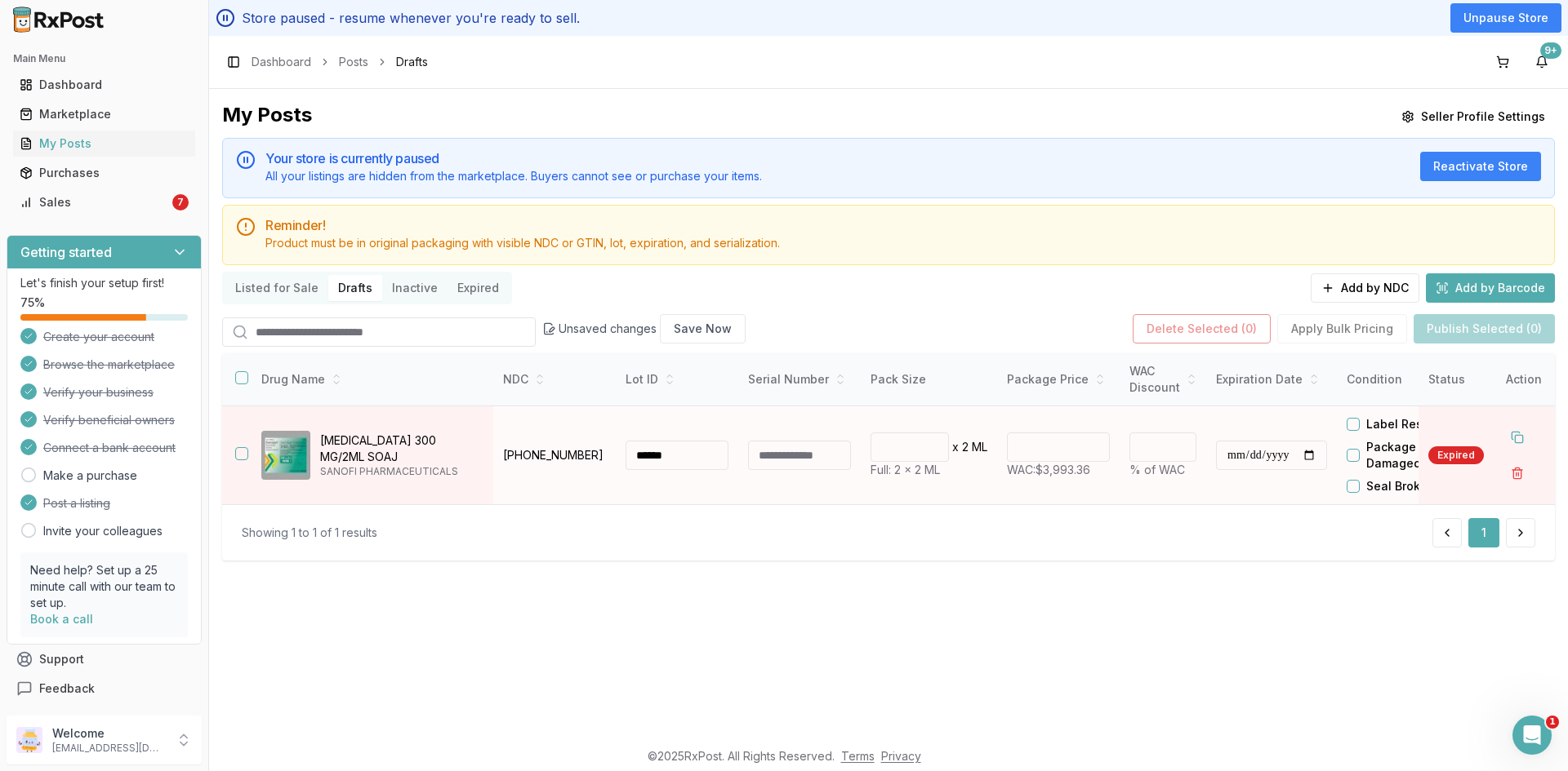
drag, startPoint x: 1232, startPoint y: 474, endPoint x: 1232, endPoint y: 486, distance: 12.0
click at [1233, 475] on td "**********" at bounding box center [1272, 456] width 131 height 99
drag, startPoint x: 1232, startPoint y: 457, endPoint x: 1272, endPoint y: 503, distance: 61.0
click at [1232, 458] on input "**********" at bounding box center [1271, 455] width 111 height 29
type input "**********"
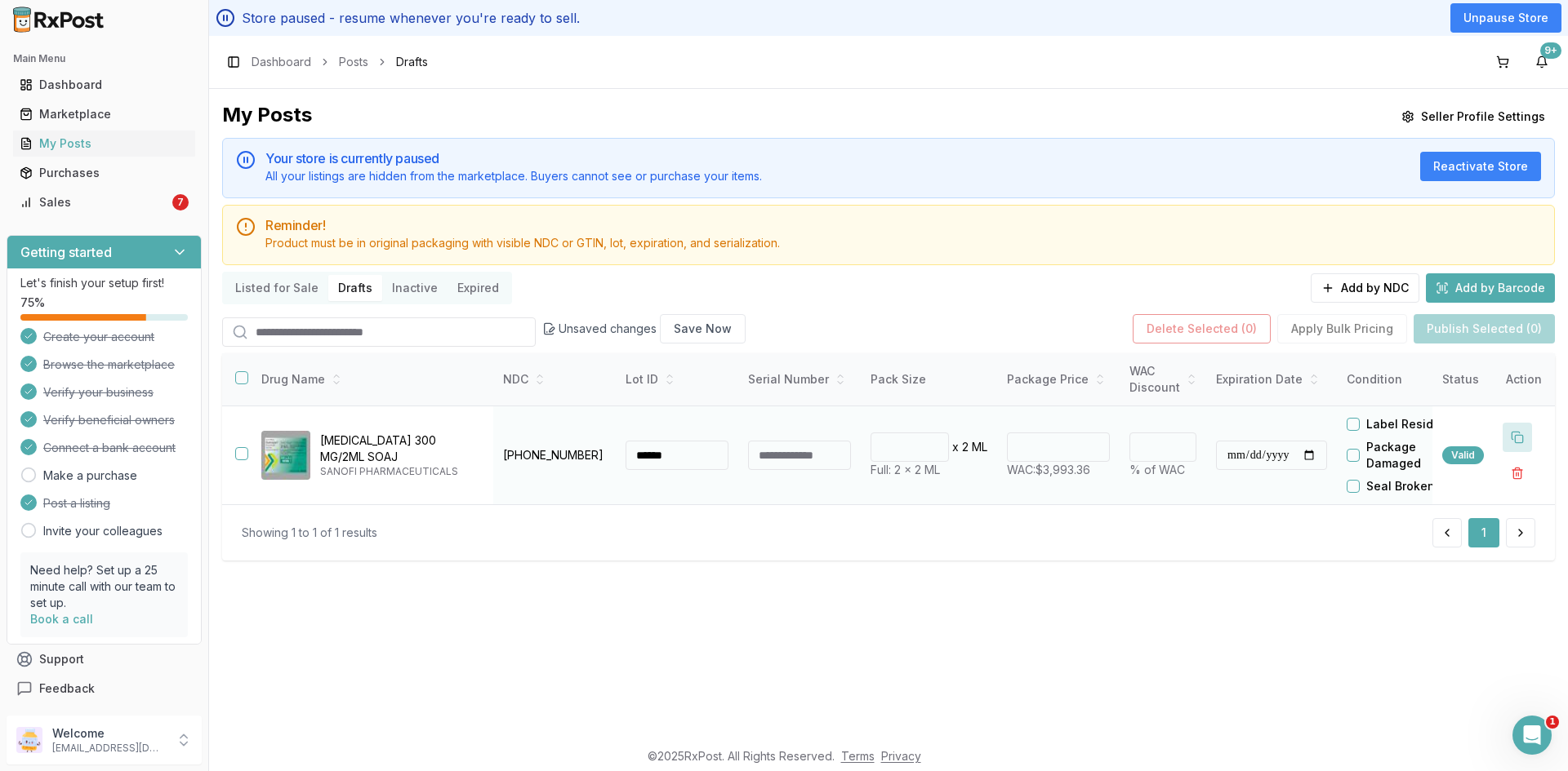
click at [1516, 433] on button at bounding box center [1517, 437] width 29 height 29
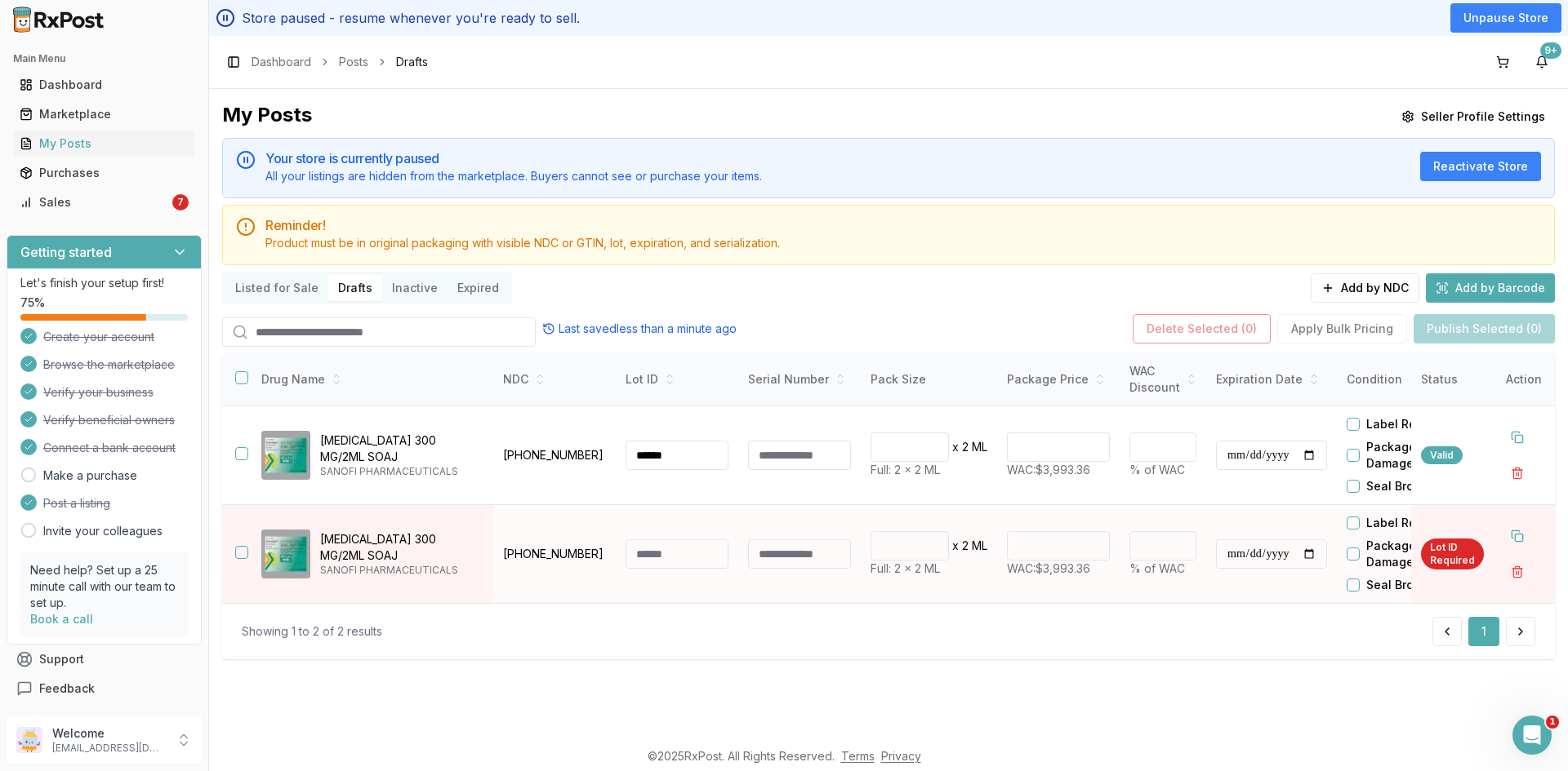
click at [720, 555] on div at bounding box center [724, 554] width 9 height 29
click at [718, 557] on input at bounding box center [677, 554] width 103 height 29
type input "******"
click at [1224, 553] on div at bounding box center [1220, 554] width 9 height 29
drag, startPoint x: 1233, startPoint y: 555, endPoint x: 1238, endPoint y: 572, distance: 17.7
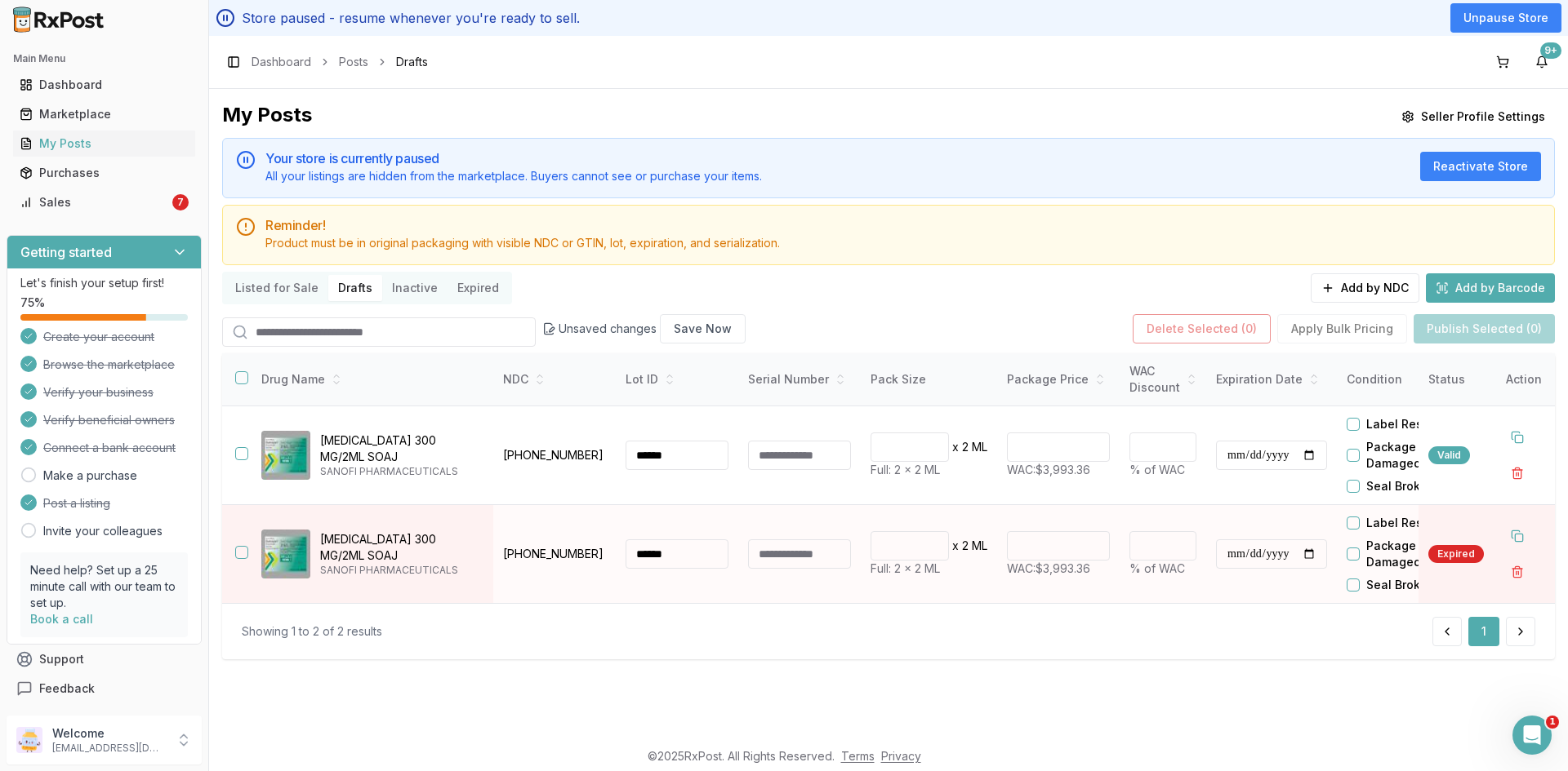
click at [1233, 557] on input "**********" at bounding box center [1271, 554] width 111 height 29
type input "**********"
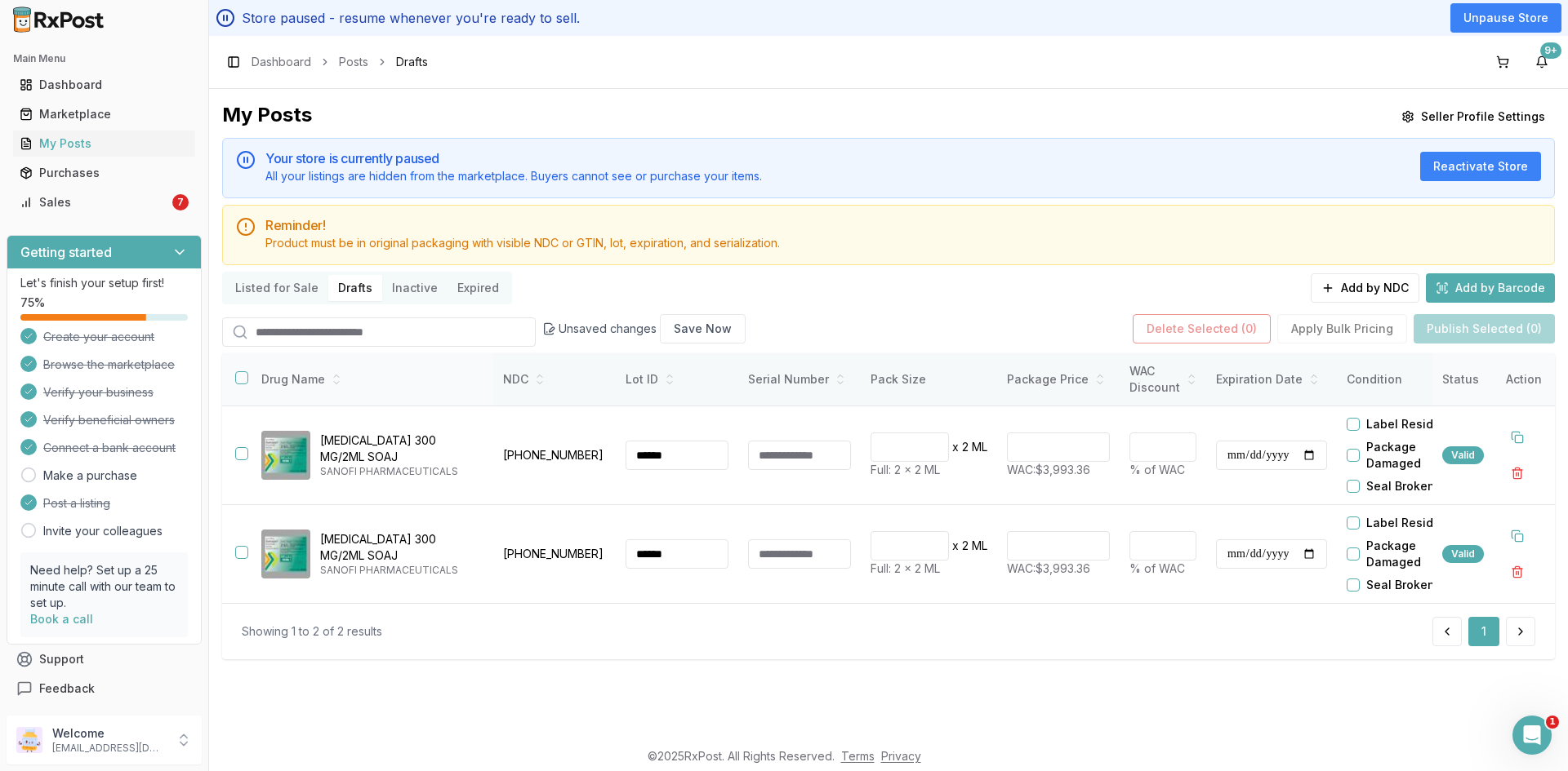
click at [242, 381] on button "button" at bounding box center [242, 378] width 13 height 13
drag, startPoint x: 1061, startPoint y: 450, endPoint x: 1029, endPoint y: 453, distance: 32.1
click at [1029, 453] on input "*******" at bounding box center [1058, 447] width 103 height 29
type input "*******"
type input "**"
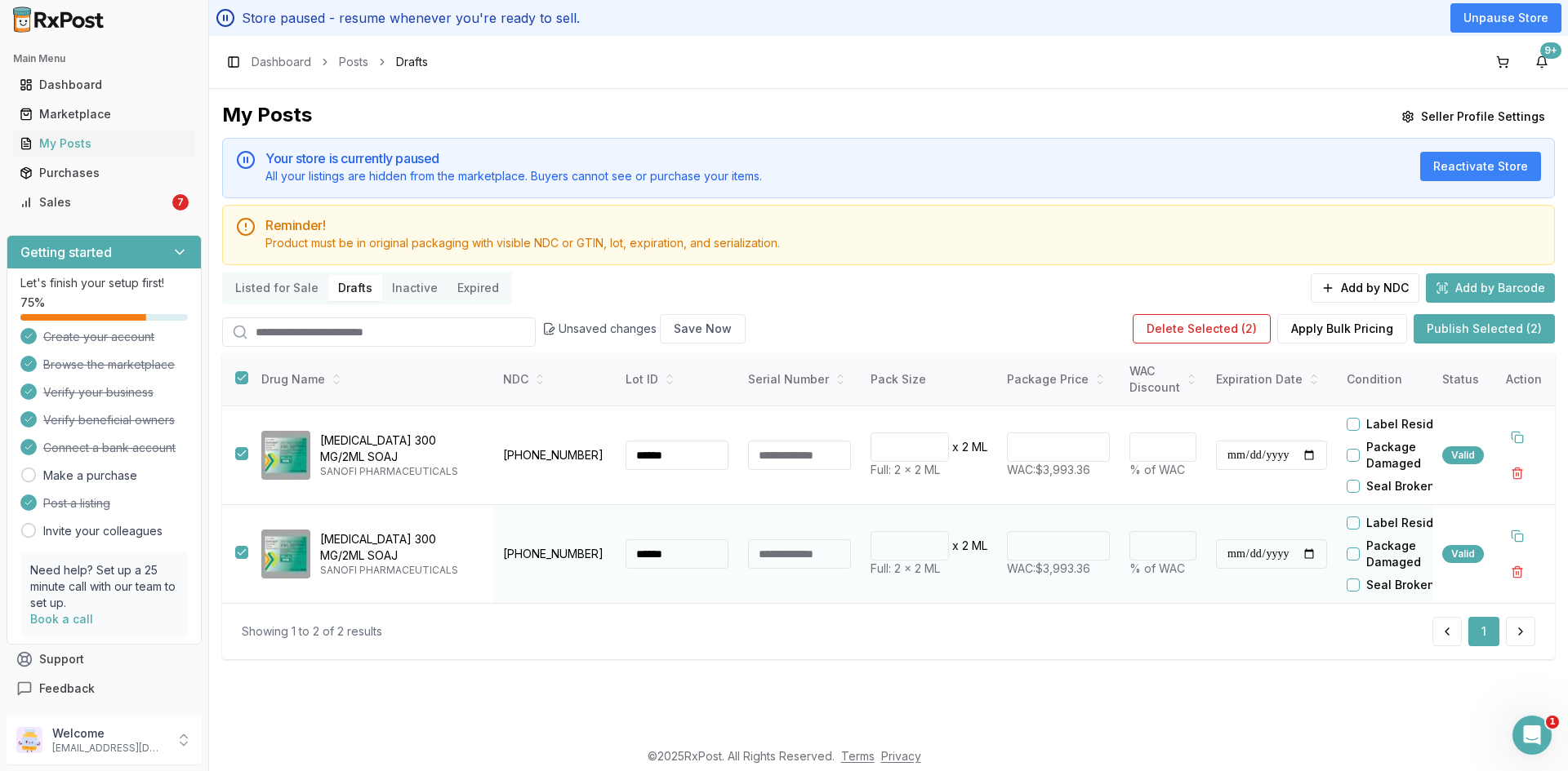
click at [1143, 508] on td "** % of WAC" at bounding box center [1162, 555] width 86 height 99
drag, startPoint x: 1032, startPoint y: 550, endPoint x: 1169, endPoint y: 717, distance: 216.0
click at [1070, 556] on input "*******" at bounding box center [1058, 546] width 103 height 29
type input "*******"
type input "**"
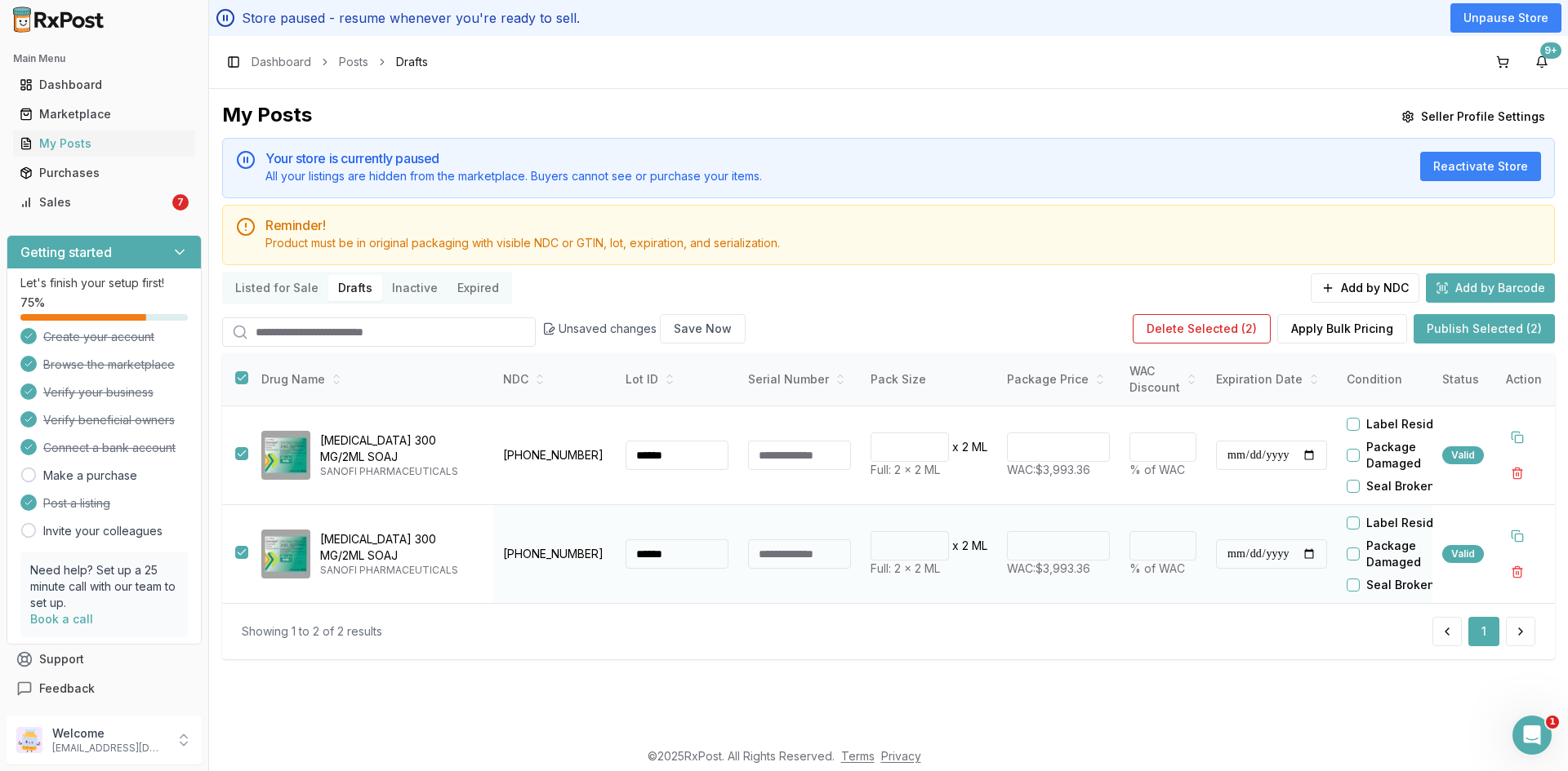
click at [1026, 584] on td "******* WAC: $3,993.36" at bounding box center [1058, 555] width 123 height 99
drag, startPoint x: 579, startPoint y: 457, endPoint x: 501, endPoint y: 467, distance: 78.6
click at [501, 467] on td "00024-5915-02" at bounding box center [554, 456] width 123 height 99
copy p "00024-5915-02"
click at [1489, 332] on button "Publish Selected (2)" at bounding box center [1483, 329] width 142 height 29
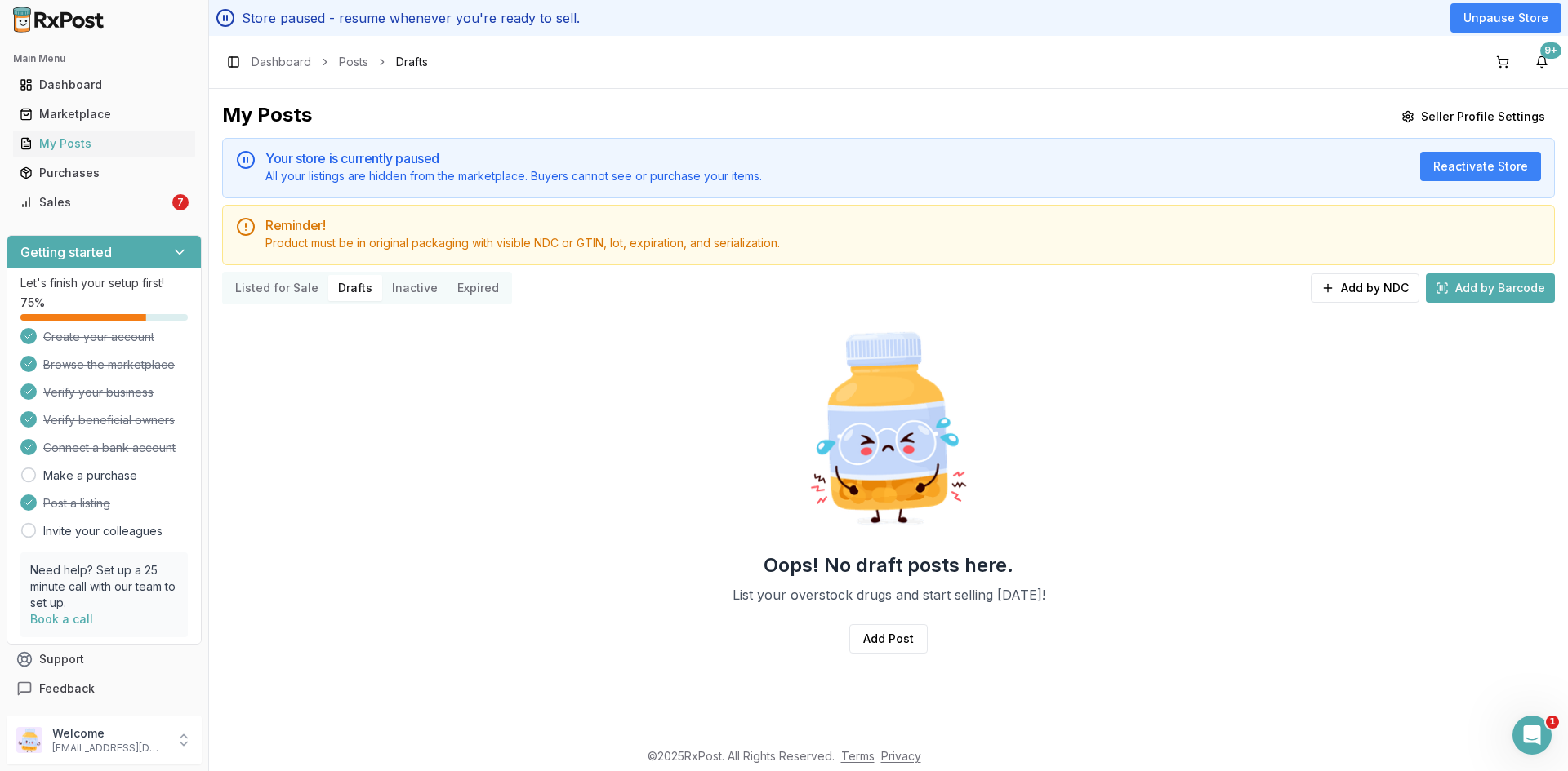
click at [263, 288] on button "Listed for Sale" at bounding box center [276, 289] width 103 height 27
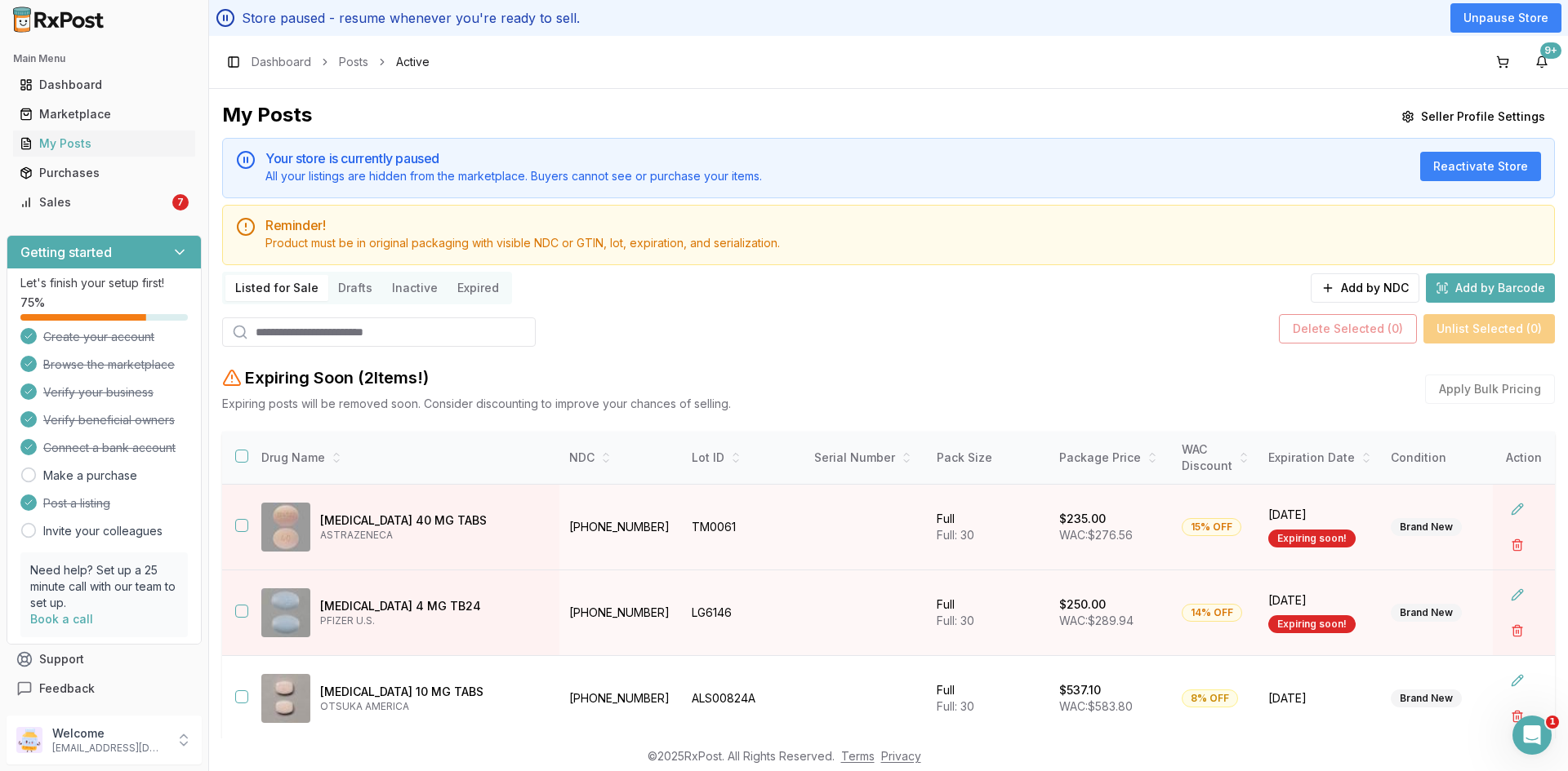
click at [271, 324] on input "search" at bounding box center [379, 331] width 313 height 29
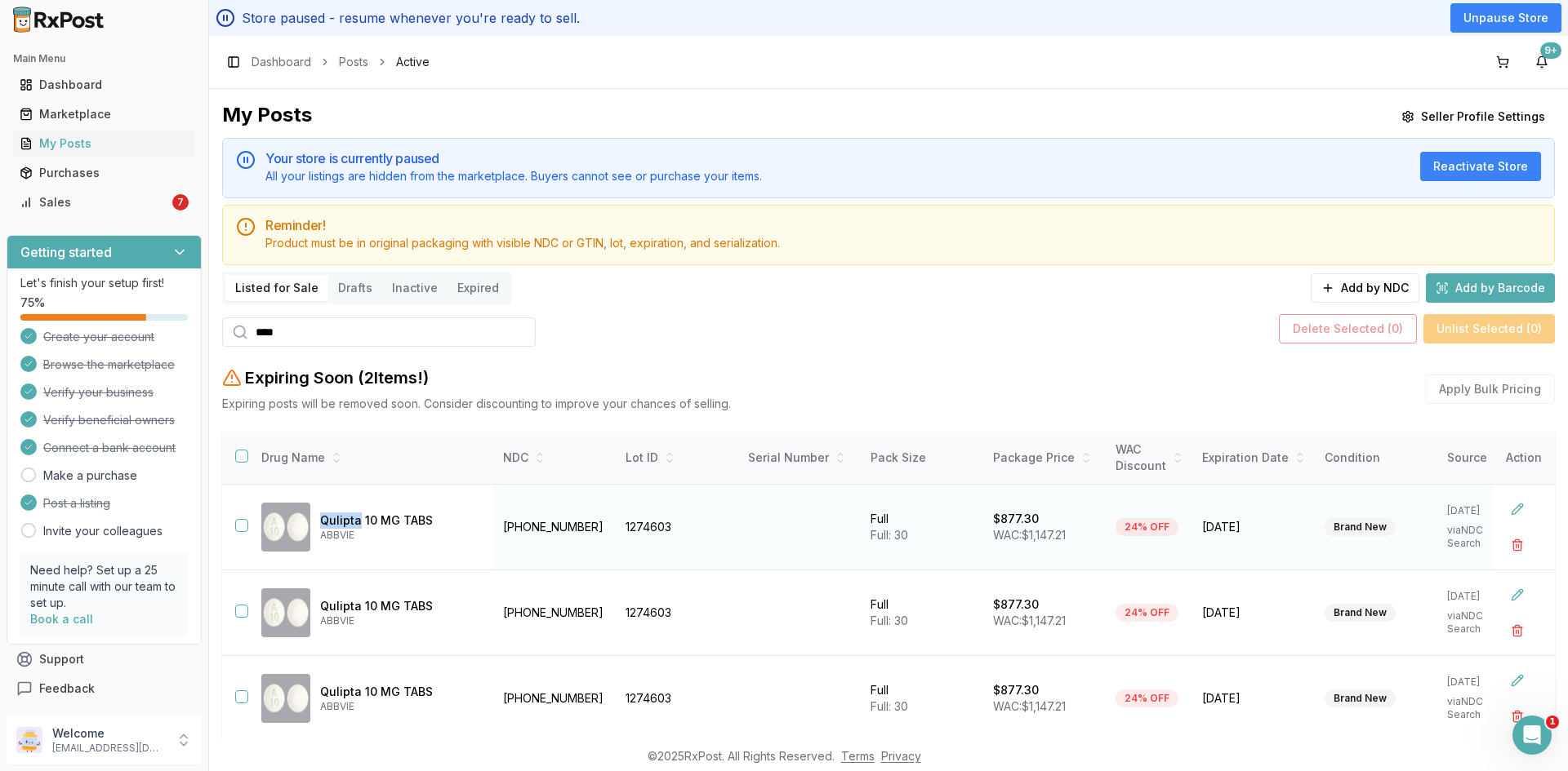
drag, startPoint x: 359, startPoint y: 521, endPoint x: 324, endPoint y: 526, distance: 35.4
click at [324, 526] on p "Qulipta 10 MG TABS" at bounding box center [400, 520] width 161 height 16
drag, startPoint x: 306, startPoint y: 334, endPoint x: 237, endPoint y: 322, distance: 70.0
click at [237, 322] on div "****" at bounding box center [379, 331] width 313 height 29
paste input "***"
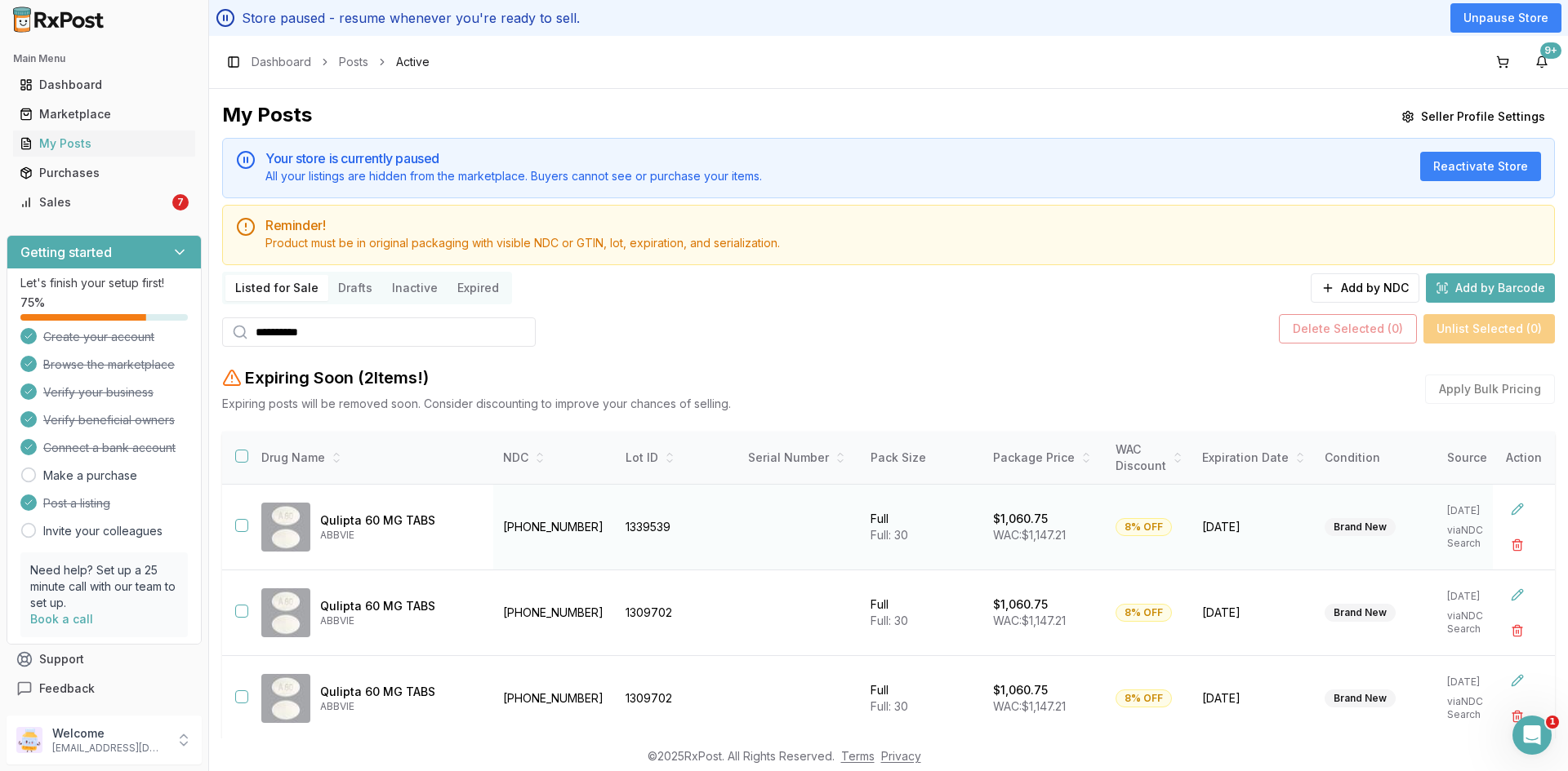
type input "**********"
click at [241, 533] on td at bounding box center [236, 528] width 27 height 85
click at [246, 530] on button "button" at bounding box center [242, 526] width 13 height 13
click at [1517, 545] on button "button" at bounding box center [1517, 545] width 29 height 29
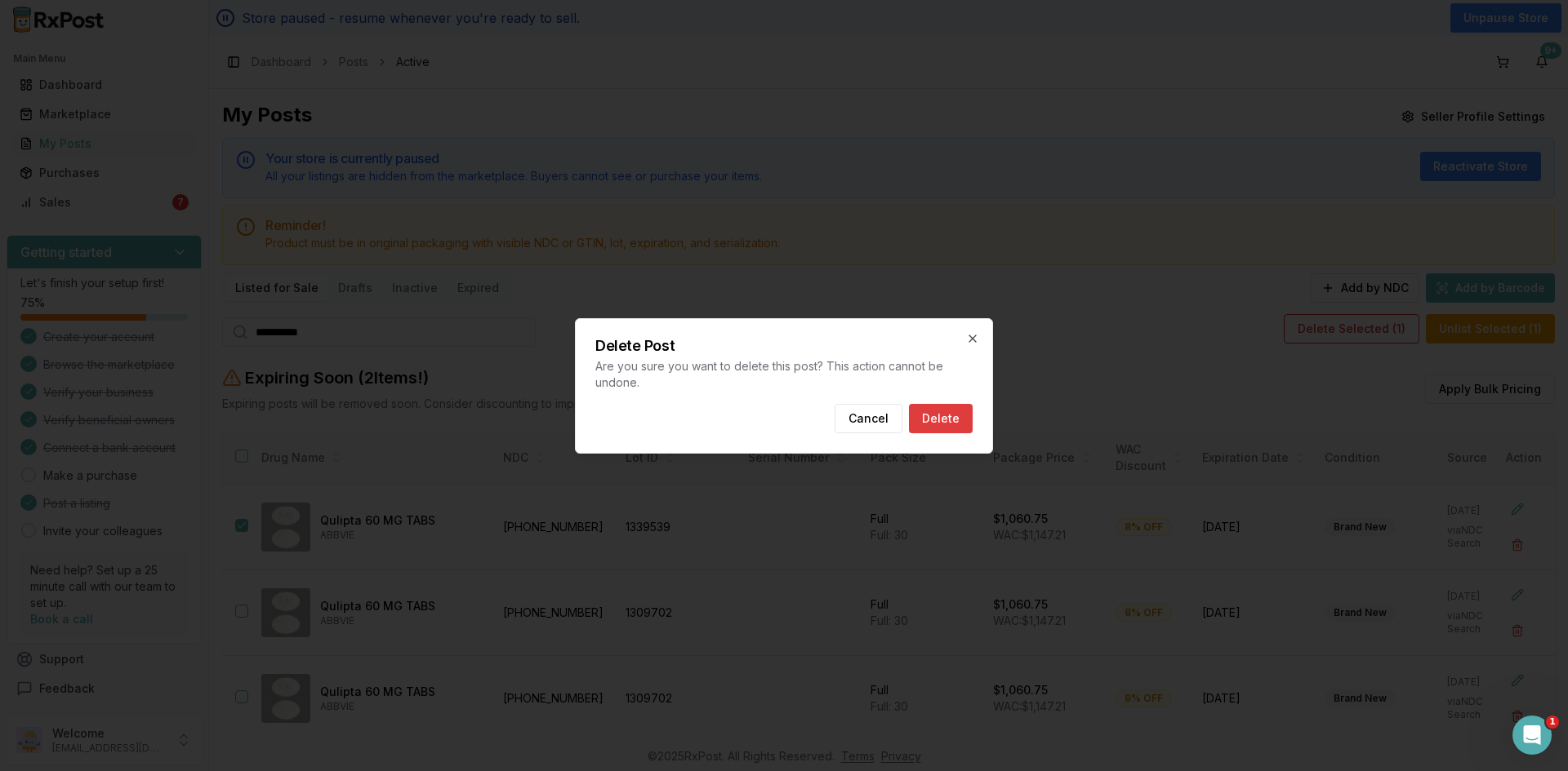
click at [938, 419] on button "Delete" at bounding box center [940, 419] width 64 height 29
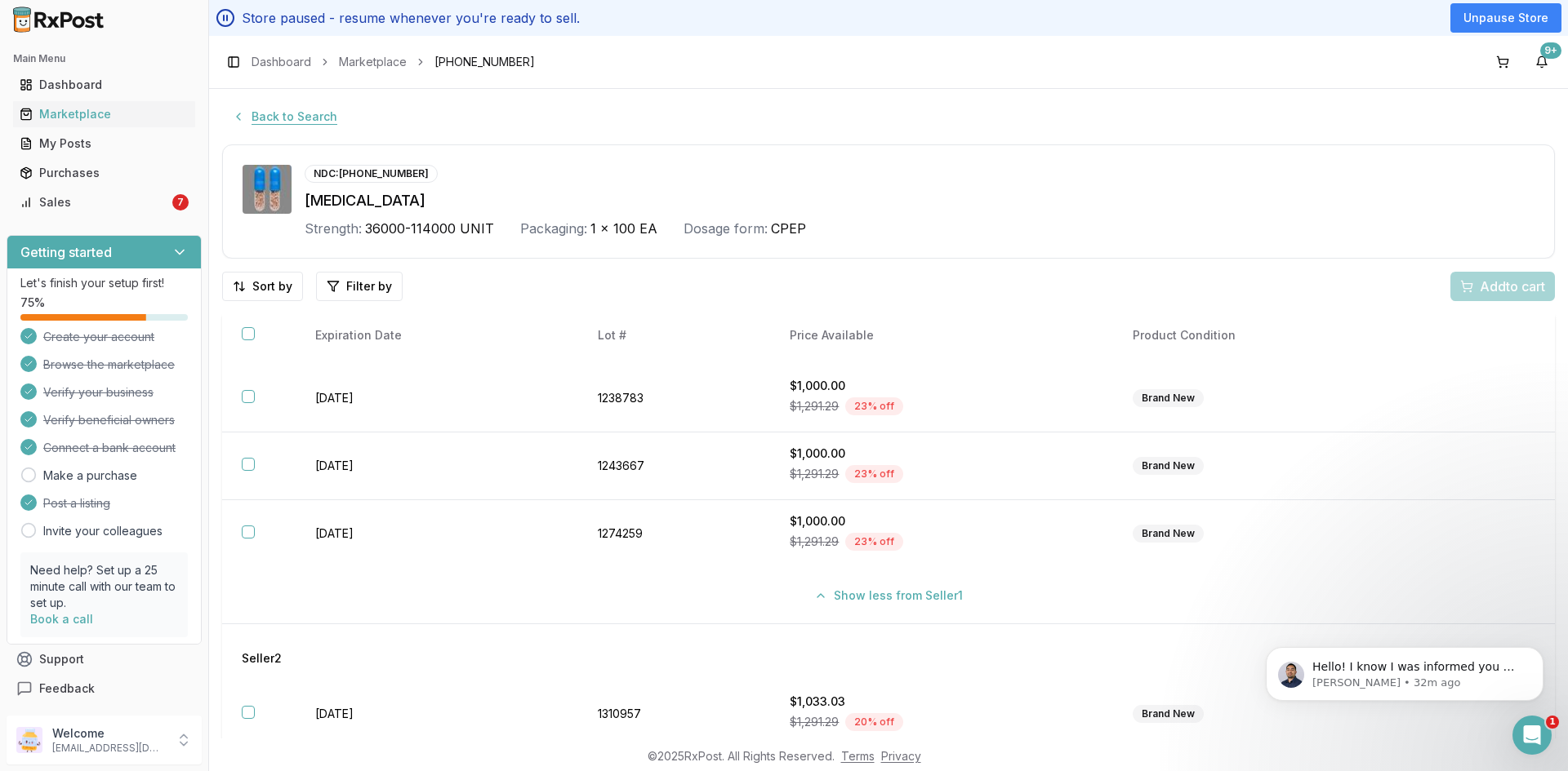
click at [267, 120] on button "Back to Search" at bounding box center [285, 116] width 125 height 29
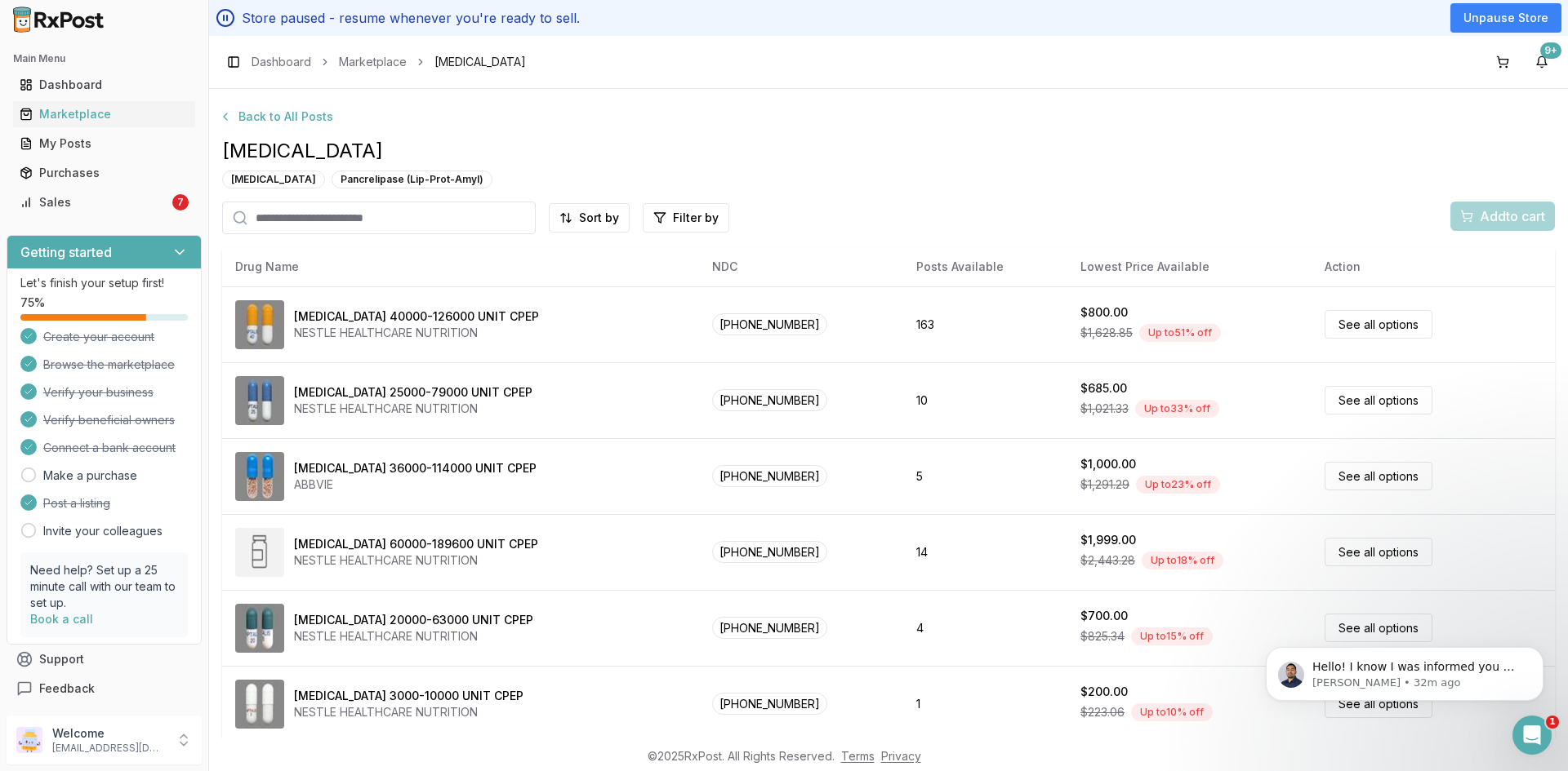
click at [358, 224] on input "search" at bounding box center [379, 217] width 313 height 32
paste input "**********"
type input "**********"
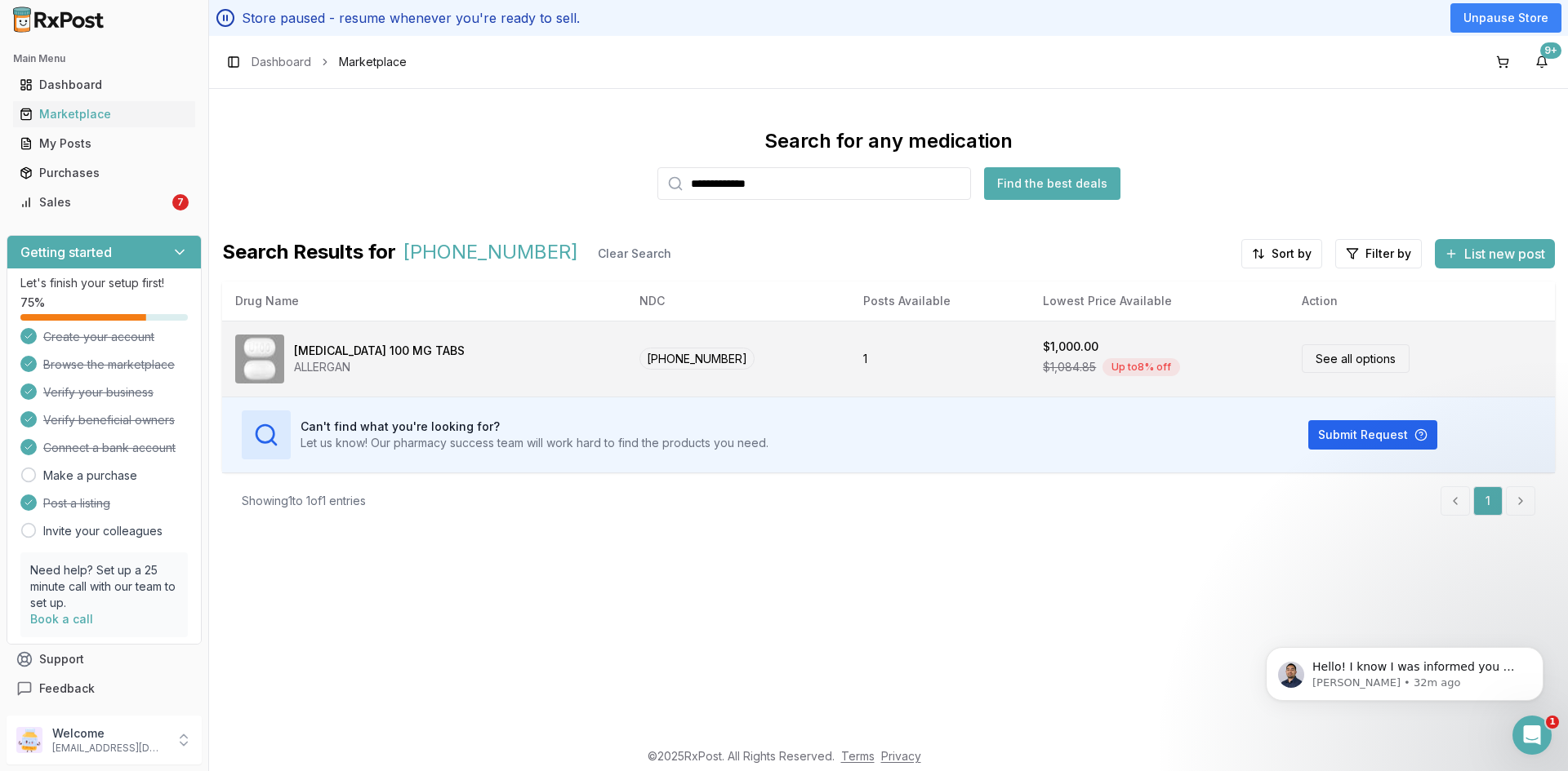
click at [349, 369] on div "ALLERGAN" at bounding box center [380, 367] width 171 height 16
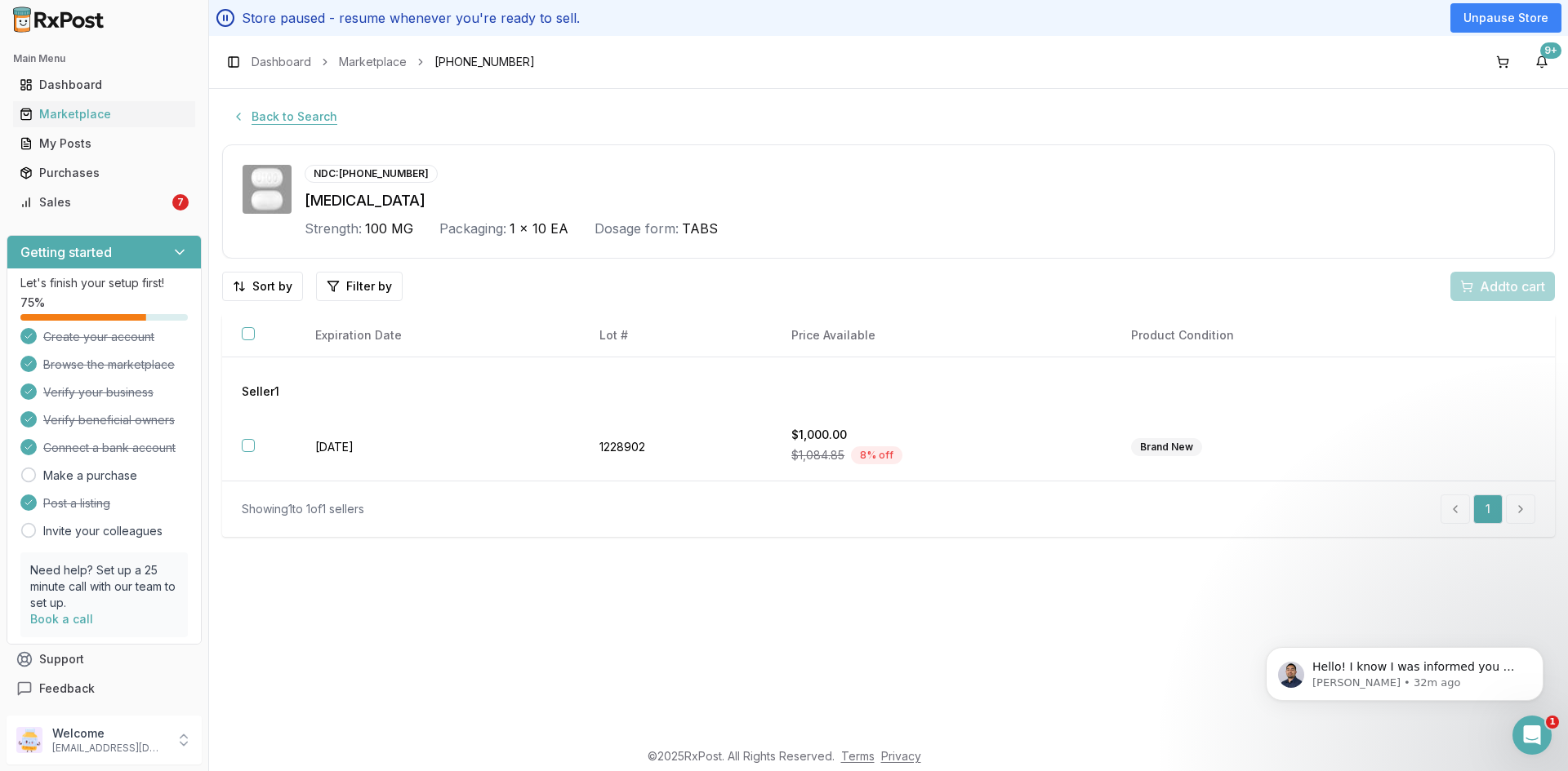
click at [300, 125] on button "Back to Search" at bounding box center [285, 116] width 125 height 29
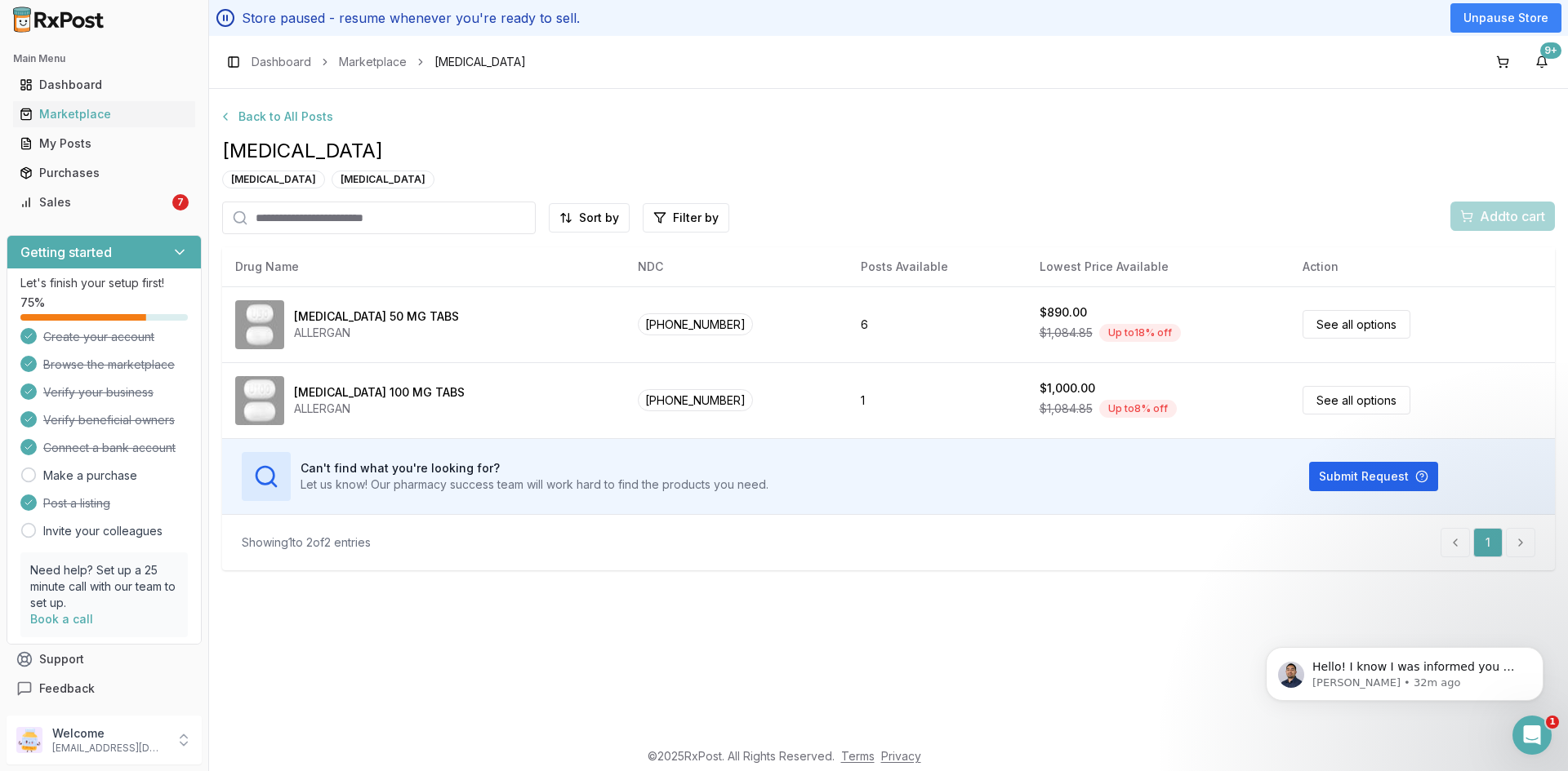
click at [312, 218] on input "search" at bounding box center [379, 217] width 313 height 32
type input "**"
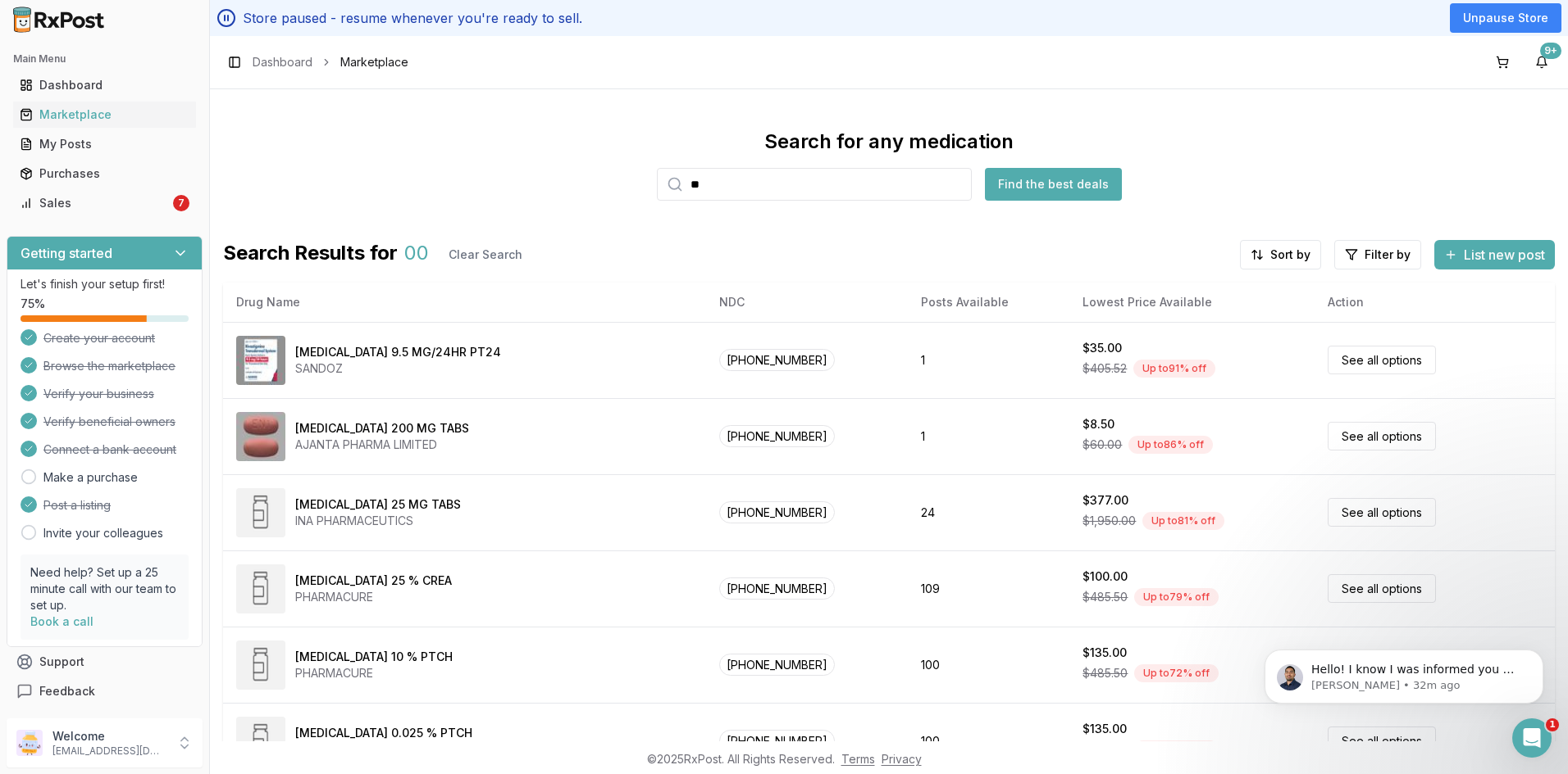
click at [714, 197] on input "**" at bounding box center [815, 184] width 315 height 32
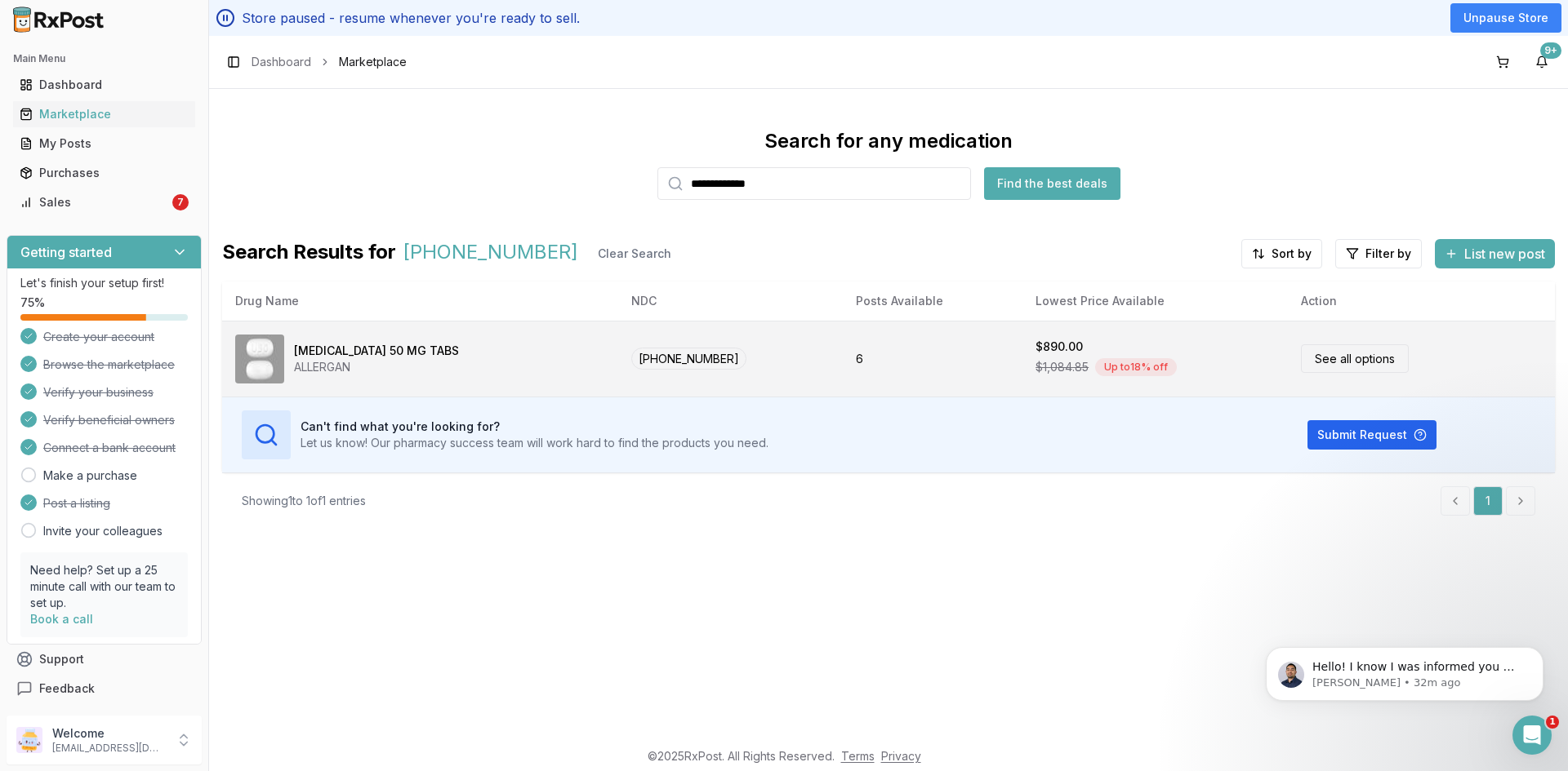
type input "**********"
click at [332, 359] on div "ALLERGAN" at bounding box center [377, 367] width 165 height 16
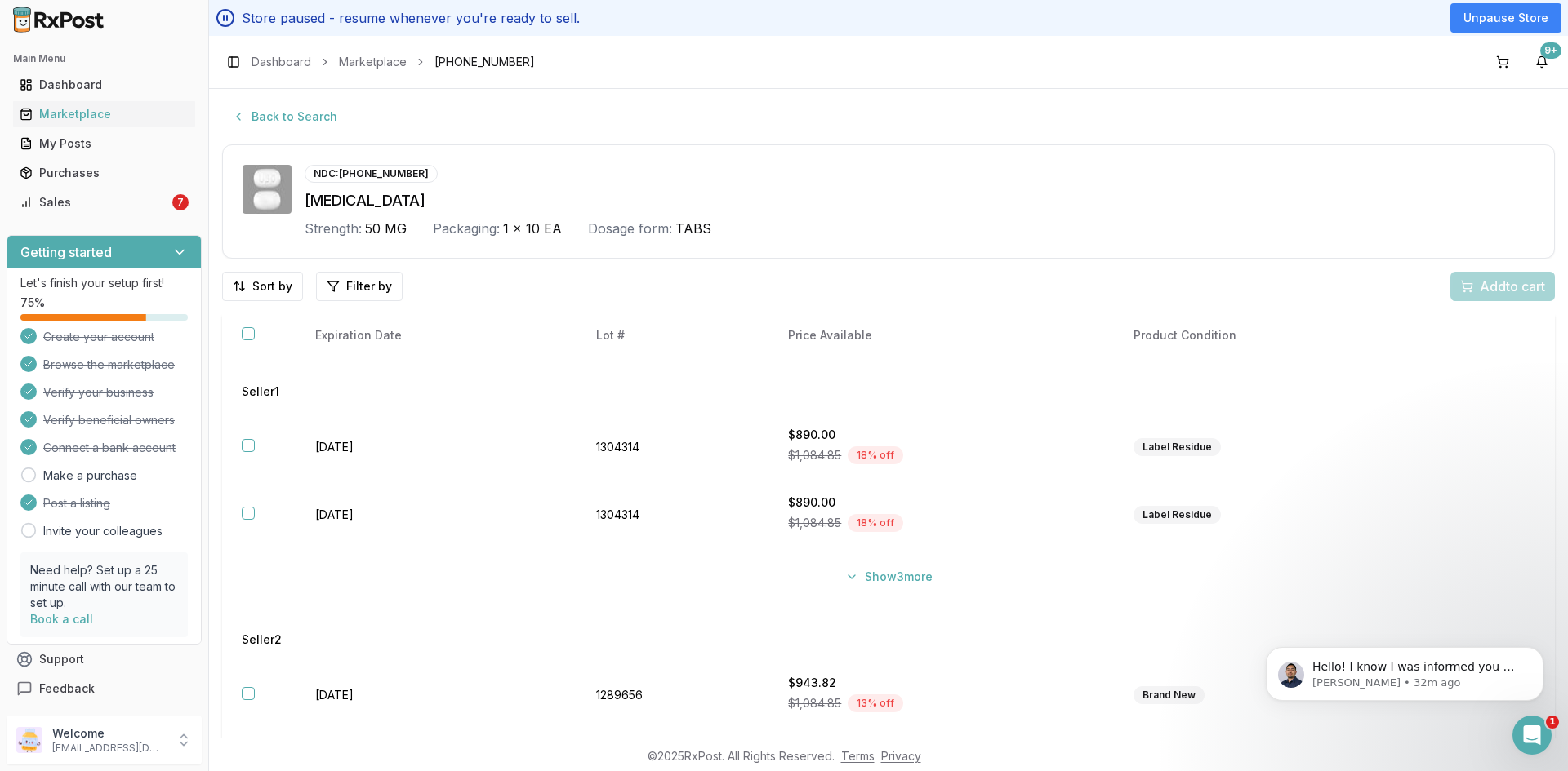
scroll to position [47, 0]
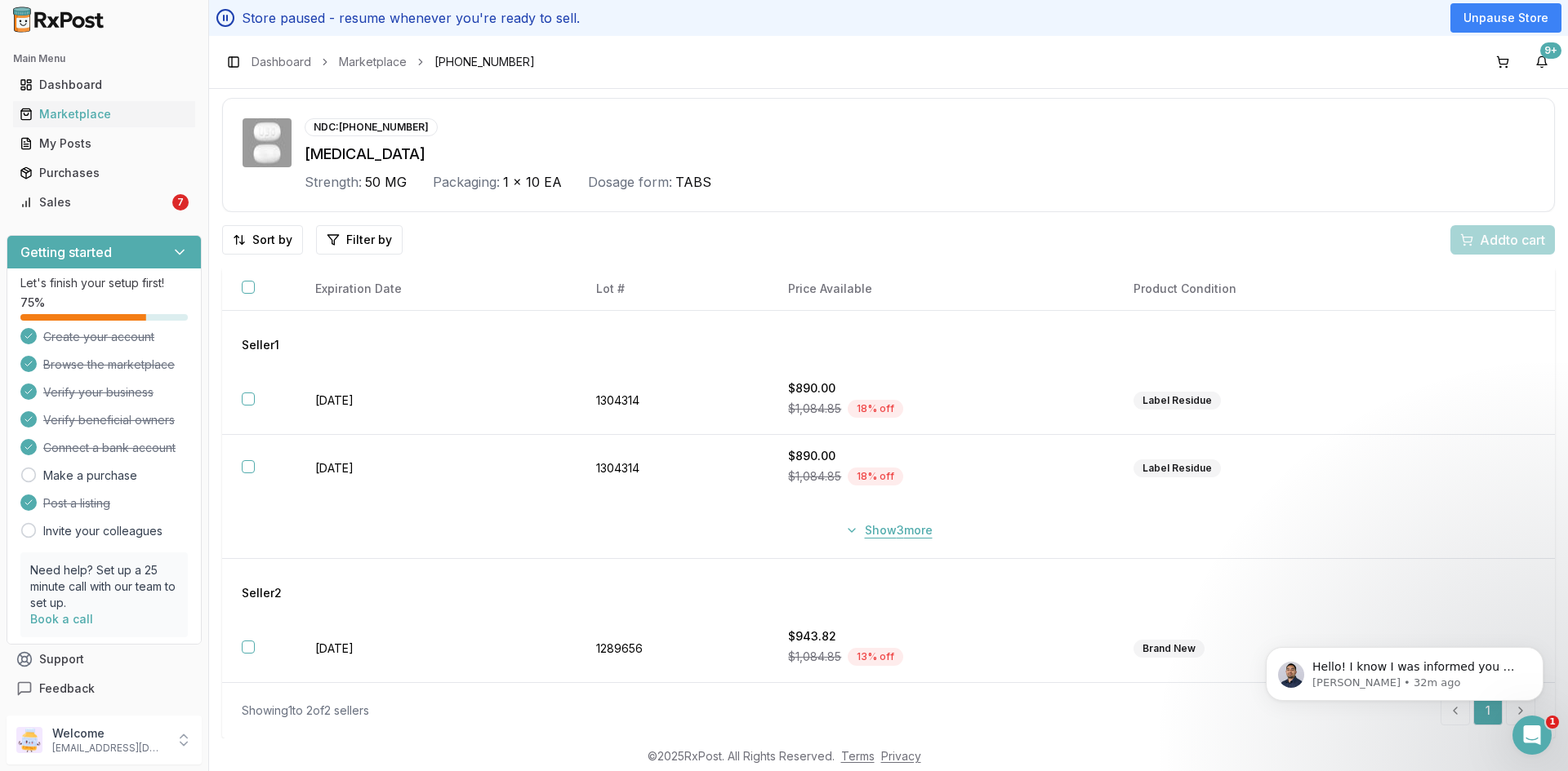
click at [892, 530] on button "Show 3 more" at bounding box center [888, 530] width 107 height 29
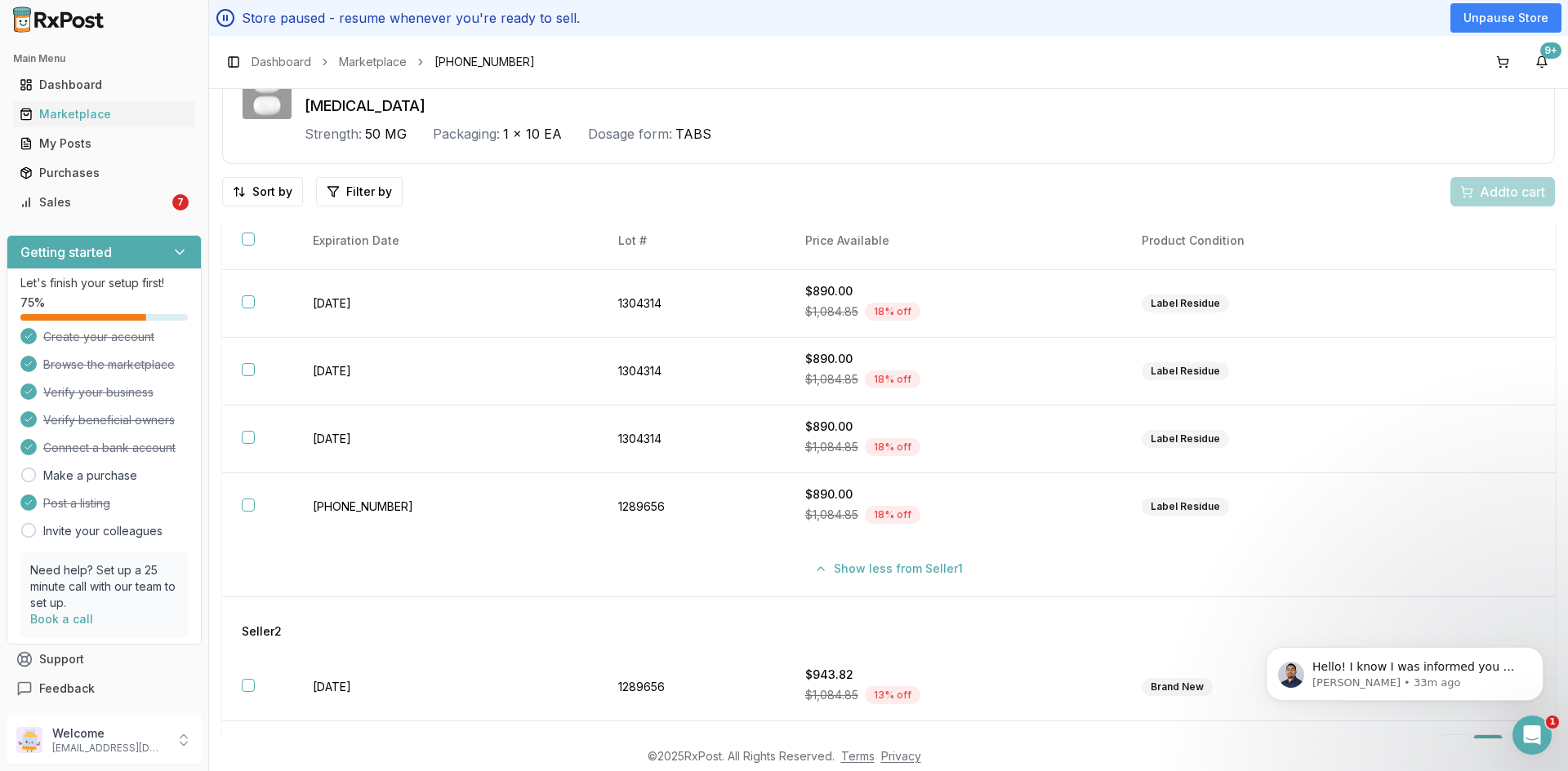
scroll to position [133, 0]
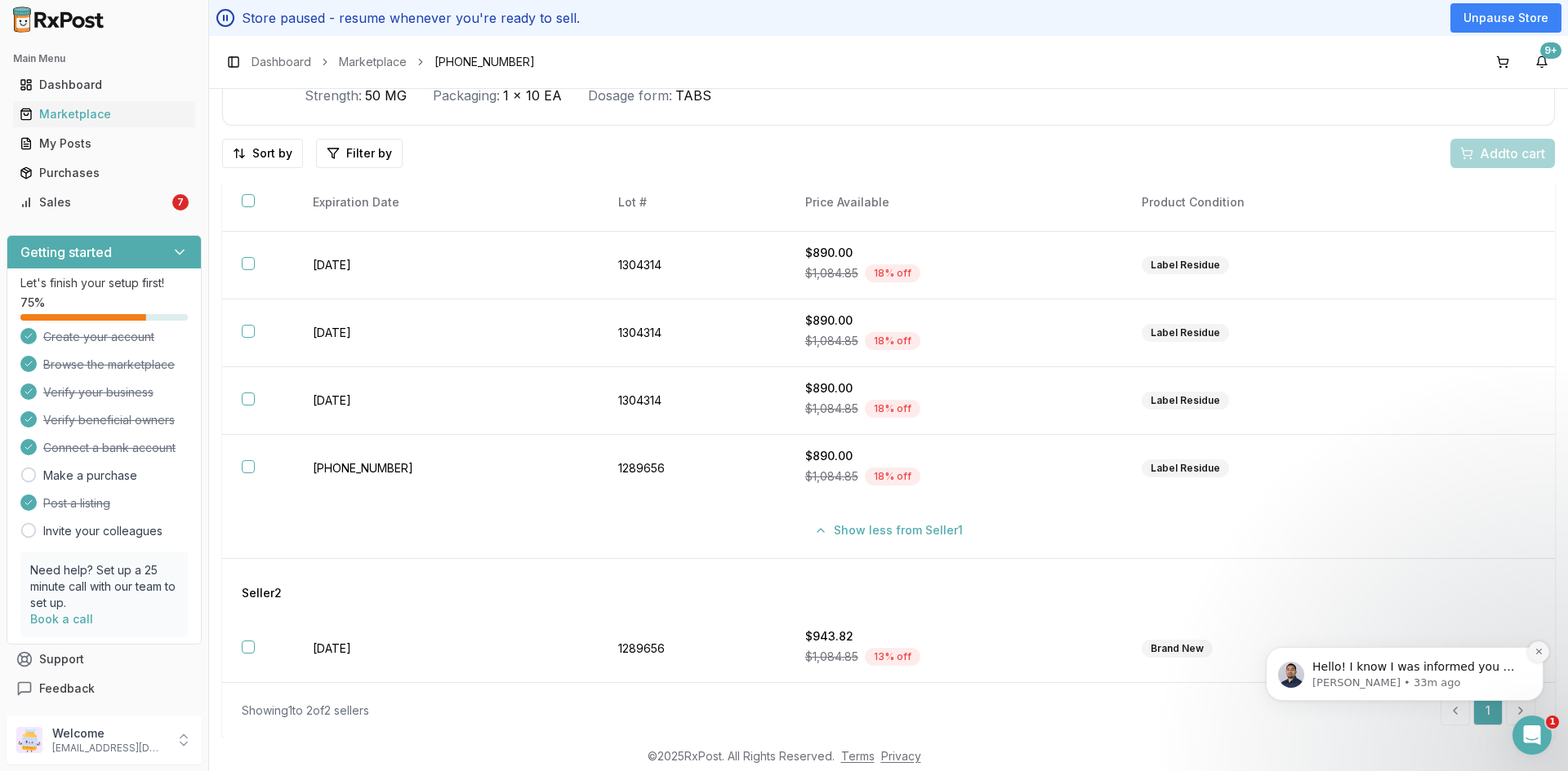
click at [1539, 653] on icon "Dismiss notification" at bounding box center [1538, 651] width 9 height 9
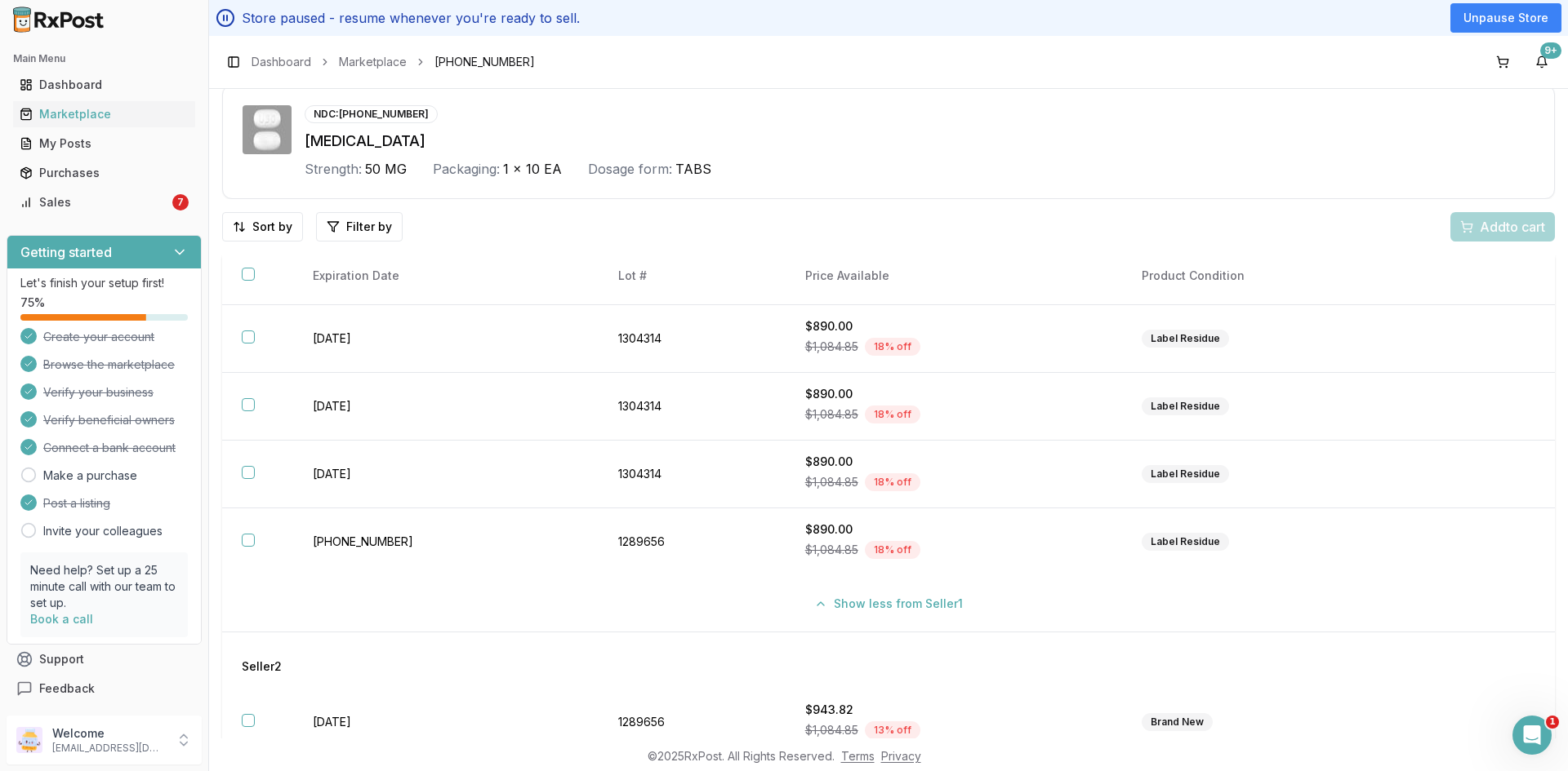
scroll to position [0, 0]
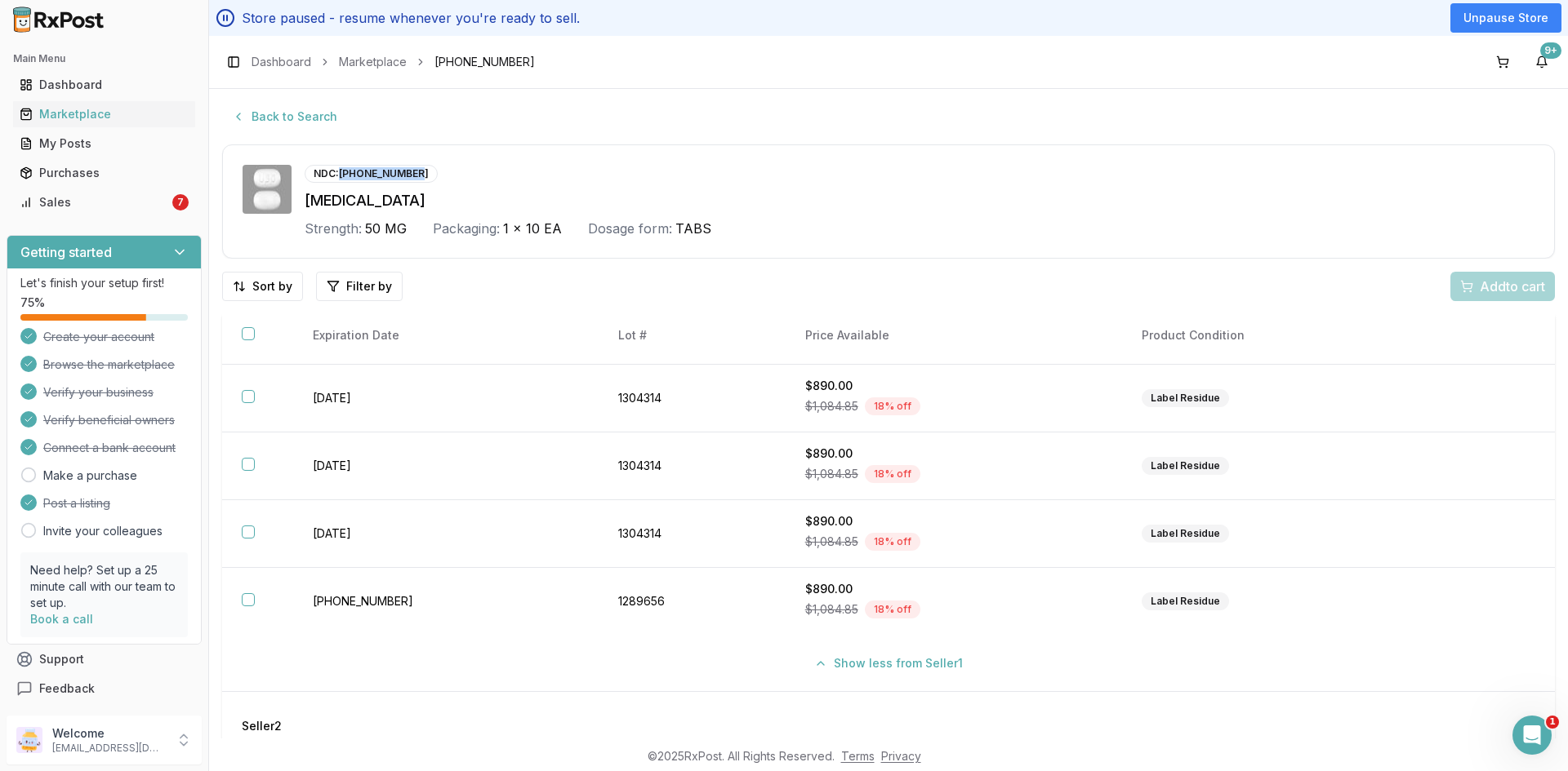
drag, startPoint x: 342, startPoint y: 172, endPoint x: 422, endPoint y: 175, distance: 80.1
click at [422, 175] on div "NDC: 00023-6498-10" at bounding box center [371, 174] width 133 height 18
copy div "00023-6498-10"
click at [377, 195] on div "Ubrelvy" at bounding box center [919, 200] width 1230 height 23
drag, startPoint x: 344, startPoint y: 172, endPoint x: 430, endPoint y: 171, distance: 86.0
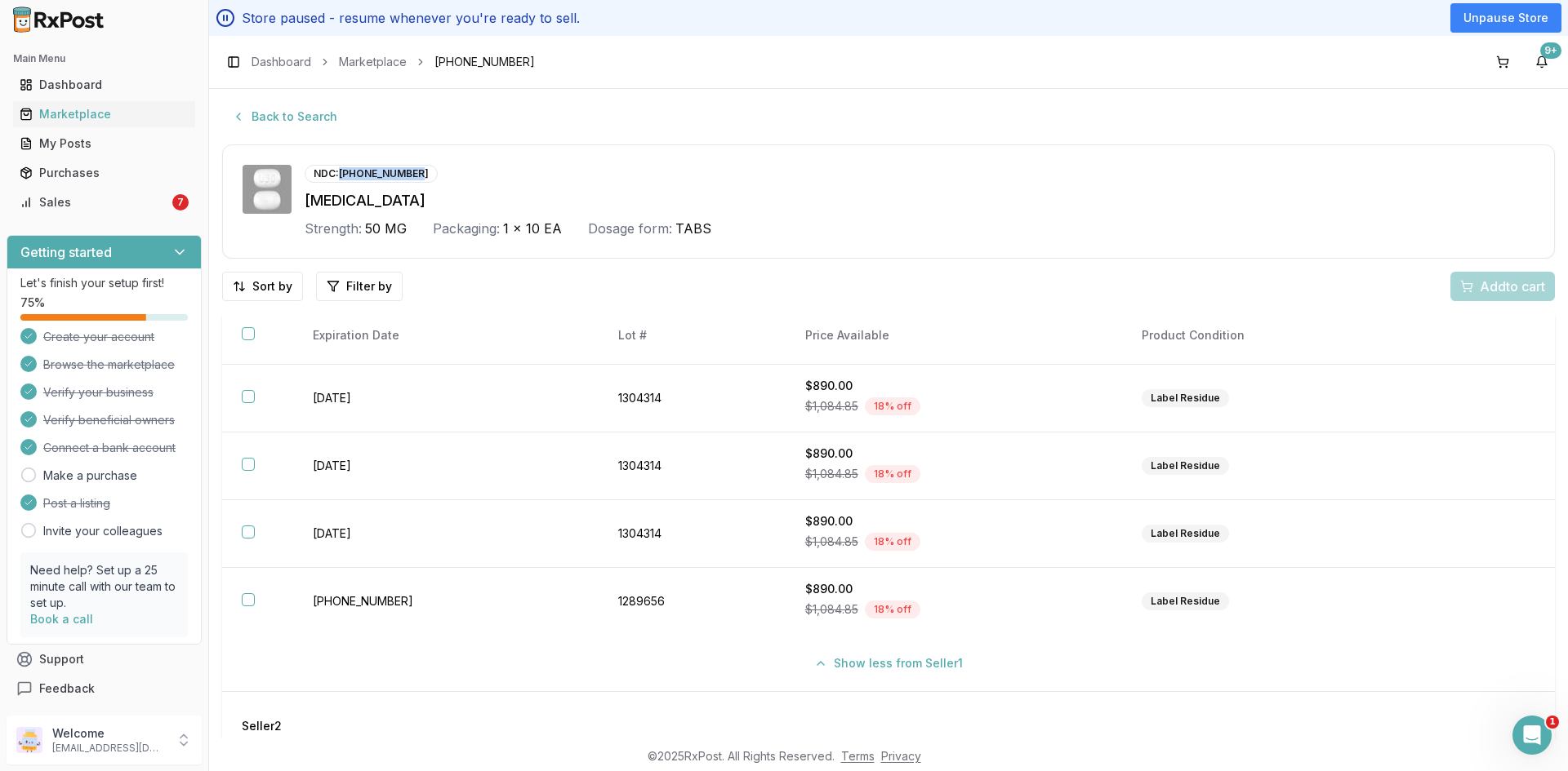
click at [430, 171] on div "NDC: 00023-6498-10" at bounding box center [919, 174] width 1230 height 18
copy div "00023-6498-10"
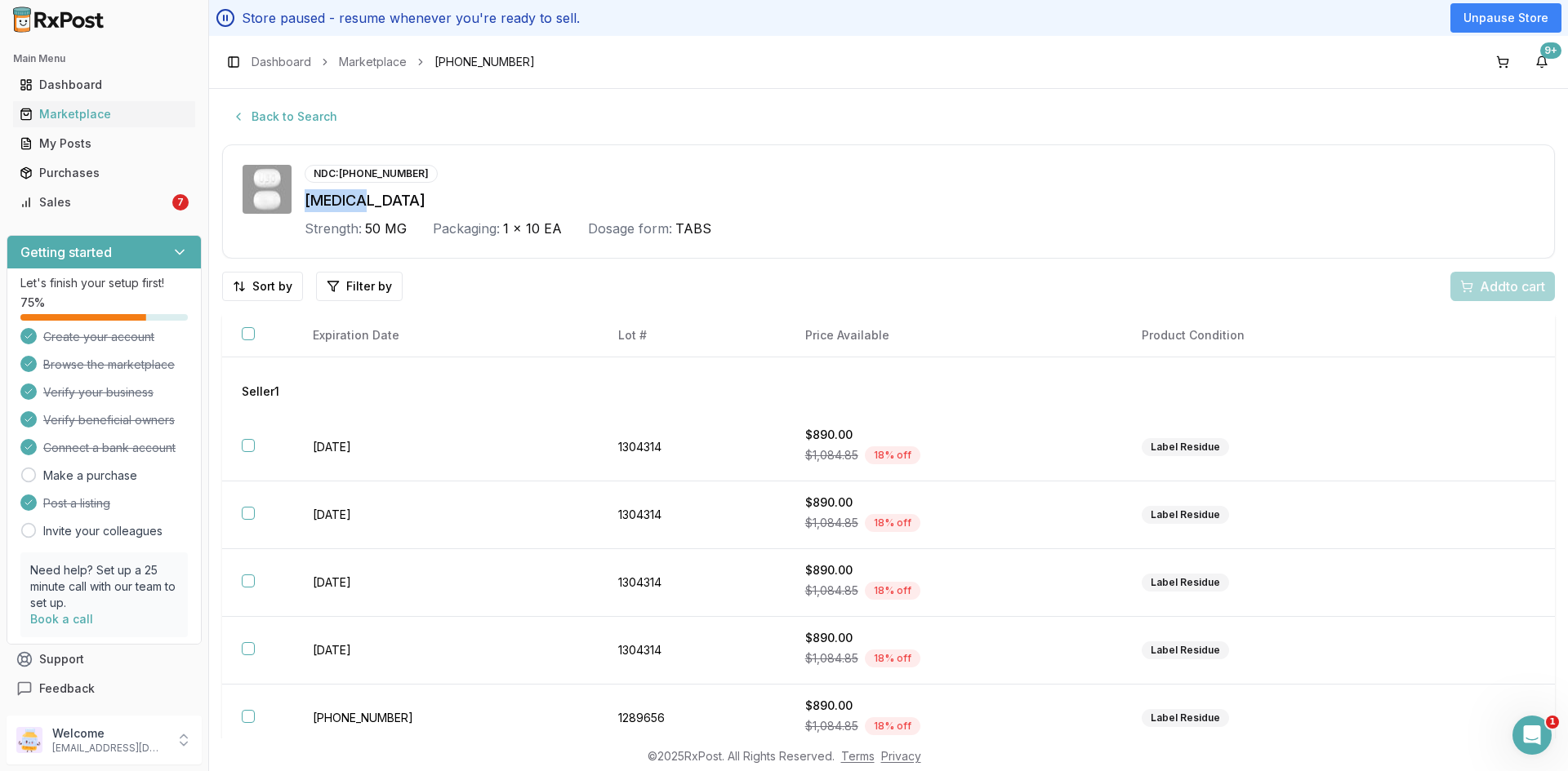
drag, startPoint x: 375, startPoint y: 209, endPoint x: 301, endPoint y: 203, distance: 74.2
click at [301, 203] on div "NDC: 00023-6498-10 Ubrelvy Strength: 50 MG Packaging: 1 x 10 EA Dosage form: TA…" at bounding box center [888, 201] width 1292 height 73
copy div "Ubrelvy"
drag, startPoint x: 341, startPoint y: 175, endPoint x: 525, endPoint y: 193, distance: 184.9
click at [525, 193] on div "NDC: 00023-6498-10 Ubrelvy Strength: 50 MG Packaging: 1 x 10 EA Dosage form: TA…" at bounding box center [919, 201] width 1230 height 73
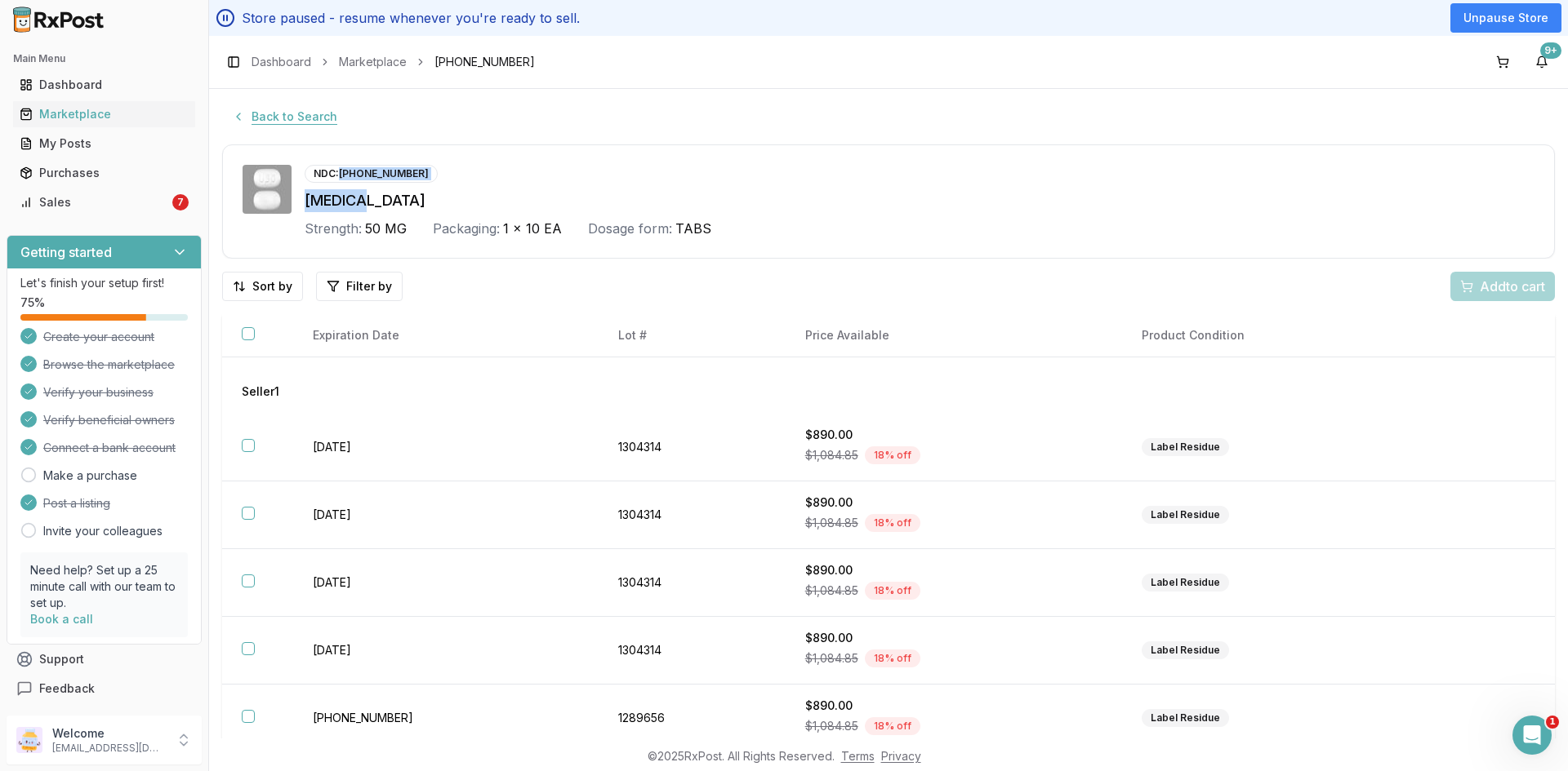
click at [313, 117] on button "Back to Search" at bounding box center [285, 116] width 125 height 29
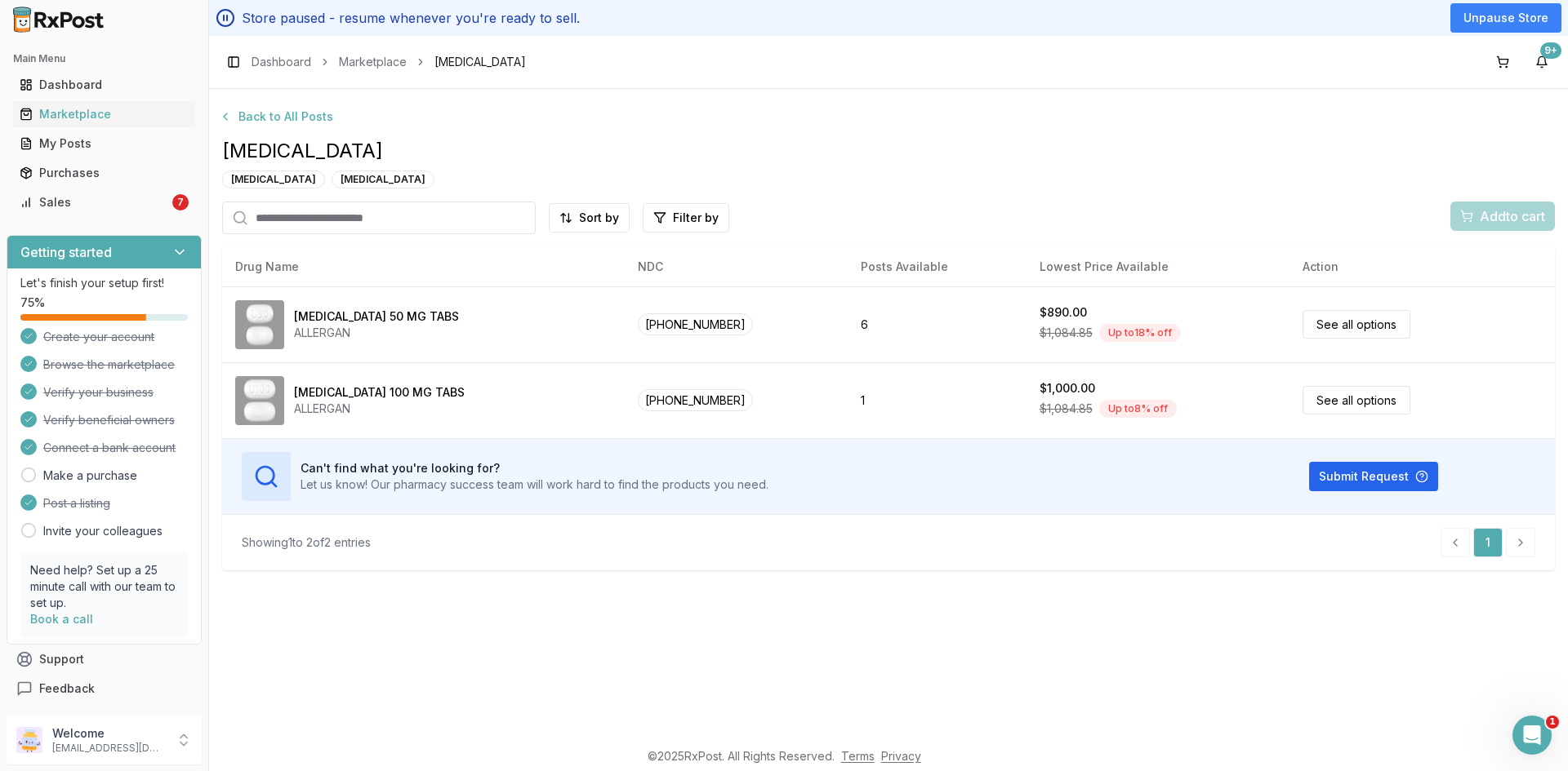
click at [299, 214] on input "search" at bounding box center [379, 217] width 313 height 32
type input "*****"
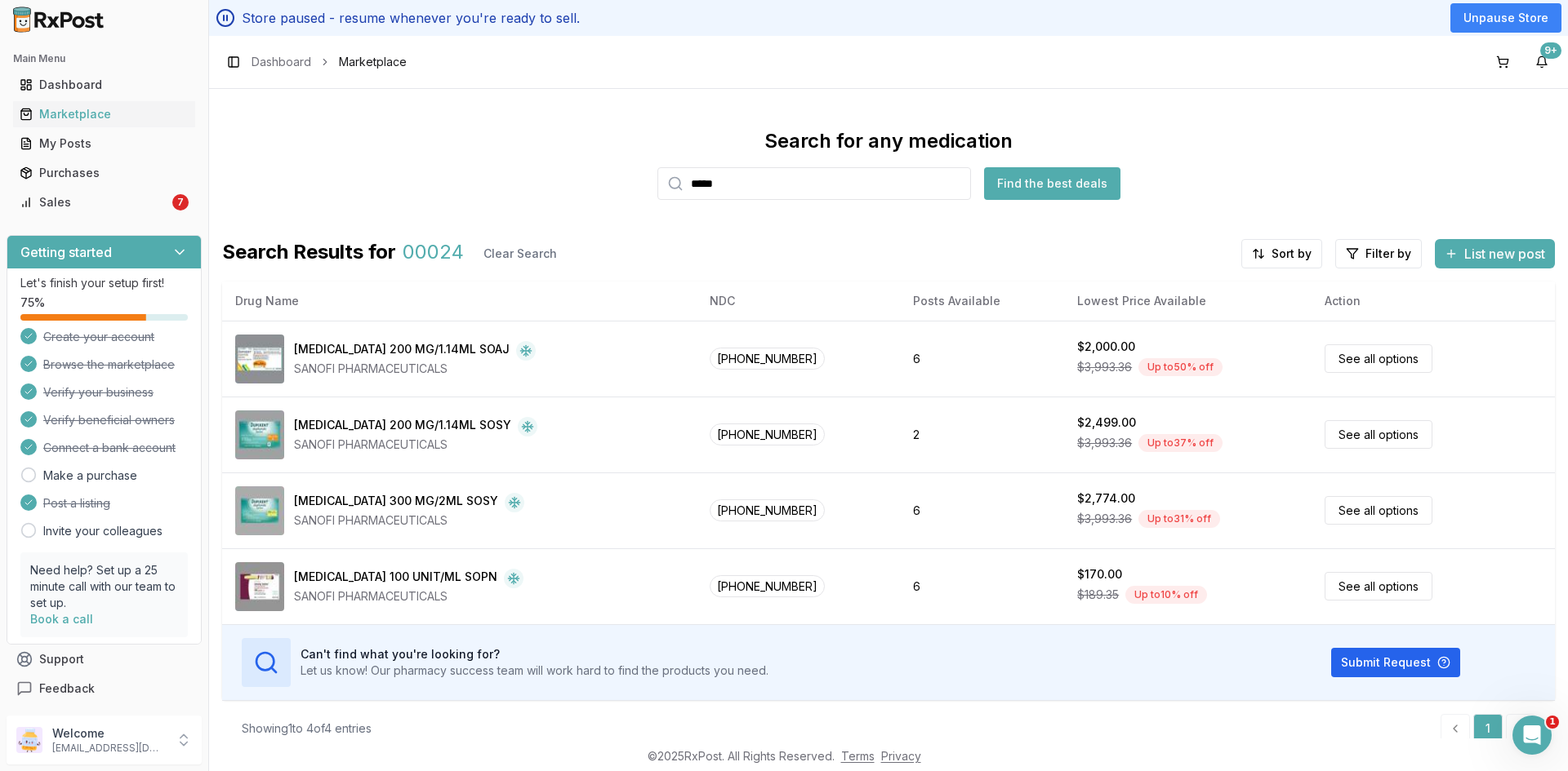
click at [809, 195] on input "*****" at bounding box center [814, 183] width 313 height 32
type input "**********"
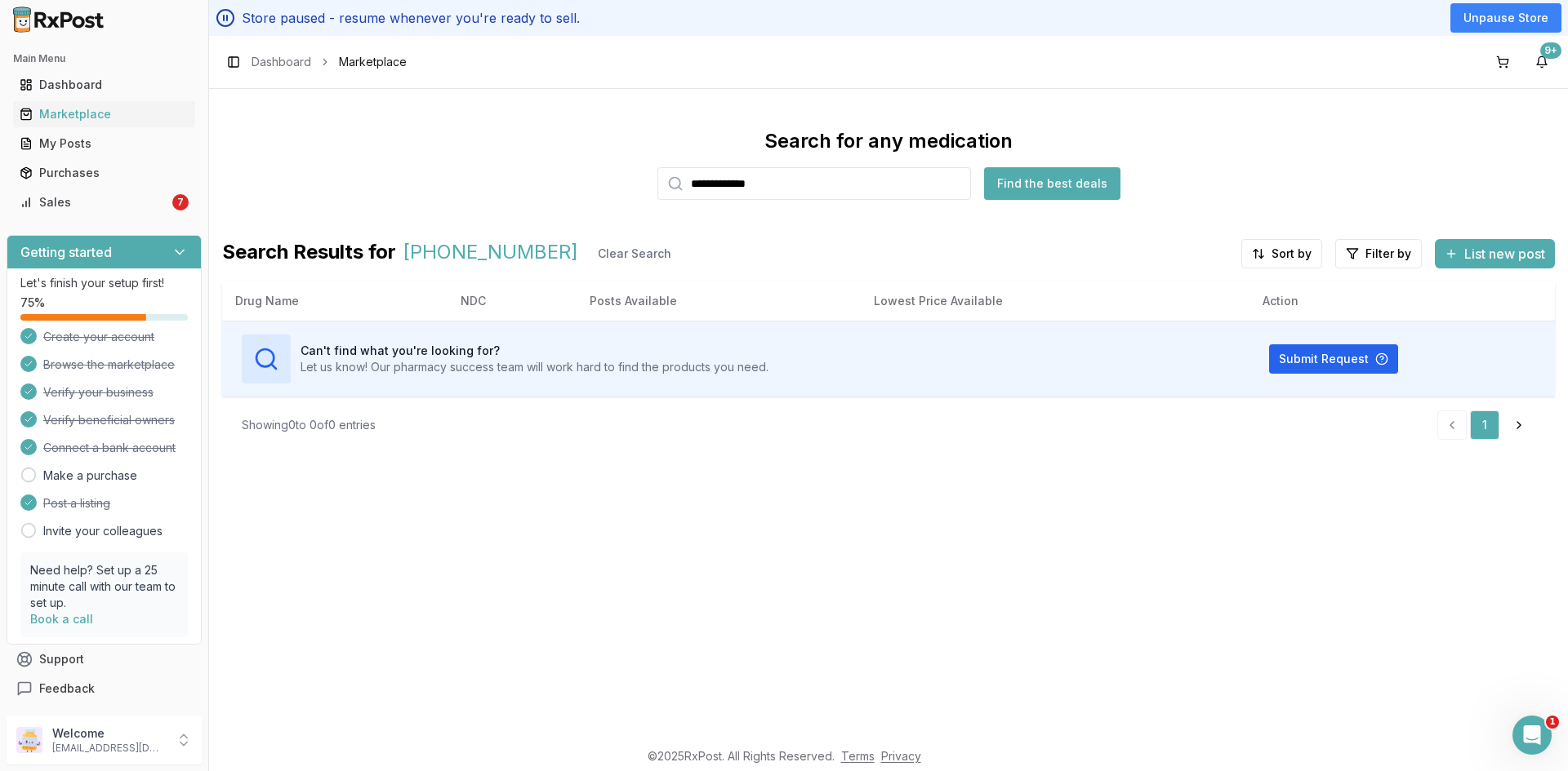
drag, startPoint x: 789, startPoint y: 181, endPoint x: 690, endPoint y: 193, distance: 99.7
click at [690, 193] on input "**********" at bounding box center [814, 183] width 313 height 32
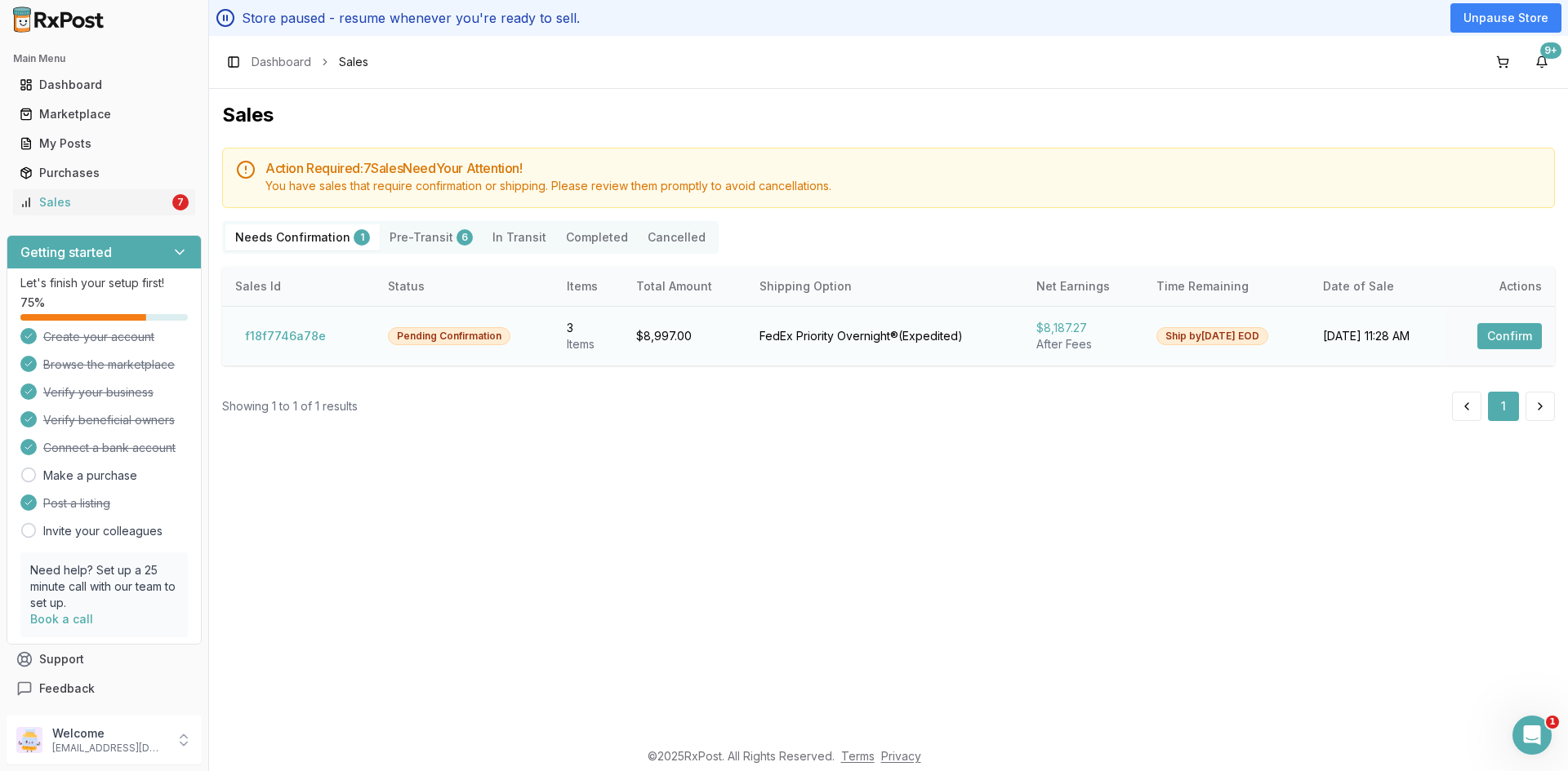
click at [1518, 336] on button "Confirm" at bounding box center [1509, 336] width 65 height 27
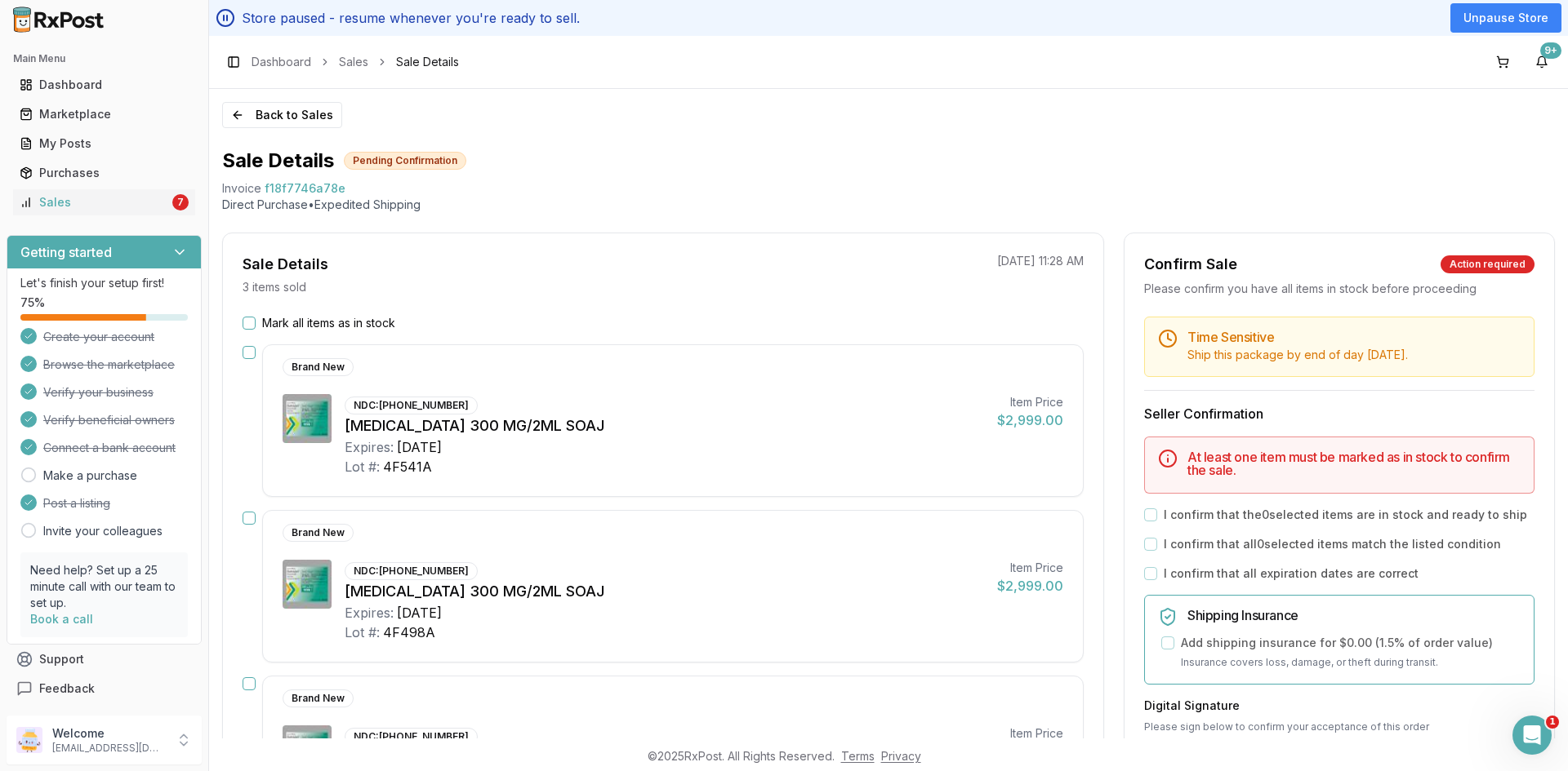
click at [251, 354] on button "button" at bounding box center [249, 353] width 13 height 13
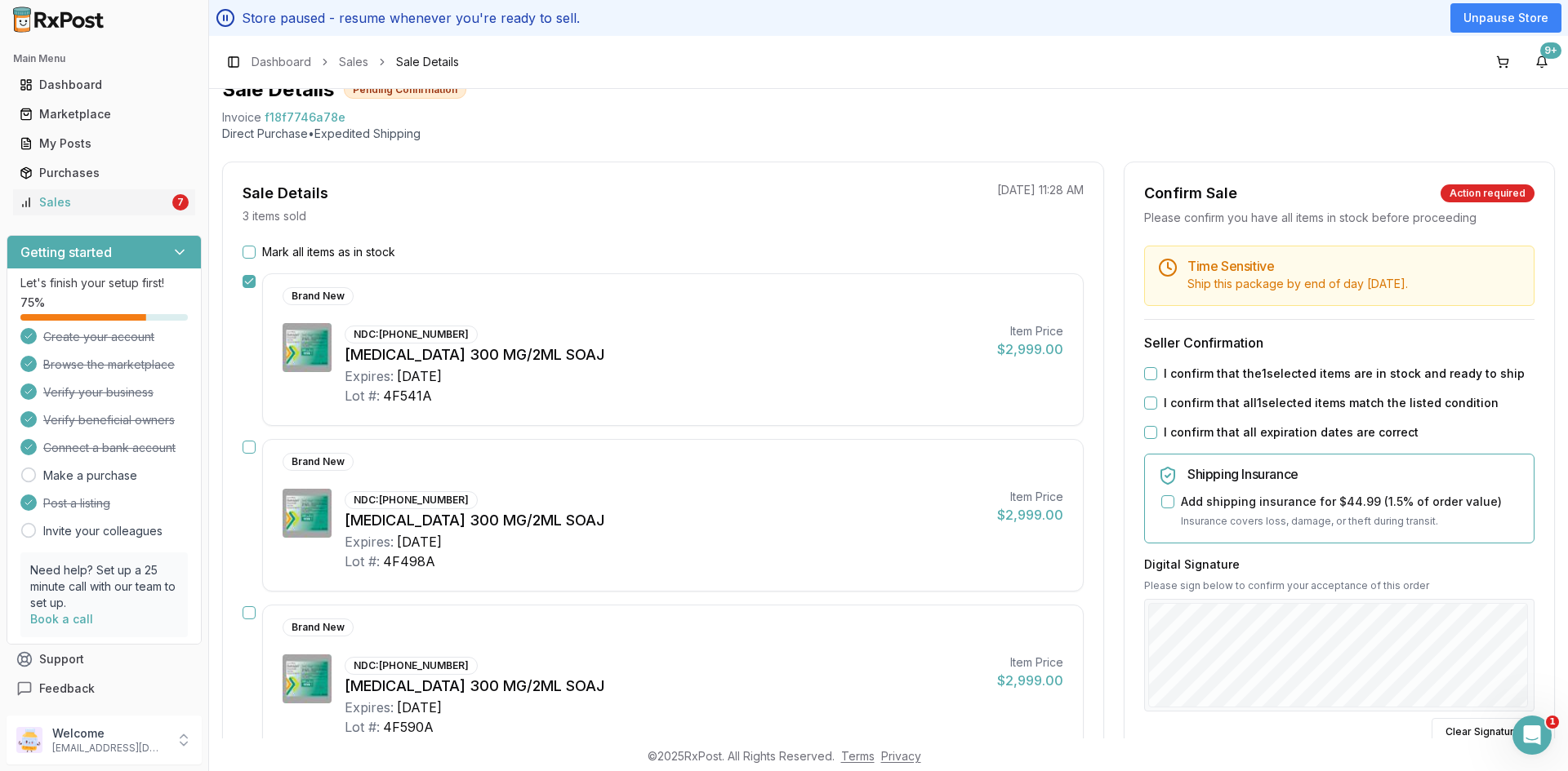
scroll to position [163, 0]
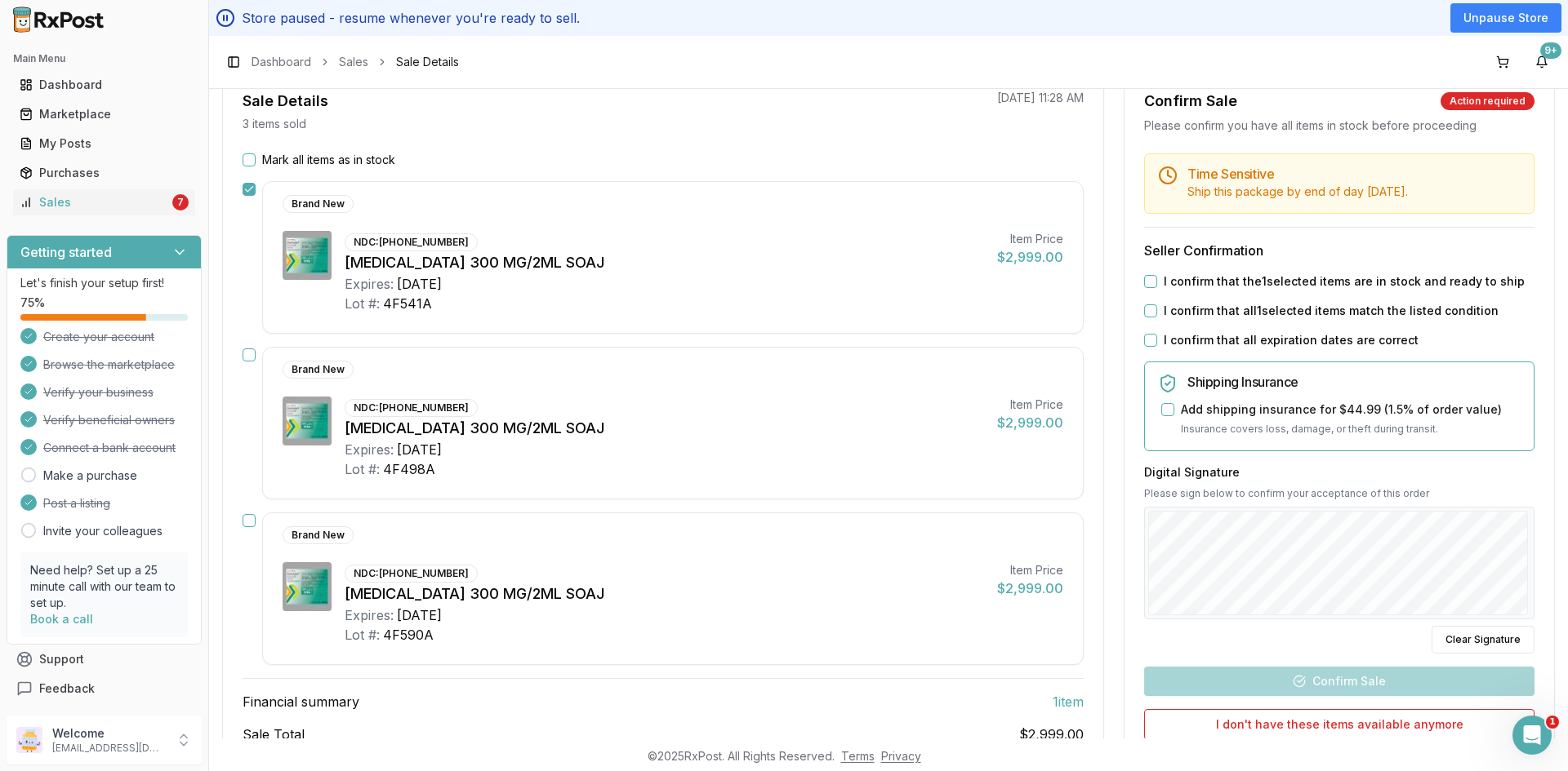
click at [244, 355] on button "button" at bounding box center [249, 355] width 13 height 13
click at [250, 521] on button "button" at bounding box center [249, 521] width 13 height 13
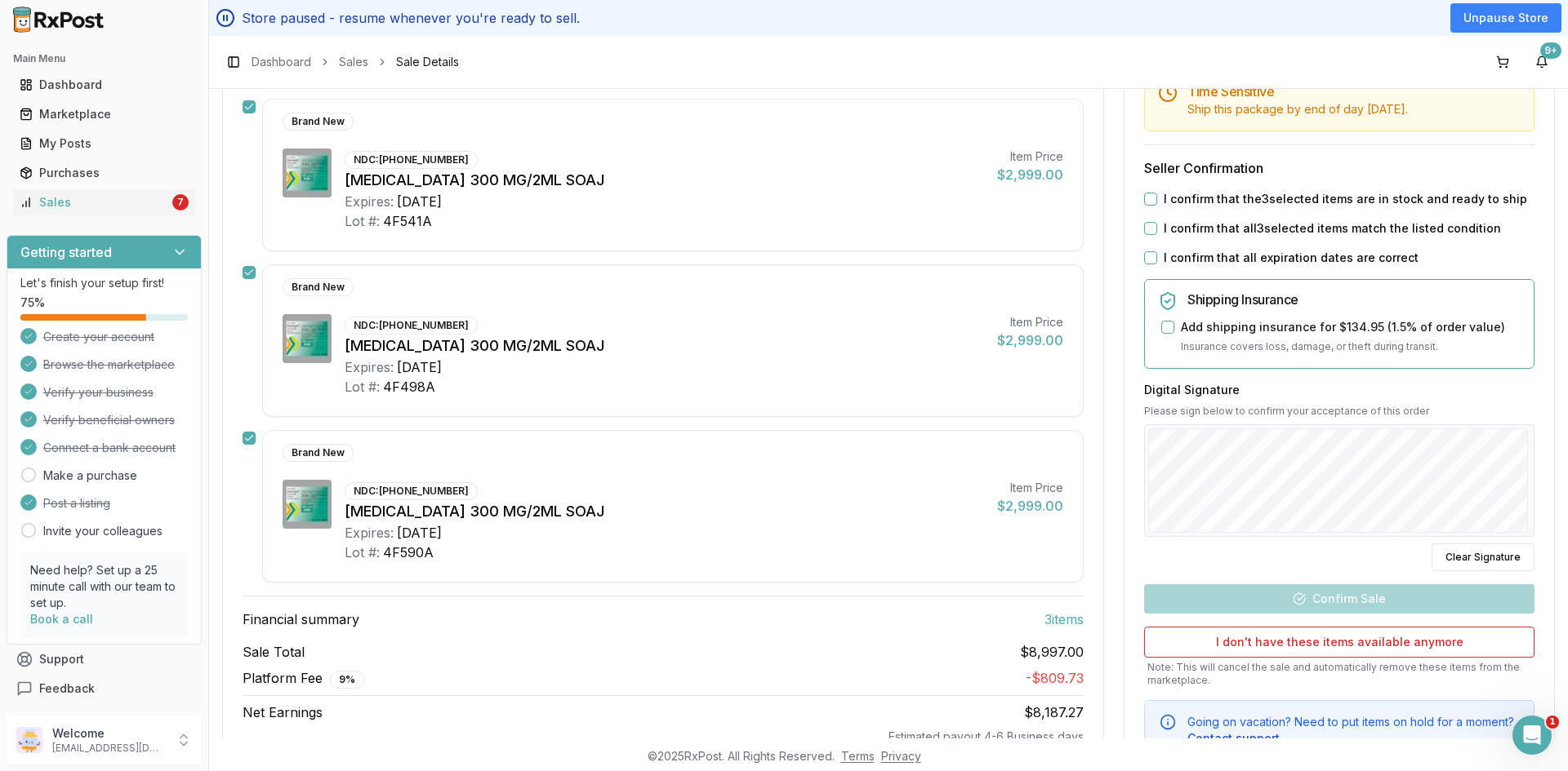
scroll to position [314, 0]
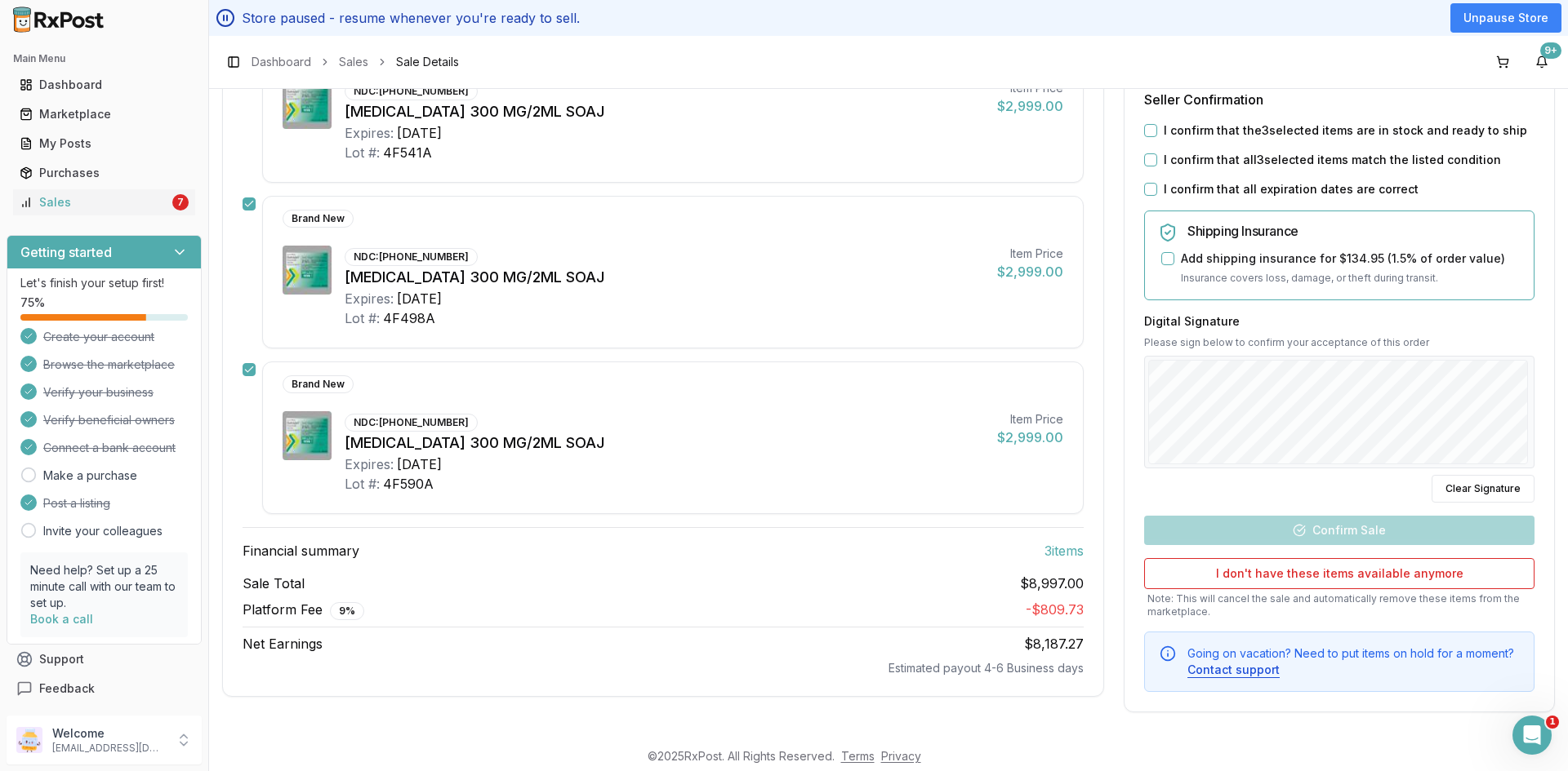
drag, startPoint x: 1149, startPoint y: 135, endPoint x: 1155, endPoint y: 160, distance: 25.7
click at [1149, 133] on button "I confirm that the 3 selected items are in stock and ready to ship" at bounding box center [1150, 131] width 13 height 13
drag, startPoint x: 1149, startPoint y: 164, endPoint x: 1150, endPoint y: 174, distance: 10.0
click at [1149, 163] on button "I confirm that all 3 selected items match the listed condition" at bounding box center [1150, 160] width 13 height 13
click at [1153, 193] on div "I confirm that all expiration dates are correct" at bounding box center [1338, 189] width 390 height 16
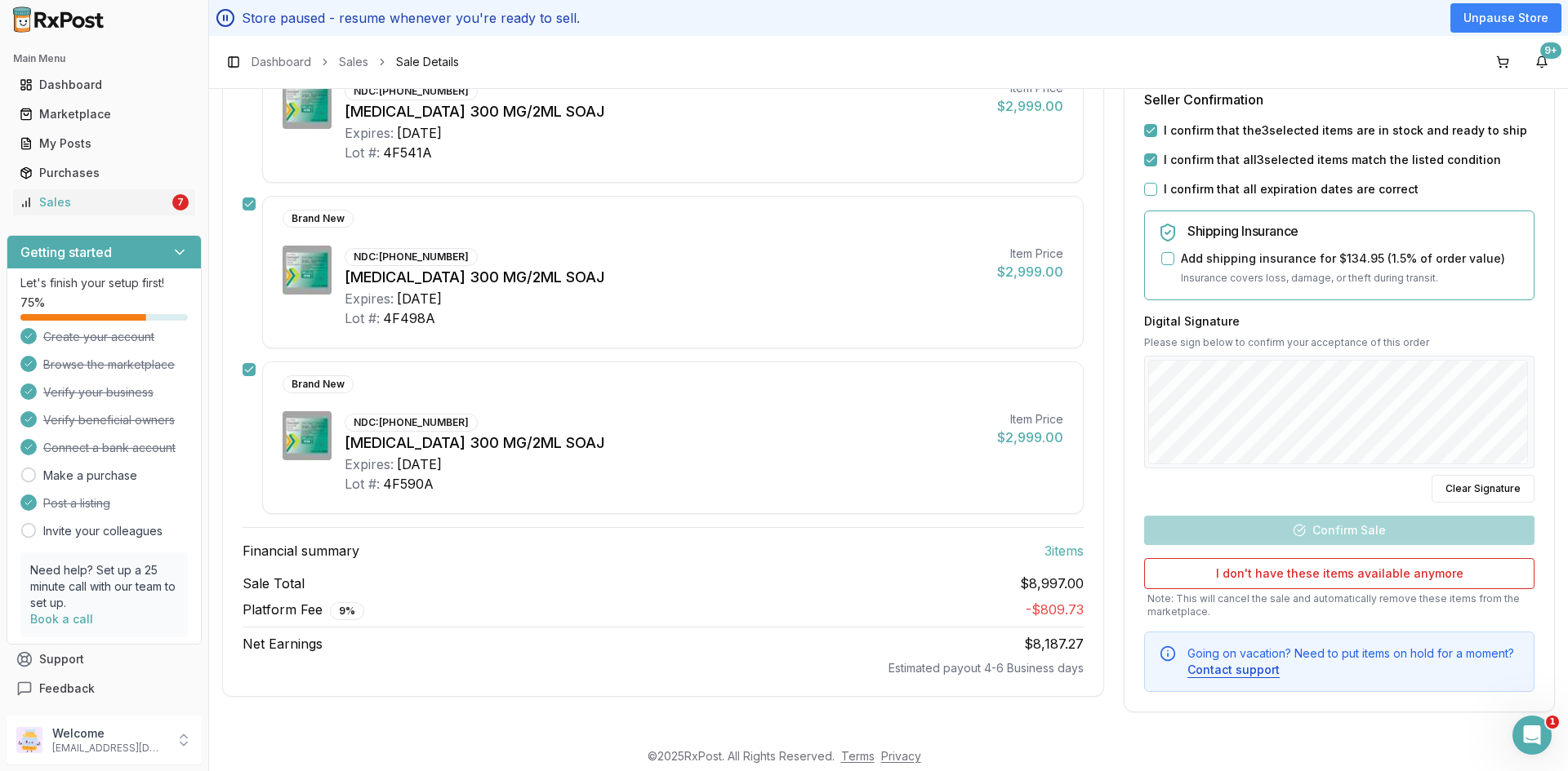
click at [1149, 192] on button "I confirm that all expiration dates are correct" at bounding box center [1150, 190] width 13 height 13
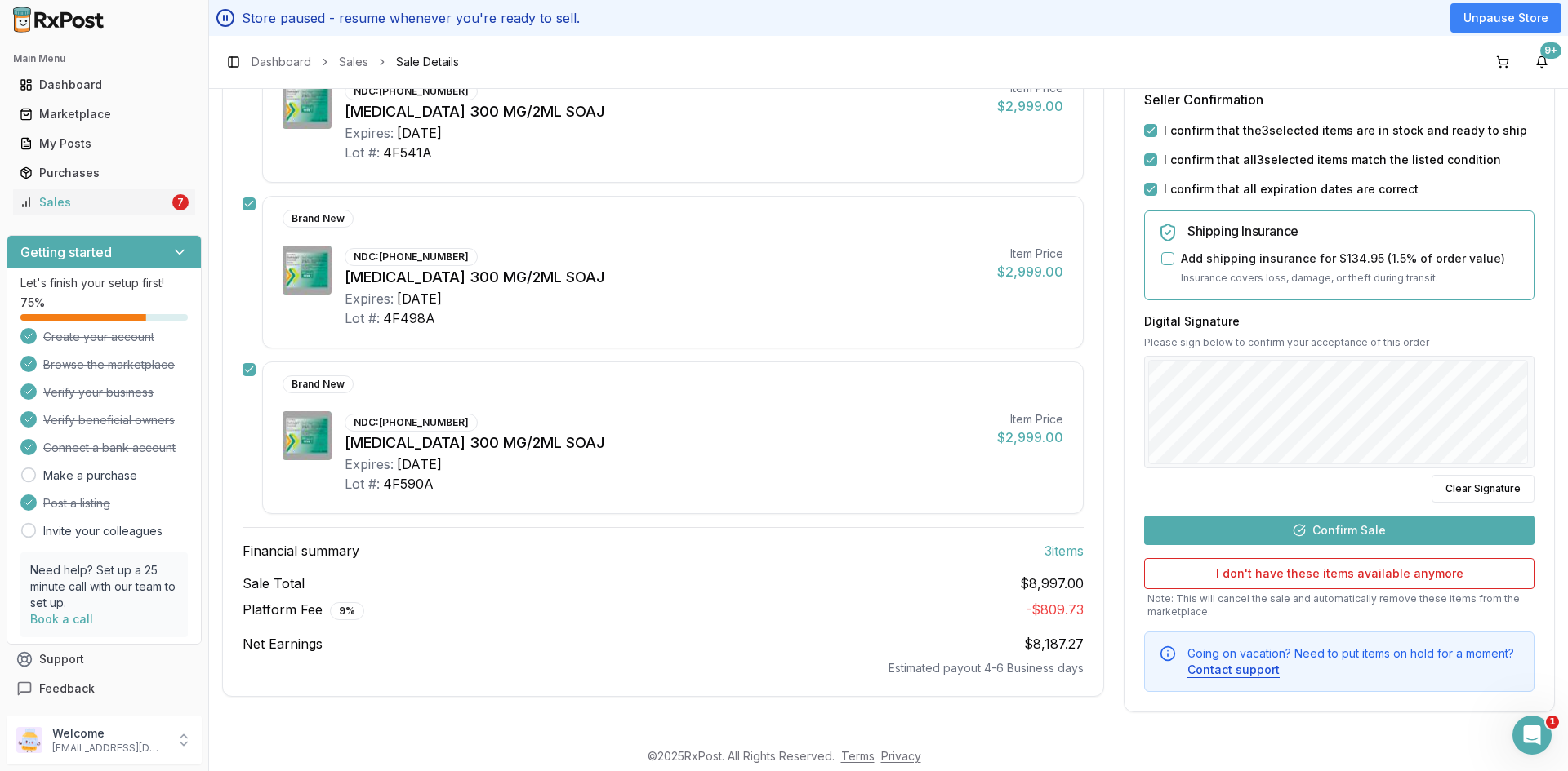
click at [1346, 533] on button "Confirm Sale" at bounding box center [1338, 530] width 390 height 29
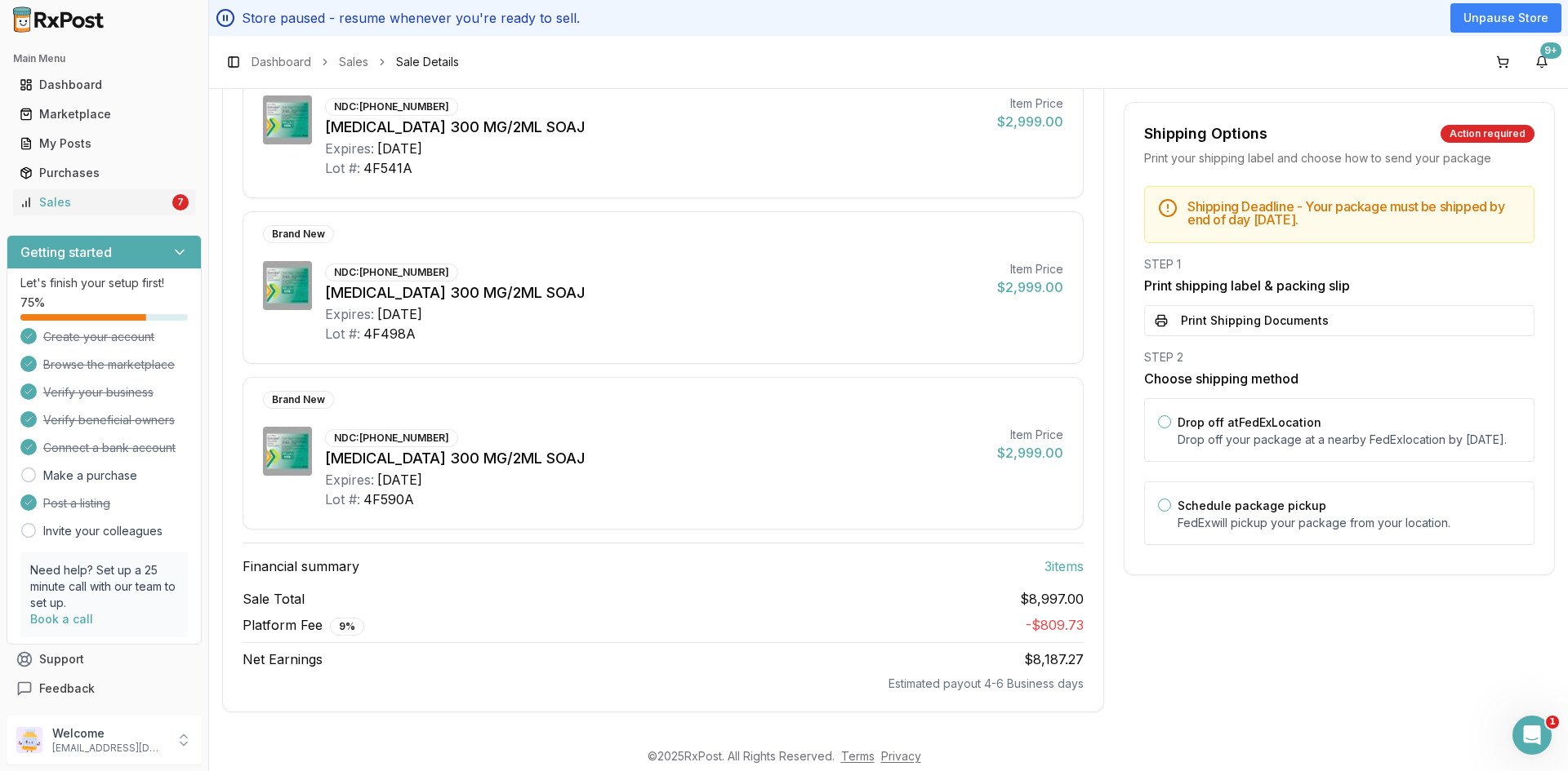
scroll to position [270, 0]
click at [1290, 330] on button "Print Shipping Documents" at bounding box center [1338, 321] width 390 height 31
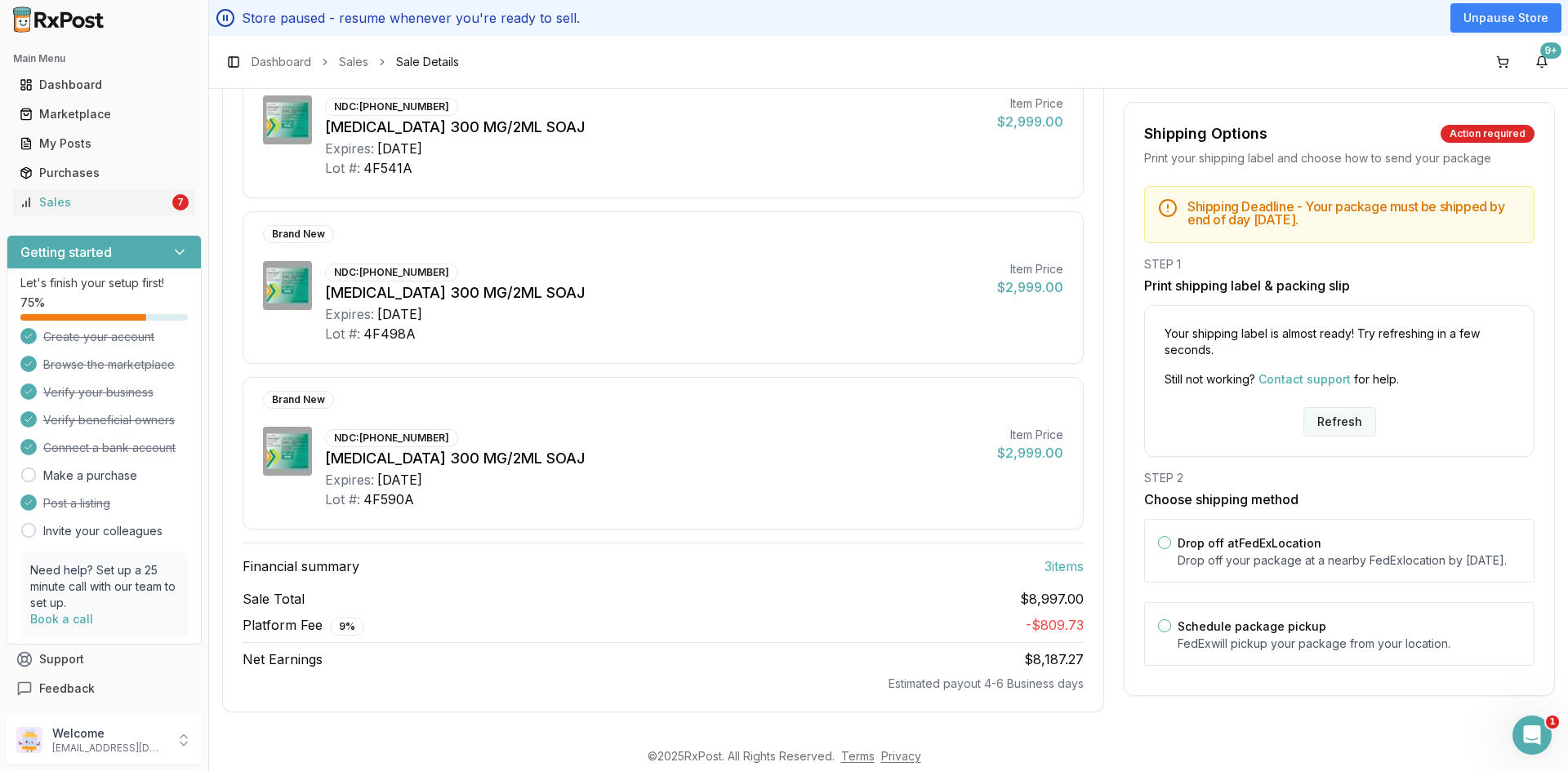
click at [1320, 417] on button "Refresh" at bounding box center [1339, 422] width 73 height 29
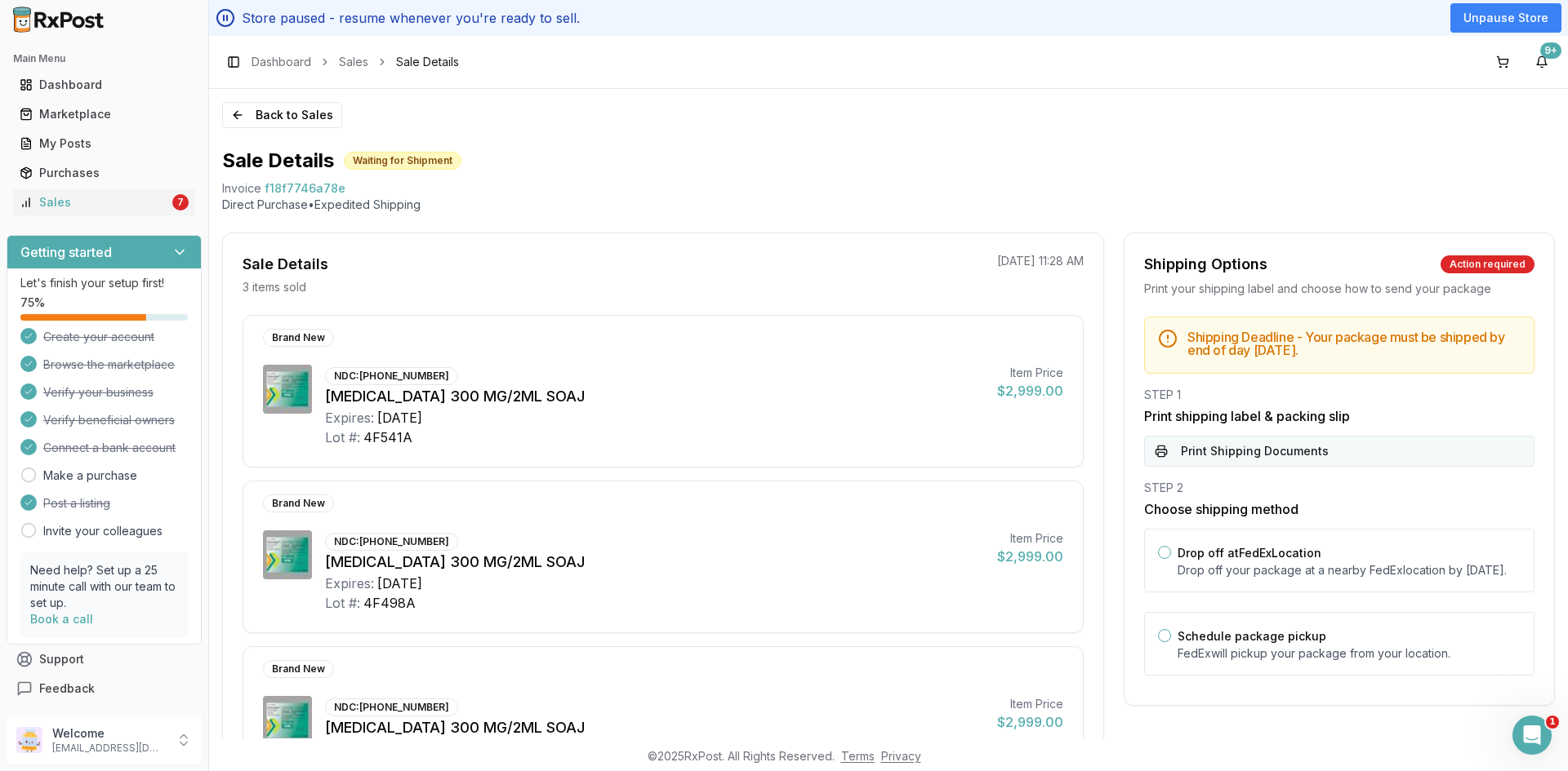
click at [1260, 456] on button "Print Shipping Documents" at bounding box center [1338, 451] width 390 height 31
click at [287, 108] on button "Back to Sales" at bounding box center [282, 115] width 120 height 27
